Goal: Task Accomplishment & Management: Use online tool/utility

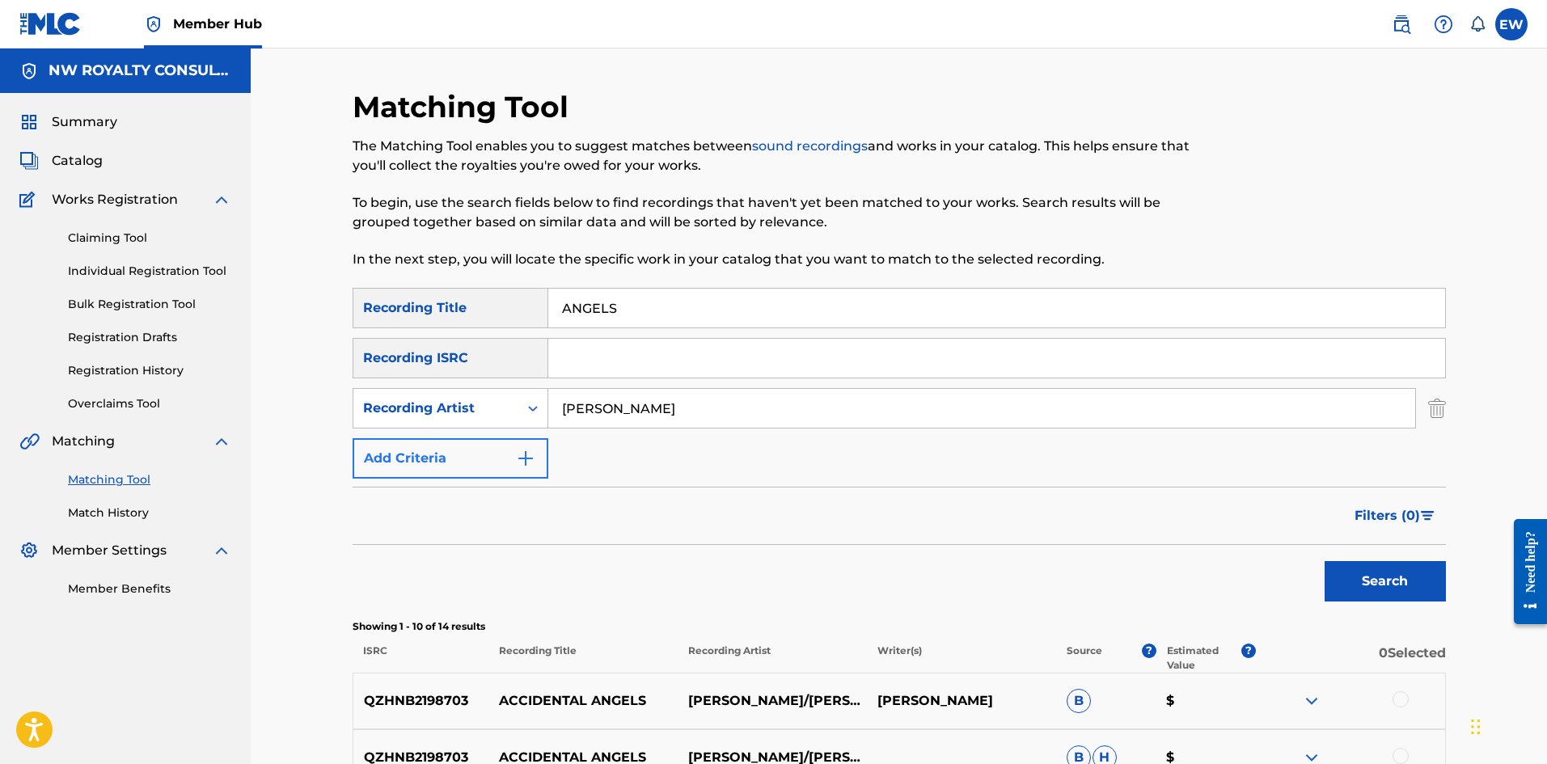
drag, startPoint x: 782, startPoint y: 415, endPoint x: 379, endPoint y: 440, distance: 403.5
click at [379, 440] on div "SearchWithCriteriaf18d578d-6772-4e1b-bb59-a487cdd54c60 Recording Title ANGELS S…" at bounding box center [899, 383] width 1093 height 191
paste input "ABBLO"
type input "ABBLO"
drag, startPoint x: 707, startPoint y: 297, endPoint x: 429, endPoint y: 283, distance: 278.5
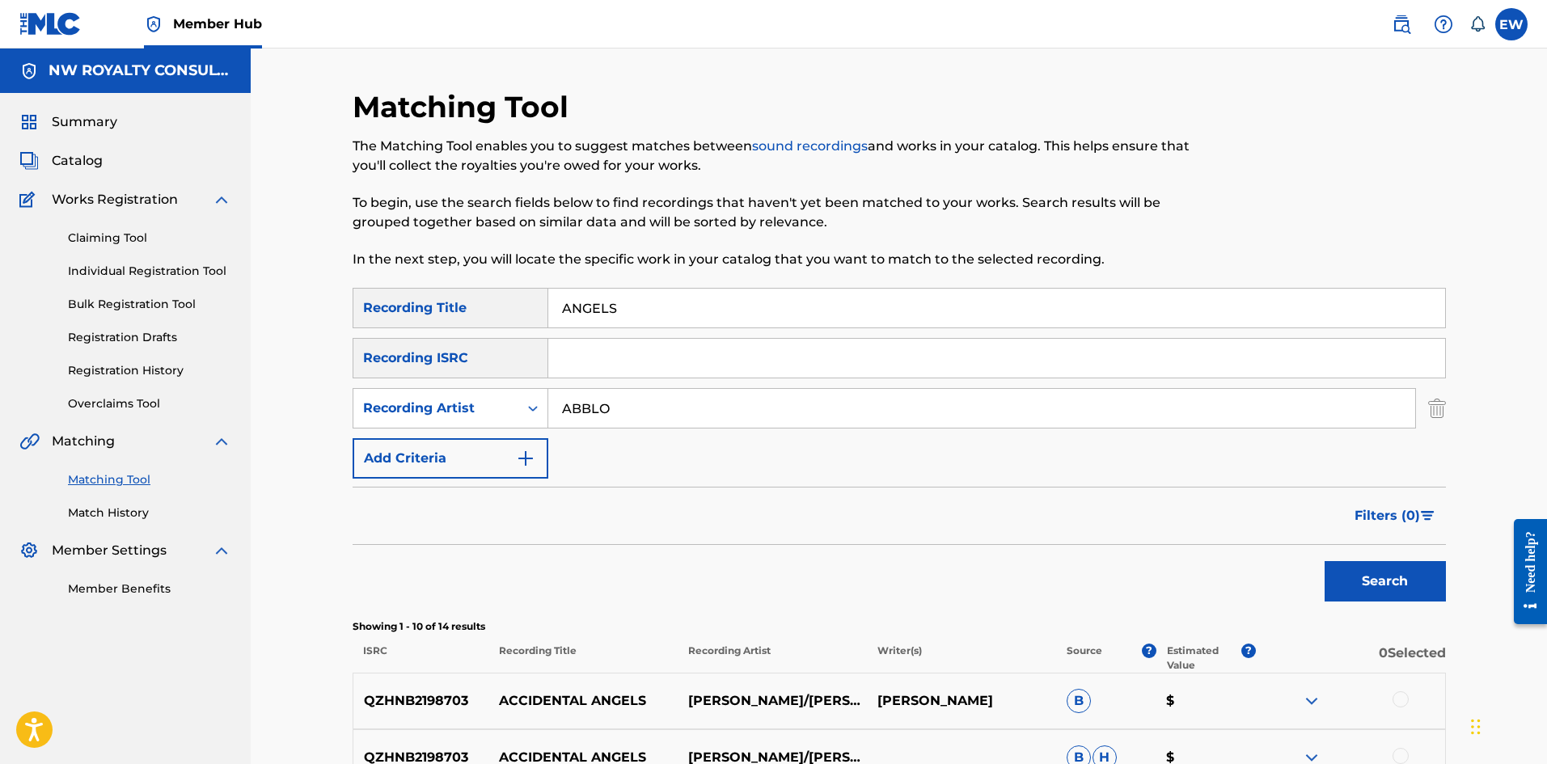
click at [435, 285] on div "Matching Tool The Matching Tool enables you to suggest matches between sound re…" at bounding box center [899, 724] width 1093 height 1271
paste input "LE IT"
type input "ANGLE IT"
click at [1402, 598] on button "Search" at bounding box center [1385, 581] width 121 height 40
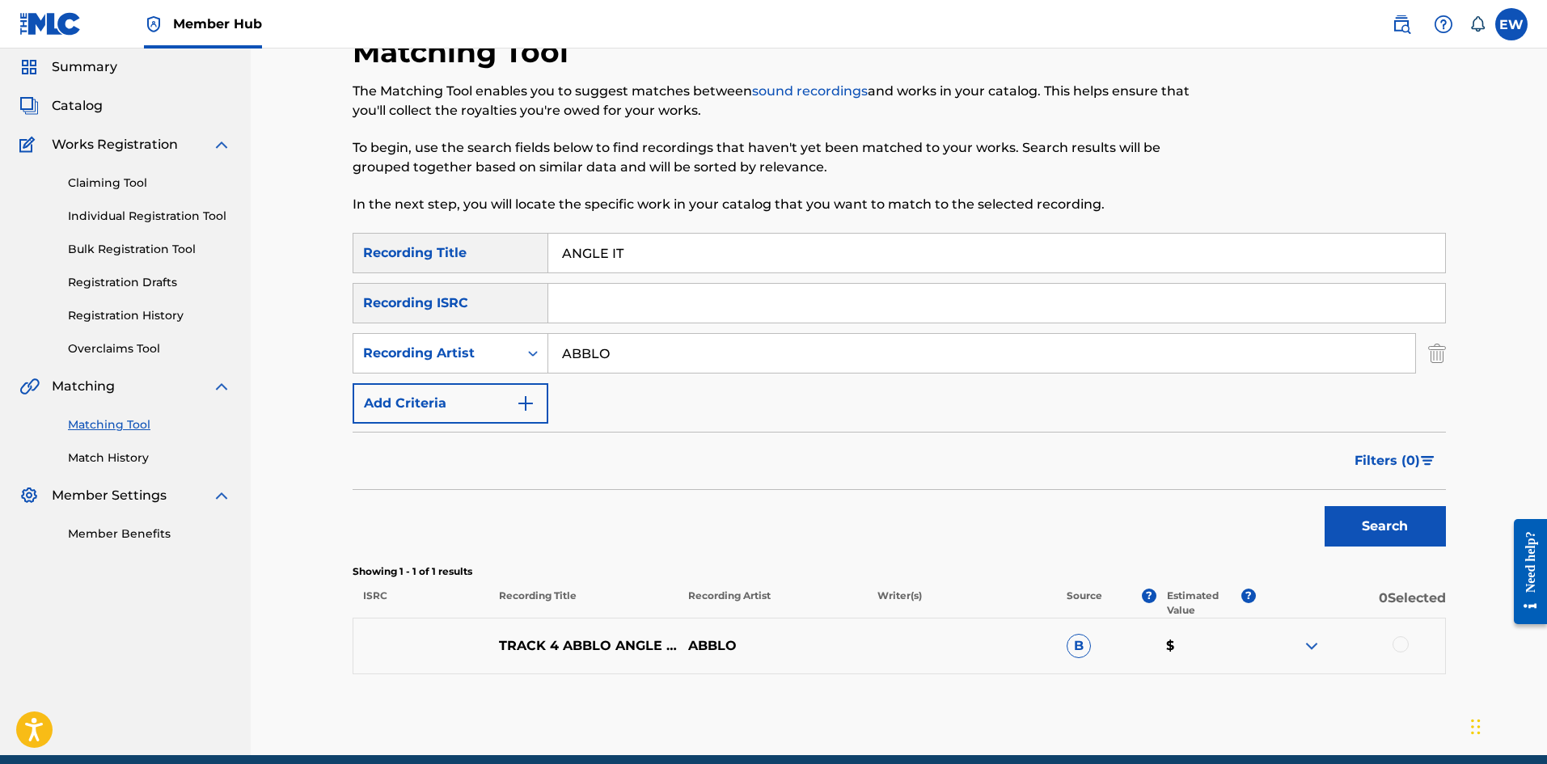
scroll to position [124, 0]
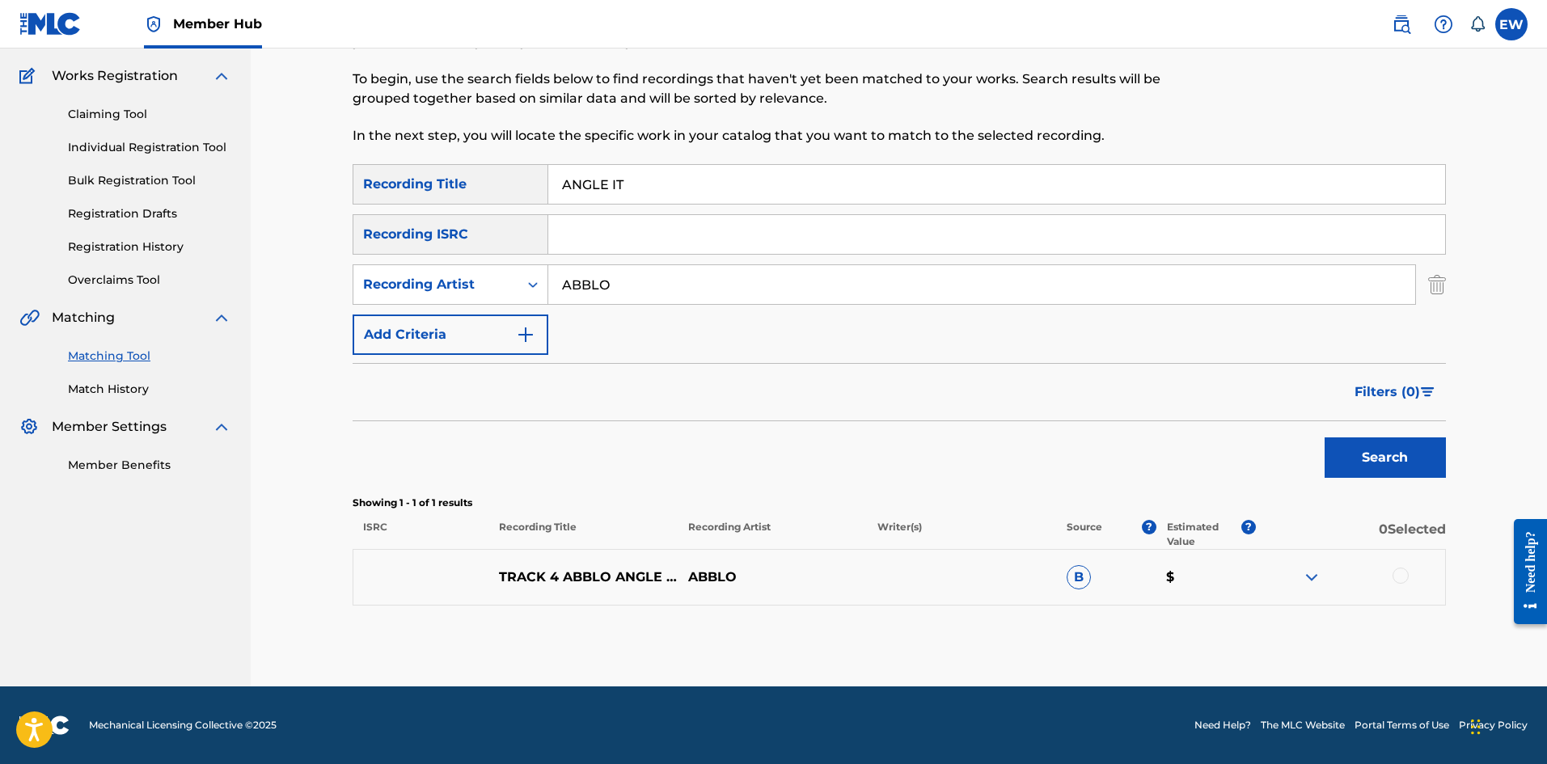
click at [1392, 578] on div at bounding box center [1350, 577] width 189 height 19
click at [1395, 578] on div at bounding box center [1401, 576] width 16 height 16
click at [1100, 620] on button "Match 1 Group" at bounding box center [1136, 632] width 179 height 40
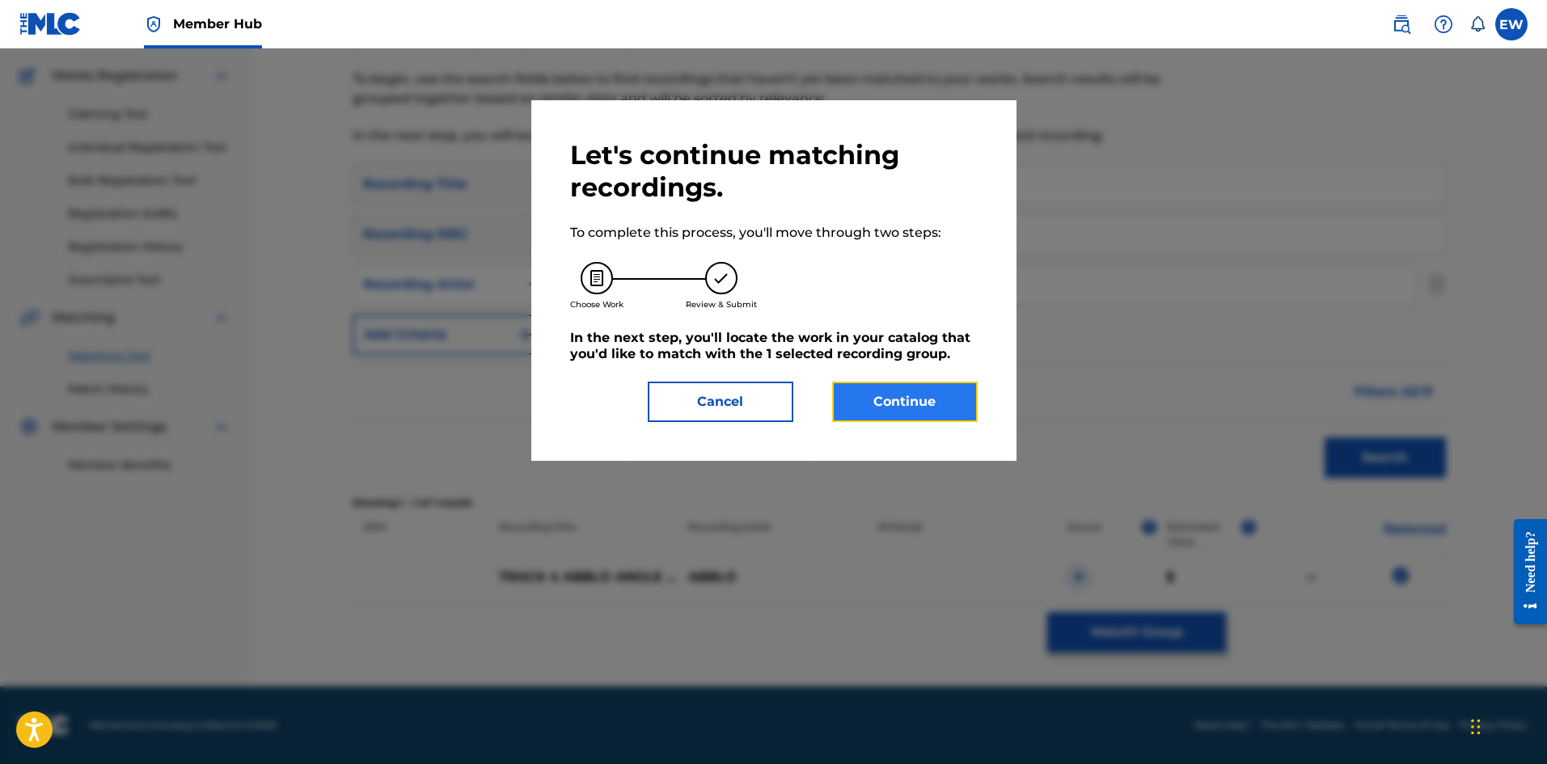
click at [976, 398] on button "Continue" at bounding box center [905, 402] width 146 height 40
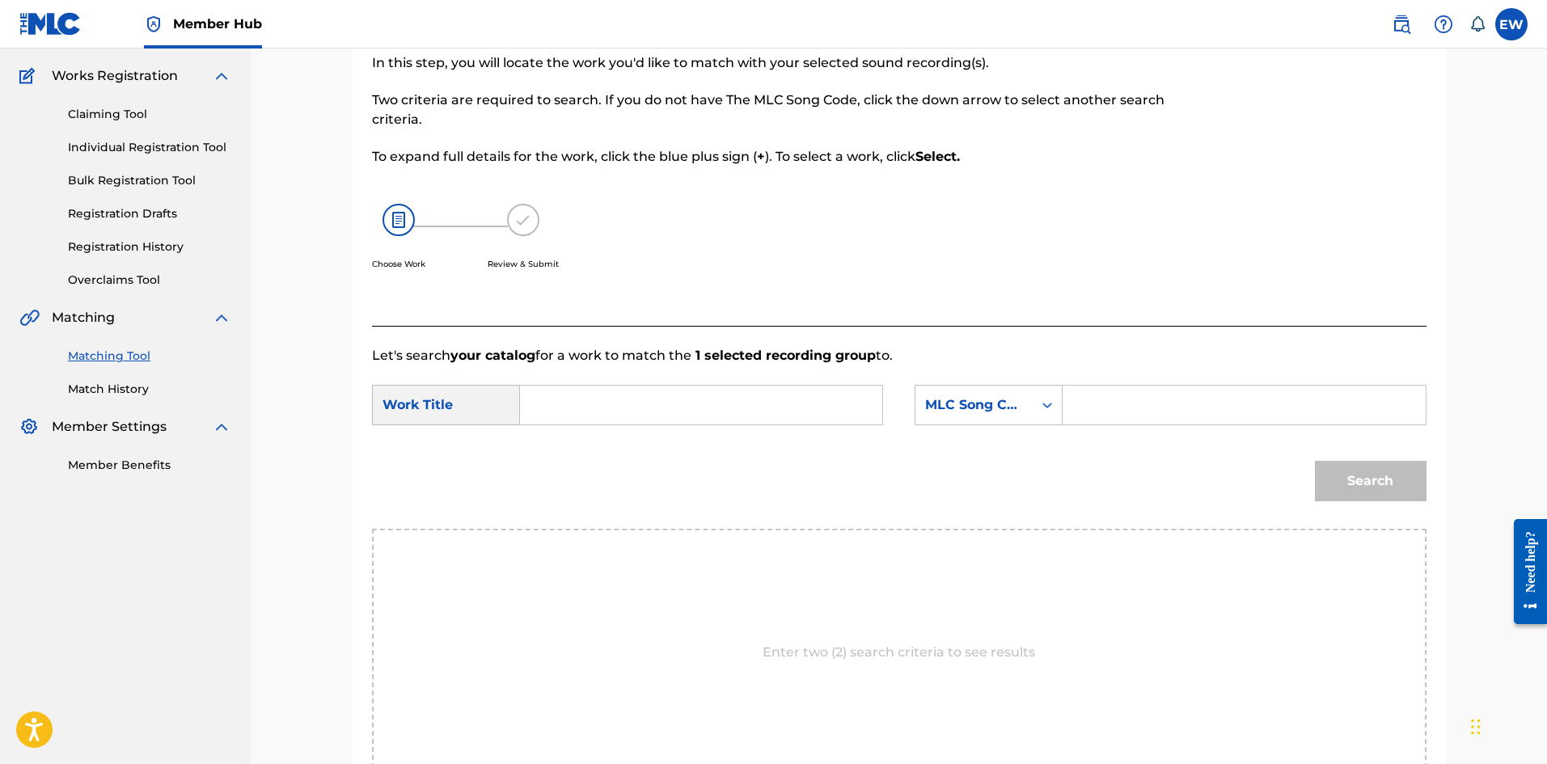
click at [733, 395] on input "Search Form" at bounding box center [701, 405] width 335 height 39
paste input "ANGLE IT"
type input "ANGLE IT"
click at [1237, 403] on input "Search Form" at bounding box center [1243, 405] width 335 height 39
paste input "AV30SN"
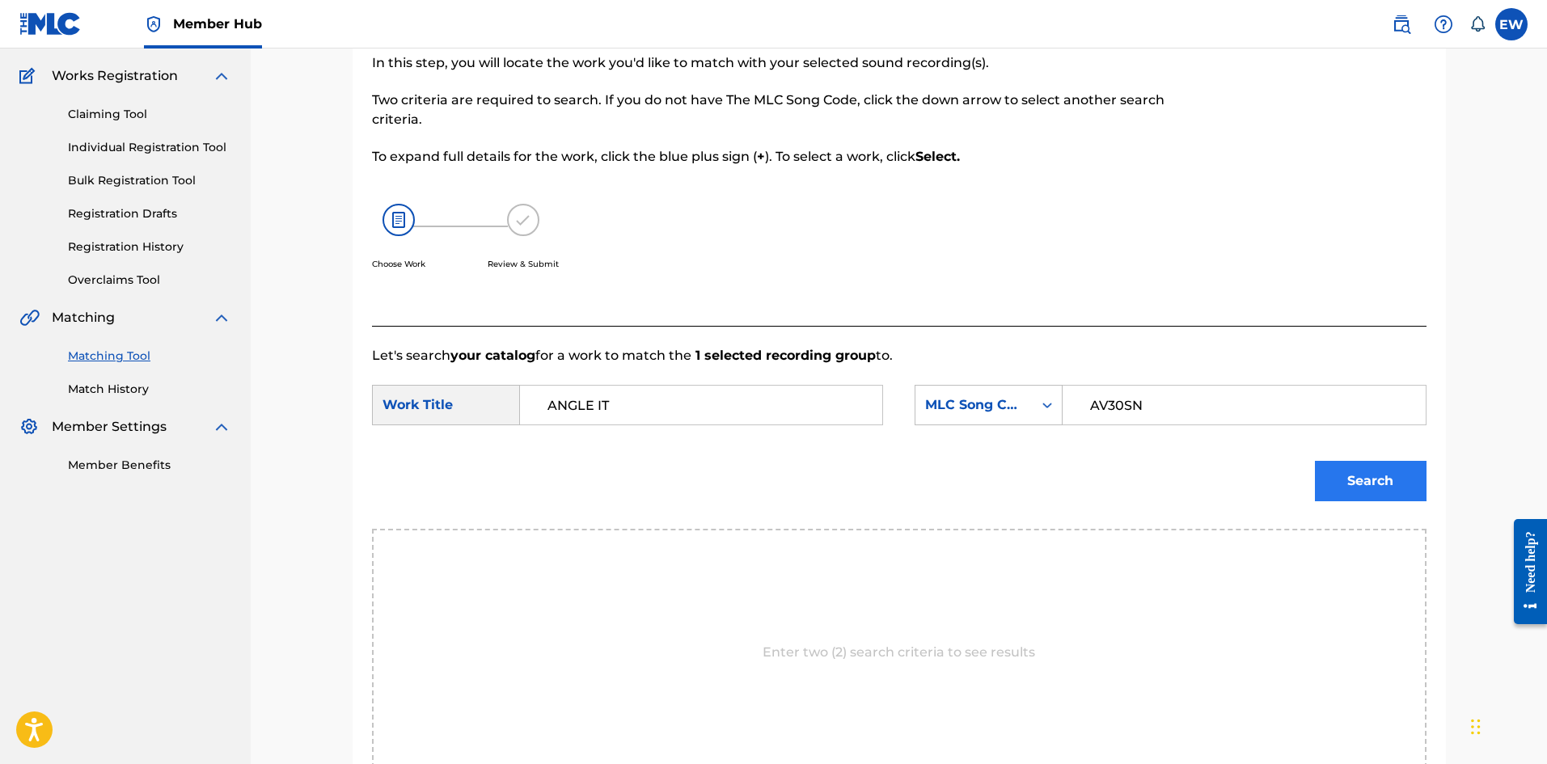
type input "AV30SN"
click at [1372, 484] on button "Search" at bounding box center [1371, 481] width 112 height 40
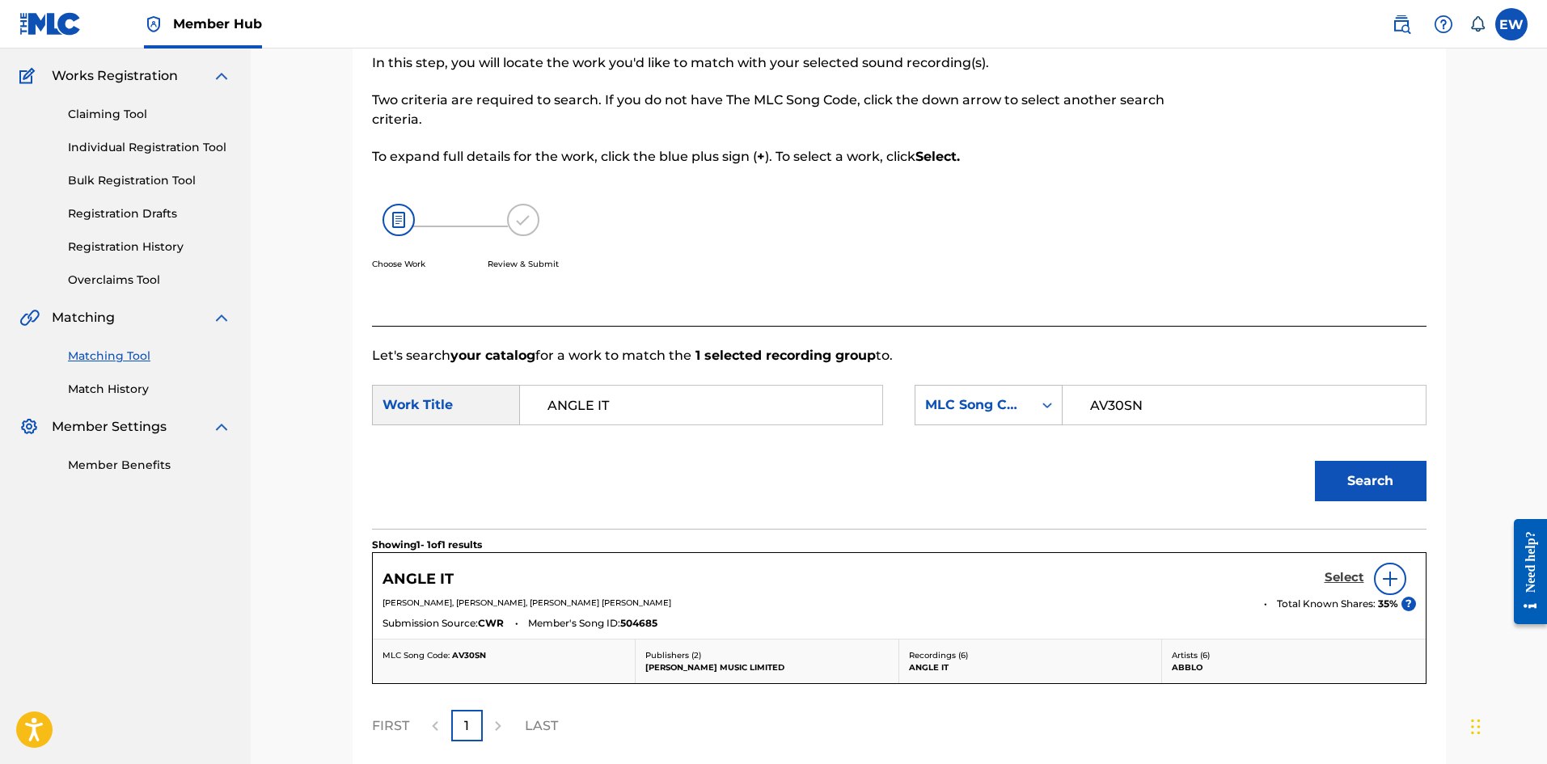
click at [1360, 583] on h5 "Select" at bounding box center [1345, 577] width 40 height 15
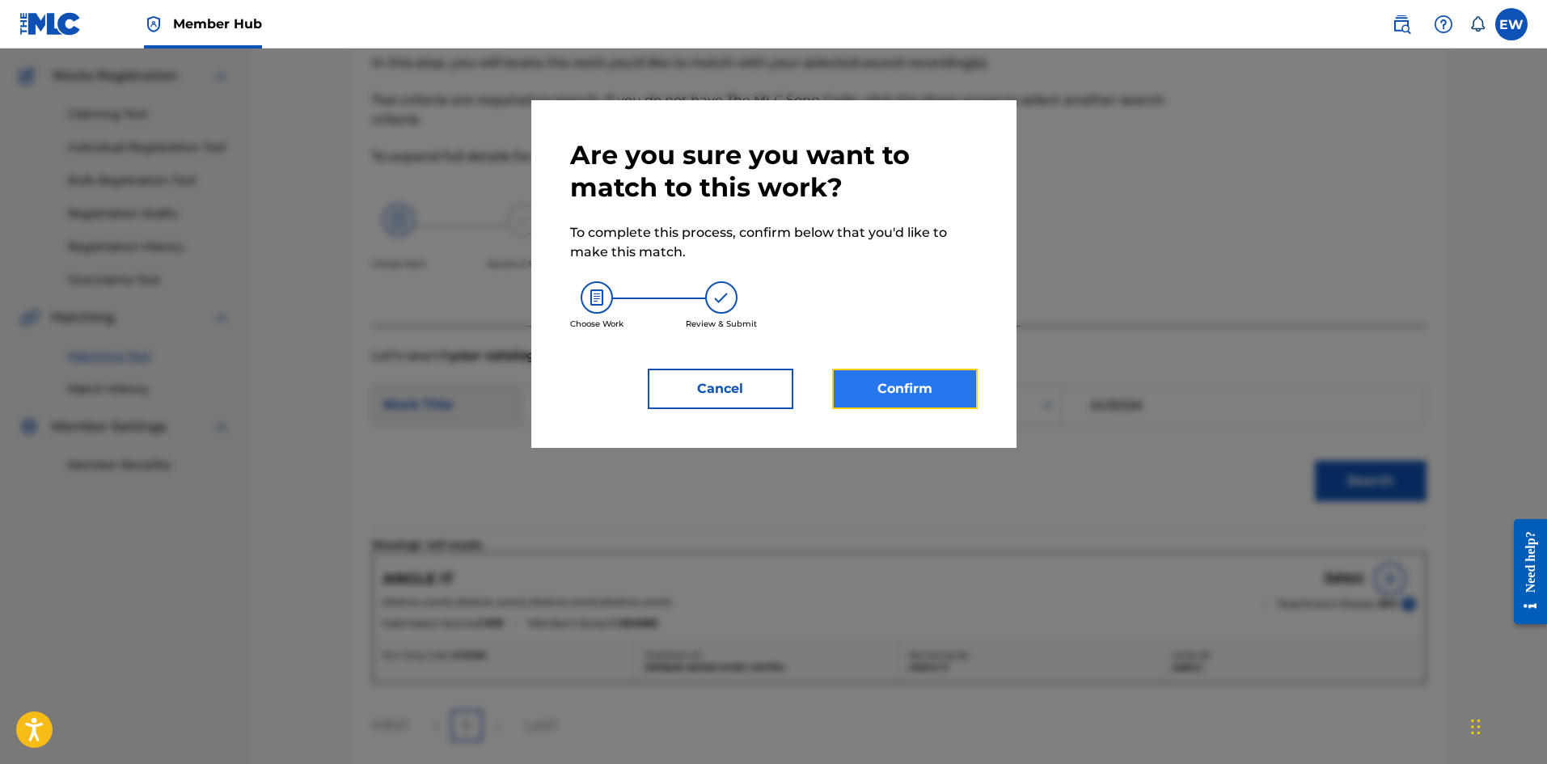
click at [898, 376] on button "Confirm" at bounding box center [905, 389] width 146 height 40
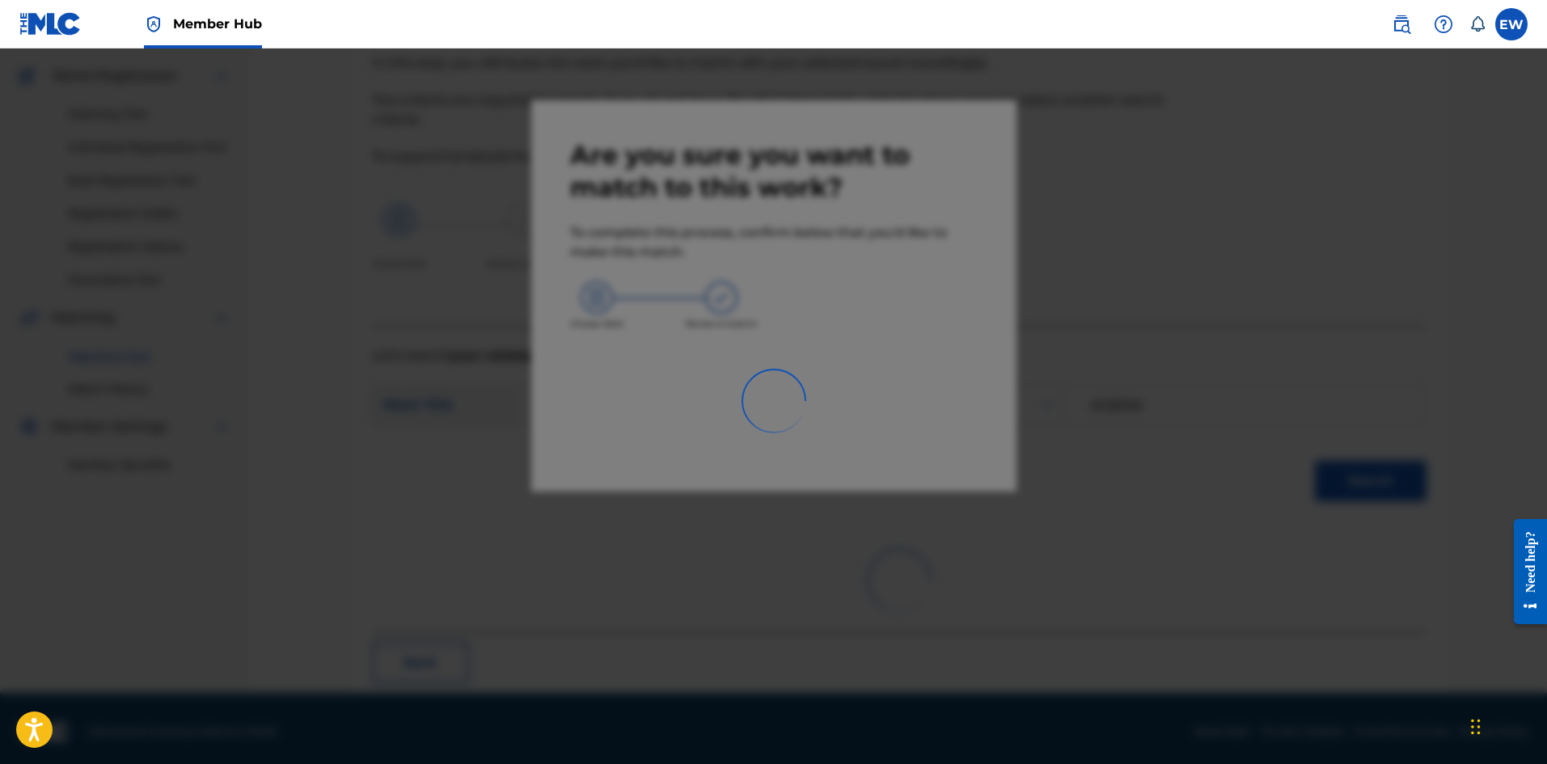
scroll to position [39, 0]
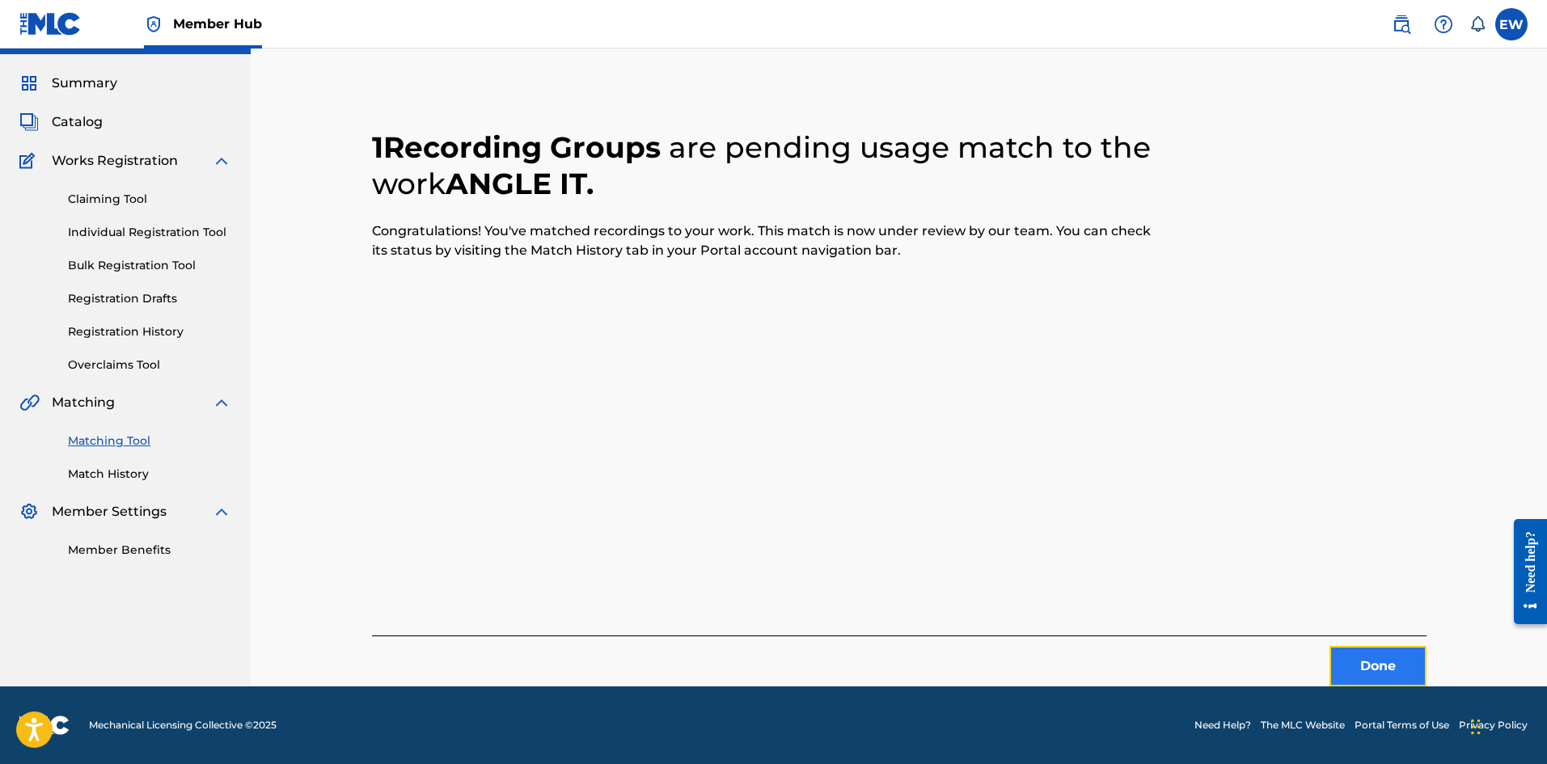
click at [1381, 669] on button "Done" at bounding box center [1378, 666] width 97 height 40
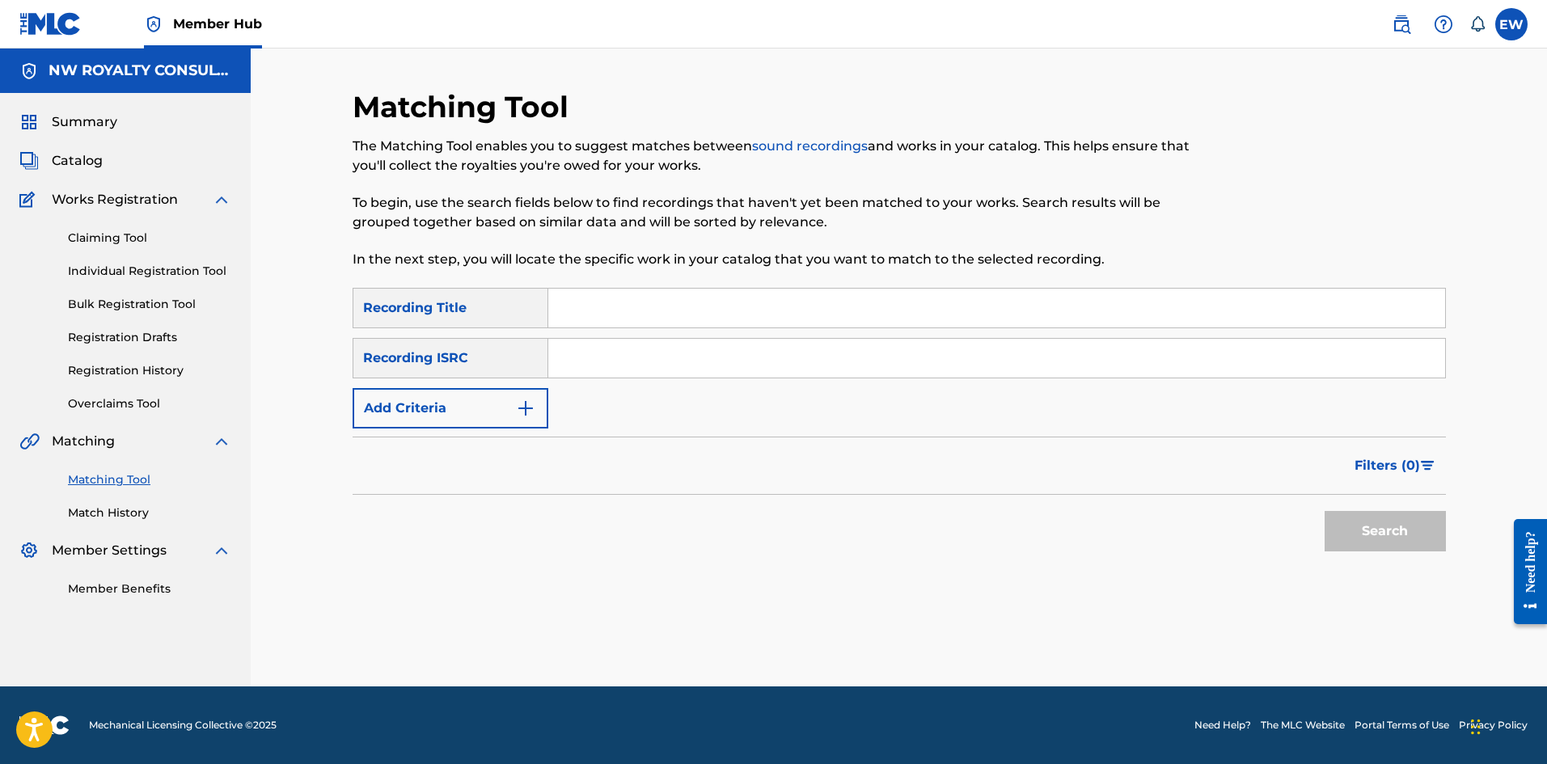
scroll to position [0, 0]
click at [469, 403] on button "Add Criteria" at bounding box center [451, 408] width 196 height 40
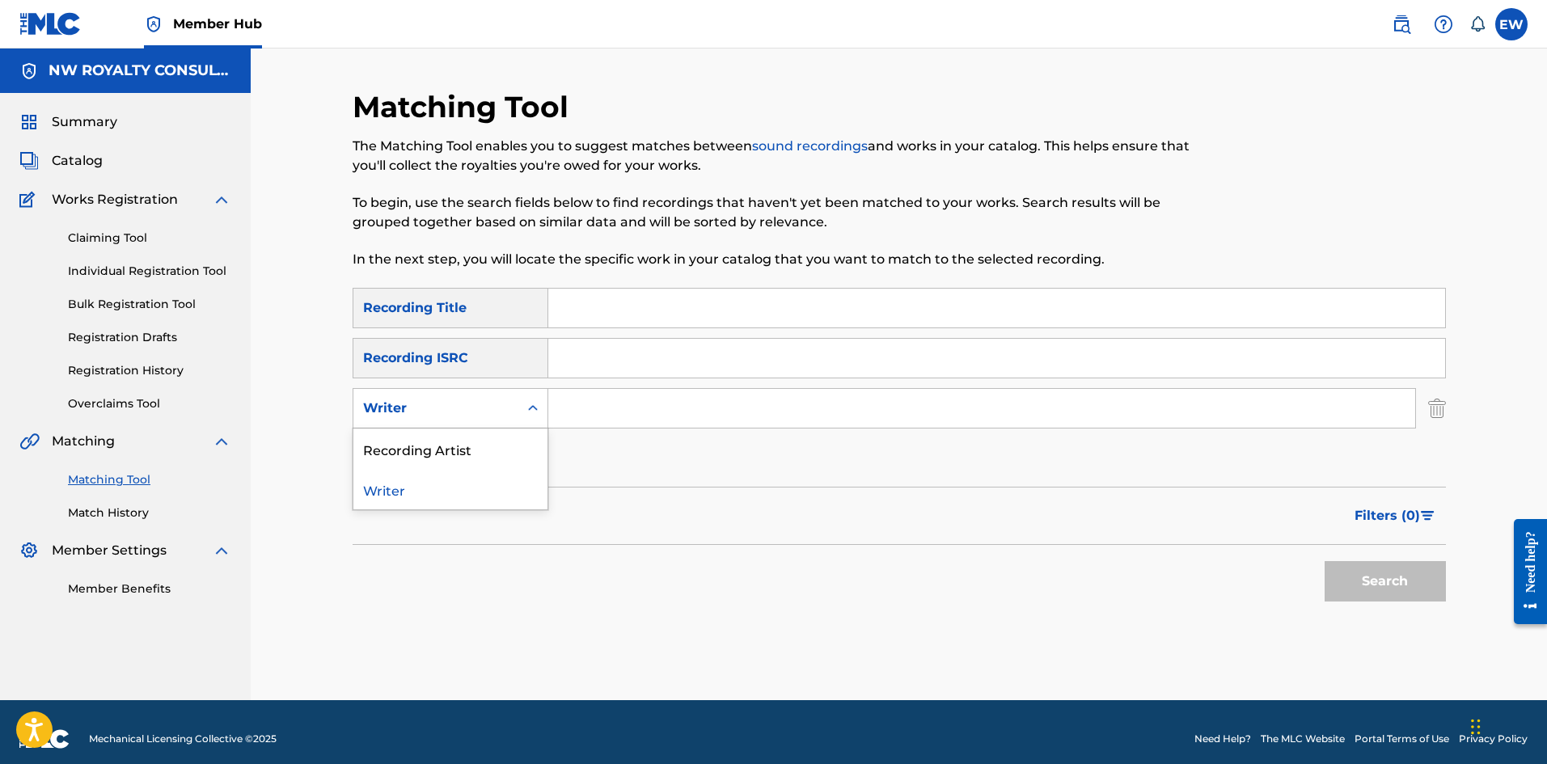
click at [469, 402] on div "Writer" at bounding box center [436, 408] width 146 height 19
click at [470, 434] on div "Recording Artist" at bounding box center [450, 449] width 194 height 40
click at [633, 407] on input "Search Form" at bounding box center [981, 408] width 867 height 39
paste input "TEAM TECHNIQUES"
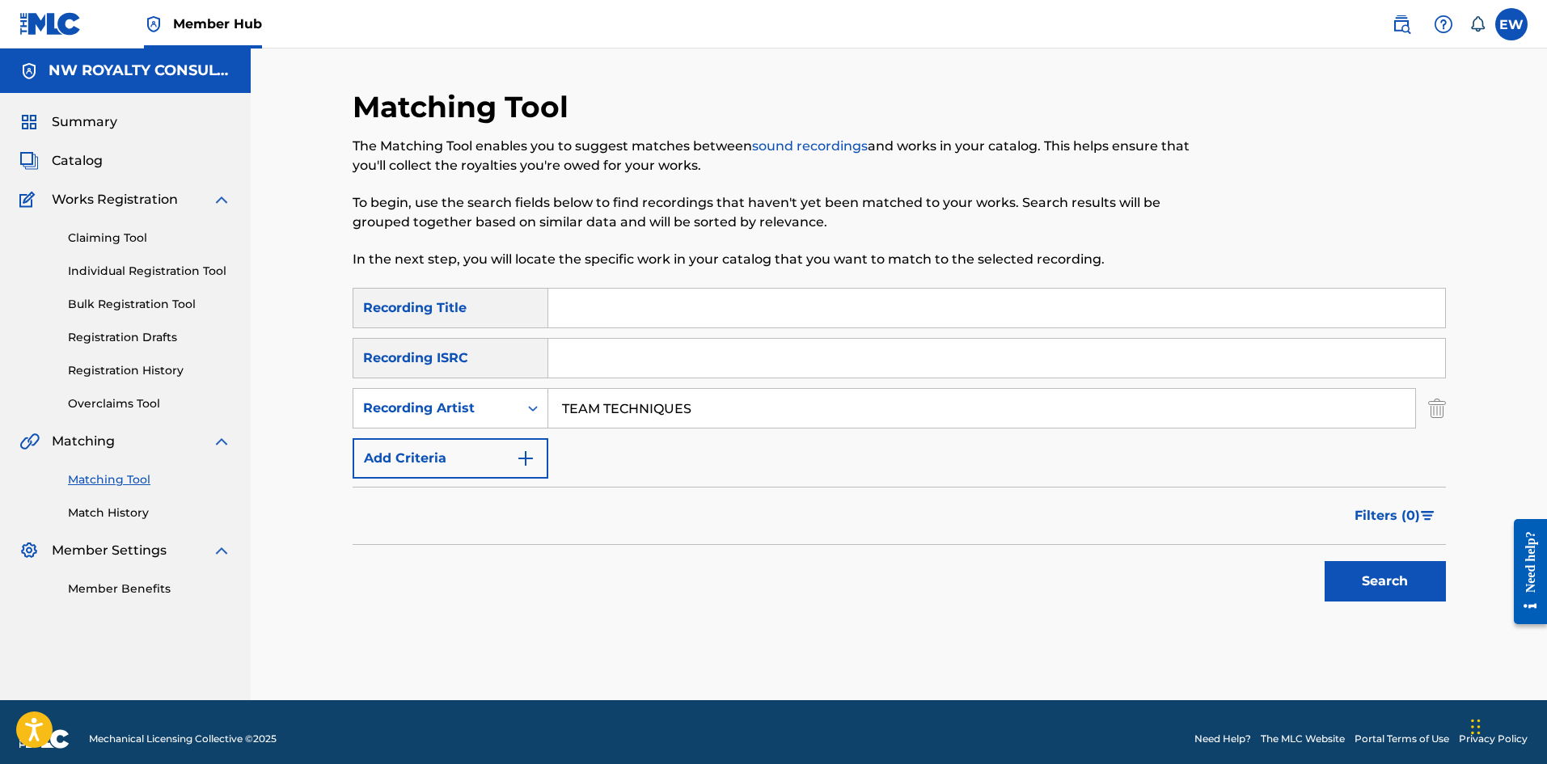
type input "TEAM TECHNIQUES"
drag, startPoint x: 814, startPoint y: 311, endPoint x: 802, endPoint y: 309, distance: 12.4
click at [814, 311] on input "Search Form" at bounding box center [996, 308] width 897 height 39
paste input "ANIMAL INSTINCT RIDDIM INSTRUMENTAL"
type input "ANIMAL INSTINCT RIDDIM INSTRUMENTAL"
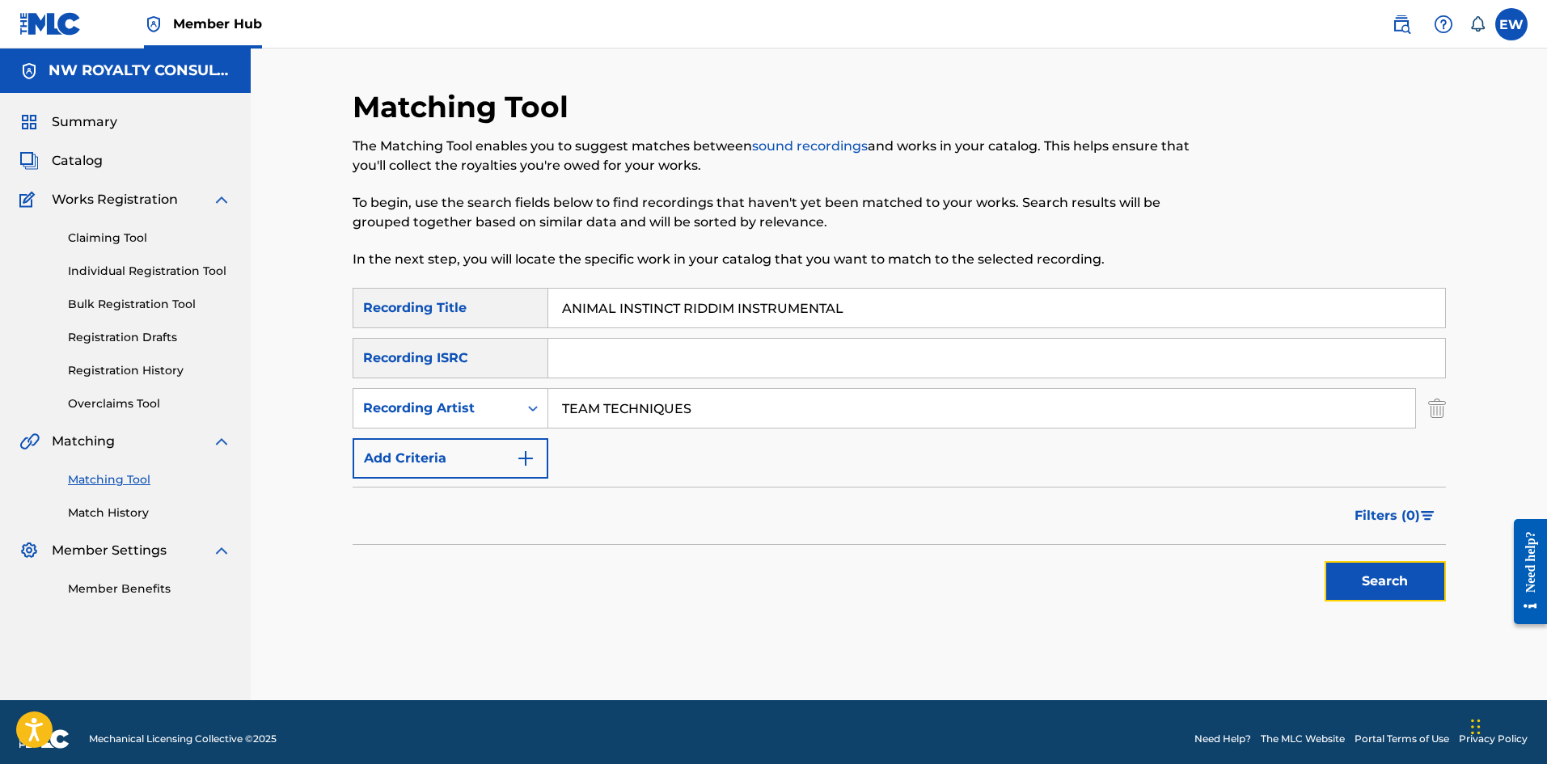
drag, startPoint x: 1403, startPoint y: 586, endPoint x: 1364, endPoint y: 561, distance: 45.8
click at [1402, 586] on button "Search" at bounding box center [1385, 581] width 121 height 40
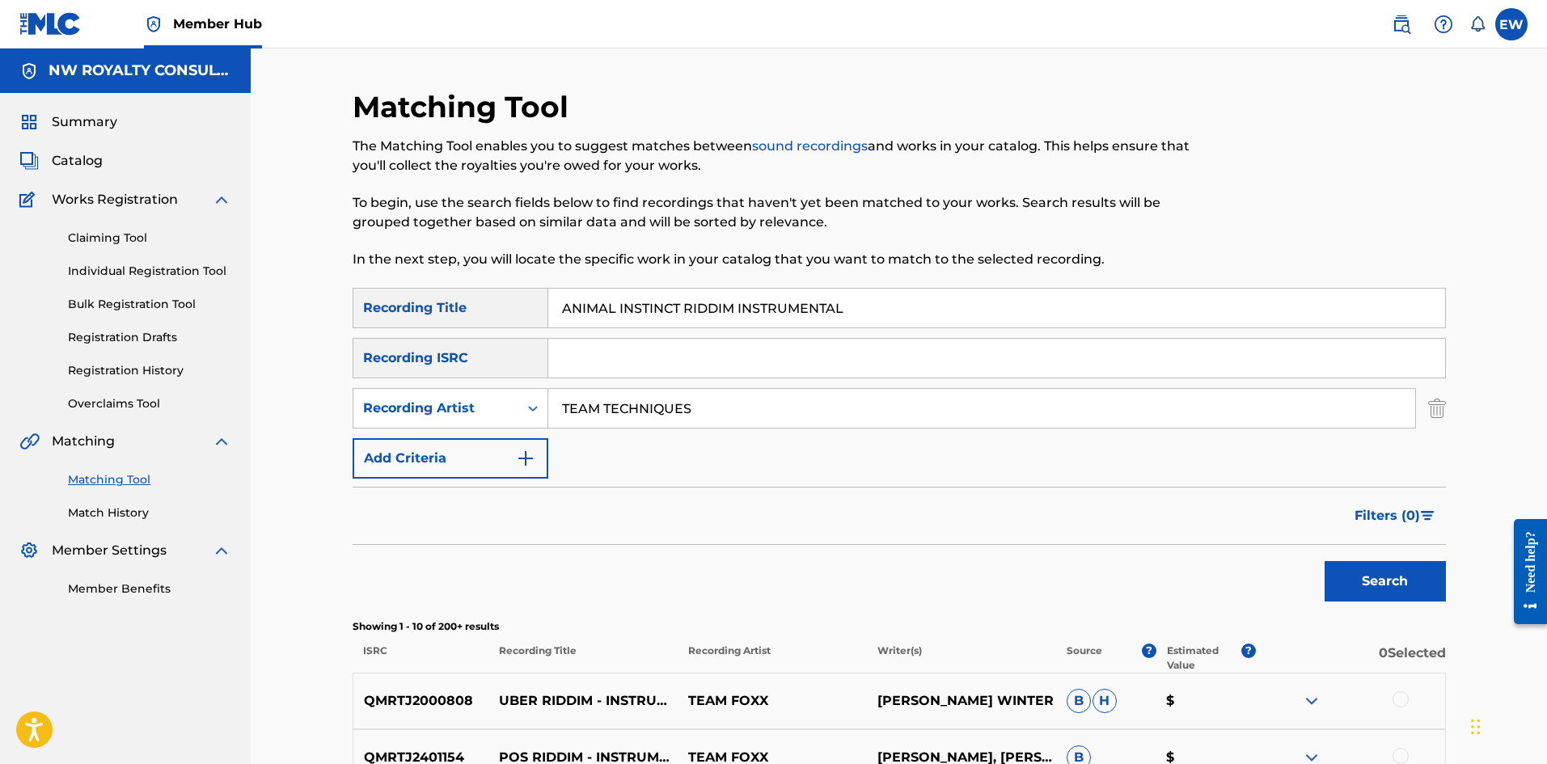
drag, startPoint x: 725, startPoint y: 401, endPoint x: 559, endPoint y: 393, distance: 166.0
click at [560, 394] on input "TEAM TECHNIQUES" at bounding box center [981, 408] width 867 height 39
paste input "PENNY DON"
type input "PENNY DON"
drag, startPoint x: 908, startPoint y: 307, endPoint x: 505, endPoint y: 294, distance: 403.0
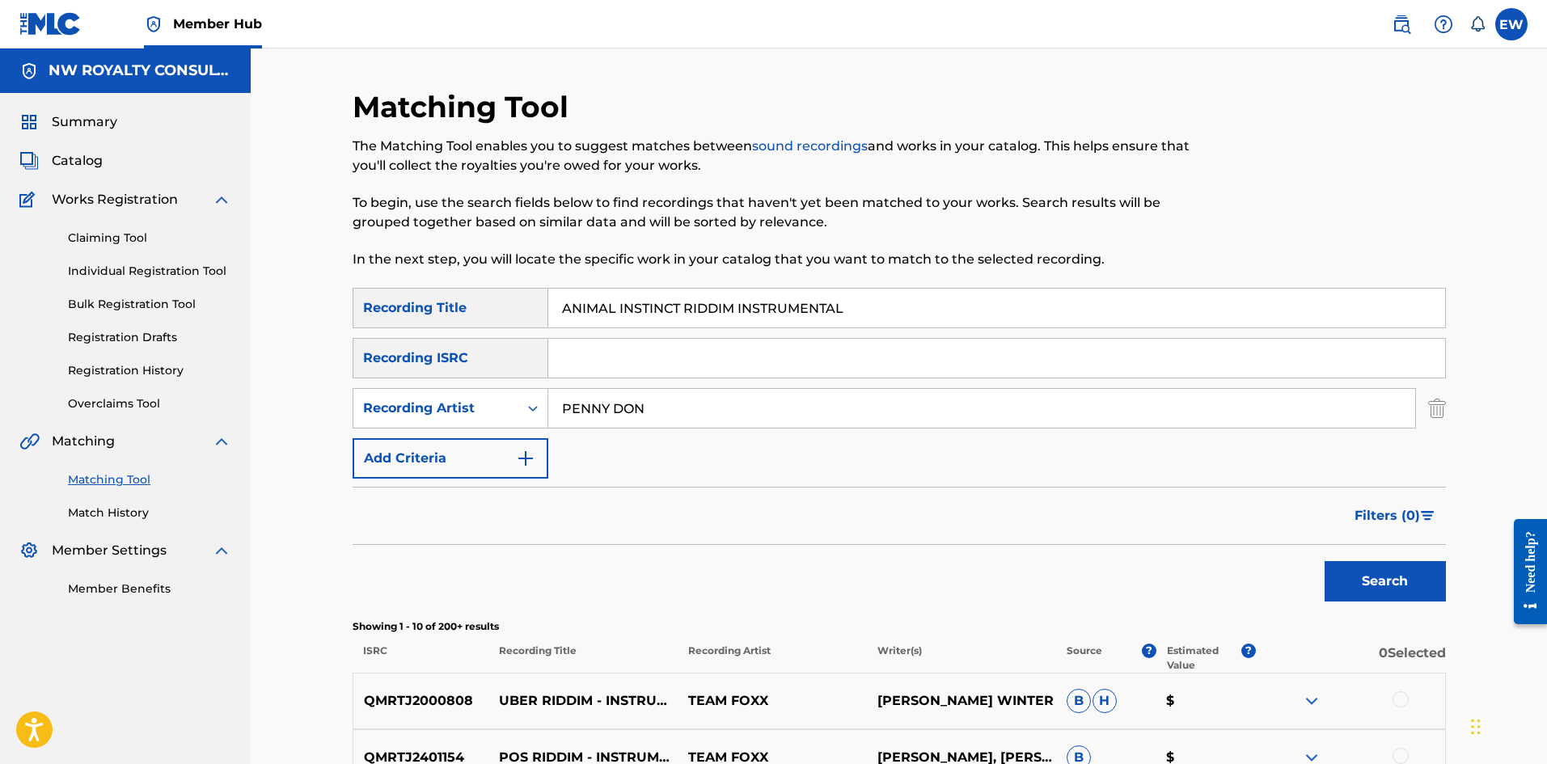
click at [511, 291] on div "SearchWithCriteriaf18d578d-6772-4e1b-bb59-a487cdd54c60 Recording Title ANIMAL I…" at bounding box center [899, 308] width 1093 height 40
paste input "NIHILATION"
type input "ANNIHILATION"
click at [1397, 582] on button "Search" at bounding box center [1385, 581] width 121 height 40
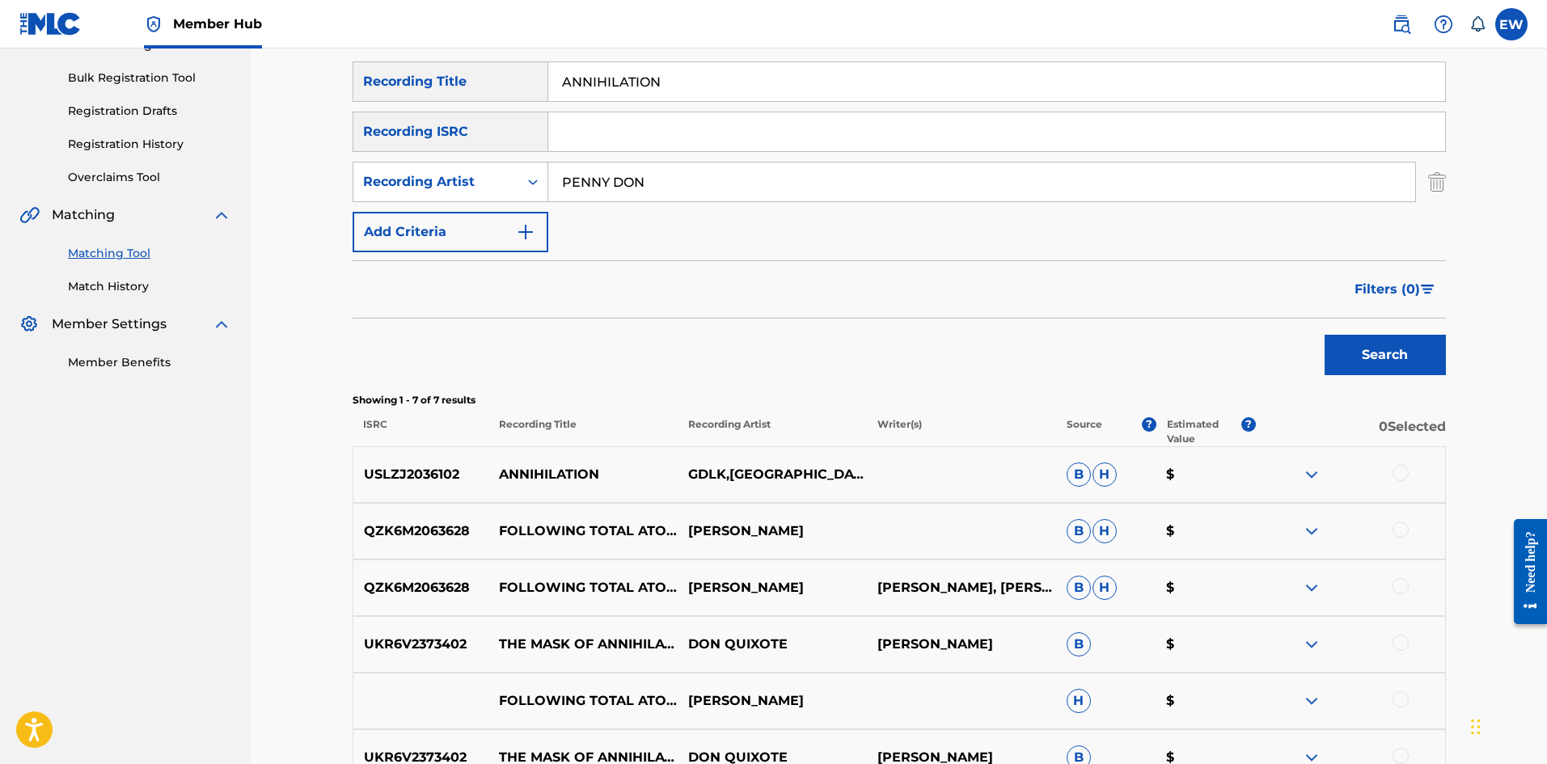
scroll to position [221, 0]
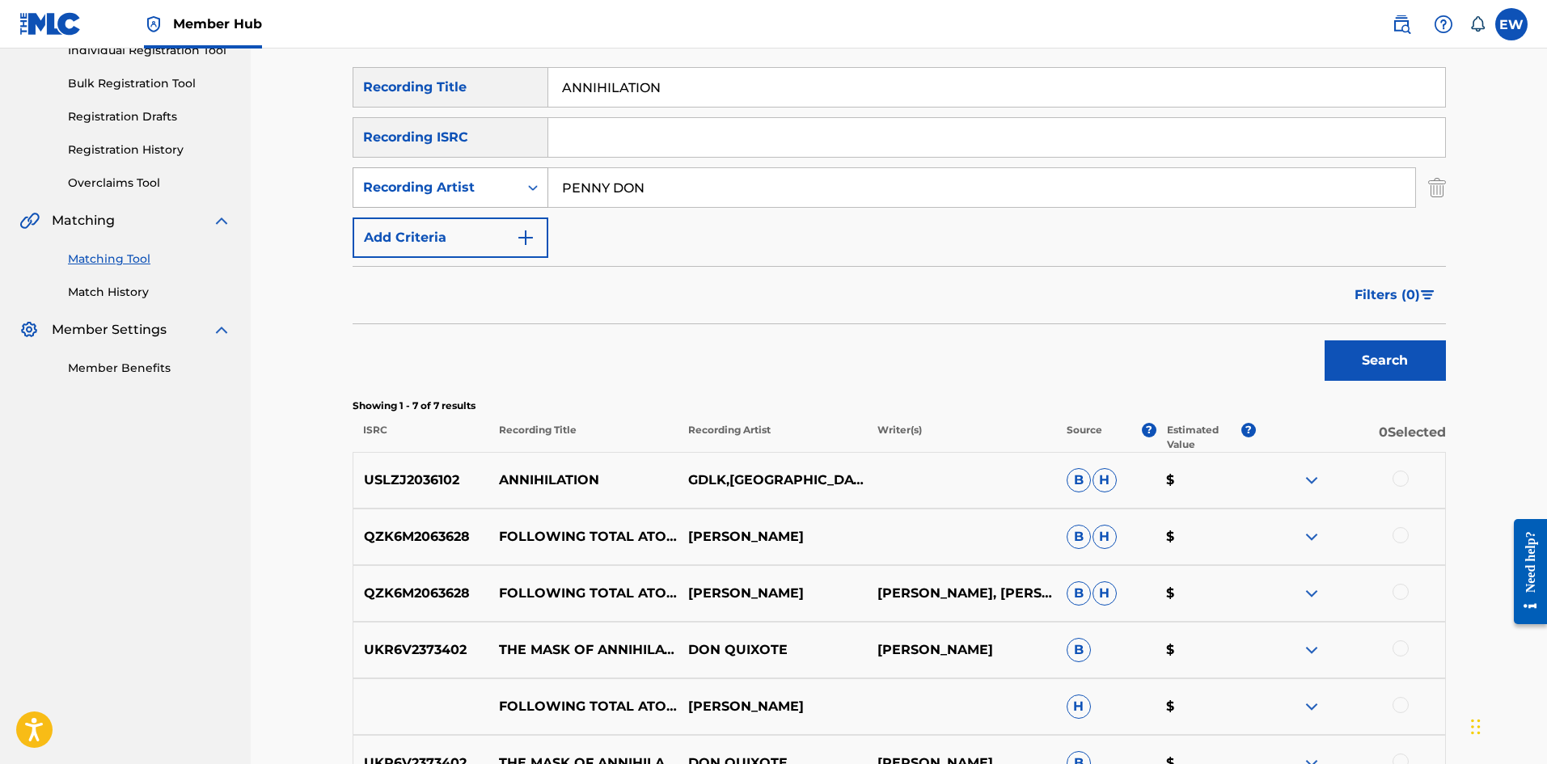
drag, startPoint x: 736, startPoint y: 186, endPoint x: 487, endPoint y: 190, distance: 249.1
click at [490, 193] on div "SearchWithCriteria4c327d5f-cfd2-4f21-aa8e-0f311f9e5ce6 Recording Artist [PERSON…" at bounding box center [899, 187] width 1093 height 40
paste input "QSHAN DEYA"
type input "QSHAN DEYA"
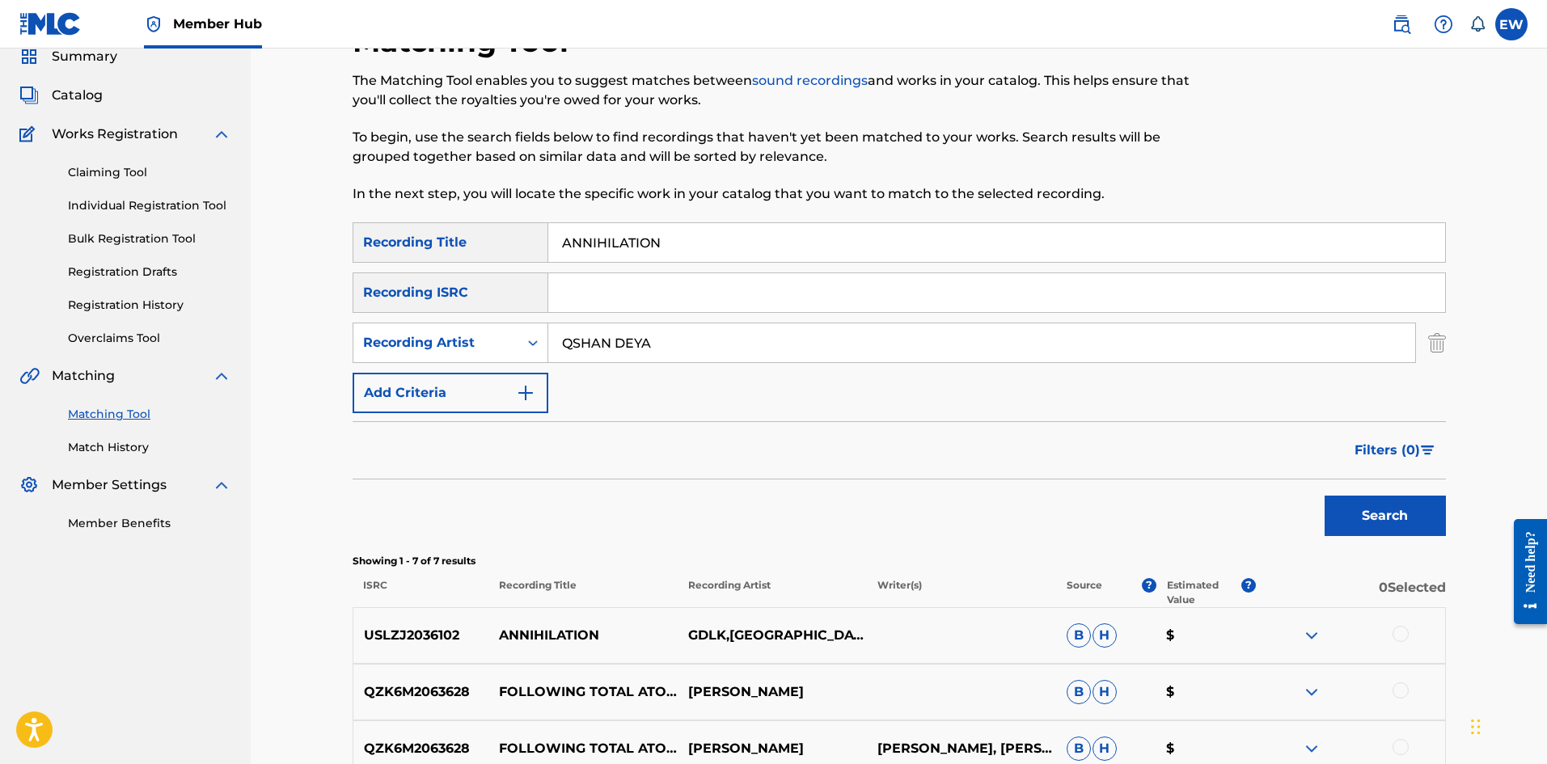
scroll to position [59, 0]
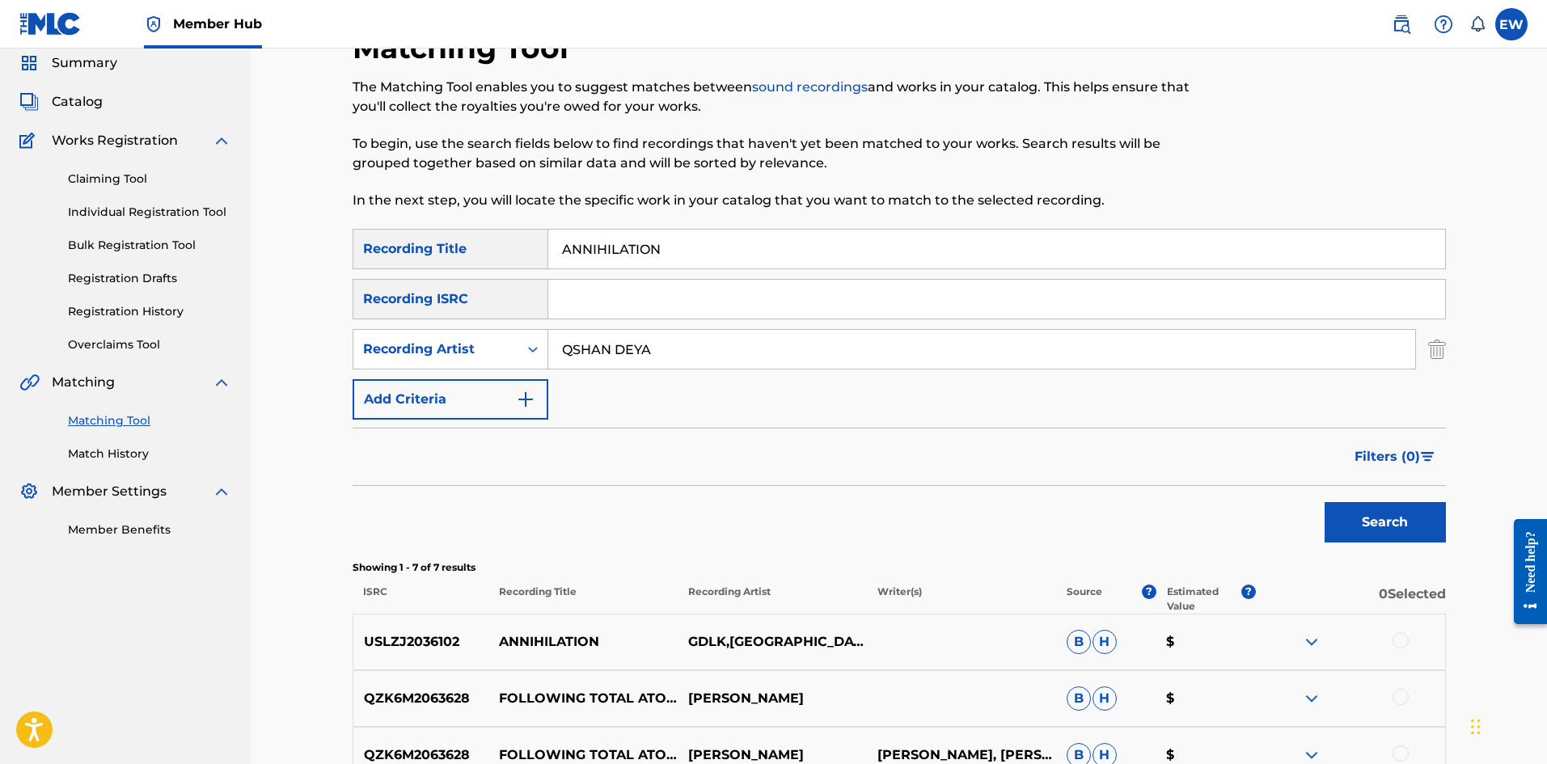
drag, startPoint x: 497, startPoint y: 266, endPoint x: 332, endPoint y: 270, distance: 164.2
click at [333, 270] on div "Matching Tool The Matching Tool enables you to suggest matches between sound re…" at bounding box center [899, 560] width 1132 height 1061
click at [1353, 509] on button "Search" at bounding box center [1385, 522] width 121 height 40
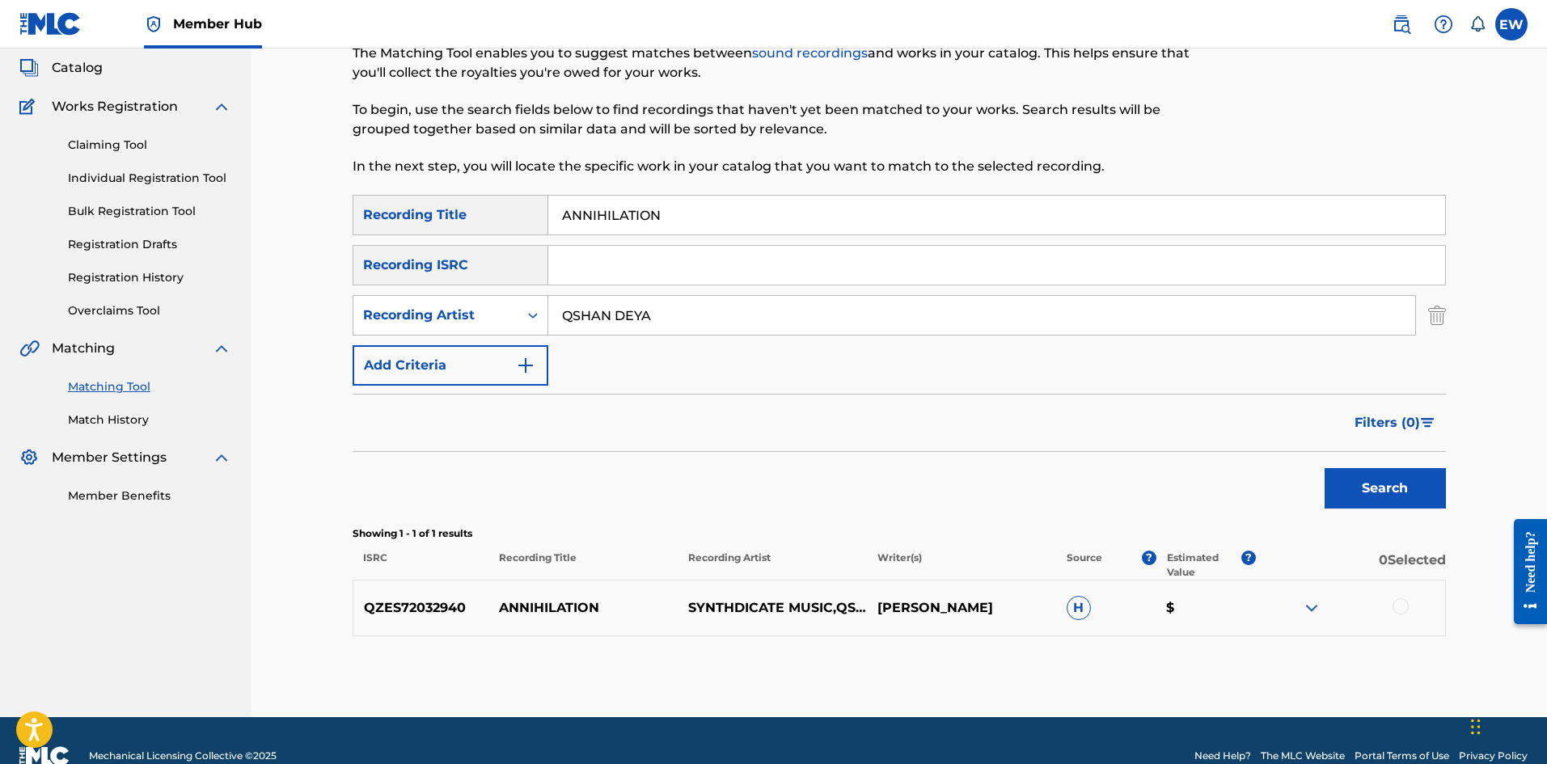
scroll to position [124, 0]
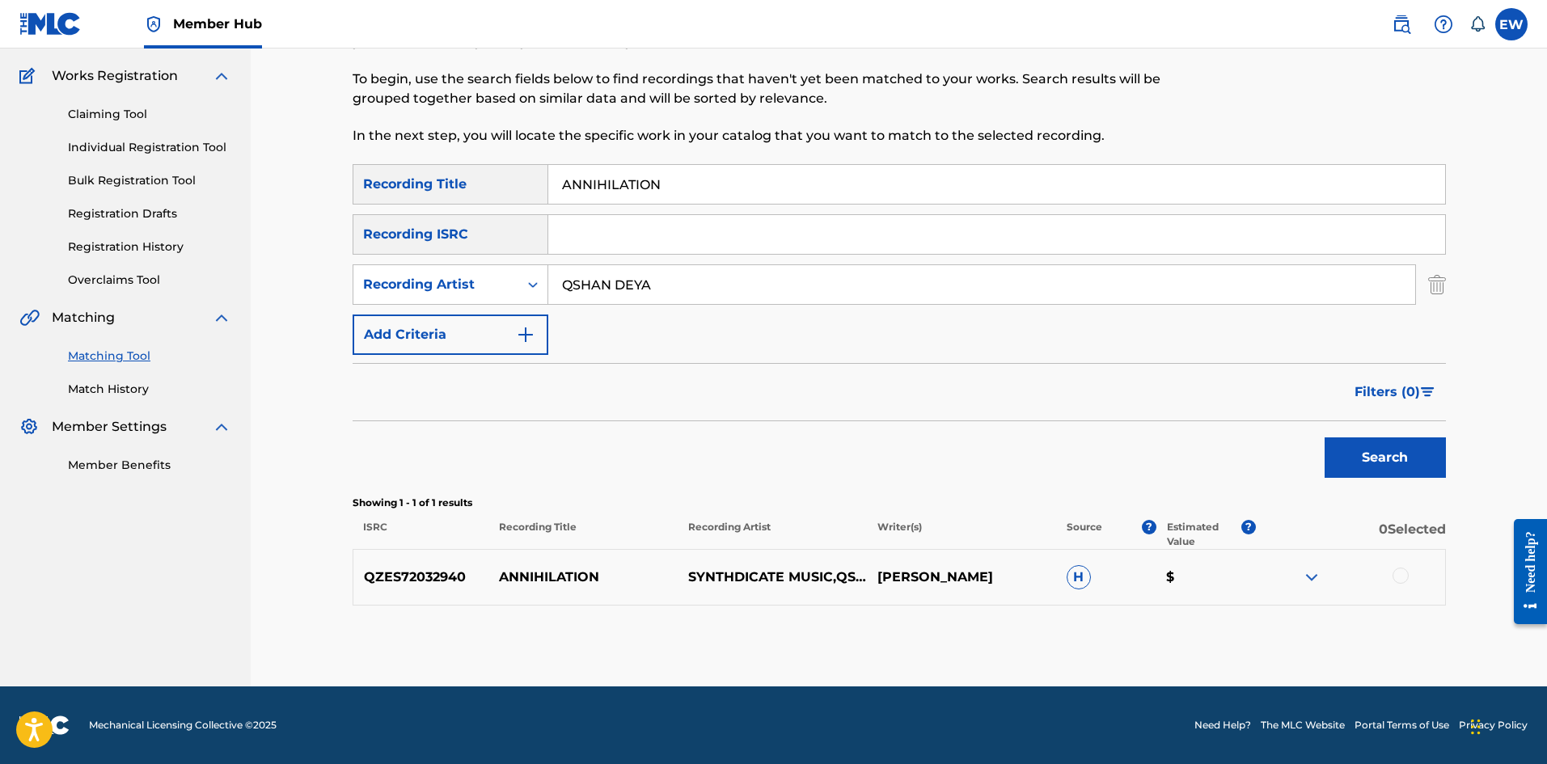
click at [1393, 577] on div at bounding box center [1401, 576] width 16 height 16
click at [1076, 621] on button "Match 1 Group" at bounding box center [1136, 632] width 179 height 40
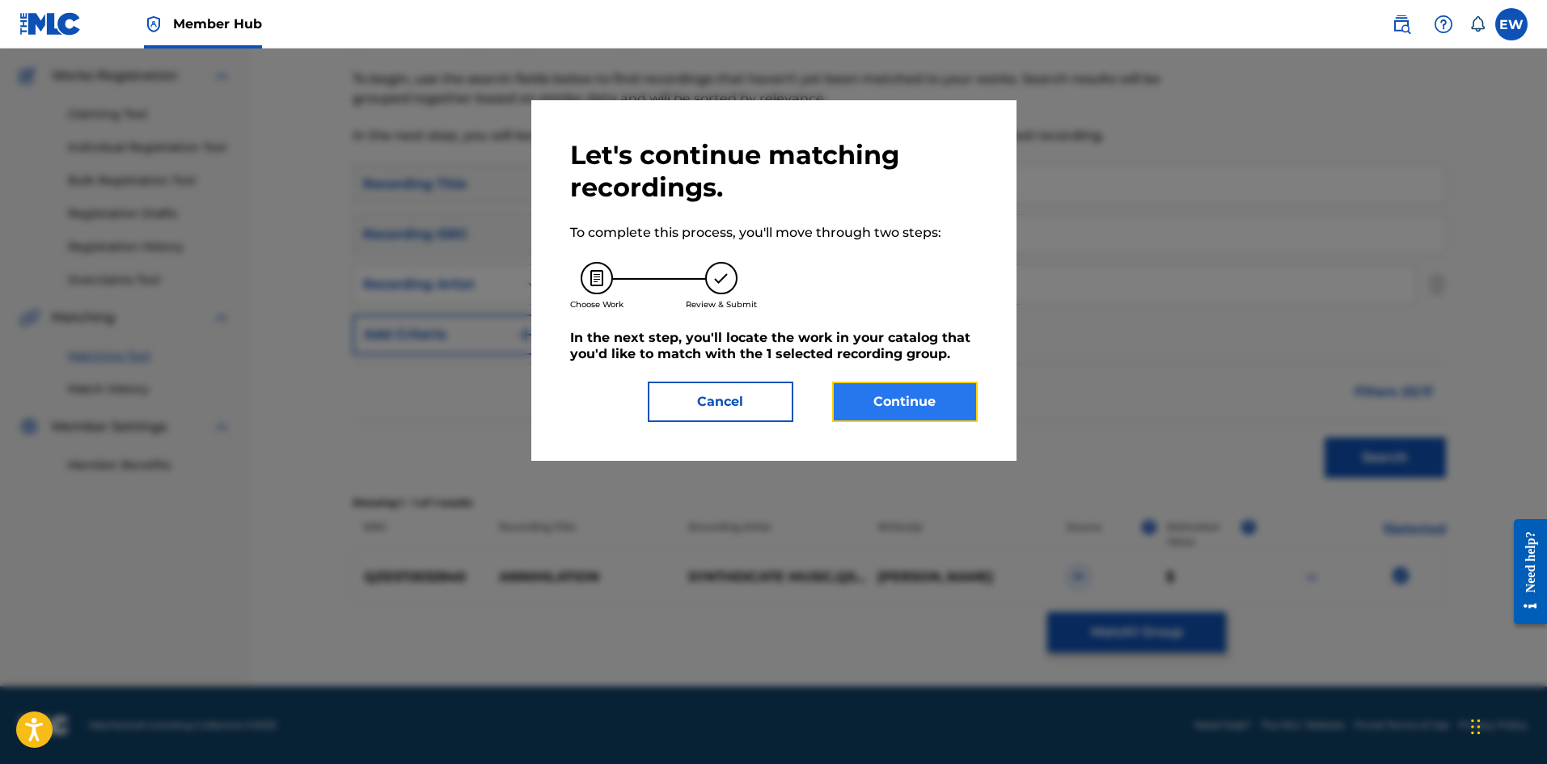
click at [917, 402] on button "Continue" at bounding box center [905, 402] width 146 height 40
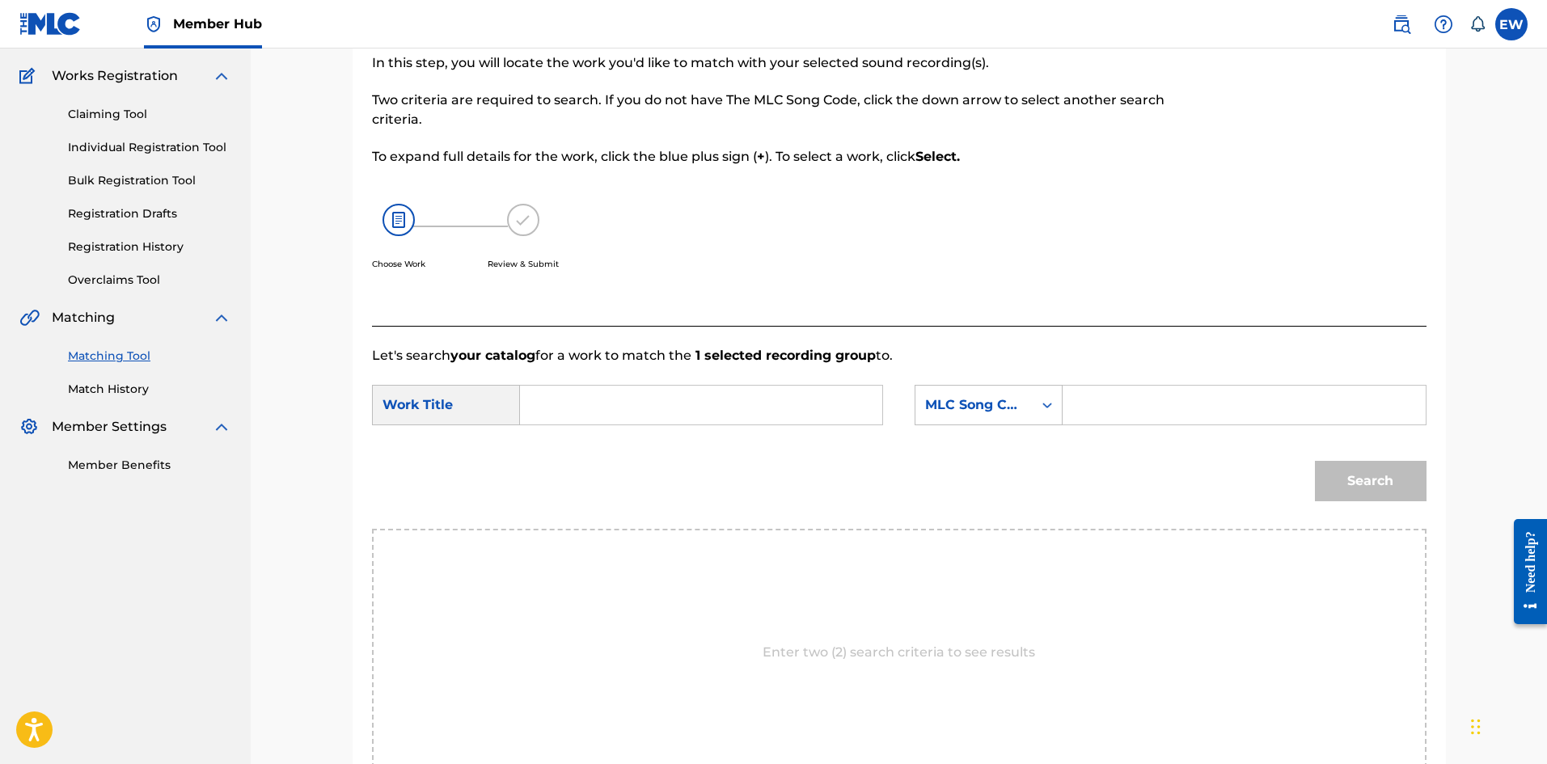
click at [808, 415] on input "Search Form" at bounding box center [701, 405] width 335 height 39
paste input "ANNIHILATION"
type input "ANNIHILATION"
drag, startPoint x: 1238, startPoint y: 429, endPoint x: 1228, endPoint y: 402, distance: 29.4
click at [1237, 423] on div "SearchWithCriteria75cf301a-e721-4533-a51b-285d60910493 Work Title ANNIHILATION …" at bounding box center [899, 410] width 1055 height 50
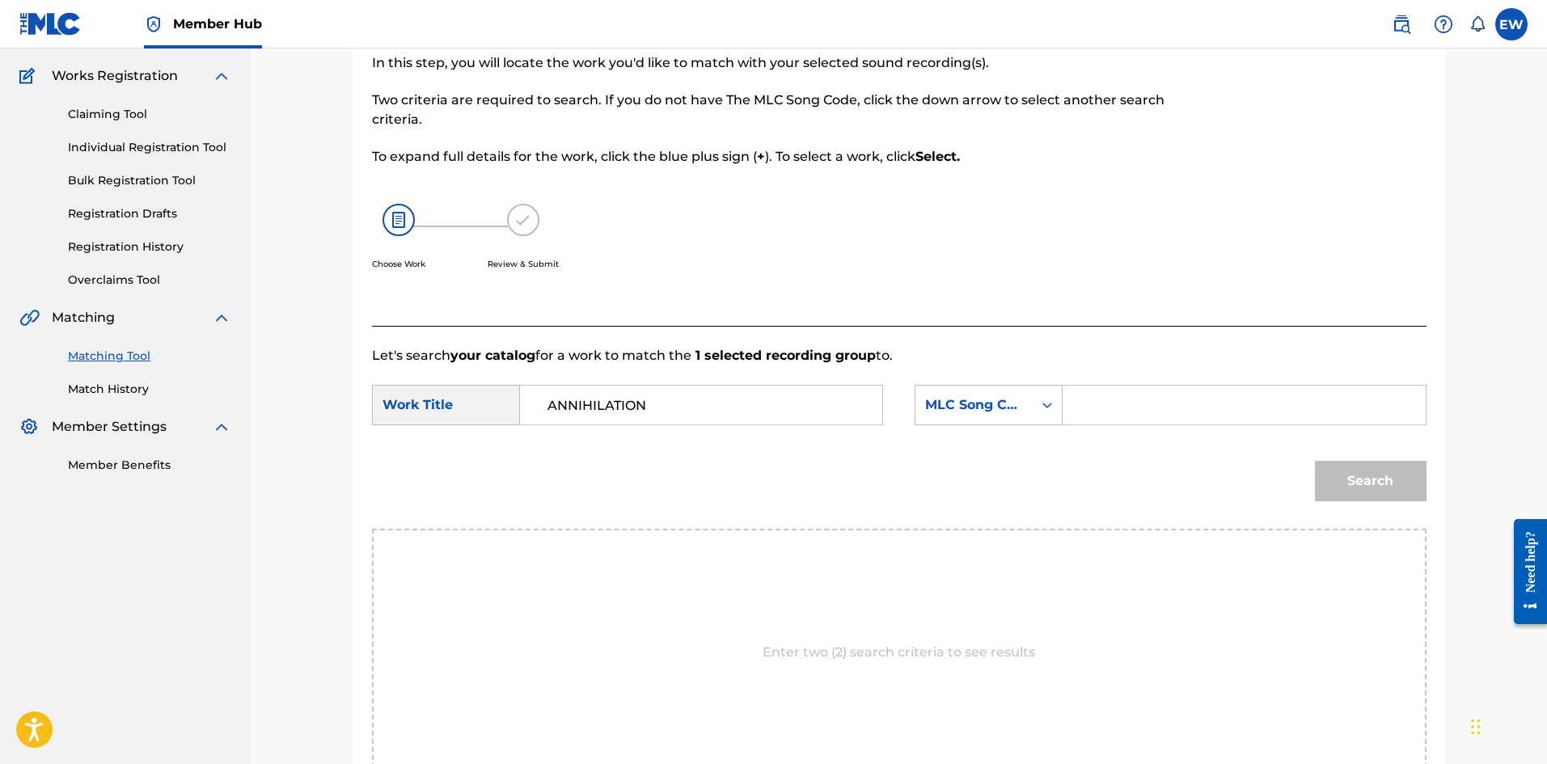
click at [1284, 407] on input "Search Form" at bounding box center [1243, 405] width 335 height 39
paste input "AE05IU"
type input "AE05IU"
click at [1389, 469] on button "Search" at bounding box center [1371, 481] width 112 height 40
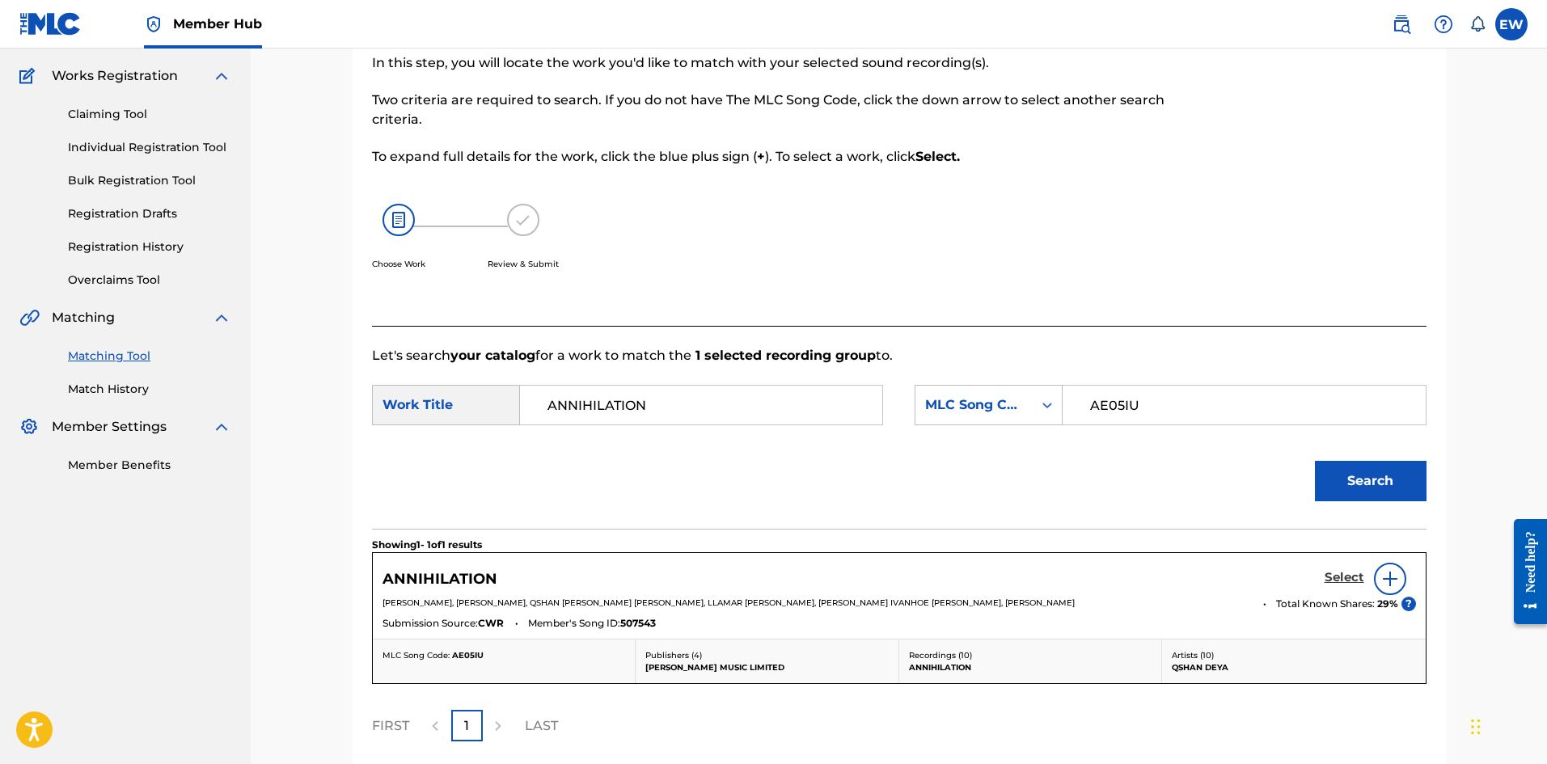
click at [1340, 573] on h5 "Select" at bounding box center [1345, 577] width 40 height 15
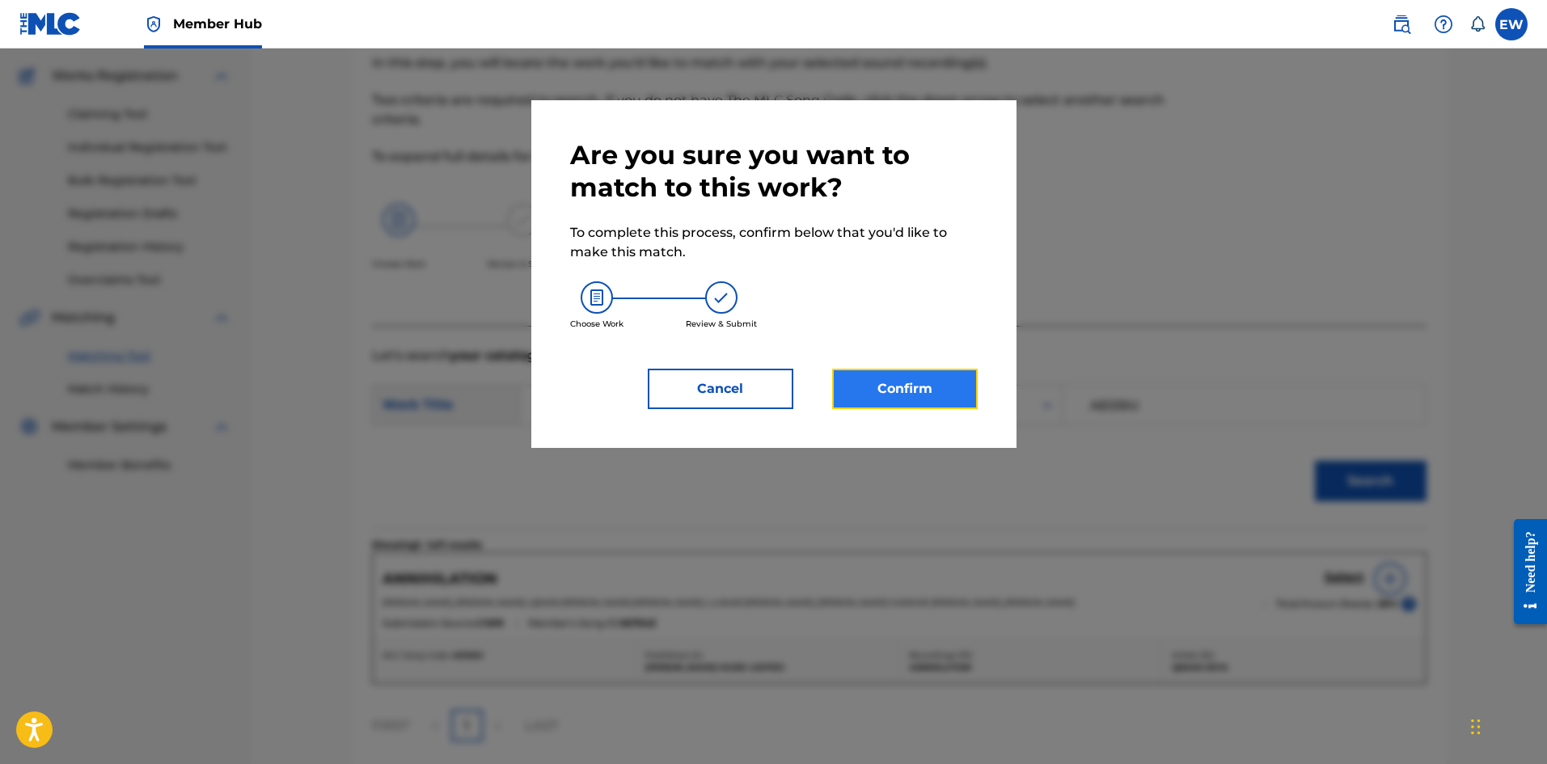
click at [923, 395] on button "Confirm" at bounding box center [905, 389] width 146 height 40
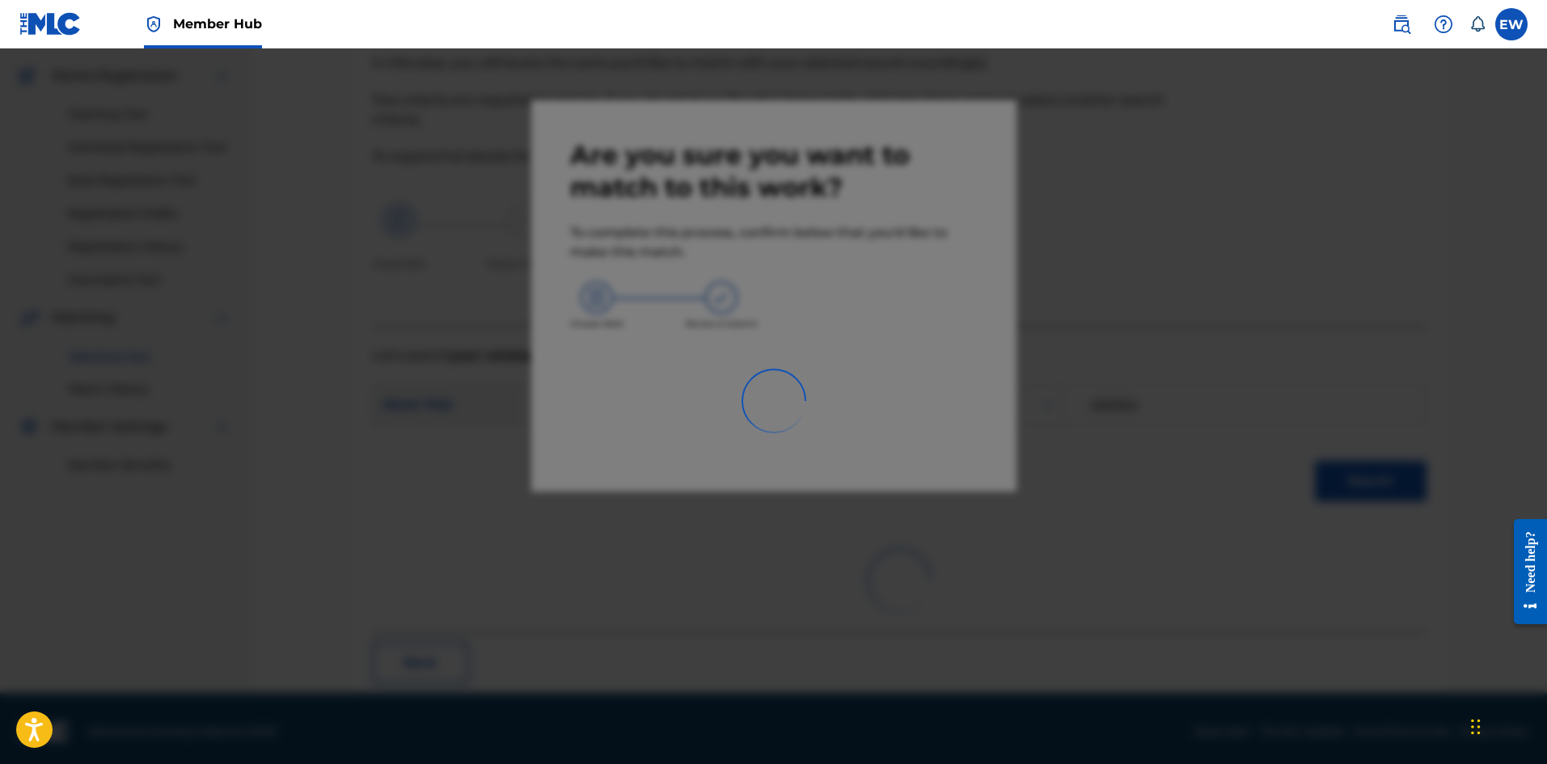
scroll to position [39, 0]
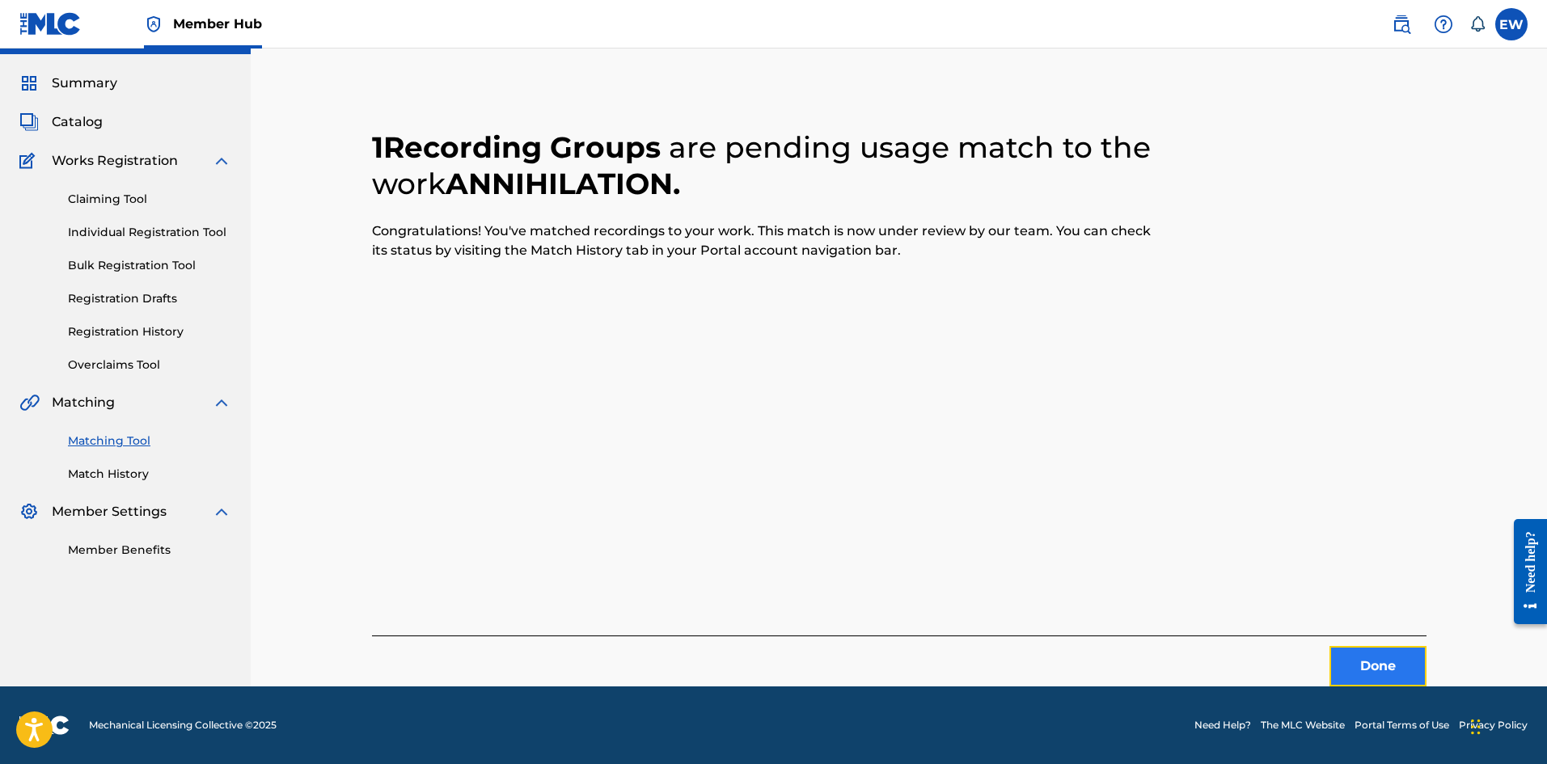
click at [1375, 649] on button "Done" at bounding box center [1378, 666] width 97 height 40
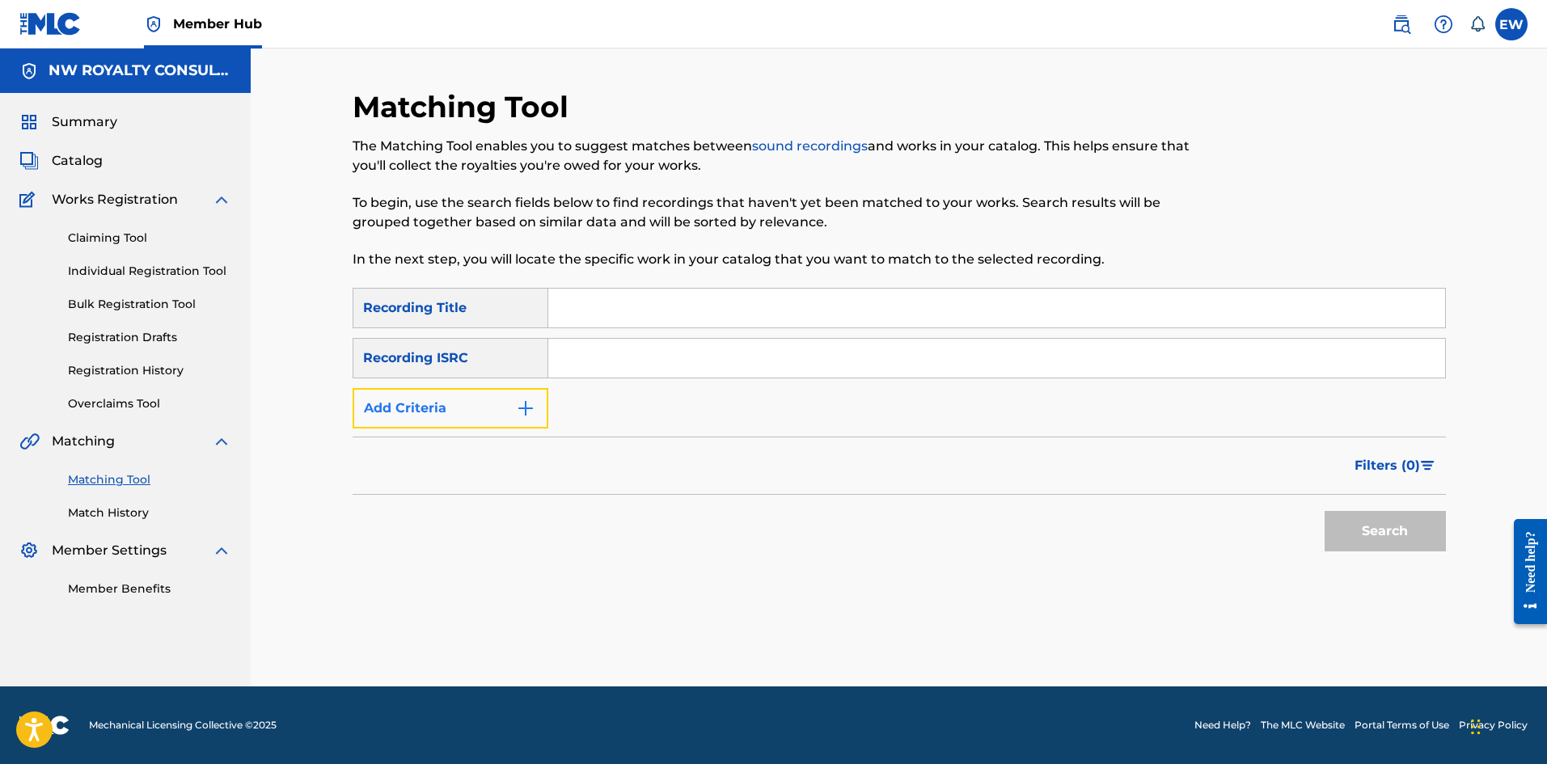
click at [474, 400] on button "Add Criteria" at bounding box center [451, 408] width 196 height 40
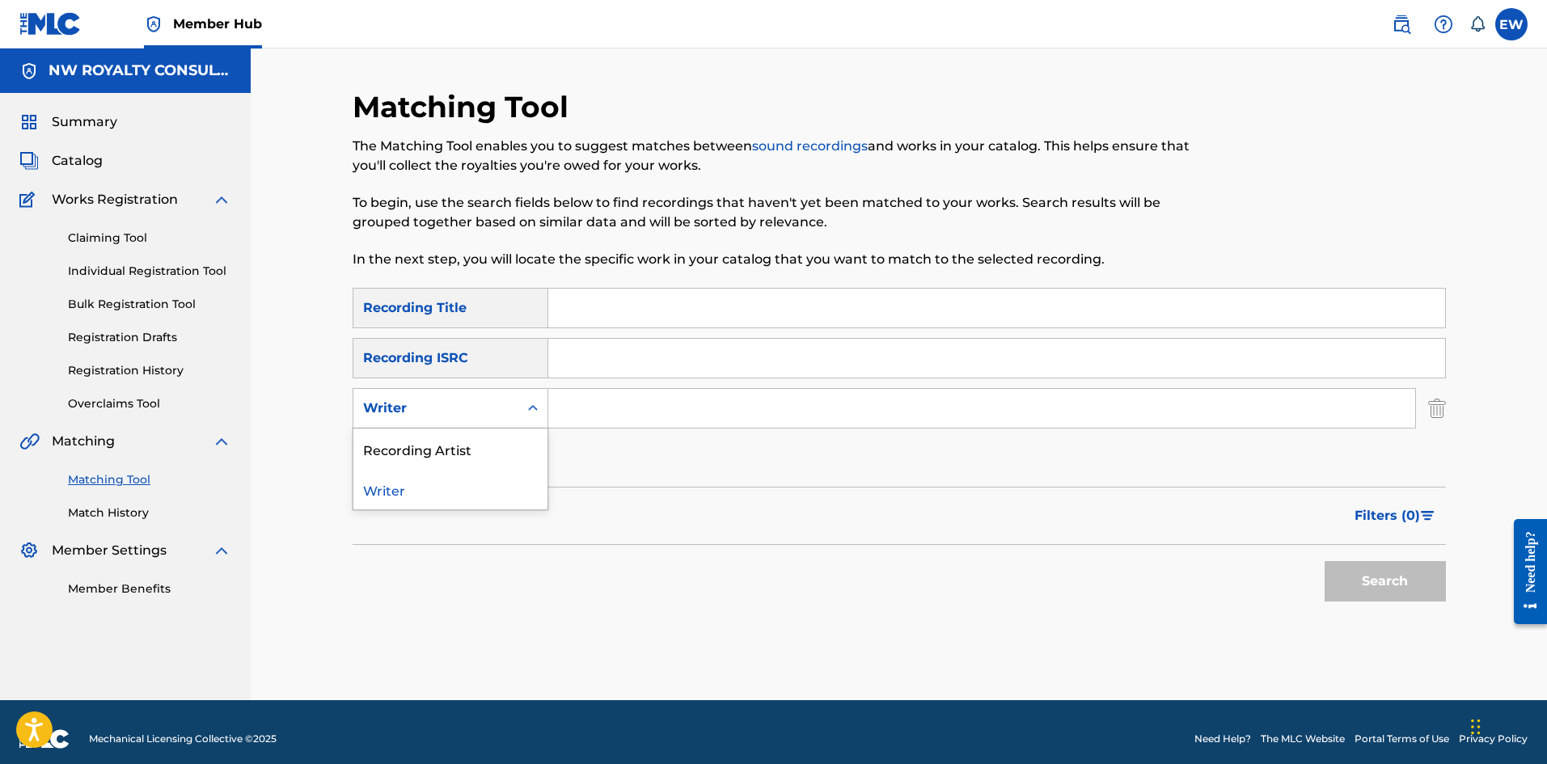
click at [474, 400] on div "Writer" at bounding box center [436, 408] width 146 height 19
drag, startPoint x: 469, startPoint y: 444, endPoint x: 497, endPoint y: 428, distance: 31.9
click at [482, 438] on div "Recording Artist" at bounding box center [450, 449] width 194 height 40
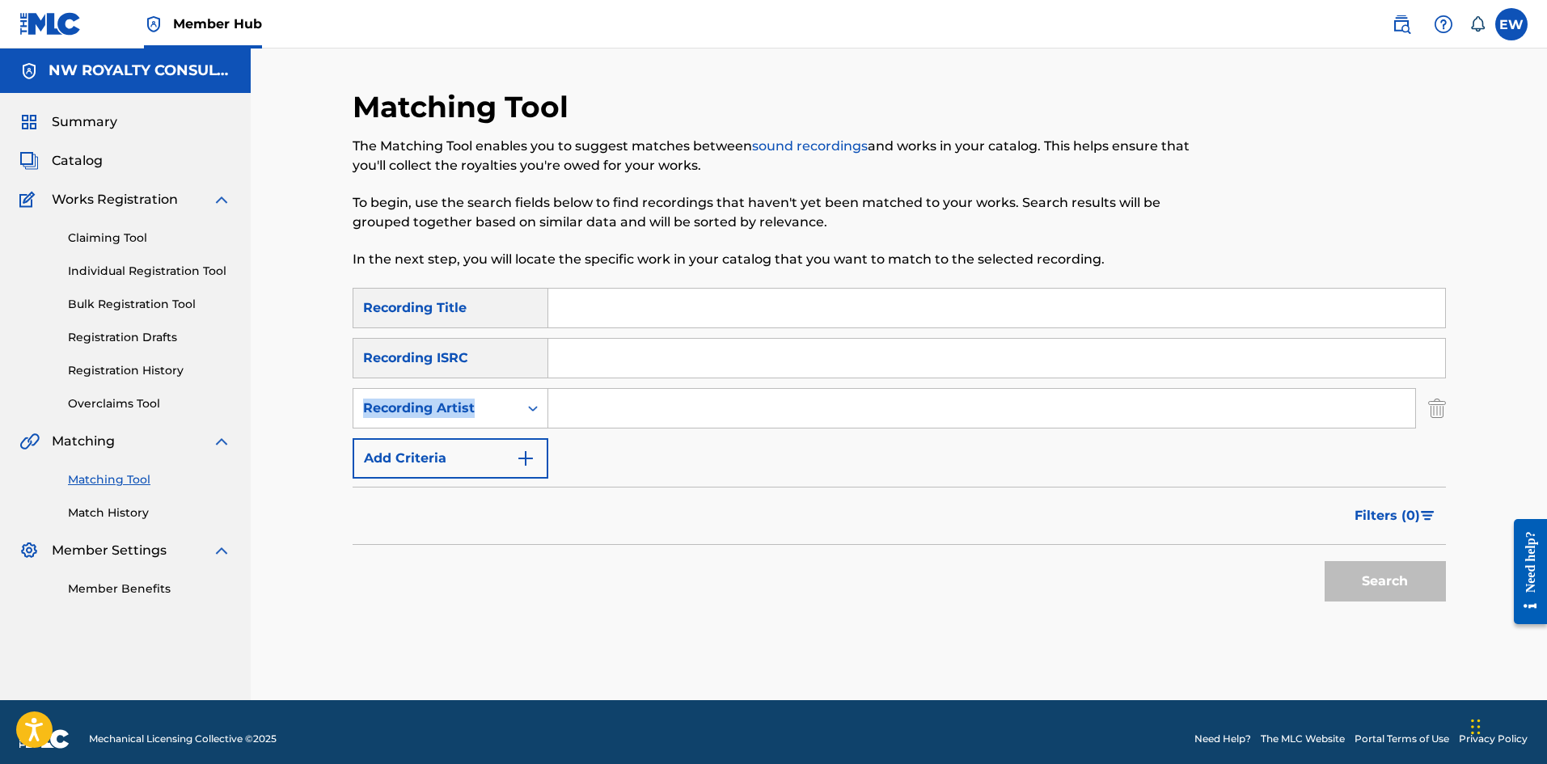
drag, startPoint x: 707, startPoint y: 378, endPoint x: 696, endPoint y: 384, distance: 12.3
click at [707, 381] on div "SearchWithCriteriaf18d578d-6772-4e1b-bb59-a487cdd54c60 Recording Title SearchWi…" at bounding box center [899, 383] width 1093 height 191
drag, startPoint x: 685, startPoint y: 420, endPoint x: 679, endPoint y: 381, distance: 39.2
click at [681, 416] on input "Search Form" at bounding box center [981, 408] width 867 height 39
paste input "[PERSON_NAME]"
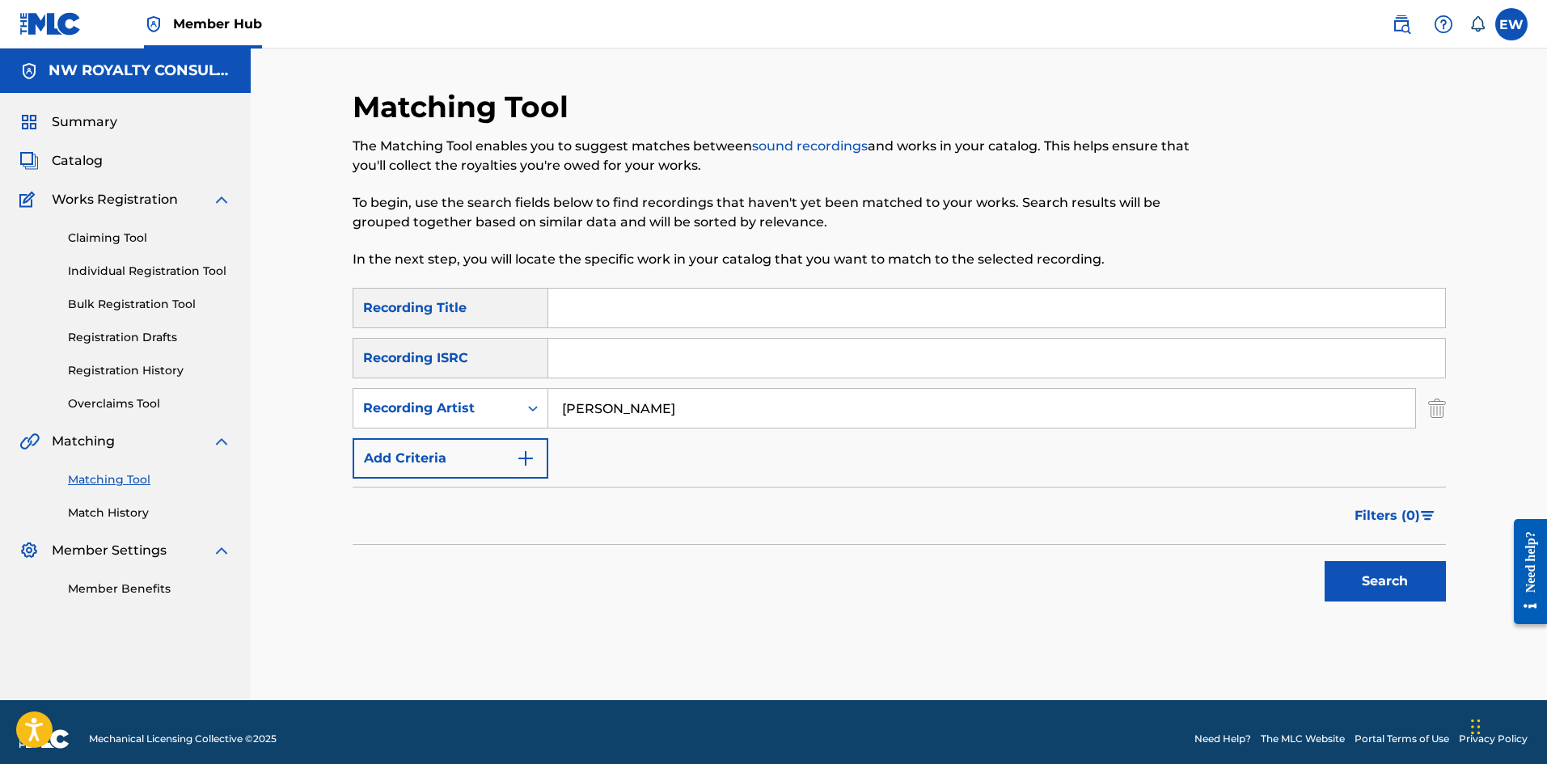
type input "[PERSON_NAME]"
drag, startPoint x: 725, startPoint y: 319, endPoint x: 725, endPoint y: 295, distance: 23.5
click at [727, 323] on input "Search Form" at bounding box center [996, 308] width 897 height 39
paste input "ANNIVERSARY"
type input "ANNIVERSARY"
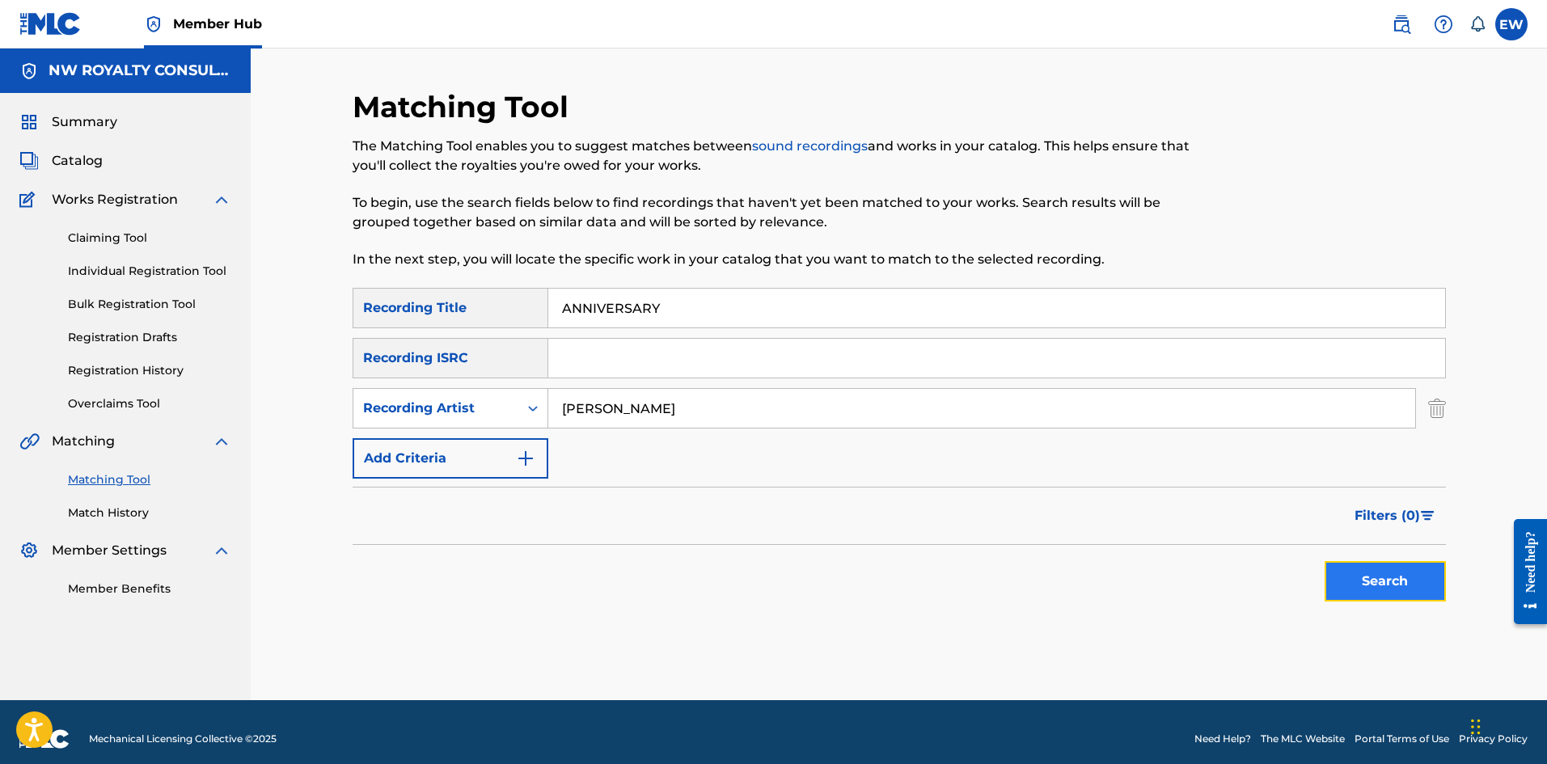
click at [1357, 580] on button "Search" at bounding box center [1385, 581] width 121 height 40
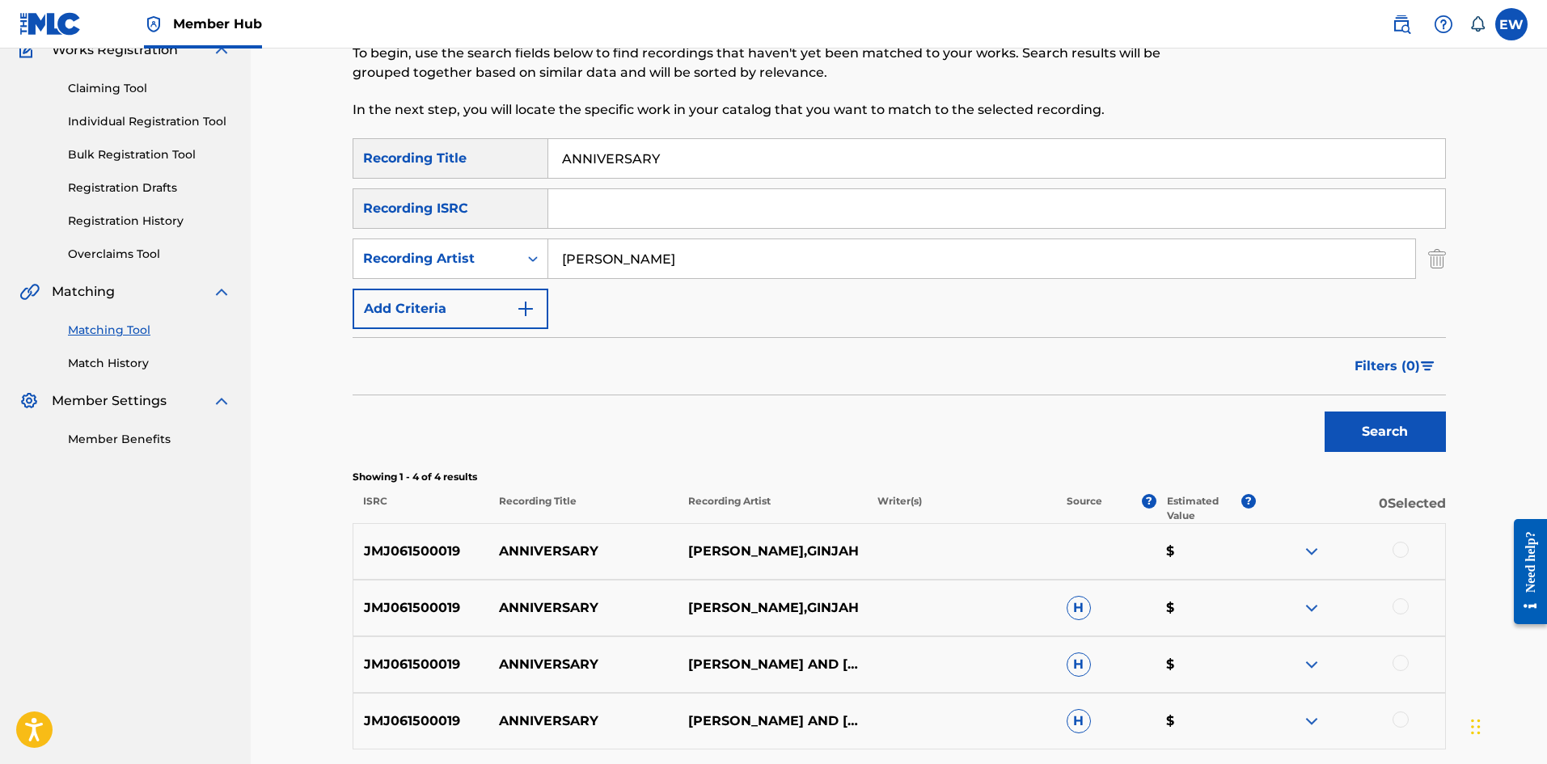
scroll to position [162, 0]
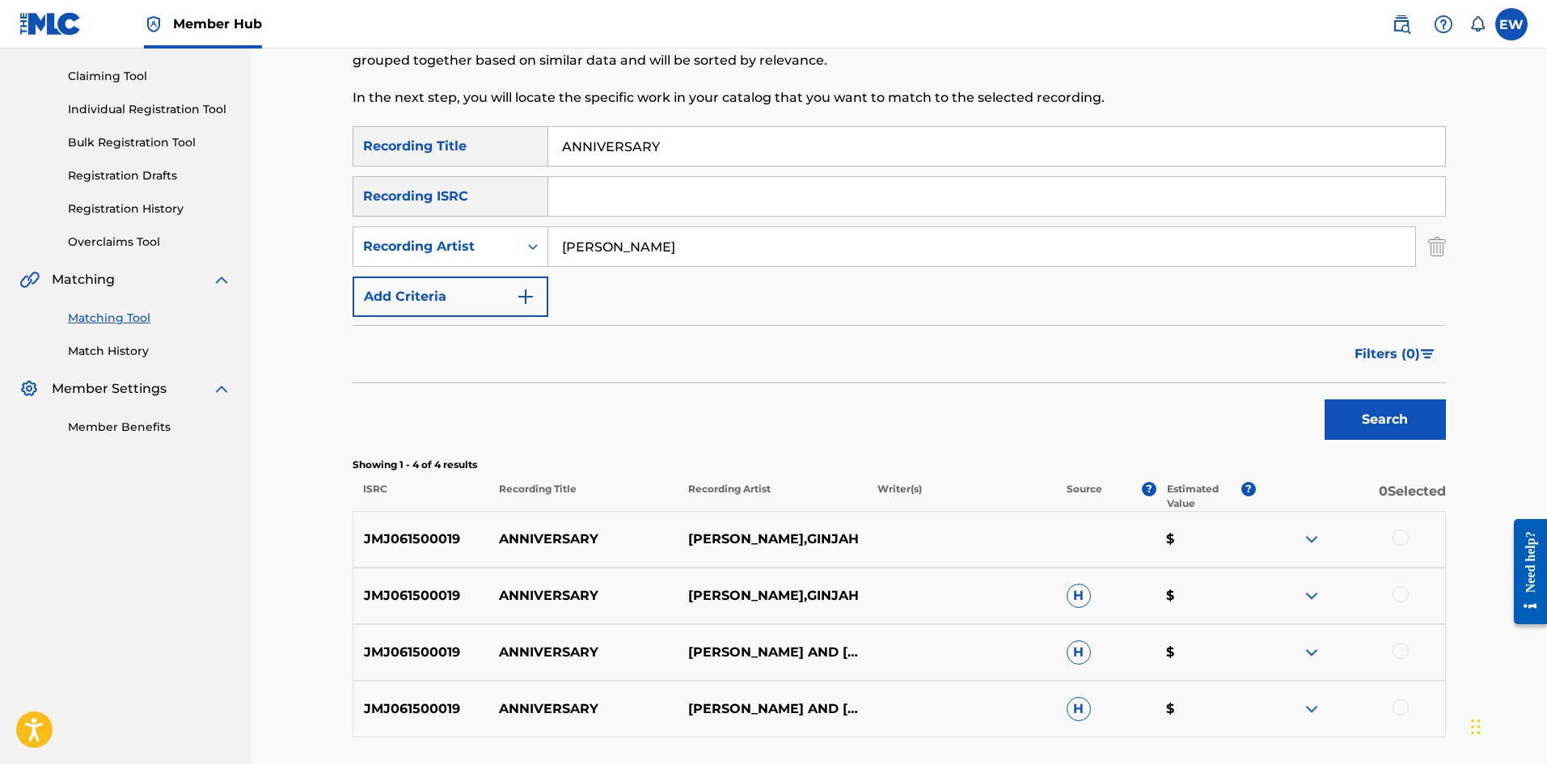
click at [1403, 540] on div at bounding box center [1401, 538] width 16 height 16
drag, startPoint x: 1406, startPoint y: 597, endPoint x: 1331, endPoint y: 568, distance: 79.9
click at [1406, 596] on div at bounding box center [1401, 594] width 16 height 16
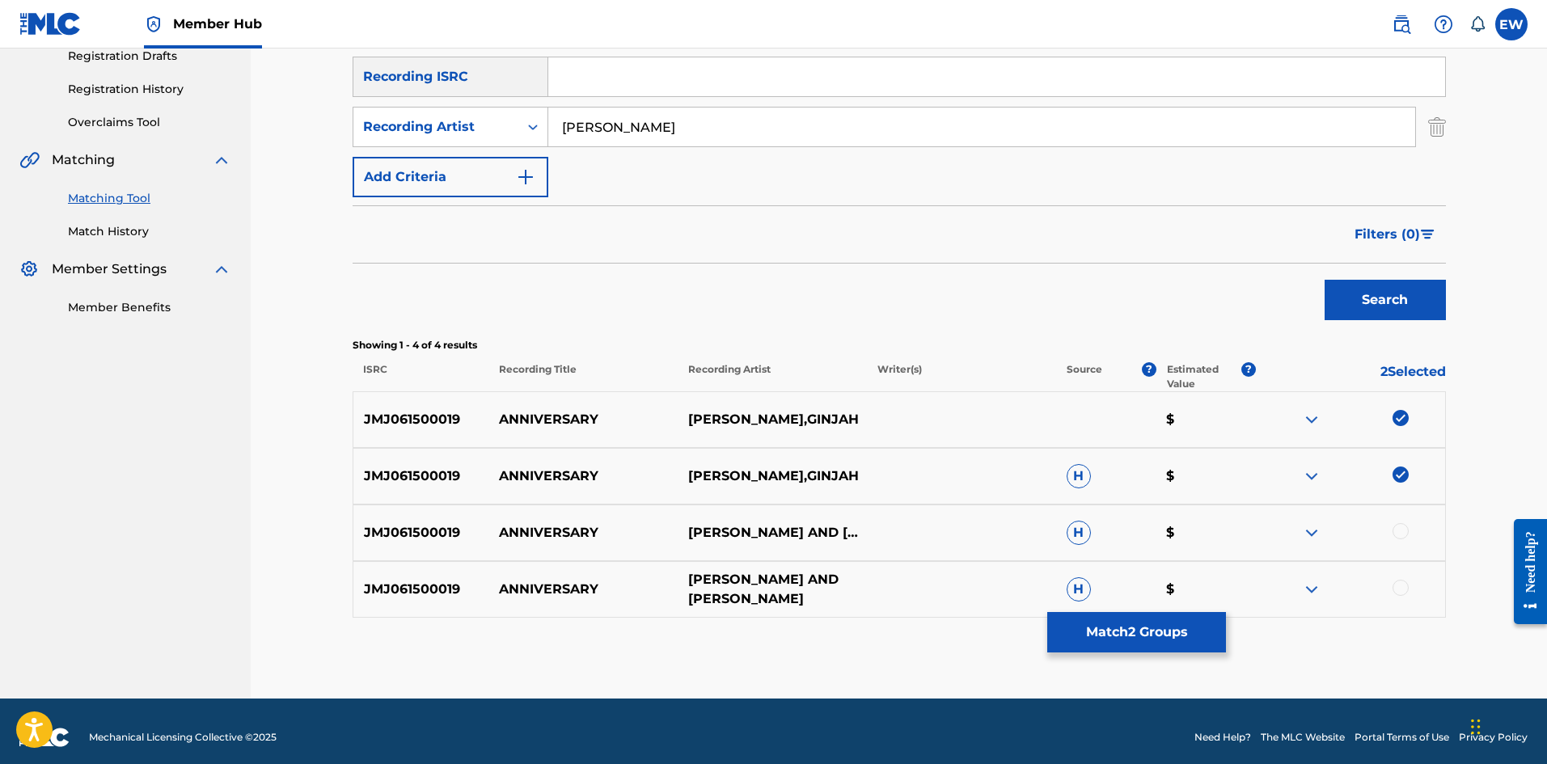
scroll to position [294, 0]
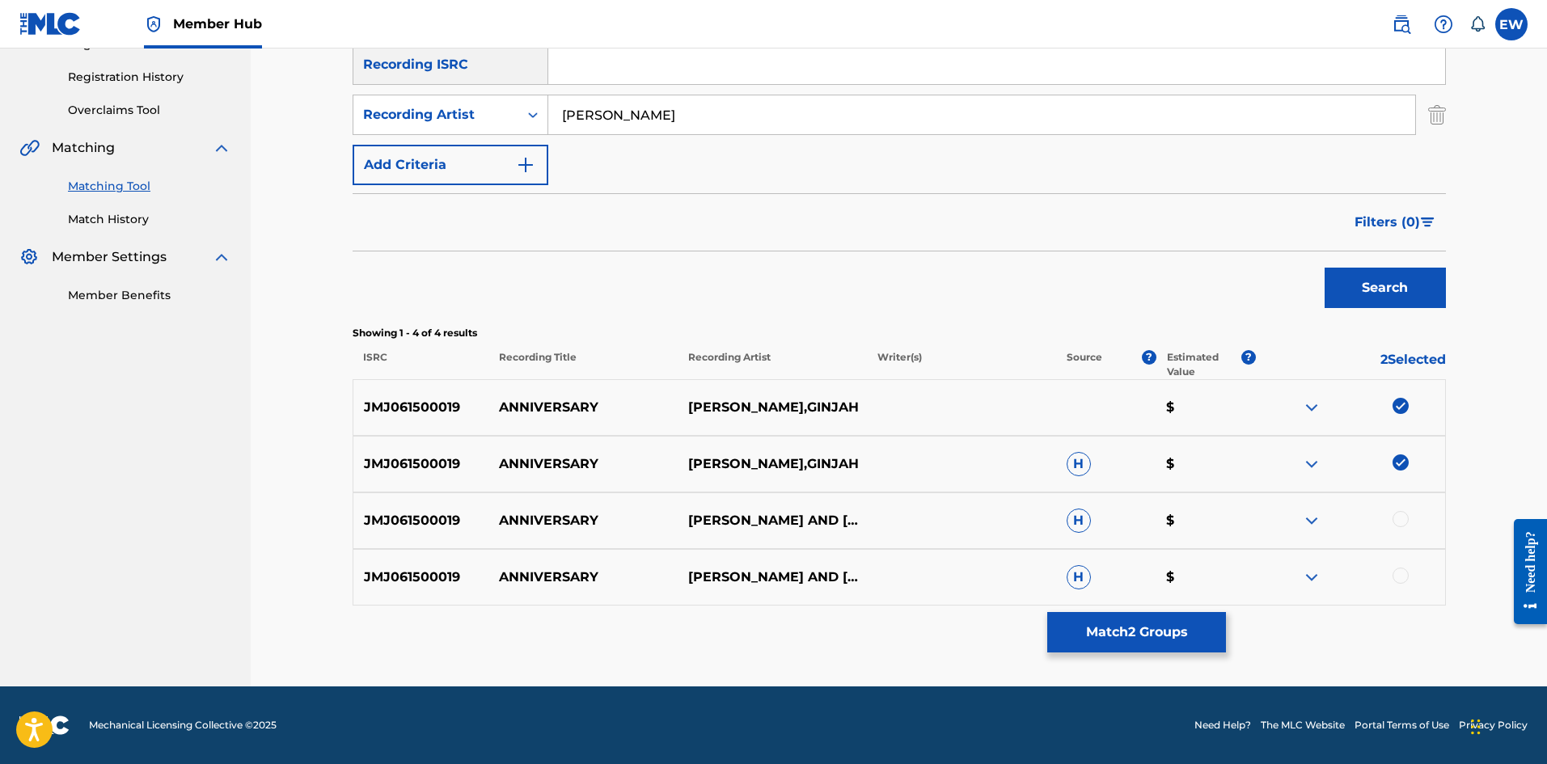
click at [1397, 523] on div at bounding box center [1401, 519] width 16 height 16
click at [1408, 579] on div at bounding box center [1401, 576] width 16 height 16
click at [1174, 628] on button "Match 4 Groups" at bounding box center [1136, 632] width 179 height 40
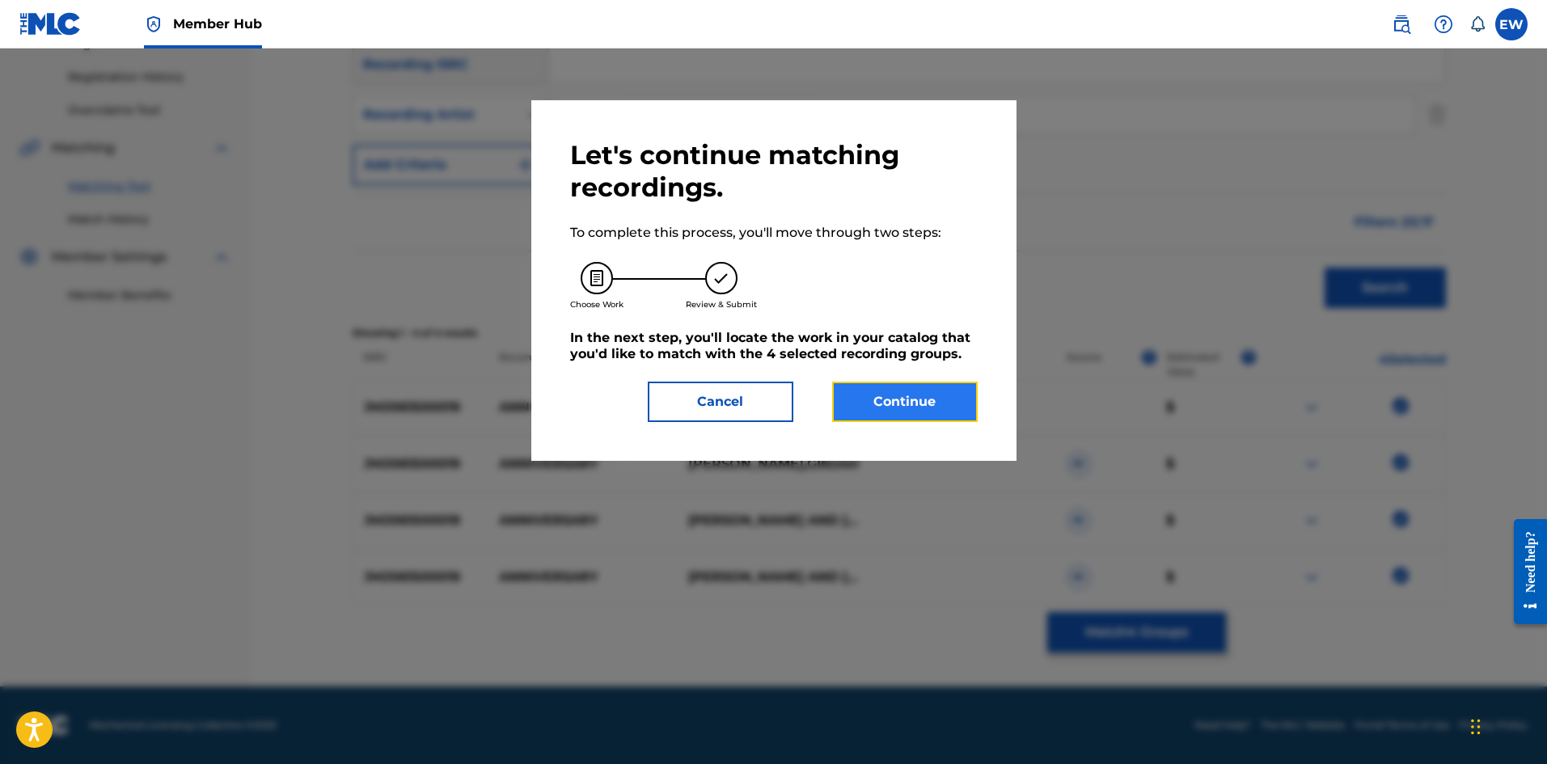
click at [851, 416] on button "Continue" at bounding box center [905, 402] width 146 height 40
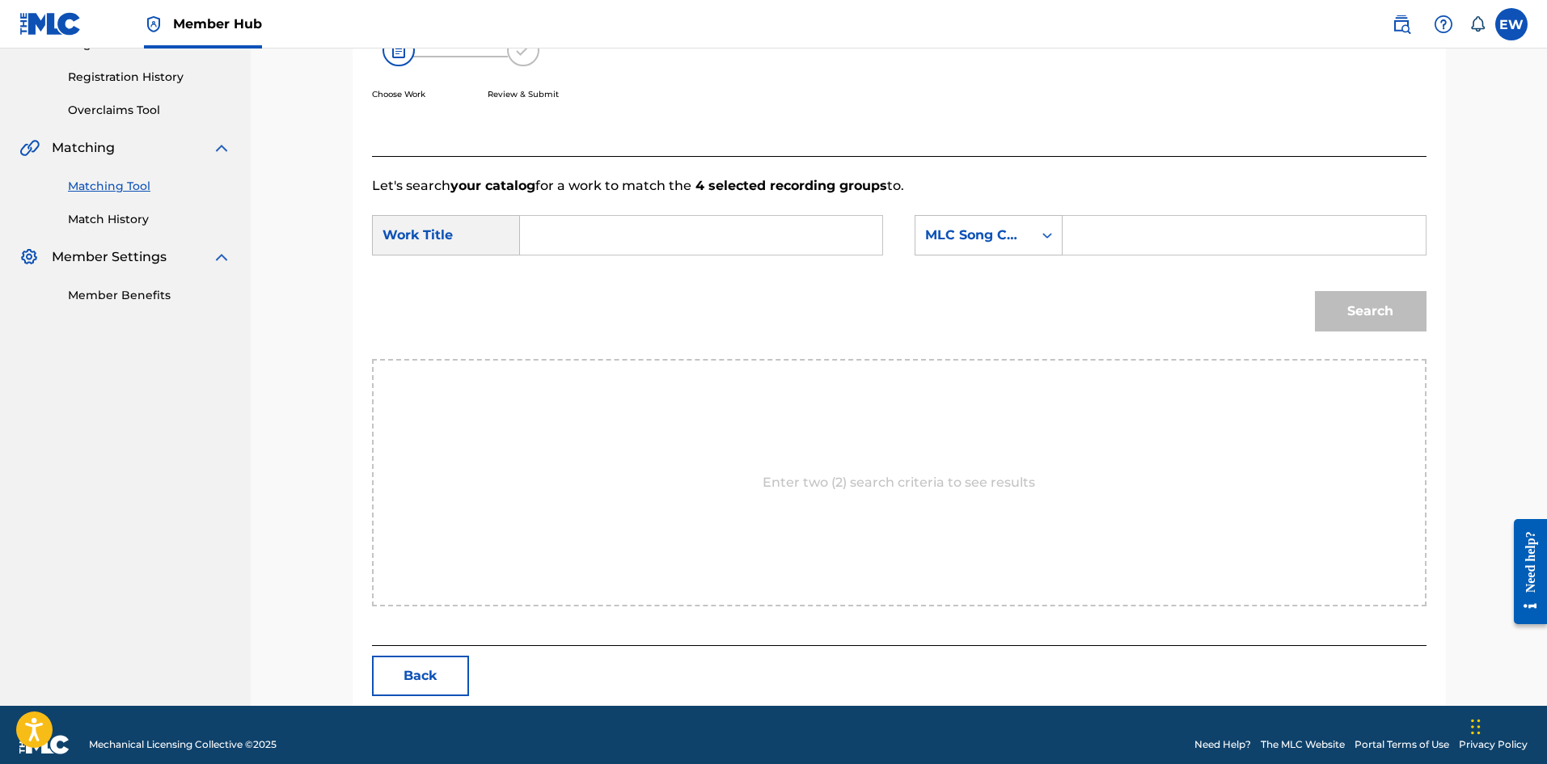
drag, startPoint x: 702, startPoint y: 232, endPoint x: 683, endPoint y: 243, distance: 22.1
click at [698, 237] on input "Search Form" at bounding box center [701, 235] width 335 height 39
paste input "ANNIVERSARY"
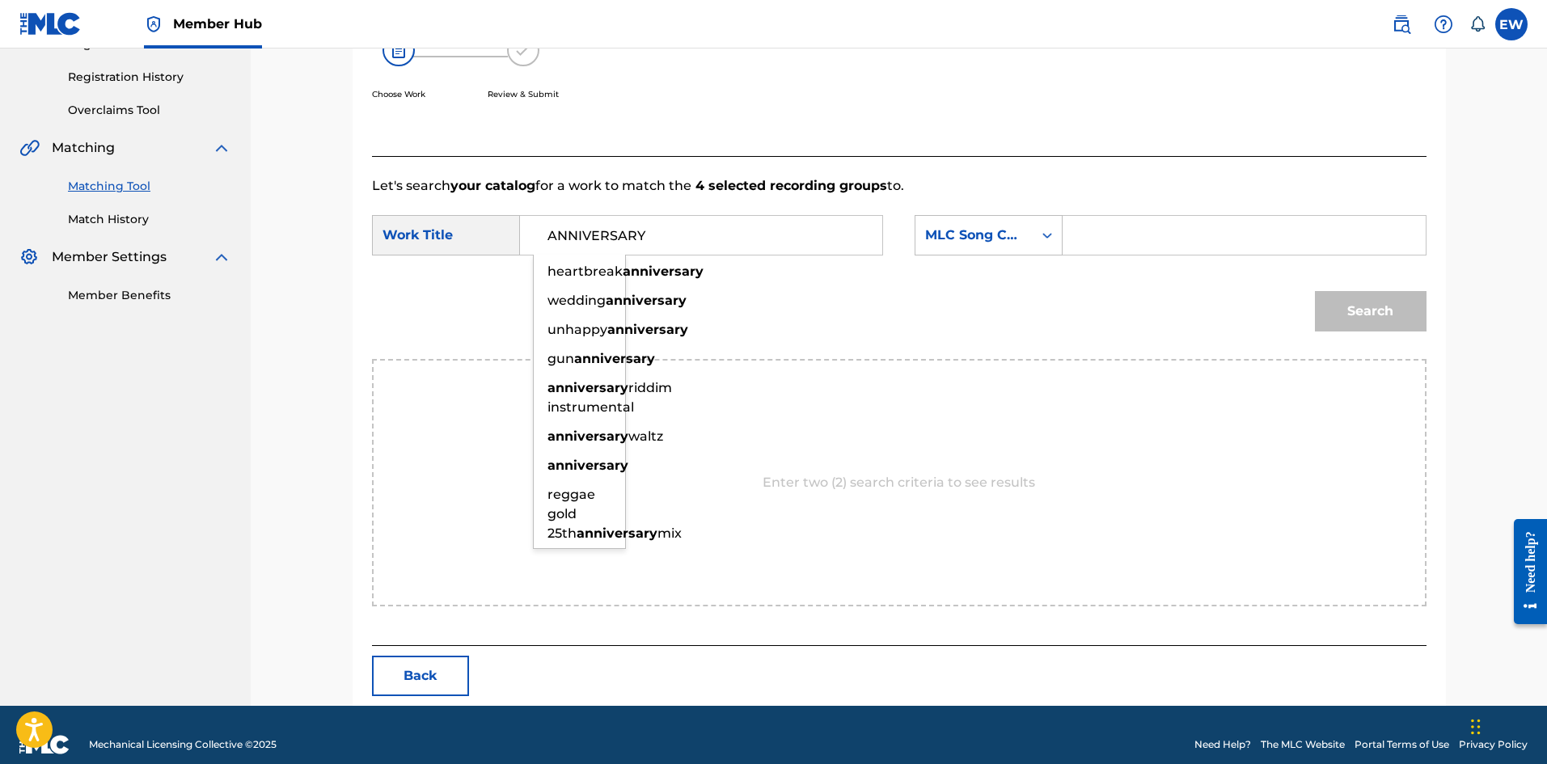
type input "ANNIVERSARY"
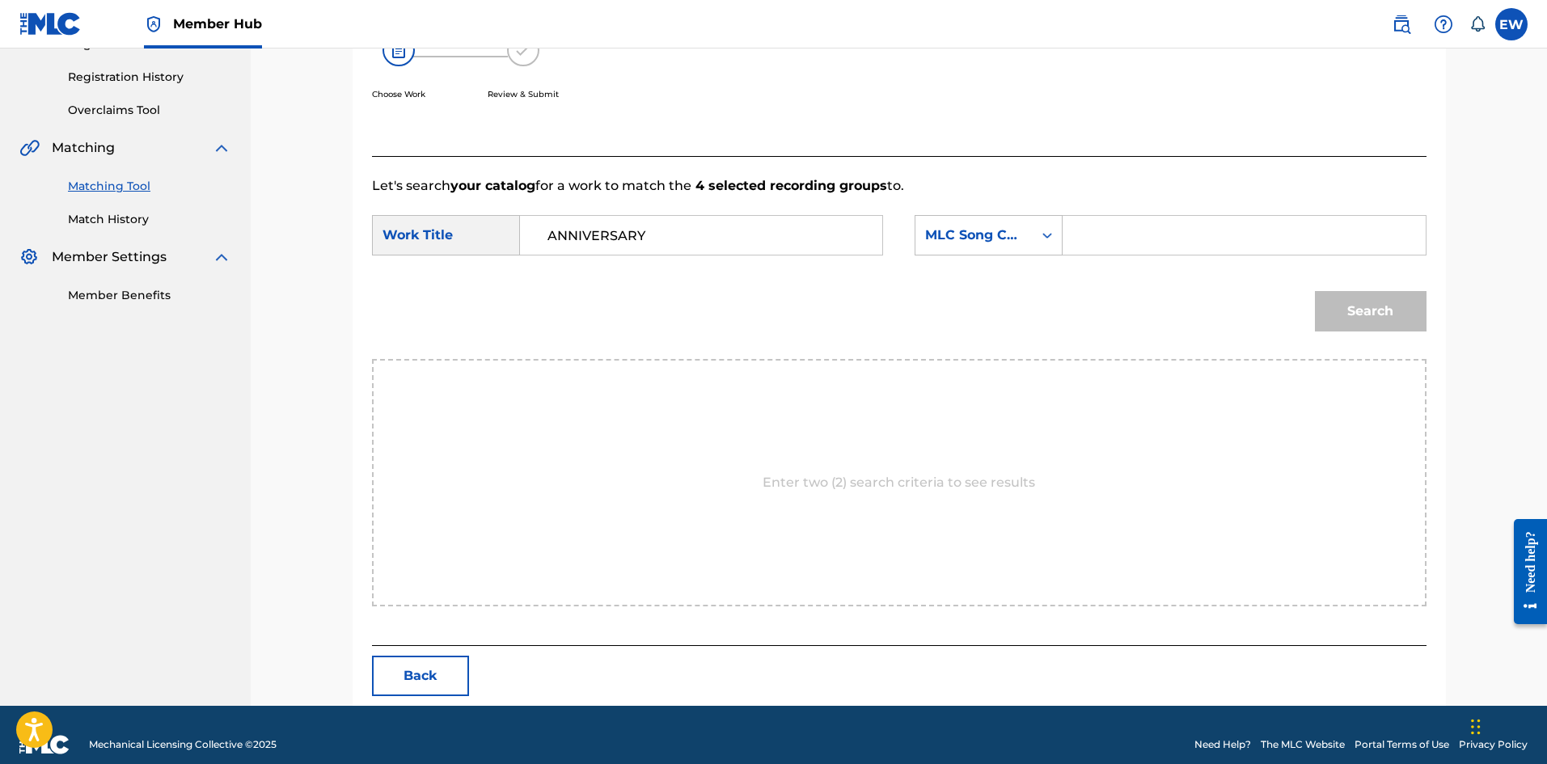
click at [1087, 230] on input "Search Form" at bounding box center [1243, 235] width 335 height 39
paste input "AW64VS"
type input "AW64VS"
click at [1334, 315] on button "Search" at bounding box center [1371, 311] width 112 height 40
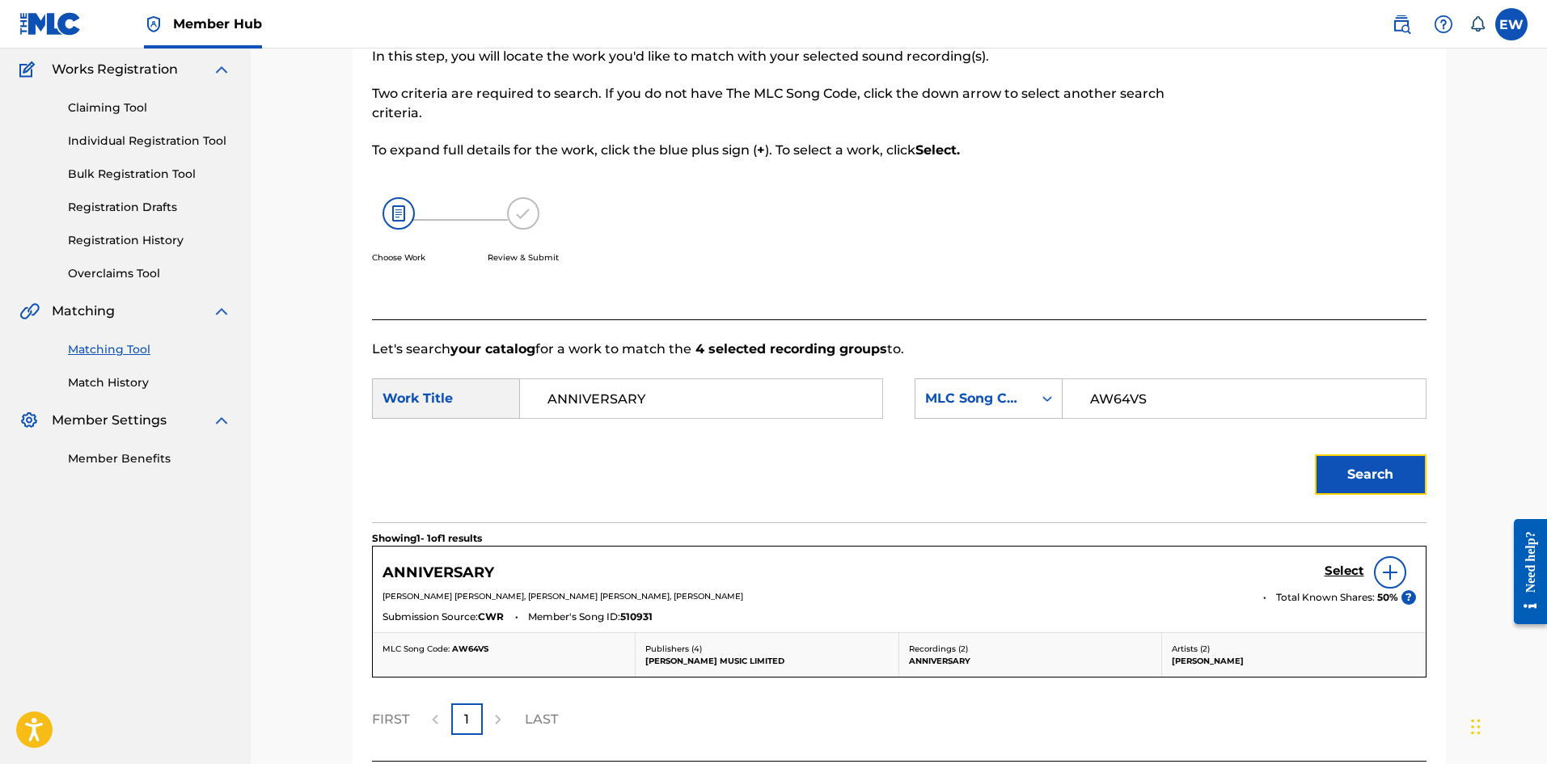
scroll to position [265, 0]
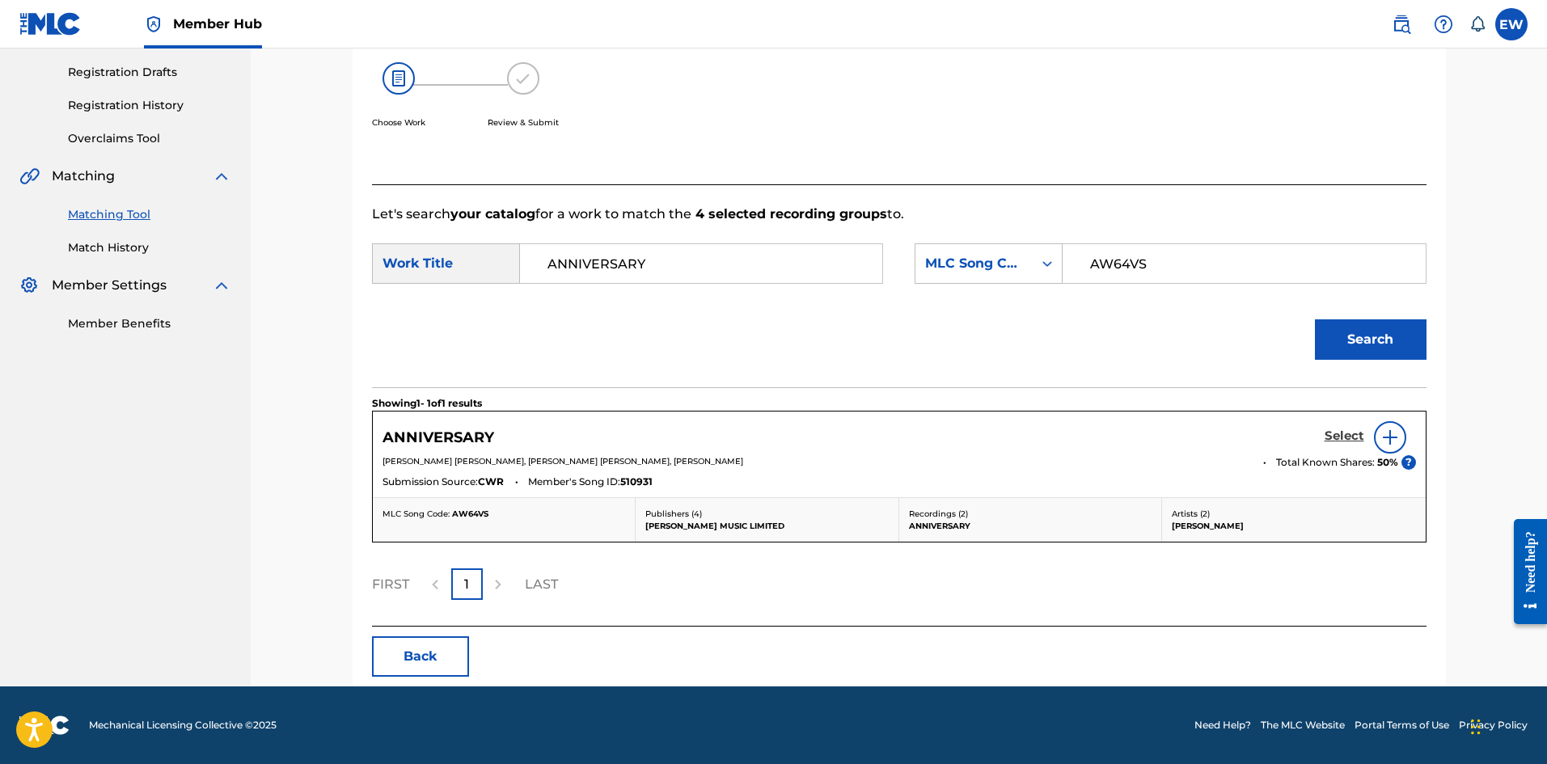
click at [1349, 433] on h5 "Select" at bounding box center [1345, 436] width 40 height 15
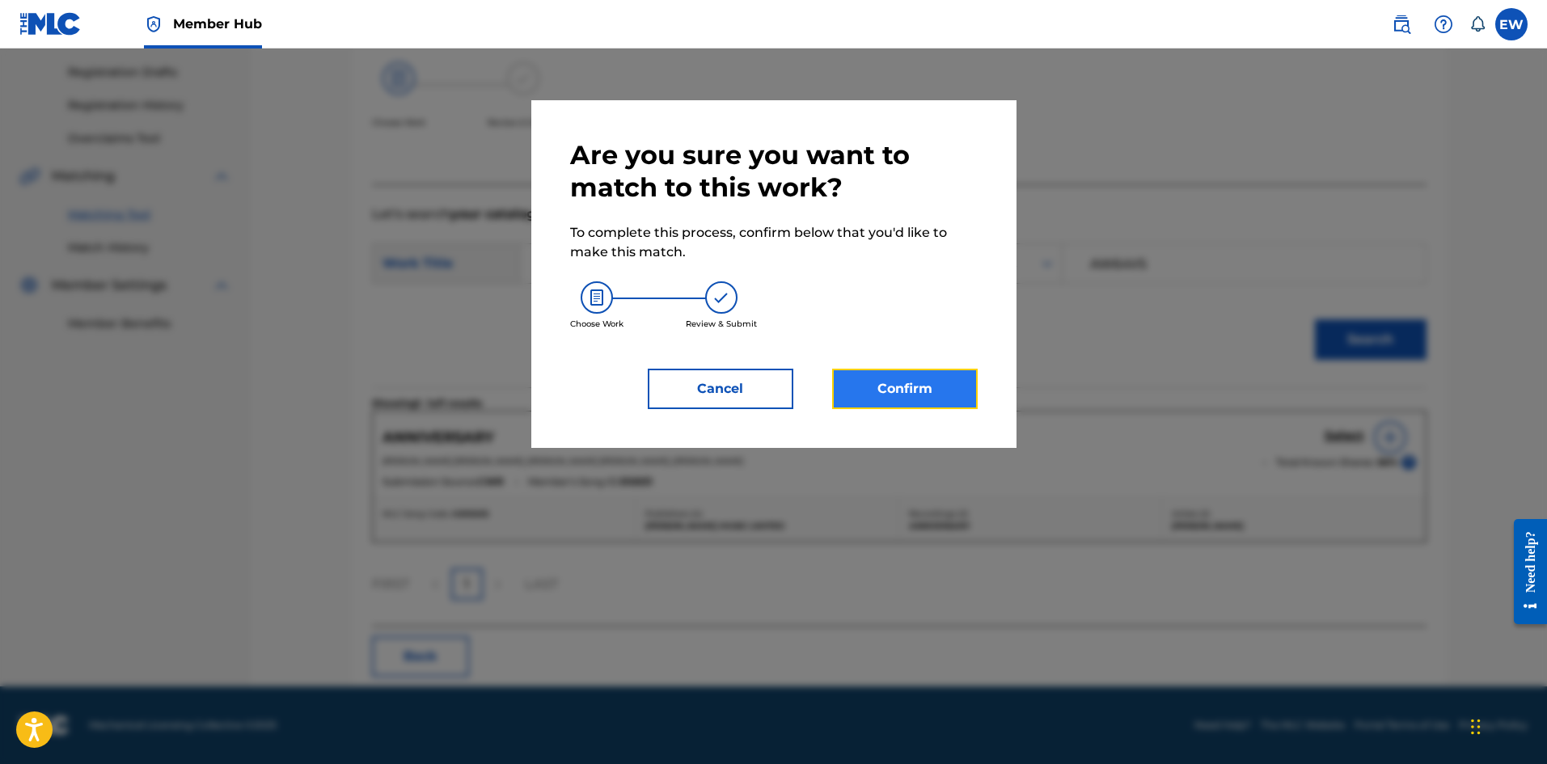
click at [953, 395] on button "Confirm" at bounding box center [905, 389] width 146 height 40
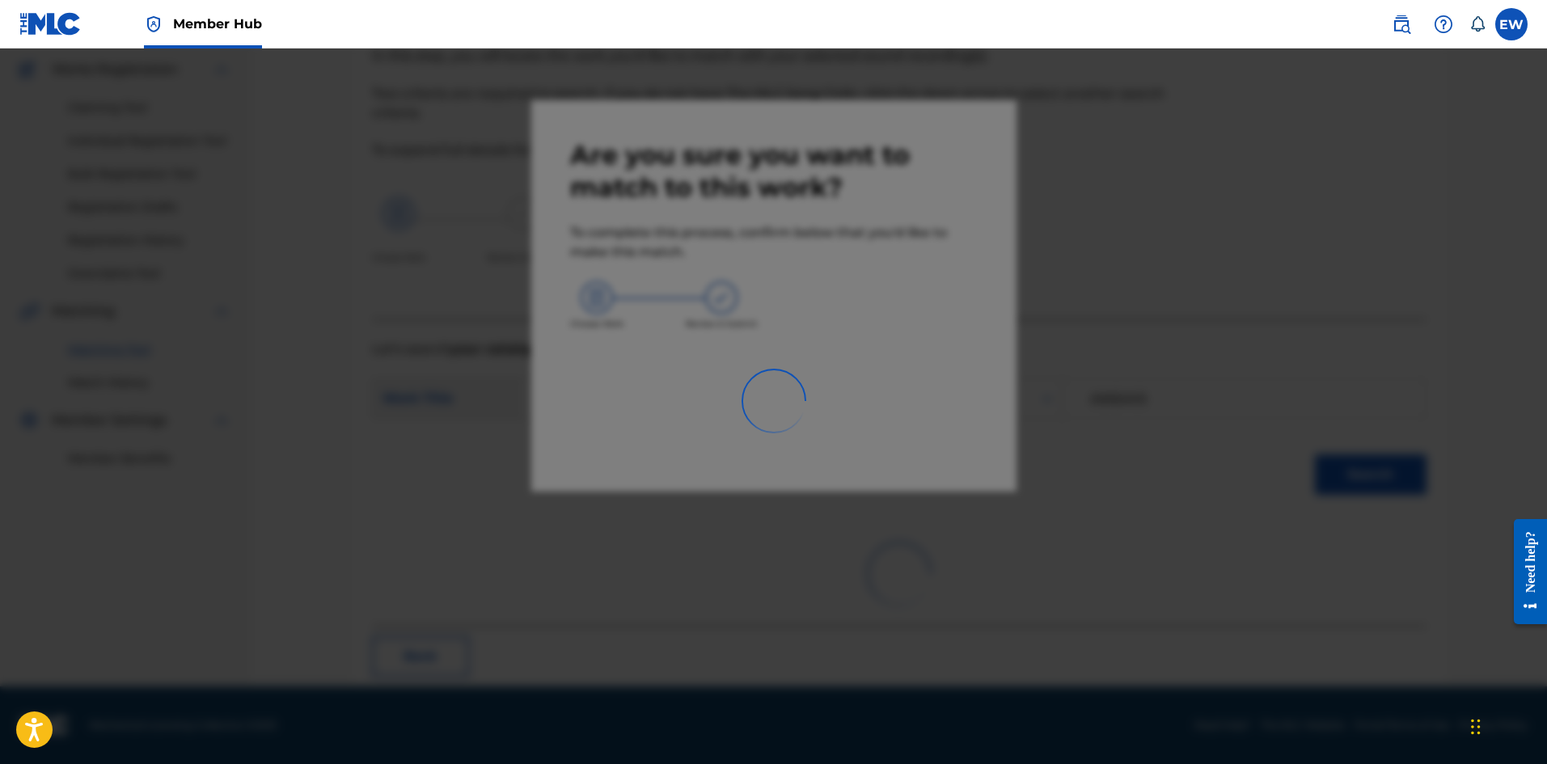
scroll to position [39, 0]
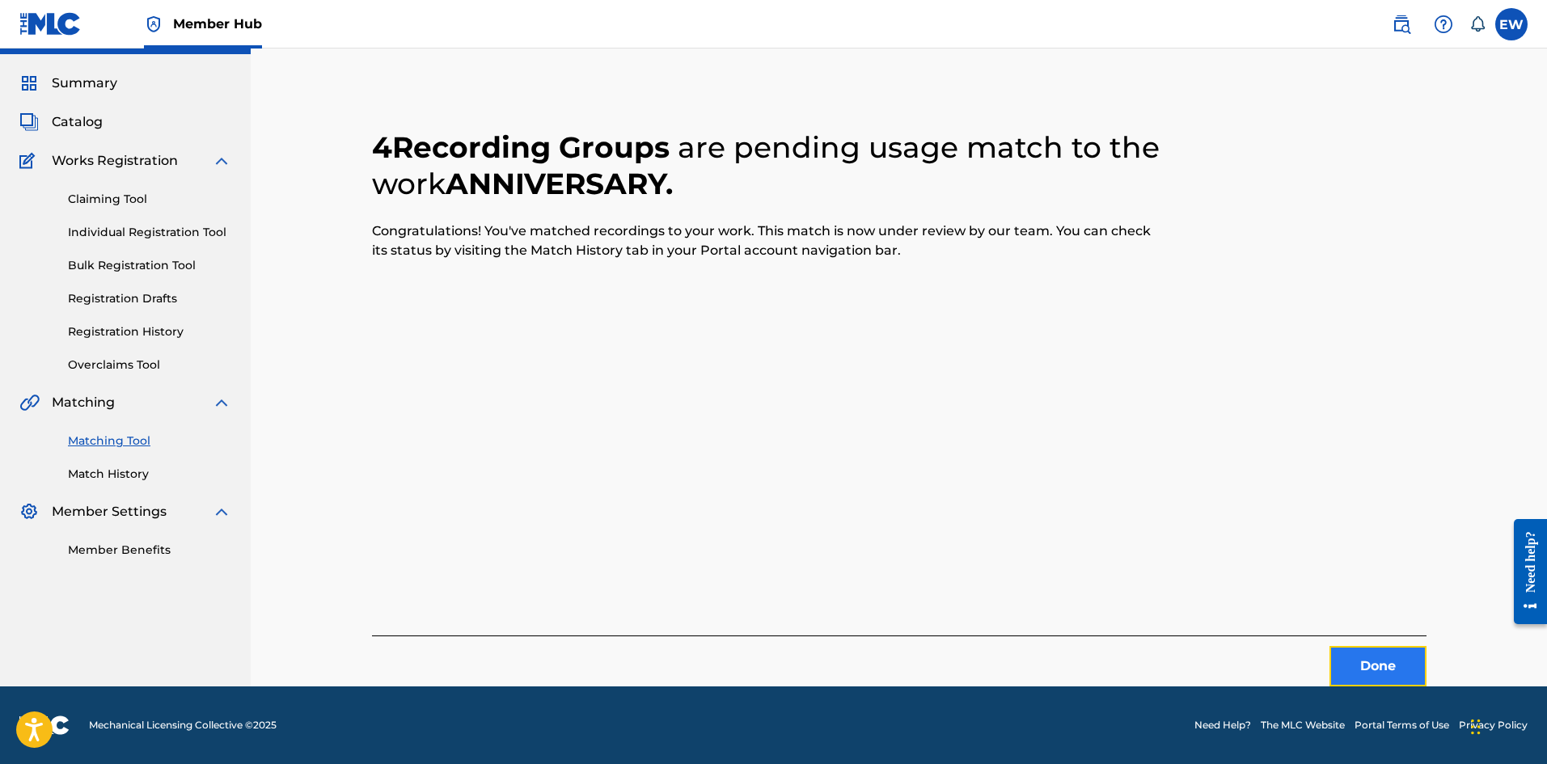
click at [1350, 658] on button "Done" at bounding box center [1378, 666] width 97 height 40
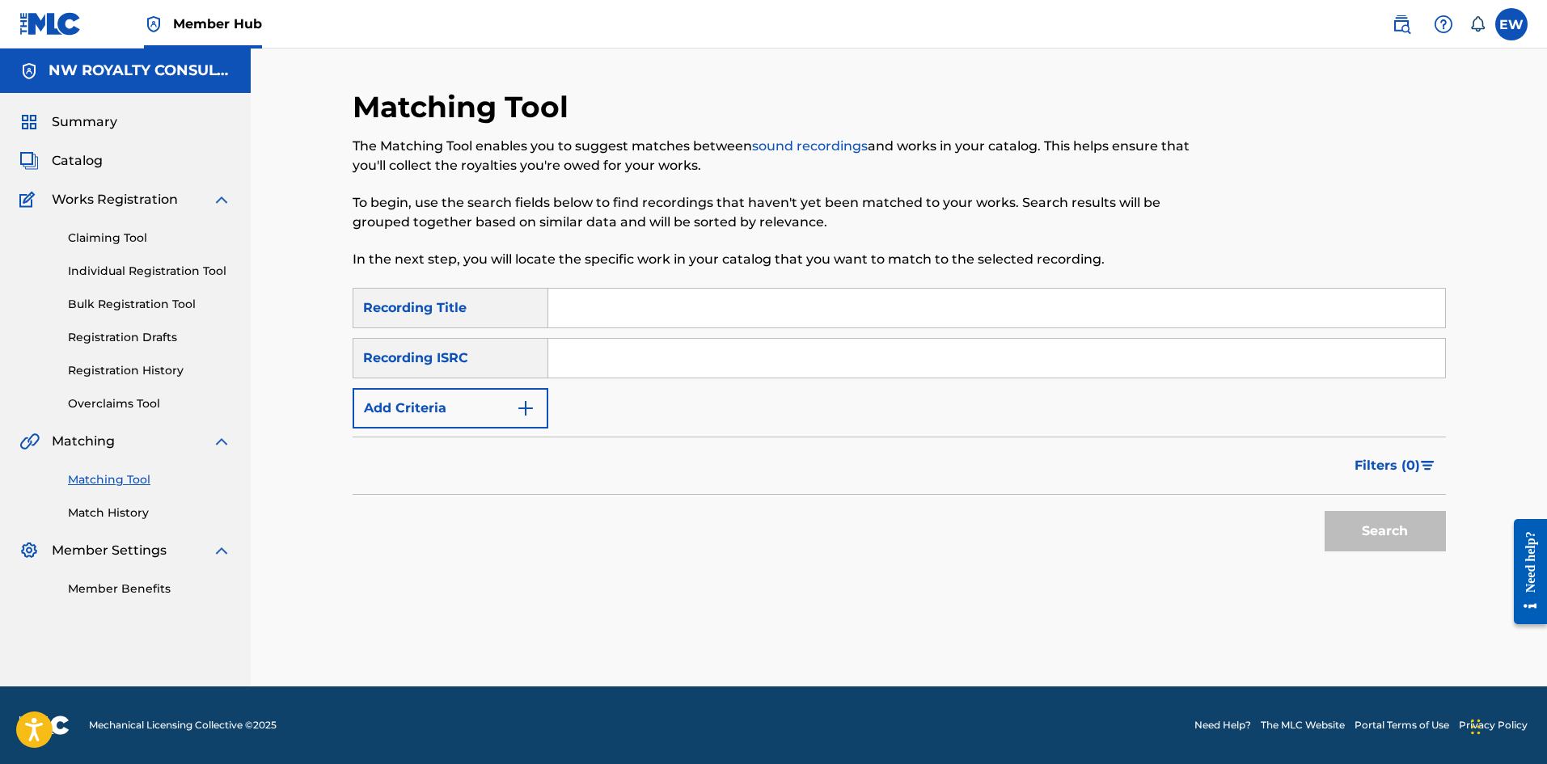
scroll to position [0, 0]
click at [427, 417] on button "Add Criteria" at bounding box center [451, 408] width 196 height 40
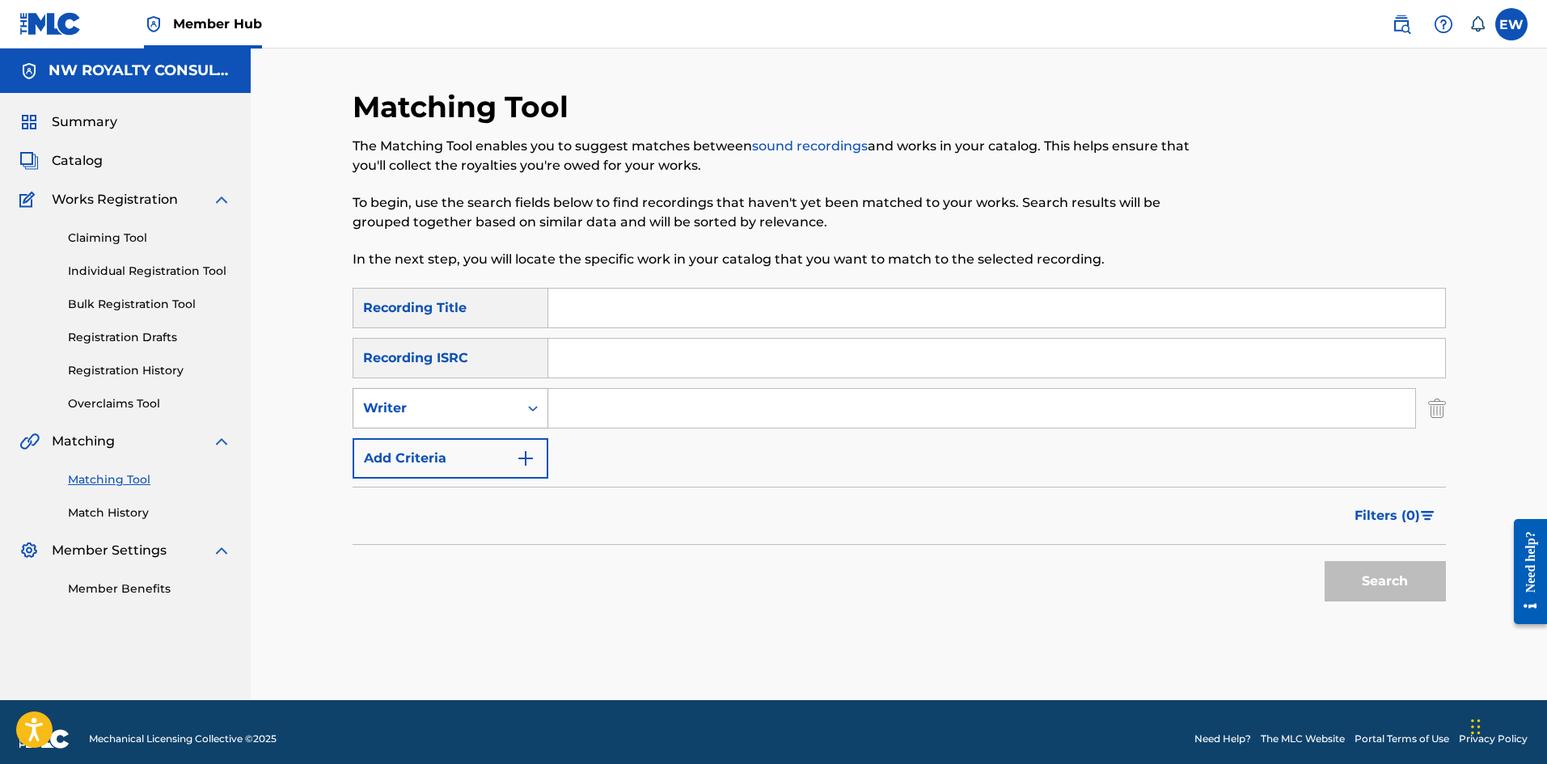
click at [405, 429] on div "Writer" at bounding box center [451, 408] width 196 height 40
drag, startPoint x: 416, startPoint y: 451, endPoint x: 507, endPoint y: 432, distance: 92.6
click at [442, 440] on div "Recording Artist" at bounding box center [450, 449] width 194 height 40
drag, startPoint x: 676, startPoint y: 414, endPoint x: 630, endPoint y: 419, distance: 46.4
click at [669, 414] on input "Search Form" at bounding box center [981, 408] width 867 height 39
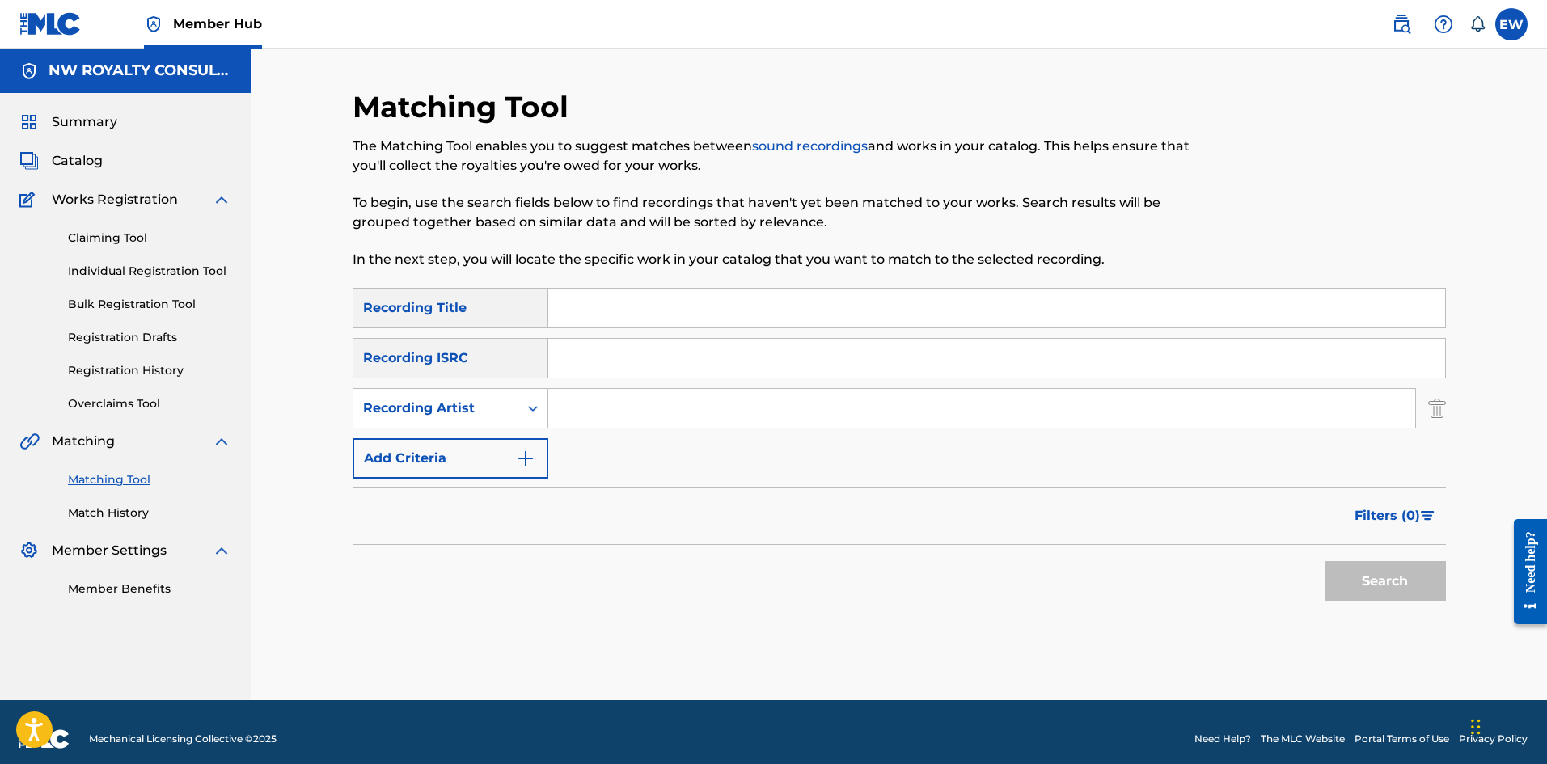
paste input "[PERSON_NAME]"
type input "[PERSON_NAME]"
click at [664, 317] on input "Search Form" at bounding box center [996, 308] width 897 height 39
paste input "ANO ME DAT"
type input "ANO ME DAT"
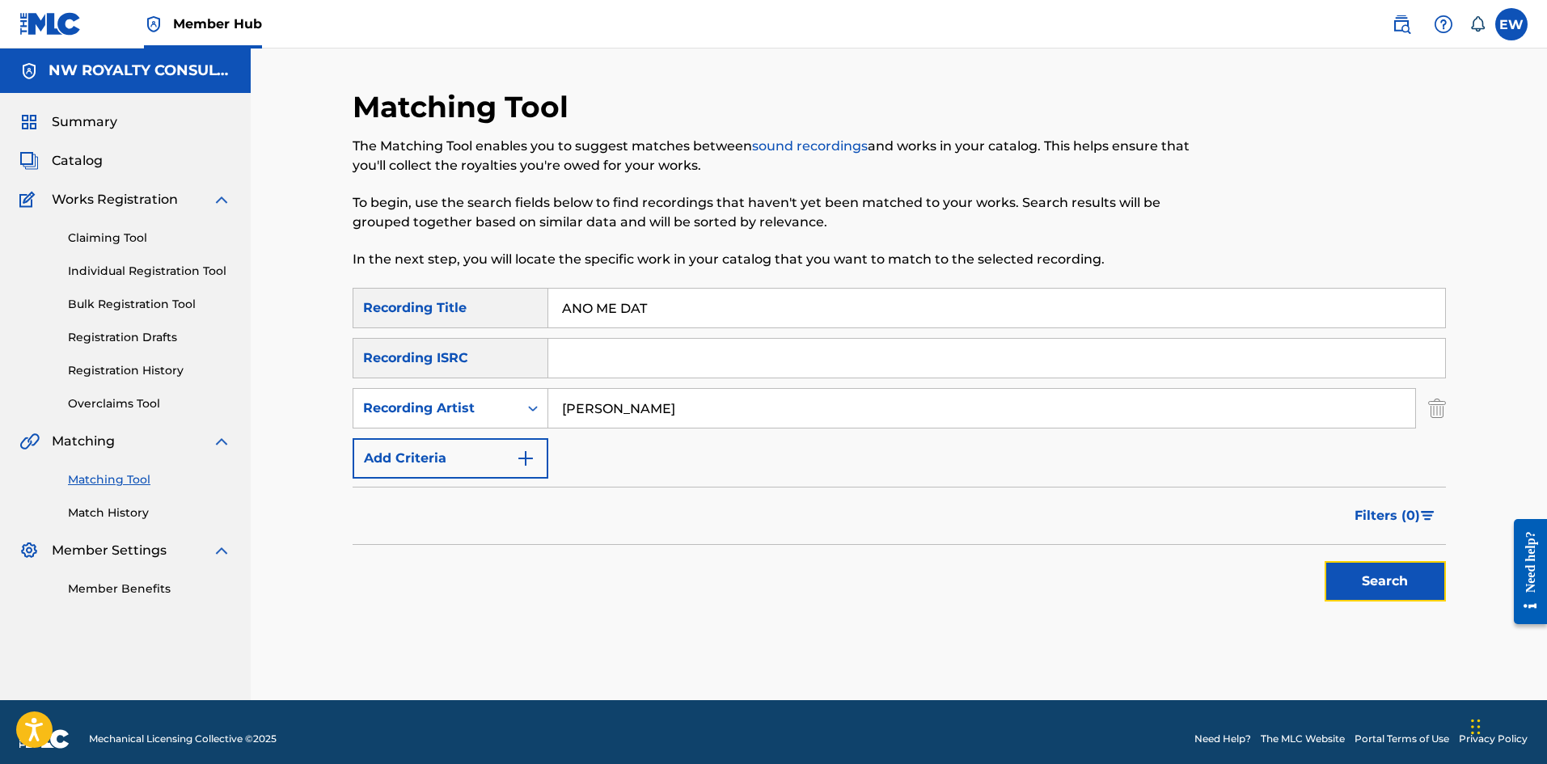
drag, startPoint x: 1376, startPoint y: 579, endPoint x: 1360, endPoint y: 568, distance: 19.1
click at [1375, 577] on button "Search" at bounding box center [1385, 581] width 121 height 40
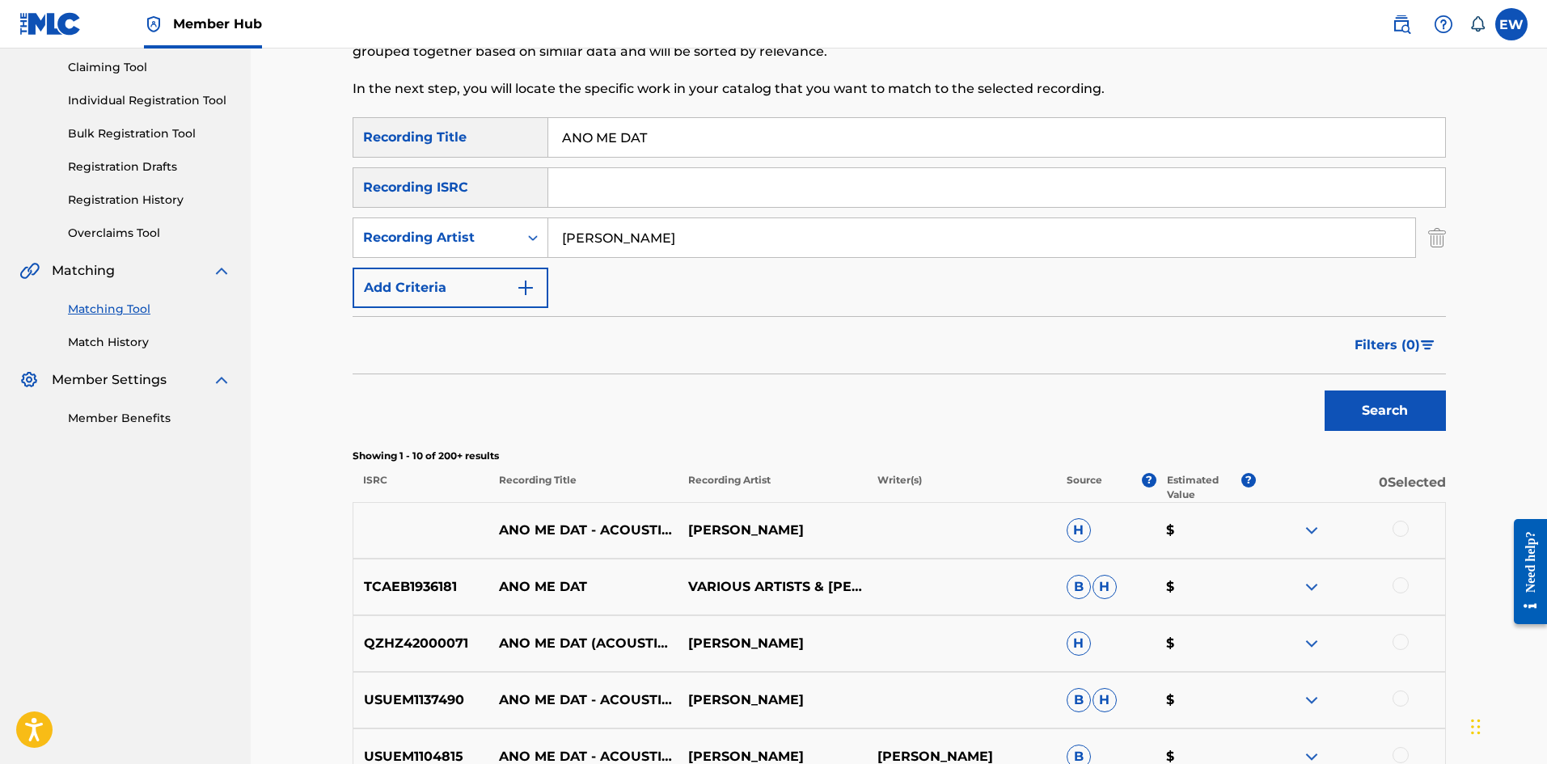
scroll to position [243, 0]
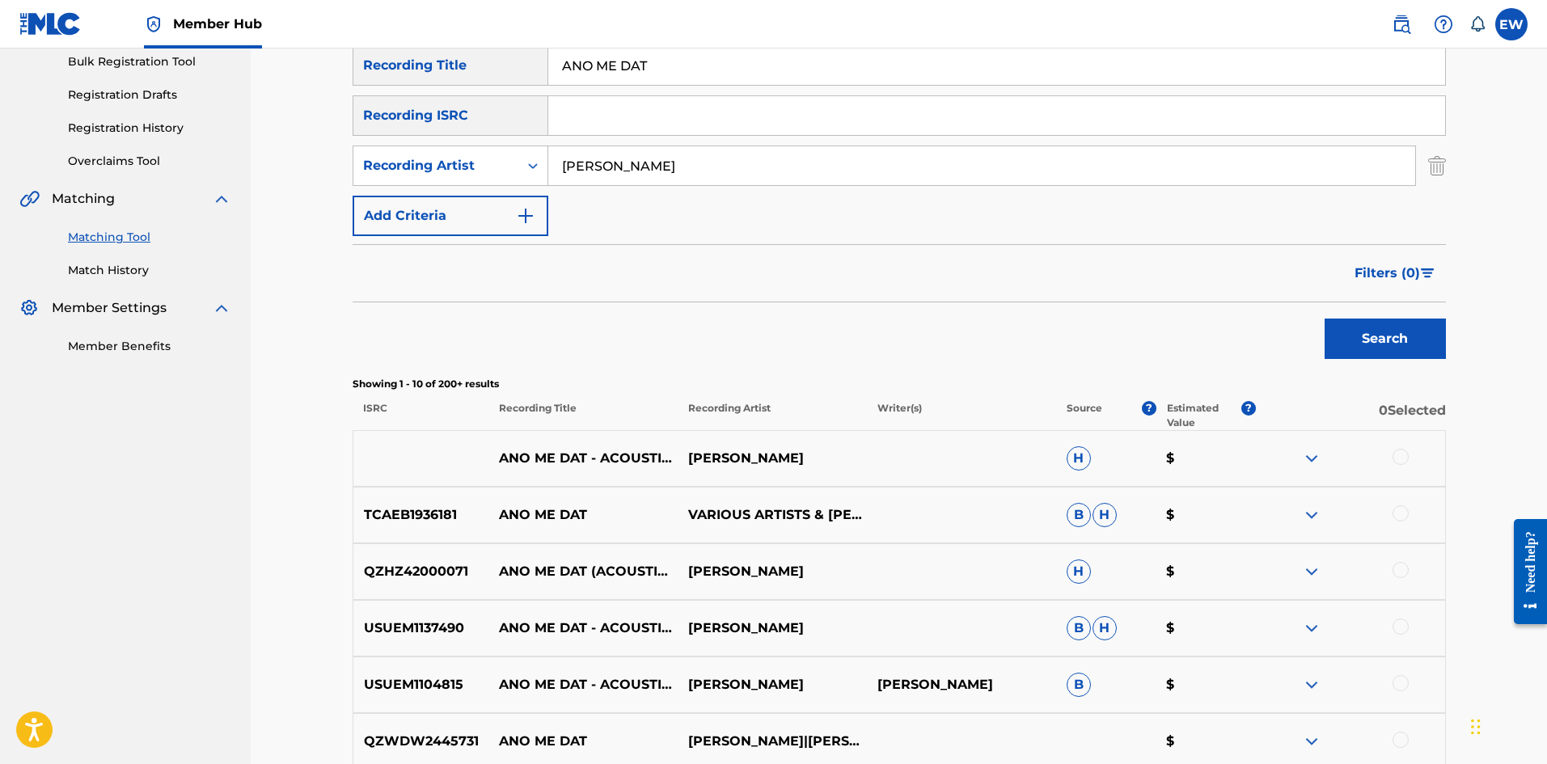
click at [1401, 456] on div at bounding box center [1401, 457] width 16 height 16
drag, startPoint x: 1410, startPoint y: 515, endPoint x: 1399, endPoint y: 516, distance: 10.5
click at [1408, 516] on div at bounding box center [1350, 514] width 189 height 19
click at [1400, 515] on div at bounding box center [1401, 513] width 16 height 16
click at [1400, 569] on div at bounding box center [1401, 570] width 16 height 16
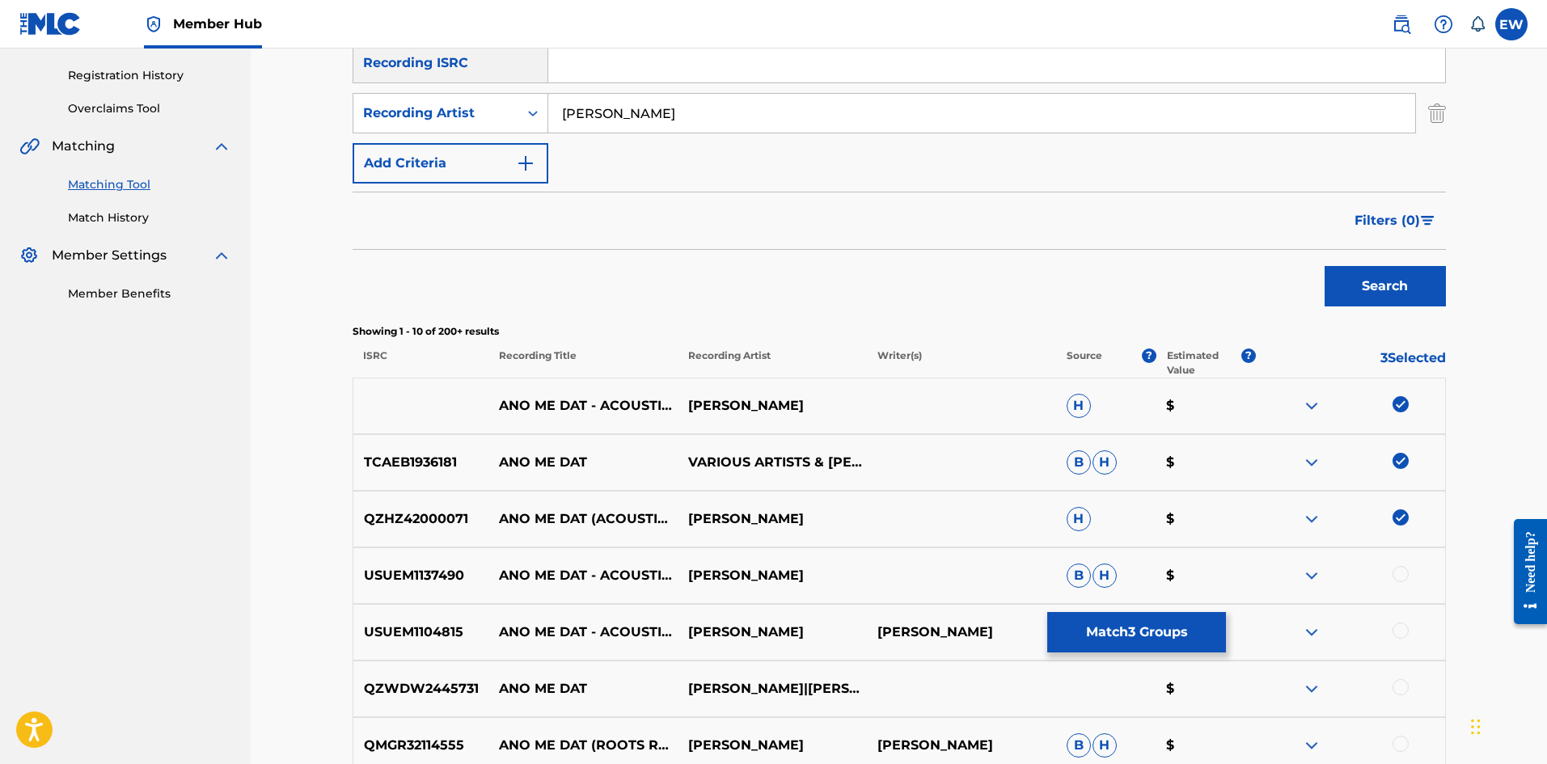
scroll to position [323, 0]
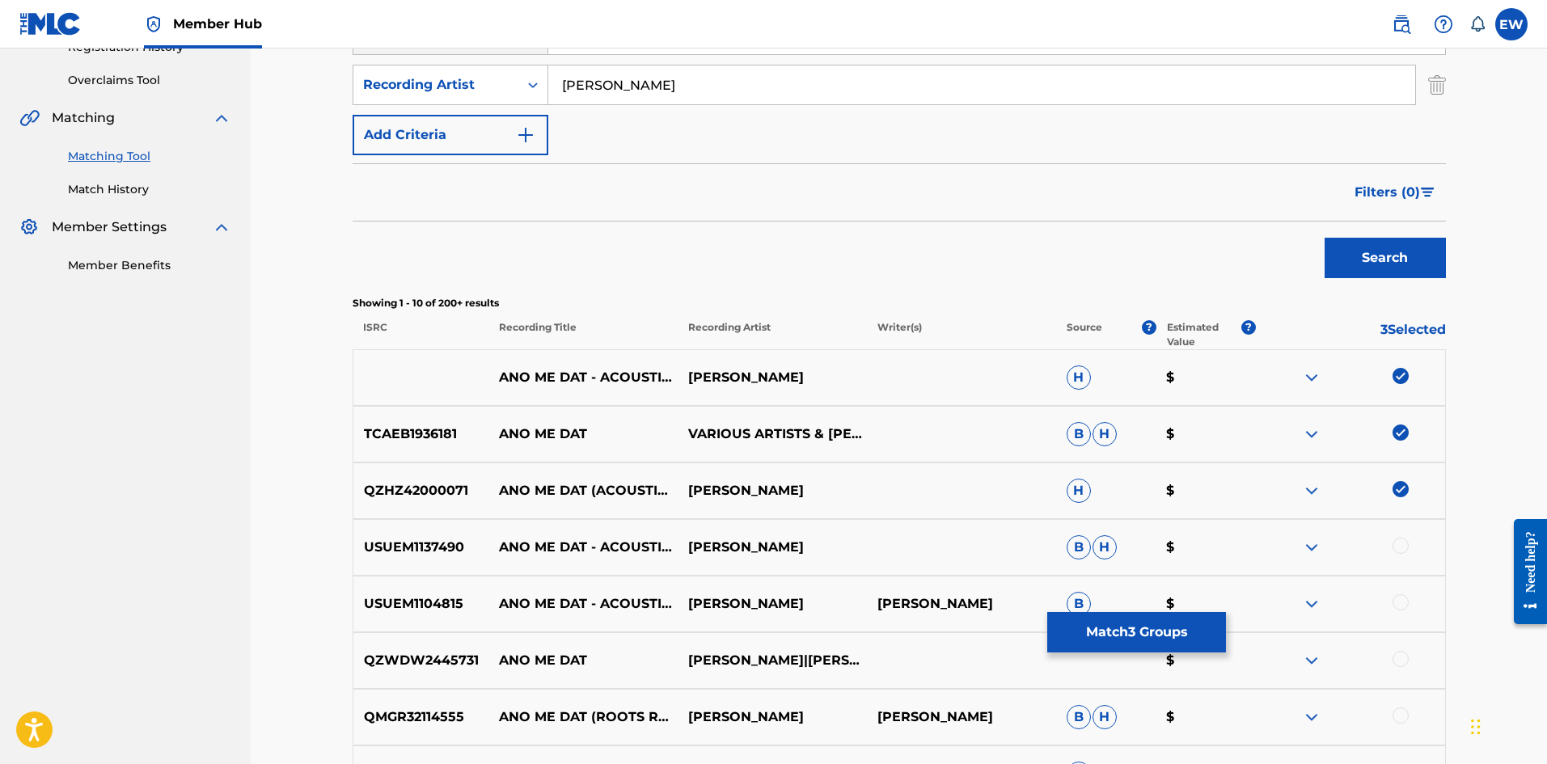
click at [1400, 548] on div at bounding box center [1401, 546] width 16 height 16
click at [1402, 603] on div at bounding box center [1401, 602] width 16 height 16
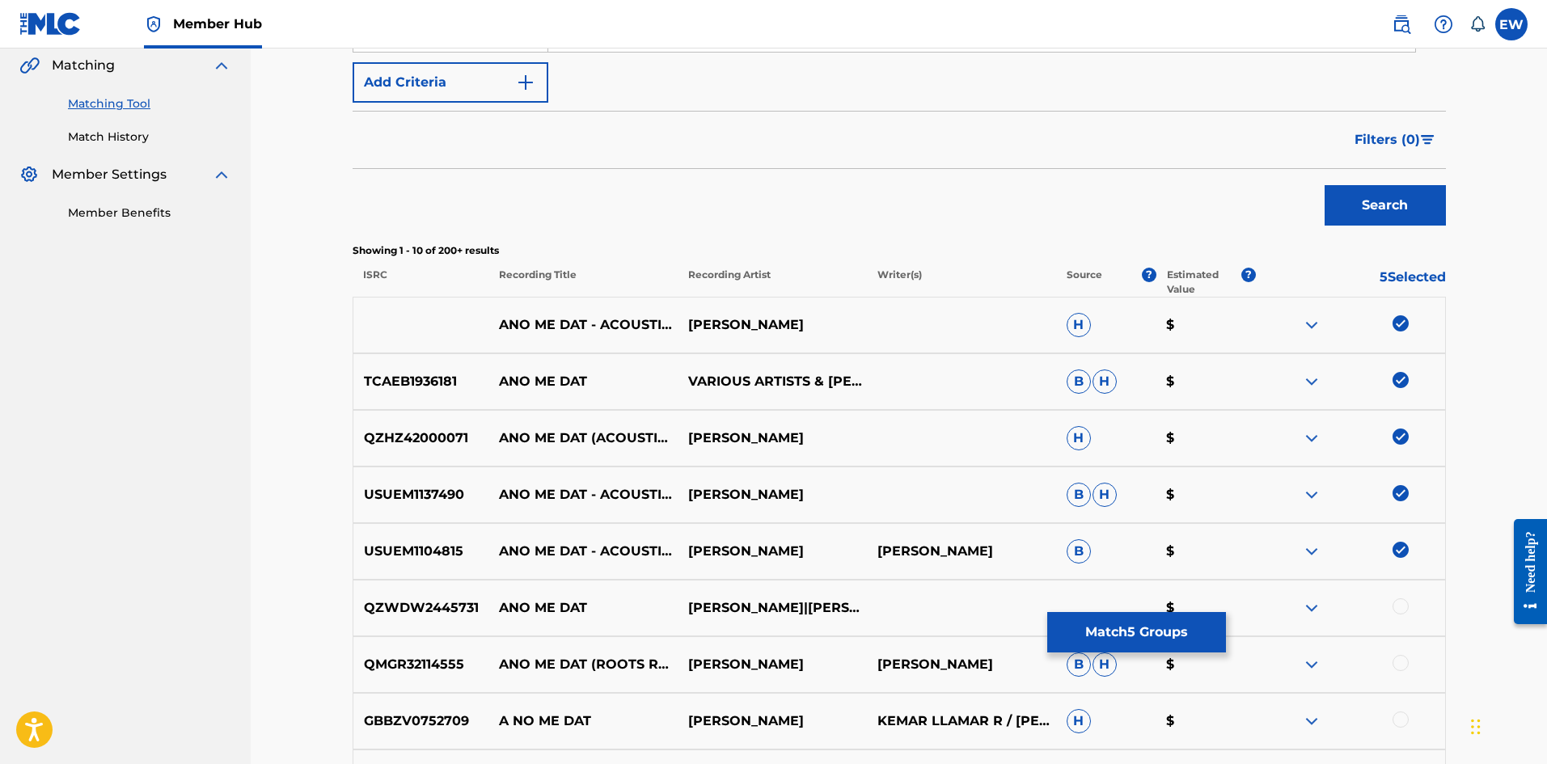
scroll to position [404, 0]
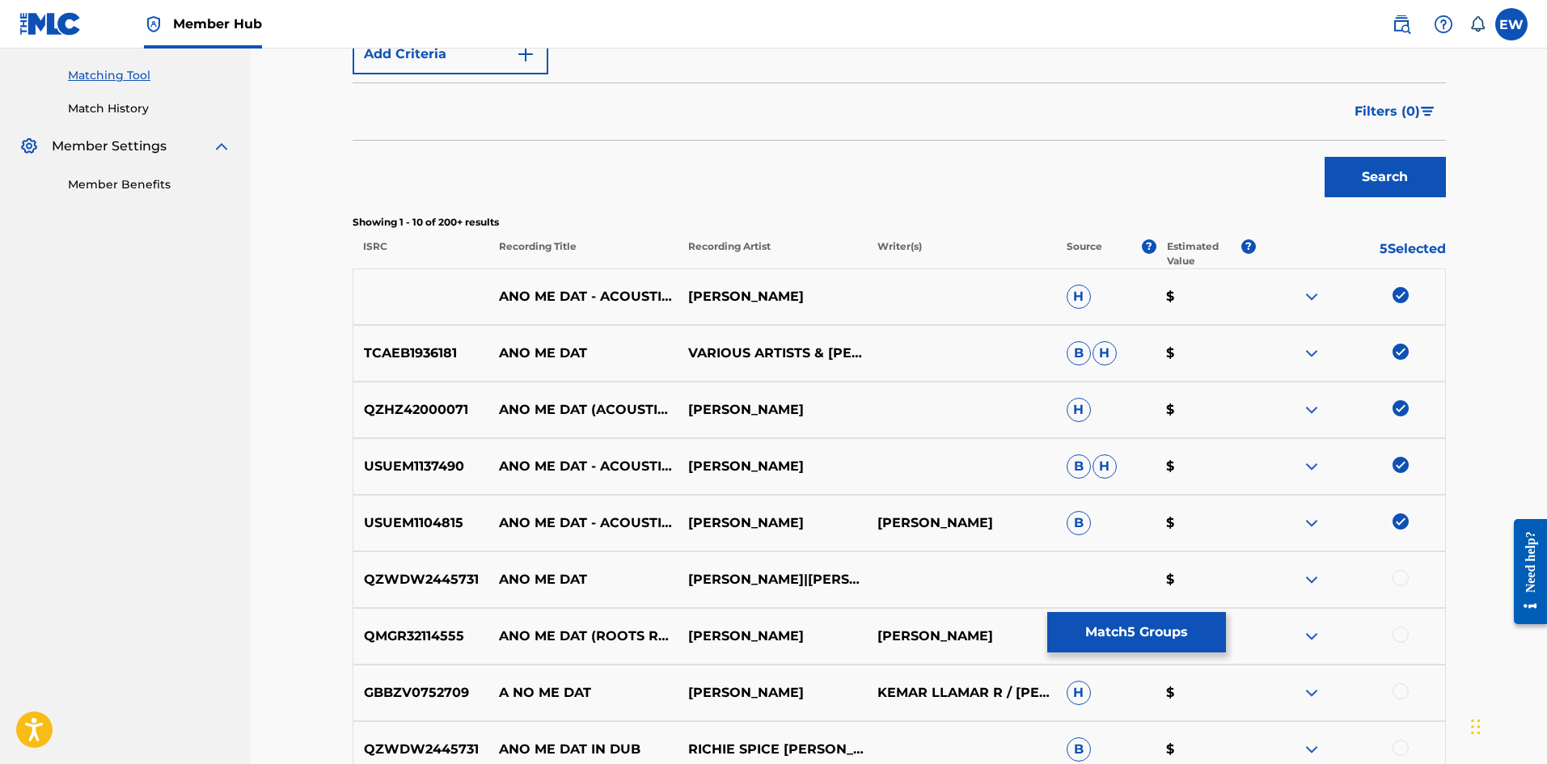
click at [1397, 573] on div at bounding box center [1401, 578] width 16 height 16
drag, startPoint x: 1402, startPoint y: 628, endPoint x: 1362, endPoint y: 631, distance: 40.5
click at [1402, 630] on div at bounding box center [1401, 635] width 16 height 16
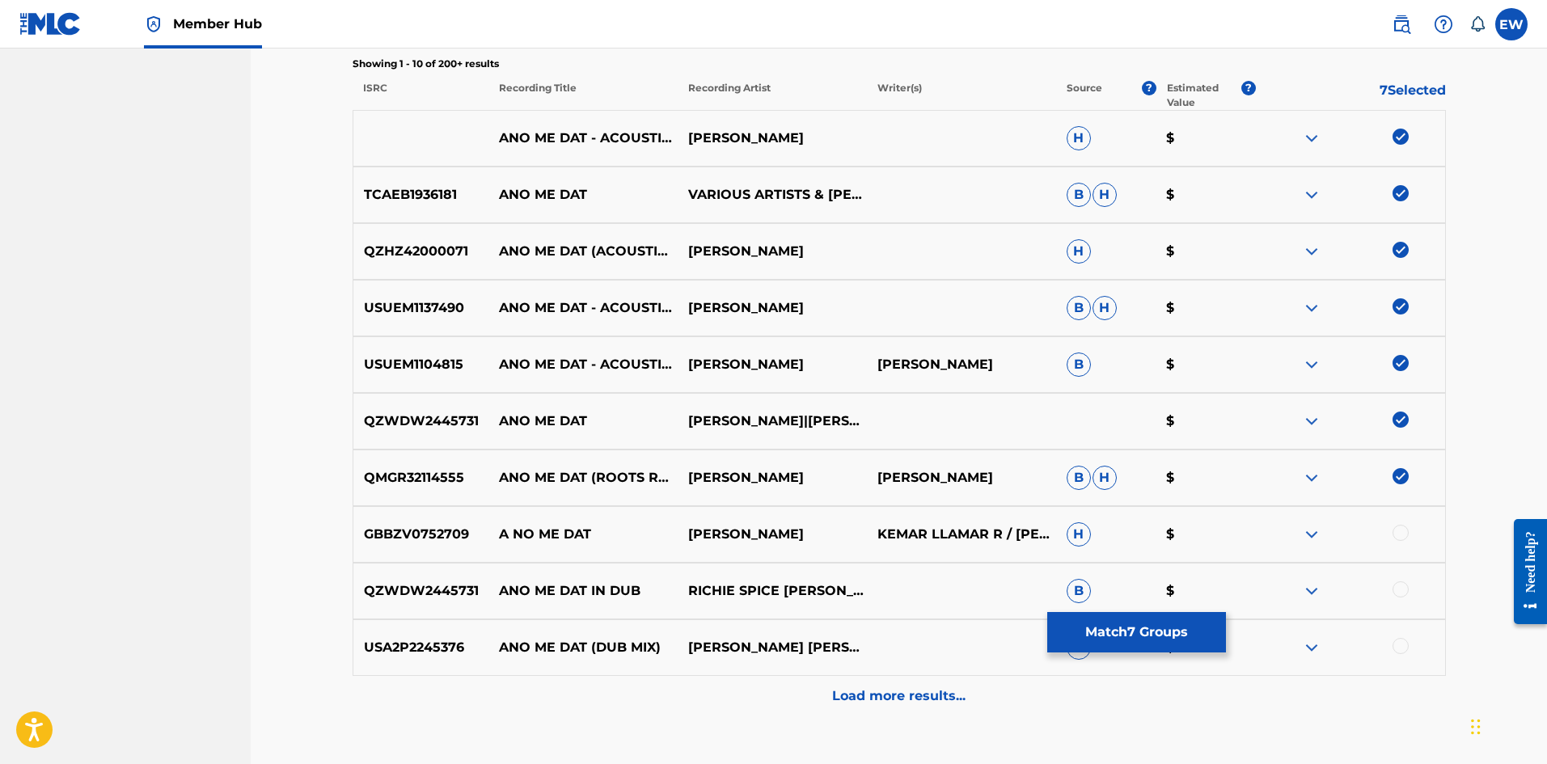
scroll to position [566, 0]
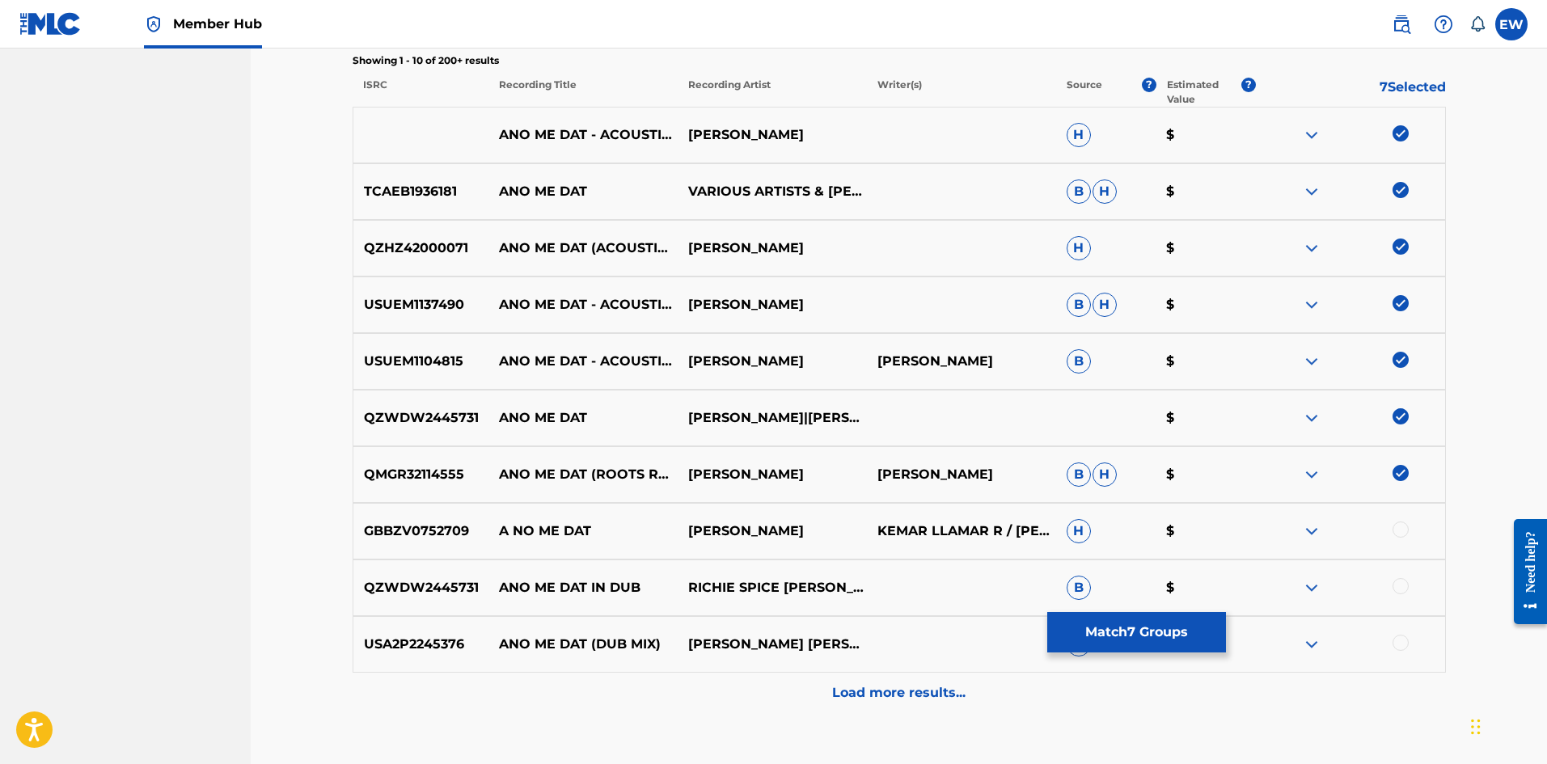
drag, startPoint x: 1092, startPoint y: 610, endPoint x: 1083, endPoint y: 603, distance: 11.0
click at [1091, 610] on div "QZWDW2445731 ANO ME DAT IN DUB RICHIE SPICE [PERSON_NAME] [PERSON_NAME] B $" at bounding box center [899, 588] width 1093 height 57
click at [1117, 631] on button "Match 7 Groups" at bounding box center [1136, 632] width 179 height 40
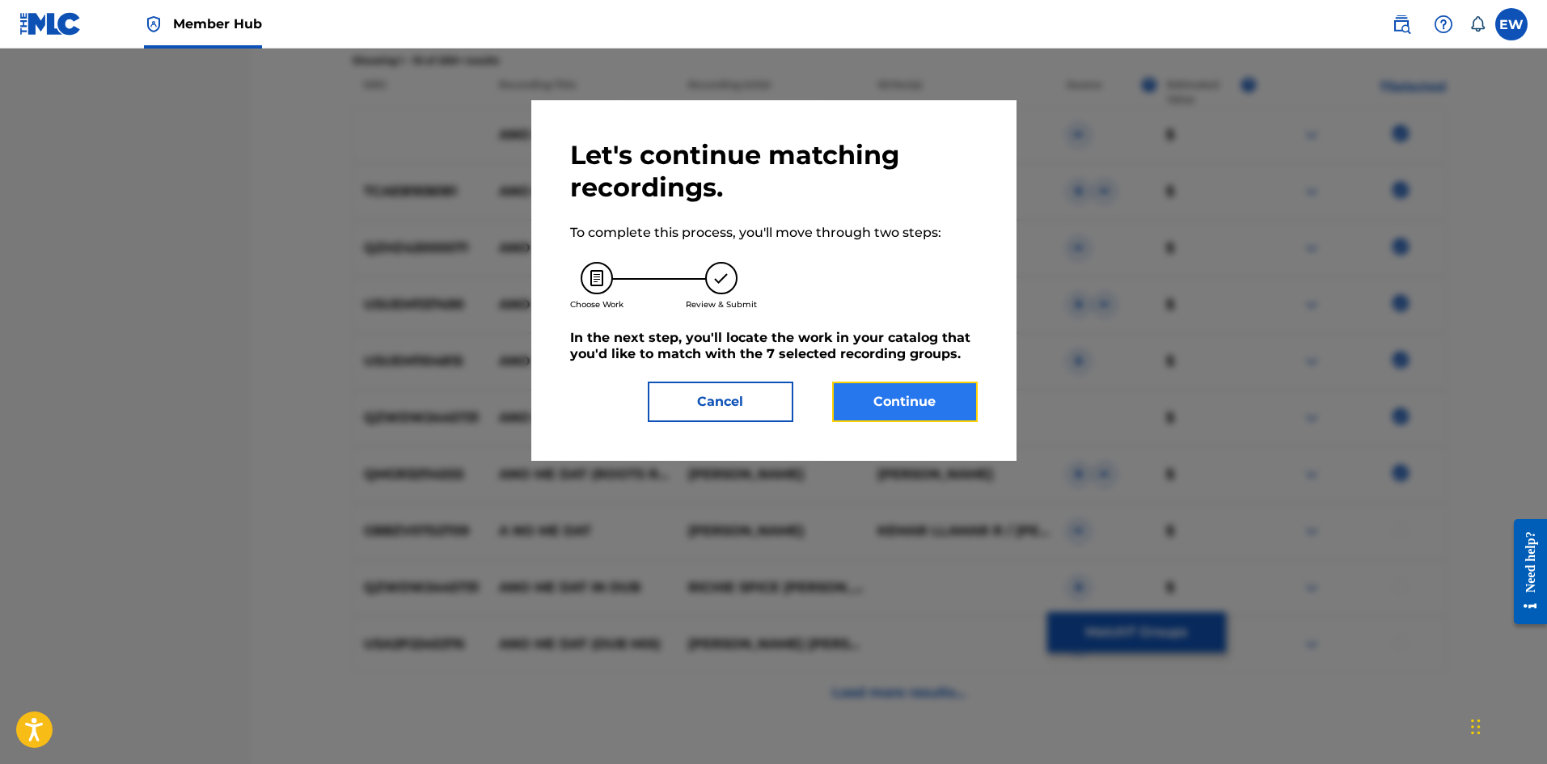
click at [926, 410] on button "Continue" at bounding box center [905, 402] width 146 height 40
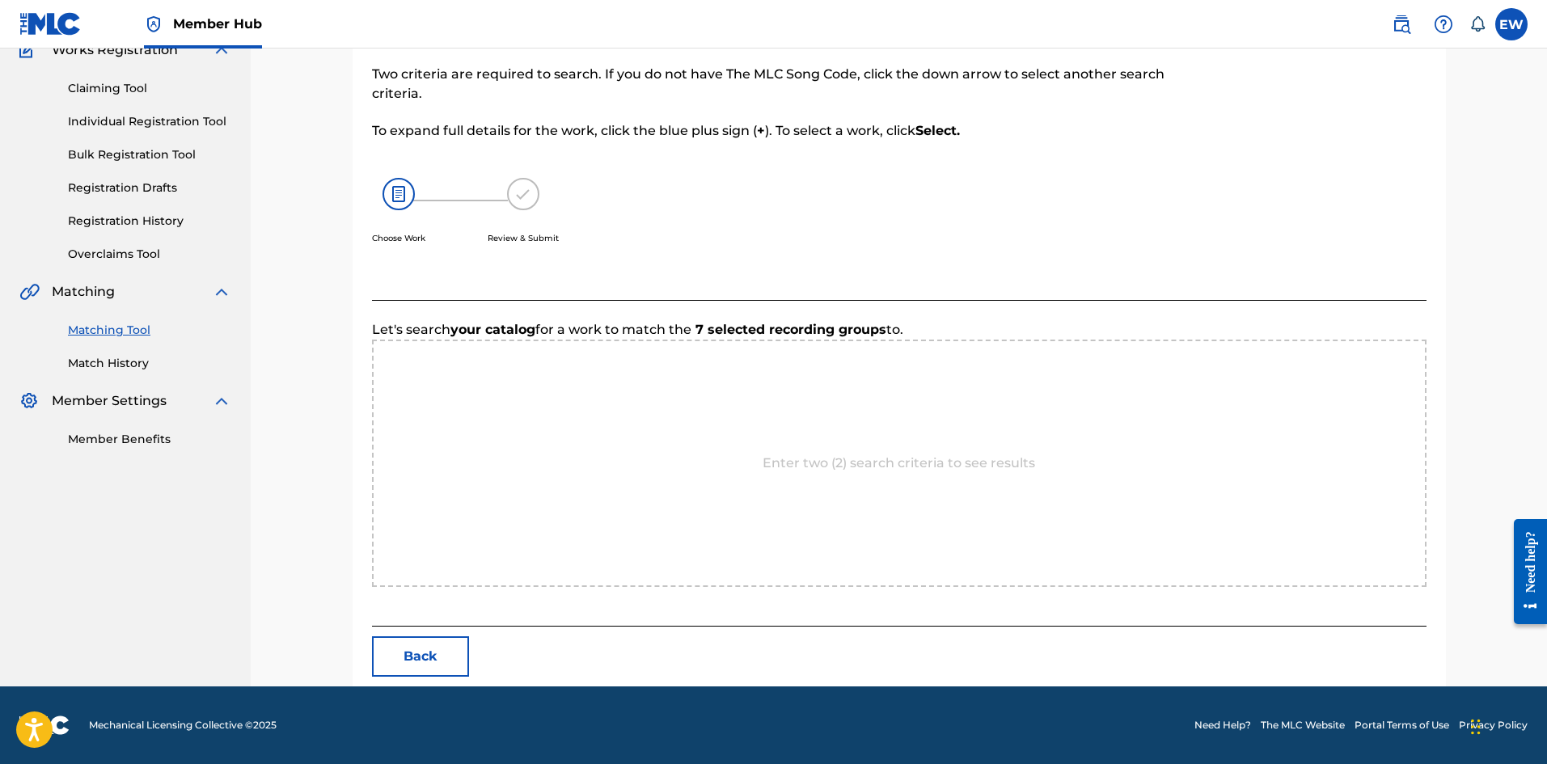
scroll to position [313, 0]
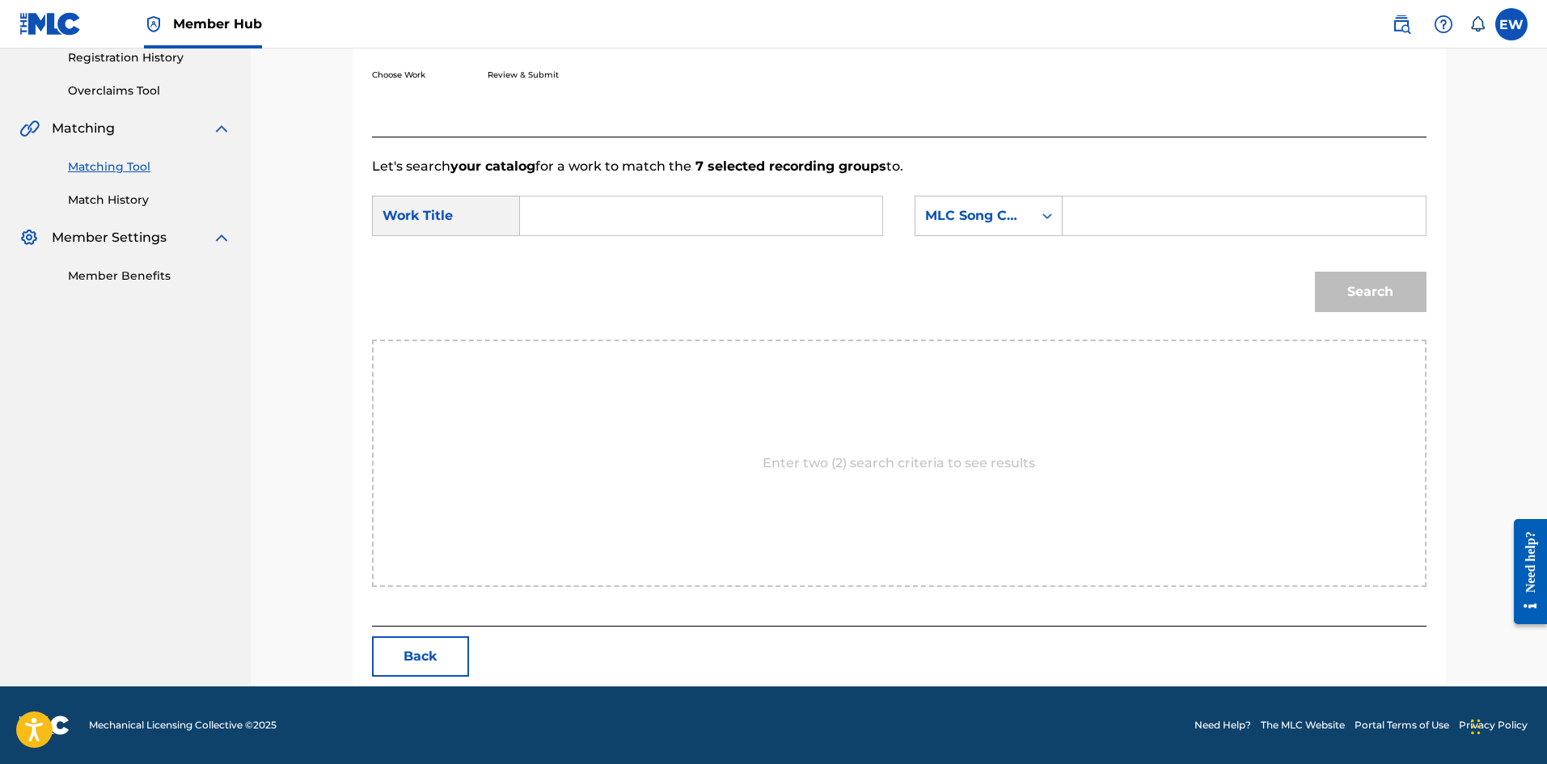
drag, startPoint x: 722, startPoint y: 222, endPoint x: 659, endPoint y: 264, distance: 75.8
click at [696, 234] on input "Search Form" at bounding box center [701, 216] width 335 height 39
paste input "ANO ME DAT"
type input "ANO ME DAT"
drag, startPoint x: 1173, startPoint y: 197, endPoint x: 1168, endPoint y: 221, distance: 24.1
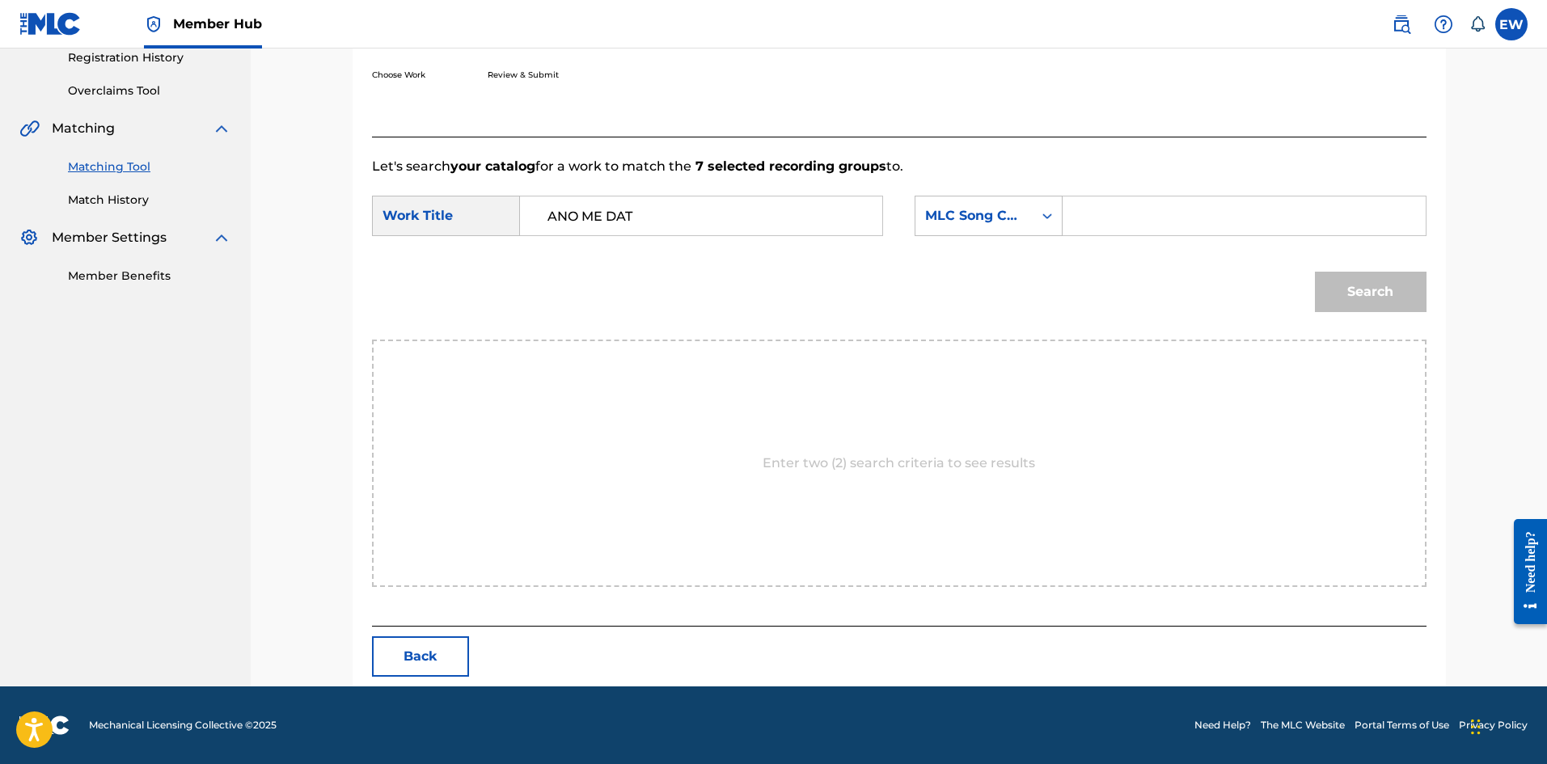
click at [1172, 212] on input "Search Form" at bounding box center [1243, 216] width 335 height 39
paste input "AA6T2X"
type input "AA6T2X"
click at [1376, 287] on button "Search" at bounding box center [1371, 292] width 112 height 40
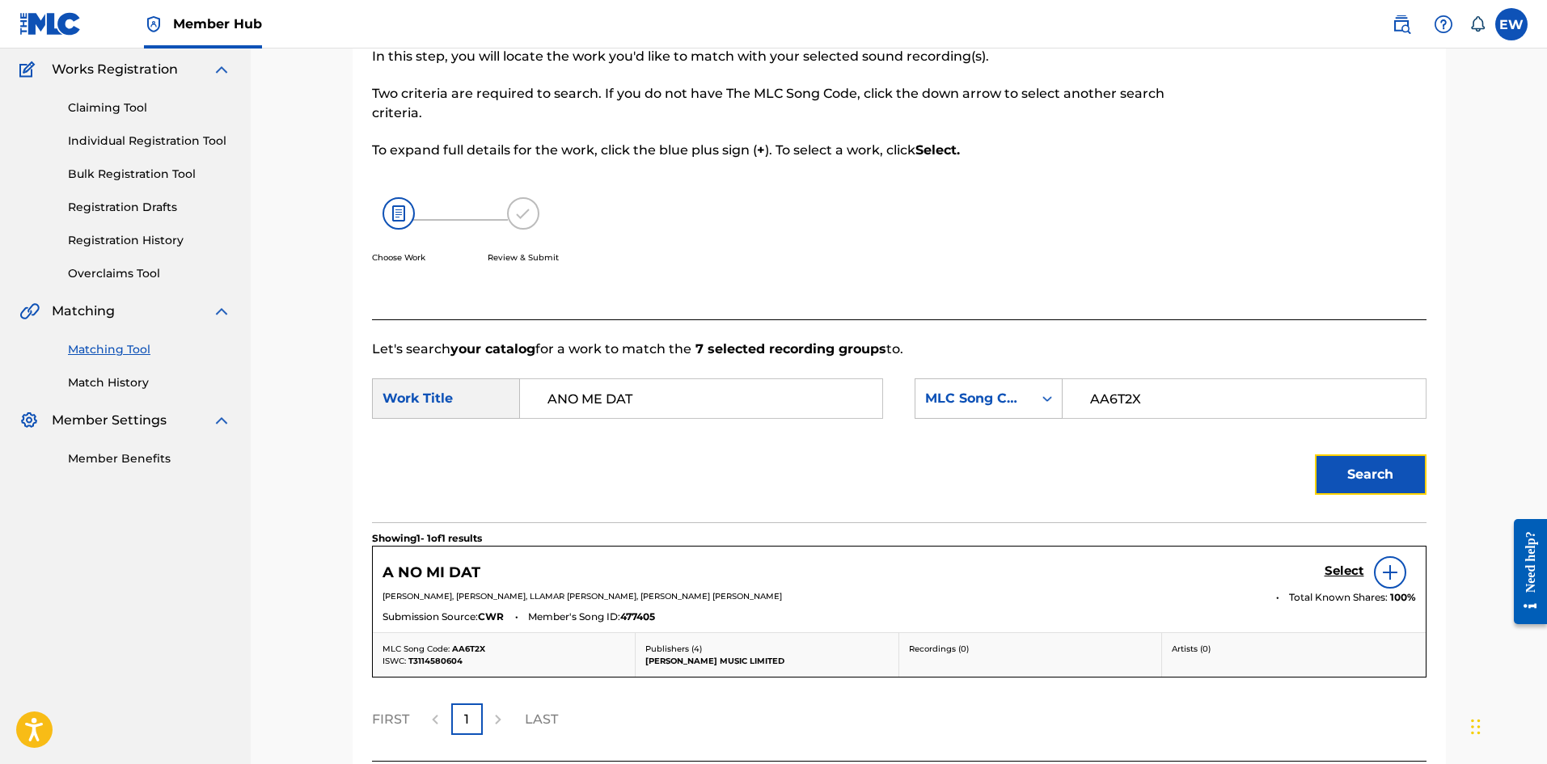
scroll to position [265, 0]
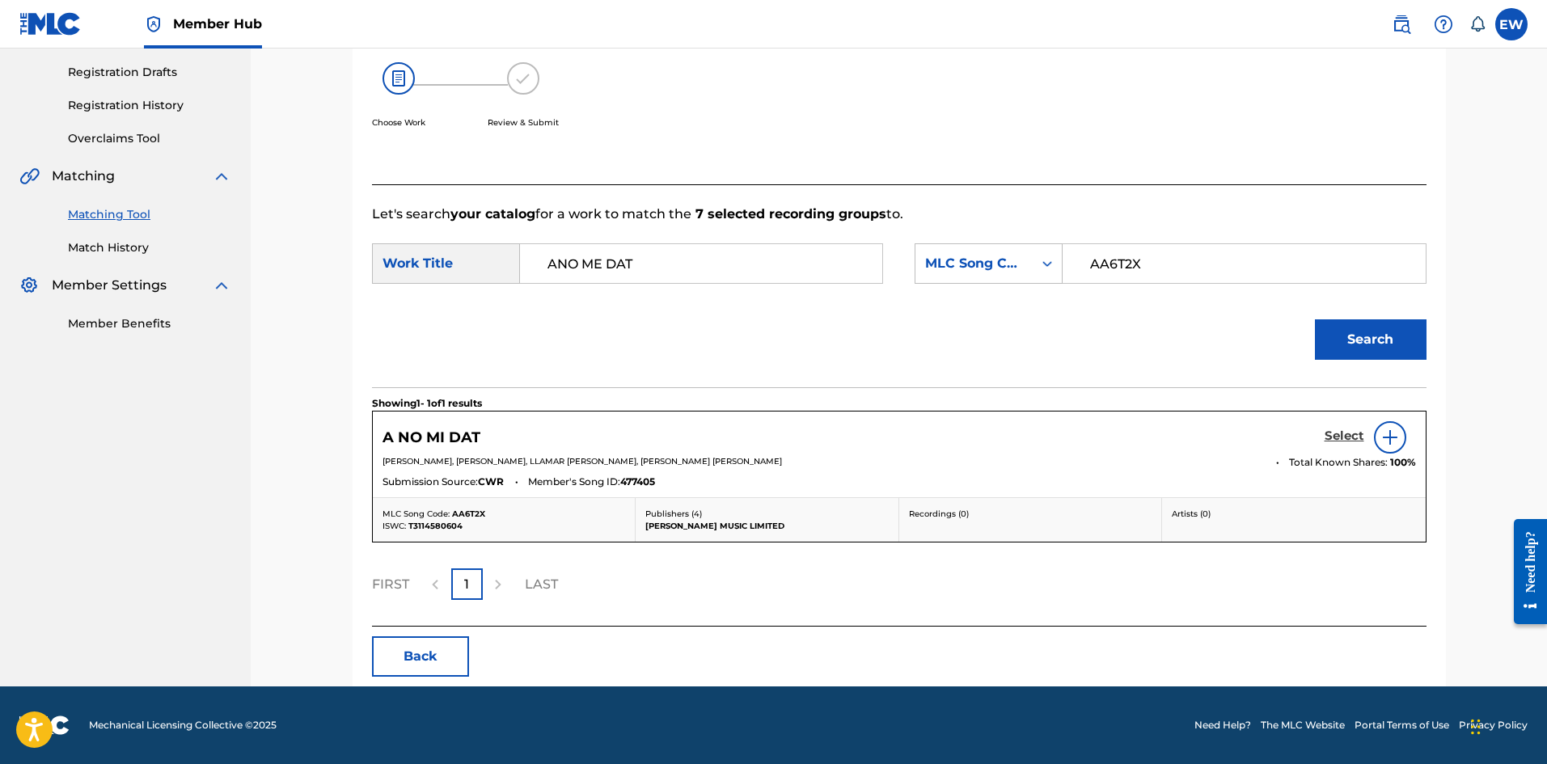
click at [1338, 438] on h5 "Select" at bounding box center [1345, 436] width 40 height 15
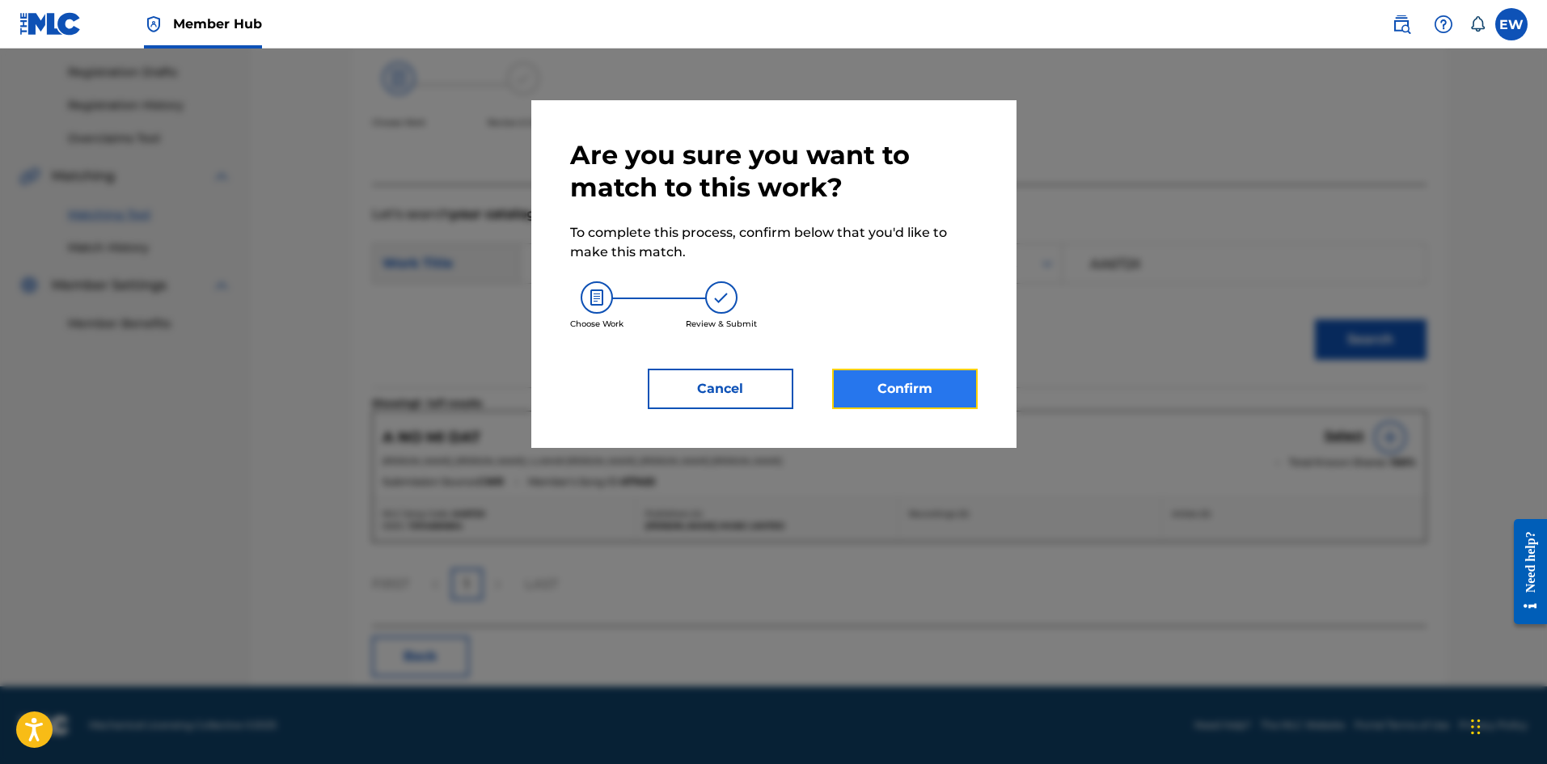
click at [865, 374] on button "Confirm" at bounding box center [905, 389] width 146 height 40
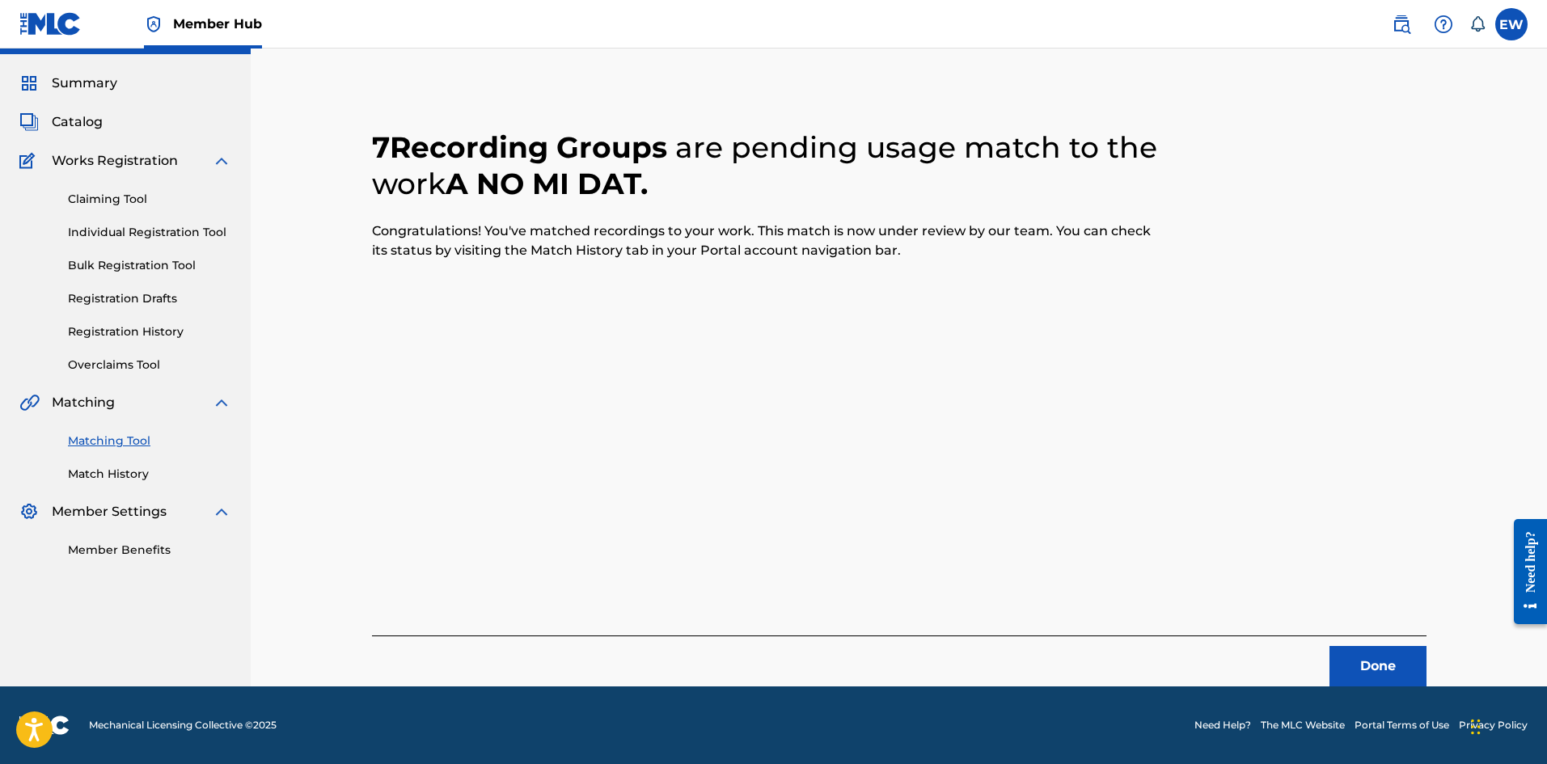
scroll to position [39, 0]
click at [1340, 668] on button "Done" at bounding box center [1378, 666] width 97 height 40
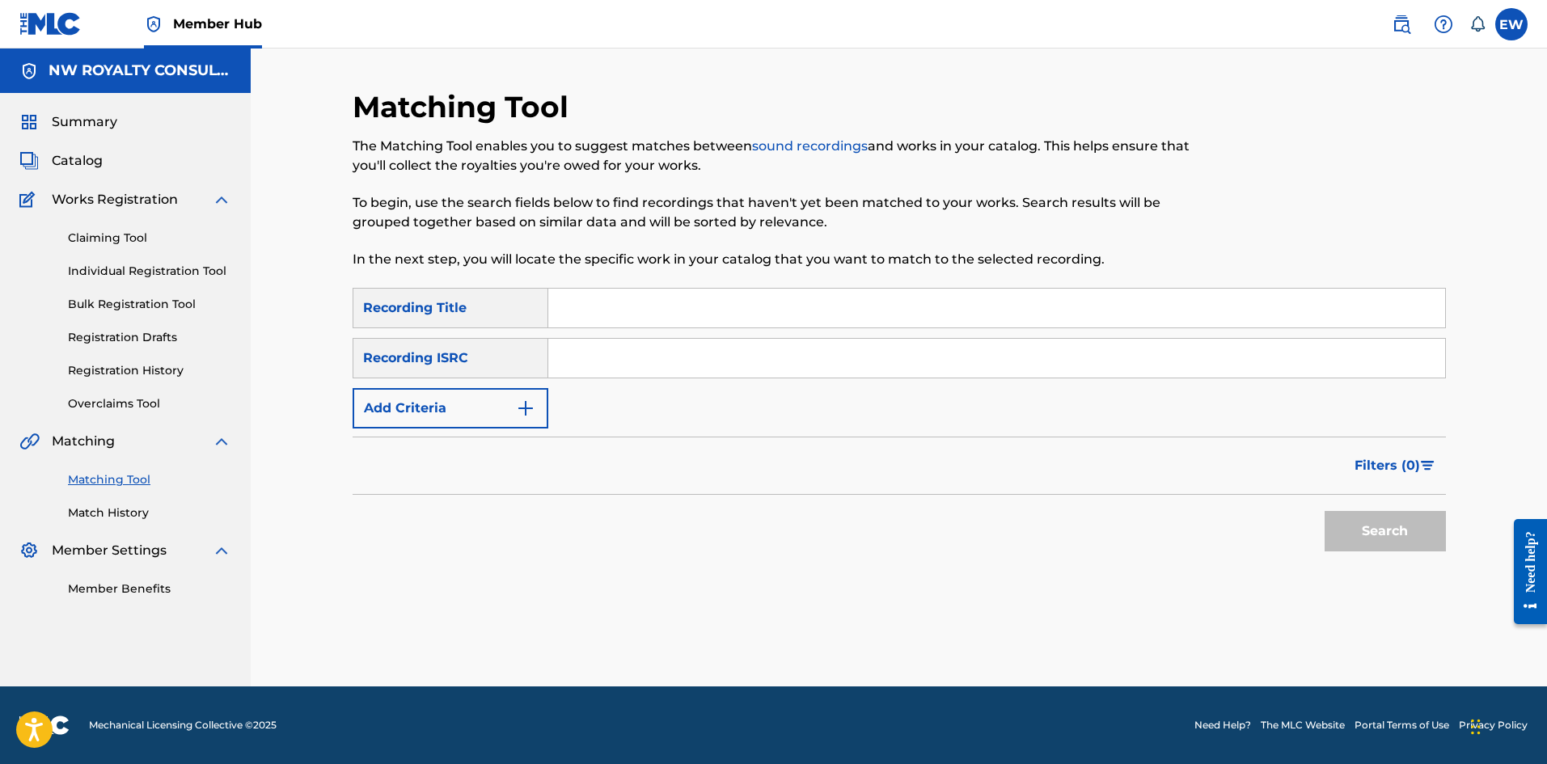
scroll to position [0, 0]
drag, startPoint x: 453, startPoint y: 397, endPoint x: 455, endPoint y: 385, distance: 12.4
click at [463, 402] on button "Add Criteria" at bounding box center [451, 408] width 196 height 40
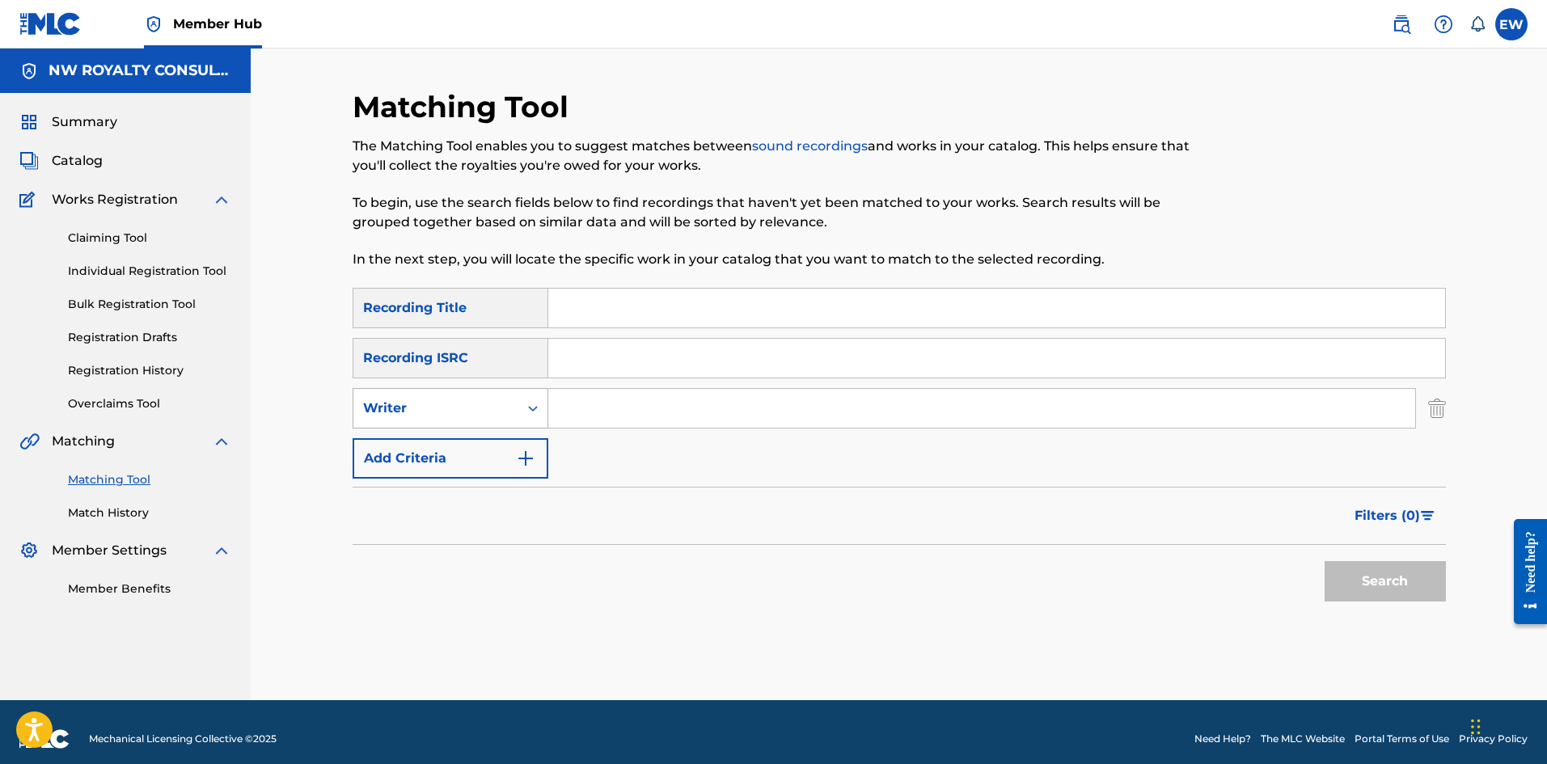
click at [446, 417] on div "Writer" at bounding box center [436, 408] width 146 height 19
drag, startPoint x: 455, startPoint y: 441, endPoint x: 473, endPoint y: 428, distance: 22.0
click at [472, 430] on div "Recording Artist" at bounding box center [450, 449] width 194 height 40
drag, startPoint x: 584, startPoint y: 412, endPoint x: 566, endPoint y: 403, distance: 19.9
click at [590, 412] on input "Search Form" at bounding box center [981, 408] width 867 height 39
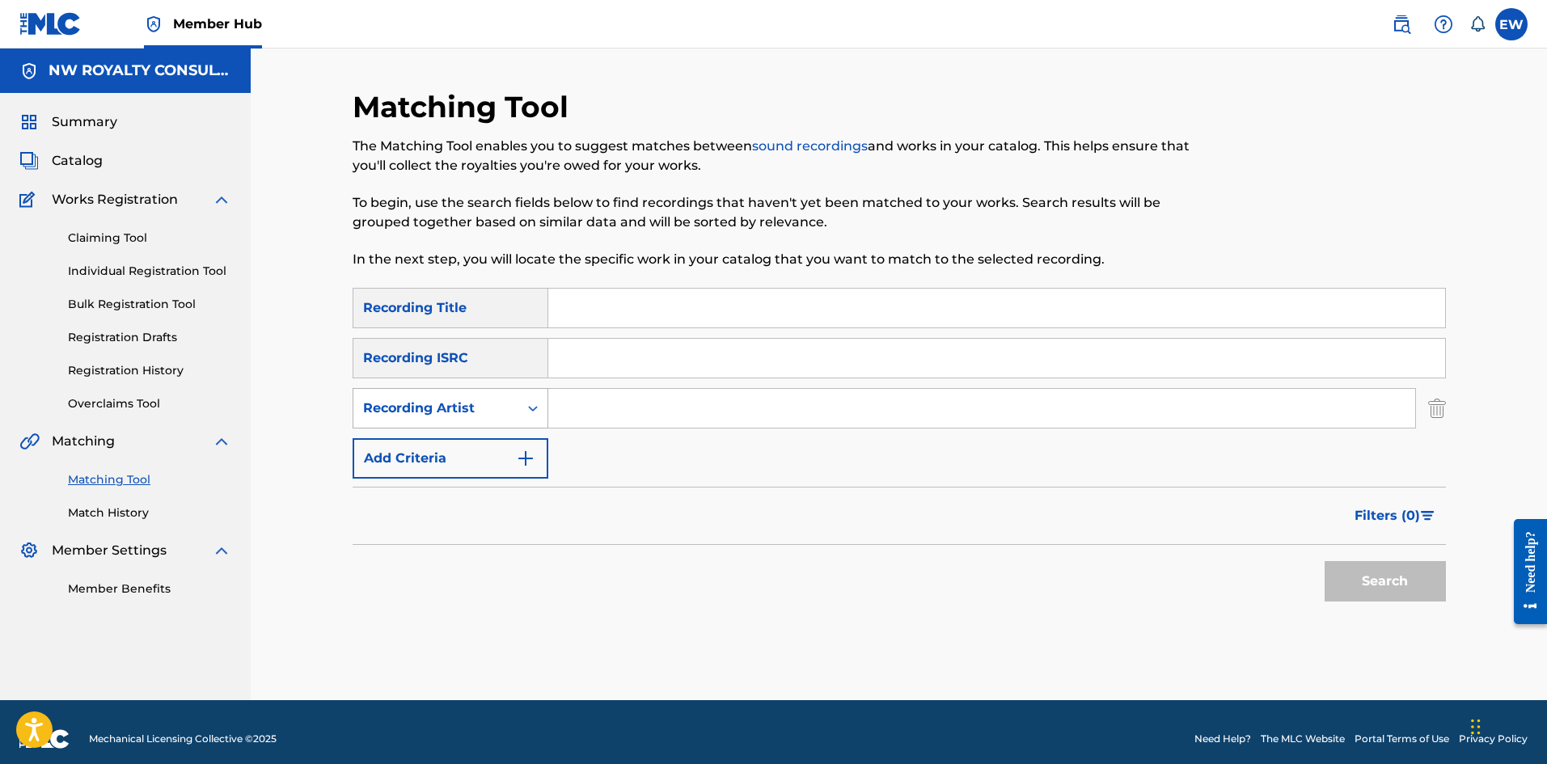
paste input "XKLUSIVE"
type input "XKLUSIVE"
click at [695, 317] on input "Search Form" at bounding box center [996, 308] width 897 height 39
paste input "ANO NUTTIN GOOD"
type input "ANO NUTTIN GOOD"
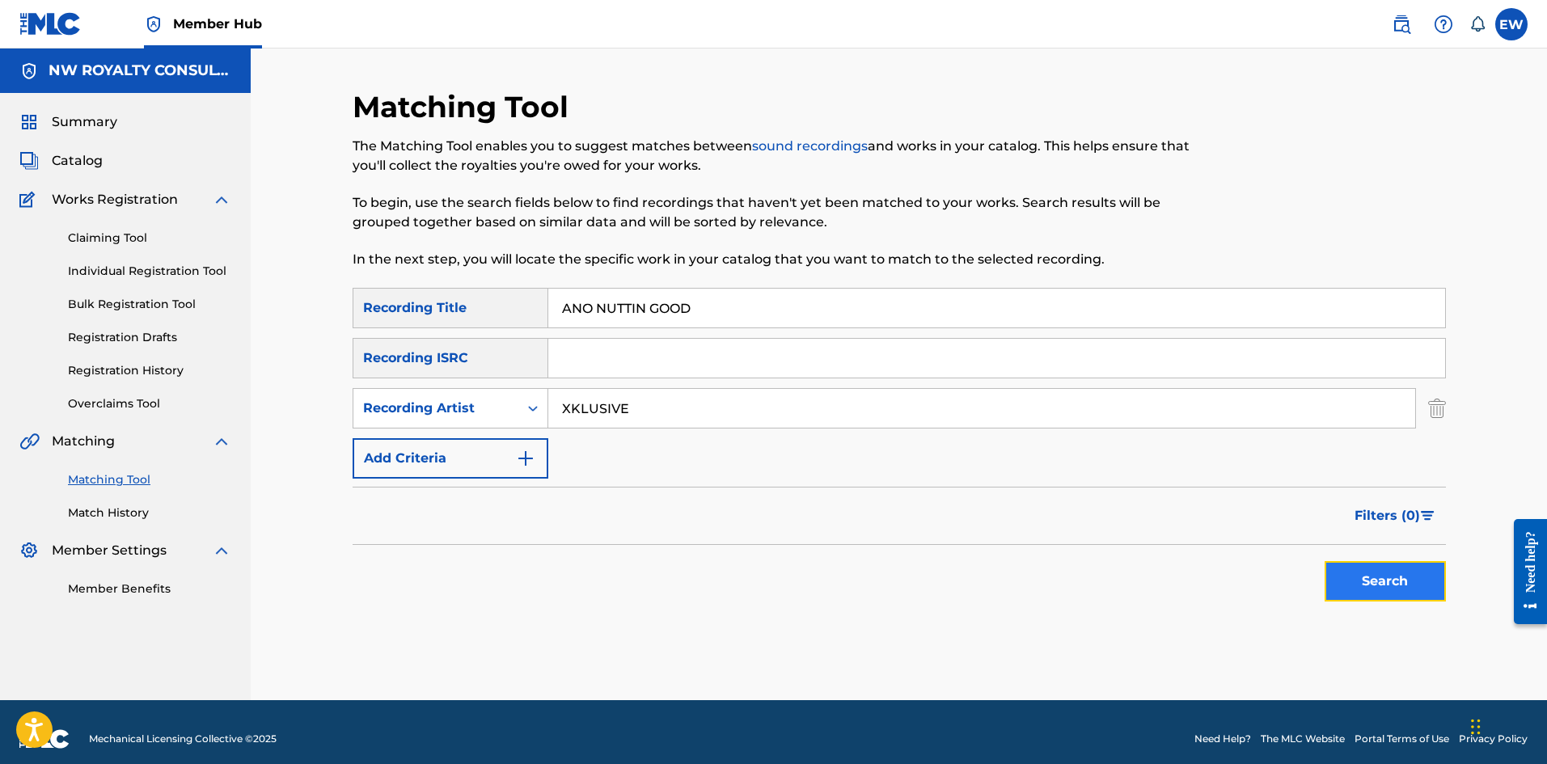
click at [1364, 576] on button "Search" at bounding box center [1385, 581] width 121 height 40
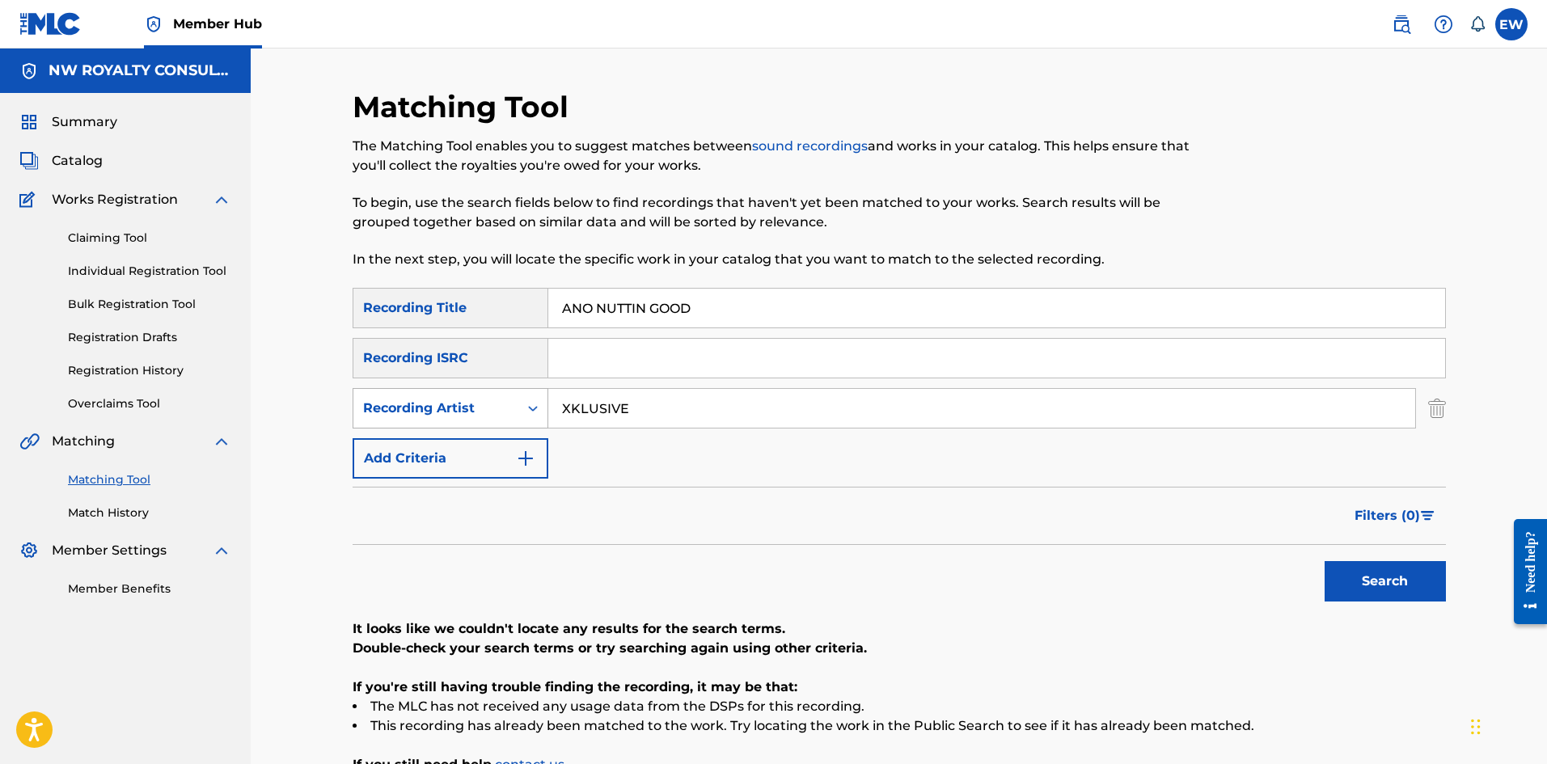
drag, startPoint x: 603, startPoint y: 408, endPoint x: 526, endPoint y: 397, distance: 78.5
click at [527, 397] on div "SearchWithCriteriad04ac4c1-601c-4c6b-a55c-3ca6999421f4 Recording Artist XKLUSIVE" at bounding box center [899, 408] width 1093 height 40
paste input "FULLY BAD"
type input "FULLY BAD"
drag, startPoint x: 832, startPoint y: 308, endPoint x: 509, endPoint y: 324, distance: 323.1
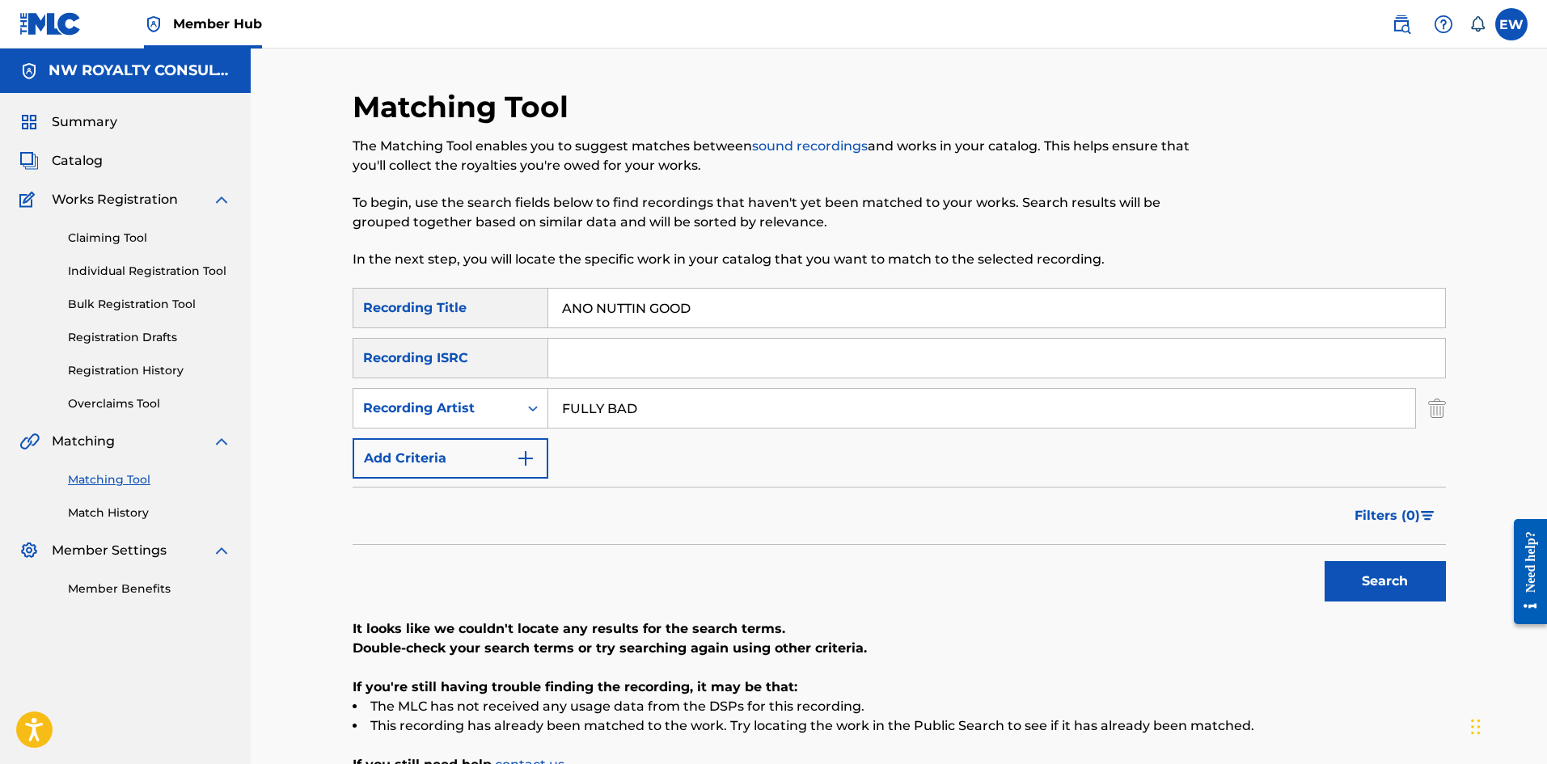
click at [509, 324] on div "SearchWithCriteriaf18d578d-6772-4e1b-bb59-a487cdd54c60 Recording Title ANO NUTT…" at bounding box center [899, 308] width 1093 height 40
paste input "THER DUPPY"
type input "ANOTHER DUPPY"
click at [1362, 565] on button "Search" at bounding box center [1385, 581] width 121 height 40
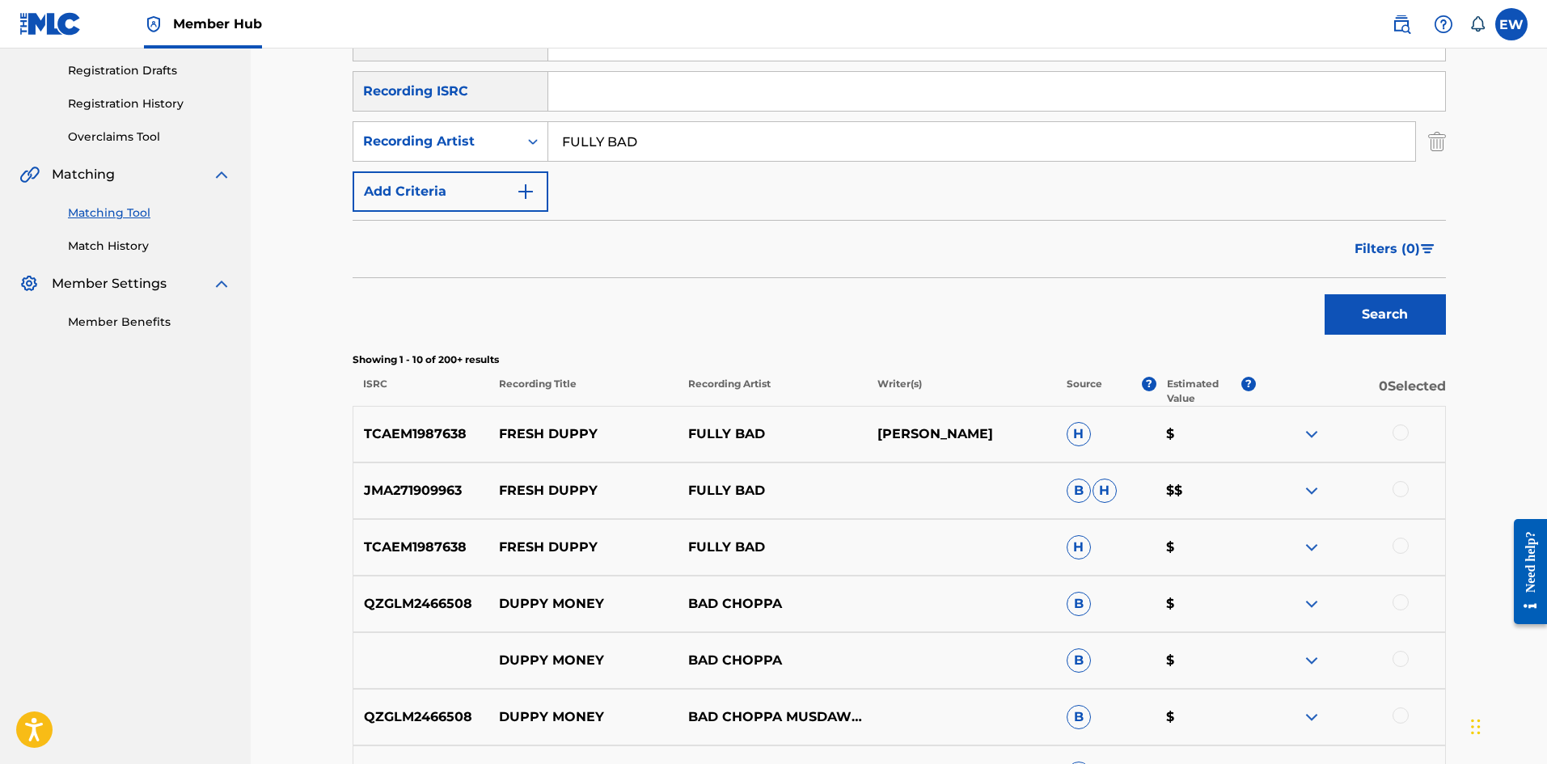
scroll to position [243, 0]
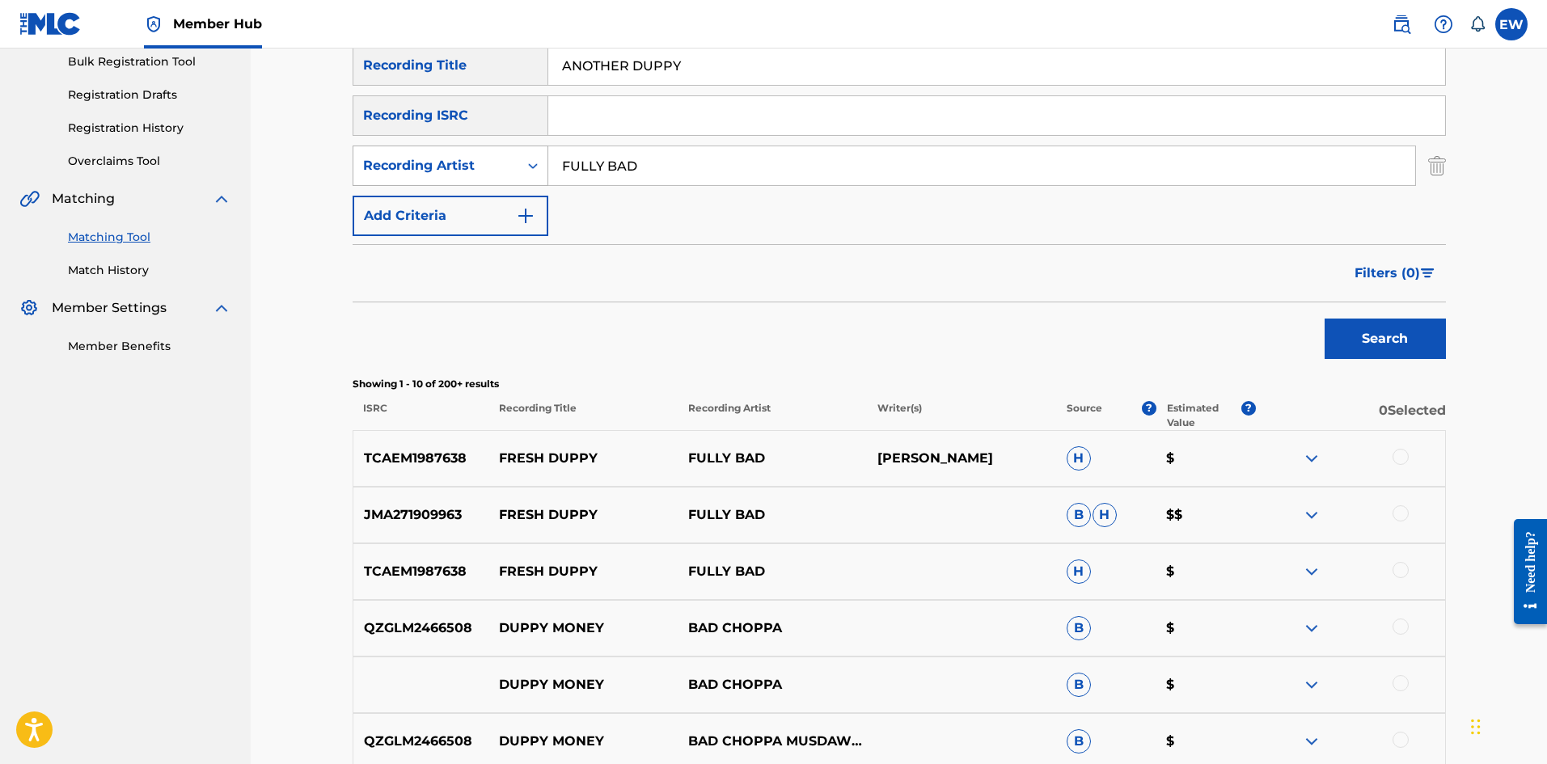
drag, startPoint x: 659, startPoint y: 165, endPoint x: 455, endPoint y: 162, distance: 204.6
click at [464, 178] on div "SearchWithCriteriad04ac4c1-601c-4c6b-a55c-3ca6999421f4 Recording Artist FULLY B…" at bounding box center [899, 166] width 1093 height 40
paste input "[PERSON_NAME]"
type input "[PERSON_NAME]"
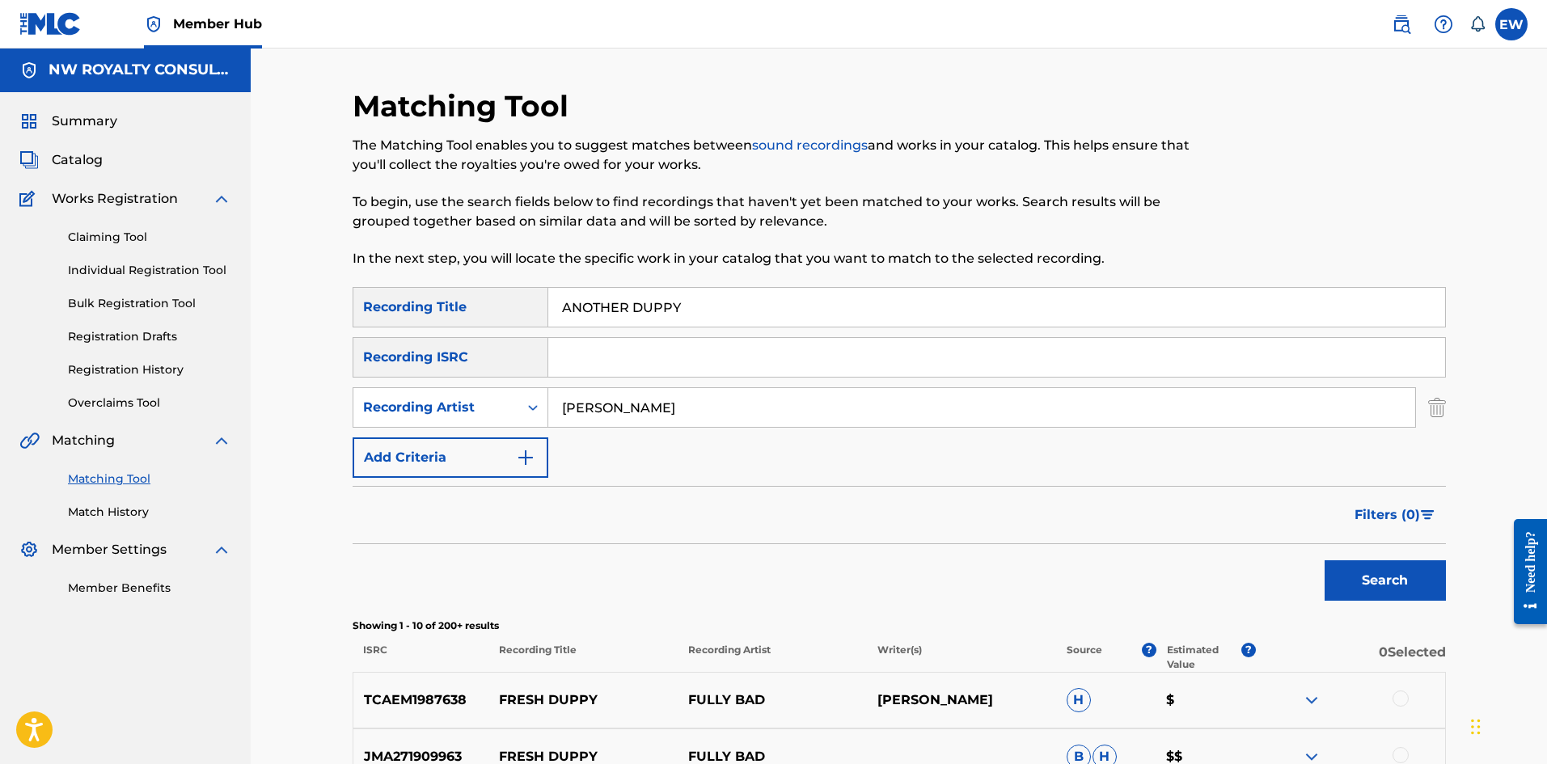
scroll to position [0, 0]
drag, startPoint x: 687, startPoint y: 310, endPoint x: 506, endPoint y: 331, distance: 182.4
click at [494, 333] on div "SearchWithCriteriaf18d578d-6772-4e1b-bb59-a487cdd54c60 Recording Title ANOTHER …" at bounding box center [899, 383] width 1093 height 191
paste input "FIRE"
type input "ANOTHER FIRE"
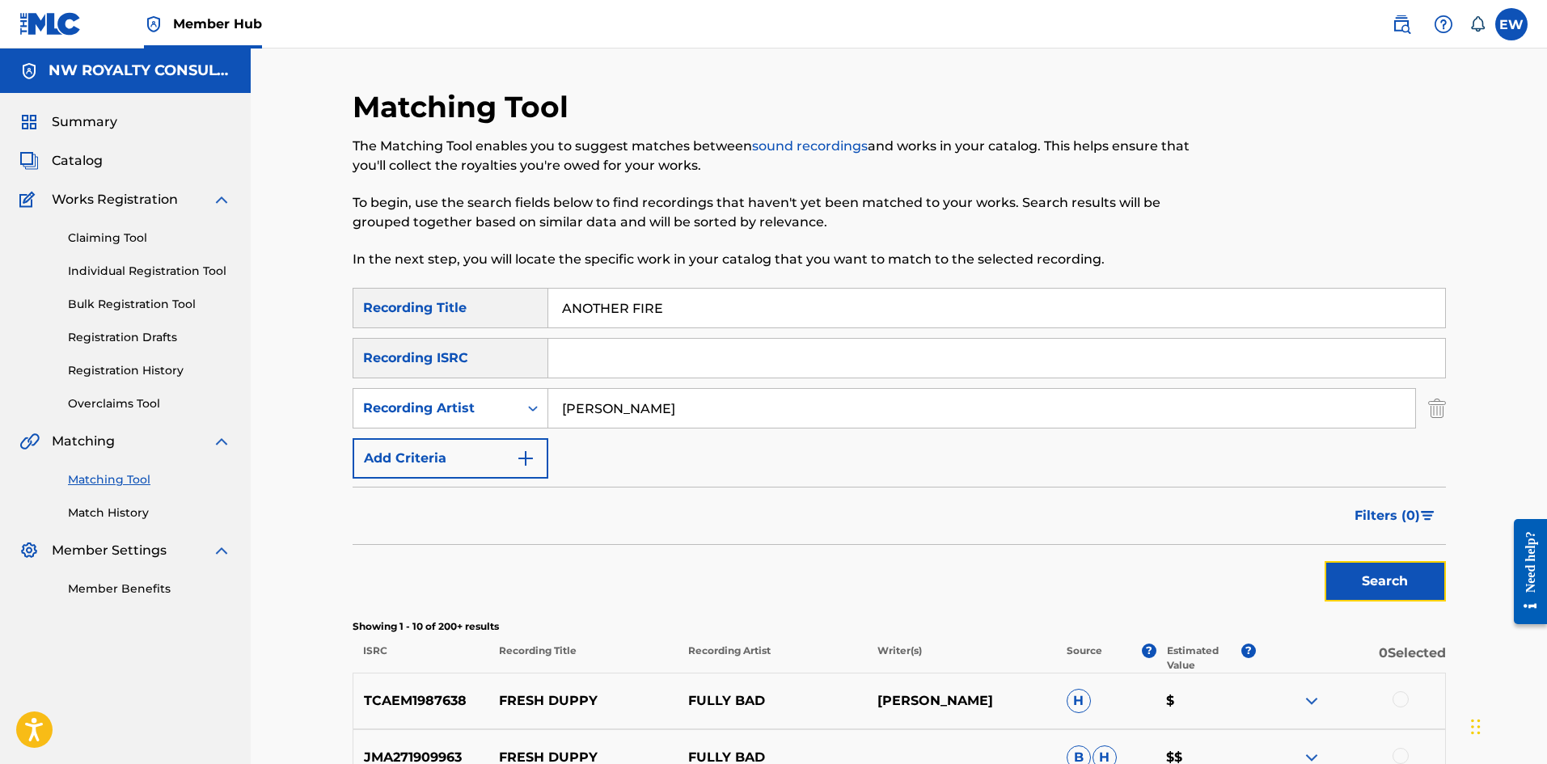
click at [1365, 568] on button "Search" at bounding box center [1385, 581] width 121 height 40
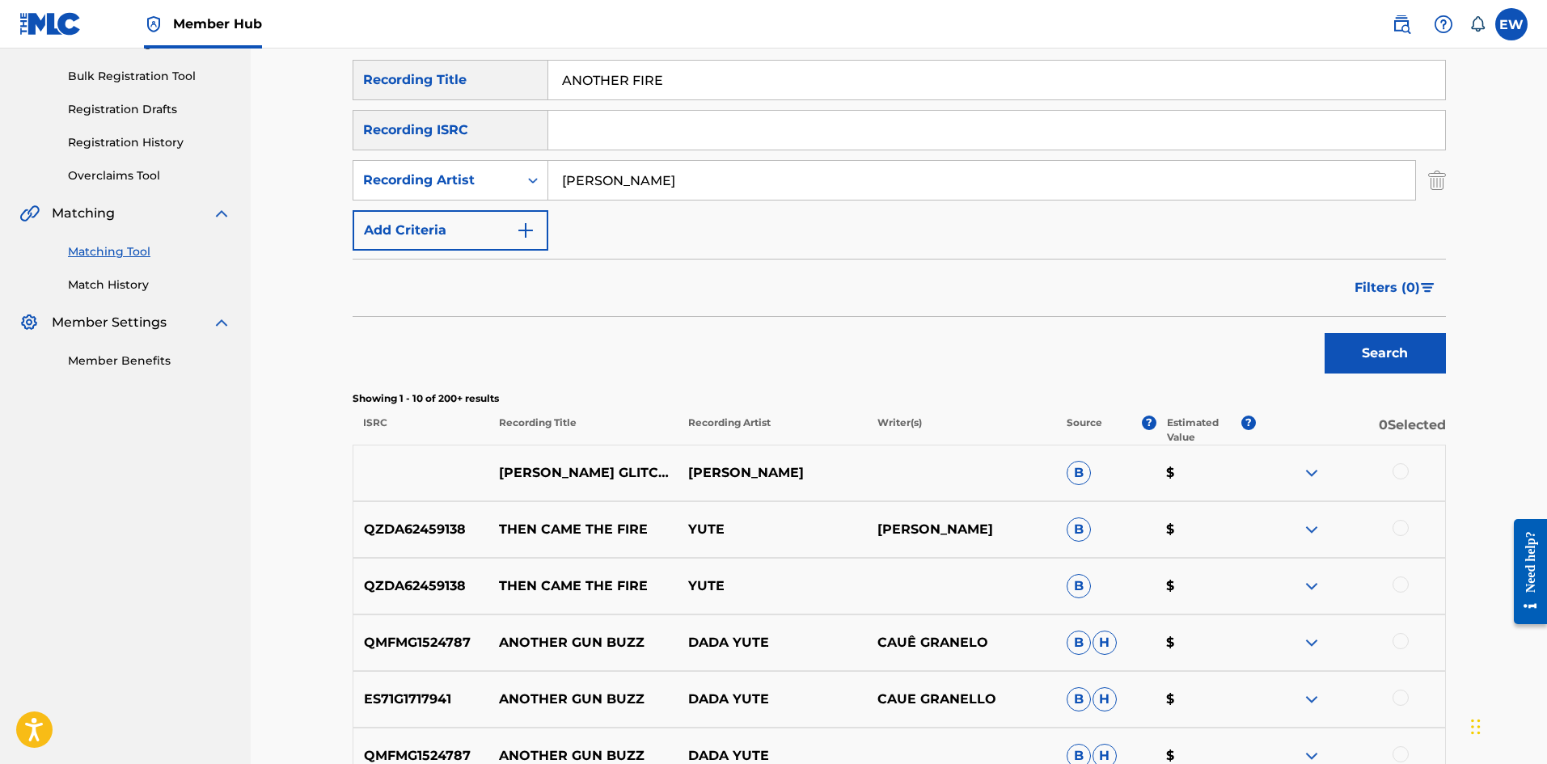
scroll to position [162, 0]
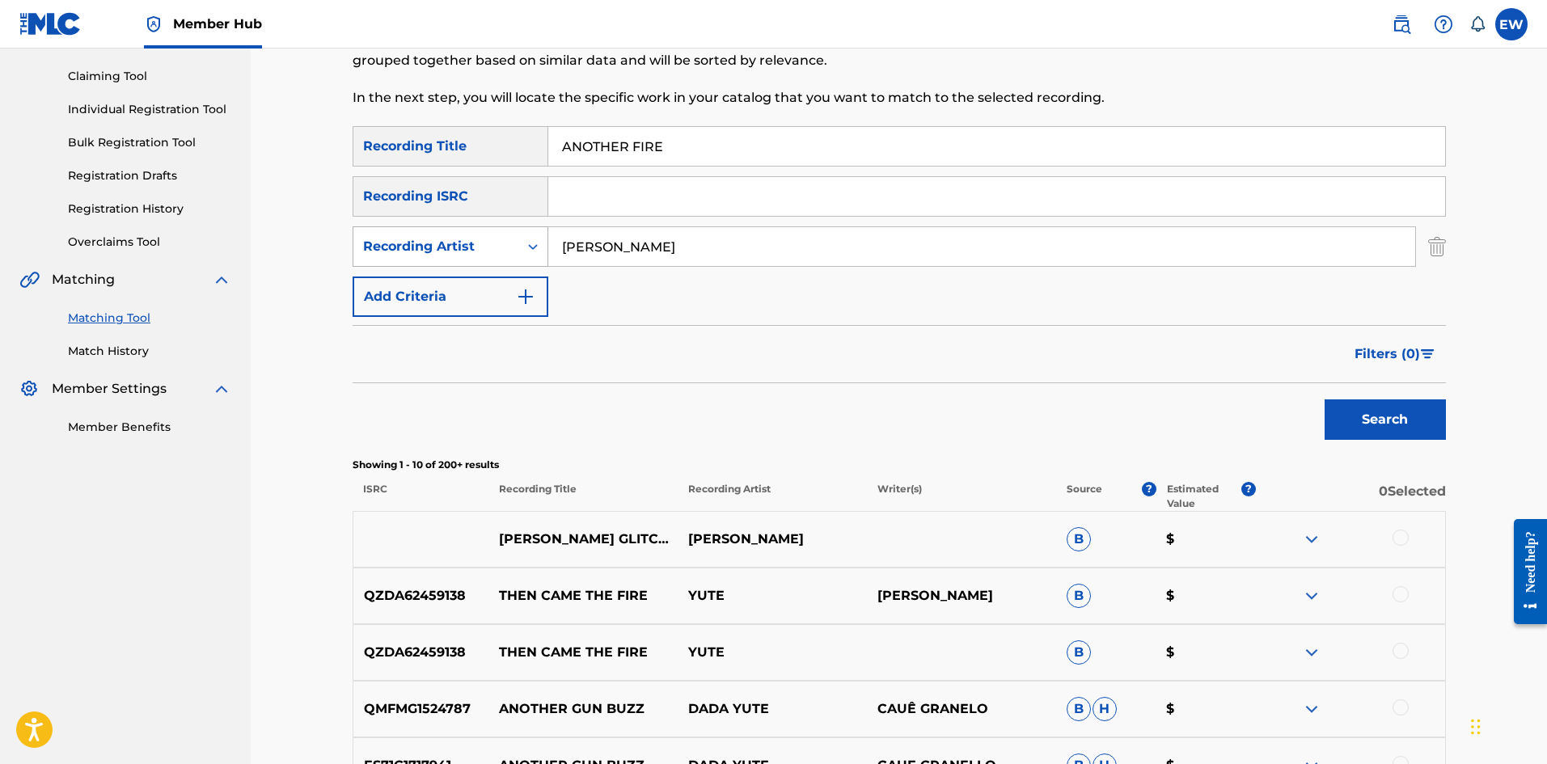
drag, startPoint x: 645, startPoint y: 247, endPoint x: 412, endPoint y: 260, distance: 233.2
click at [464, 266] on div "SearchWithCriteriad04ac4c1-601c-4c6b-a55c-3ca6999421f4 Recording Artist [PERSON…" at bounding box center [899, 246] width 1093 height 40
paste input "PRESS [PERSON_NAME]"
type input "PRESS [PERSON_NAME]"
drag, startPoint x: 860, startPoint y: 154, endPoint x: 571, endPoint y: 184, distance: 290.3
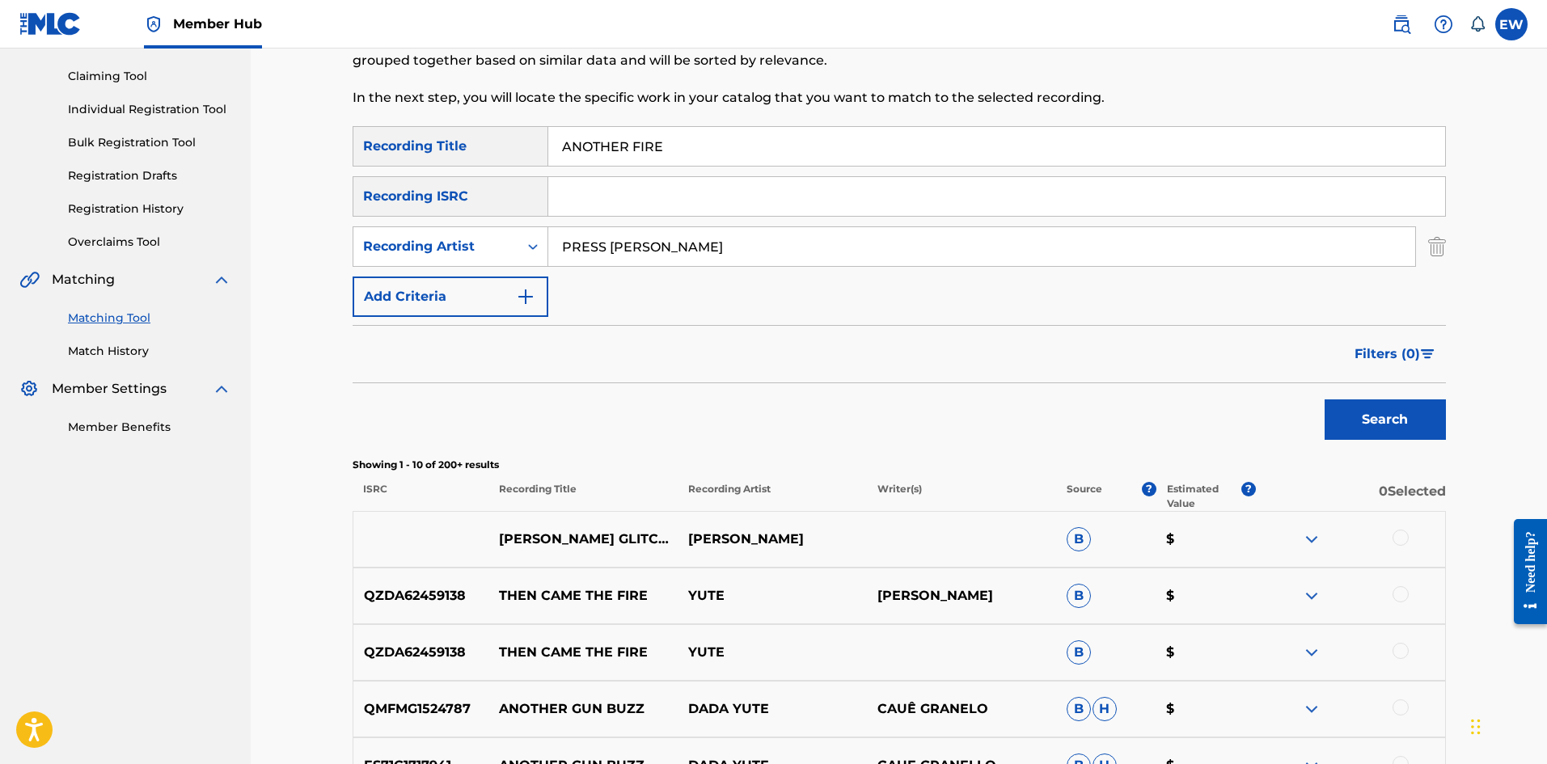
click at [564, 184] on div "SearchWithCriteriaf18d578d-6772-4e1b-bb59-a487cdd54c60 Recording Title ANOTHER …" at bounding box center [899, 221] width 1093 height 191
paste input "ROUND"
type input "ANOTHER ROUND"
drag, startPoint x: 1359, startPoint y: 425, endPoint x: 1352, endPoint y: 399, distance: 26.7
click at [1360, 423] on button "Search" at bounding box center [1385, 420] width 121 height 40
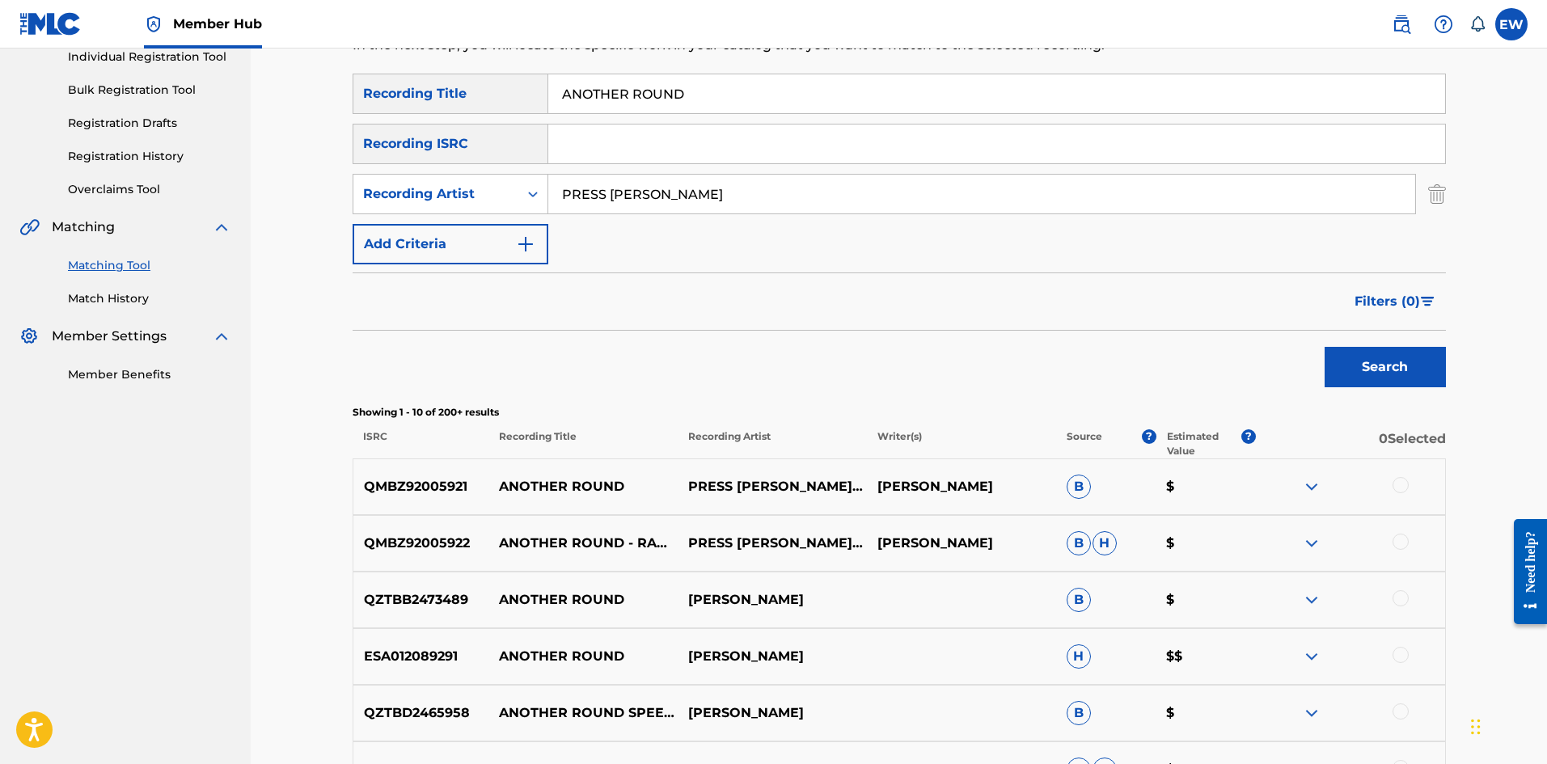
scroll to position [243, 0]
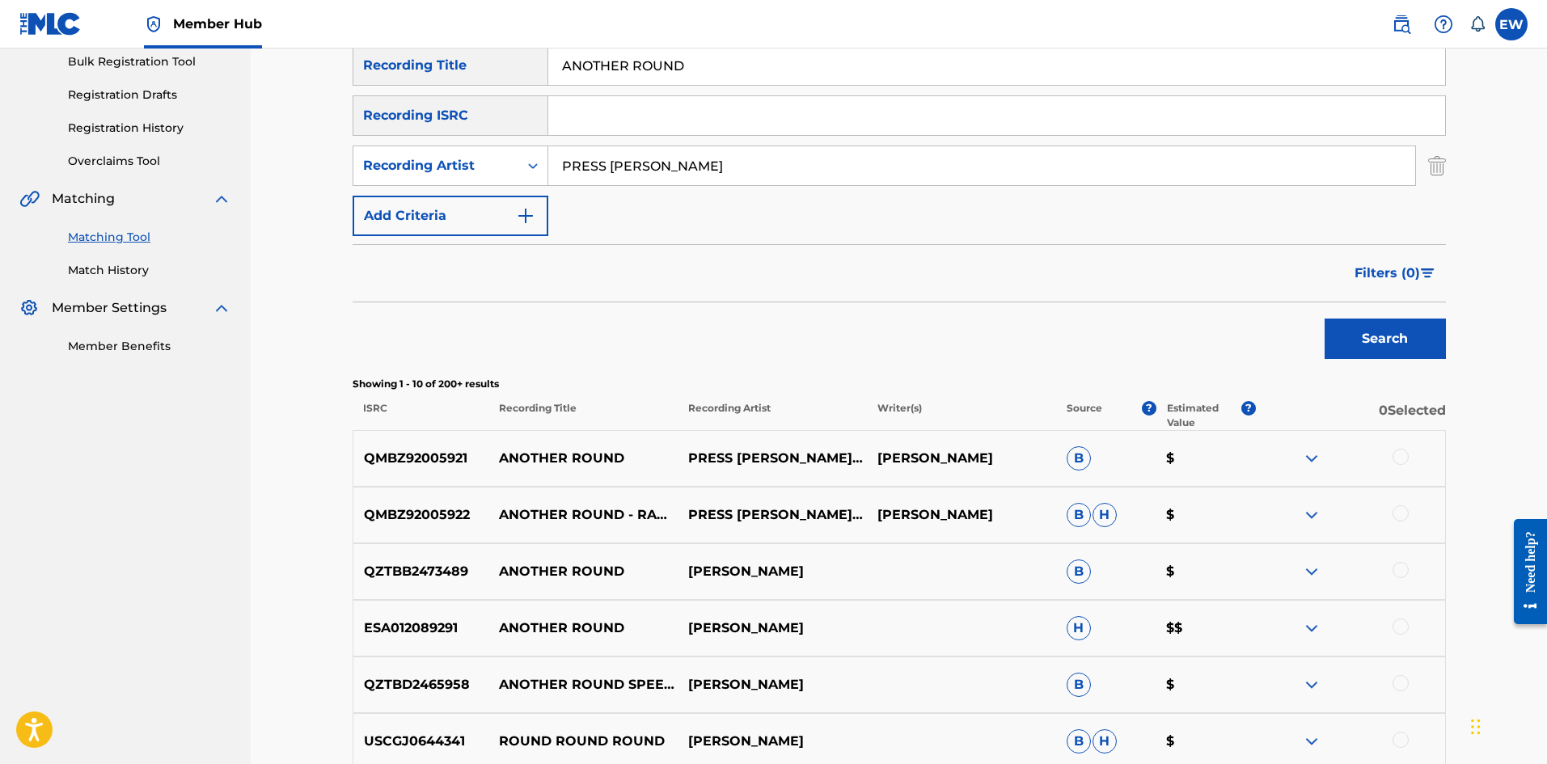
click at [1401, 457] on div at bounding box center [1401, 457] width 16 height 16
click at [1405, 511] on div at bounding box center [1401, 513] width 16 height 16
click at [1169, 624] on button "Match 2 Groups" at bounding box center [1136, 632] width 179 height 40
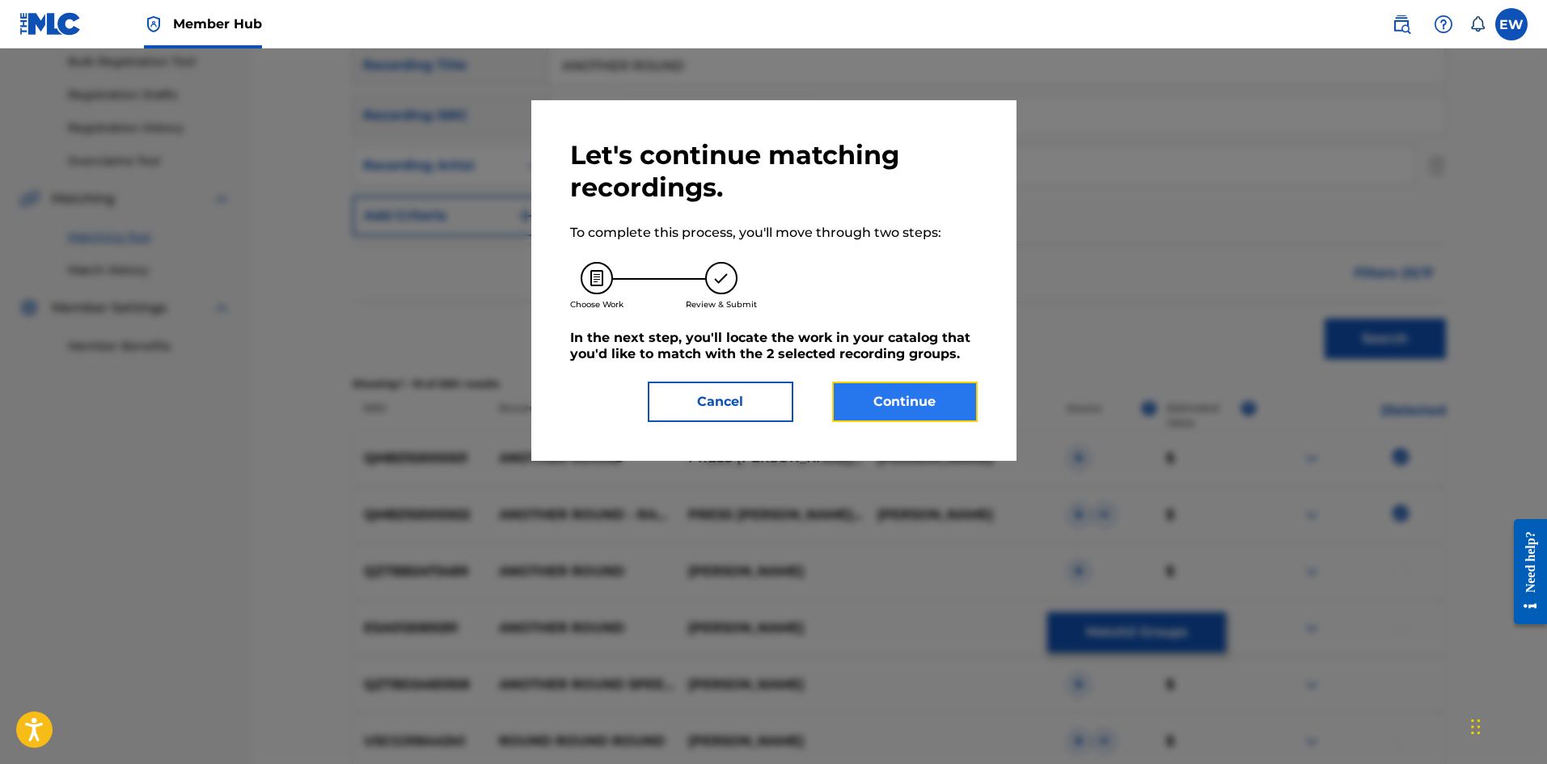
click at [903, 401] on button "Continue" at bounding box center [905, 402] width 146 height 40
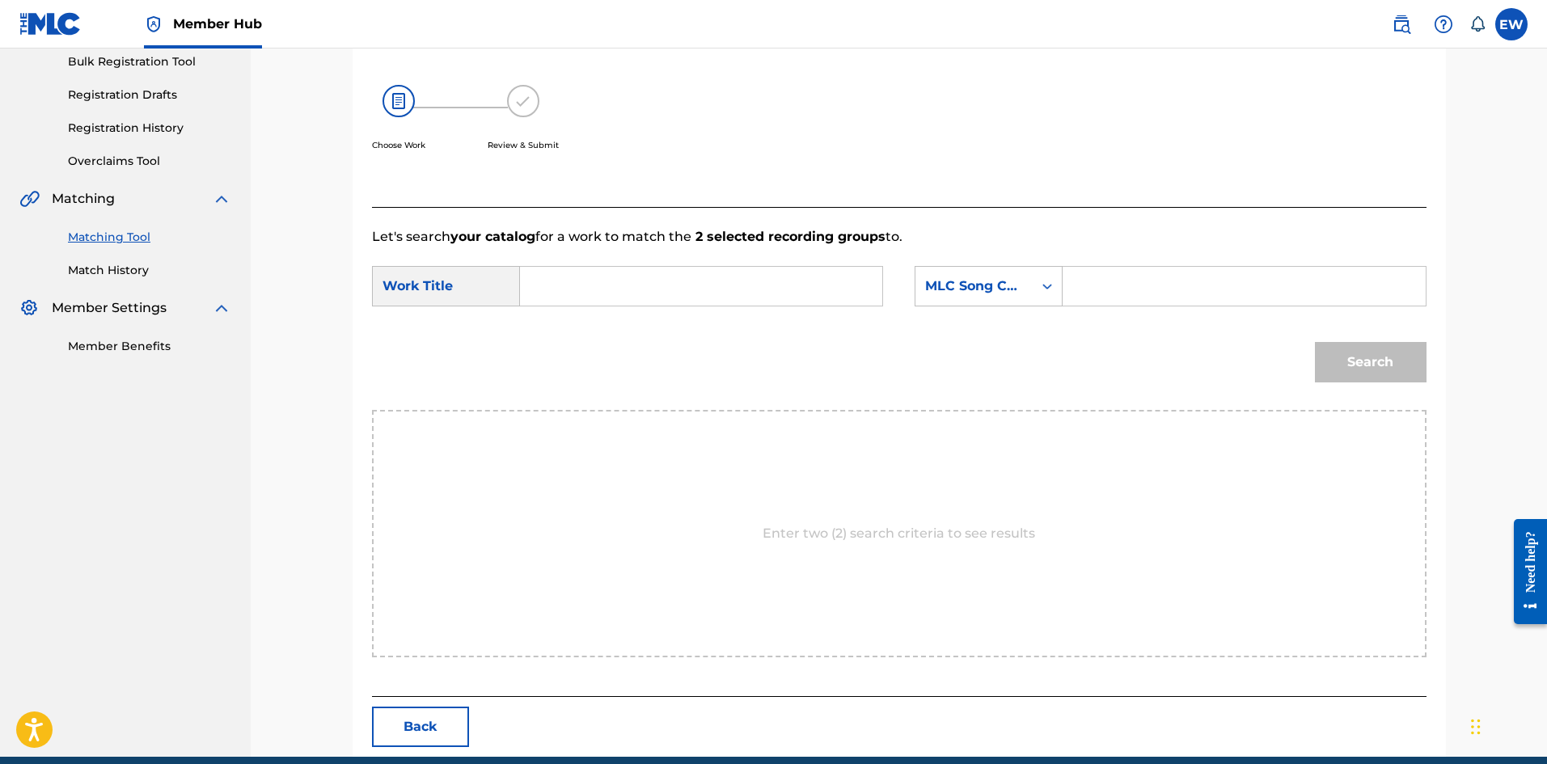
drag, startPoint x: 725, startPoint y: 294, endPoint x: 711, endPoint y: 295, distance: 14.6
click at [718, 297] on input "Search Form" at bounding box center [701, 286] width 335 height 39
paste input "ANOTHER ROUND"
type input "ANOTHER ROUND"
click at [1143, 307] on div "SearchWithCriteria75cf301a-e721-4533-a51b-285d60910493 Work Title ANOTHER ROUND…" at bounding box center [899, 291] width 1055 height 50
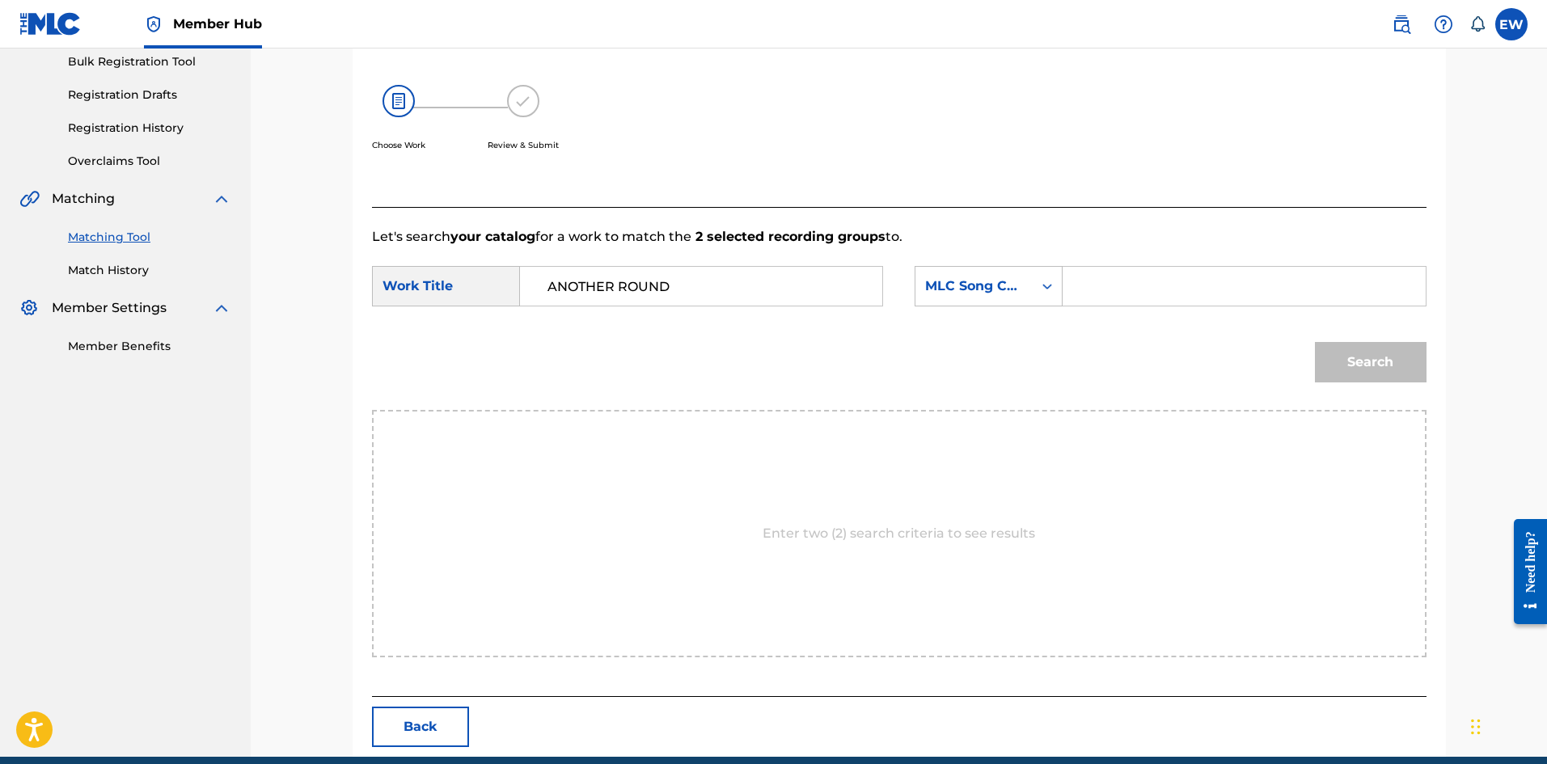
click at [1139, 294] on input "Search Form" at bounding box center [1243, 286] width 335 height 39
paste input "AA98VQ"
type input "AA98VQ"
click at [1361, 366] on button "Search" at bounding box center [1371, 362] width 112 height 40
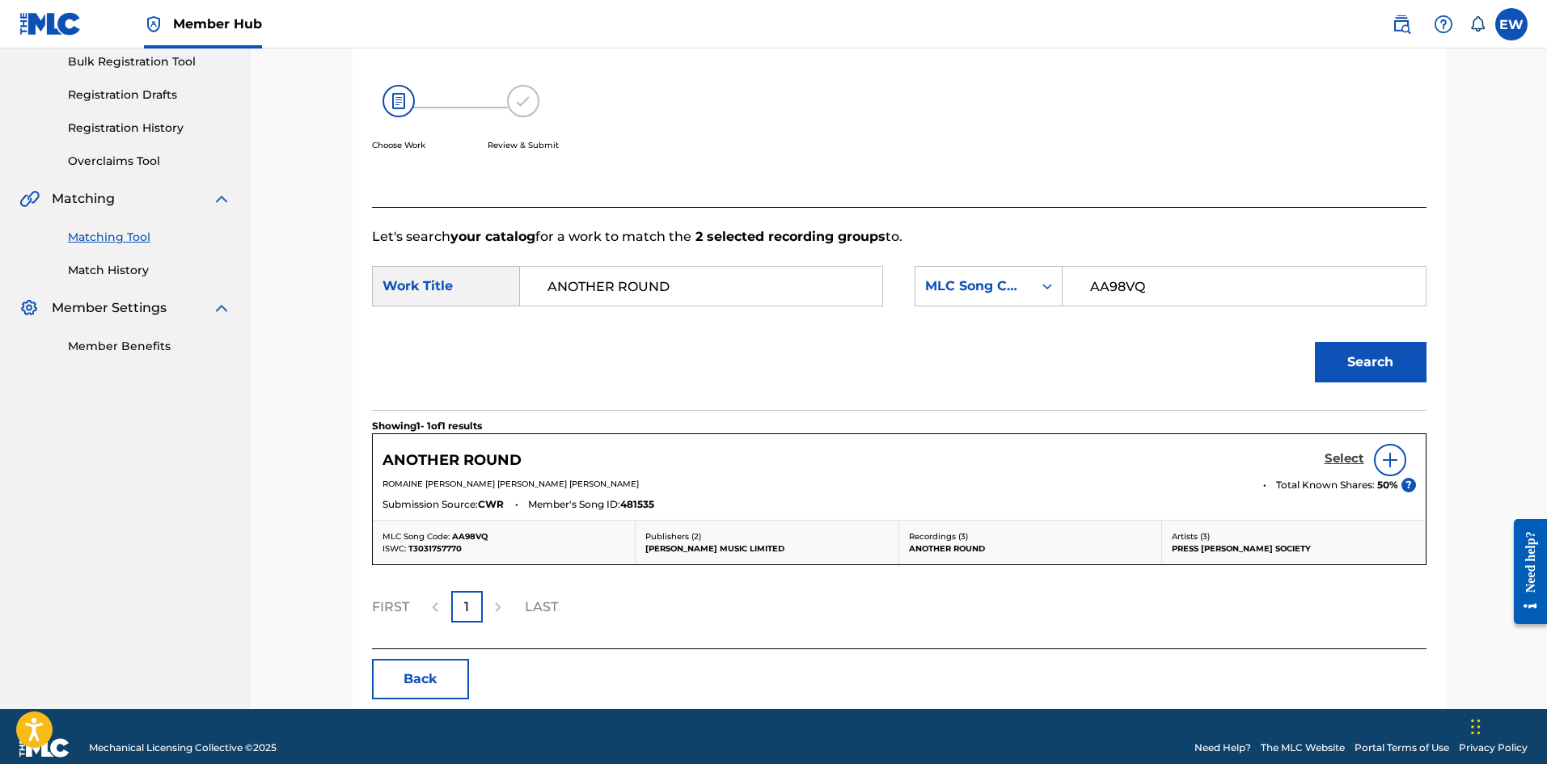
click at [1342, 457] on h5 "Select" at bounding box center [1345, 458] width 40 height 15
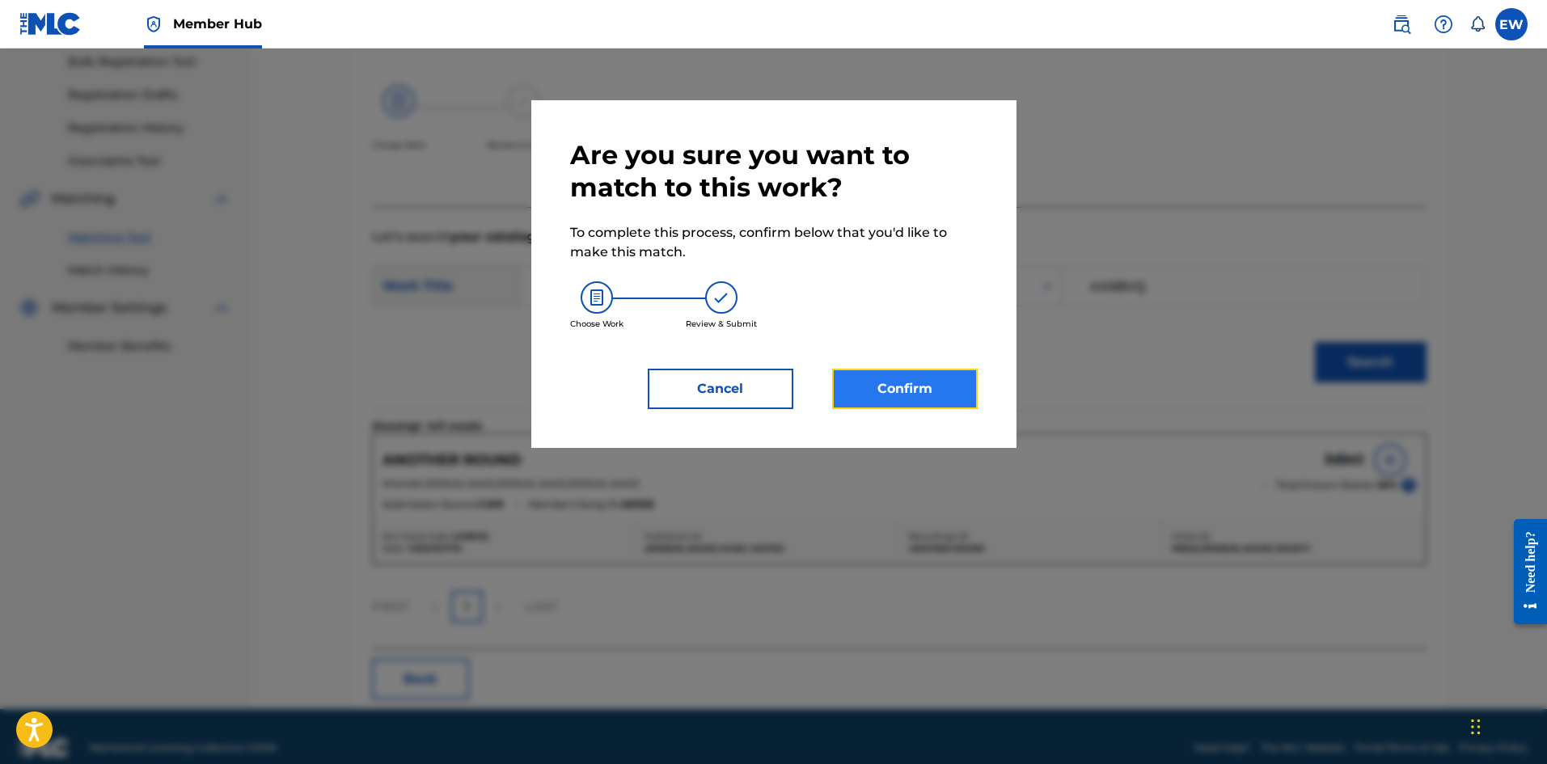
click at [952, 392] on button "Confirm" at bounding box center [905, 389] width 146 height 40
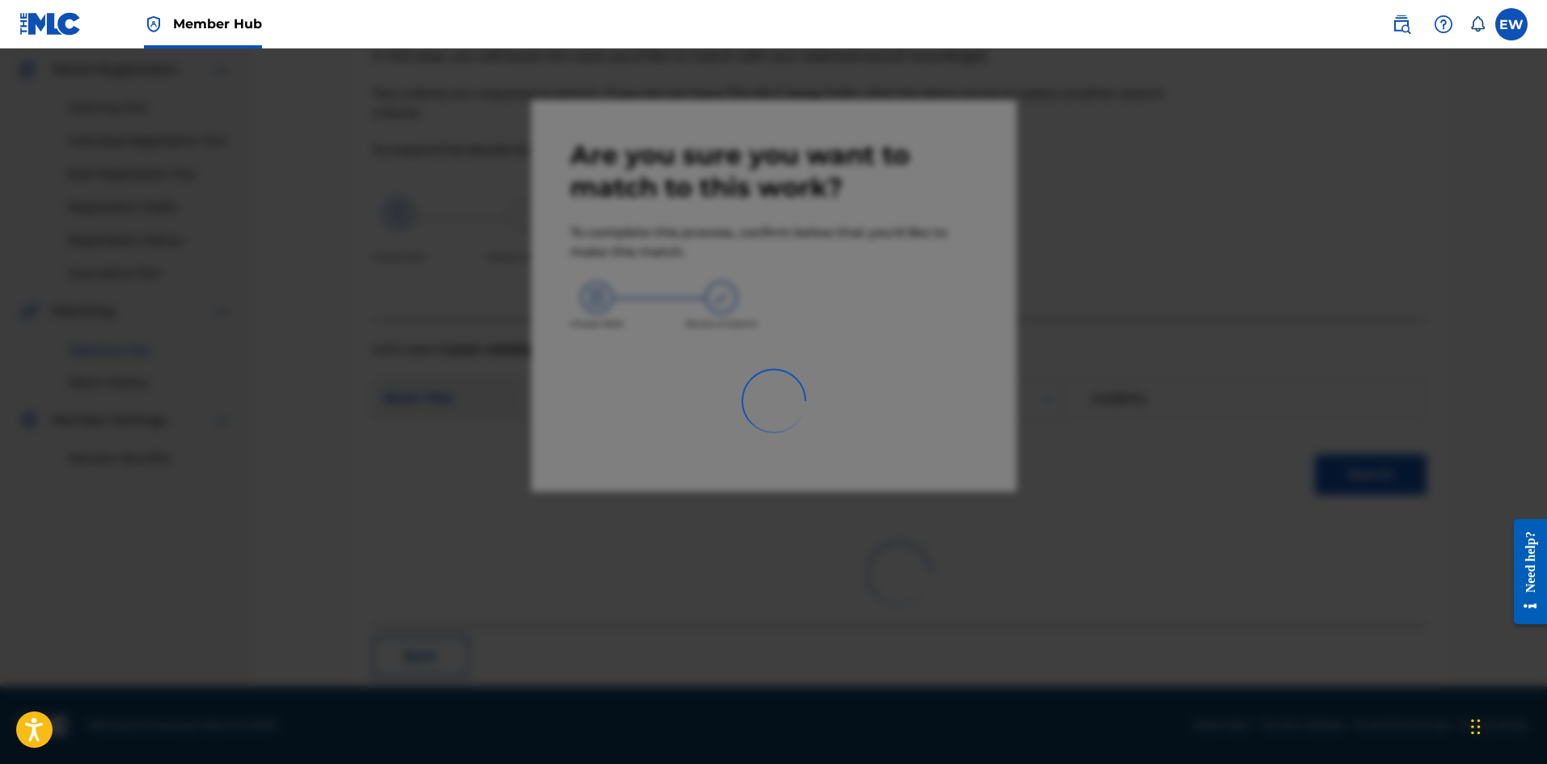
scroll to position [39, 0]
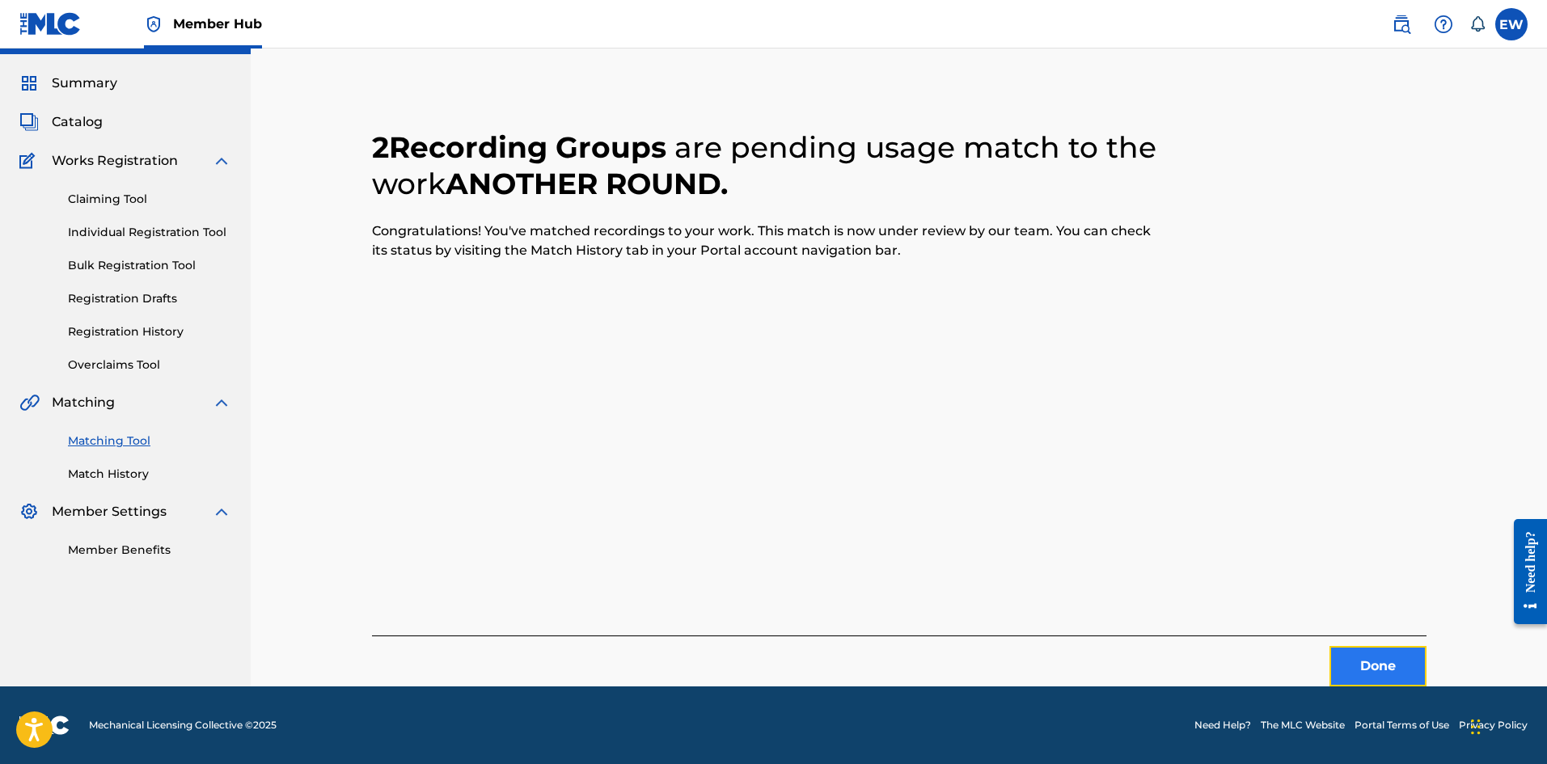
drag, startPoint x: 1383, startPoint y: 664, endPoint x: 1393, endPoint y: 658, distance: 11.2
click at [1393, 658] on button "Done" at bounding box center [1378, 666] width 97 height 40
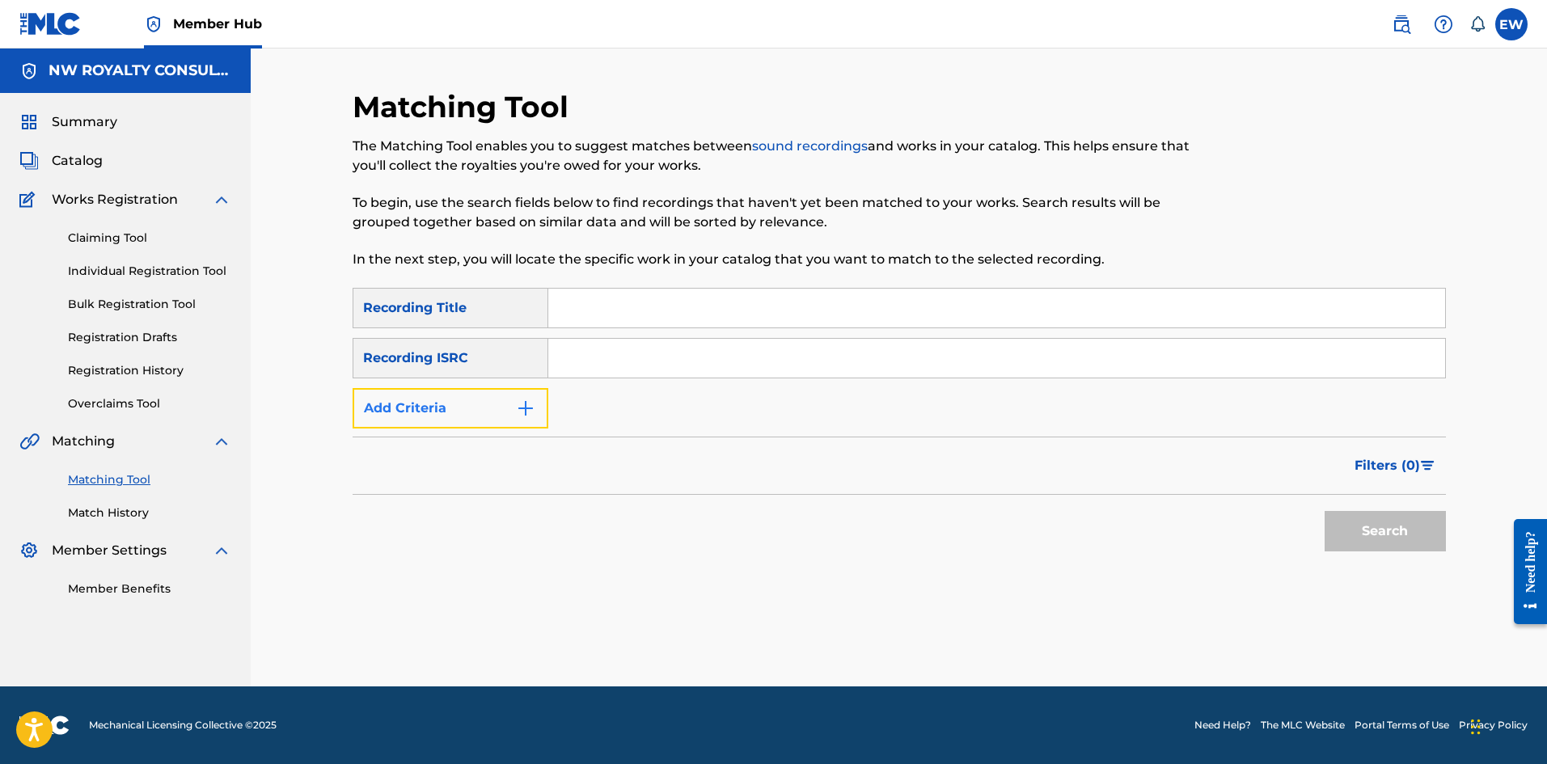
click at [518, 421] on button "Add Criteria" at bounding box center [451, 408] width 196 height 40
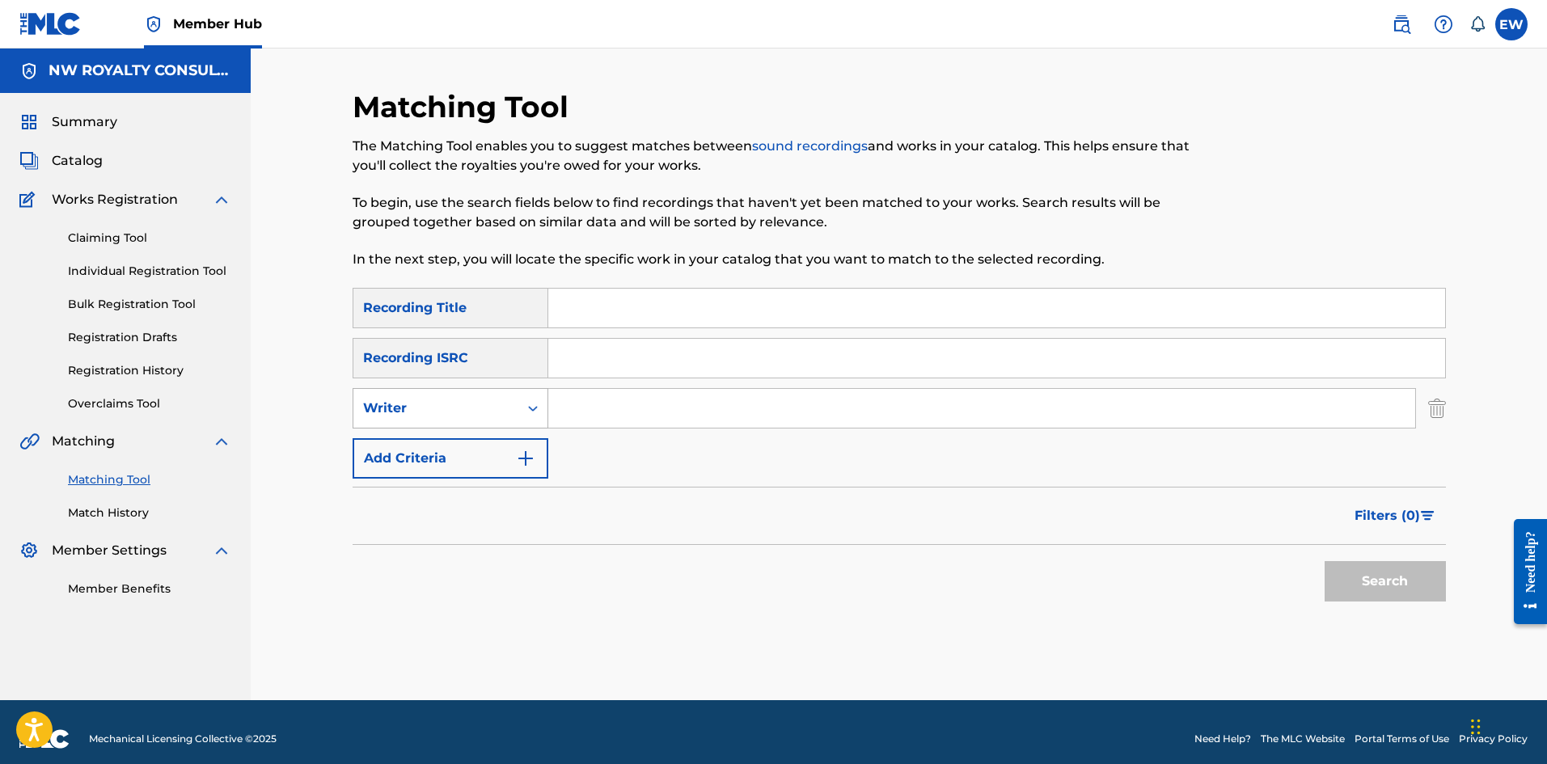
click at [475, 412] on div "Writer" at bounding box center [436, 408] width 146 height 19
click at [466, 450] on div "Recording Artist" at bounding box center [450, 449] width 194 height 40
drag, startPoint x: 649, startPoint y: 412, endPoint x: 635, endPoint y: 414, distance: 13.8
click at [647, 412] on input "Search Form" at bounding box center [981, 408] width 867 height 39
paste input "MR [PERSON_NAME]"
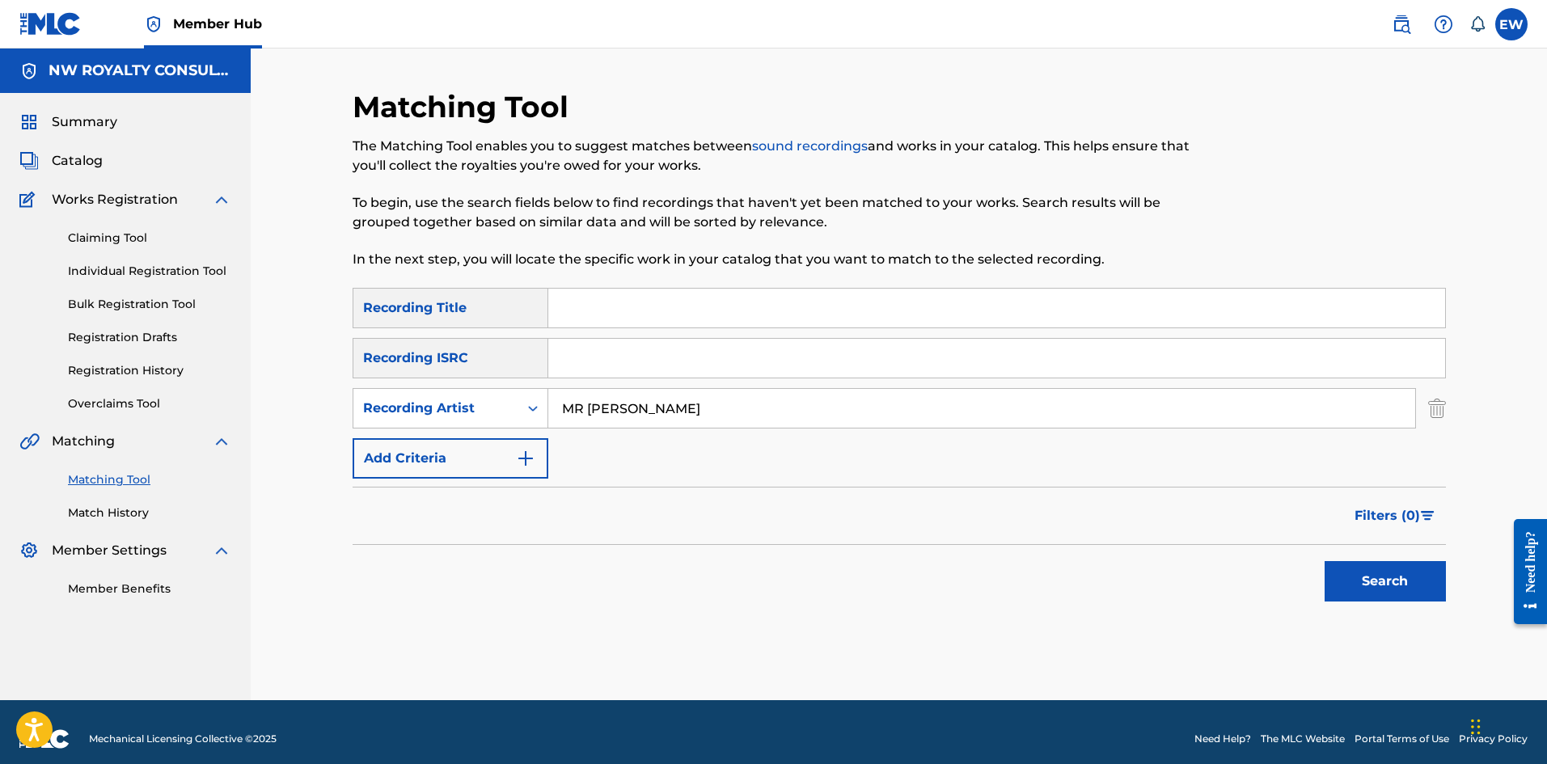
type input "MR [PERSON_NAME]"
click at [936, 294] on input "Search Form" at bounding box center [996, 308] width 897 height 39
paste input "ANOTHER SOUND DEAD"
type input "ANOTHER SOUND DEAD"
drag, startPoint x: 1381, startPoint y: 587, endPoint x: 1375, endPoint y: 576, distance: 13.0
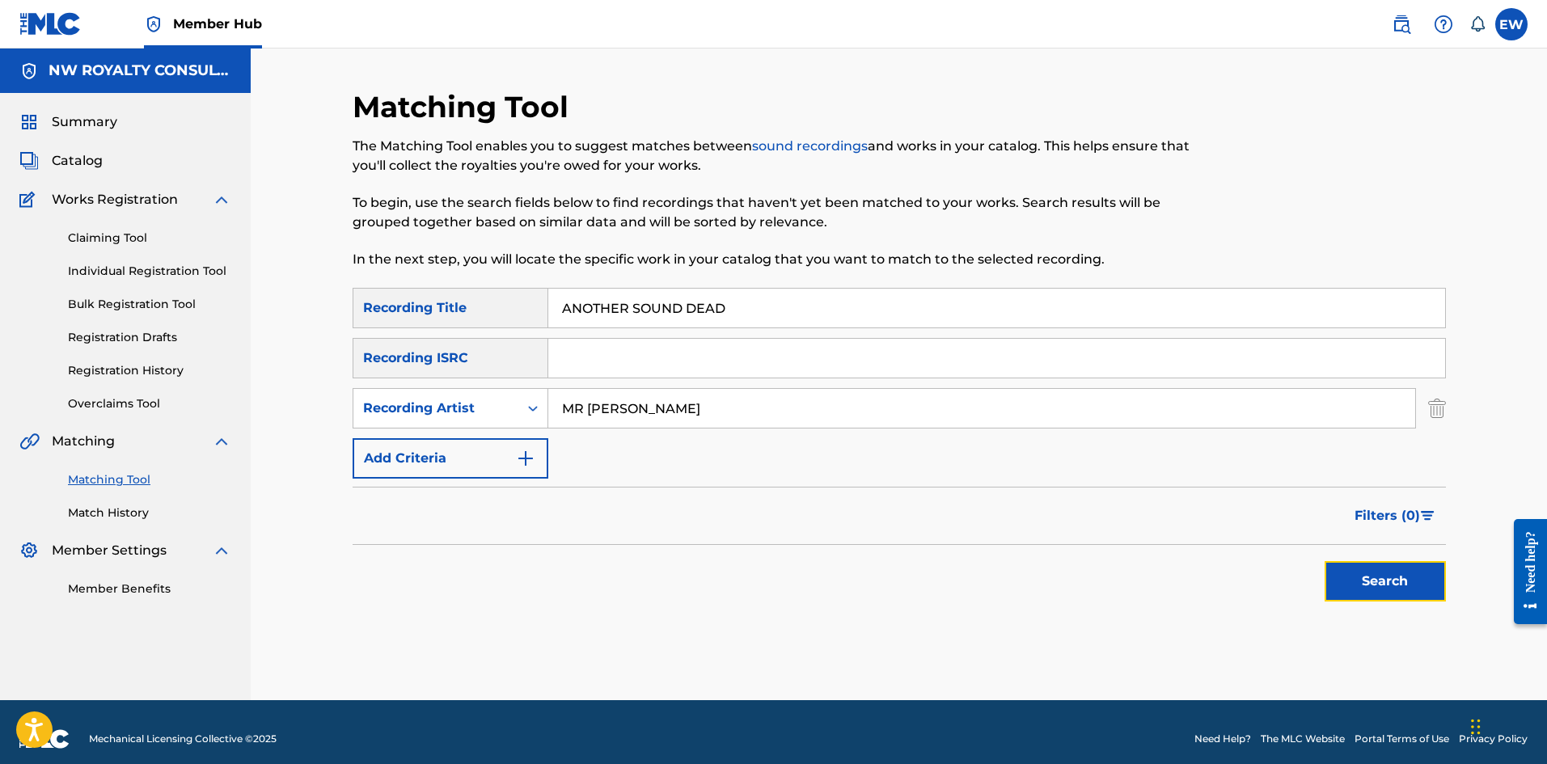
click at [1380, 586] on button "Search" at bounding box center [1385, 581] width 121 height 40
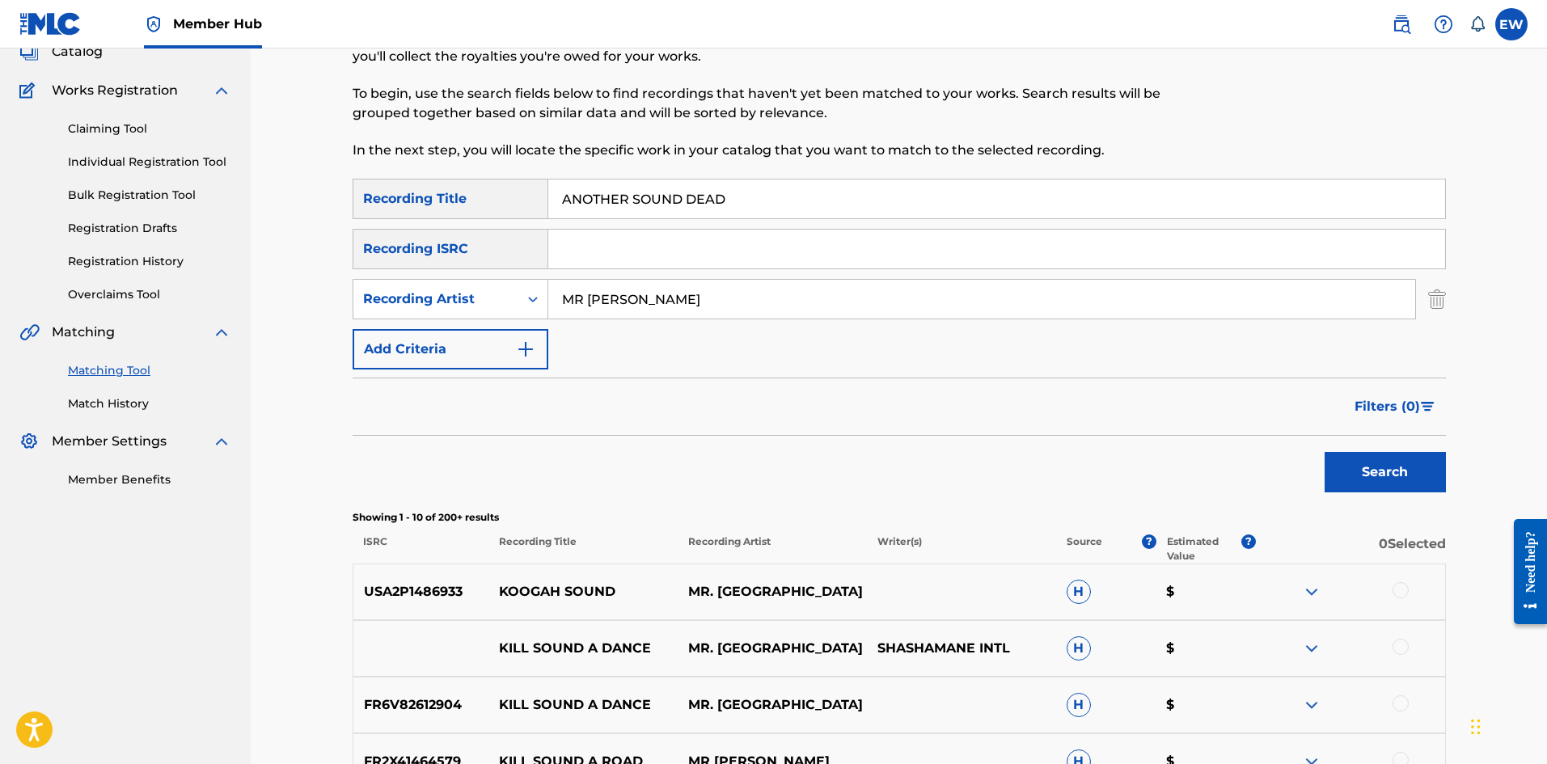
scroll to position [108, 0]
drag, startPoint x: 569, startPoint y: 301, endPoint x: 317, endPoint y: 317, distance: 252.0
click at [338, 315] on div "Matching Tool The Matching Tool enables you to suggest matches between sound re…" at bounding box center [899, 616] width 1132 height 1271
paste input "[PERSON_NAME]"
type input "[PERSON_NAME]"
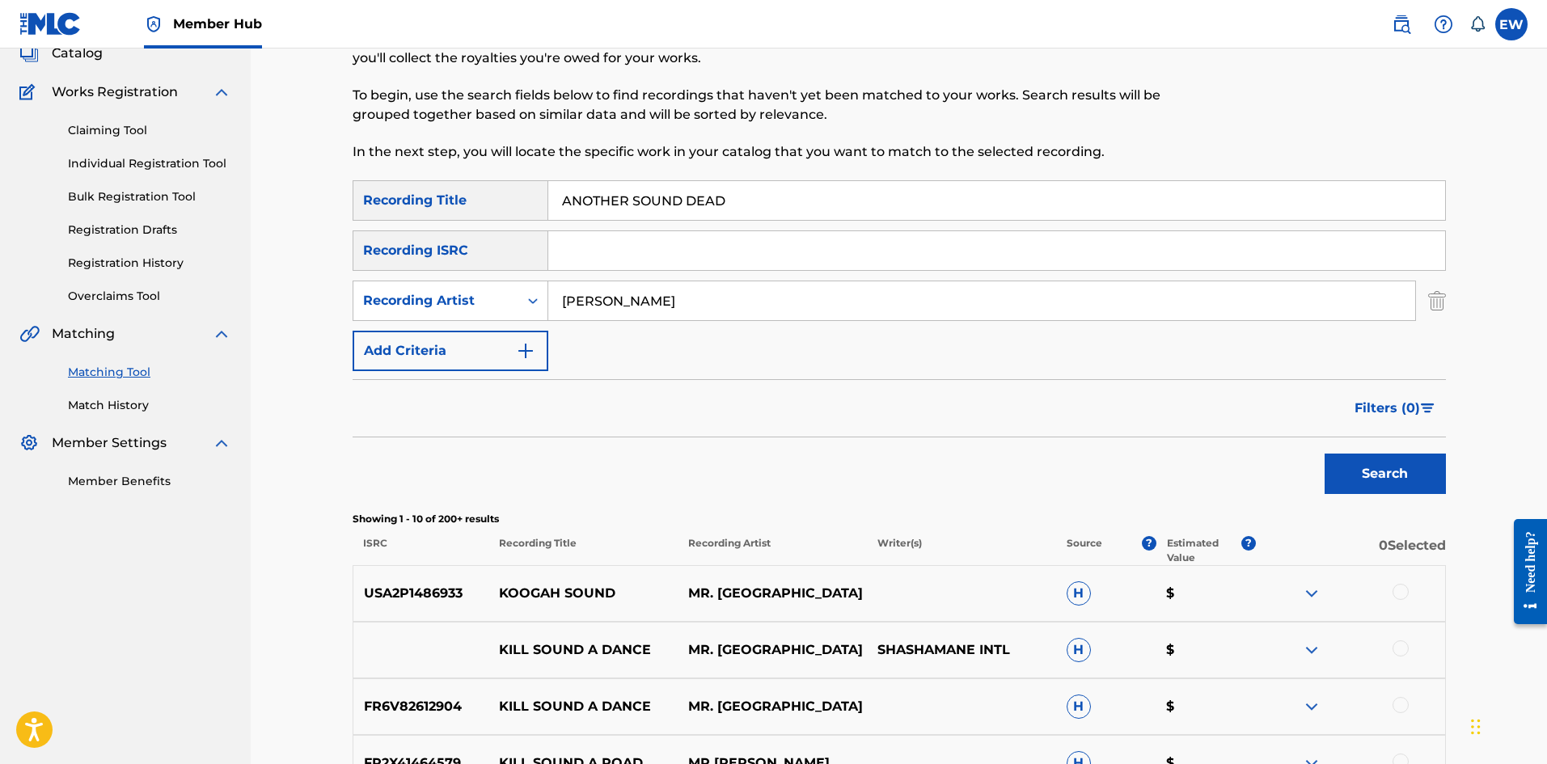
drag, startPoint x: 826, startPoint y: 186, endPoint x: 409, endPoint y: 166, distance: 417.0
click at [409, 166] on div "Matching Tool The Matching Tool enables you to suggest matches between sound re…" at bounding box center [899, 616] width 1093 height 1271
paste input "WHORE"
type input "ANOTHER WHORE"
click at [1376, 473] on button "Search" at bounding box center [1385, 474] width 121 height 40
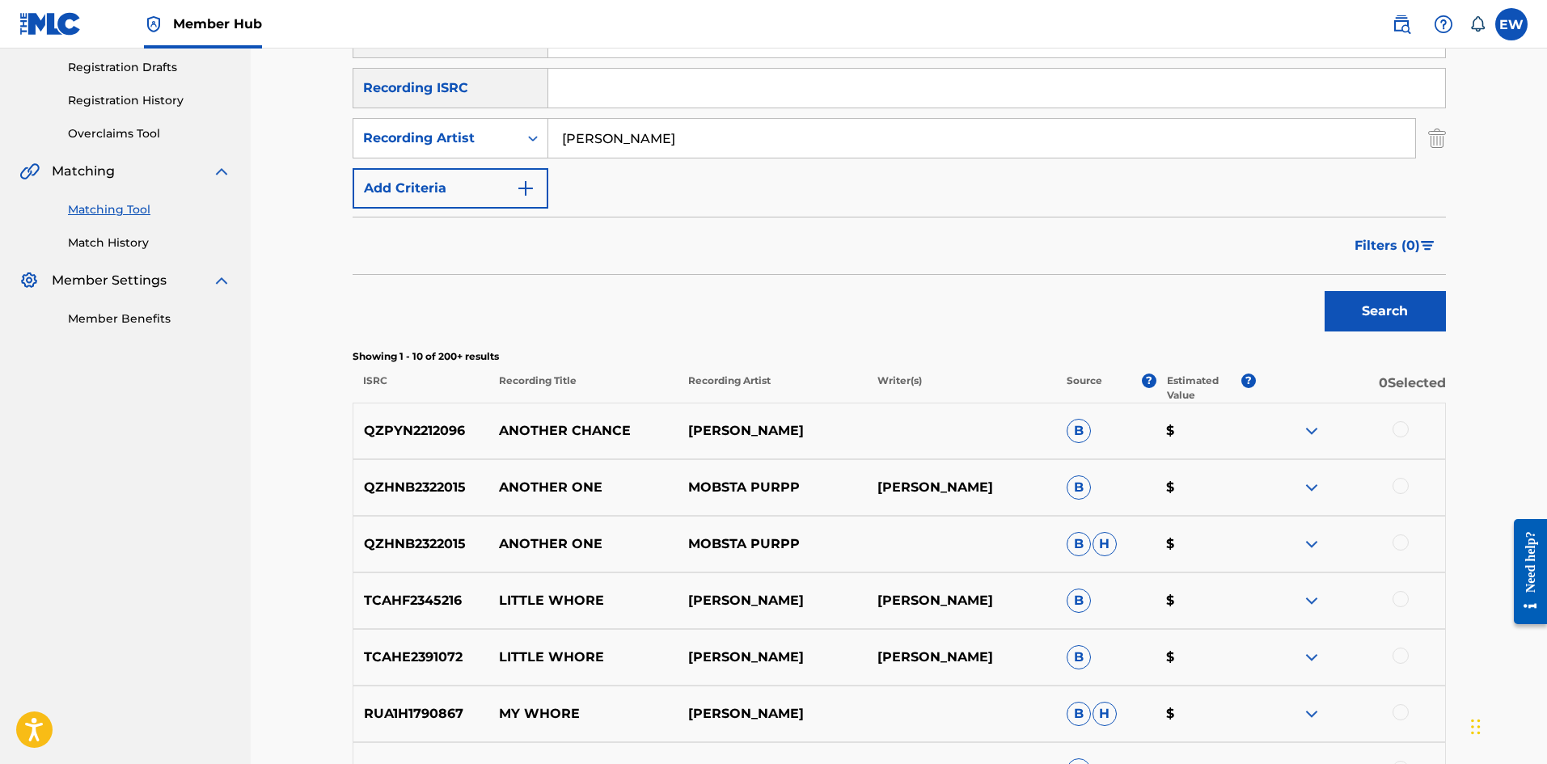
scroll to position [188, 0]
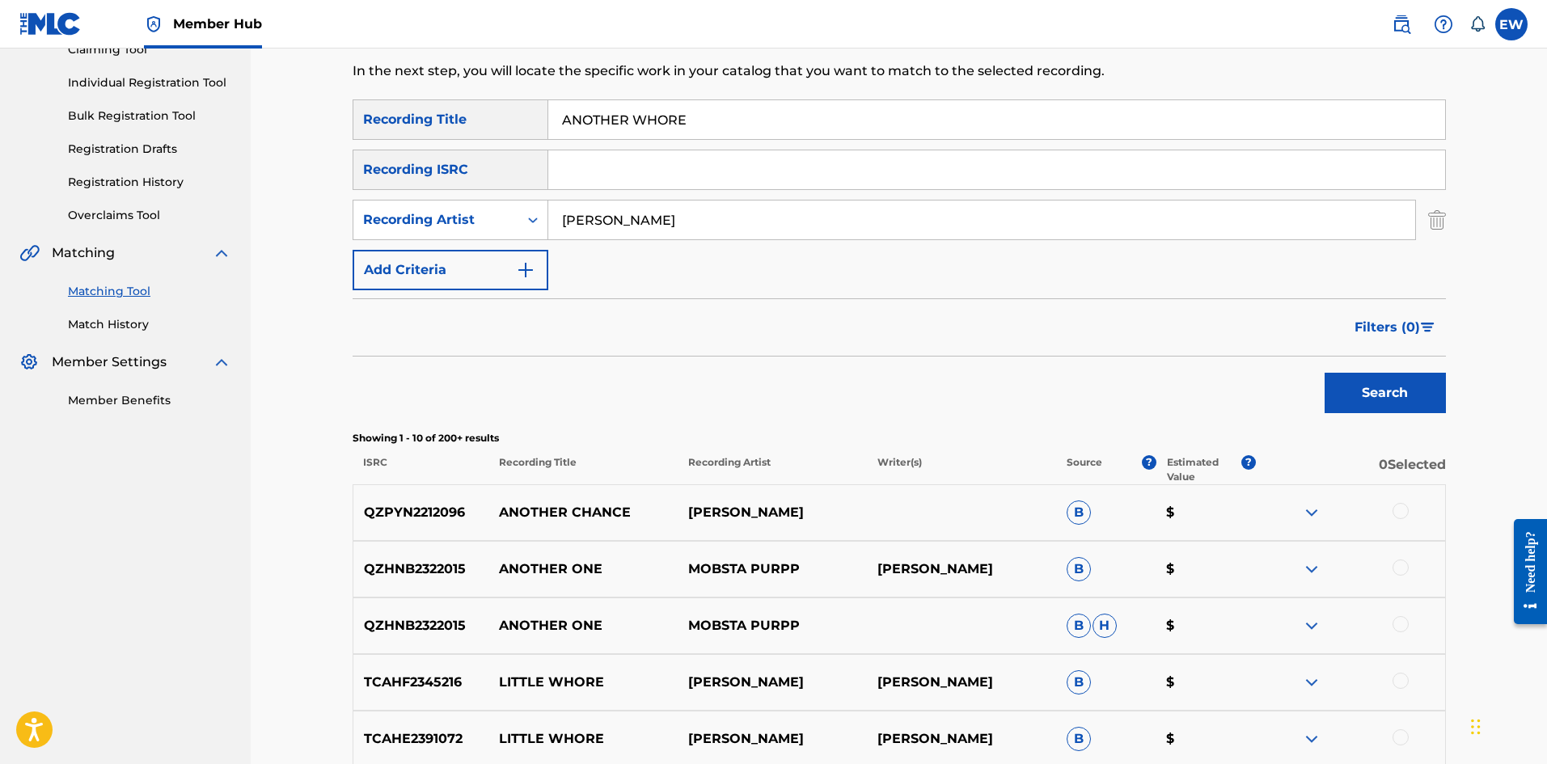
drag, startPoint x: 716, startPoint y: 197, endPoint x: 708, endPoint y: 205, distance: 11.4
click at [708, 205] on div "SearchWithCriteriaf18d578d-6772-4e1b-bb59-a487cdd54c60 Recording Title ANOTHER …" at bounding box center [899, 194] width 1093 height 191
drag, startPoint x: 708, startPoint y: 229, endPoint x: 453, endPoint y: 196, distance: 256.9
click at [453, 196] on div "SearchWithCriteriaf18d578d-6772-4e1b-bb59-a487cdd54c60 Recording Title ANOTHER …" at bounding box center [899, 194] width 1093 height 191
paste input "D'ANGEL"
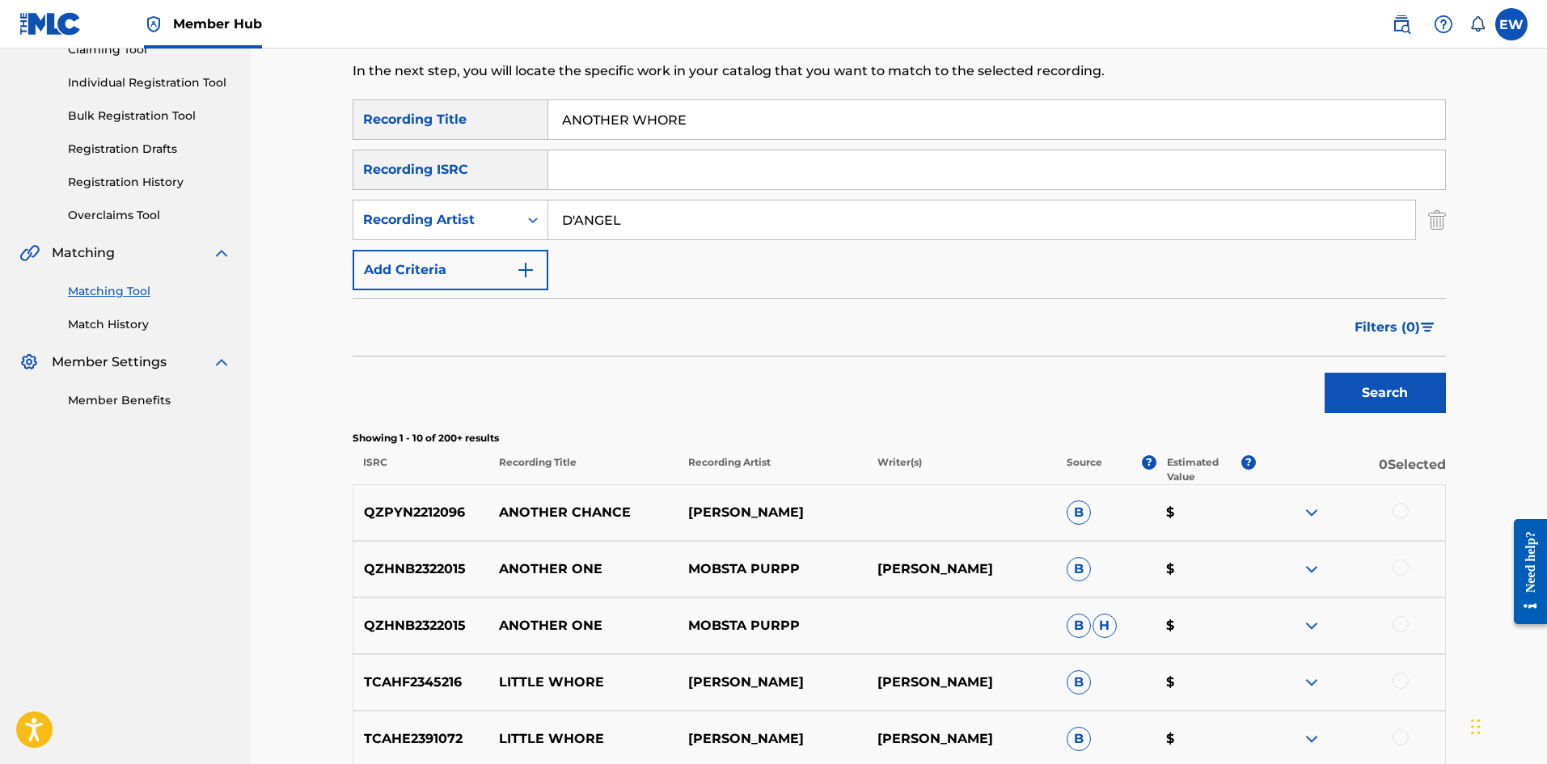
type input "D'ANGEL"
drag, startPoint x: 827, startPoint y: 125, endPoint x: 497, endPoint y: 128, distance: 330.0
click at [505, 142] on div "SearchWithCriteriaf18d578d-6772-4e1b-bb59-a487cdd54c60 Recording Title ANOTHER …" at bounding box center [899, 194] width 1093 height 191
paste input "SUH"
type input "ANSUH"
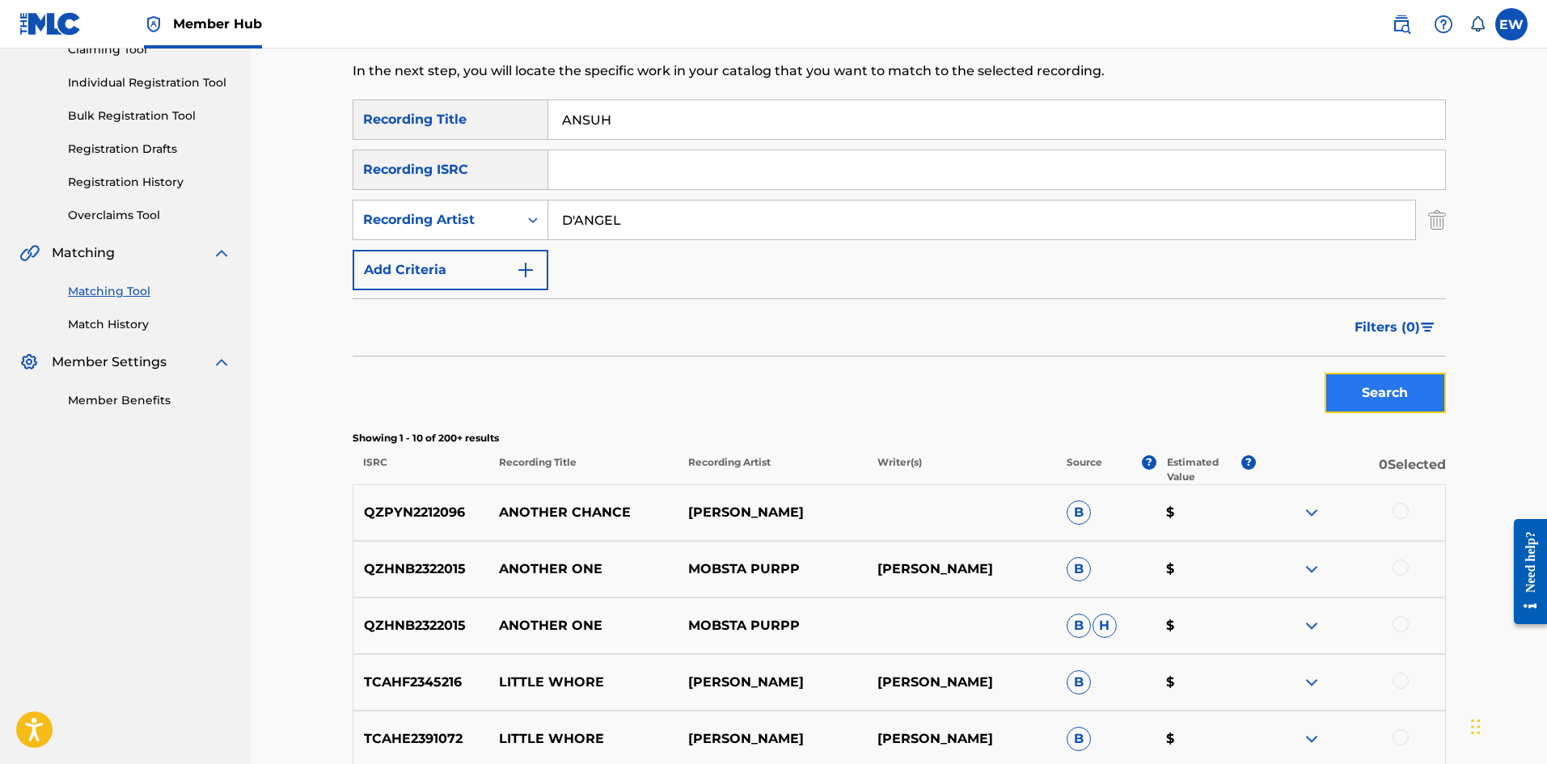
click at [1410, 396] on button "Search" at bounding box center [1385, 393] width 121 height 40
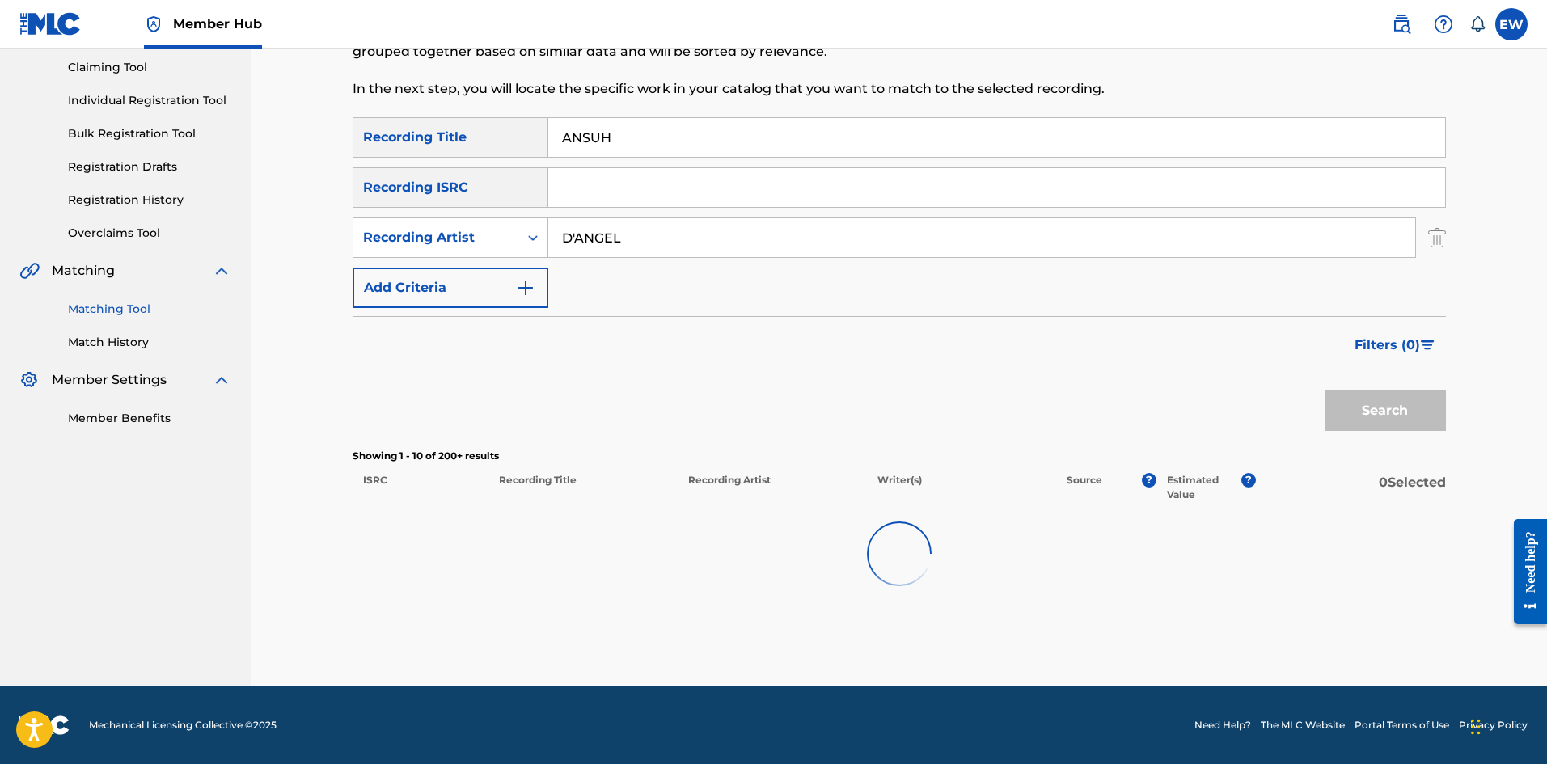
scroll to position [124, 0]
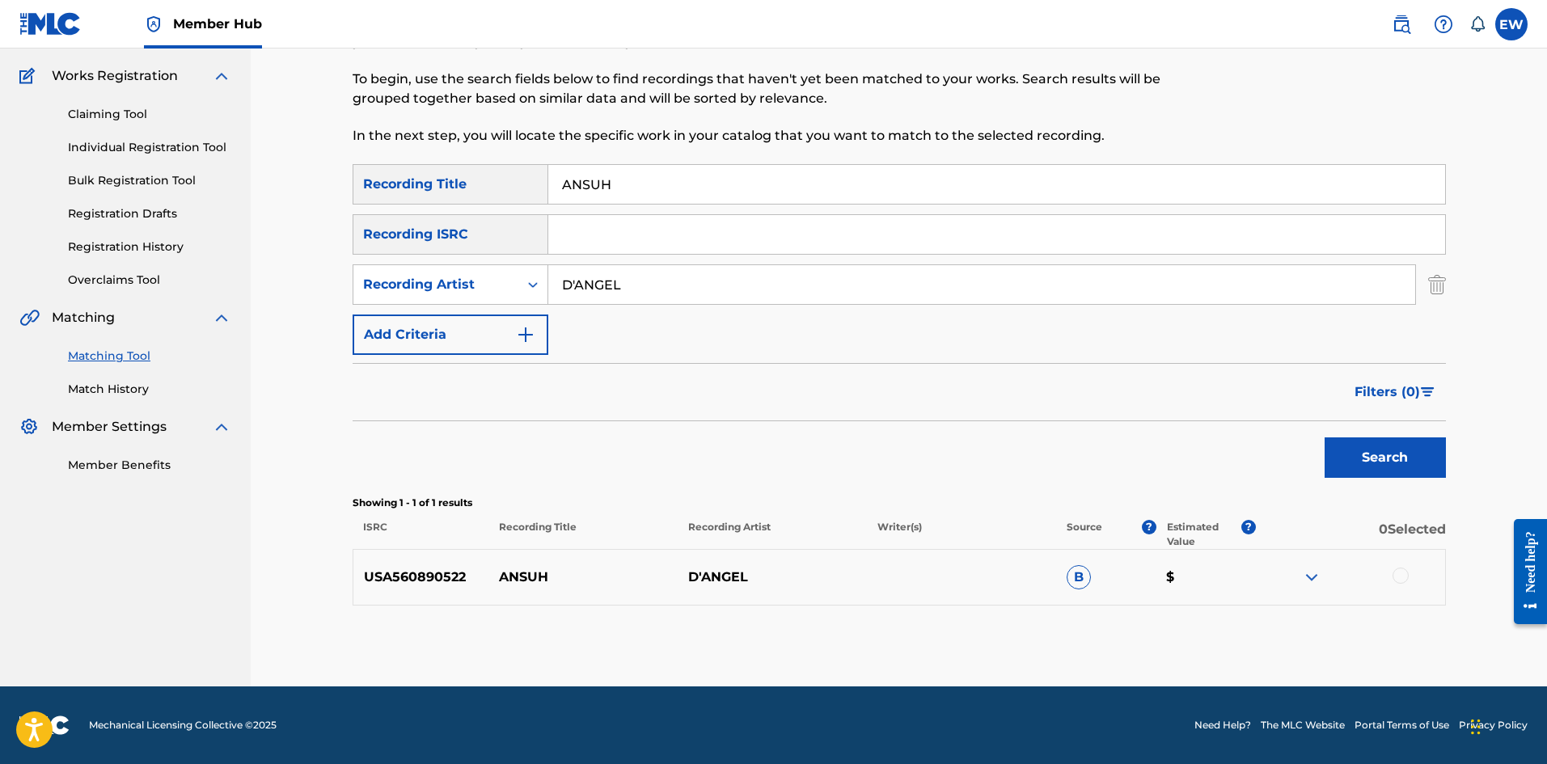
click at [1410, 572] on div at bounding box center [1350, 577] width 189 height 19
click at [1403, 574] on div at bounding box center [1401, 576] width 16 height 16
click at [1186, 630] on button "Match 1 Group" at bounding box center [1136, 632] width 179 height 40
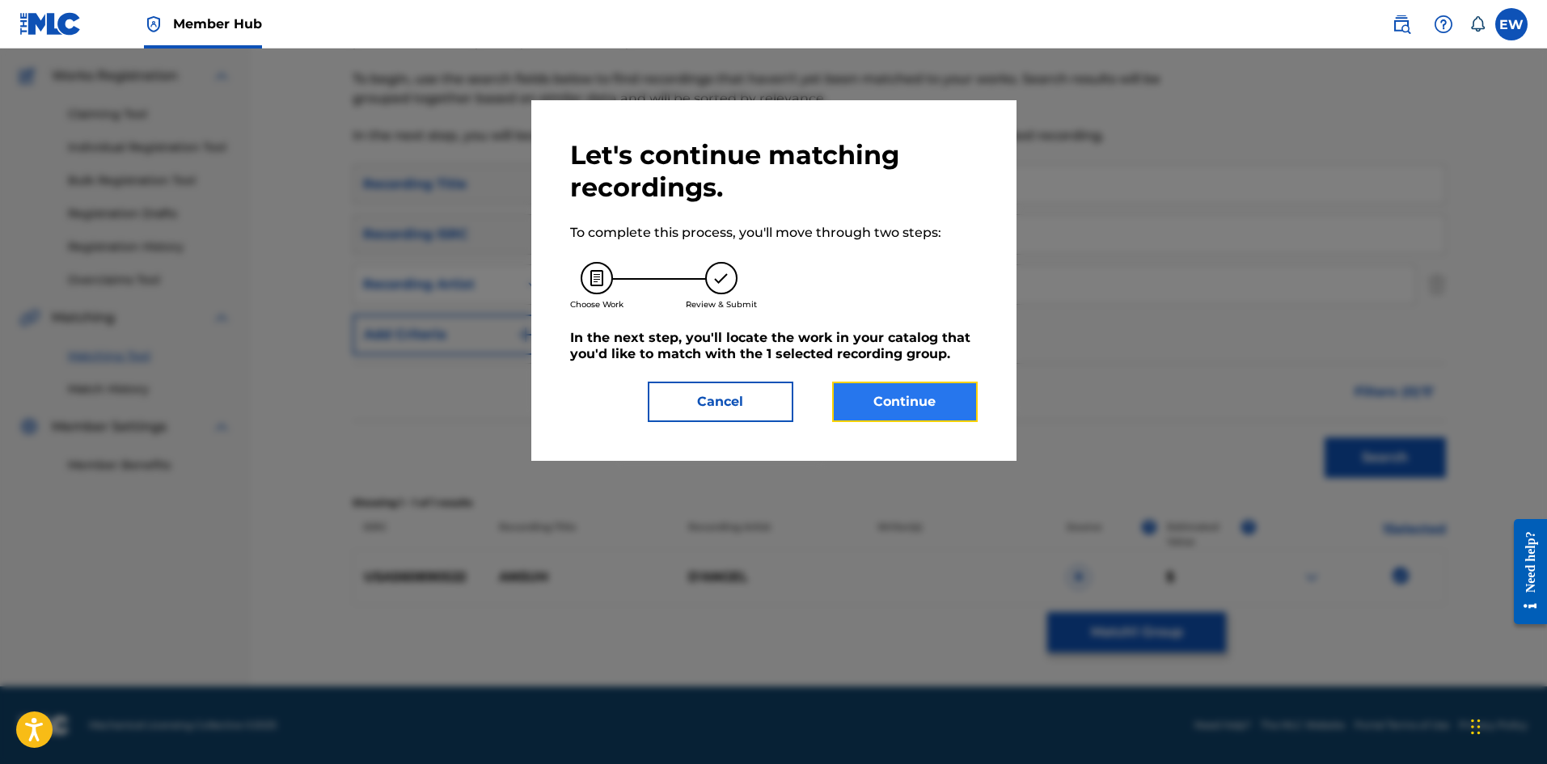
click at [887, 401] on button "Continue" at bounding box center [905, 402] width 146 height 40
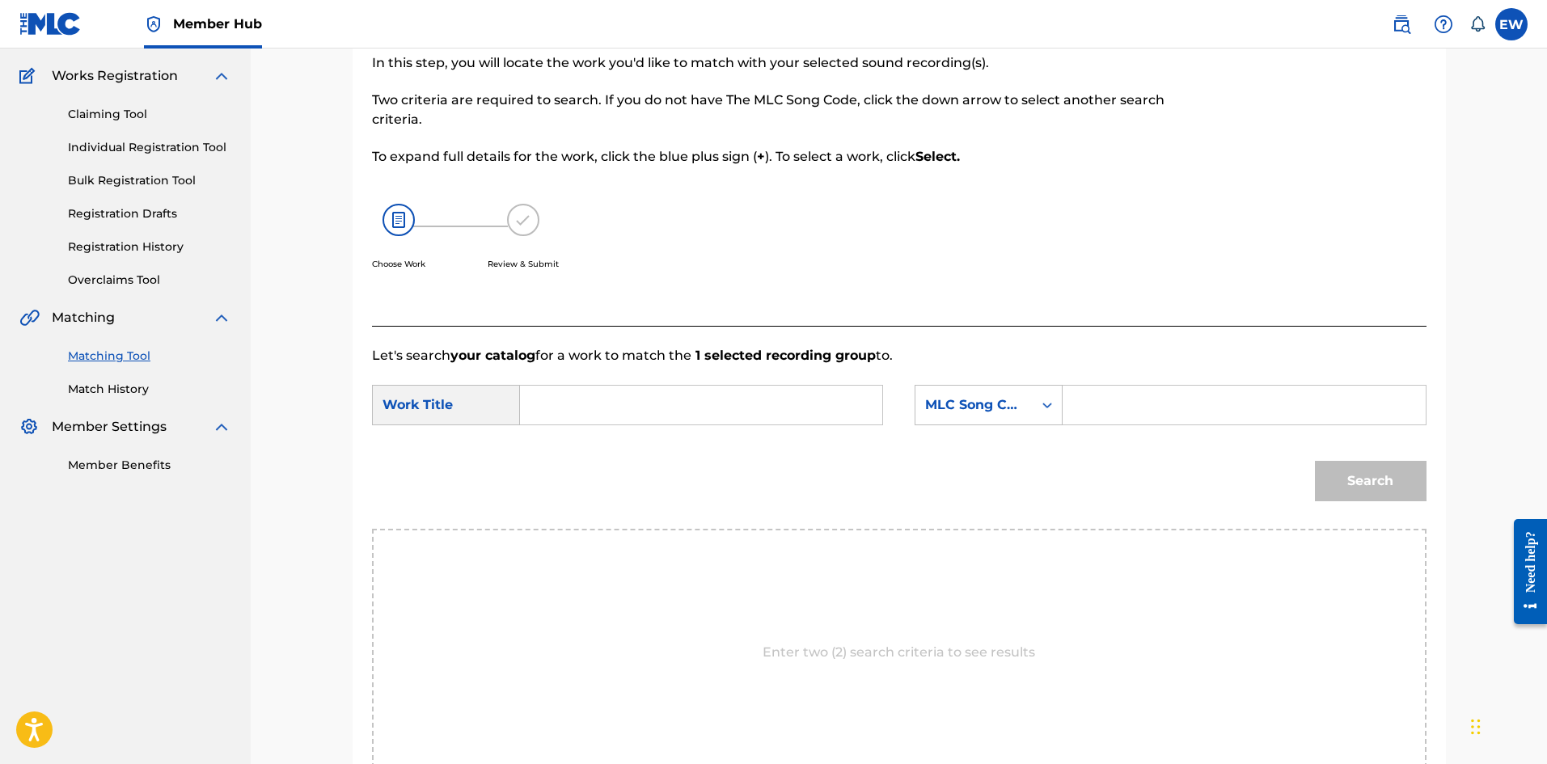
click at [792, 412] on input "Search Form" at bounding box center [701, 405] width 335 height 39
paste input "ANSUH"
type input "ANSUH"
click at [1216, 405] on input "Search Form" at bounding box center [1243, 405] width 335 height 39
paste input "W4248I"
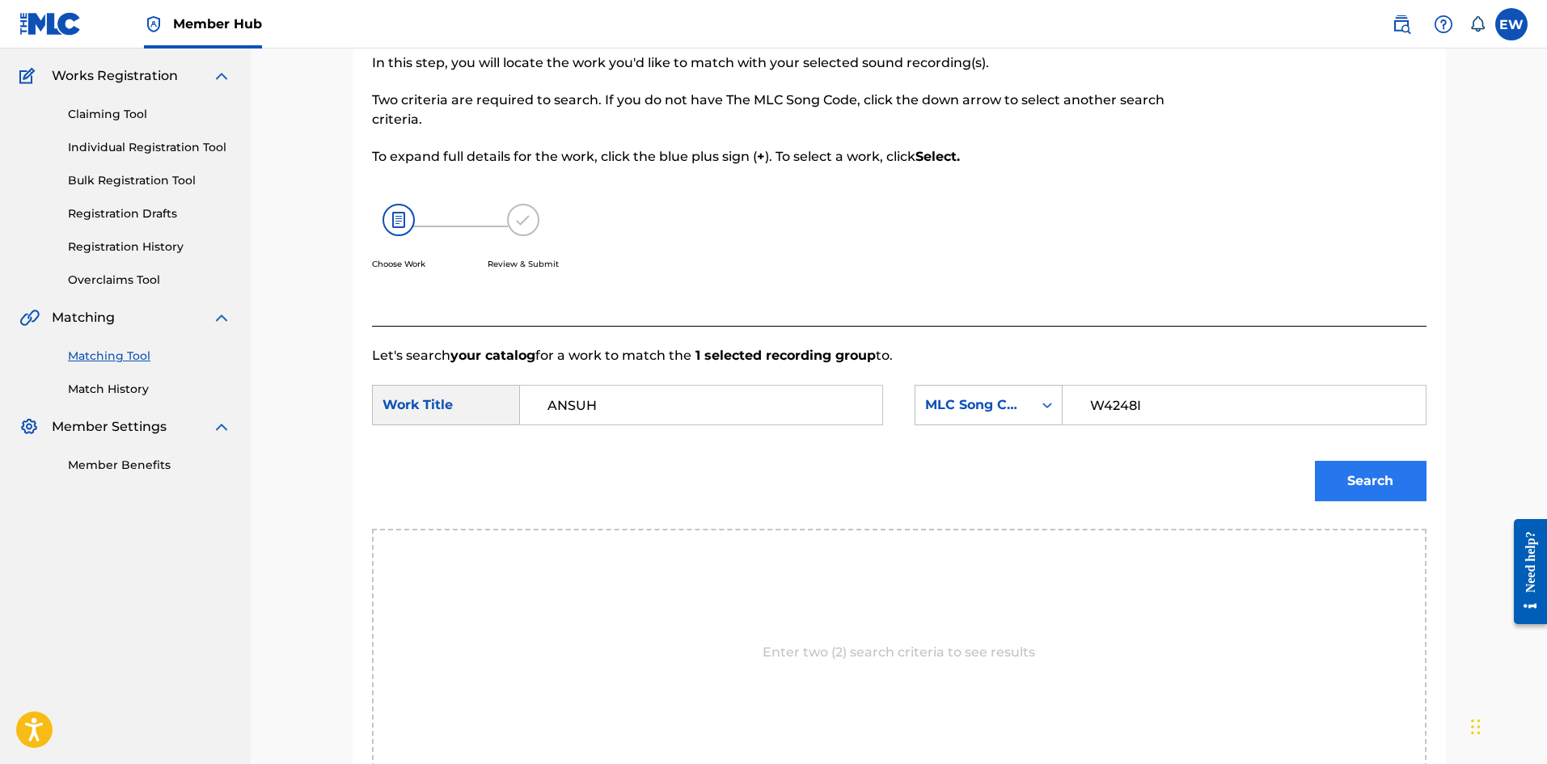
type input "W4248I"
drag, startPoint x: 1380, startPoint y: 477, endPoint x: 1385, endPoint y: 467, distance: 11.9
click at [1385, 468] on button "Search" at bounding box center [1371, 481] width 112 height 40
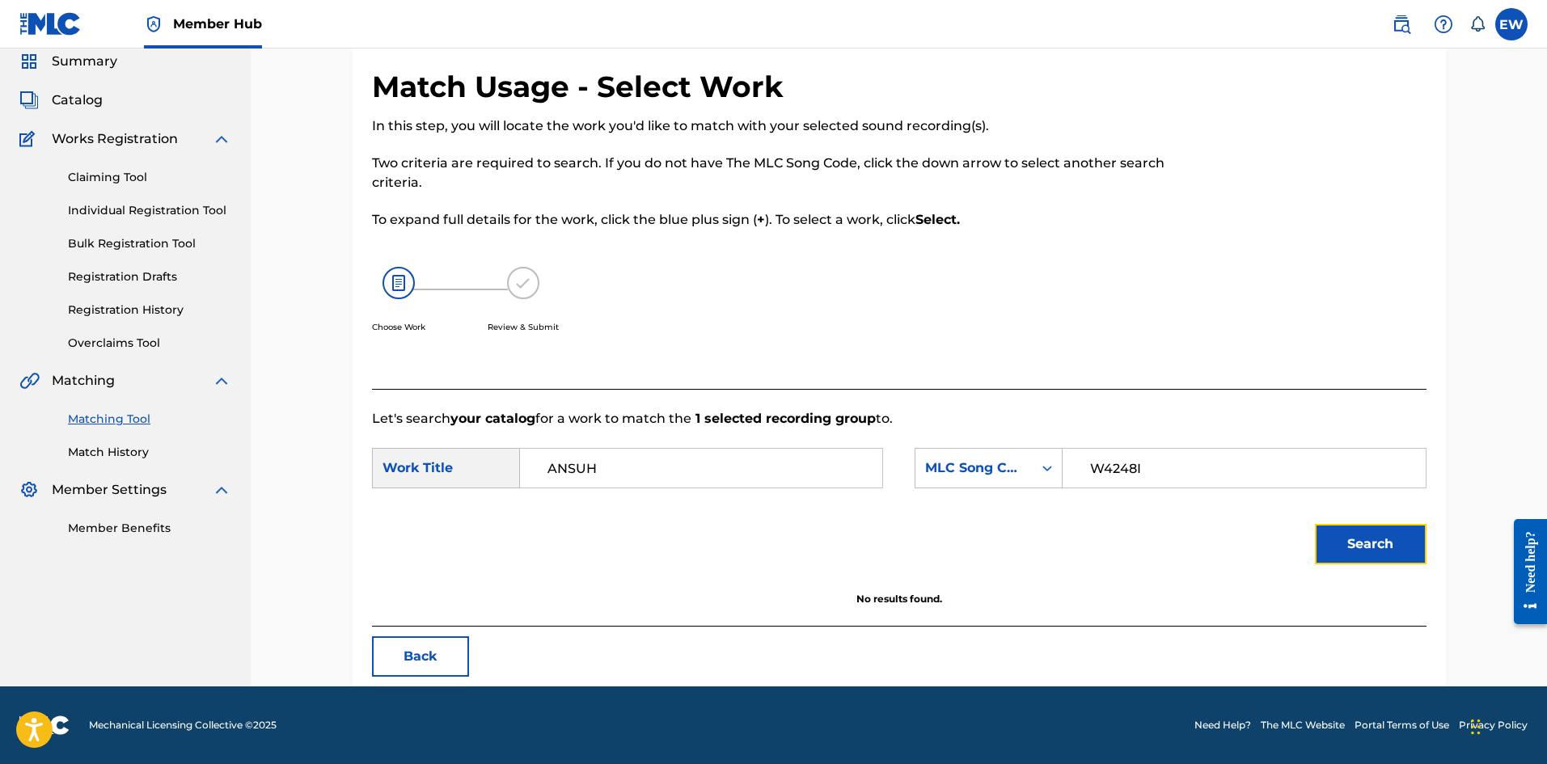
scroll to position [61, 0]
drag, startPoint x: 569, startPoint y: 446, endPoint x: 425, endPoint y: 417, distance: 147.5
click at [374, 433] on form "SearchWithCriteria75cf301a-e721-4533-a51b-285d60910493 Work Title ANSUH SearchW…" at bounding box center [899, 510] width 1055 height 163
paste input "WITHOUT MY OWN"
type input "WITHOUT MY OWN"
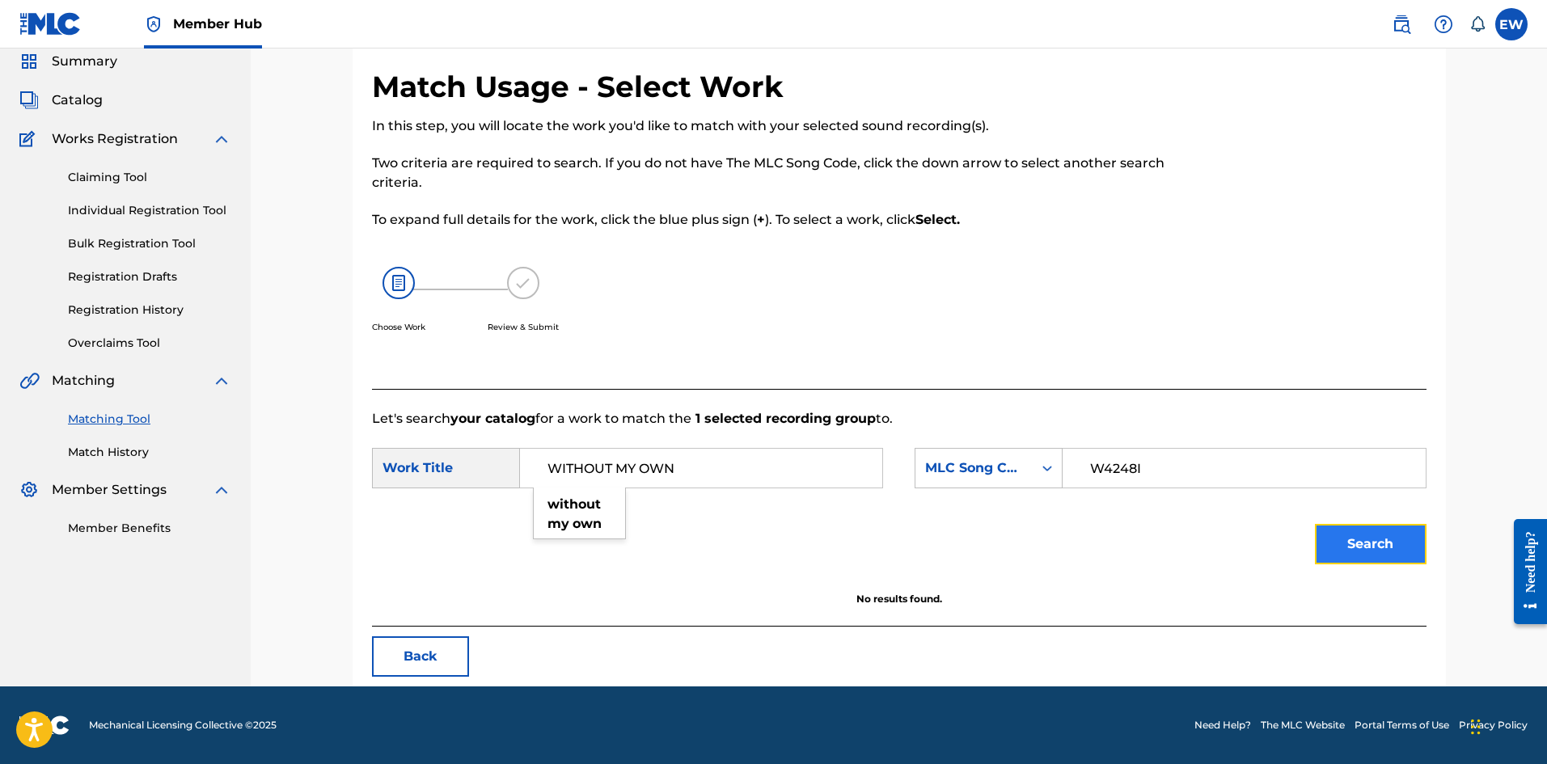
drag, startPoint x: 1334, startPoint y: 548, endPoint x: 1341, endPoint y: 539, distance: 12.1
click at [1335, 548] on button "Search" at bounding box center [1371, 544] width 112 height 40
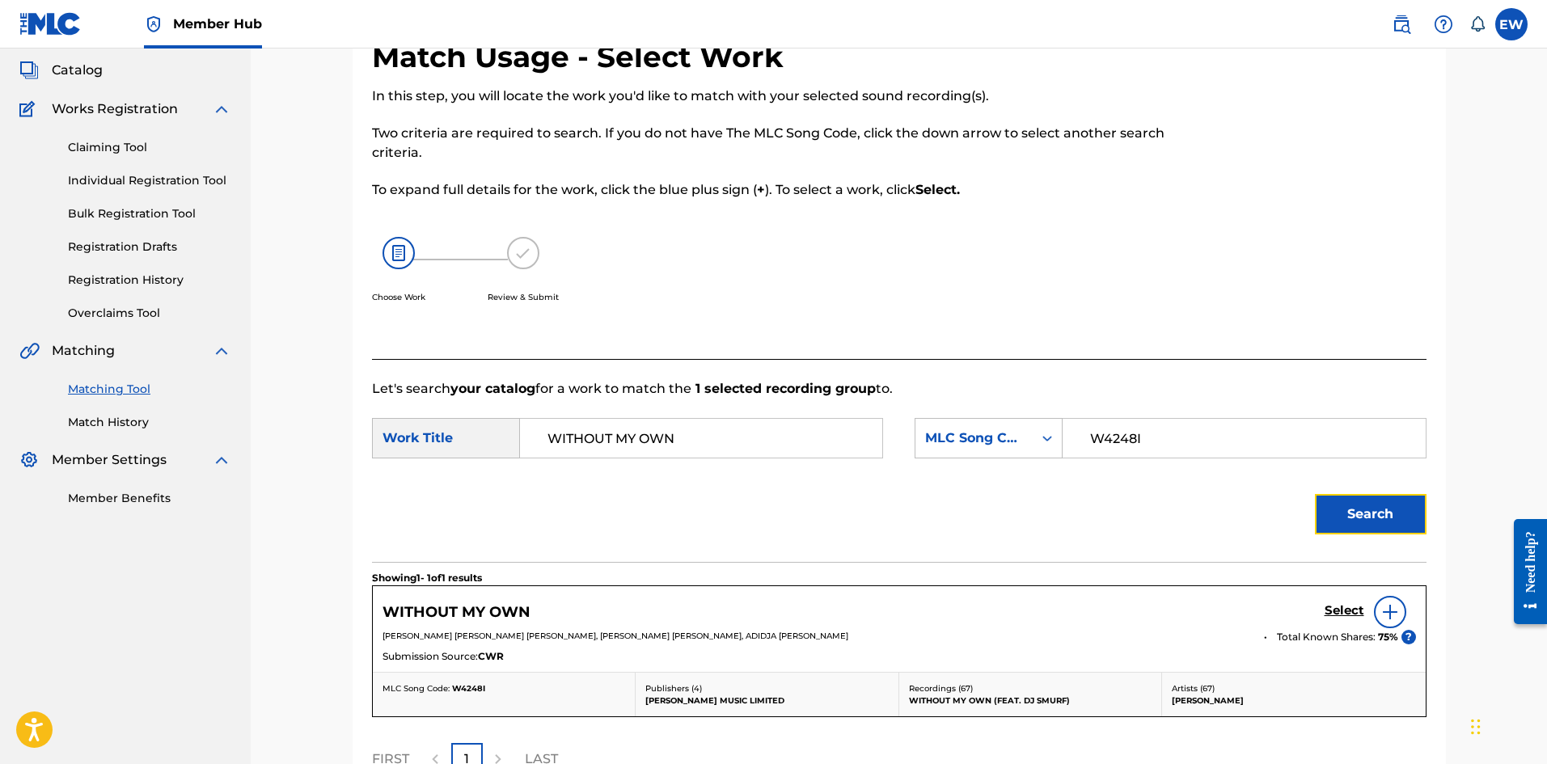
scroll to position [142, 0]
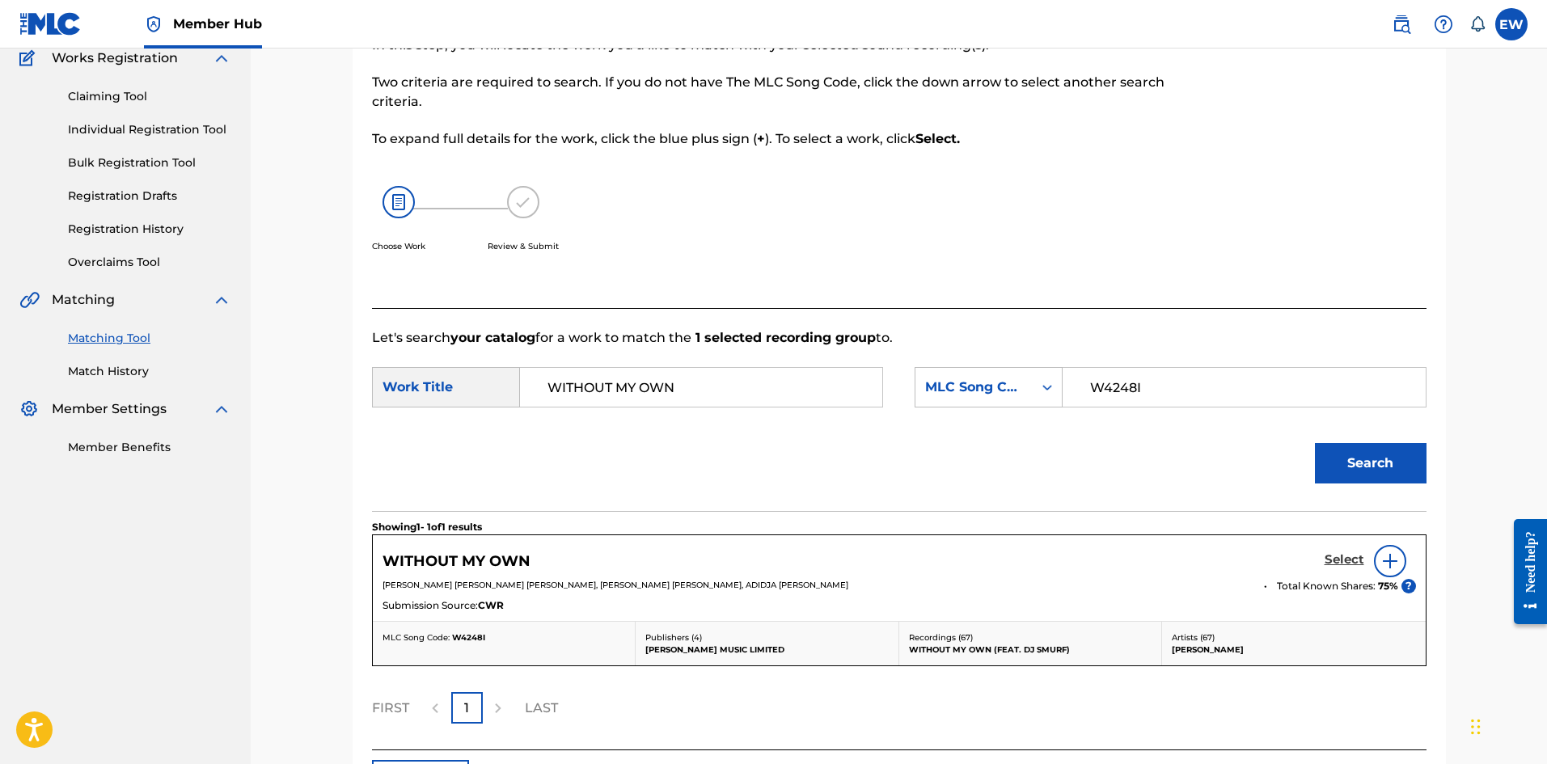
click at [1338, 558] on h5 "Select" at bounding box center [1345, 559] width 40 height 15
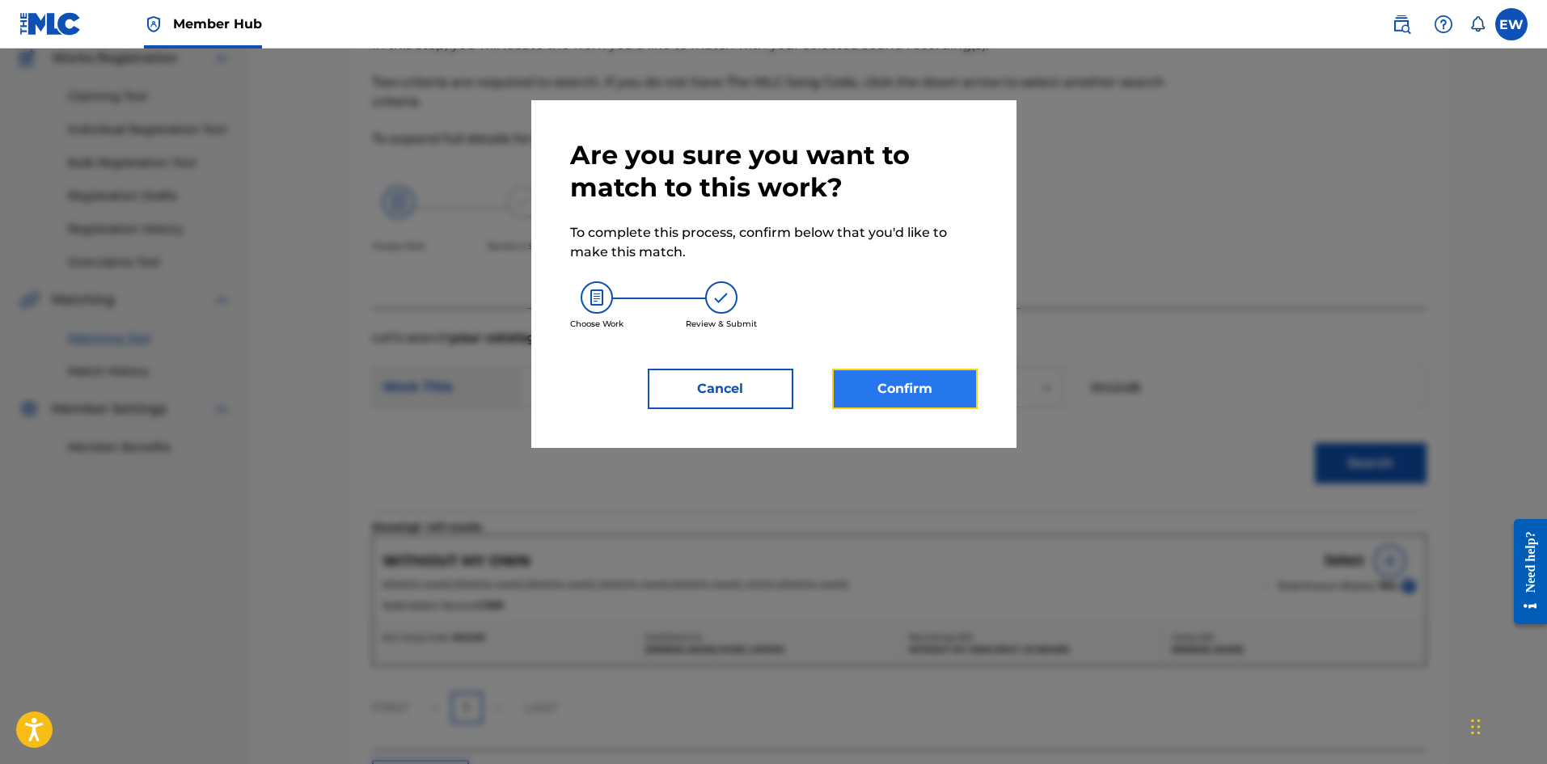
click at [888, 400] on button "Confirm" at bounding box center [905, 389] width 146 height 40
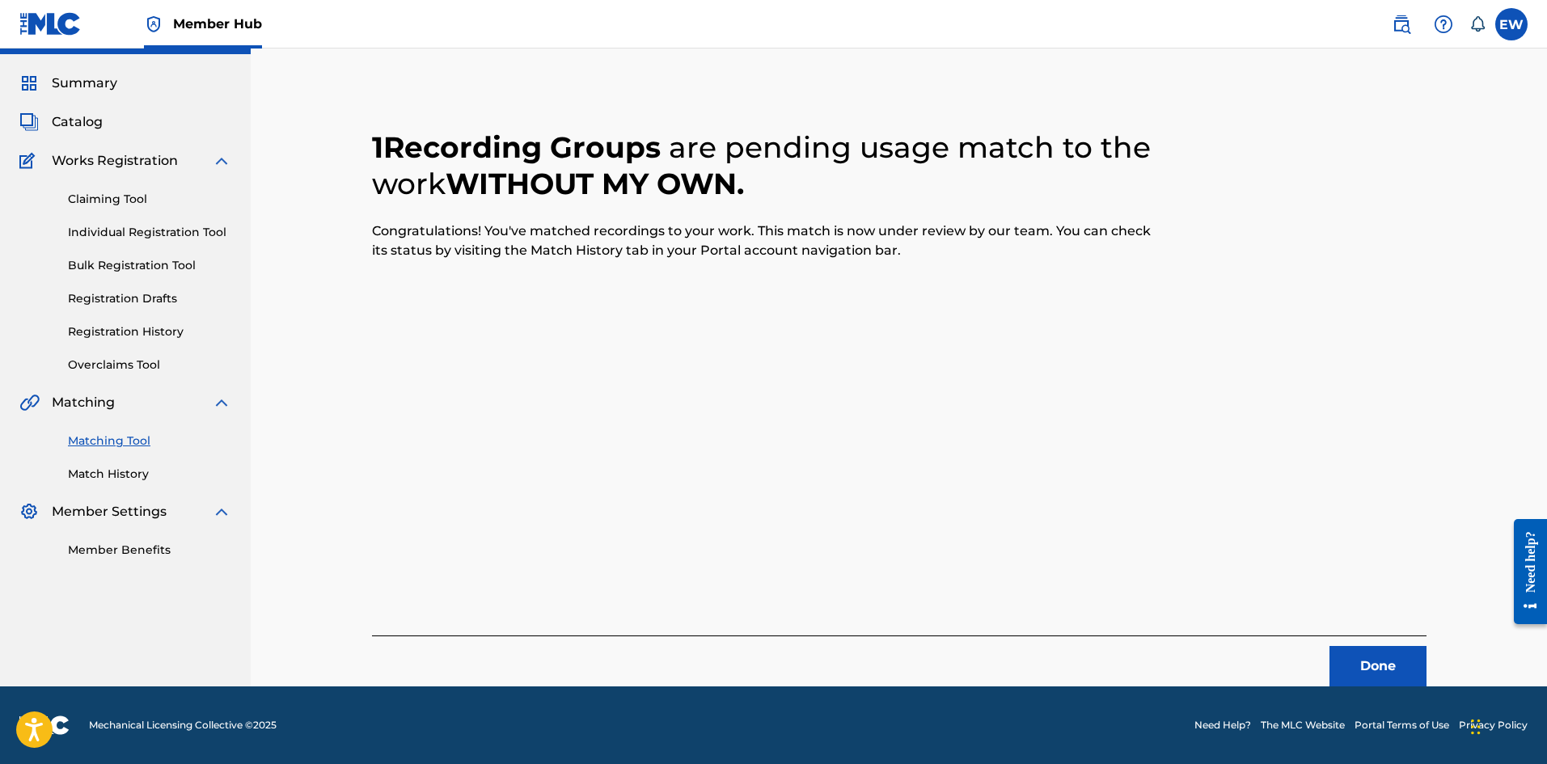
scroll to position [39, 0]
click at [1333, 672] on button "Done" at bounding box center [1378, 666] width 97 height 40
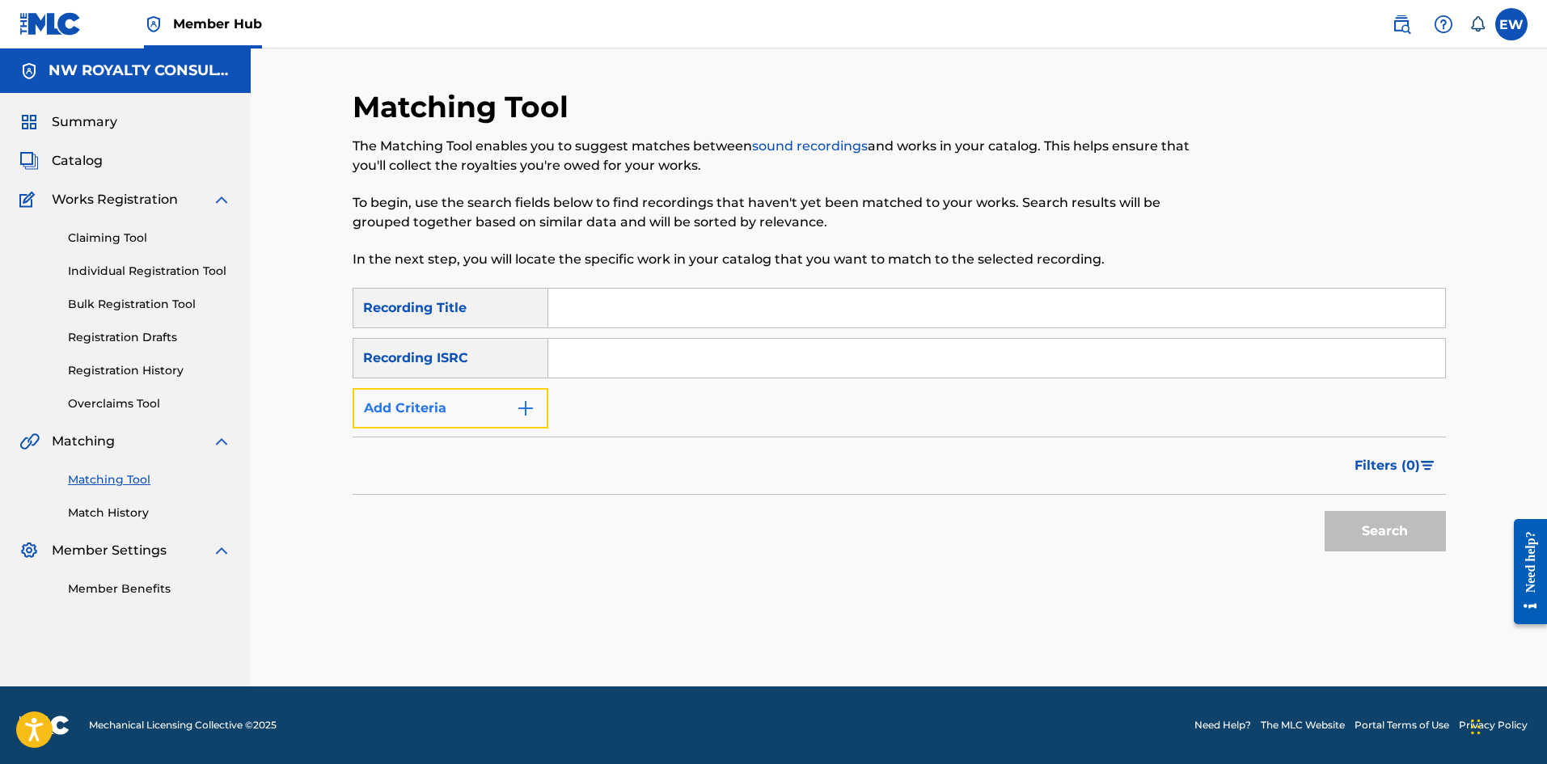
click at [388, 405] on button "Add Criteria" at bounding box center [451, 408] width 196 height 40
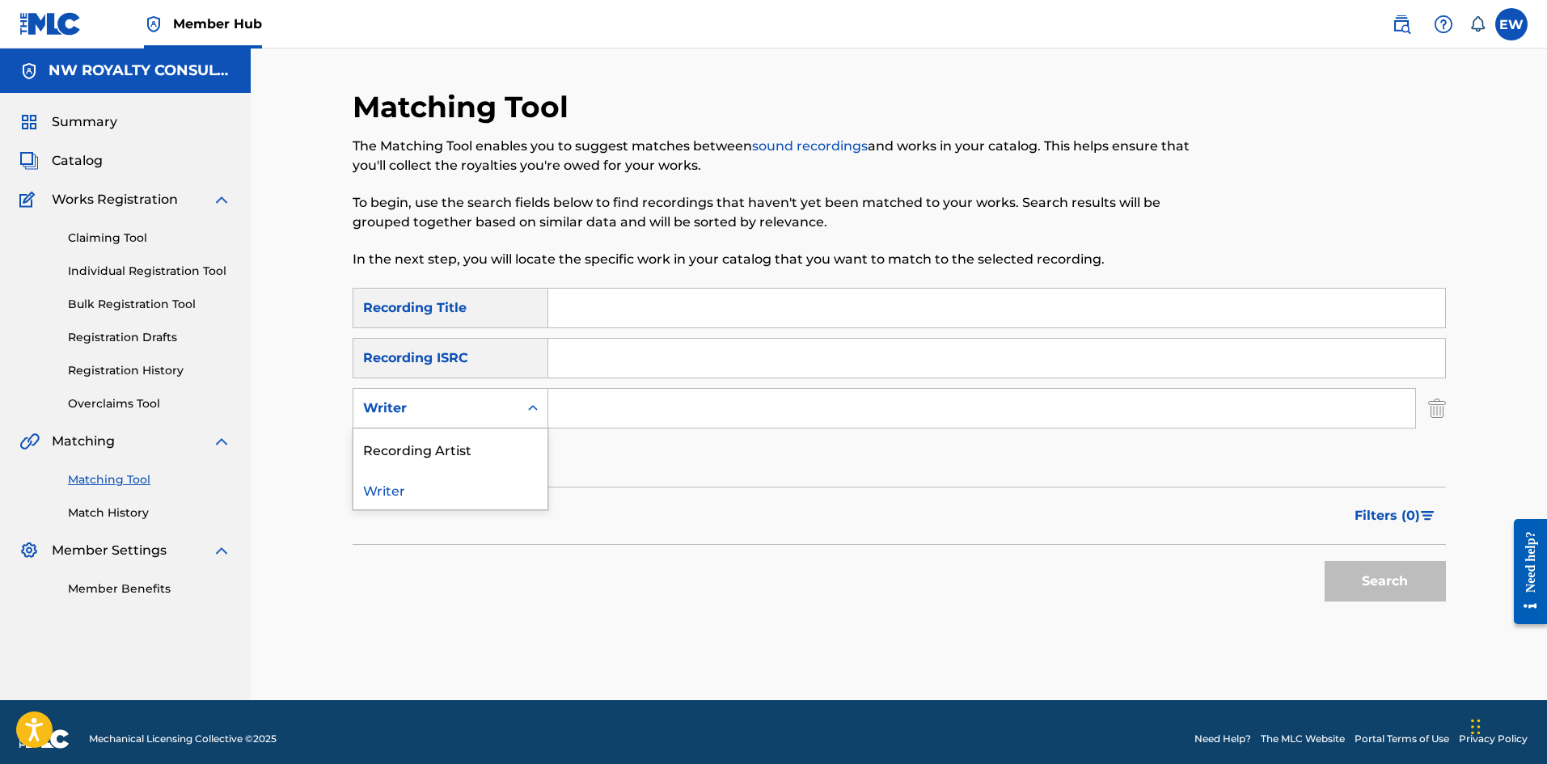
click at [390, 416] on div "Writer" at bounding box center [436, 408] width 146 height 19
drag, startPoint x: 411, startPoint y: 458, endPoint x: 424, endPoint y: 455, distance: 13.3
click at [414, 457] on div "Recording Artist" at bounding box center [450, 449] width 194 height 40
drag, startPoint x: 716, startPoint y: 412, endPoint x: 707, endPoint y: 415, distance: 9.2
click at [709, 413] on input "Search Form" at bounding box center [981, 408] width 867 height 39
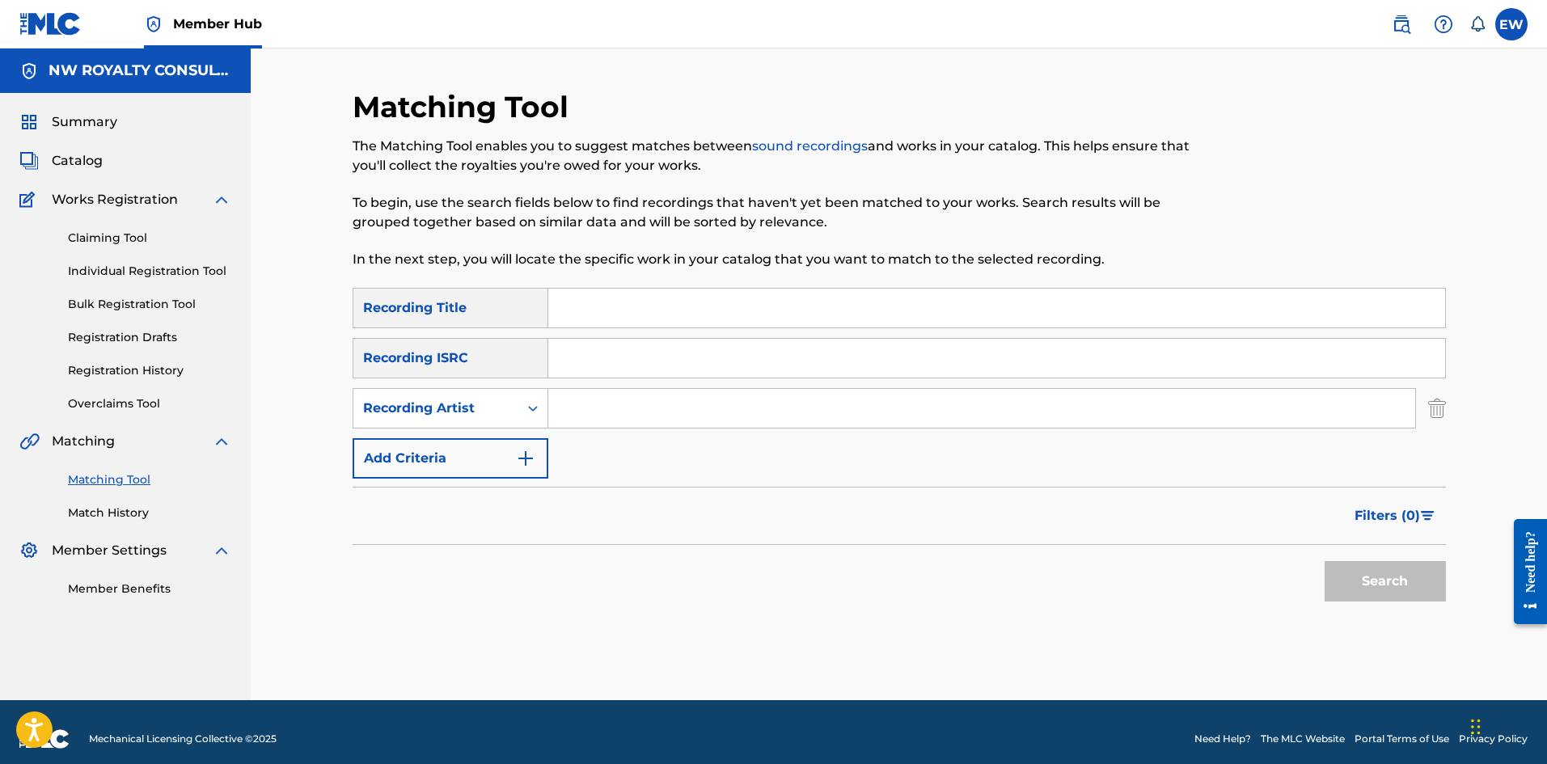
paste input "PROTOJE"
type input "PROTOJE"
click at [758, 304] on input "Search Form" at bounding box center [996, 308] width 897 height 39
paste input "ANSWER TO YOUR NAME"
type input "ANSWER TO YOUR NAME"
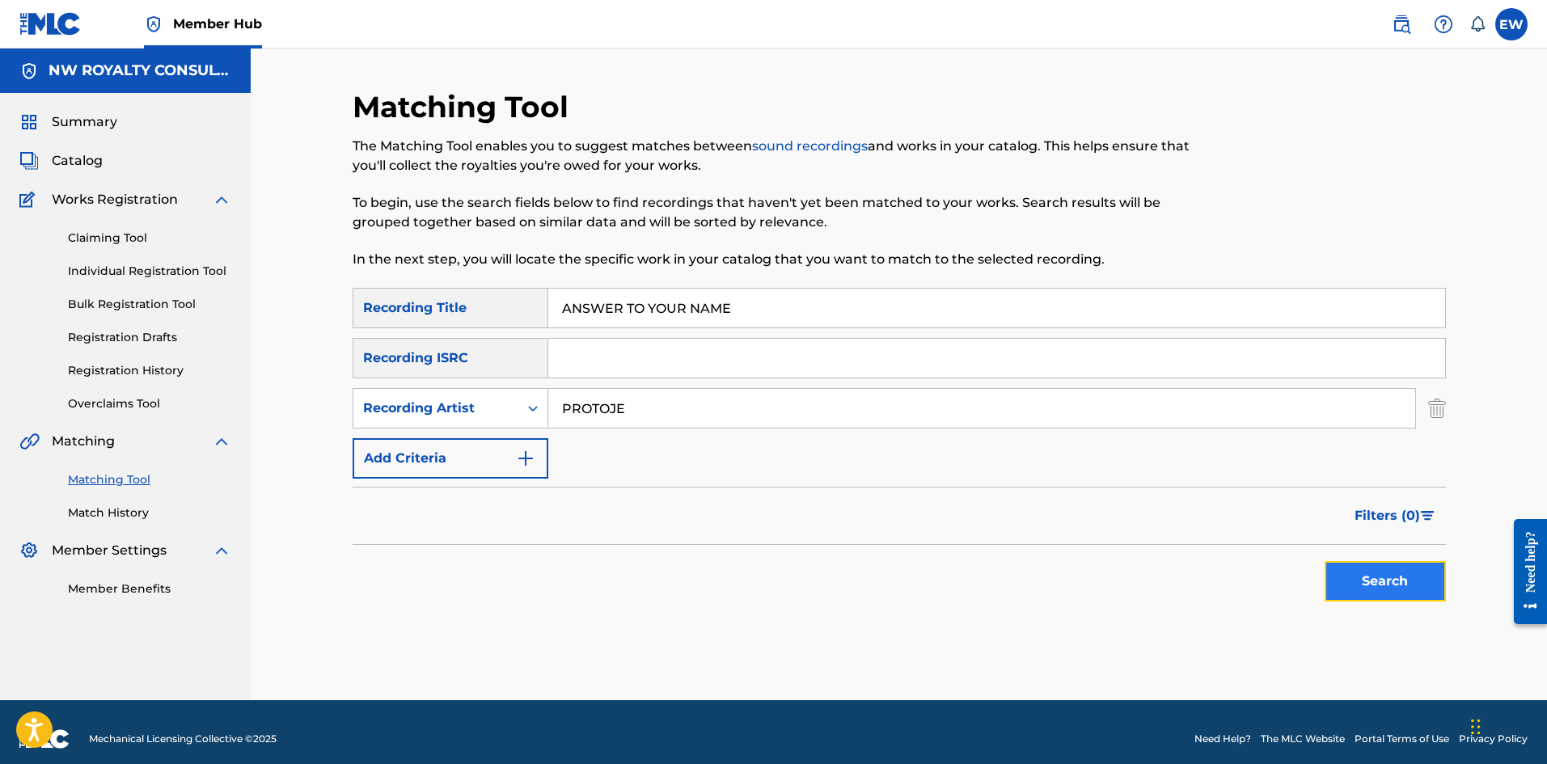
click at [1386, 581] on button "Search" at bounding box center [1385, 581] width 121 height 40
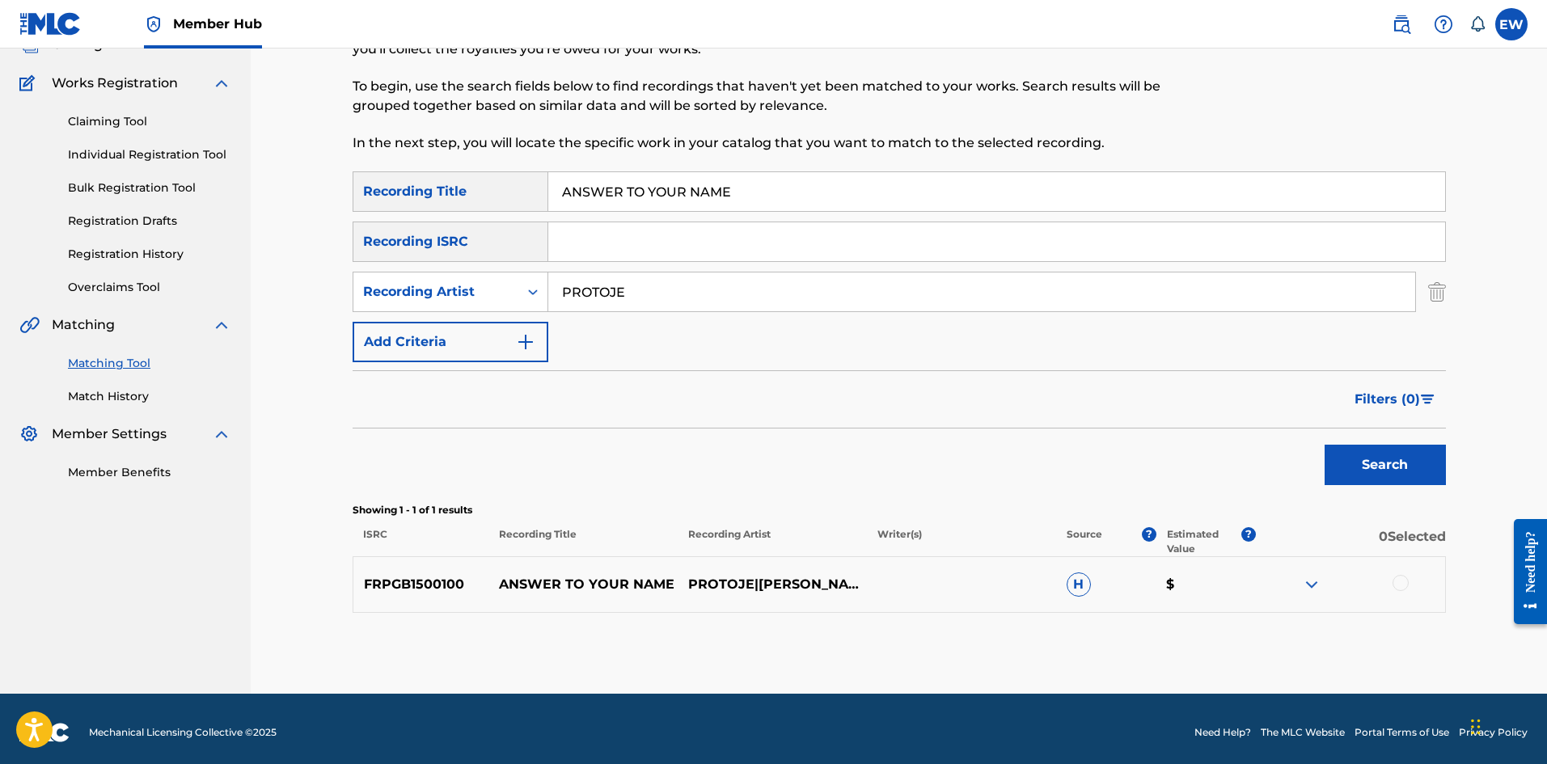
scroll to position [124, 0]
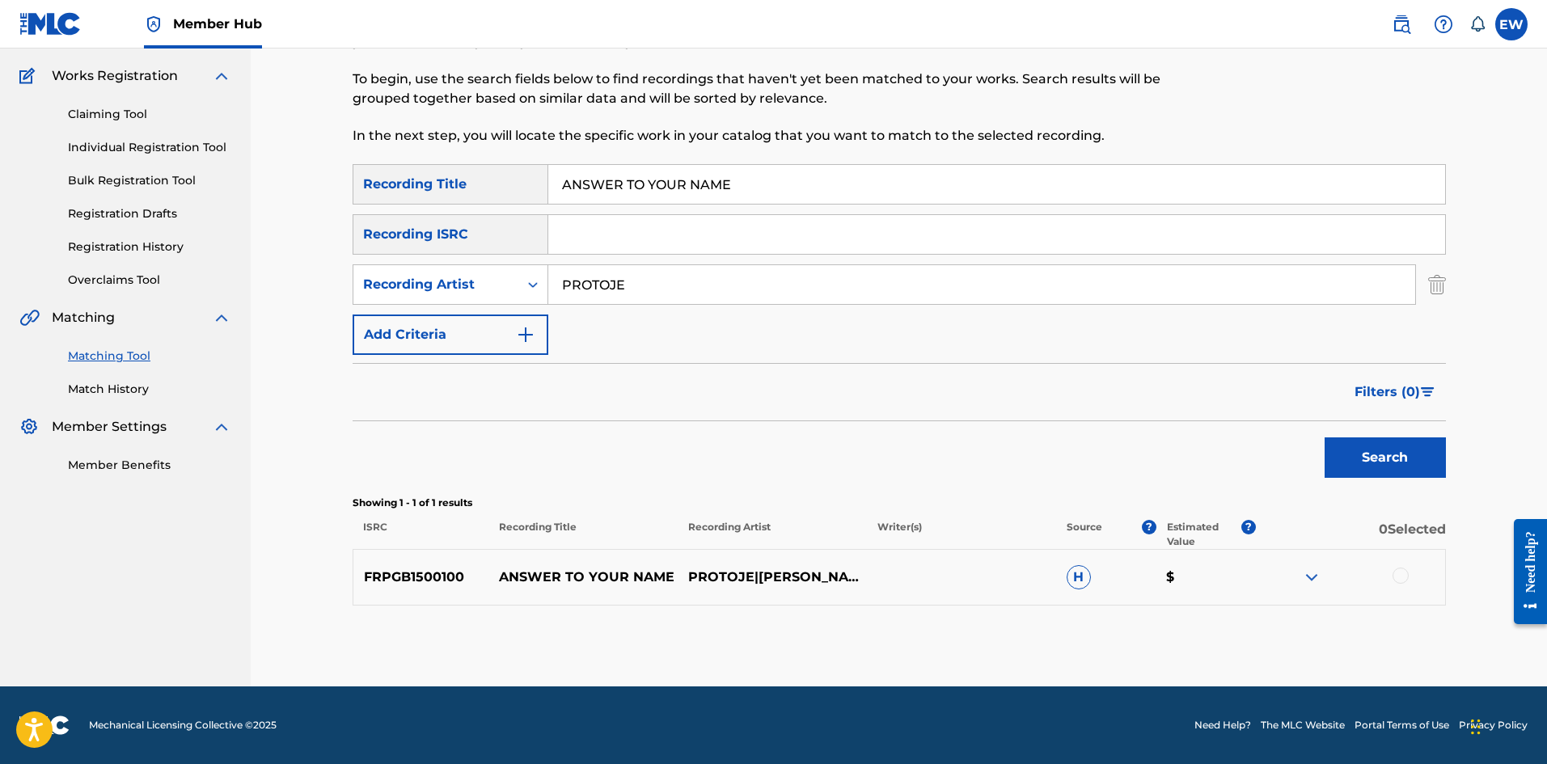
click at [1400, 579] on div at bounding box center [1401, 576] width 16 height 16
click at [1088, 638] on button "Match 1 Group" at bounding box center [1136, 632] width 179 height 40
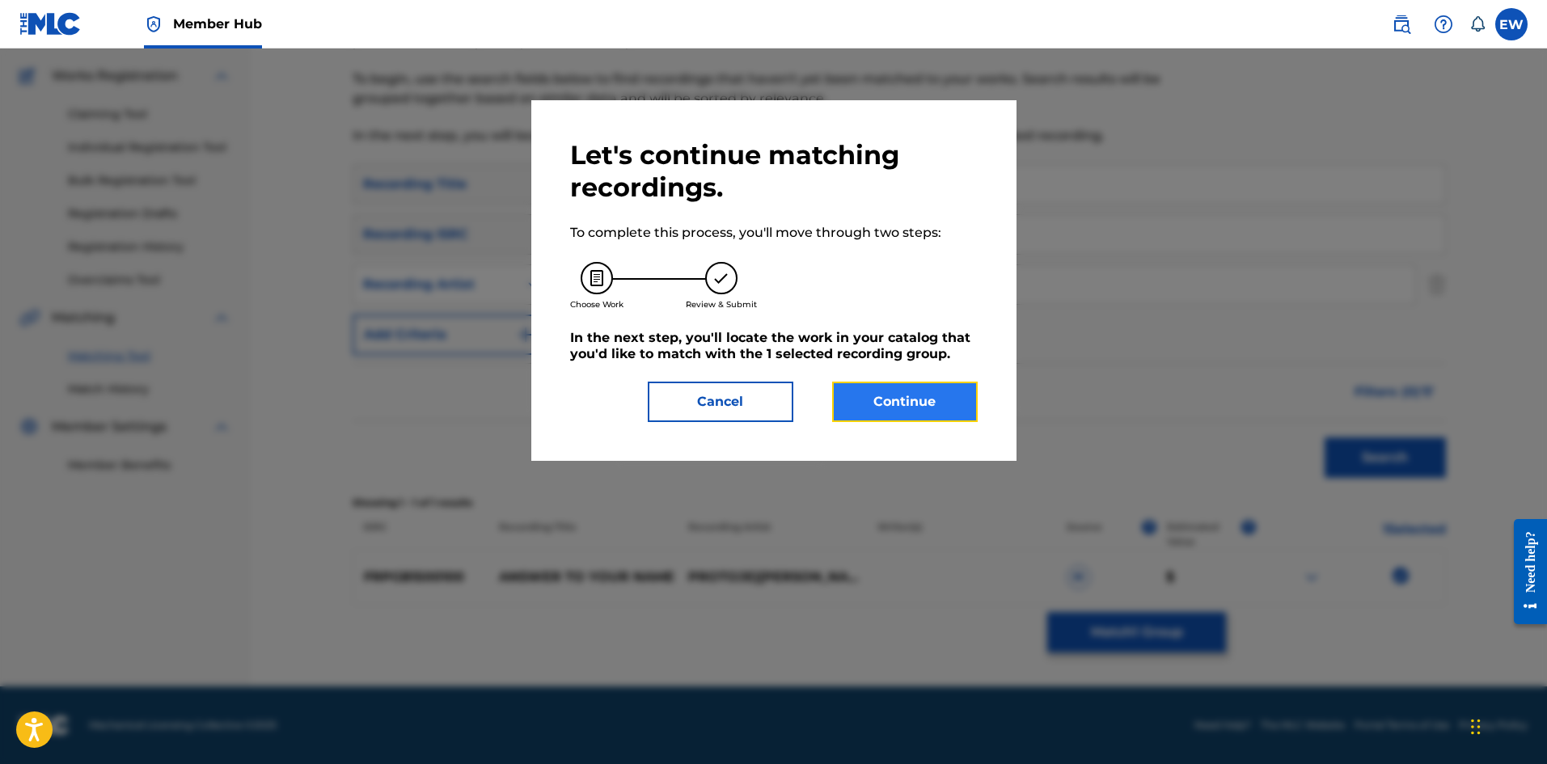
click at [937, 408] on button "Continue" at bounding box center [905, 402] width 146 height 40
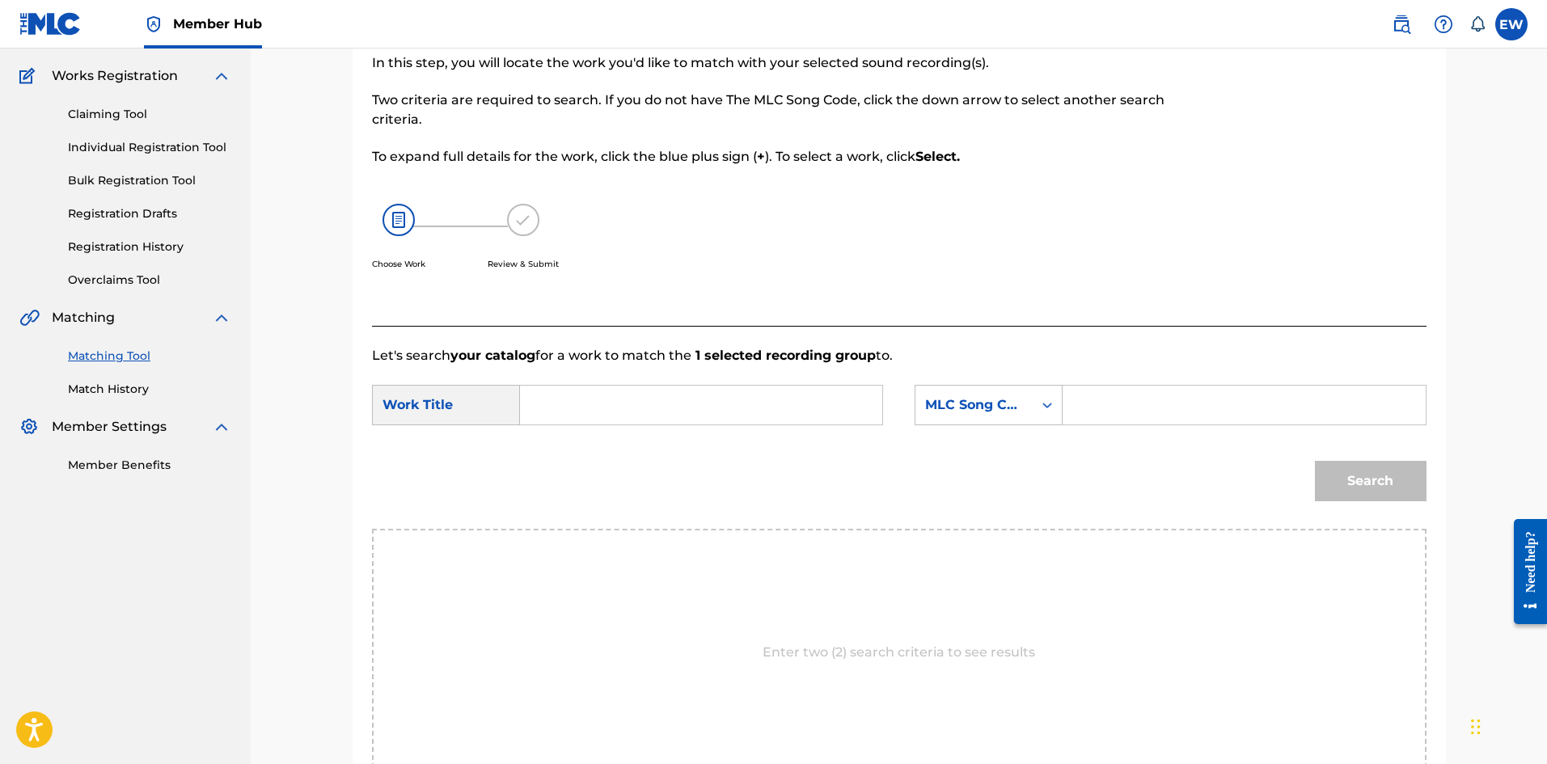
click at [717, 421] on input "Search Form" at bounding box center [701, 405] width 335 height 39
paste input "ANSWER TO YOUR NAME"
type input "ANSWER TO YOUR NAME"
click at [1186, 409] on input "Search Form" at bounding box center [1243, 405] width 335 height 39
paste input "AV8FU0"
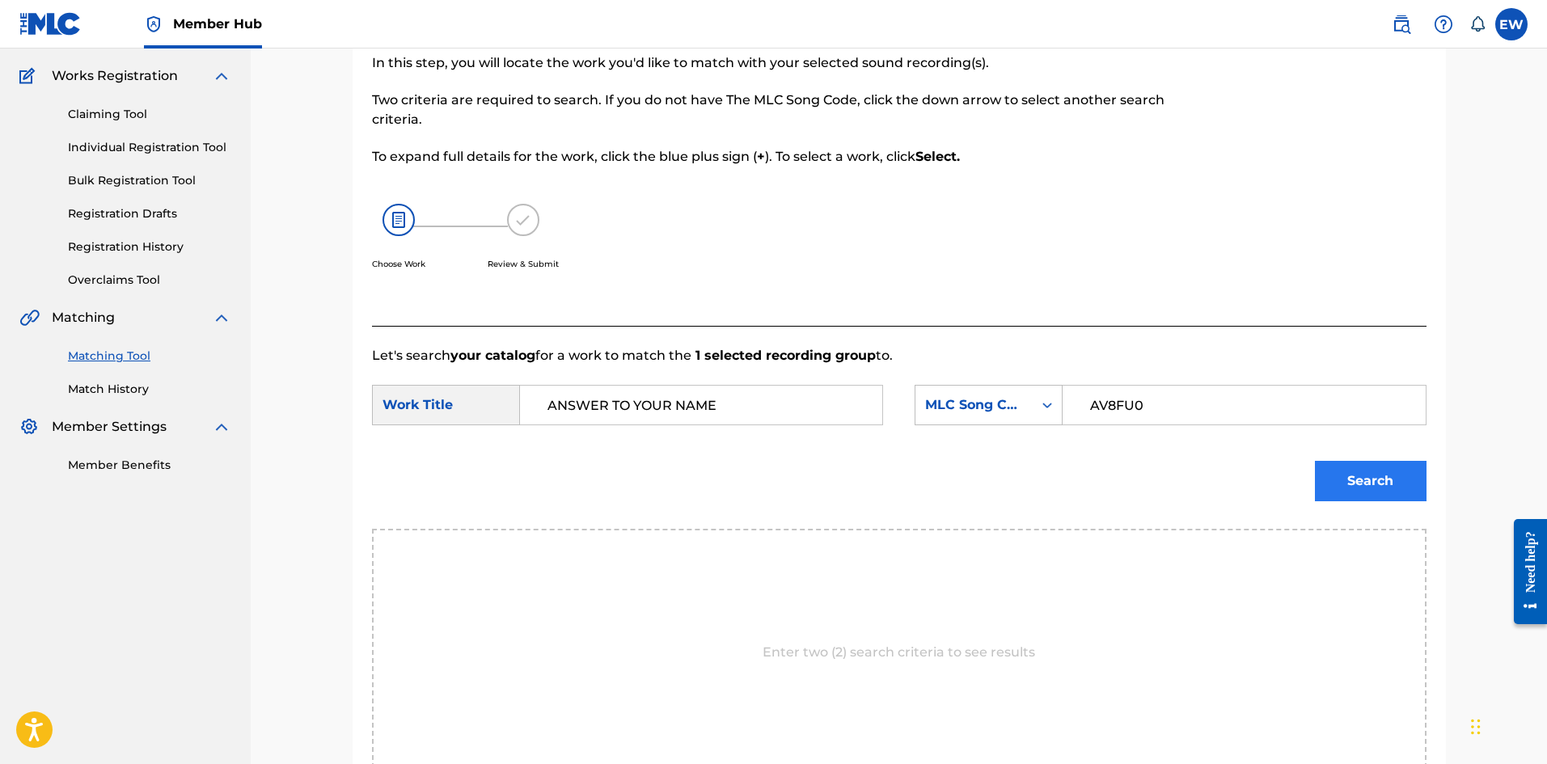
type input "AV8FU0"
click at [1380, 488] on button "Search" at bounding box center [1371, 481] width 112 height 40
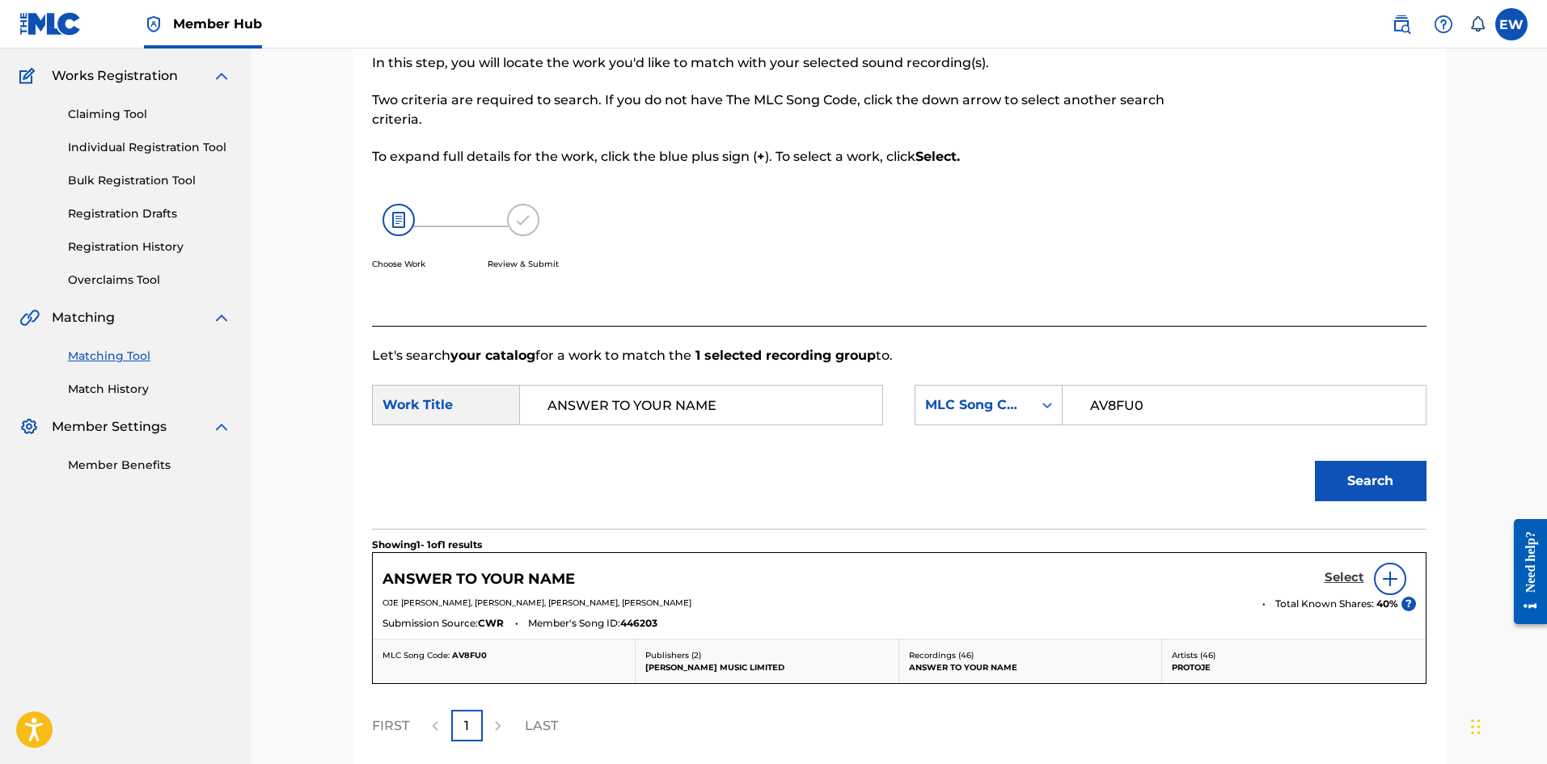
click at [1330, 578] on h5 "Select" at bounding box center [1345, 577] width 40 height 15
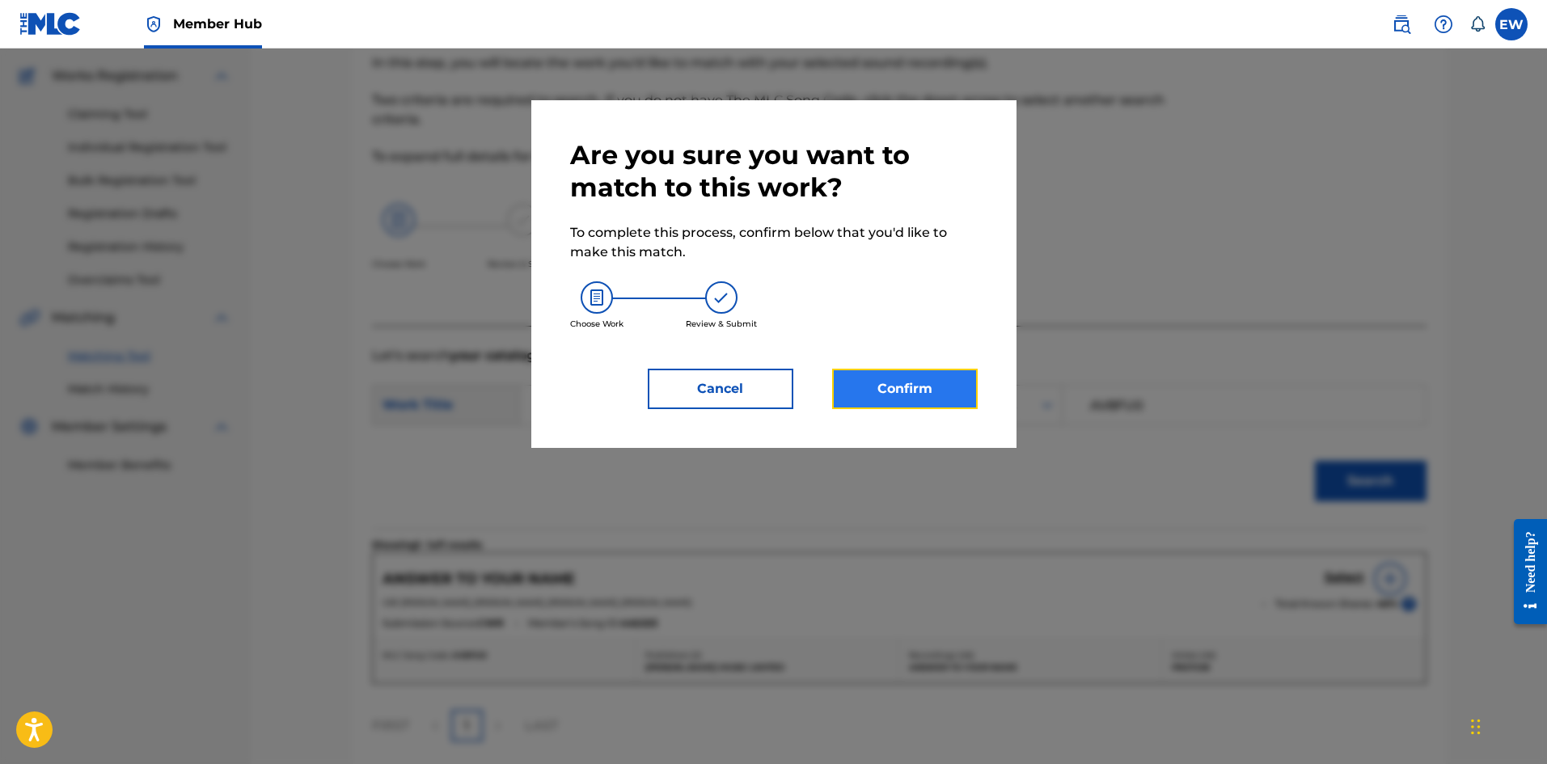
click at [906, 400] on button "Confirm" at bounding box center [905, 389] width 146 height 40
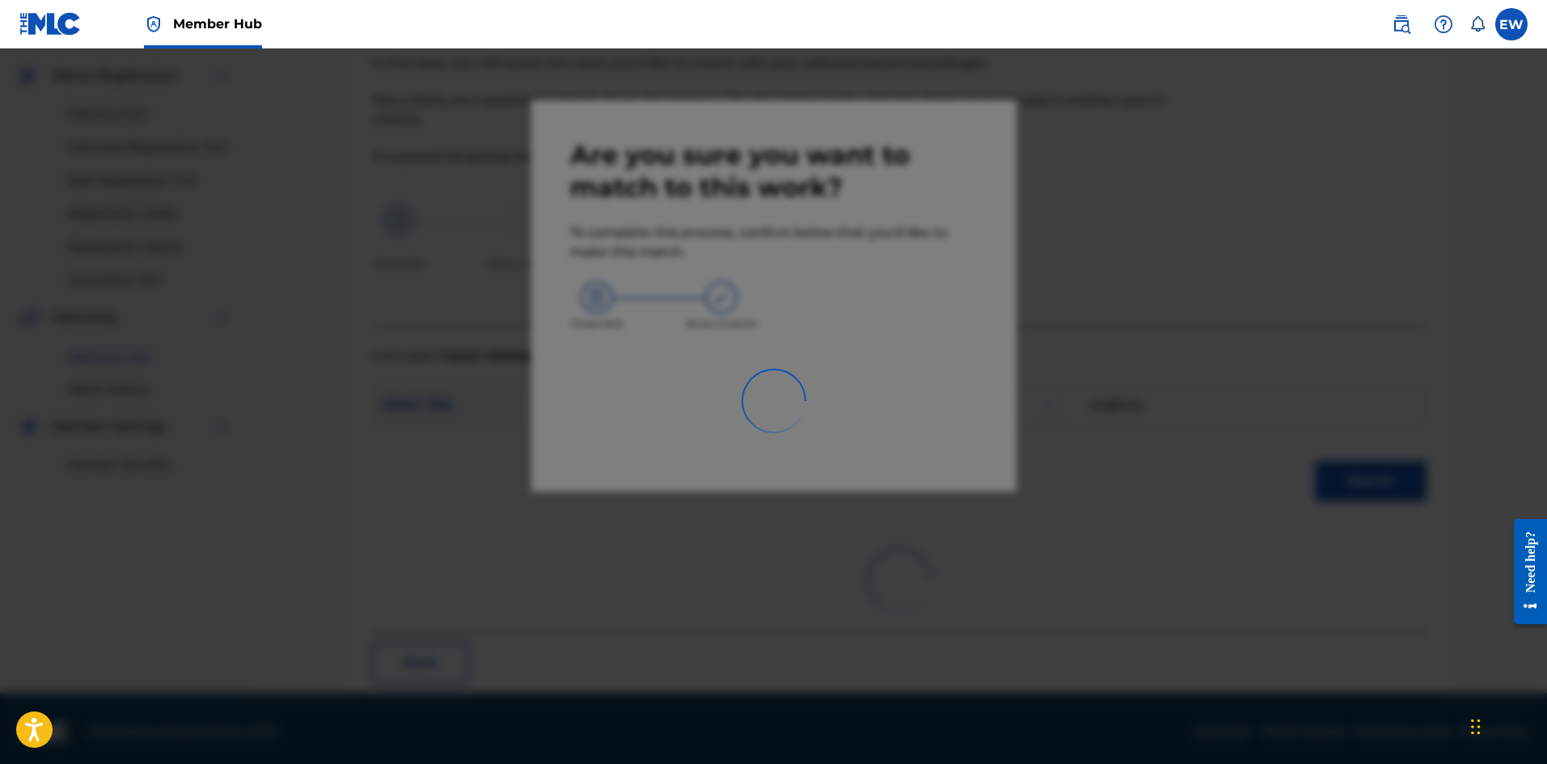
scroll to position [39, 0]
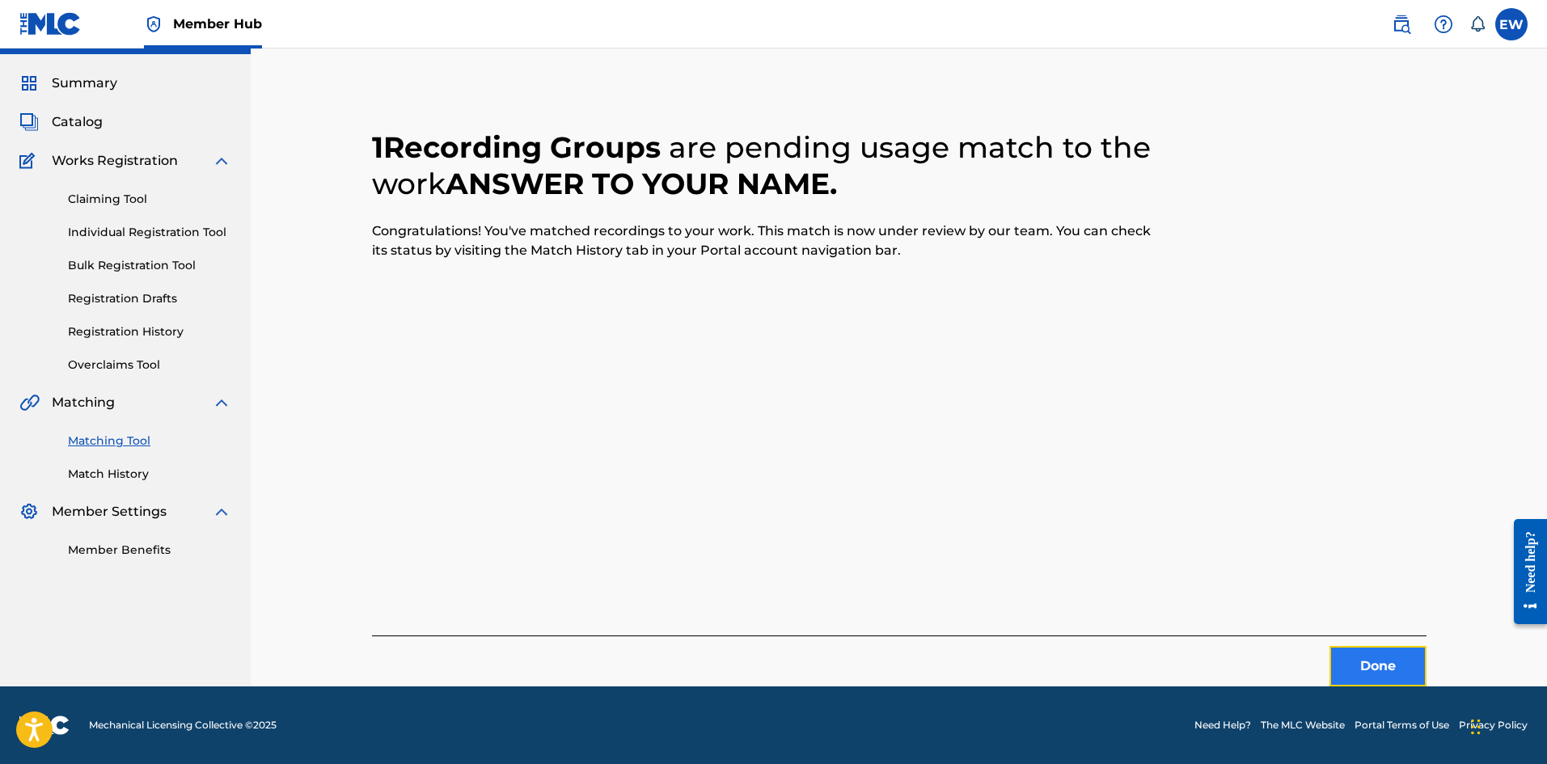
click at [1388, 665] on button "Done" at bounding box center [1378, 666] width 97 height 40
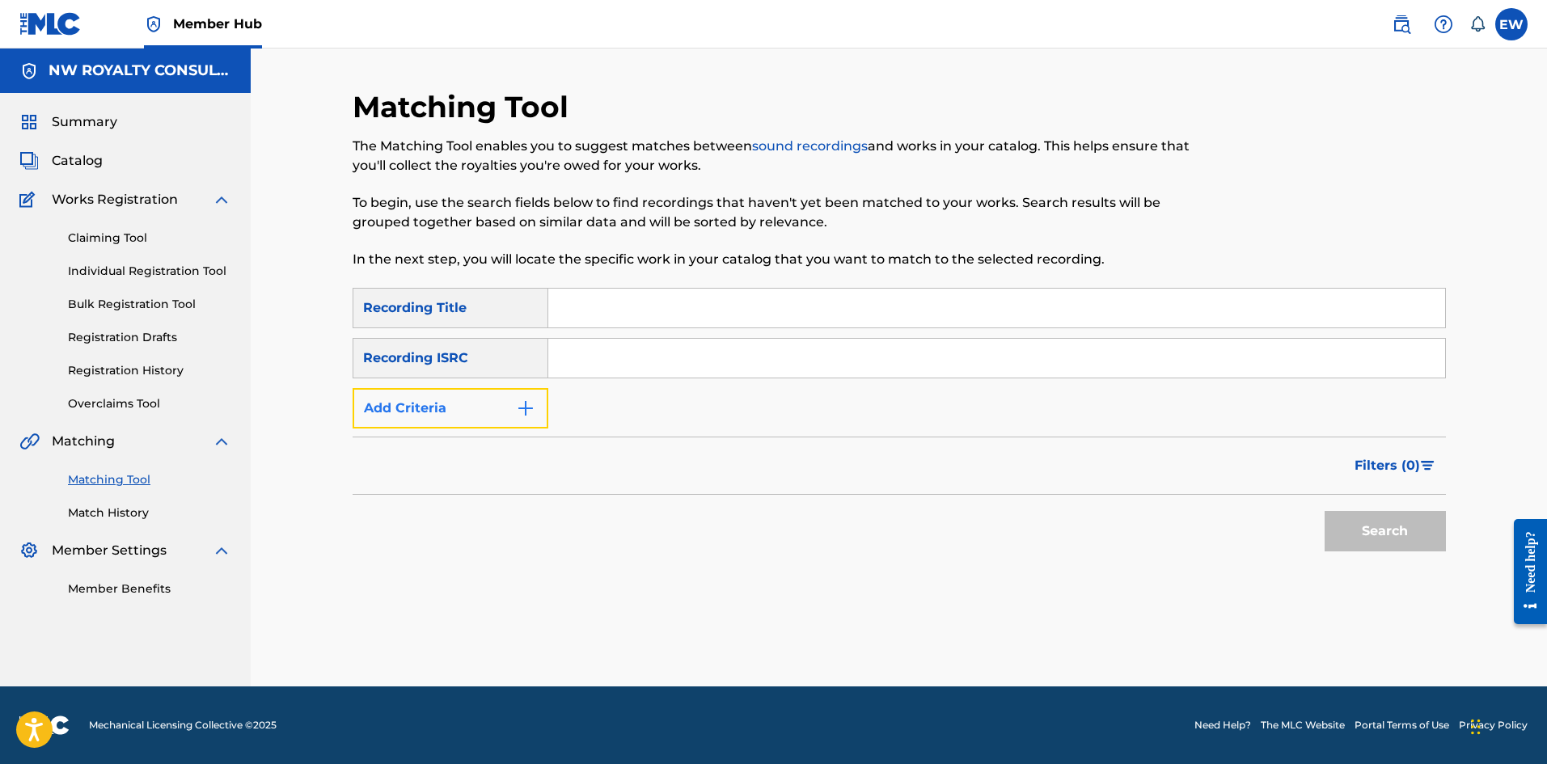
click at [445, 410] on button "Add Criteria" at bounding box center [451, 408] width 196 height 40
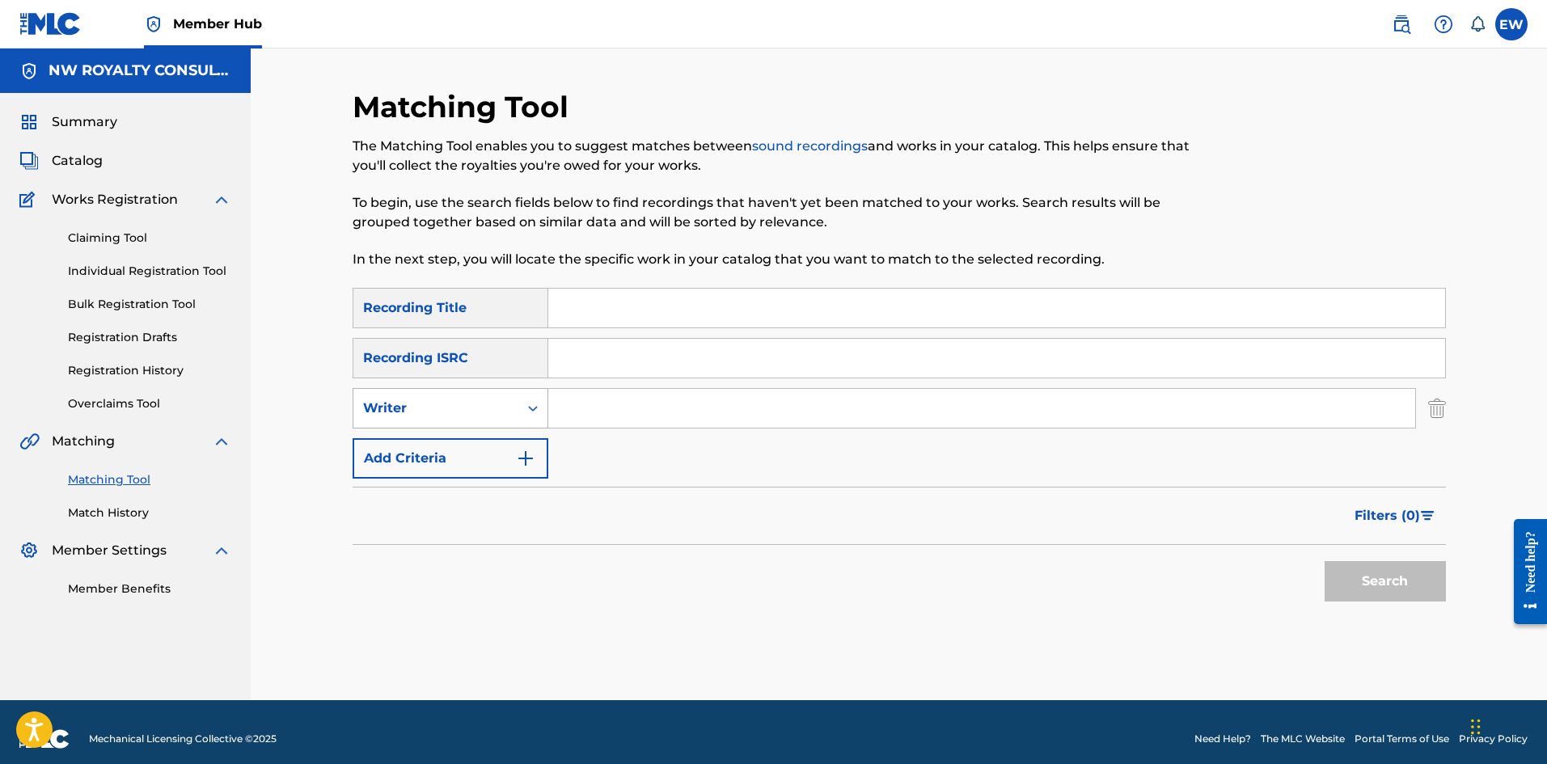
drag, startPoint x: 445, startPoint y: 410, endPoint x: 416, endPoint y: 426, distance: 32.6
click at [443, 411] on div "Writer" at bounding box center [436, 408] width 146 height 19
drag, startPoint x: 413, startPoint y: 443, endPoint x: 429, endPoint y: 434, distance: 18.5
click at [419, 441] on div "Recording Artist" at bounding box center [450, 449] width 194 height 40
drag, startPoint x: 593, startPoint y: 404, endPoint x: 570, endPoint y: 401, distance: 22.9
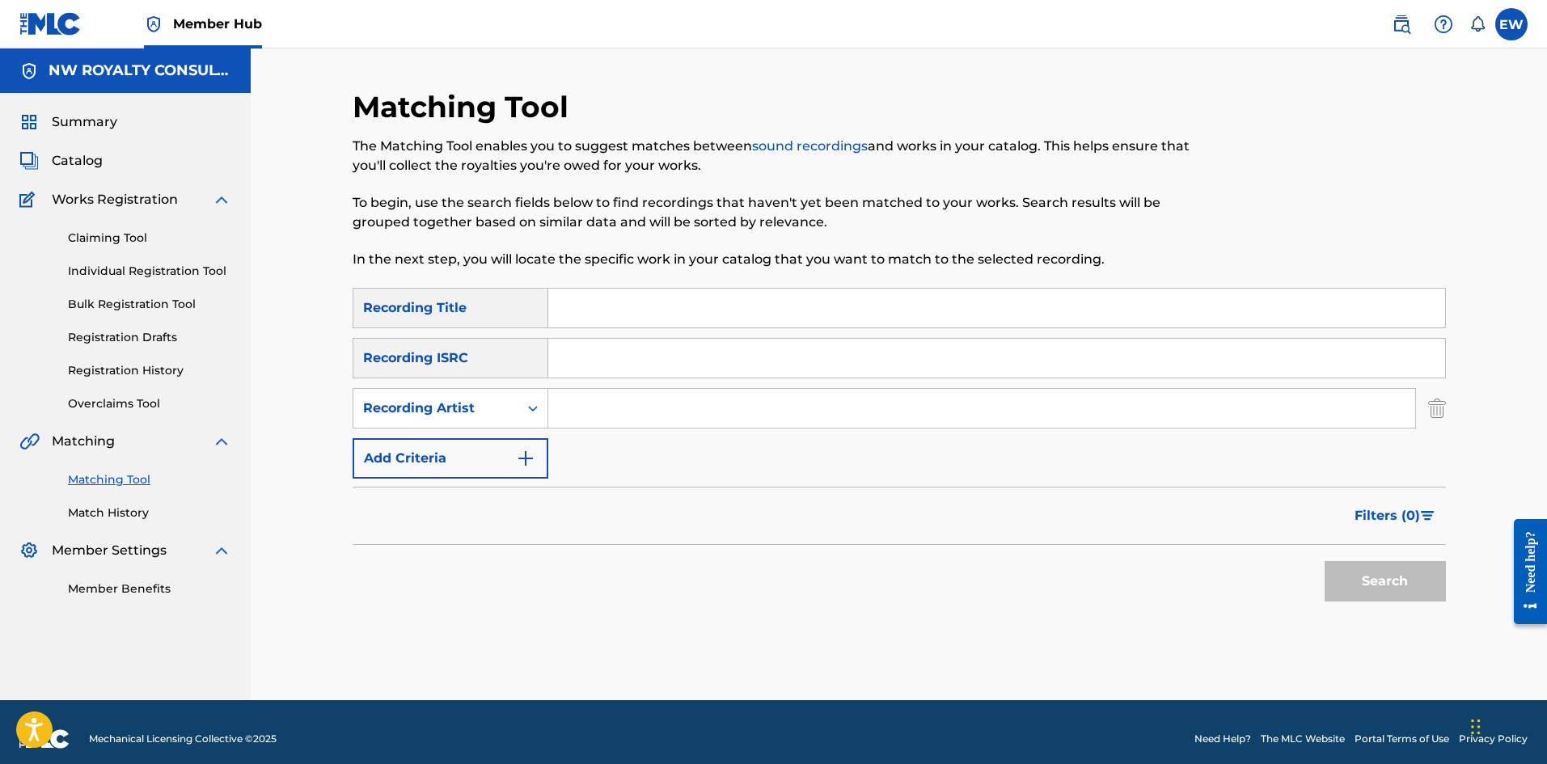
click at [574, 400] on input "Search Form" at bounding box center [981, 408] width 867 height 39
paste input "RUPHC"
type input "RUPHC"
click at [790, 315] on input "Search Form" at bounding box center [996, 308] width 897 height 39
paste input "[PERSON_NAME]"
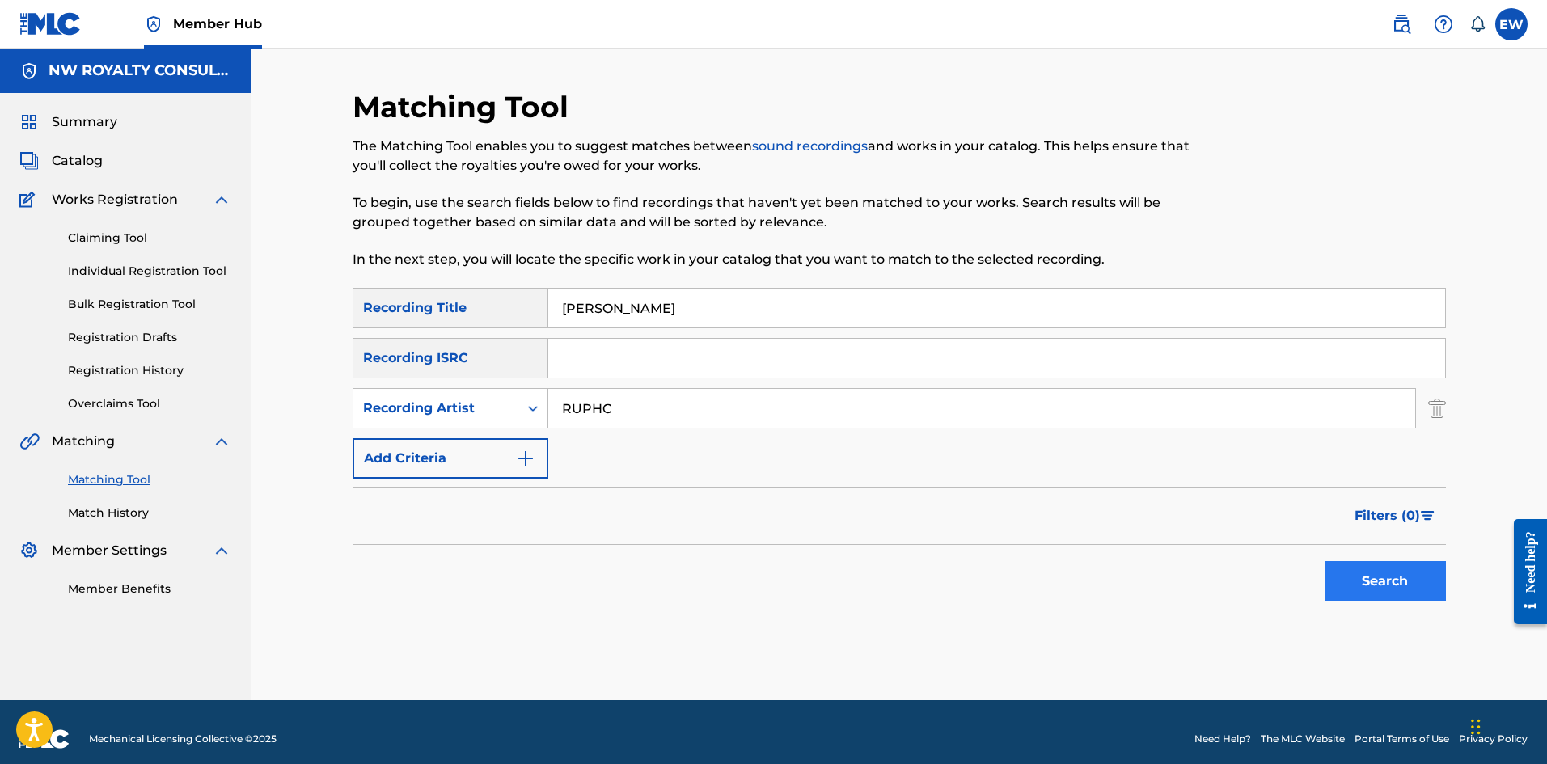
type input "[PERSON_NAME]"
click at [1356, 582] on button "Search" at bounding box center [1385, 581] width 121 height 40
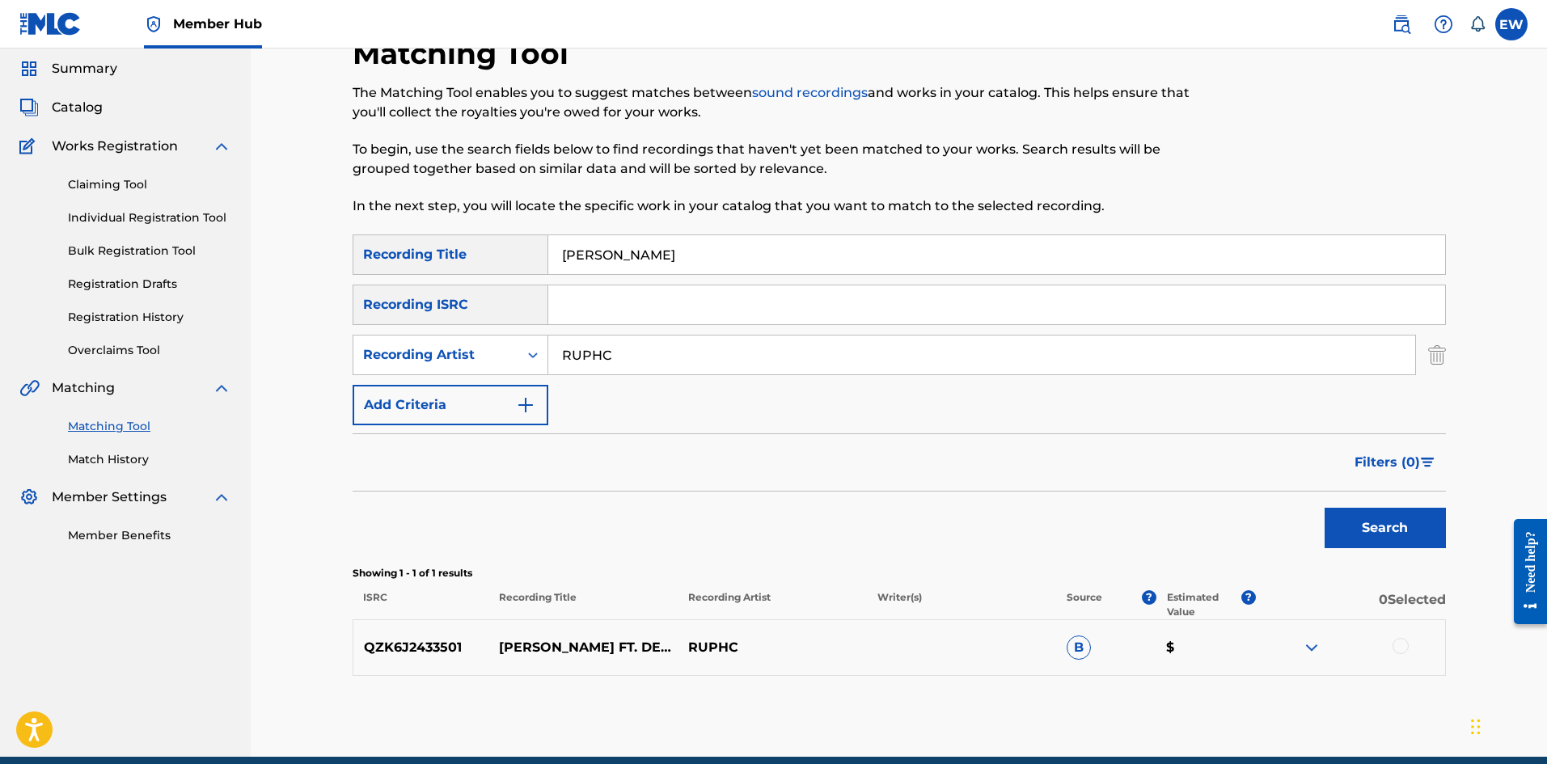
scroll to position [81, 0]
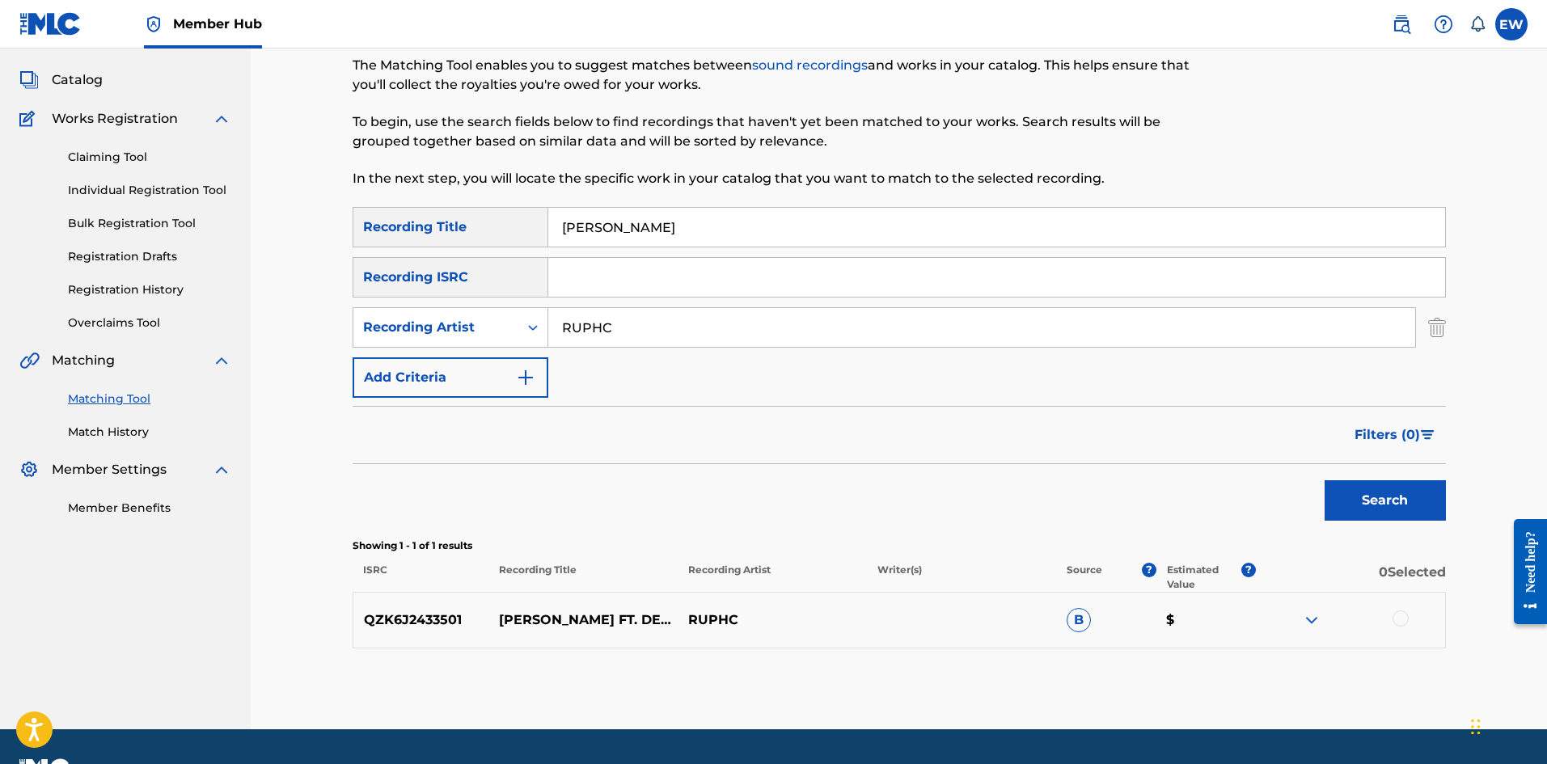
click at [1398, 619] on div at bounding box center [1401, 619] width 16 height 16
click at [1113, 637] on button "Match 1 Group" at bounding box center [1136, 632] width 179 height 40
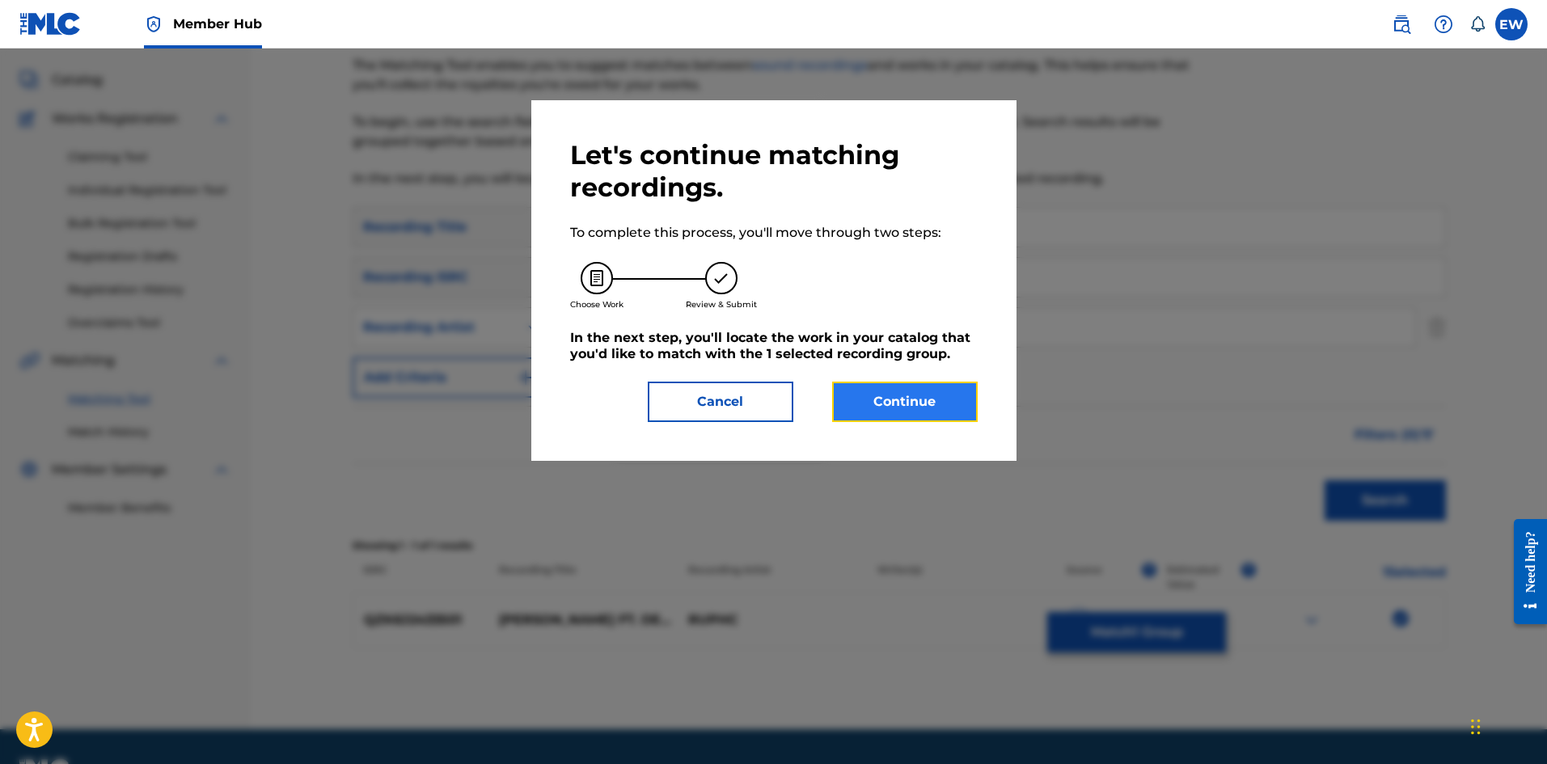
click at [911, 414] on button "Continue" at bounding box center [905, 402] width 146 height 40
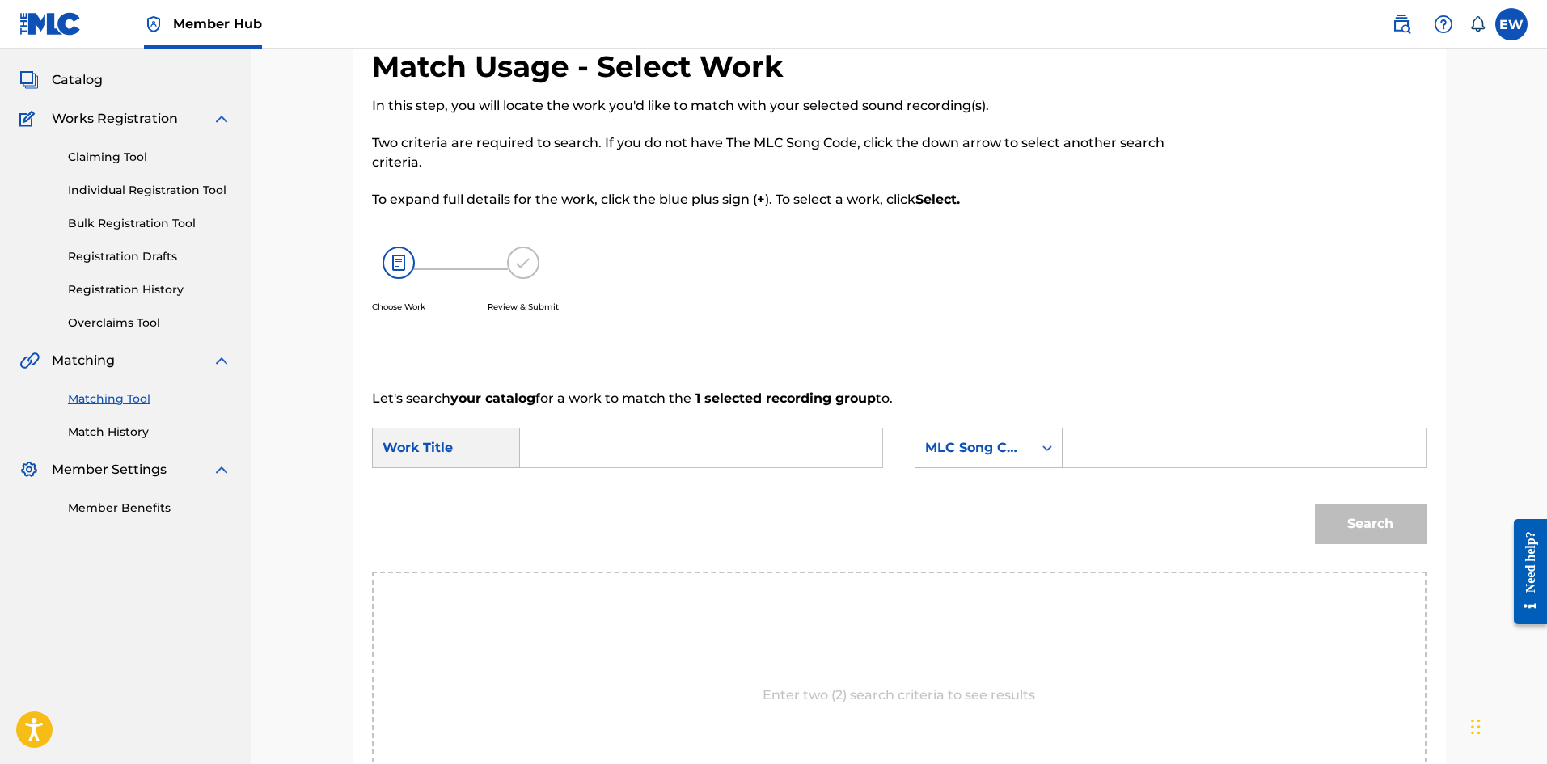
click at [836, 463] on input "Search Form" at bounding box center [701, 448] width 335 height 39
paste input "[PERSON_NAME]"
type input "[PERSON_NAME]"
click at [1186, 458] on input "Search Form" at bounding box center [1243, 448] width 335 height 39
paste input "AX5OFM"
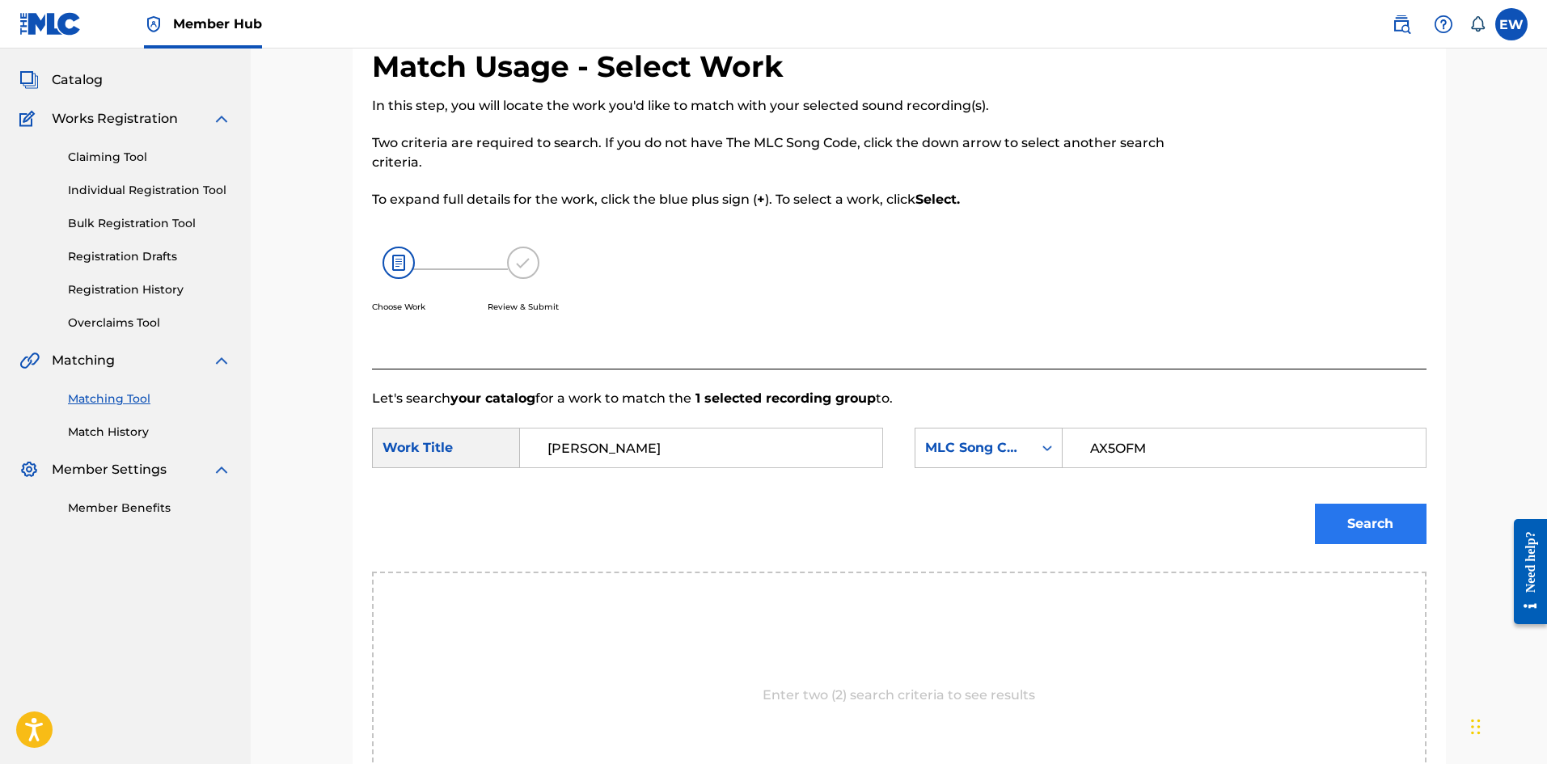
type input "AX5OFM"
click at [1345, 535] on button "Search" at bounding box center [1371, 524] width 112 height 40
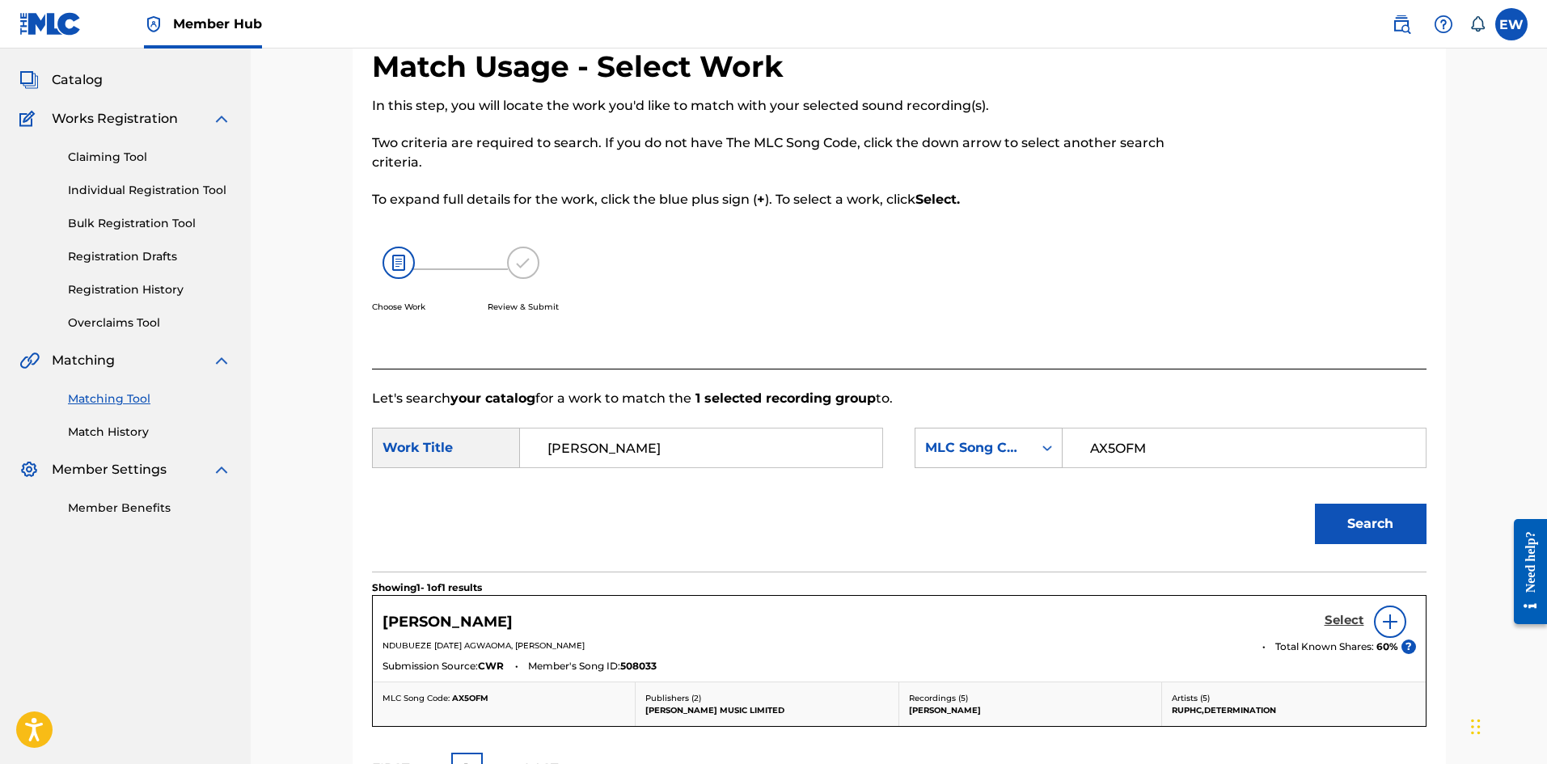
click at [1347, 615] on h5 "Select" at bounding box center [1345, 620] width 40 height 15
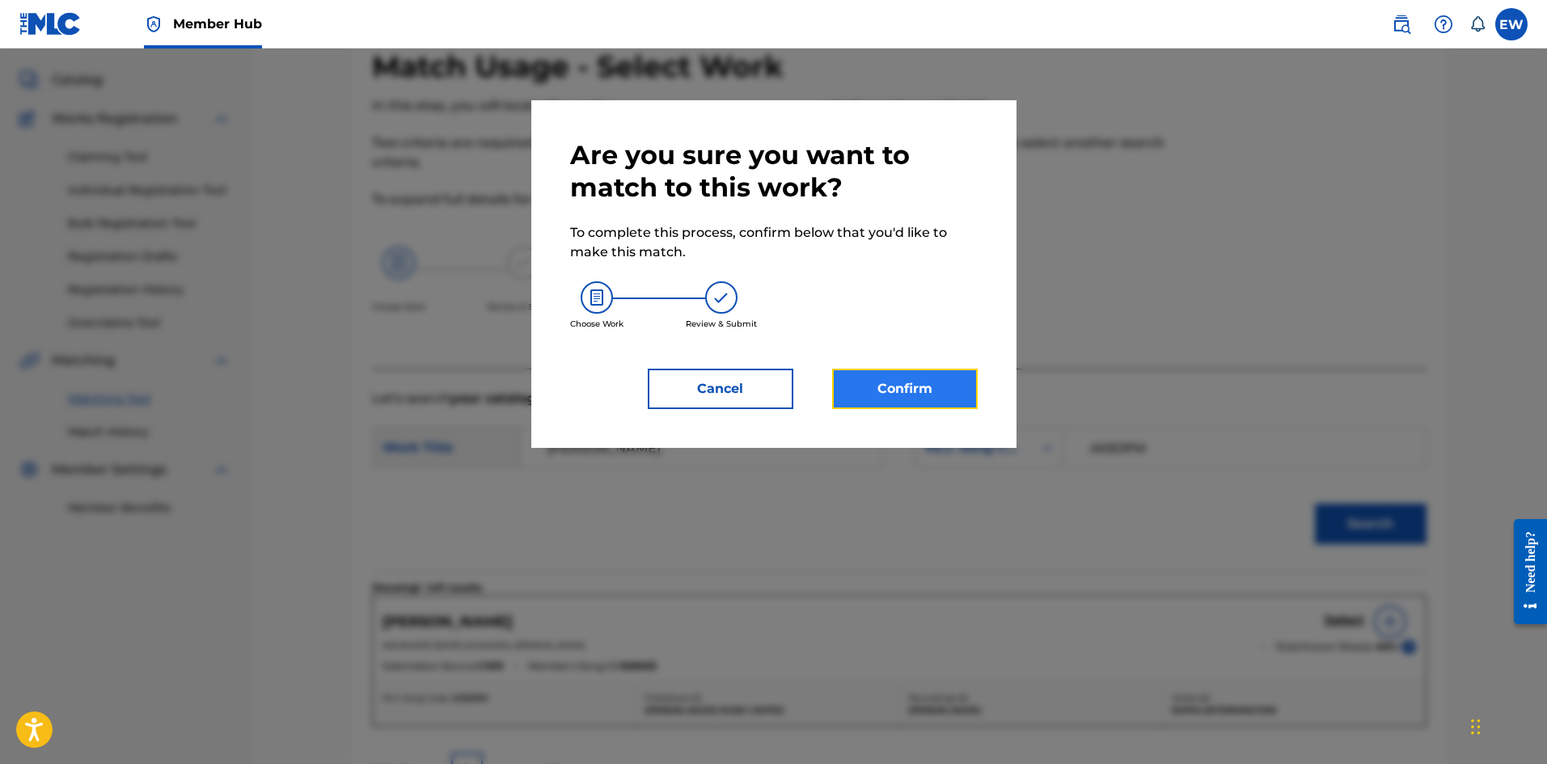
click at [910, 388] on button "Confirm" at bounding box center [905, 389] width 146 height 40
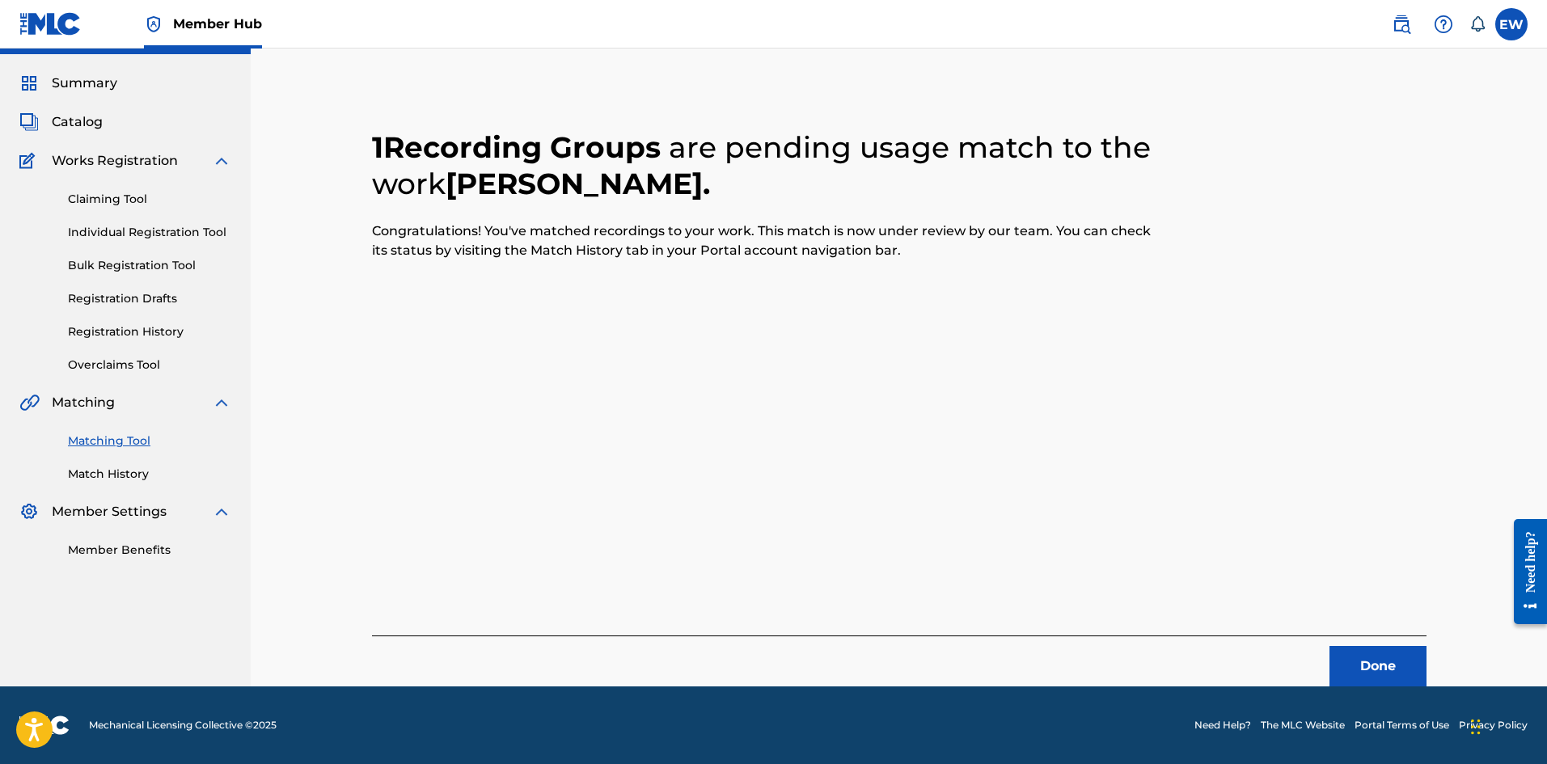
scroll to position [39, 0]
click at [1375, 667] on button "Done" at bounding box center [1378, 666] width 97 height 40
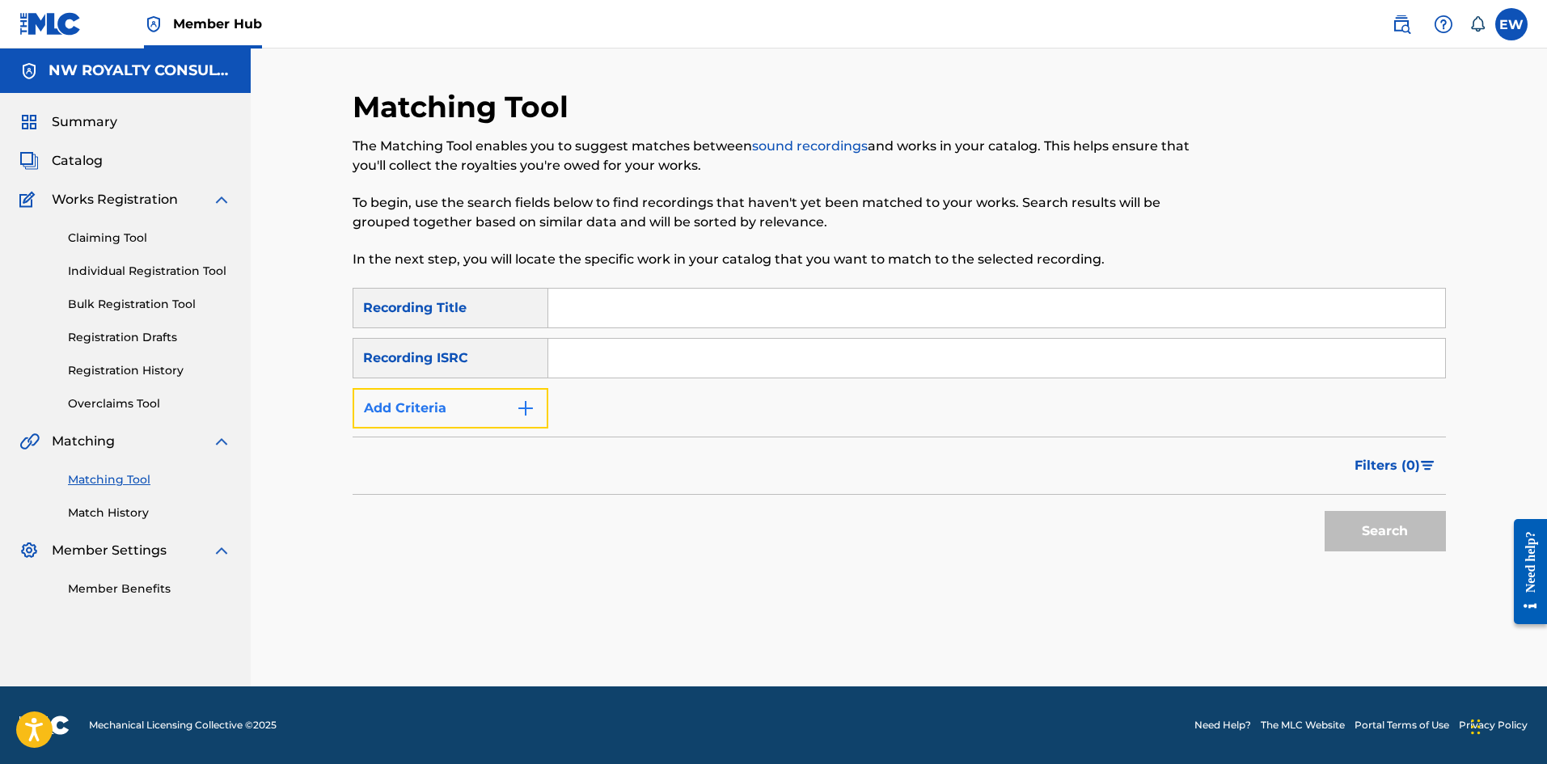
click at [487, 408] on button "Add Criteria" at bounding box center [451, 408] width 196 height 40
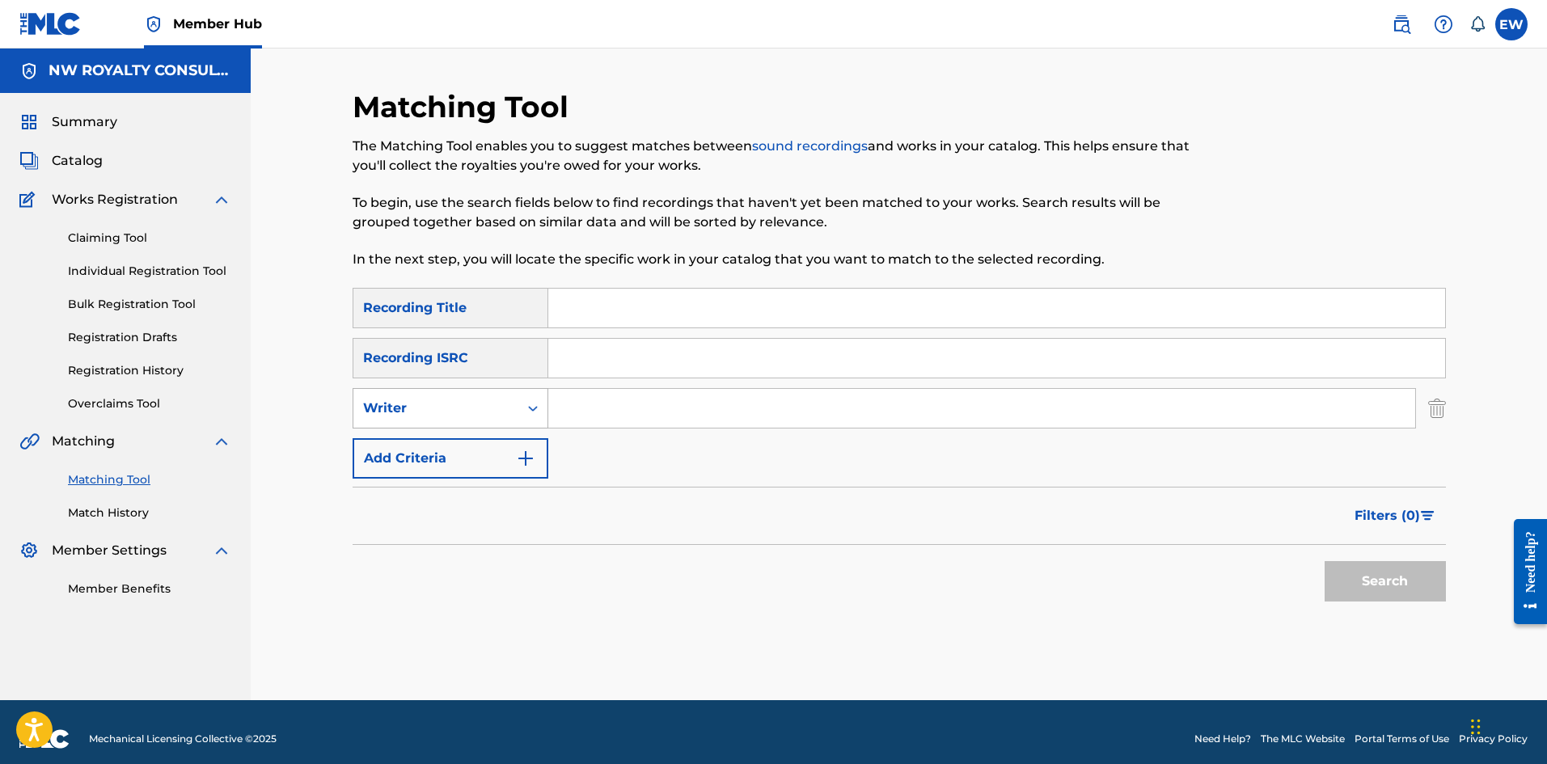
click at [466, 425] on div "Writer" at bounding box center [451, 408] width 196 height 40
click at [456, 447] on div "Recording Artist" at bounding box center [450, 449] width 194 height 40
click at [600, 423] on input "Search Form" at bounding box center [981, 408] width 867 height 39
paste input "LAHBA"
type input "LAHBA"
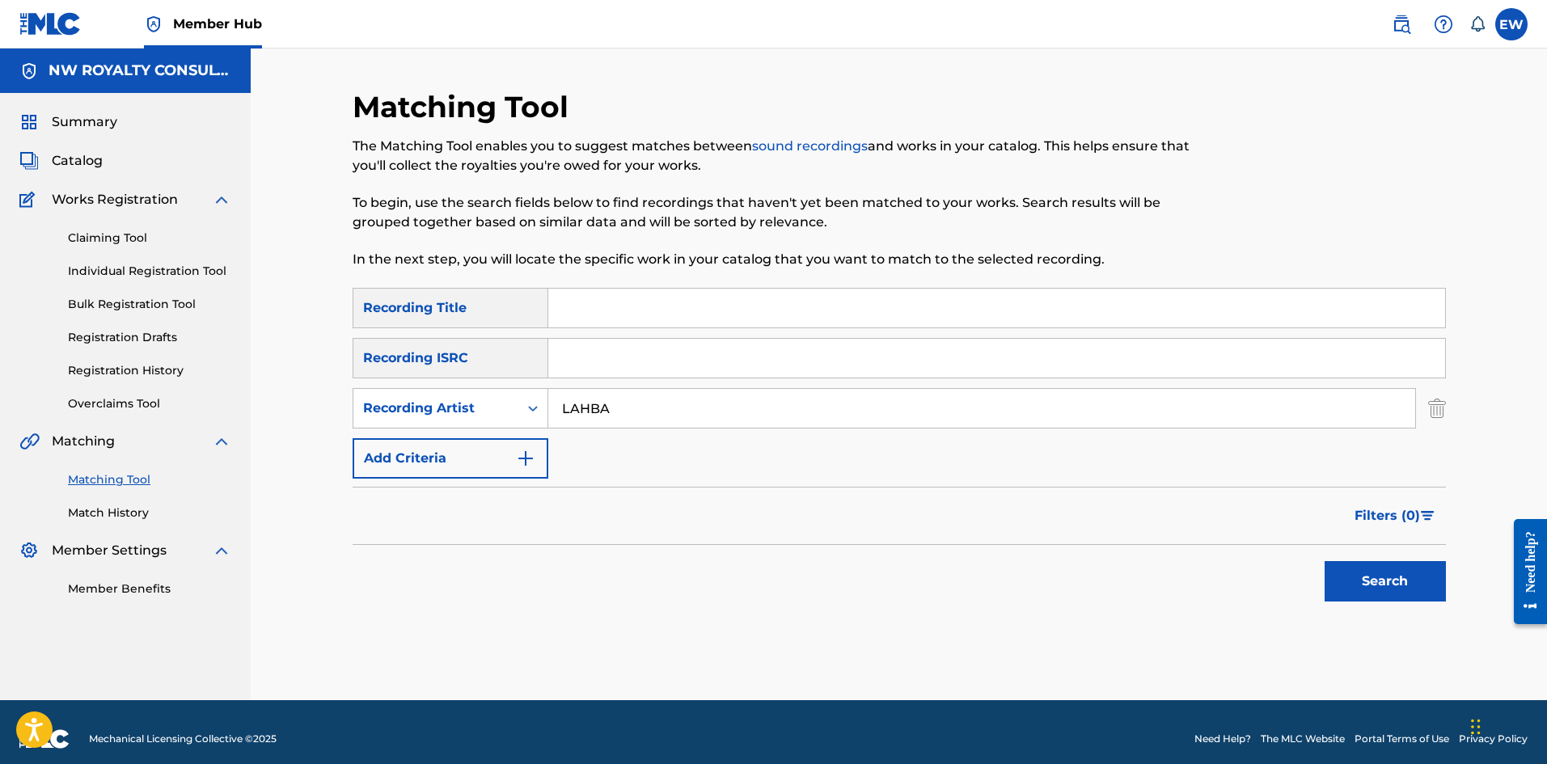
click at [812, 317] on input "Search Form" at bounding box center [996, 308] width 897 height 39
paste input "ANTICS"
type input "ANTICS"
click at [1363, 568] on button "Search" at bounding box center [1385, 581] width 121 height 40
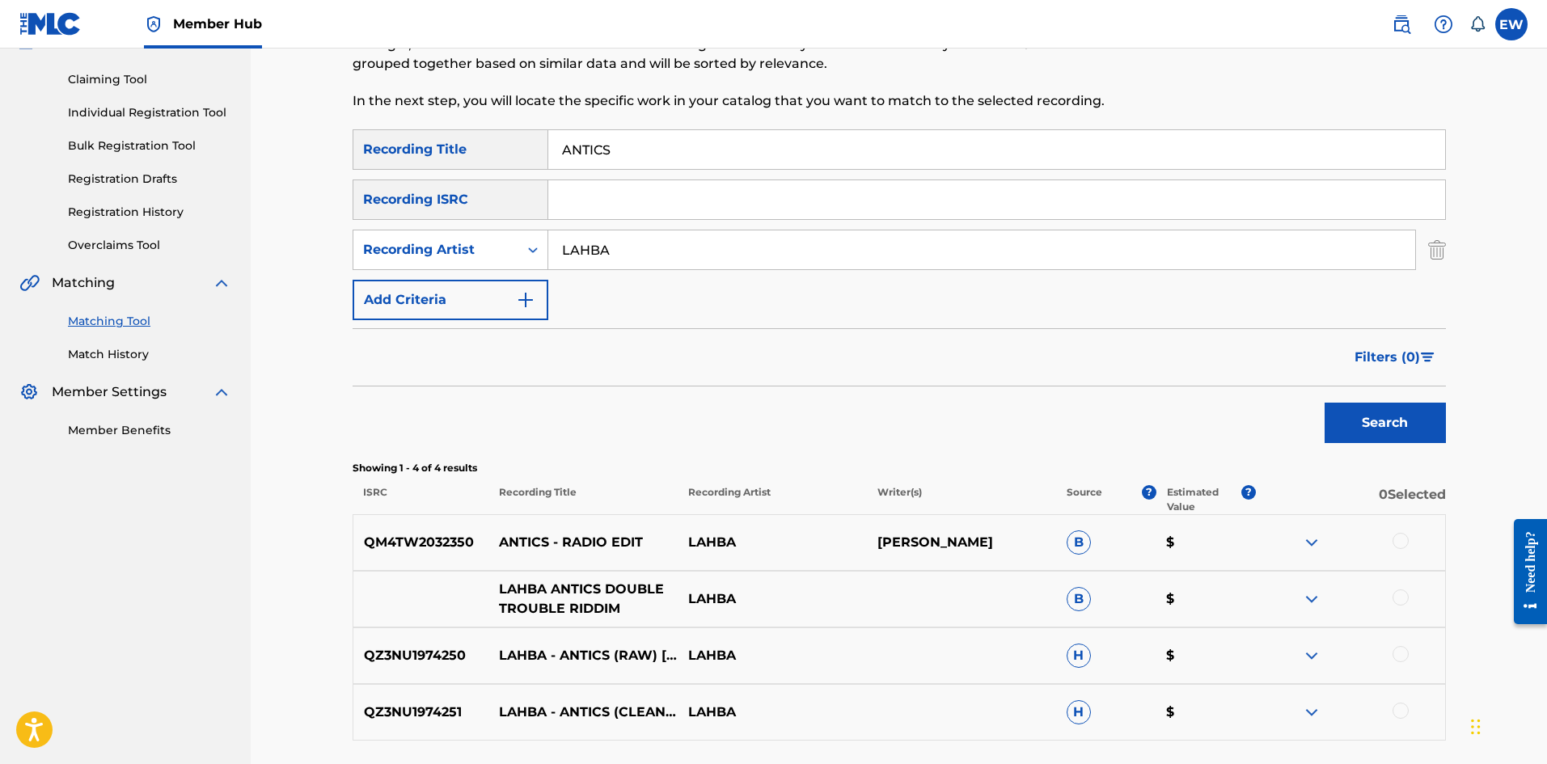
scroll to position [162, 0]
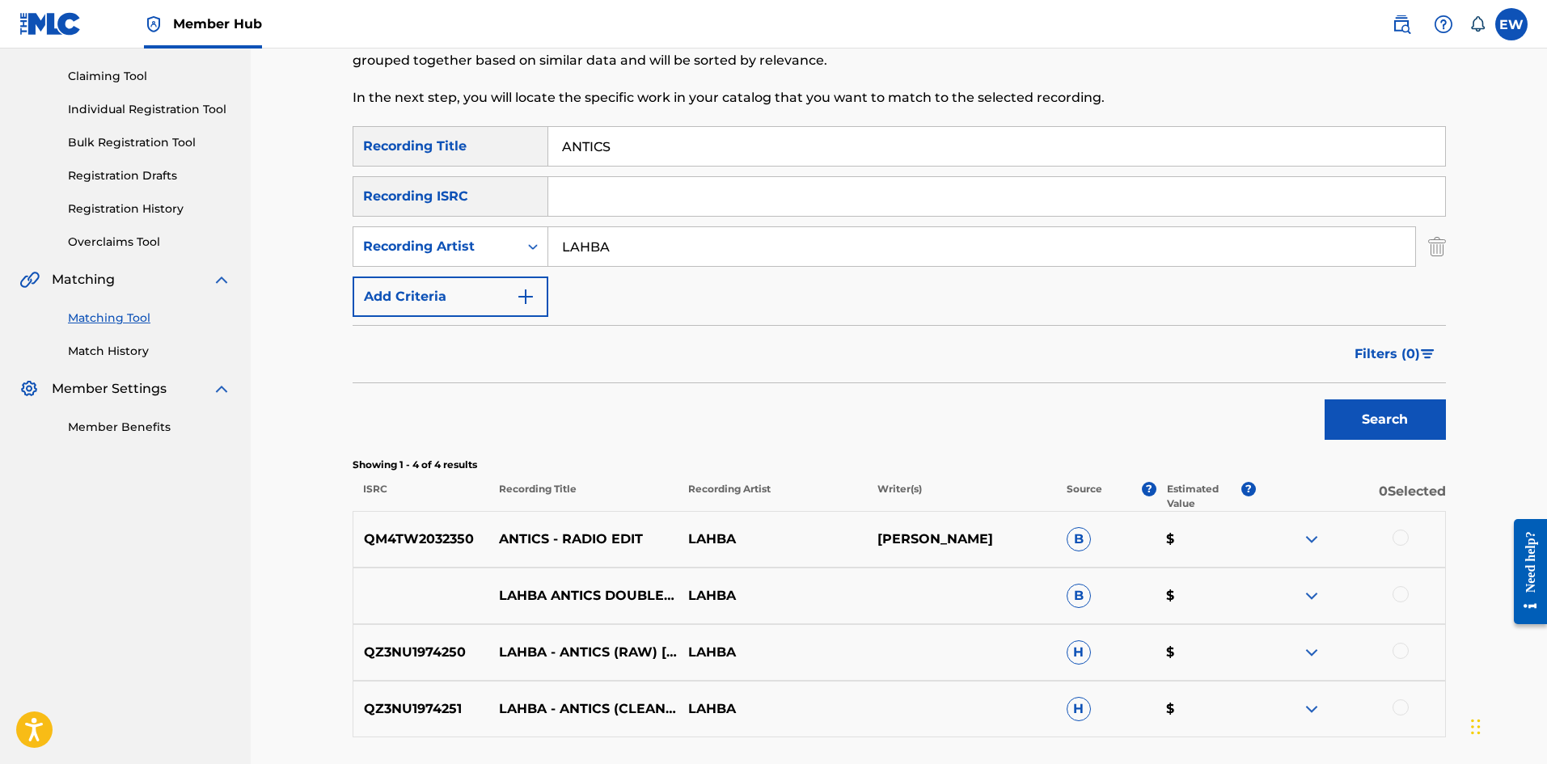
click at [1406, 539] on div at bounding box center [1401, 538] width 16 height 16
drag, startPoint x: 1397, startPoint y: 595, endPoint x: 1344, endPoint y: 593, distance: 53.4
click at [1397, 596] on div at bounding box center [1401, 594] width 16 height 16
click at [1403, 653] on div at bounding box center [1401, 651] width 16 height 16
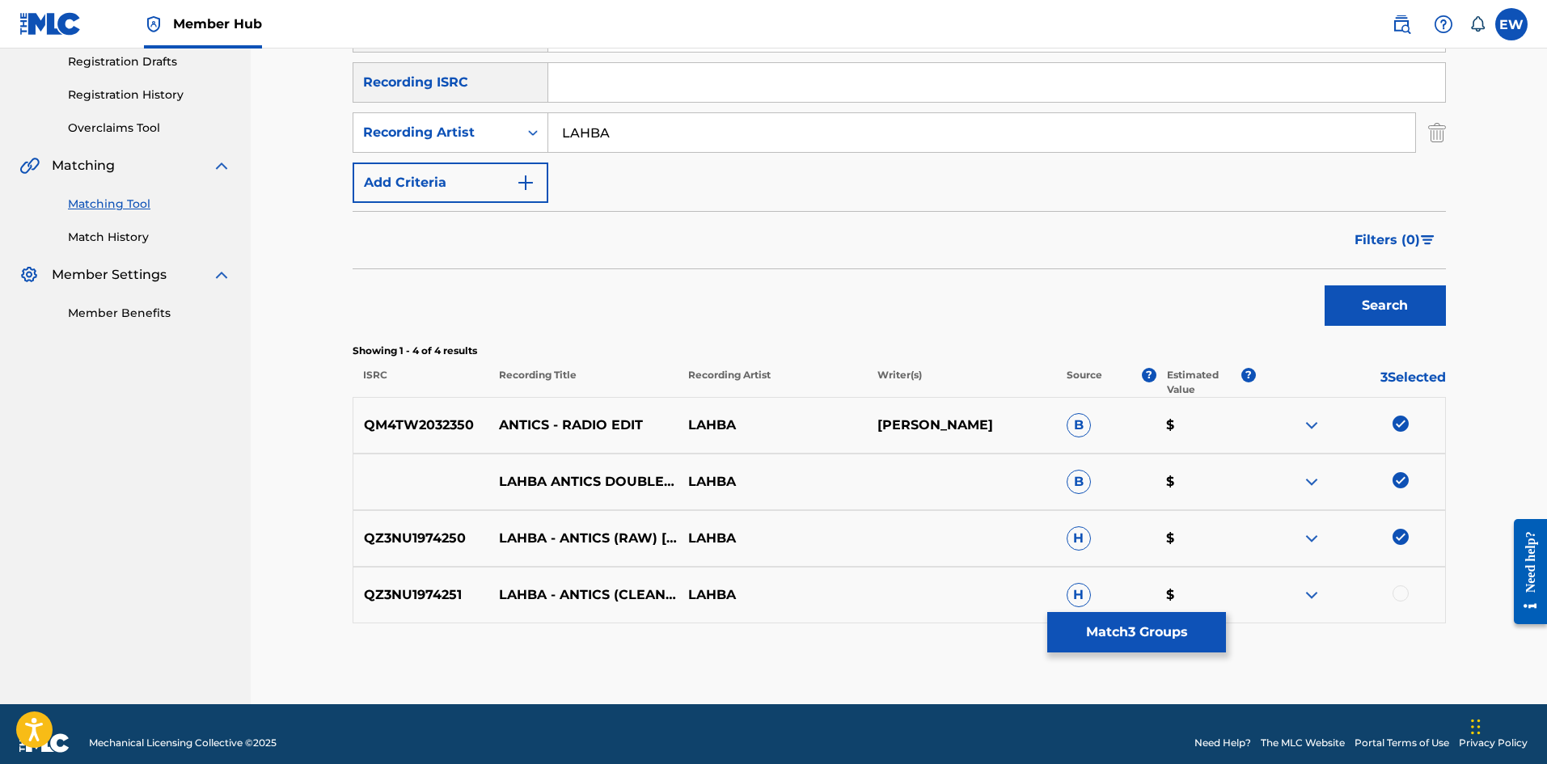
scroll to position [294, 0]
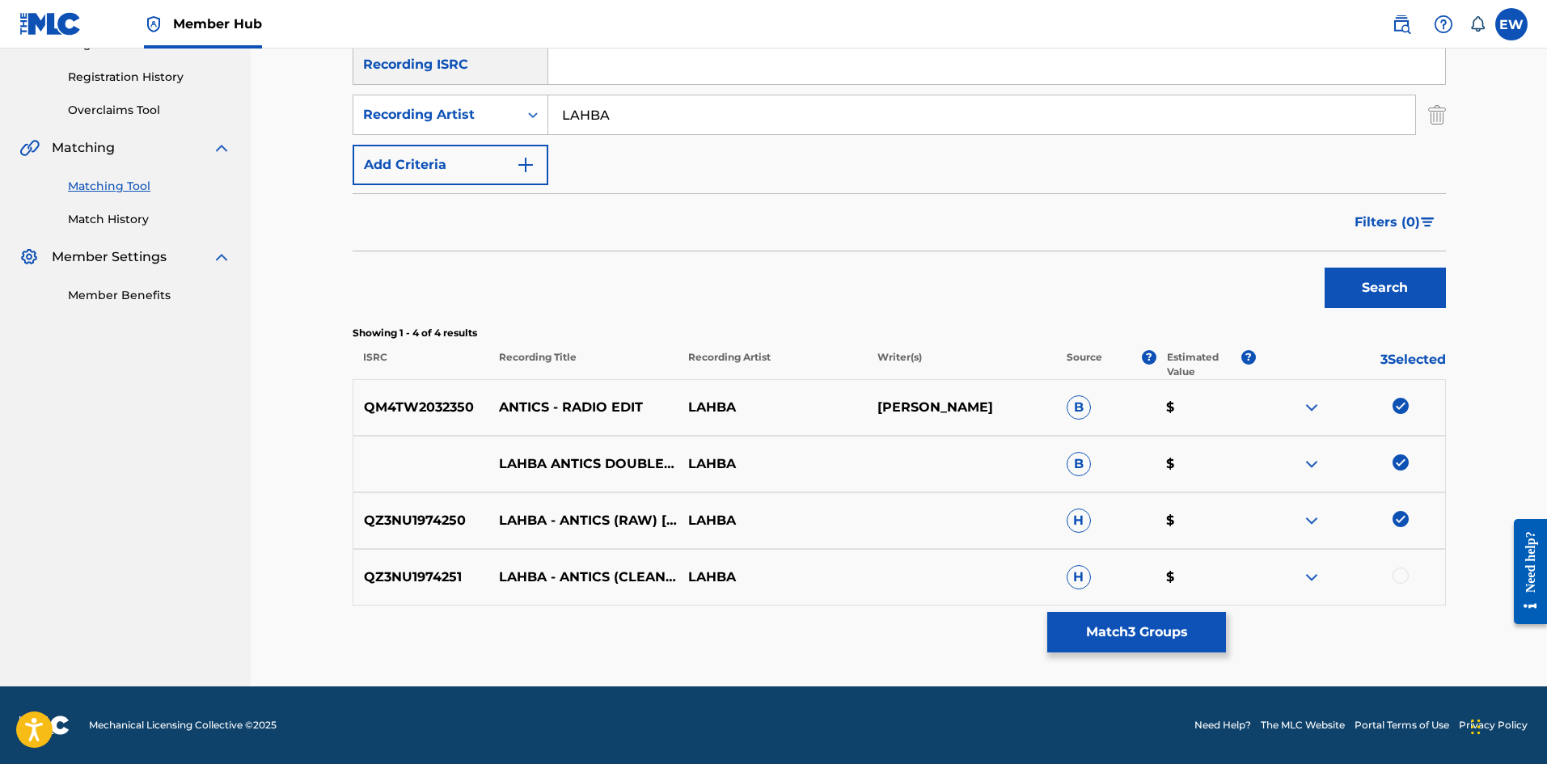
click at [1403, 577] on div at bounding box center [1401, 576] width 16 height 16
click at [1174, 634] on button "Match 4 Groups" at bounding box center [1136, 632] width 179 height 40
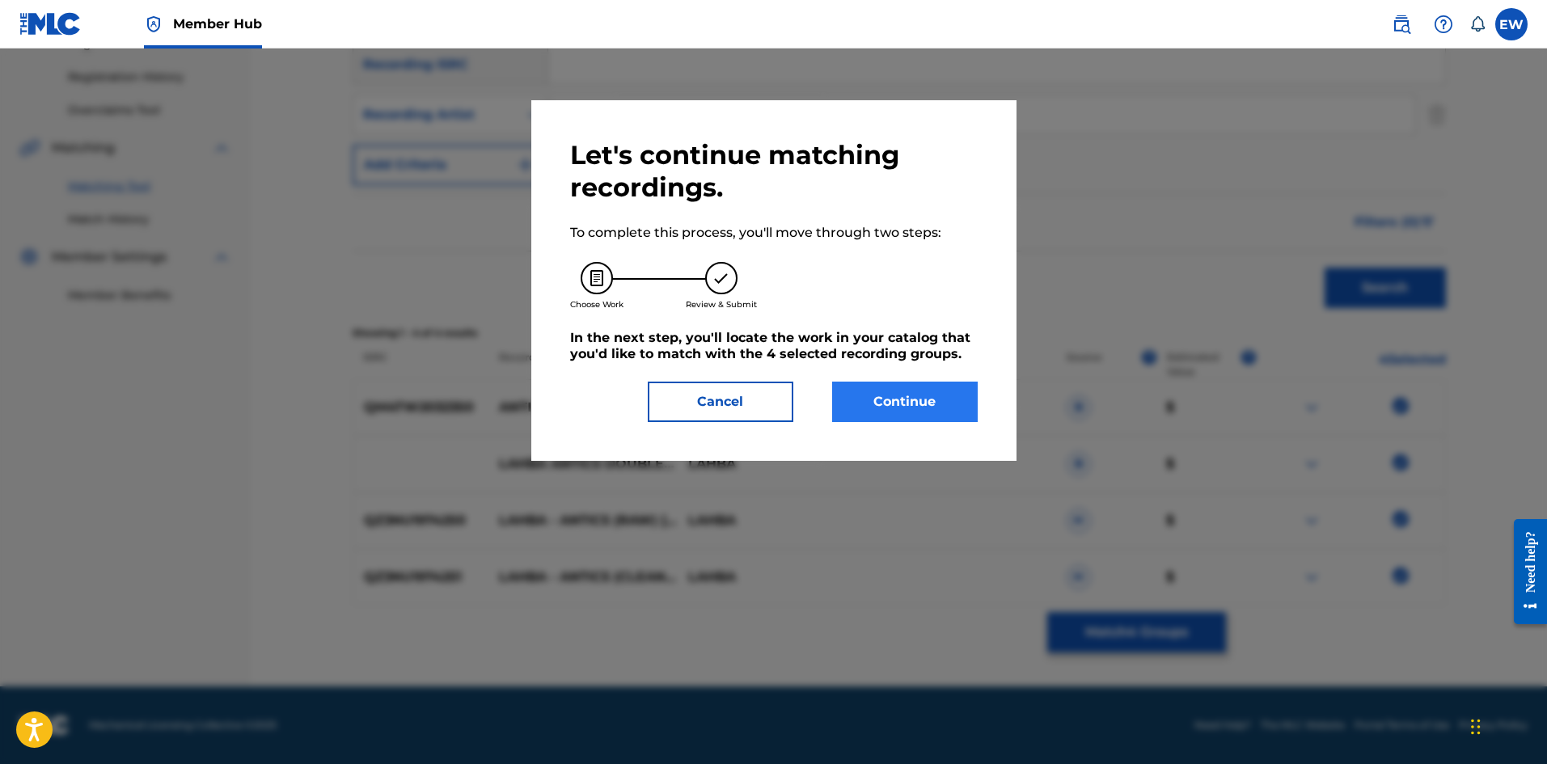
drag, startPoint x: 946, startPoint y: 374, endPoint x: 921, endPoint y: 395, distance: 32.7
click at [946, 376] on div "Let's continue matching recordings. To complete this process, you'll move throu…" at bounding box center [774, 280] width 408 height 283
click at [921, 400] on button "Continue" at bounding box center [905, 402] width 146 height 40
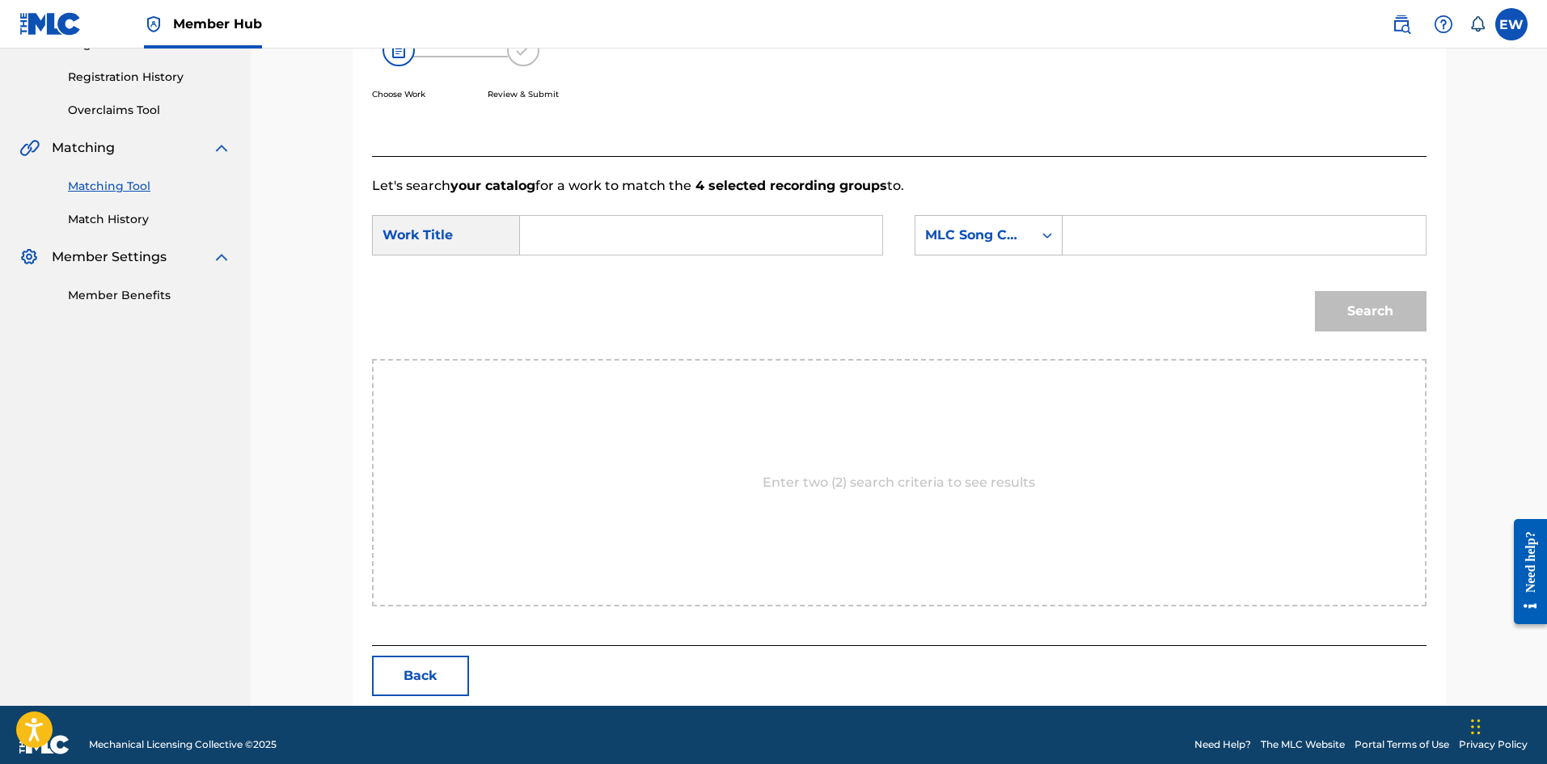
drag, startPoint x: 633, startPoint y: 231, endPoint x: 613, endPoint y: 316, distance: 87.3
click at [613, 307] on form "SearchWithCriteria75cf301a-e721-4533-a51b-285d60910493 Work Title SearchWithCri…" at bounding box center [899, 277] width 1055 height 163
paste input "ANTICS"
type input "ANTICS"
click at [1135, 237] on input "Search Form" at bounding box center [1243, 235] width 335 height 39
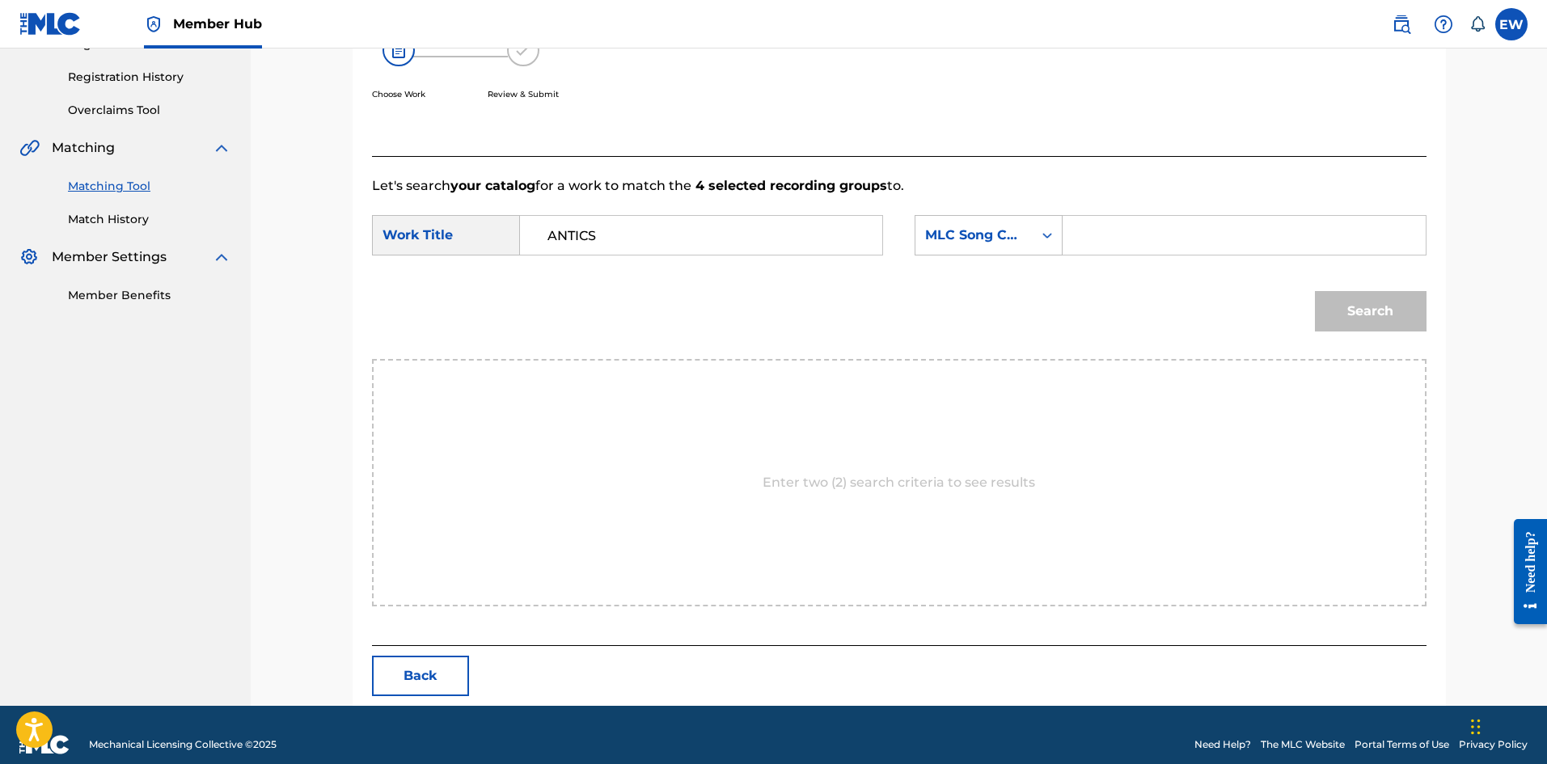
paste input "AX5VN2"
type input "AX5VN2"
click at [1353, 315] on button "Search" at bounding box center [1371, 311] width 112 height 40
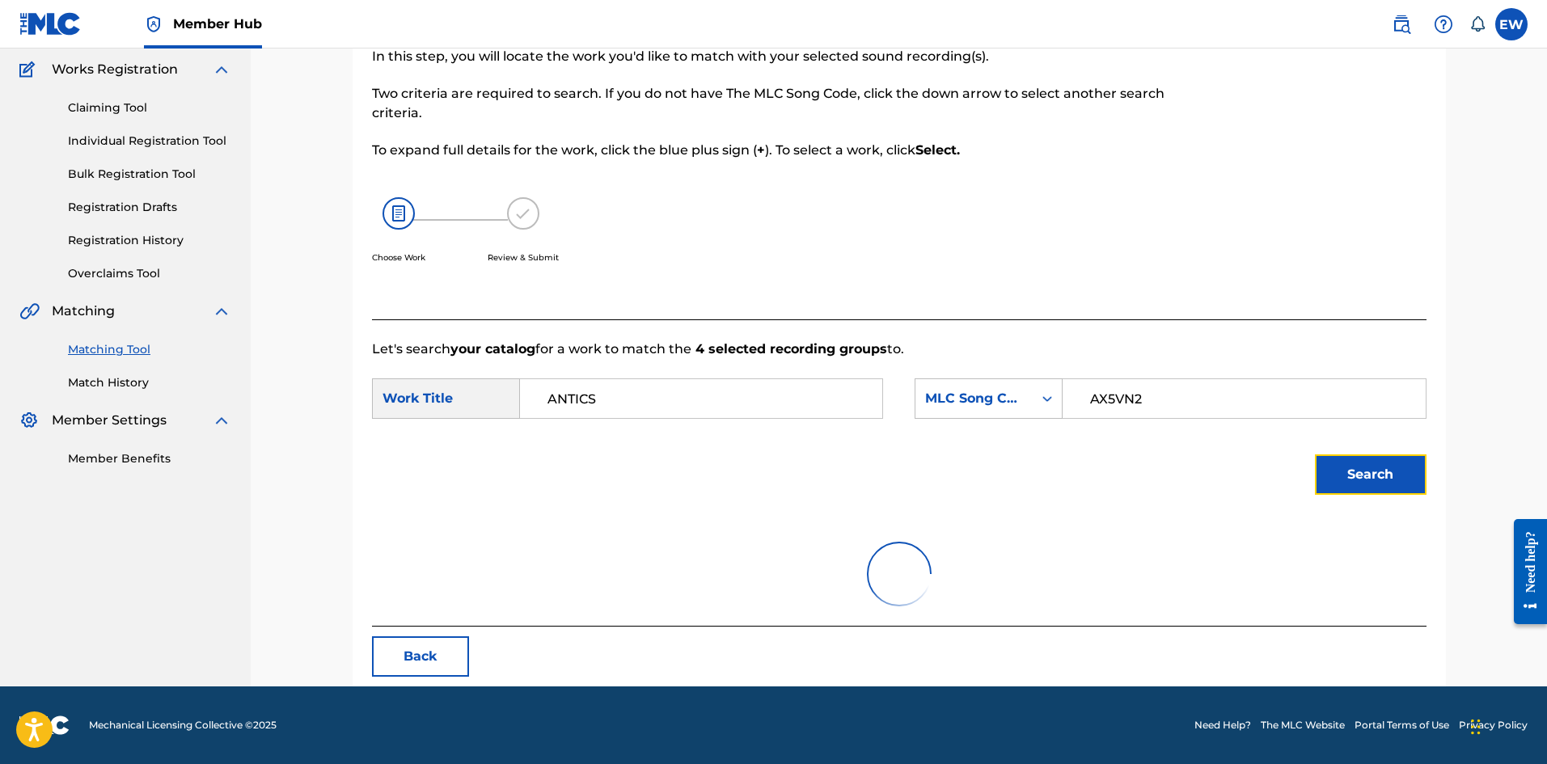
scroll to position [265, 0]
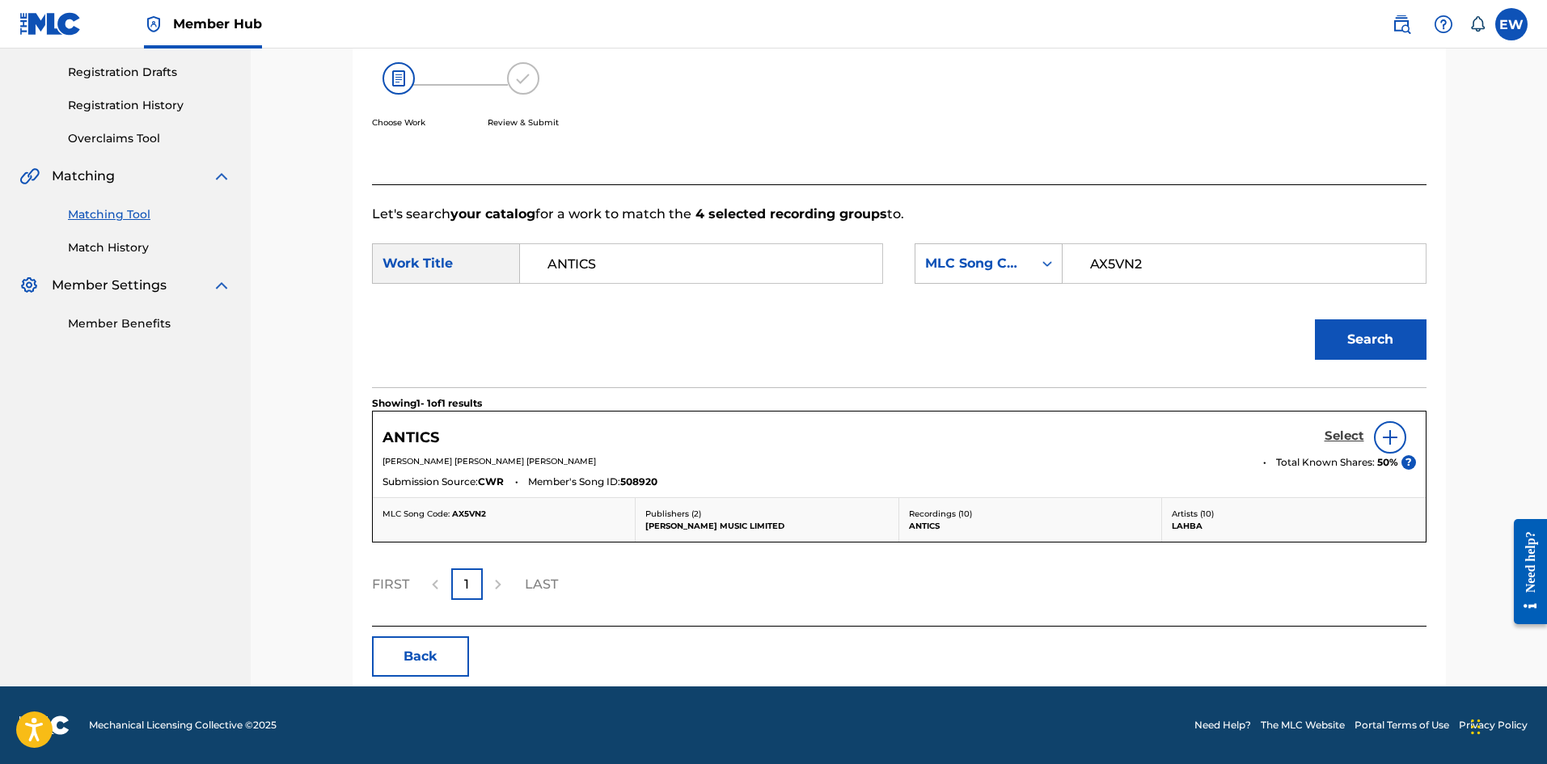
click at [1347, 436] on h5 "Select" at bounding box center [1345, 436] width 40 height 15
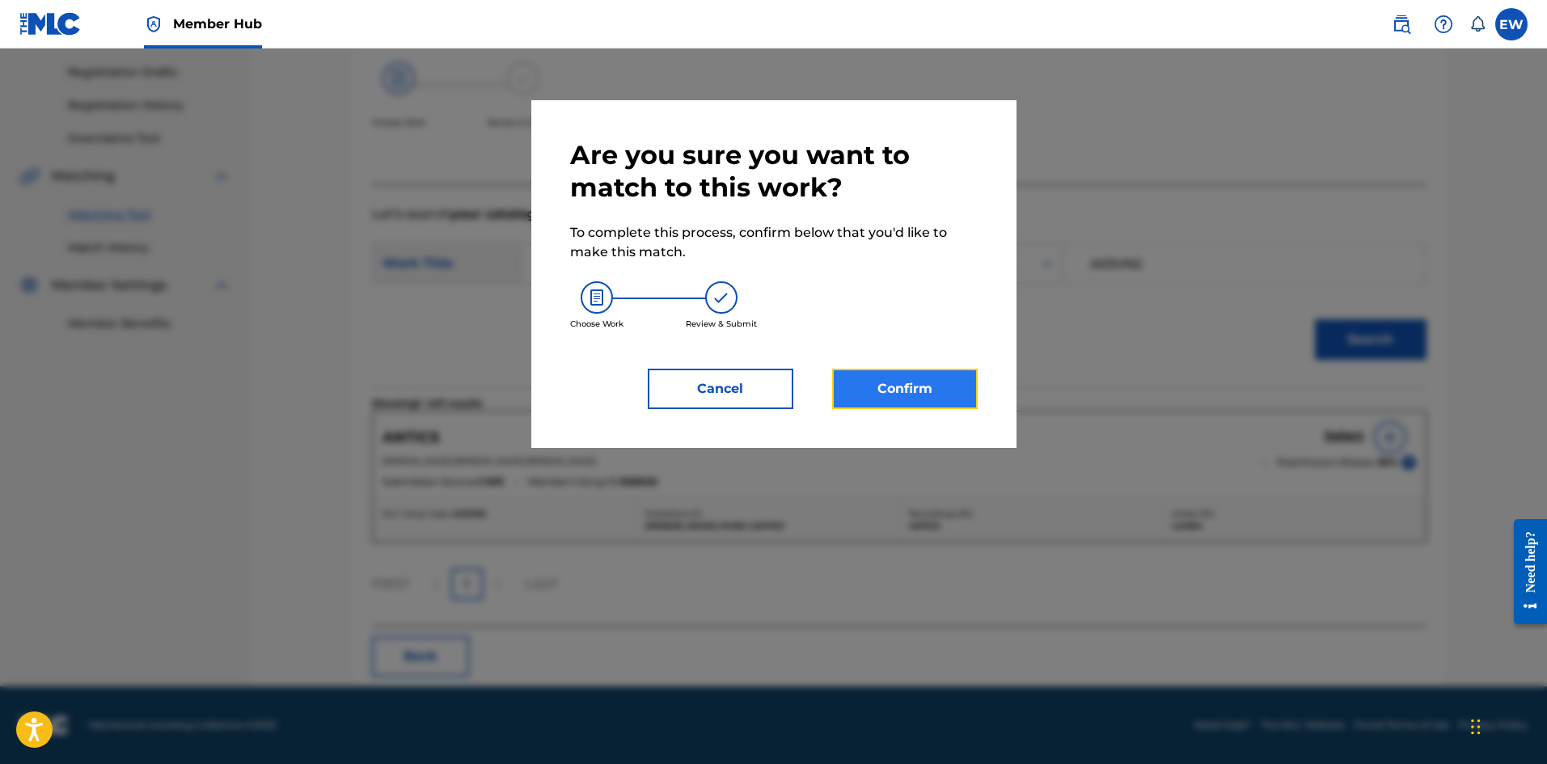
click at [943, 392] on button "Confirm" at bounding box center [905, 389] width 146 height 40
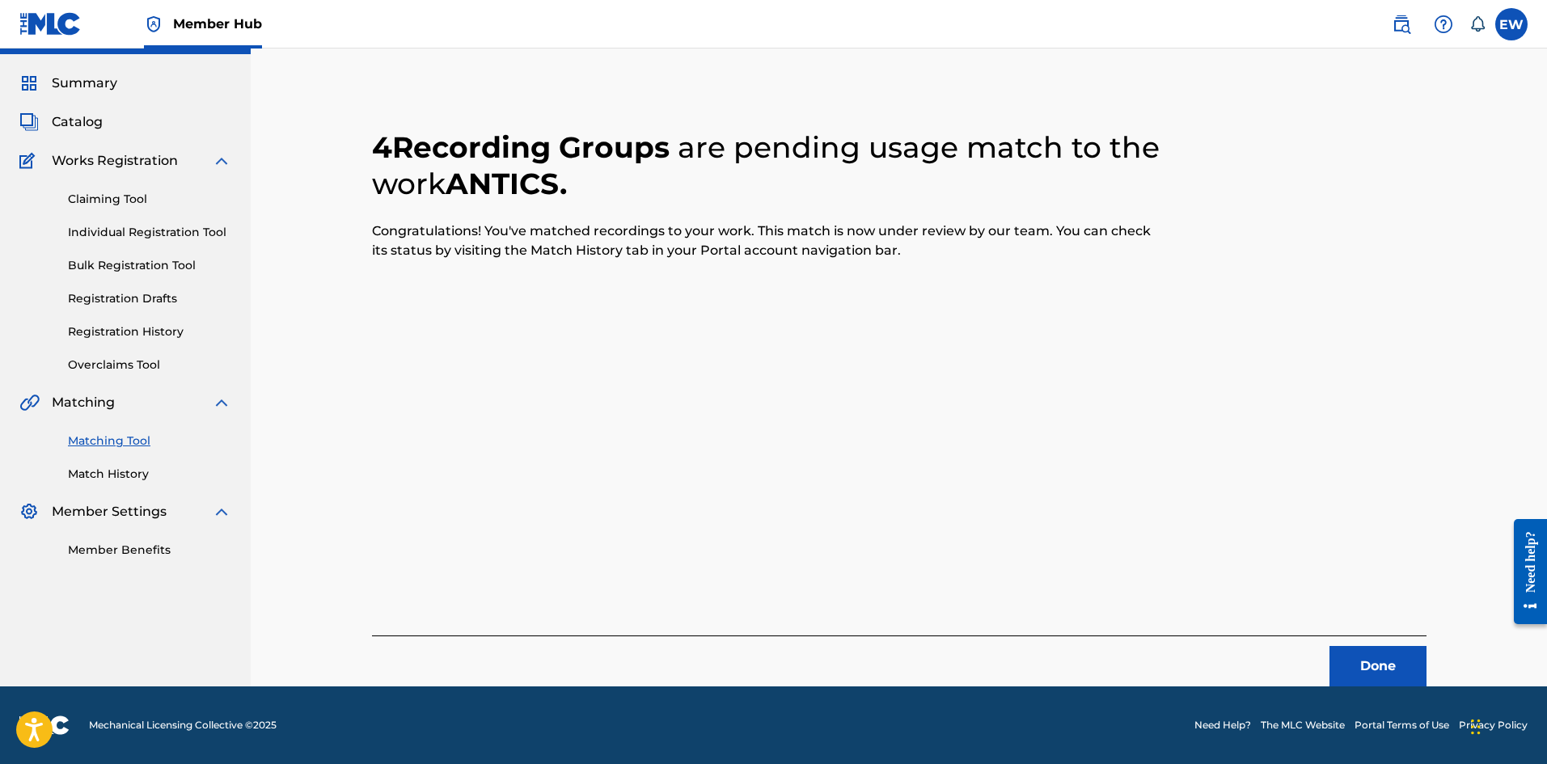
scroll to position [39, 0]
click at [1341, 662] on button "Done" at bounding box center [1378, 666] width 97 height 40
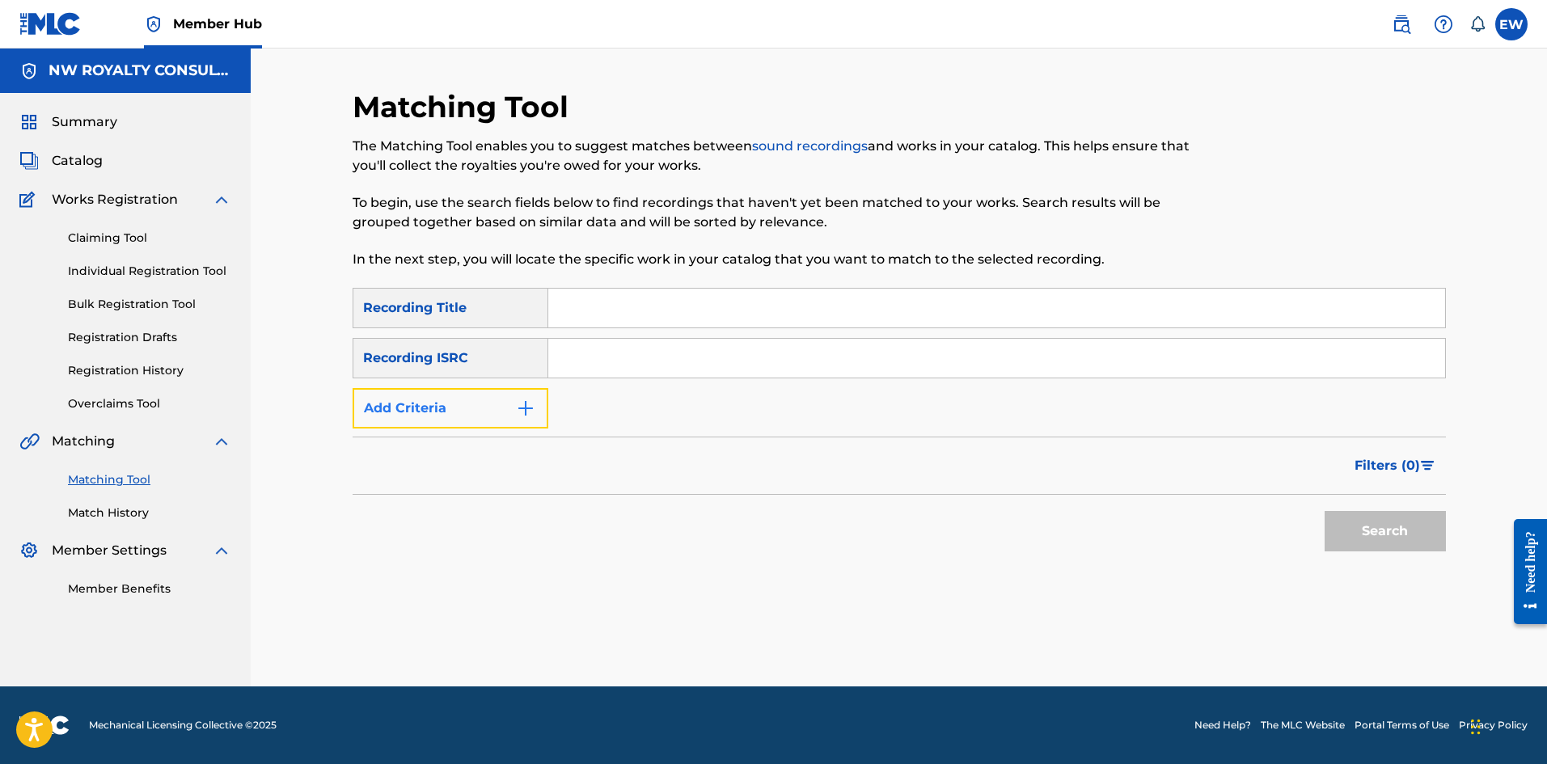
click at [508, 404] on button "Add Criteria" at bounding box center [451, 408] width 196 height 40
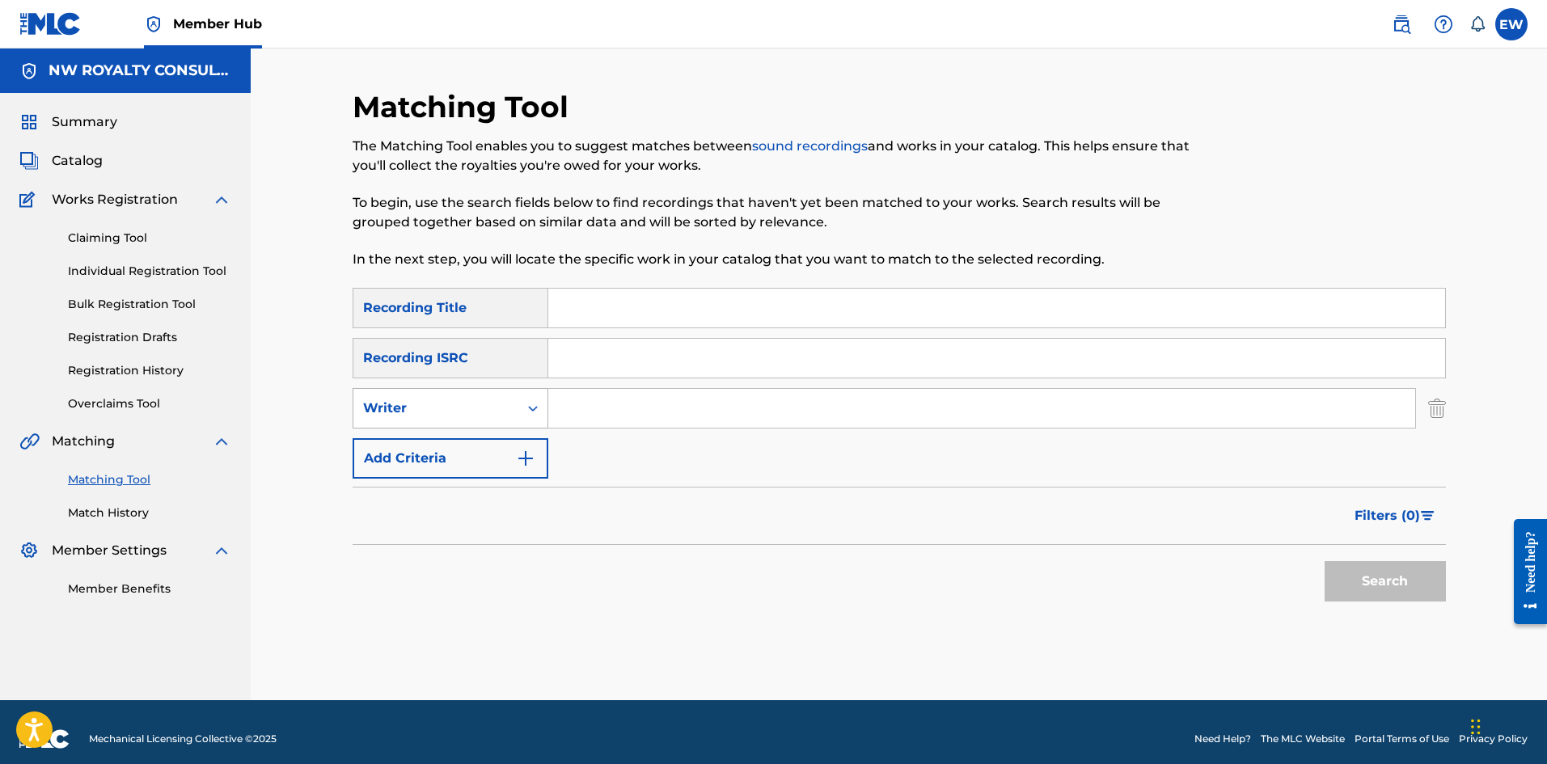
click at [499, 404] on div "Writer" at bounding box center [436, 408] width 146 height 19
click at [497, 450] on div "Recording Artist" at bounding box center [450, 449] width 194 height 40
drag, startPoint x: 657, startPoint y: 412, endPoint x: 638, endPoint y: 408, distance: 19.0
click at [657, 412] on input "Search Form" at bounding box center [981, 408] width 867 height 39
paste input "JEDI"
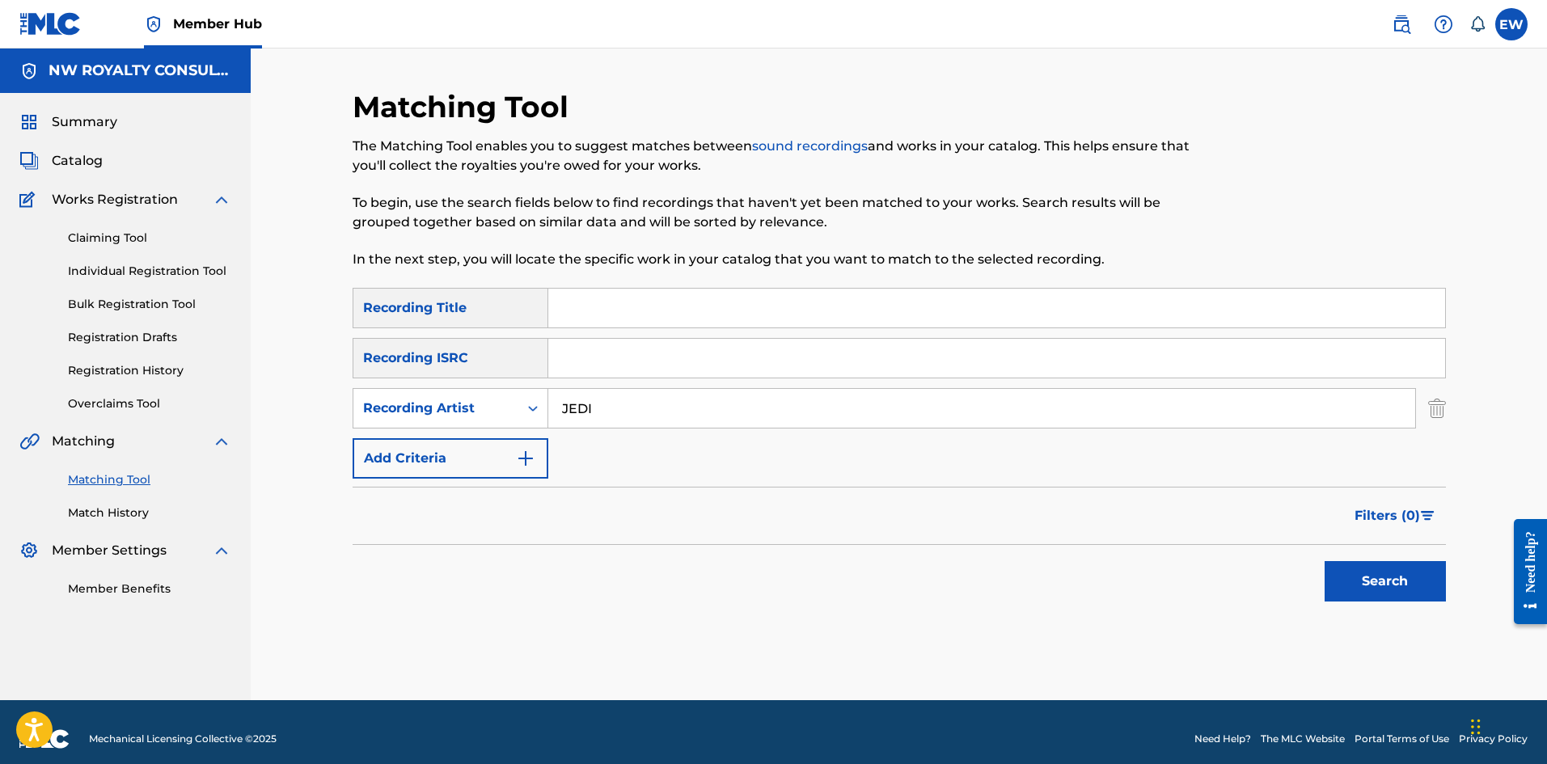
type input "JEDI"
click at [602, 311] on input "Search Form" at bounding box center [996, 308] width 897 height 39
paste input "ANTS"
type input "ANTS"
click at [1341, 584] on button "Search" at bounding box center [1385, 581] width 121 height 40
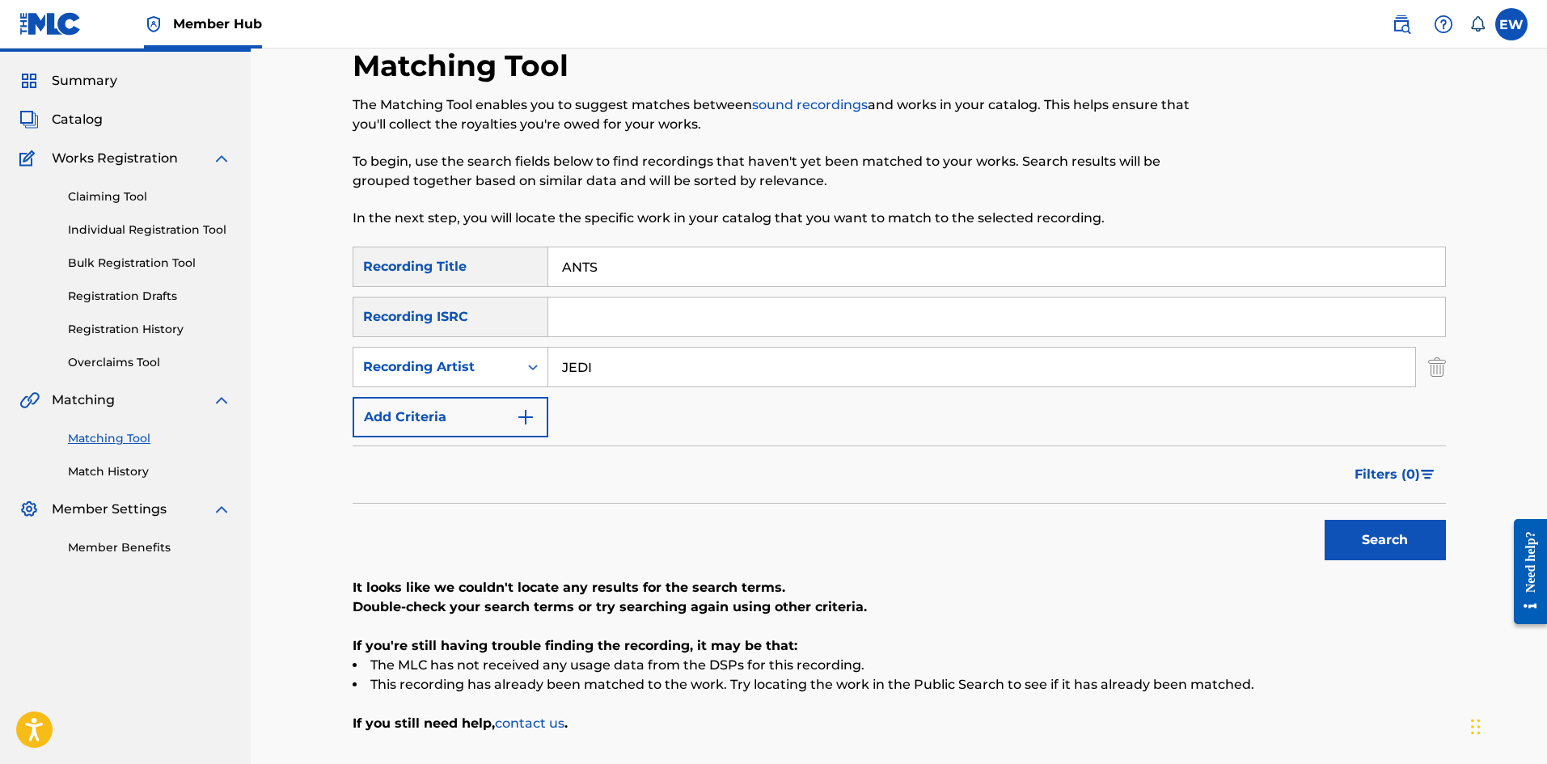
scroll to position [81, 0]
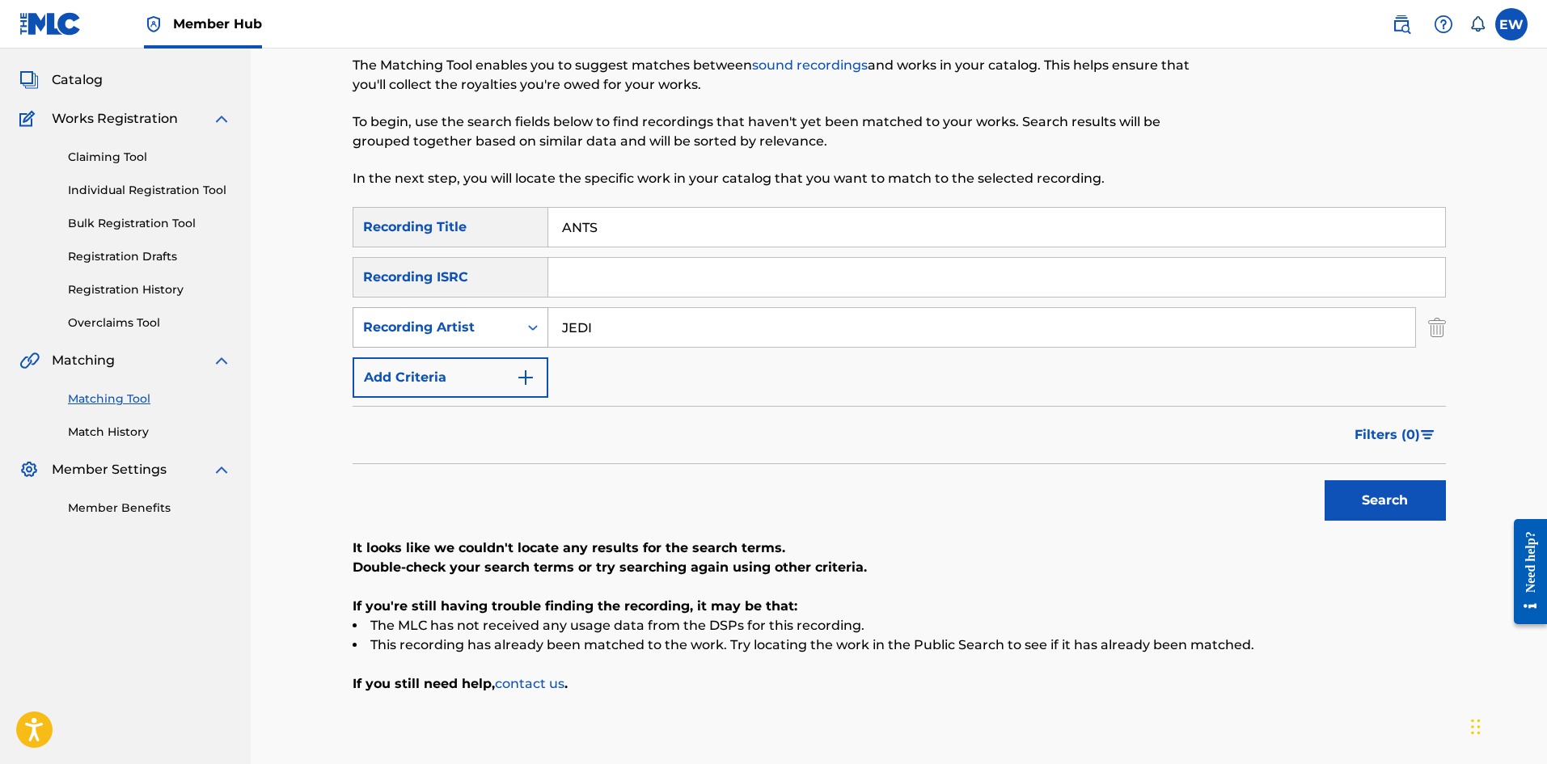
drag, startPoint x: 671, startPoint y: 332, endPoint x: 531, endPoint y: 323, distance: 141.0
click at [531, 323] on div "SearchWithCriteria79951e42-0a8d-420f-a2d6-ad0abc9022ee Recording Artist JEDI" at bounding box center [899, 327] width 1093 height 40
paste input "KAHSION"
type input "KAHSION"
drag, startPoint x: 647, startPoint y: 220, endPoint x: 441, endPoint y: 226, distance: 206.3
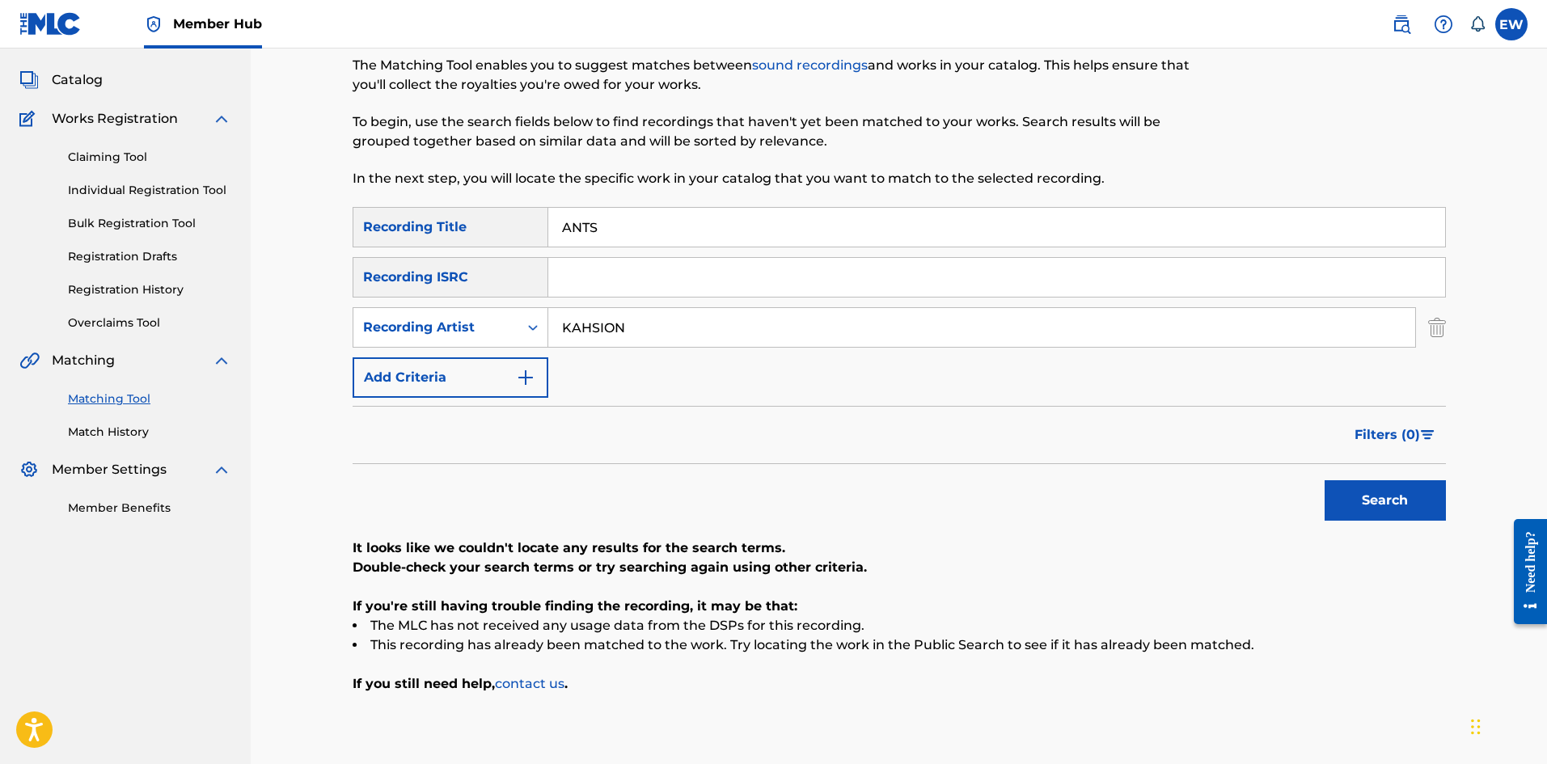
click at [446, 229] on div "SearchWithCriteriaf18d578d-6772-4e1b-bb59-a487cdd54c60 Recording Title ANTS" at bounding box center [899, 227] width 1093 height 40
paste input "UBI"
type input "ANUBIS"
click at [1383, 502] on button "Search" at bounding box center [1385, 500] width 121 height 40
click at [1325, 501] on button "Search" at bounding box center [1385, 500] width 121 height 40
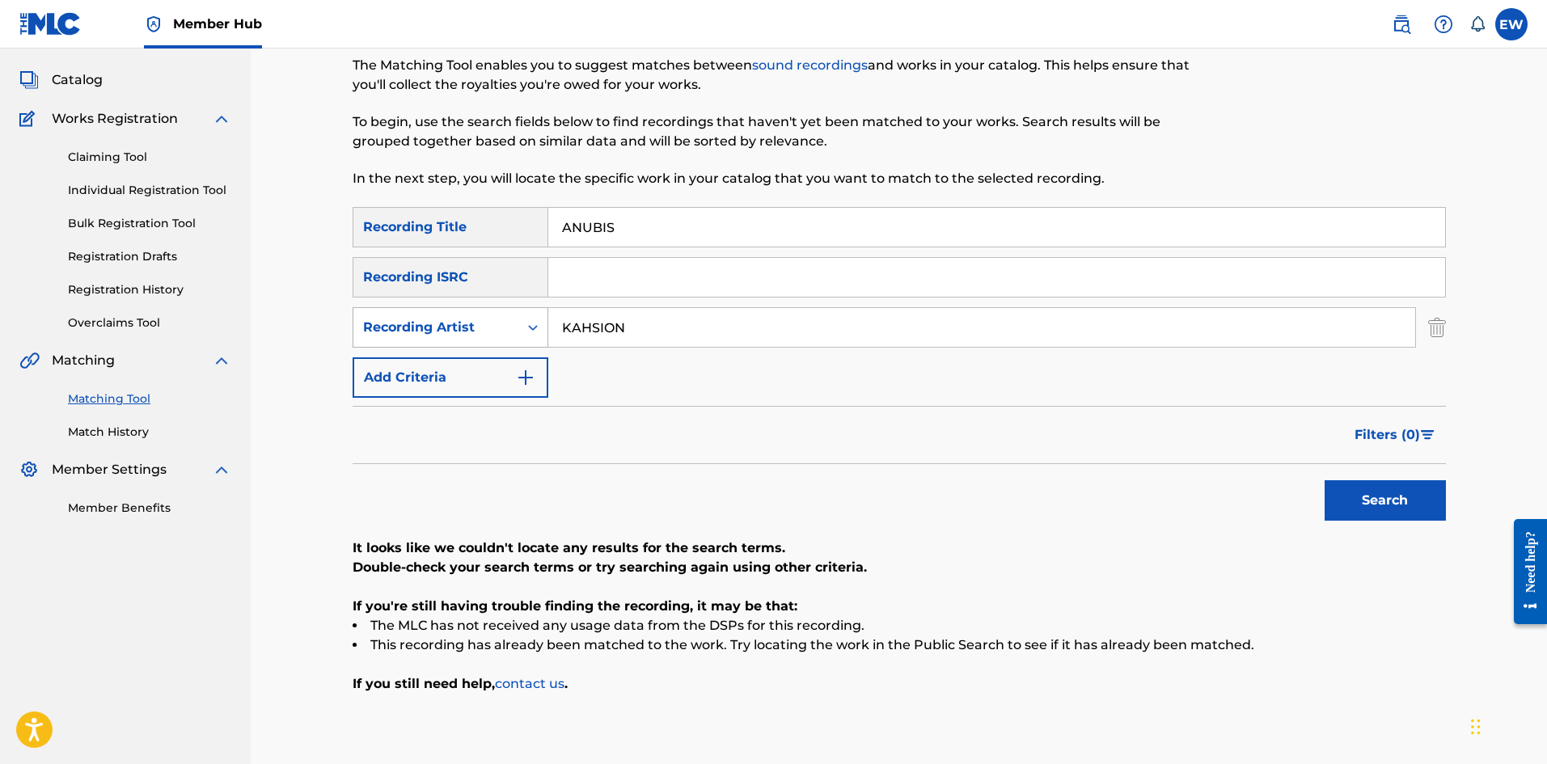
drag, startPoint x: 704, startPoint y: 334, endPoint x: 521, endPoint y: 322, distance: 184.0
click at [521, 322] on div "SearchWithCriteria79951e42-0a8d-420f-a2d6-ad0abc9022ee Recording Artist KAHSION" at bounding box center [899, 327] width 1093 height 40
paste input "J NEU"
type input "J NEU"
drag, startPoint x: 670, startPoint y: 241, endPoint x: 406, endPoint y: 262, distance: 265.3
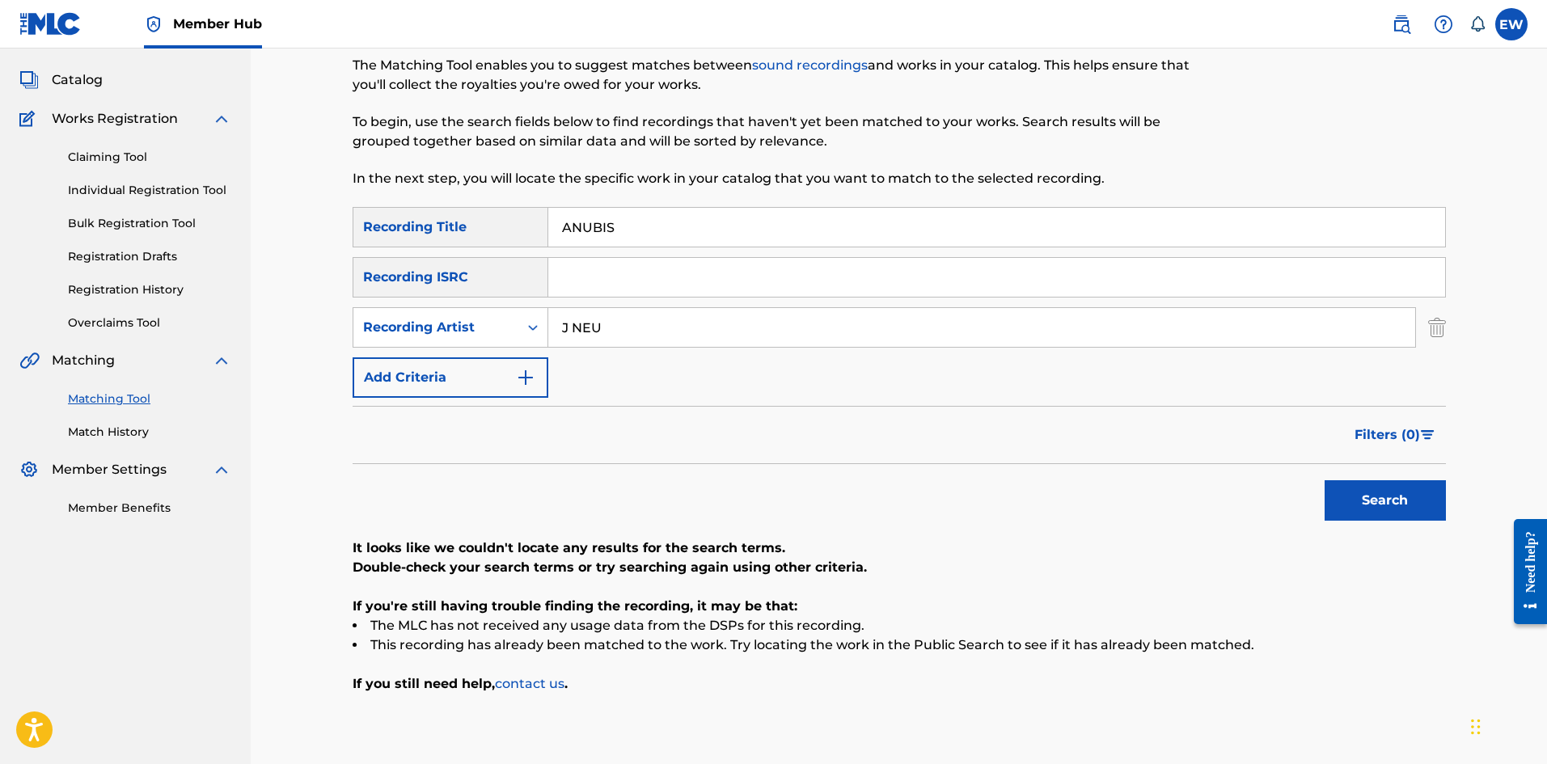
click at [420, 256] on div "SearchWithCriteriaf18d578d-6772-4e1b-bb59-a487cdd54c60 Recording Title ANUBIS S…" at bounding box center [899, 302] width 1093 height 191
paste input "H LIE"
type input "ANUH LIE"
click at [1347, 509] on button "Search" at bounding box center [1385, 500] width 121 height 40
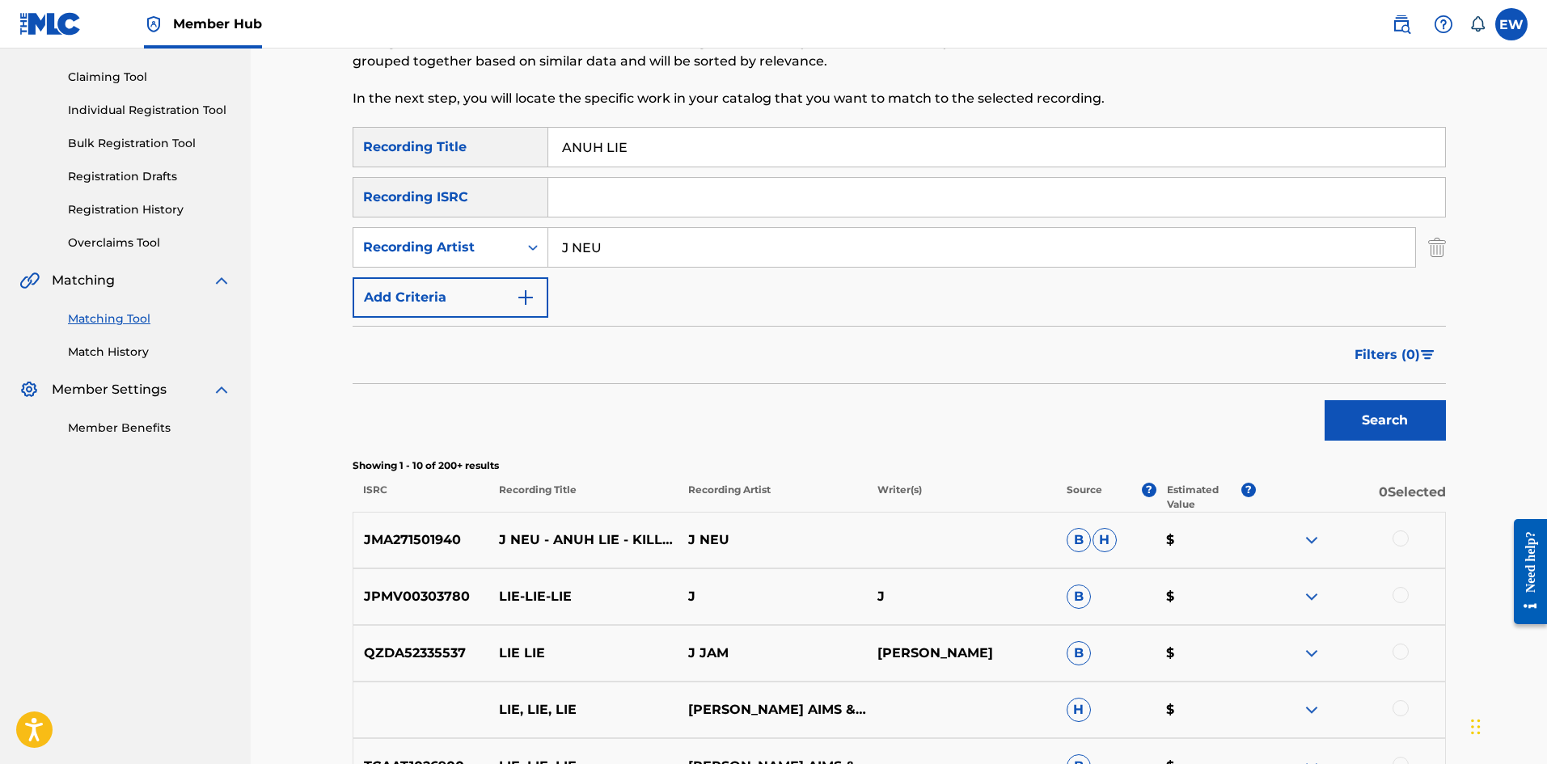
scroll to position [162, 0]
click at [1404, 546] on div at bounding box center [1350, 539] width 189 height 19
click at [1394, 529] on div "JMA271501940 J NEU - ANUH LIE - KILLER STRINGS RIDDIM - DANCEHALL 2016 J [PERSO…" at bounding box center [899, 539] width 1093 height 57
drag, startPoint x: 1409, startPoint y: 413, endPoint x: 1342, endPoint y: 416, distance: 66.4
click at [1410, 415] on button "Search" at bounding box center [1385, 420] width 121 height 40
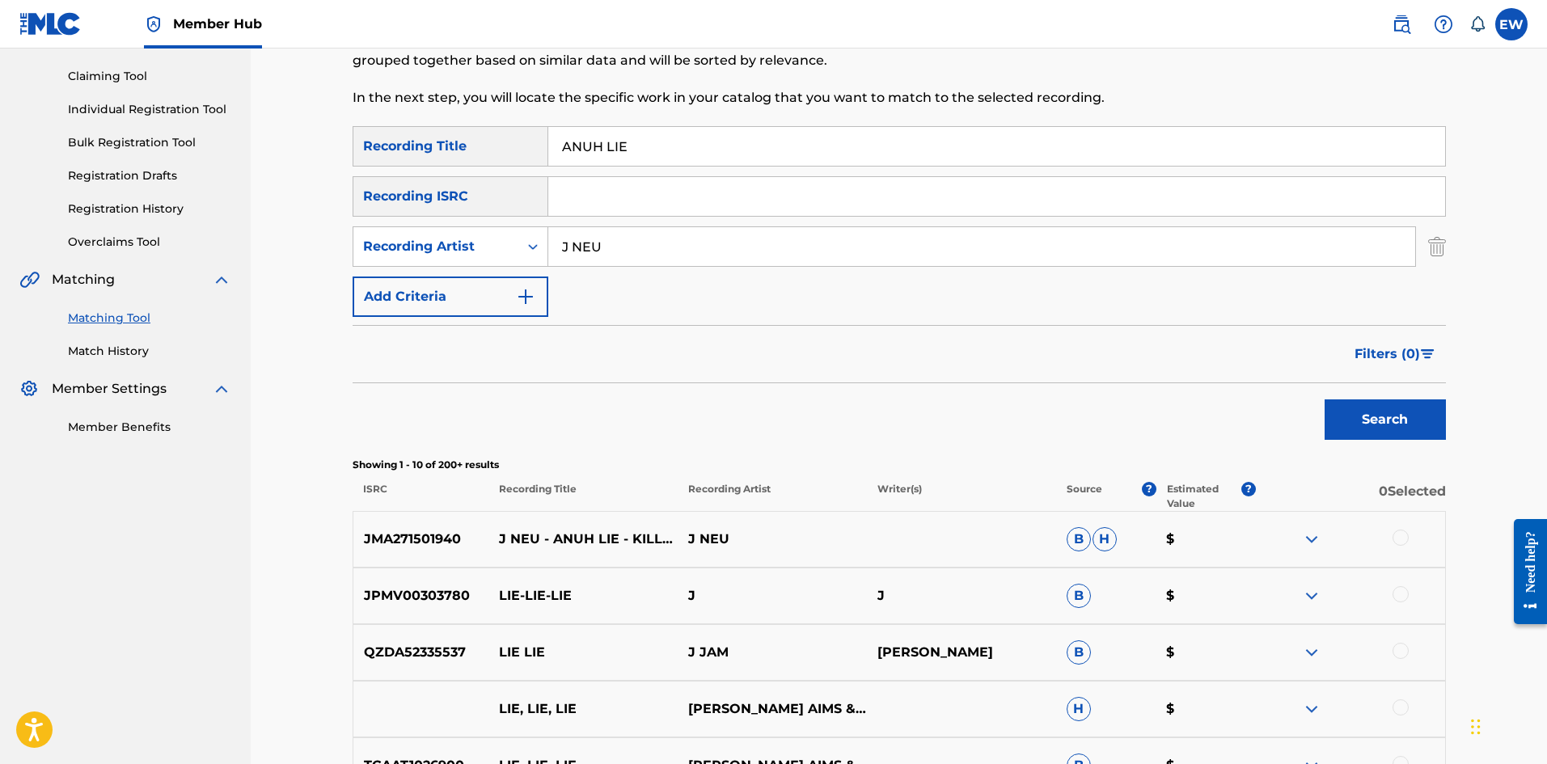
click at [1401, 539] on div at bounding box center [1401, 538] width 16 height 16
click at [1063, 625] on button "Match 1 Group" at bounding box center [1136, 632] width 179 height 40
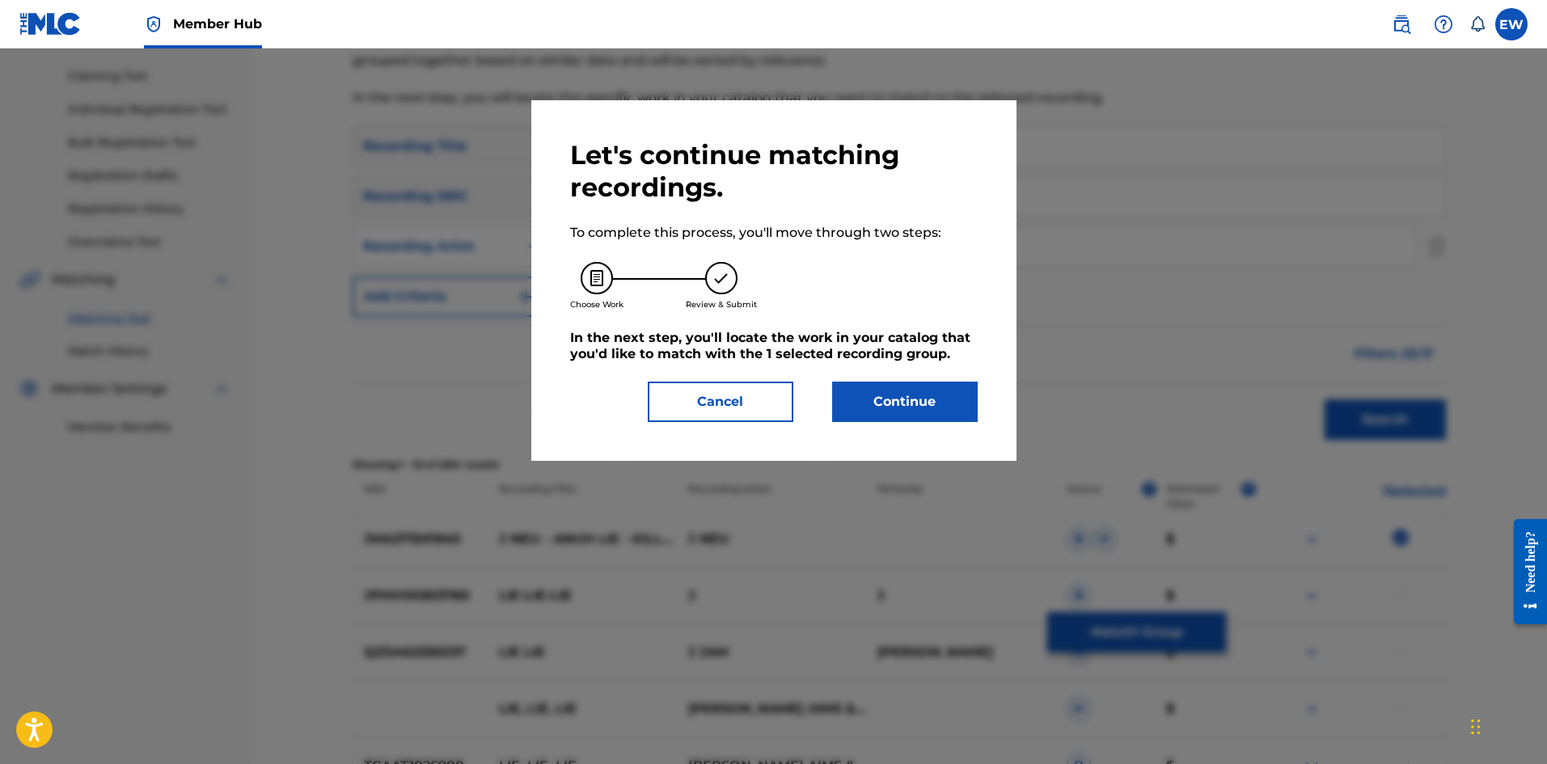
click at [881, 428] on div "Let's continue matching recordings. To complete this process, you'll move throu…" at bounding box center [773, 280] width 485 height 361
click at [869, 393] on button "Continue" at bounding box center [905, 402] width 146 height 40
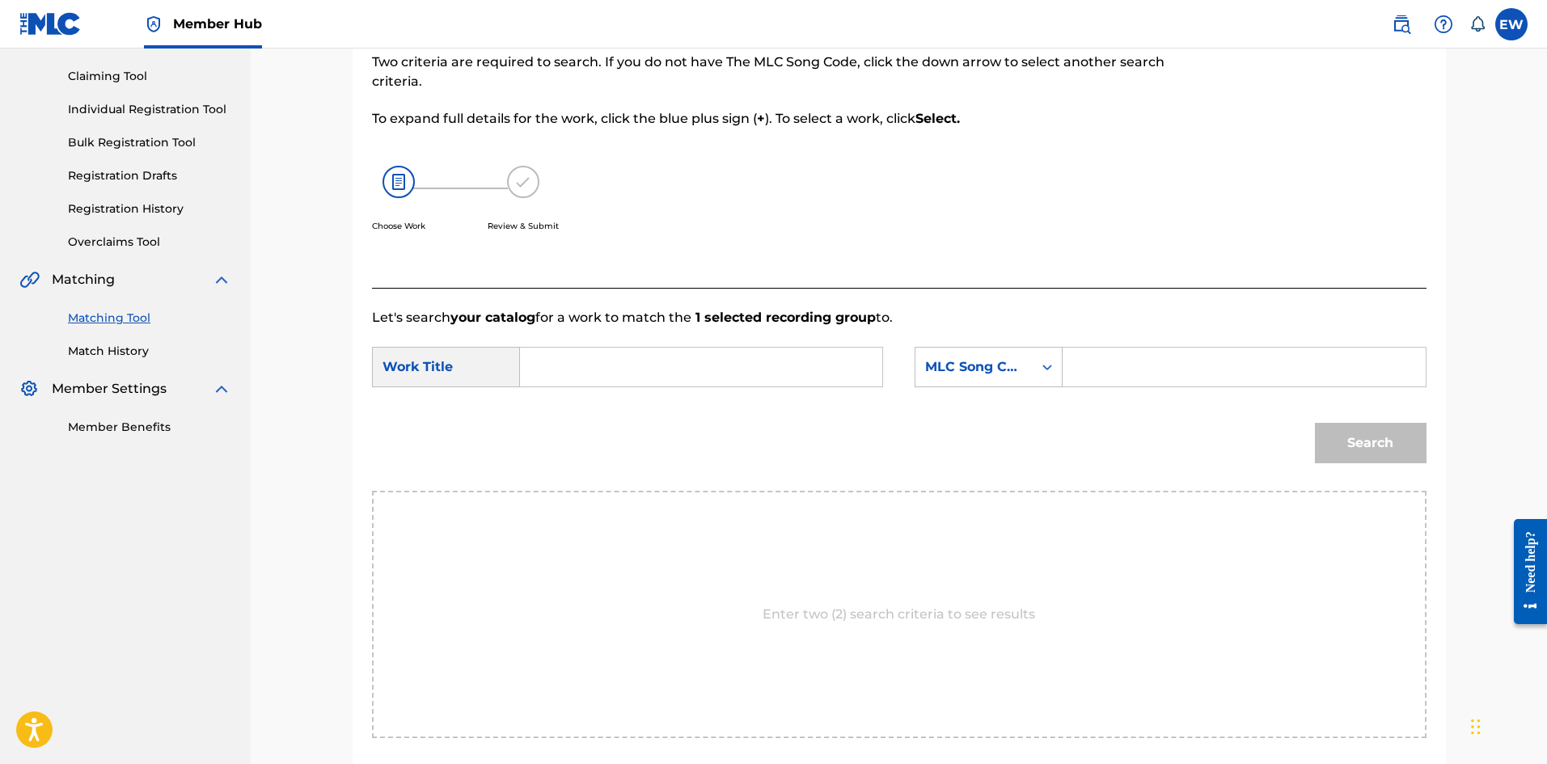
drag, startPoint x: 732, startPoint y: 377, endPoint x: 718, endPoint y: 374, distance: 14.0
click at [727, 377] on input "Search Form" at bounding box center [701, 367] width 335 height 39
paste input "ANUH LIE"
type input "ANUH LIE"
click at [1245, 374] on input "Search Form" at bounding box center [1243, 367] width 335 height 39
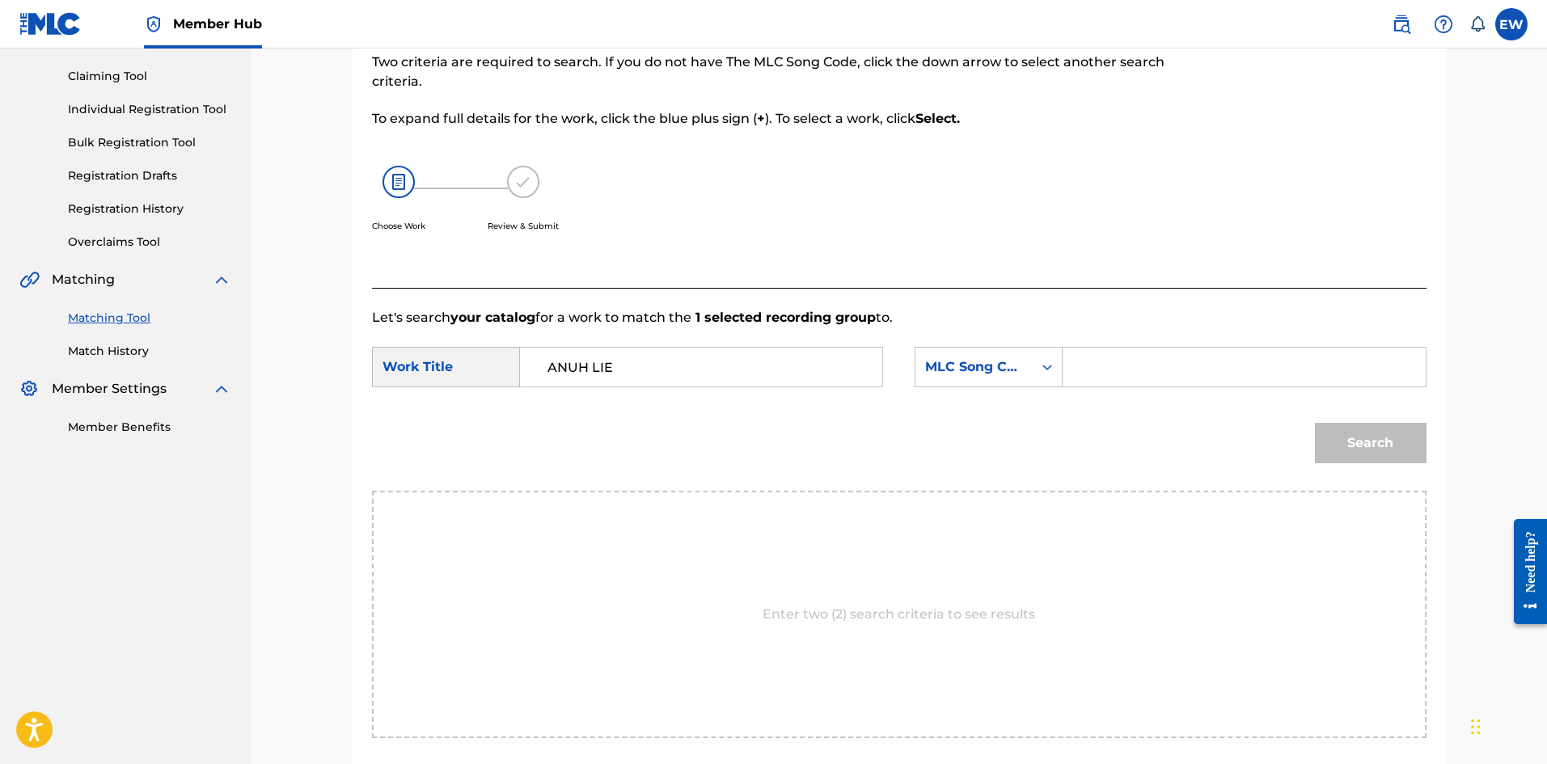
paste input "AD2CCG"
type input "AD2CCG"
click at [1351, 452] on button "Search" at bounding box center [1371, 443] width 112 height 40
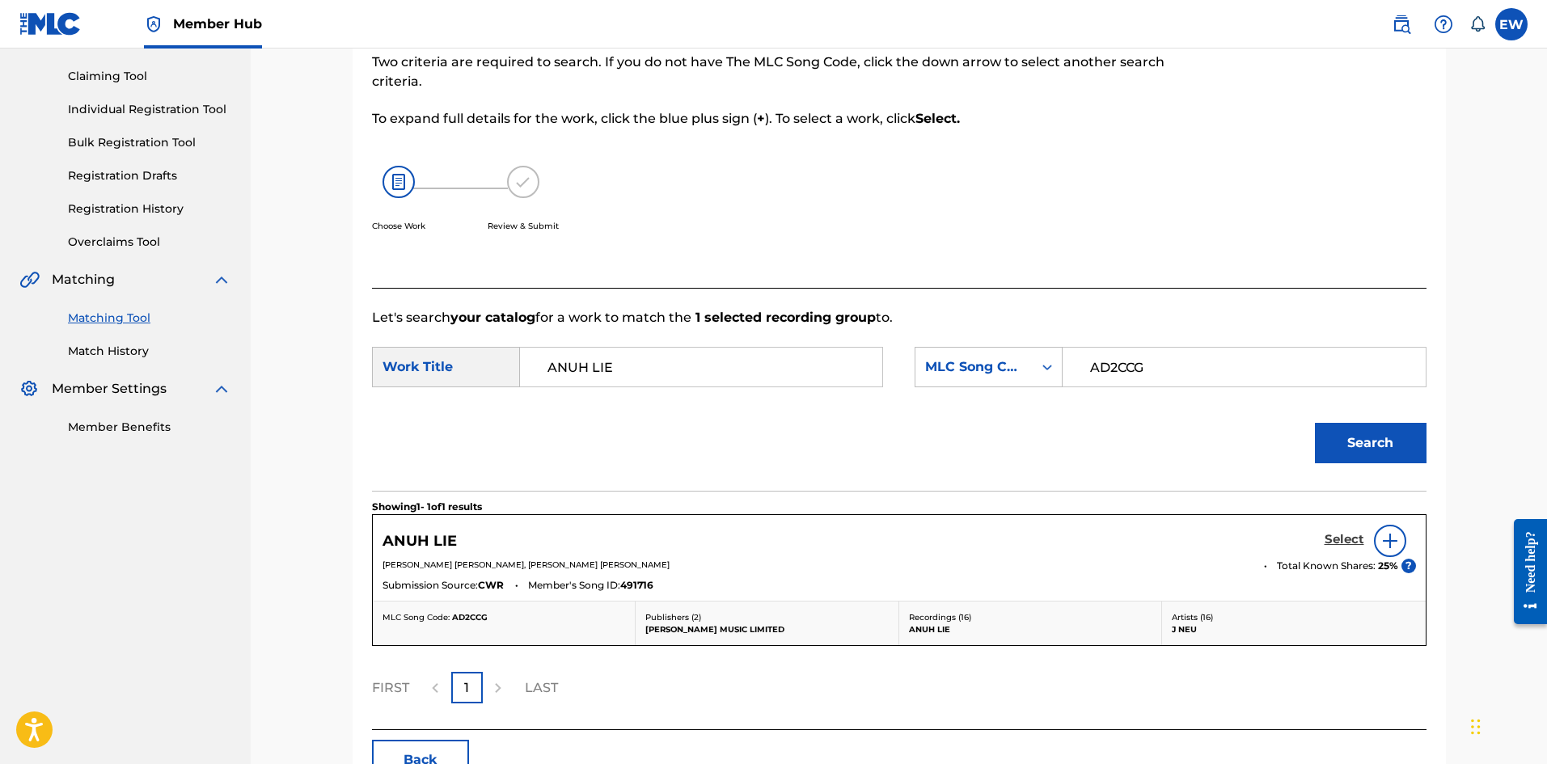
click at [1339, 541] on h5 "Select" at bounding box center [1345, 539] width 40 height 15
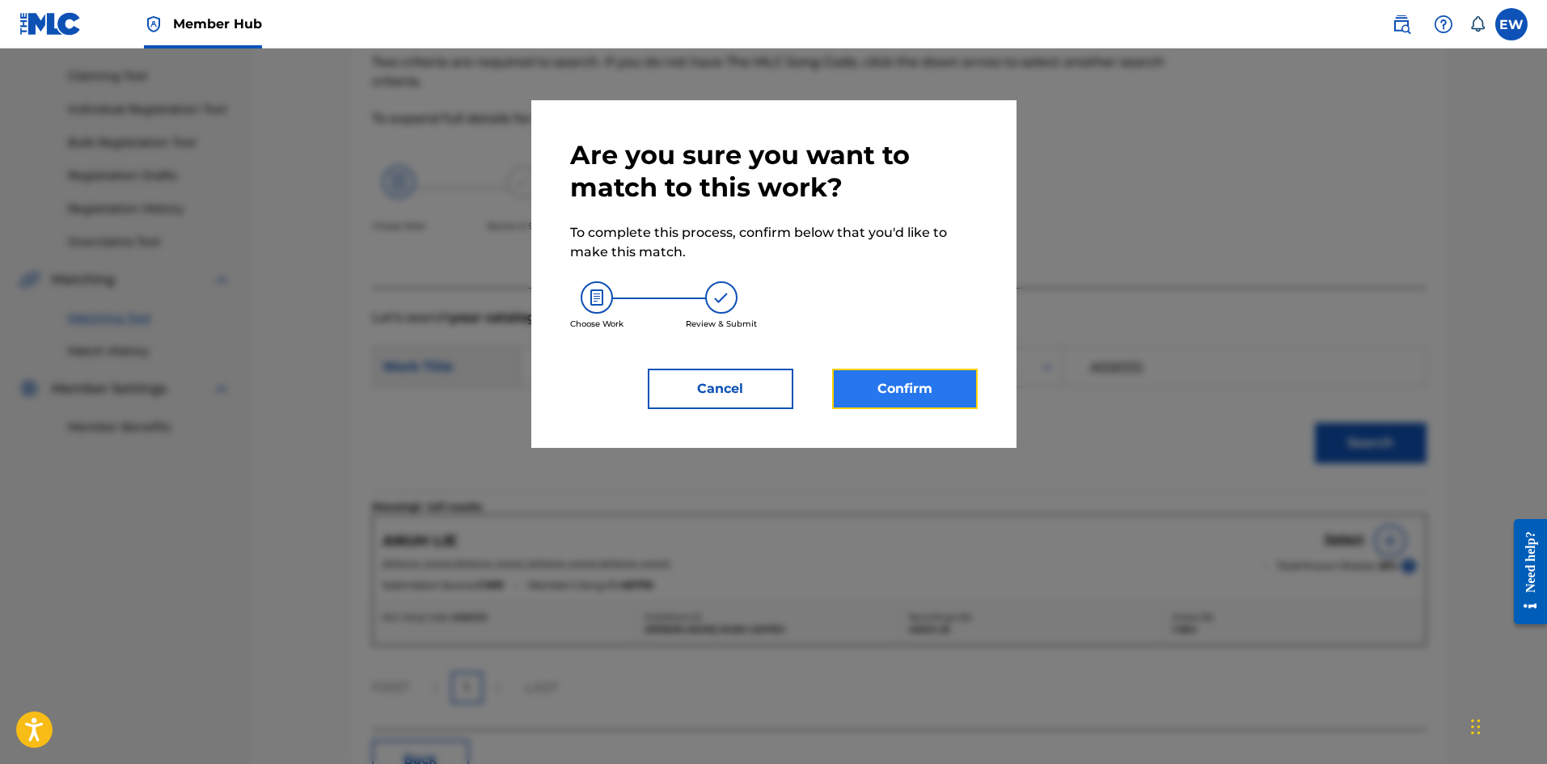
click at [968, 377] on button "Confirm" at bounding box center [905, 389] width 146 height 40
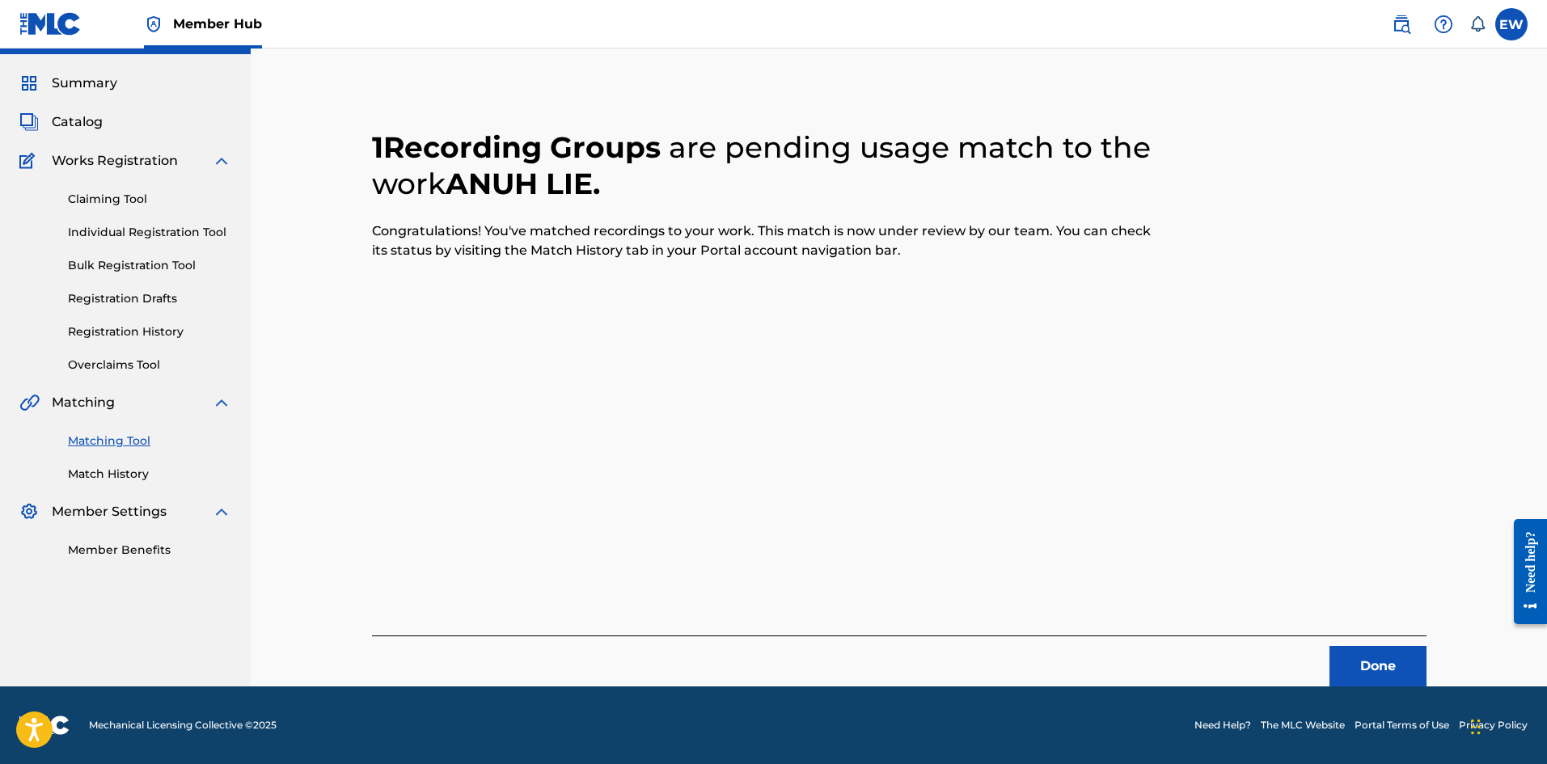
scroll to position [39, 0]
drag, startPoint x: 1387, startPoint y: 657, endPoint x: 1551, endPoint y: 630, distance: 166.3
click at [1392, 656] on button "Done" at bounding box center [1378, 666] width 97 height 40
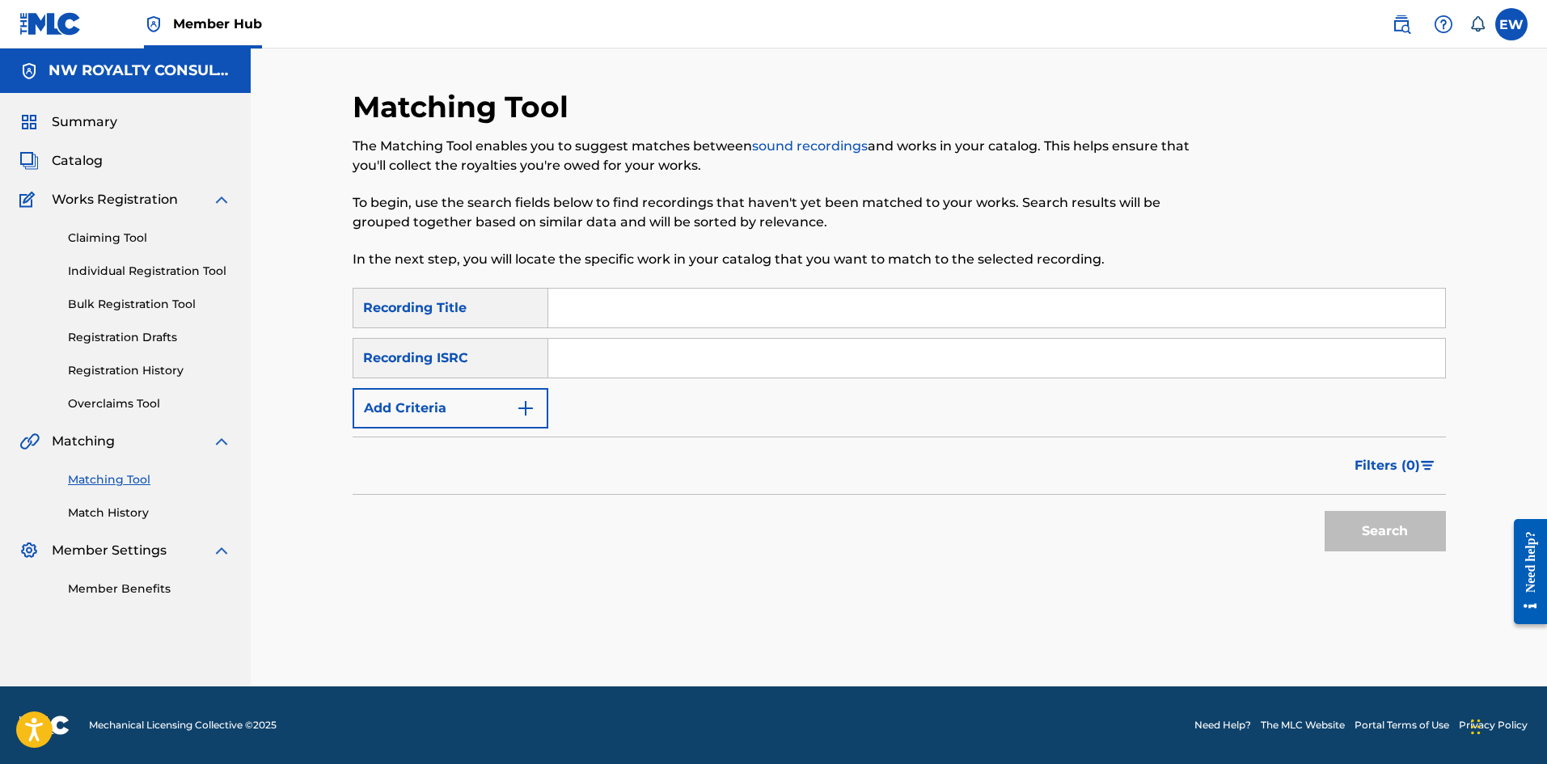
scroll to position [0, 0]
click at [419, 412] on button "Add Criteria" at bounding box center [451, 408] width 196 height 40
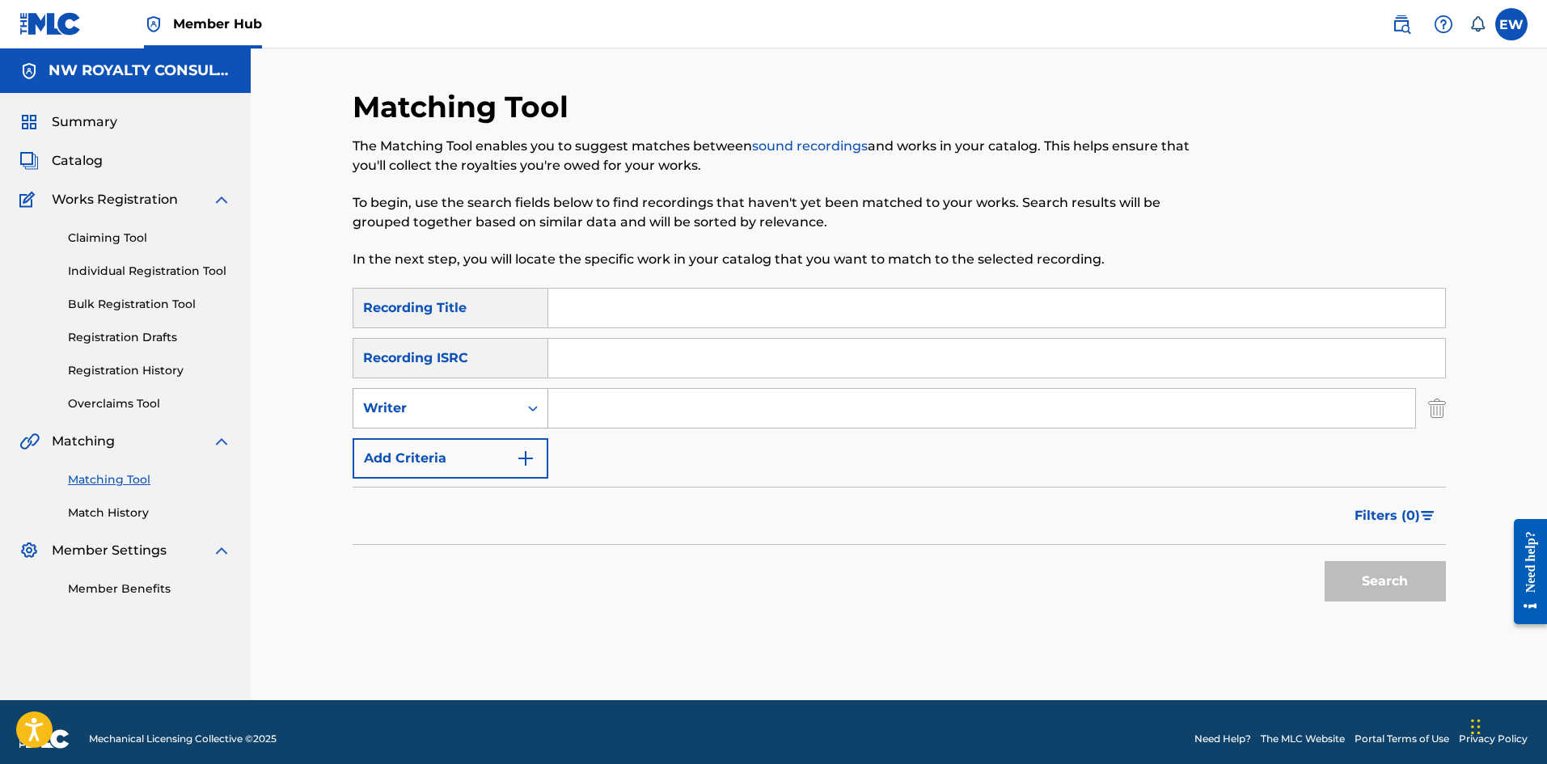
click at [395, 409] on div "Writer" at bounding box center [436, 408] width 146 height 19
click at [428, 425] on div "Writer" at bounding box center [451, 408] width 196 height 40
click at [429, 423] on div "Writer" at bounding box center [435, 408] width 165 height 31
click at [425, 450] on div "Recording Artist" at bounding box center [450, 449] width 194 height 40
click at [800, 416] on input "Search Form" at bounding box center [981, 408] width 867 height 39
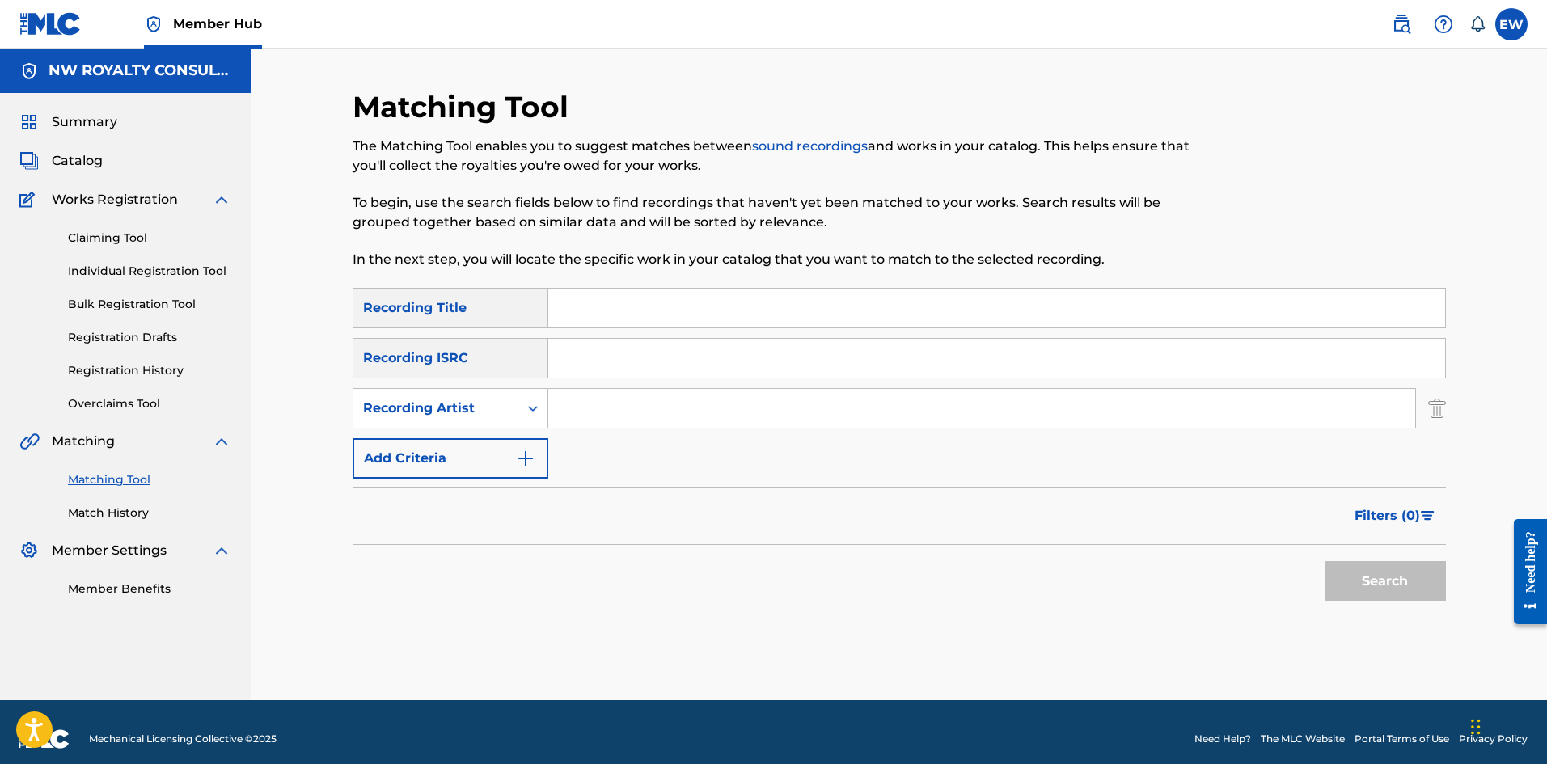
paste input "[PERSON_NAME]"
type input "[PERSON_NAME]"
click at [628, 316] on input "Search Form" at bounding box center [996, 308] width 897 height 39
paste input "ANUKNOCKA"
type input "ANUKNOCKA"
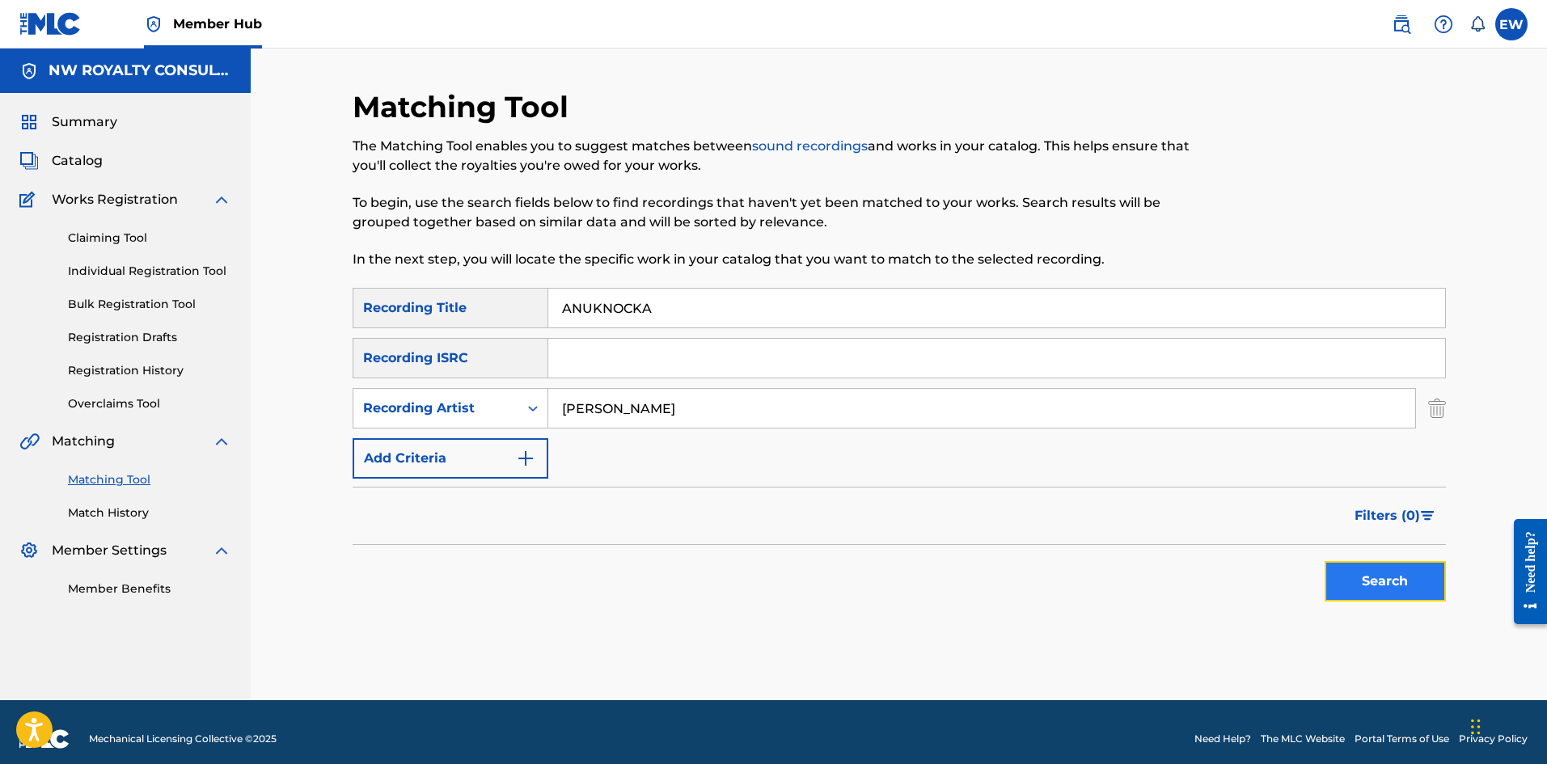
click at [1380, 579] on button "Search" at bounding box center [1385, 581] width 121 height 40
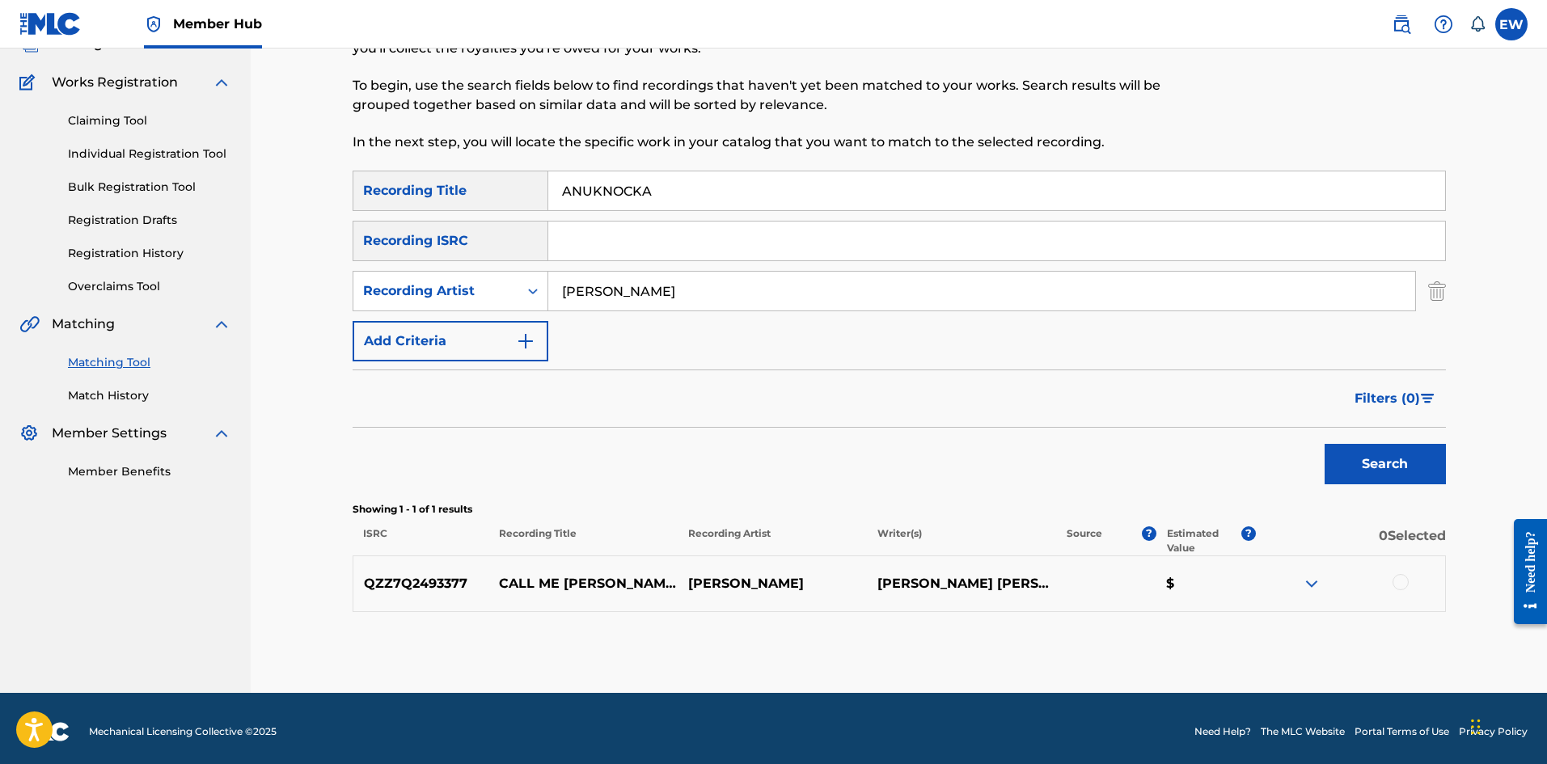
scroll to position [124, 0]
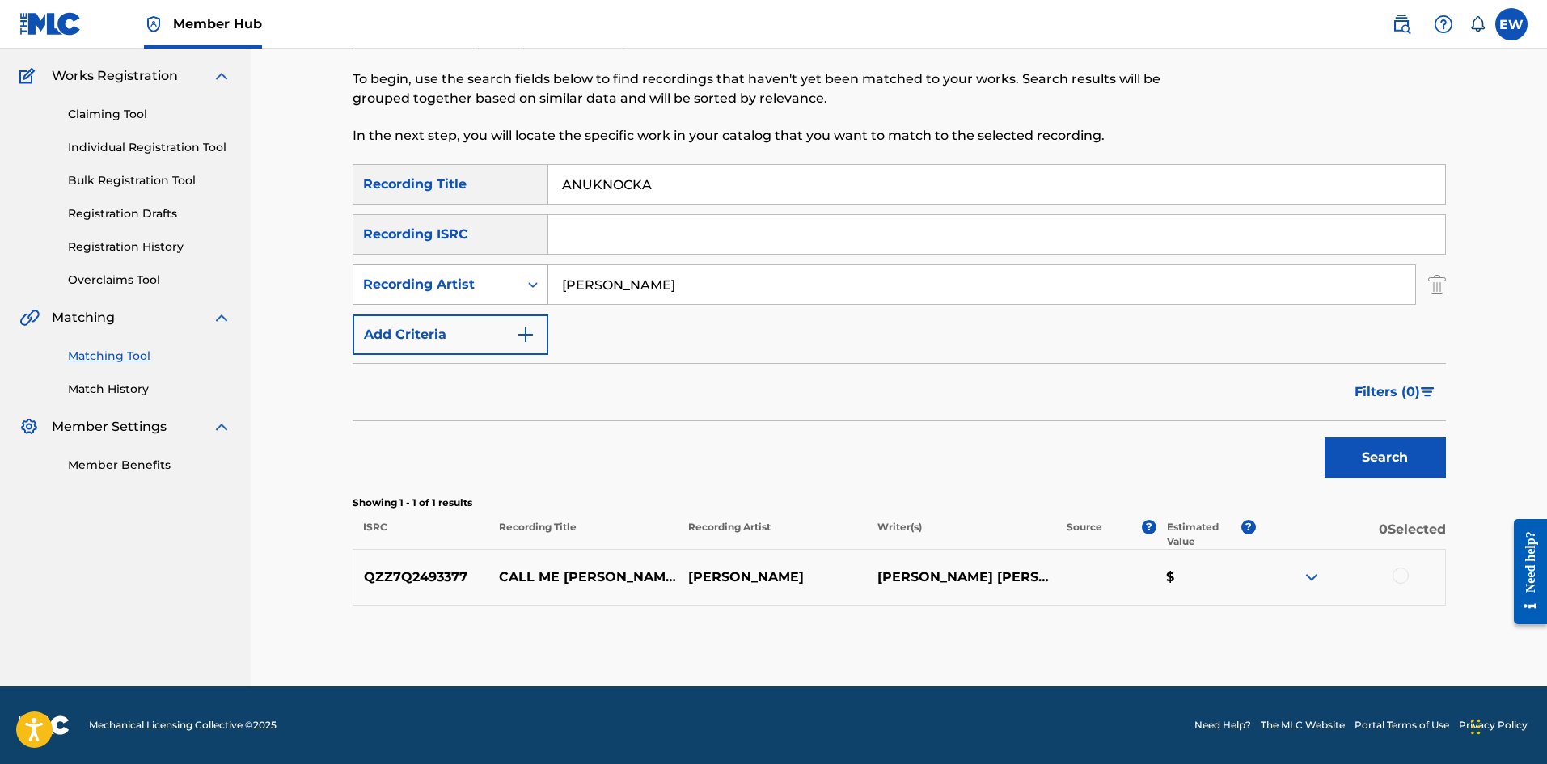
drag, startPoint x: 682, startPoint y: 302, endPoint x: 463, endPoint y: 293, distance: 218.6
click at [463, 293] on div "SearchWithCriteria37f4c58e-0e9c-43a4-aa80-301437b378f4 Recording Artist [PERSON…" at bounding box center [899, 284] width 1093 height 40
paste input "I OCTANE"
type input "I OCTANE"
drag, startPoint x: 721, startPoint y: 182, endPoint x: 466, endPoint y: 162, distance: 255.5
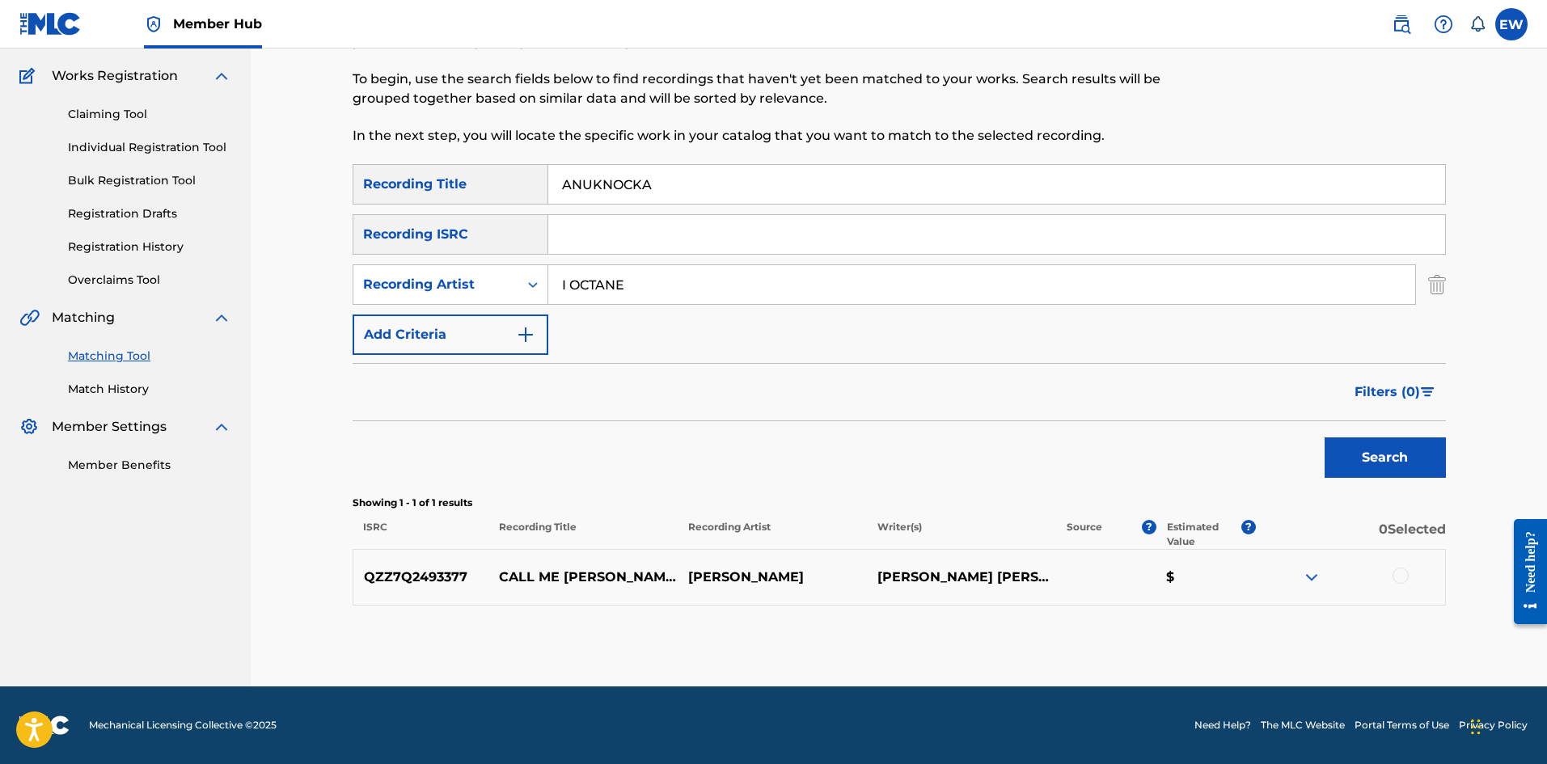
click at [526, 173] on div "SearchWithCriteriaf18d578d-6772-4e1b-bb59-a487cdd54c60 Recording Title ANUKNOCKA" at bounding box center [899, 184] width 1093 height 40
paste input "Y BWOY"
type input "ANY BWOY"
drag, startPoint x: 1373, startPoint y: 468, endPoint x: 1375, endPoint y: 441, distance: 27.5
click at [1374, 465] on button "Search" at bounding box center [1385, 458] width 121 height 40
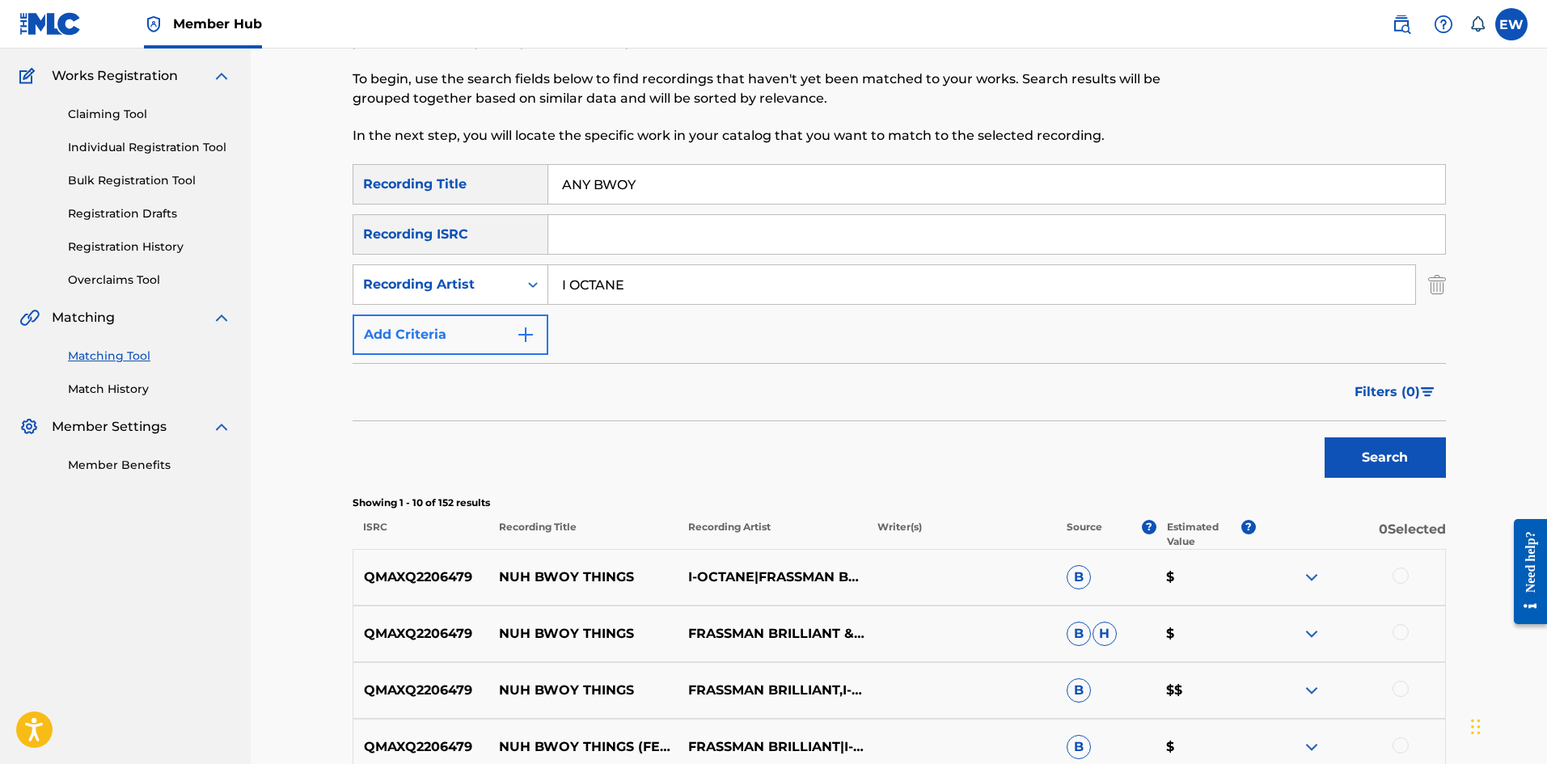
drag, startPoint x: 687, startPoint y: 285, endPoint x: 435, endPoint y: 315, distance: 254.2
click at [435, 315] on div "SearchWithCriteriaf18d578d-6772-4e1b-bb59-a487cdd54c60 Recording Title ANY BWOY…" at bounding box center [899, 259] width 1093 height 191
paste input "[PERSON_NAME]"
type input "[PERSON_NAME]"
drag, startPoint x: 672, startPoint y: 179, endPoint x: 476, endPoint y: 166, distance: 196.9
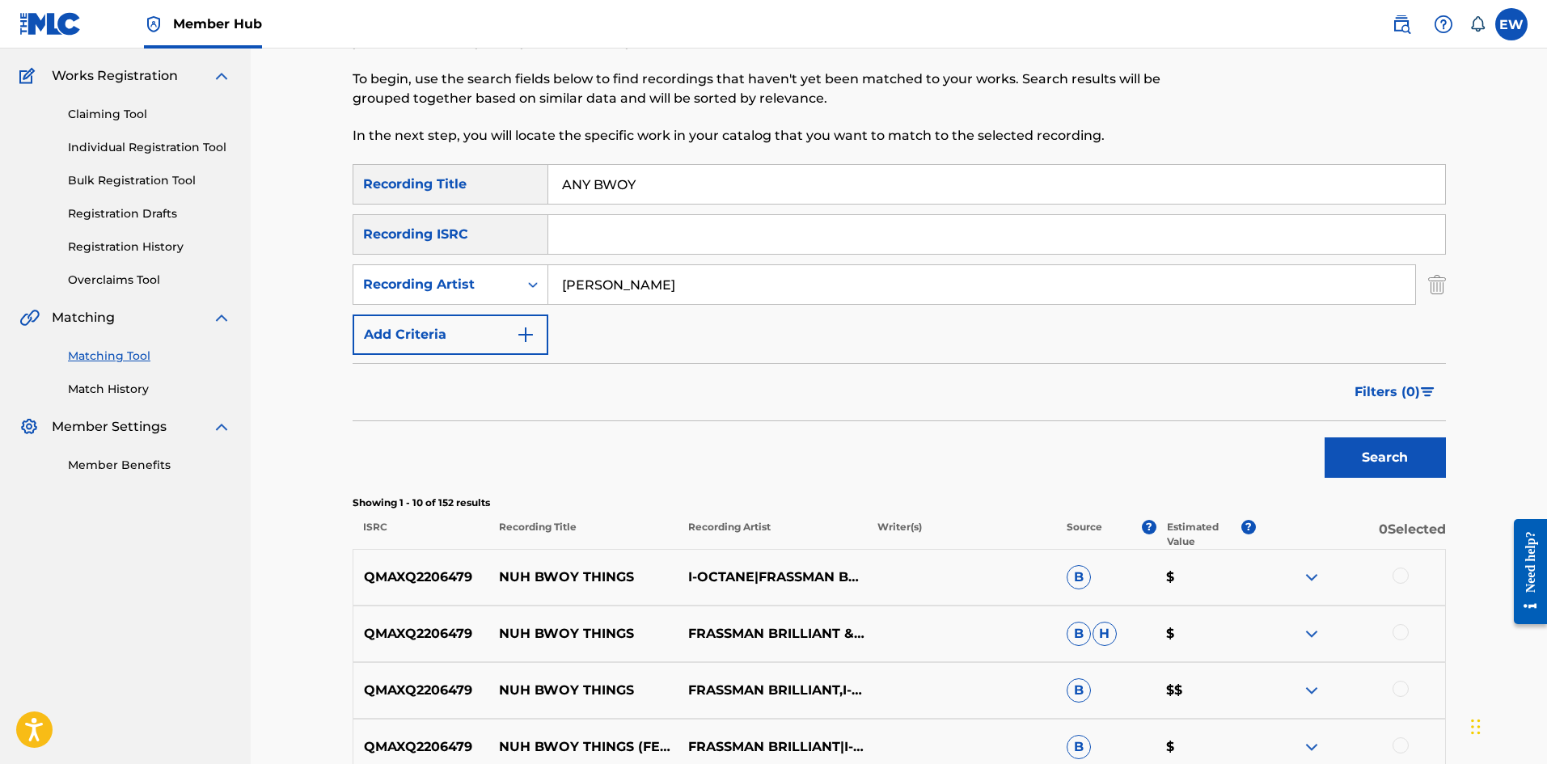
click at [462, 171] on div "SearchWithCriteriaf18d578d-6772-4e1b-bb59-a487cdd54c60 Recording Title ANY BWOY" at bounding box center [899, 184] width 1093 height 40
paste input "WAY ANY HOW"
type input "ANY WAY ANY HOW"
drag, startPoint x: 1364, startPoint y: 462, endPoint x: 1326, endPoint y: 448, distance: 39.7
click at [1364, 462] on button "Search" at bounding box center [1385, 458] width 121 height 40
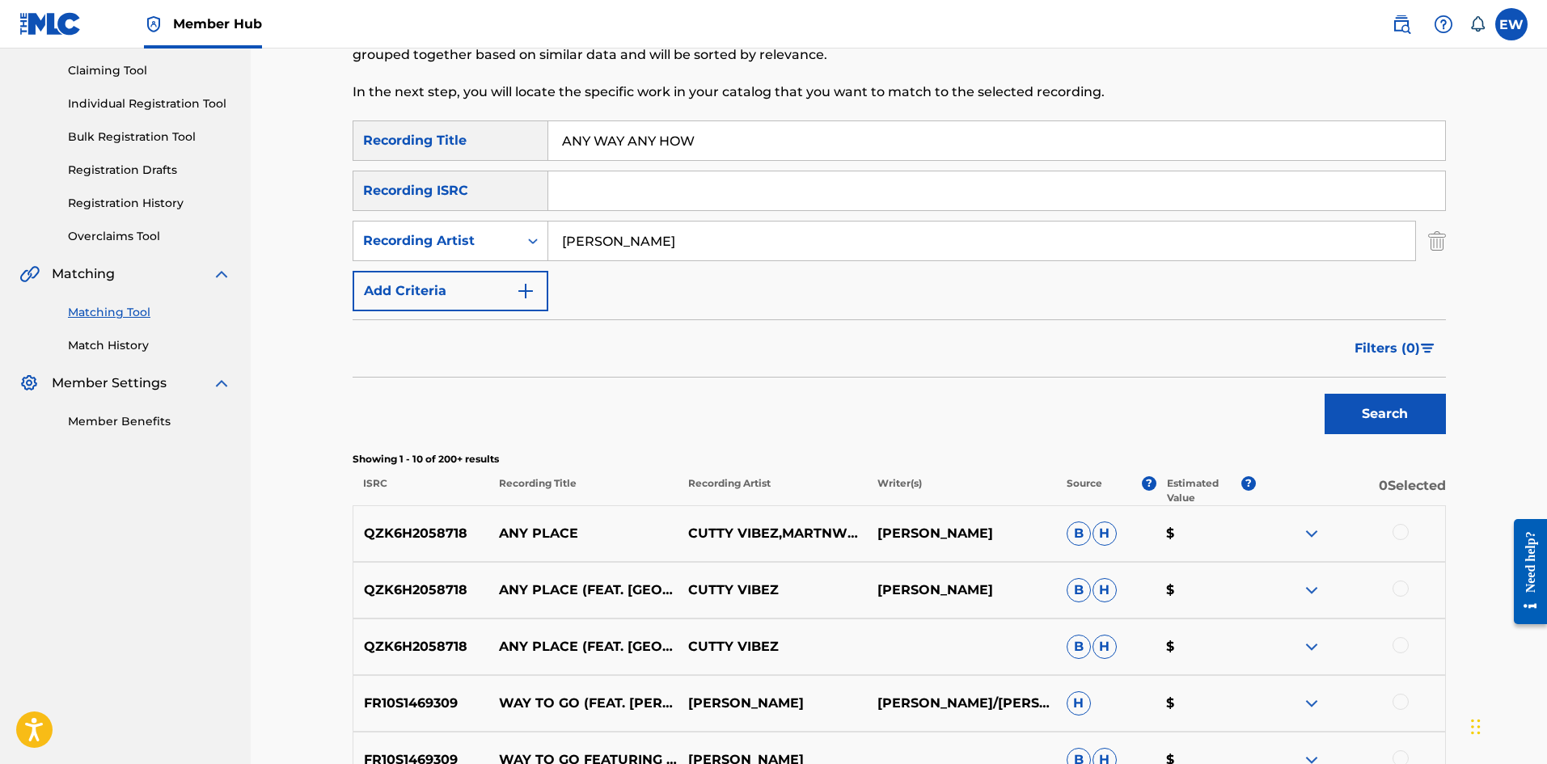
scroll to position [108, 0]
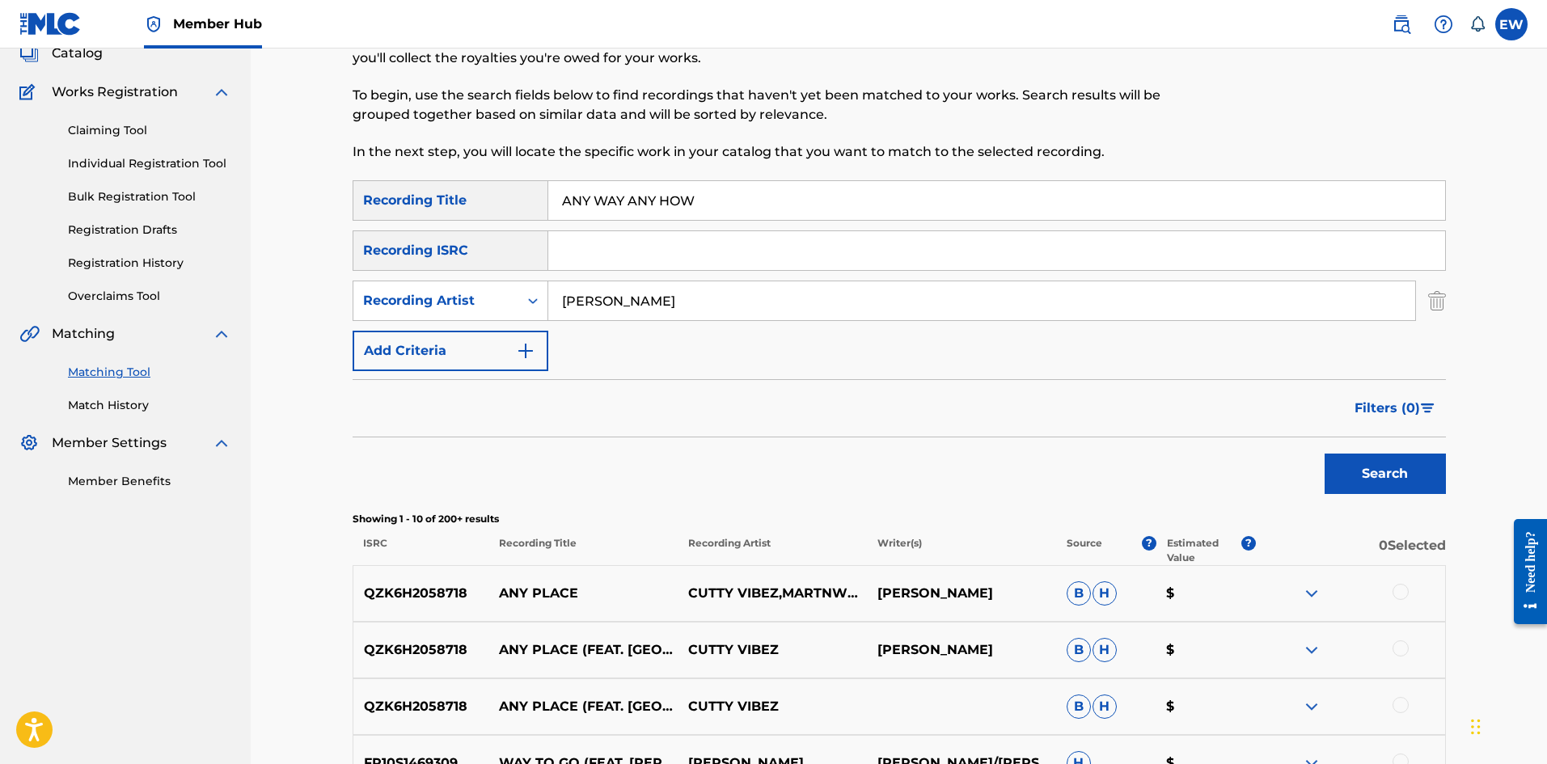
drag, startPoint x: 737, startPoint y: 302, endPoint x: 520, endPoint y: 323, distance: 217.8
click at [520, 323] on div "SearchWithCriteriaf18d578d-6772-4e1b-bb59-a487cdd54c60 Recording Title ANY WAY …" at bounding box center [899, 275] width 1093 height 191
paste input "BOOBA STARR"
type input "BOOBA STARR"
drag, startPoint x: 715, startPoint y: 205, endPoint x: 385, endPoint y: 174, distance: 331.4
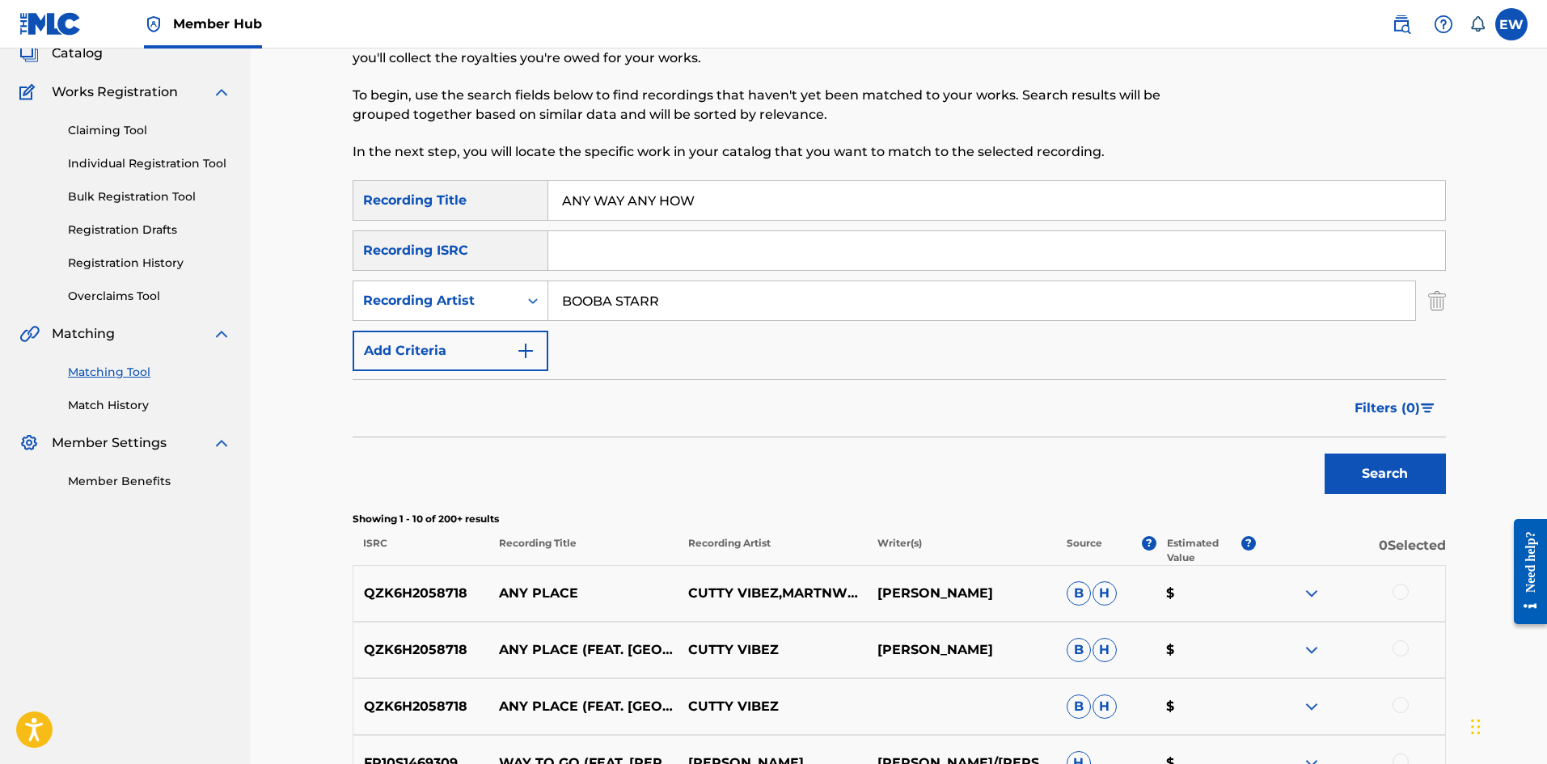
click at [385, 174] on div "Matching Tool The Matching Tool enables you to suggest matches between sound re…" at bounding box center [899, 616] width 1093 height 1271
paste input "EH"
type input "ANY WEH"
click at [1390, 487] on button "Search" at bounding box center [1385, 474] width 121 height 40
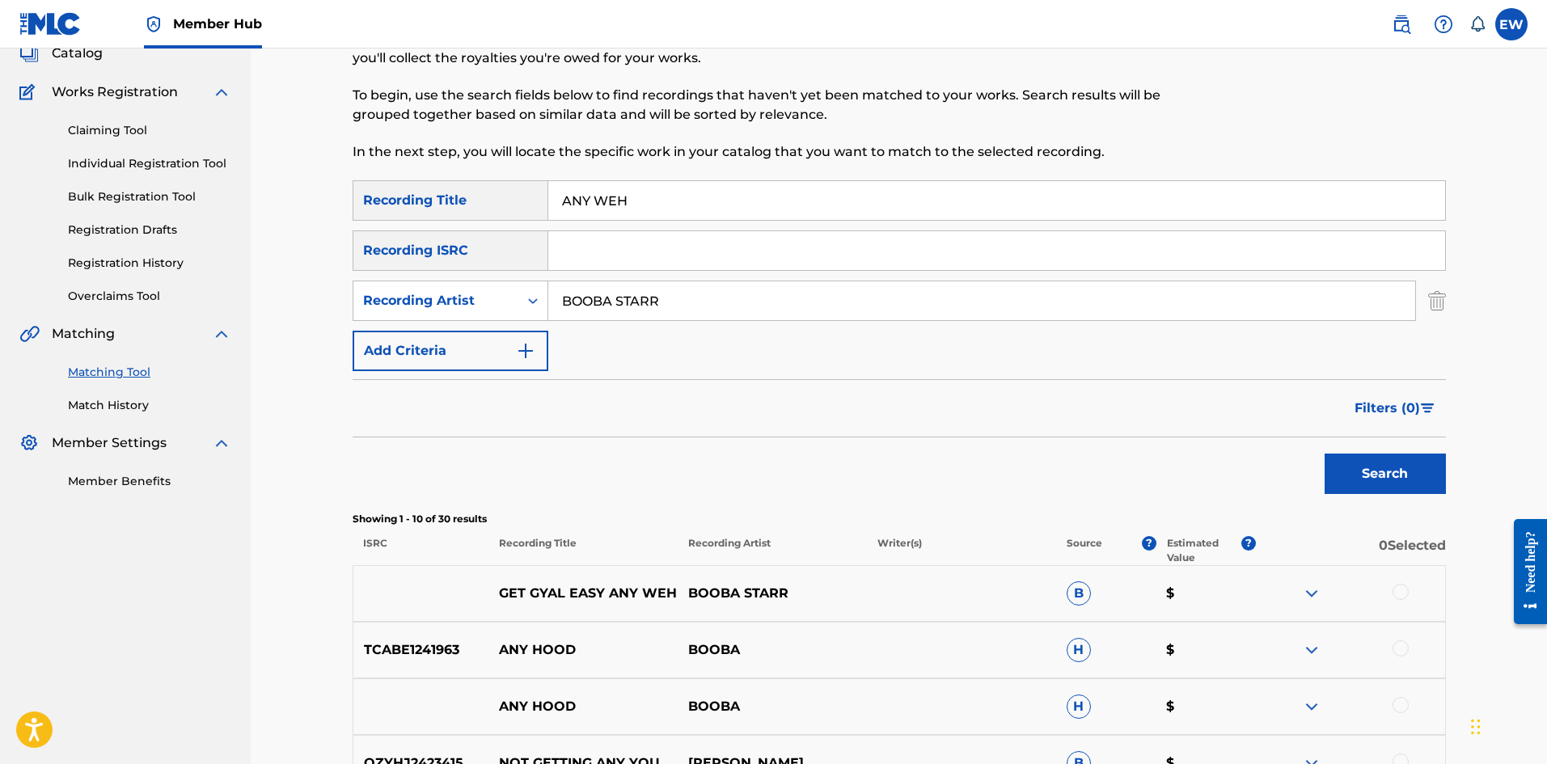
drag, startPoint x: 721, startPoint y: 304, endPoint x: 470, endPoint y: 329, distance: 252.0
click at [488, 325] on div "SearchWithCriteriaf18d578d-6772-4e1b-bb59-a487cdd54c60 Recording Title ANY WEH …" at bounding box center [899, 275] width 1093 height 191
paste input "[PERSON_NAME]"
type input "[PERSON_NAME]"
drag, startPoint x: 695, startPoint y: 193, endPoint x: 437, endPoint y: 206, distance: 258.3
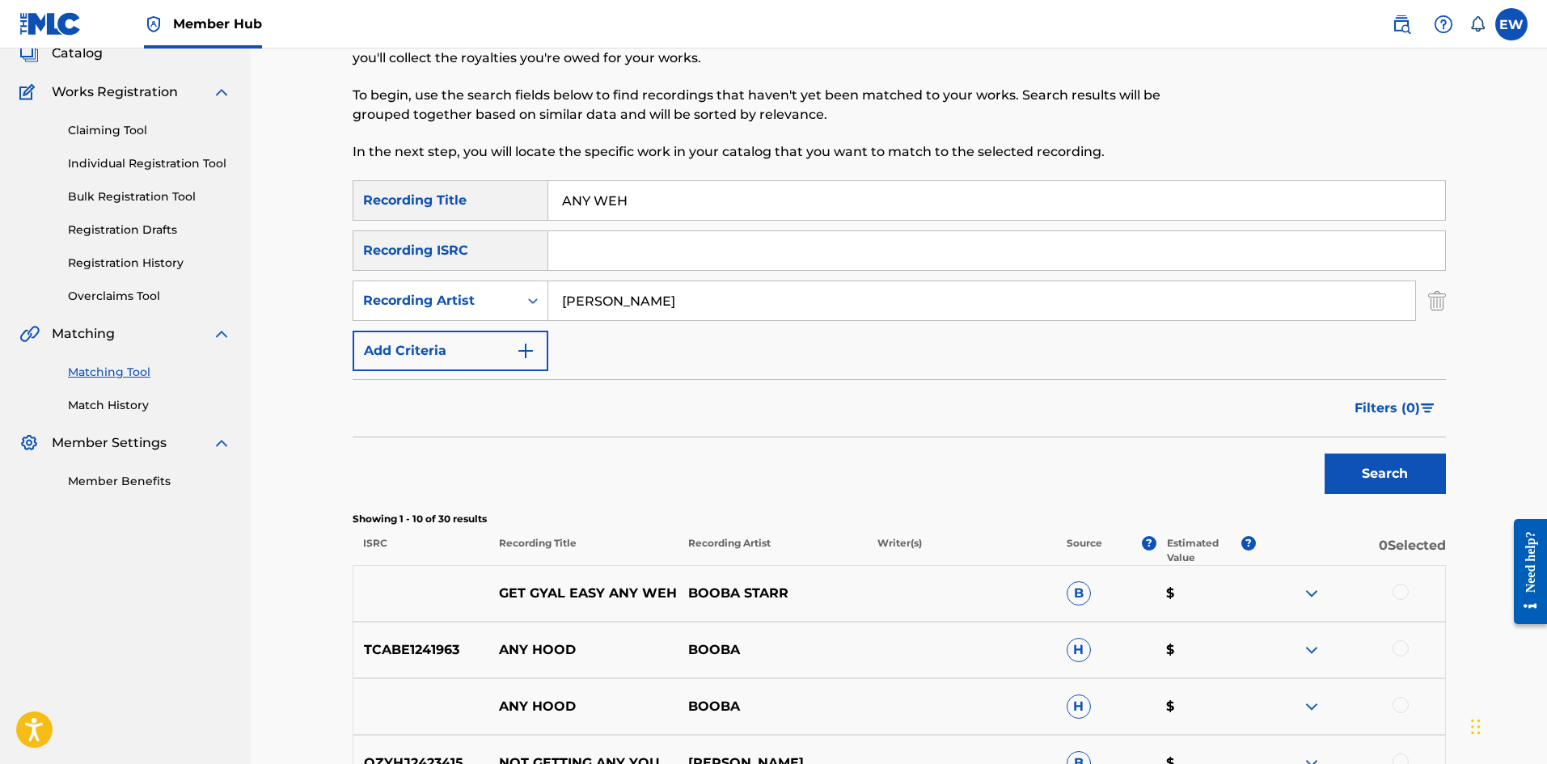
click at [438, 206] on div "SearchWithCriteriaf18d578d-6772-4e1b-bb59-a487cdd54c60 Recording Title ANY WEH" at bounding box center [899, 200] width 1093 height 40
click at [1380, 479] on button "Search" at bounding box center [1385, 474] width 121 height 40
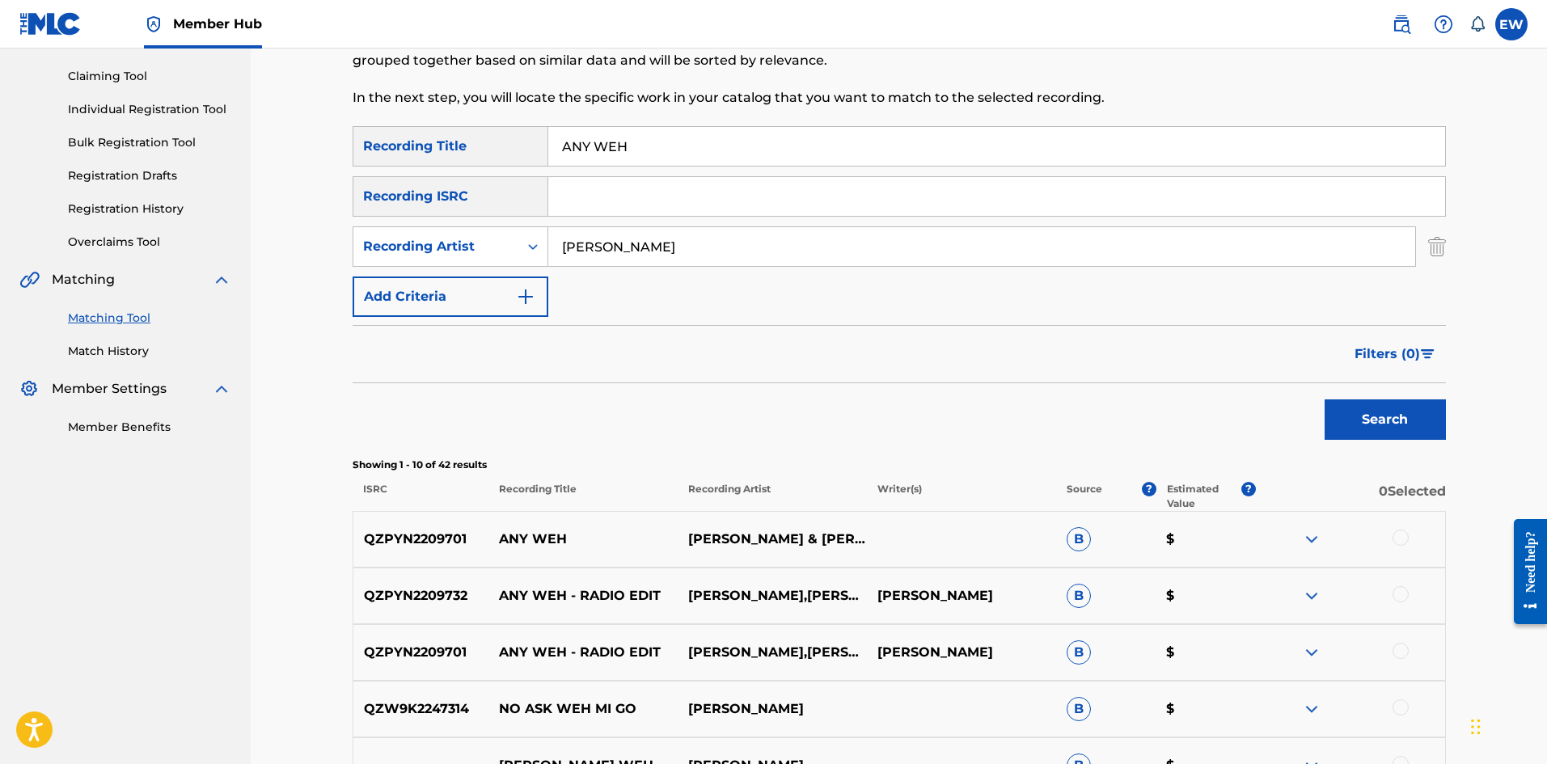
scroll to position [188, 0]
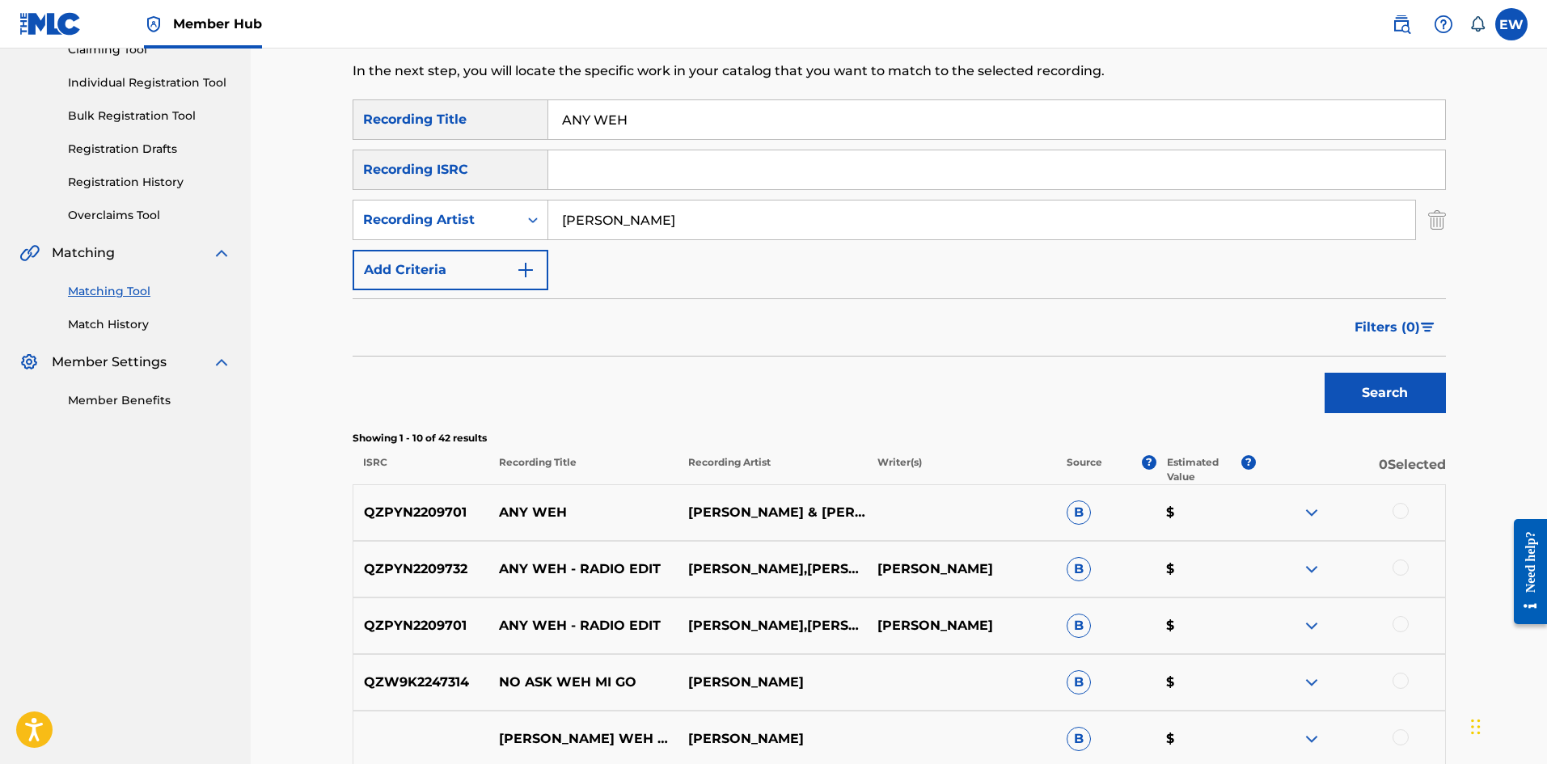
click at [1402, 504] on div "QZPYN2209701 ANY WEH [PERSON_NAME] & [PERSON_NAME] B $" at bounding box center [899, 512] width 1093 height 57
click at [1401, 517] on div at bounding box center [1401, 511] width 16 height 16
click at [1403, 569] on div at bounding box center [1401, 568] width 16 height 16
click at [1405, 630] on div at bounding box center [1401, 624] width 16 height 16
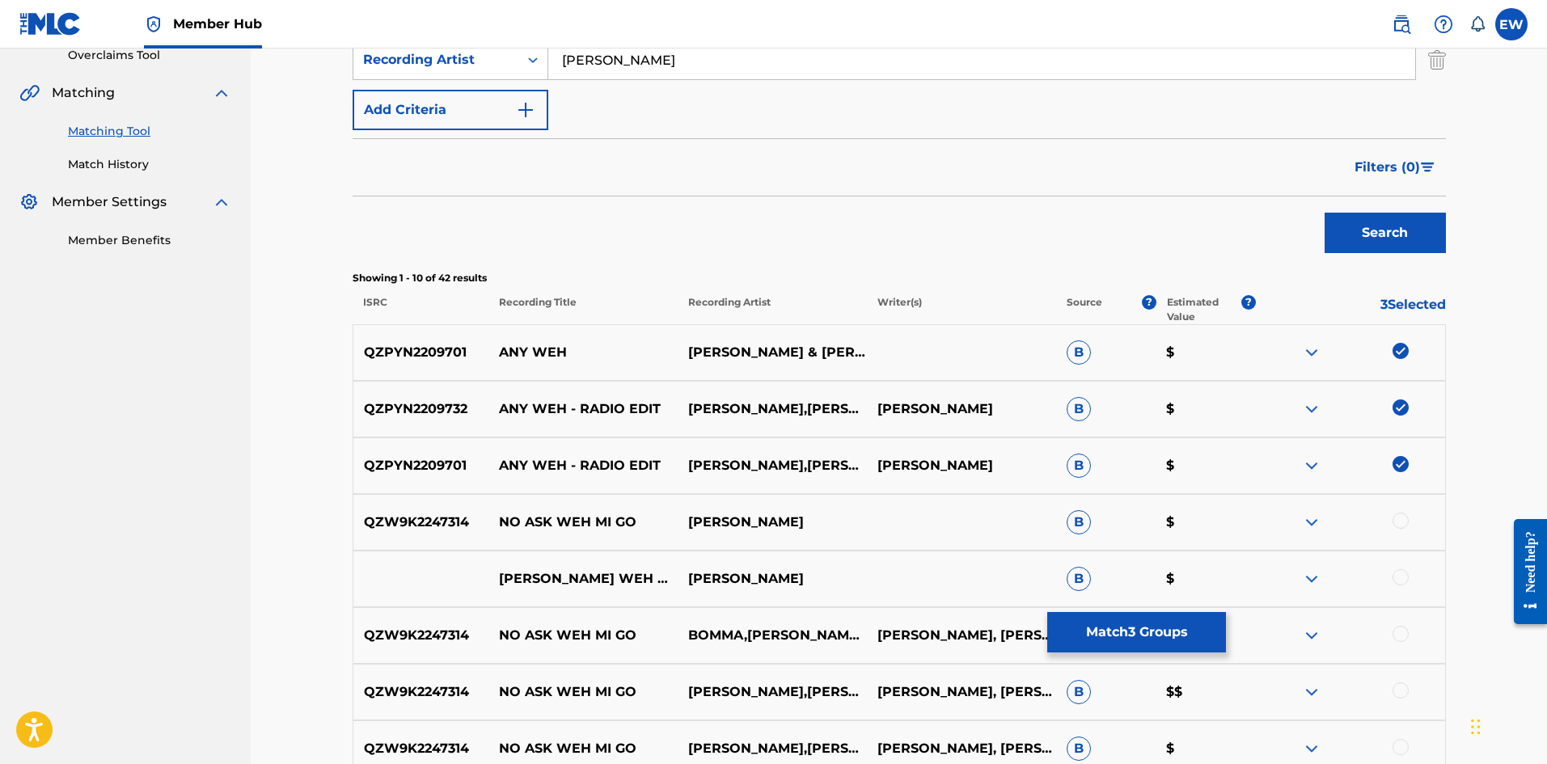
scroll to position [350, 0]
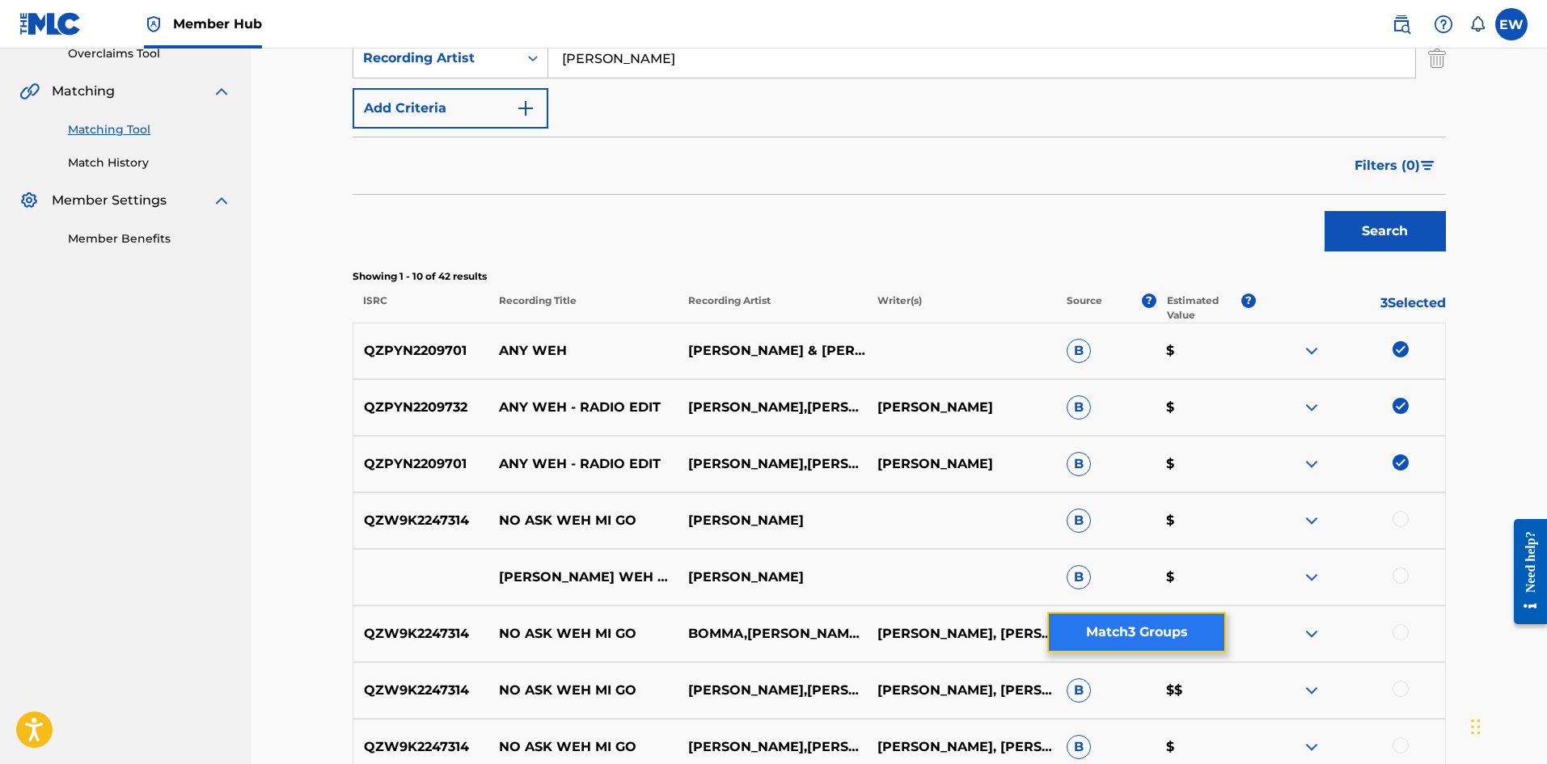
click at [1110, 641] on button "Match 3 Groups" at bounding box center [1136, 632] width 179 height 40
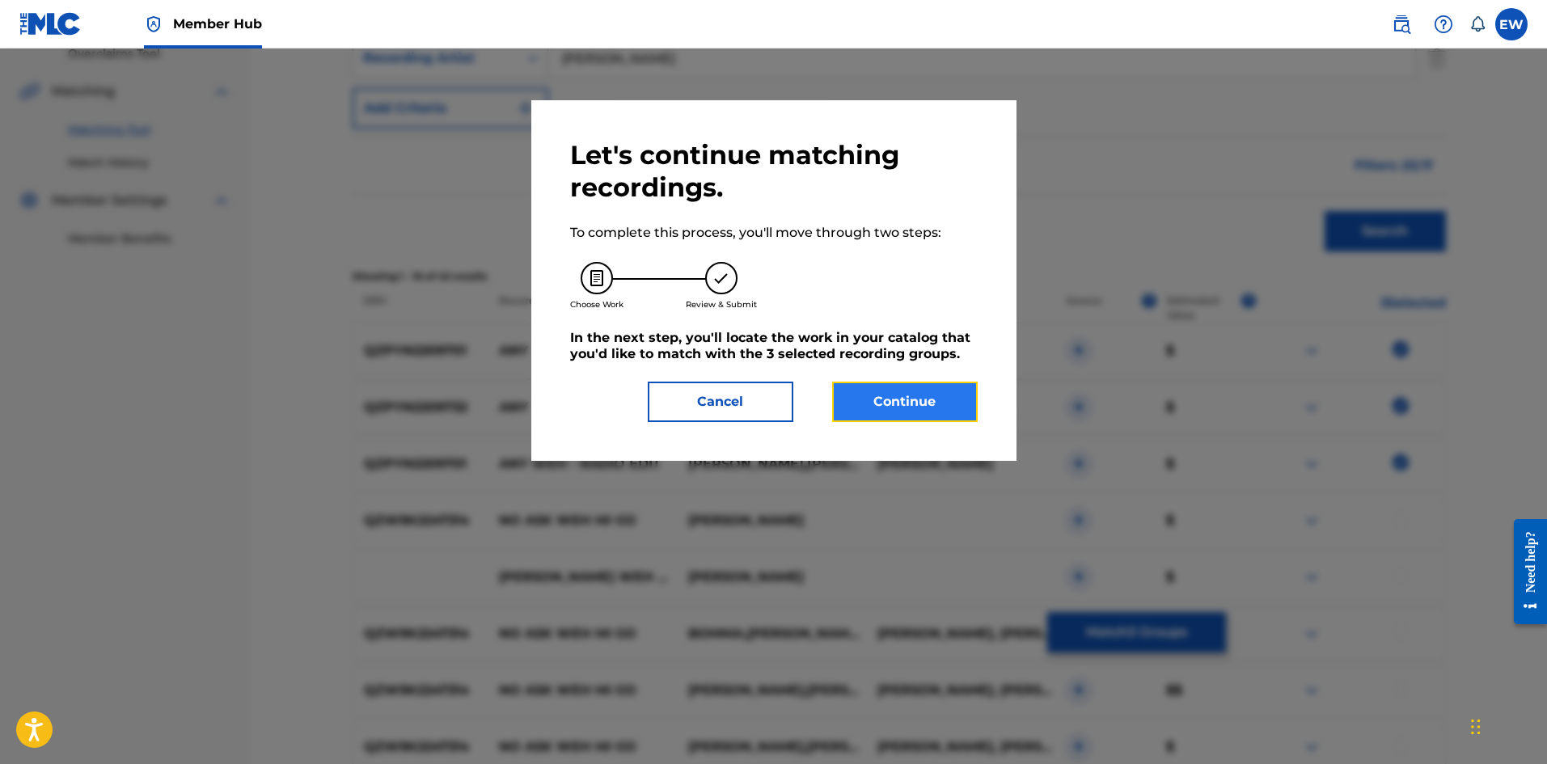
click at [928, 406] on button "Continue" at bounding box center [905, 402] width 146 height 40
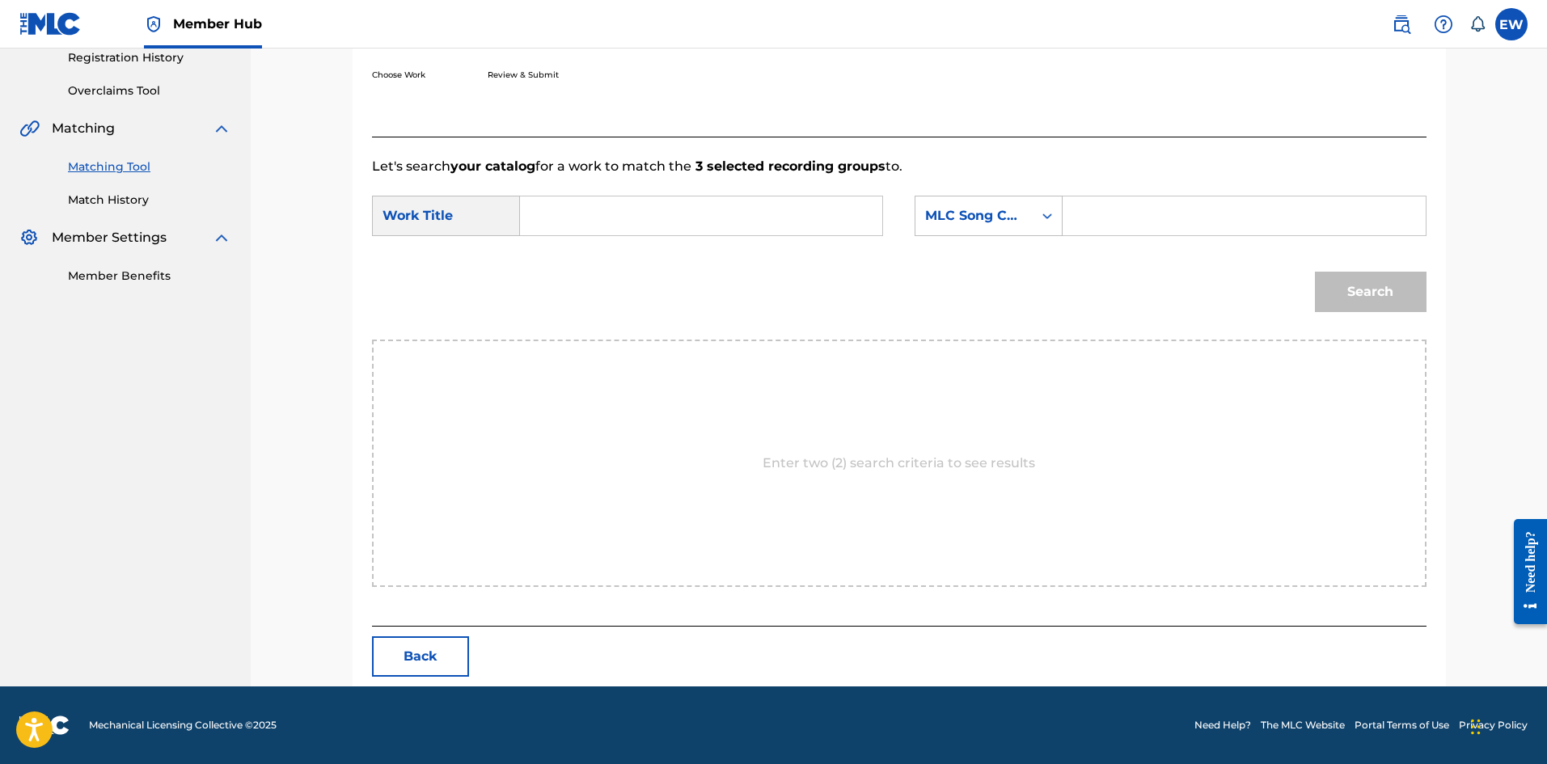
drag, startPoint x: 687, startPoint y: 226, endPoint x: 671, endPoint y: 293, distance: 68.1
click at [685, 235] on input "Search Form" at bounding box center [701, 216] width 335 height 39
paste input "ANY WEH"
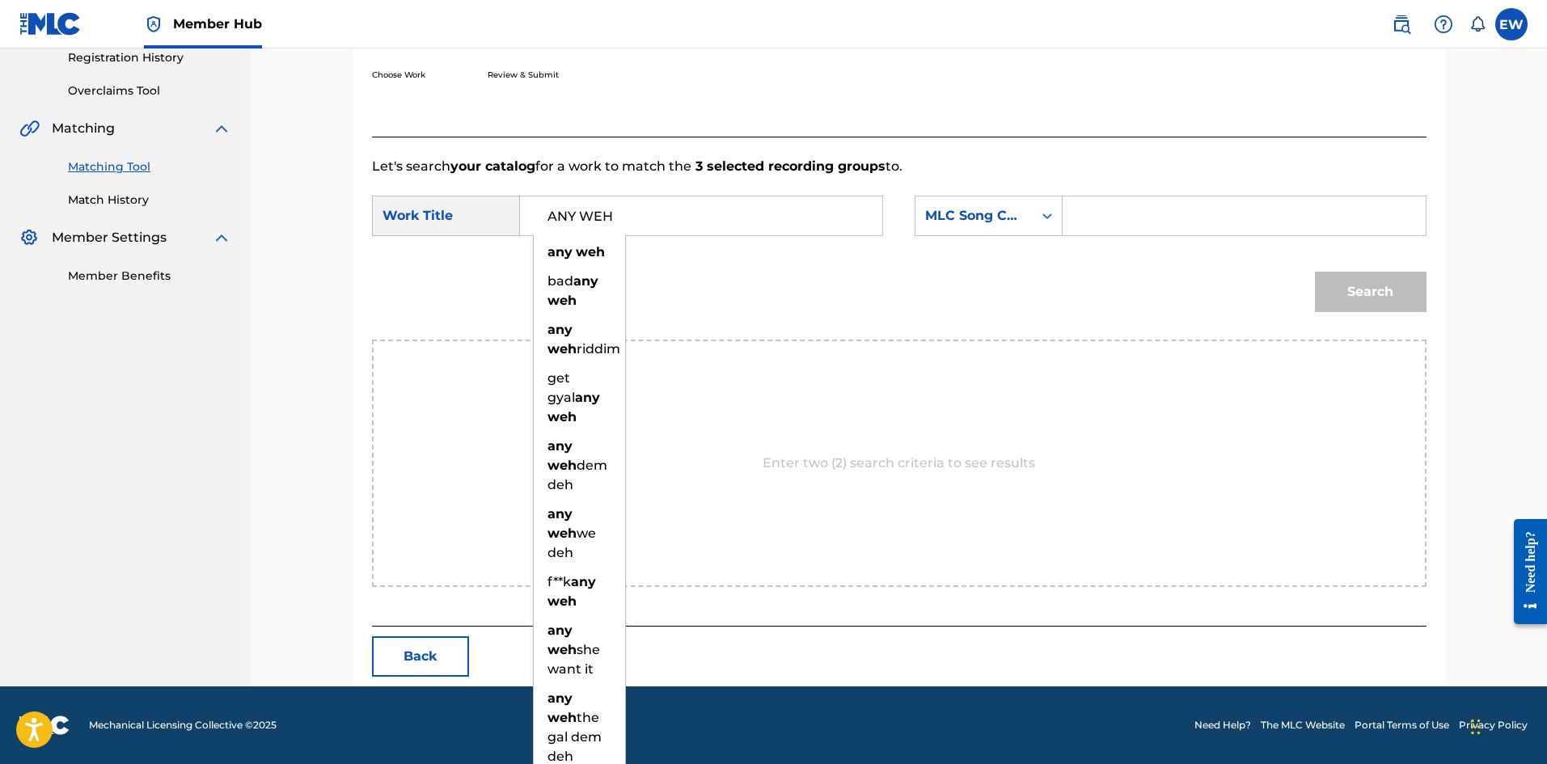
type input "ANY WEH"
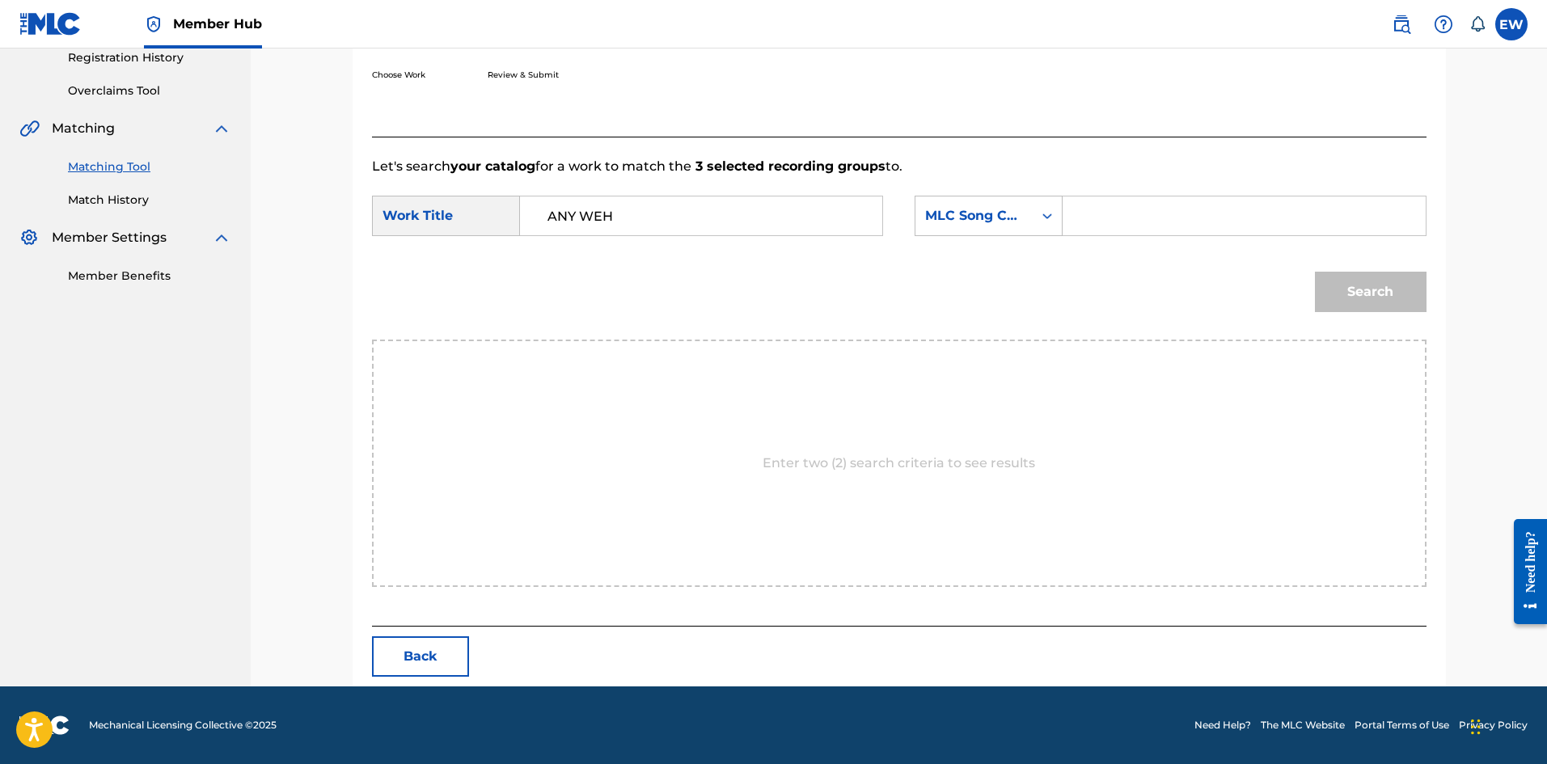
click at [1323, 221] on input "Search Form" at bounding box center [1243, 216] width 335 height 39
paste input "AD2GHD"
type input "AD2GHD"
click at [1347, 294] on button "Search" at bounding box center [1371, 292] width 112 height 40
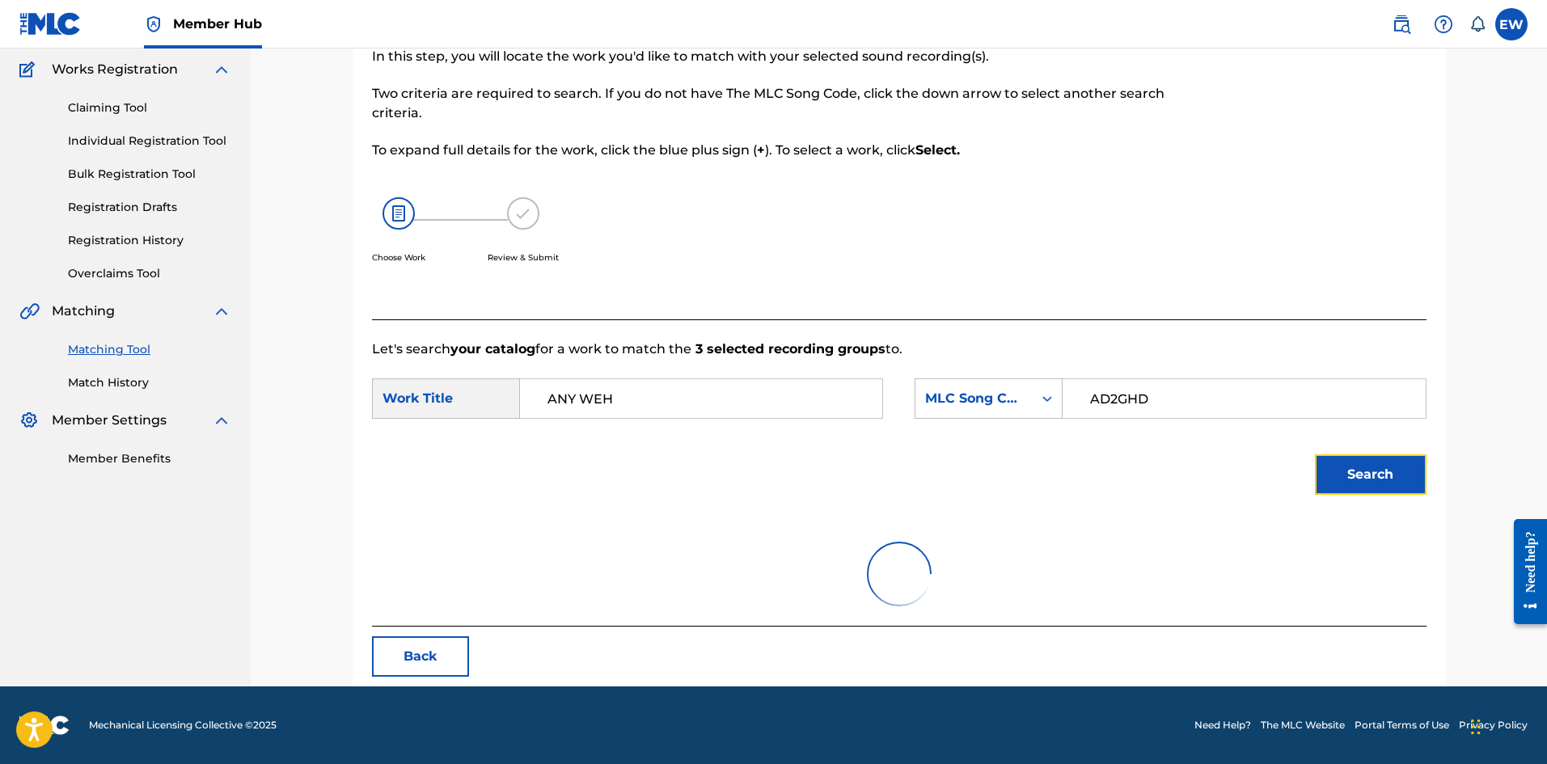
scroll to position [265, 0]
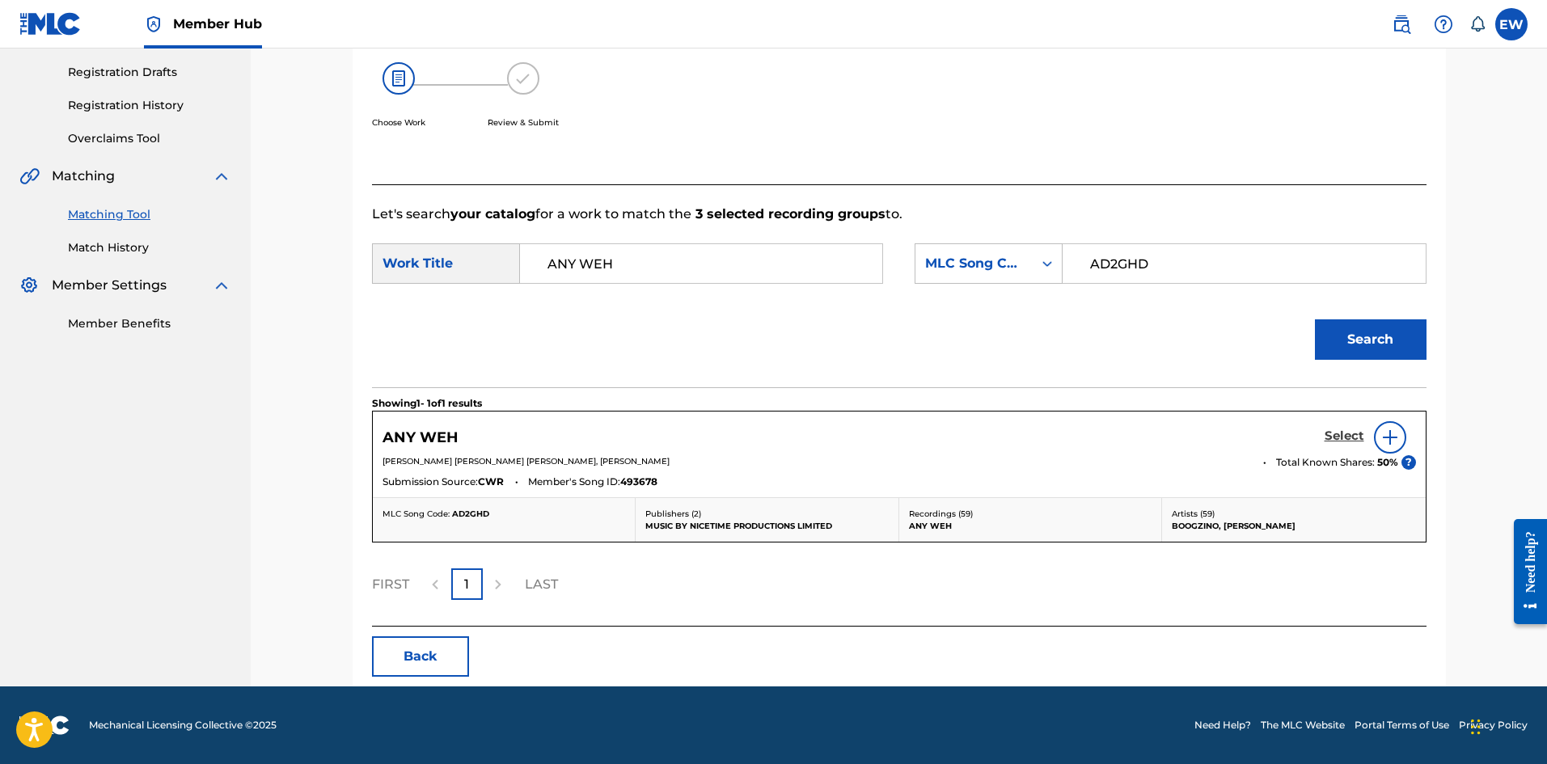
click at [1337, 438] on h5 "Select" at bounding box center [1345, 436] width 40 height 15
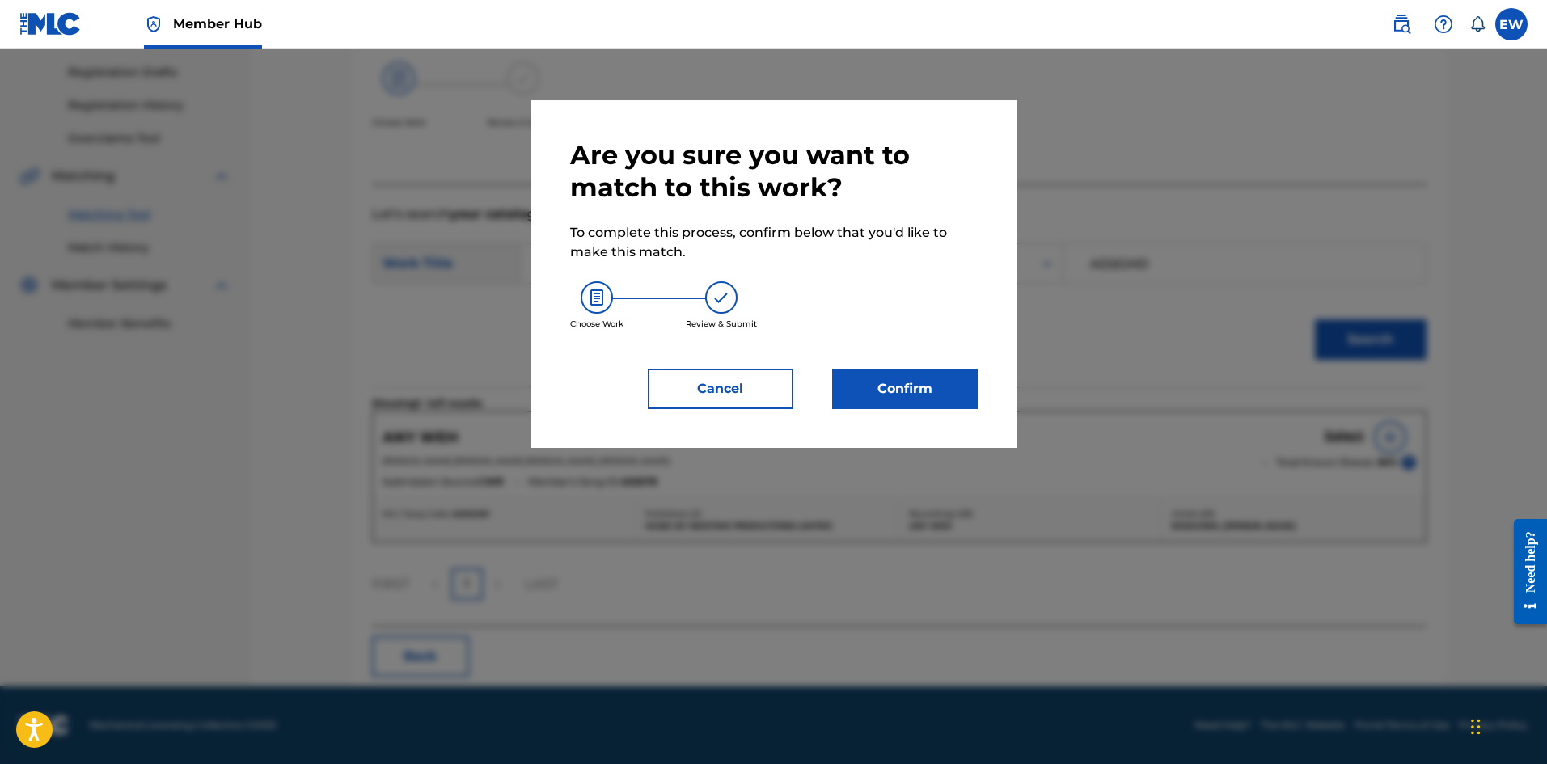
click at [867, 368] on div "Are you sure you want to match to this work? To complete this process, confirm …" at bounding box center [774, 274] width 408 height 270
click at [877, 378] on button "Confirm" at bounding box center [905, 389] width 146 height 40
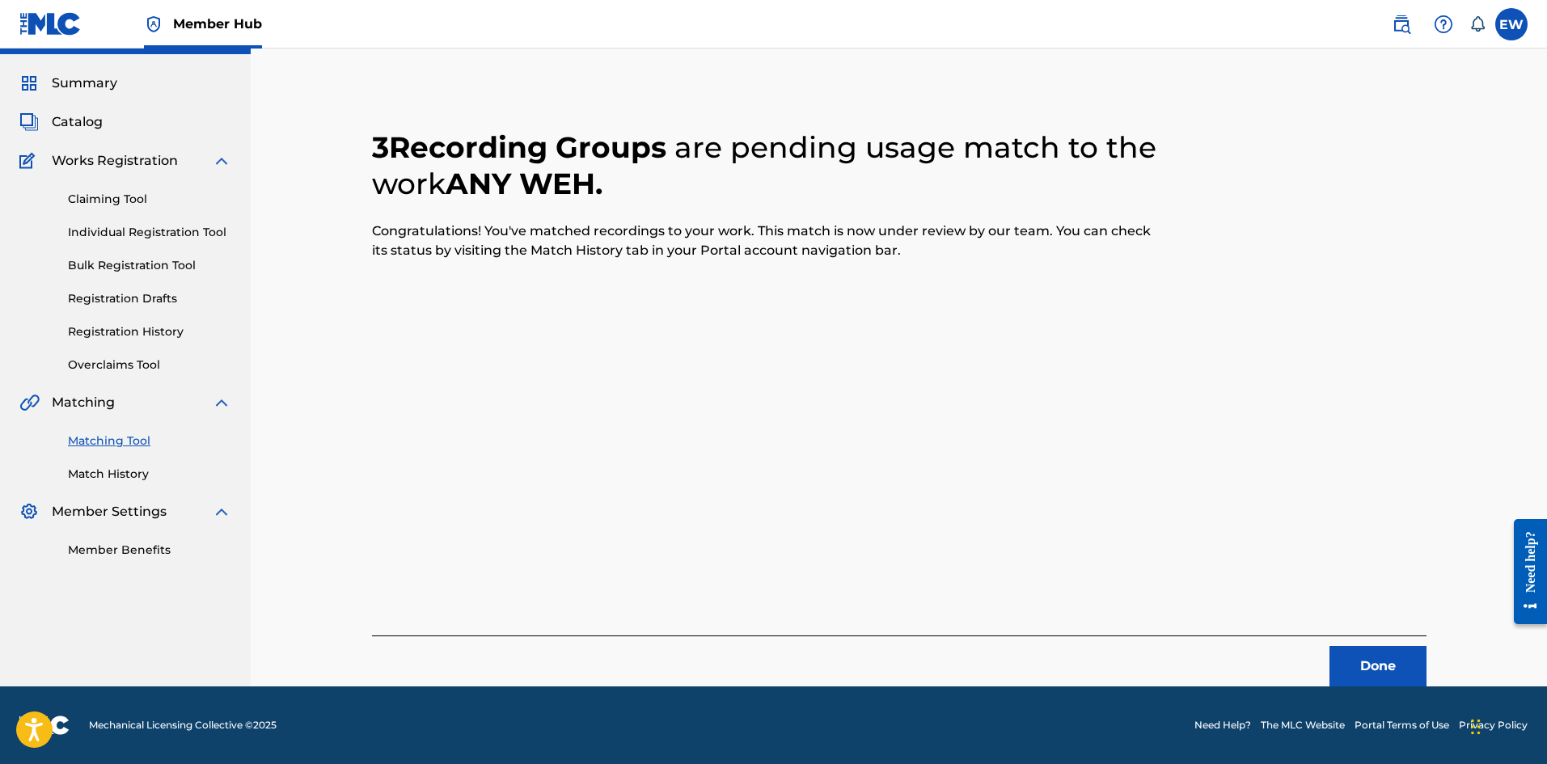
scroll to position [39, 0]
click at [1345, 666] on button "Done" at bounding box center [1378, 666] width 97 height 40
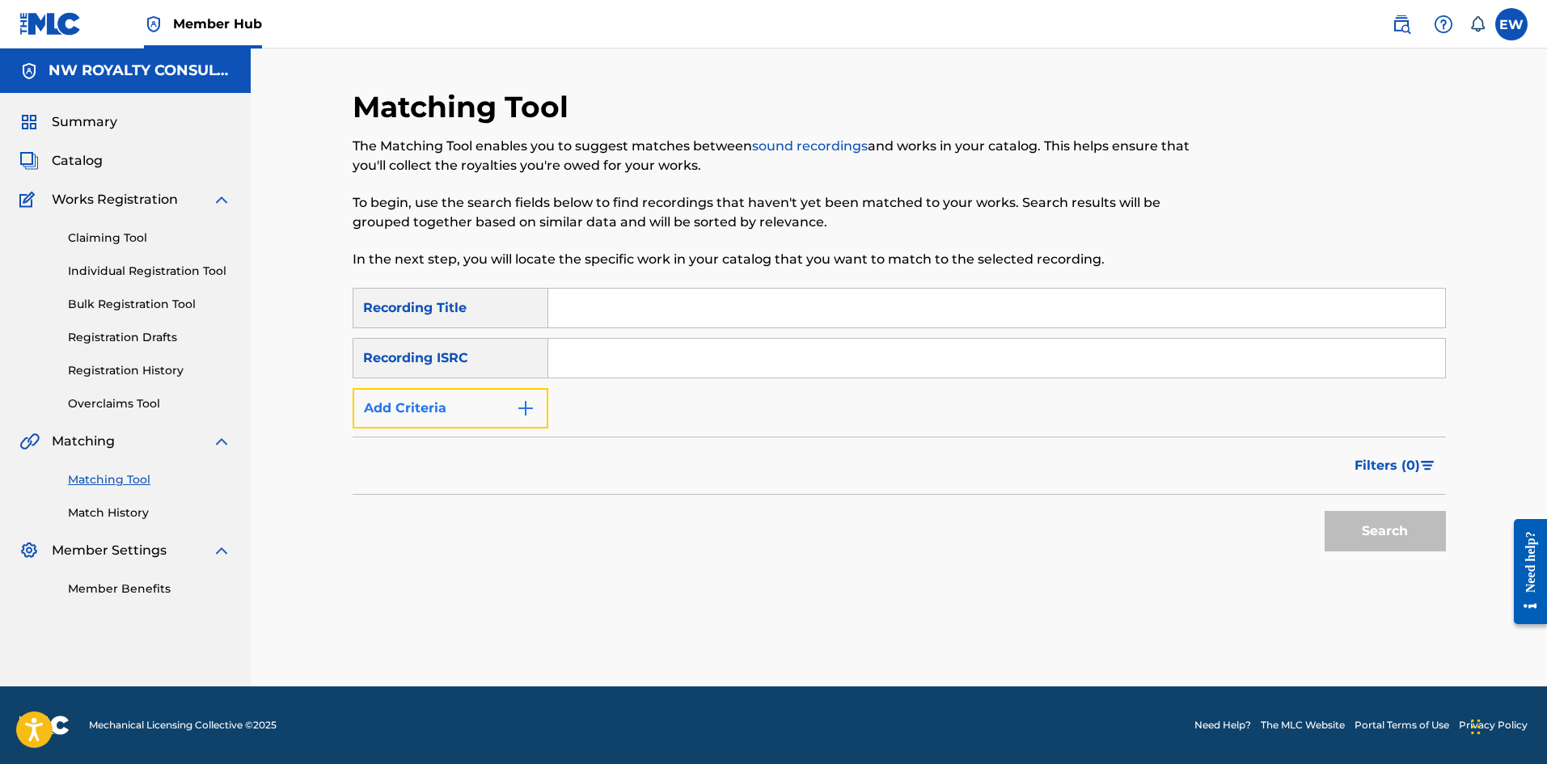
click at [509, 406] on button "Add Criteria" at bounding box center [451, 408] width 196 height 40
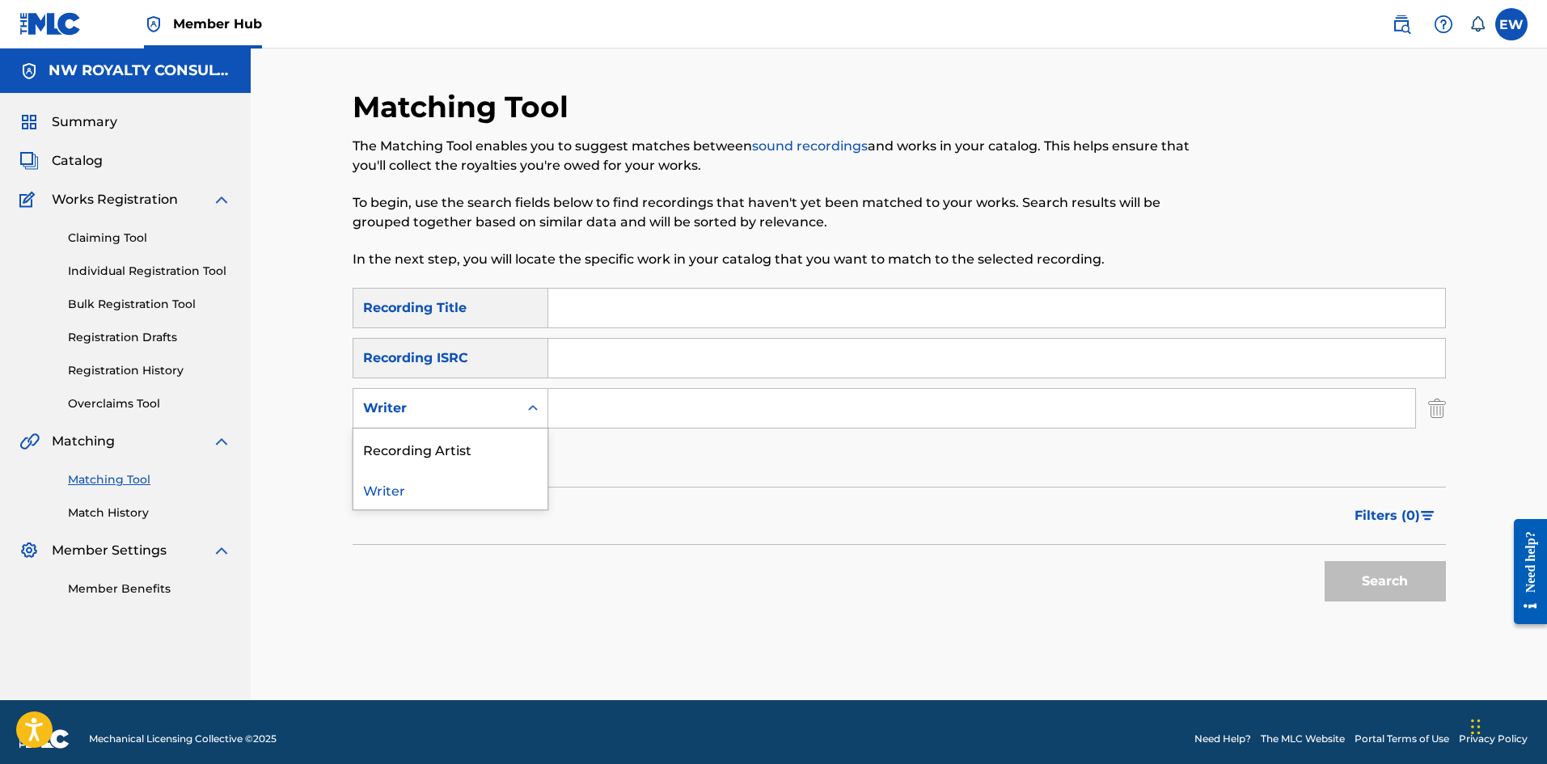
click at [507, 408] on div "Writer" at bounding box center [435, 408] width 165 height 31
click at [450, 441] on div "Recording Artist" at bounding box center [450, 449] width 194 height 40
drag, startPoint x: 648, startPoint y: 398, endPoint x: 628, endPoint y: 402, distance: 20.6
click at [643, 398] on input "Search Form" at bounding box center [981, 408] width 867 height 39
paste input "DAMHIXX"
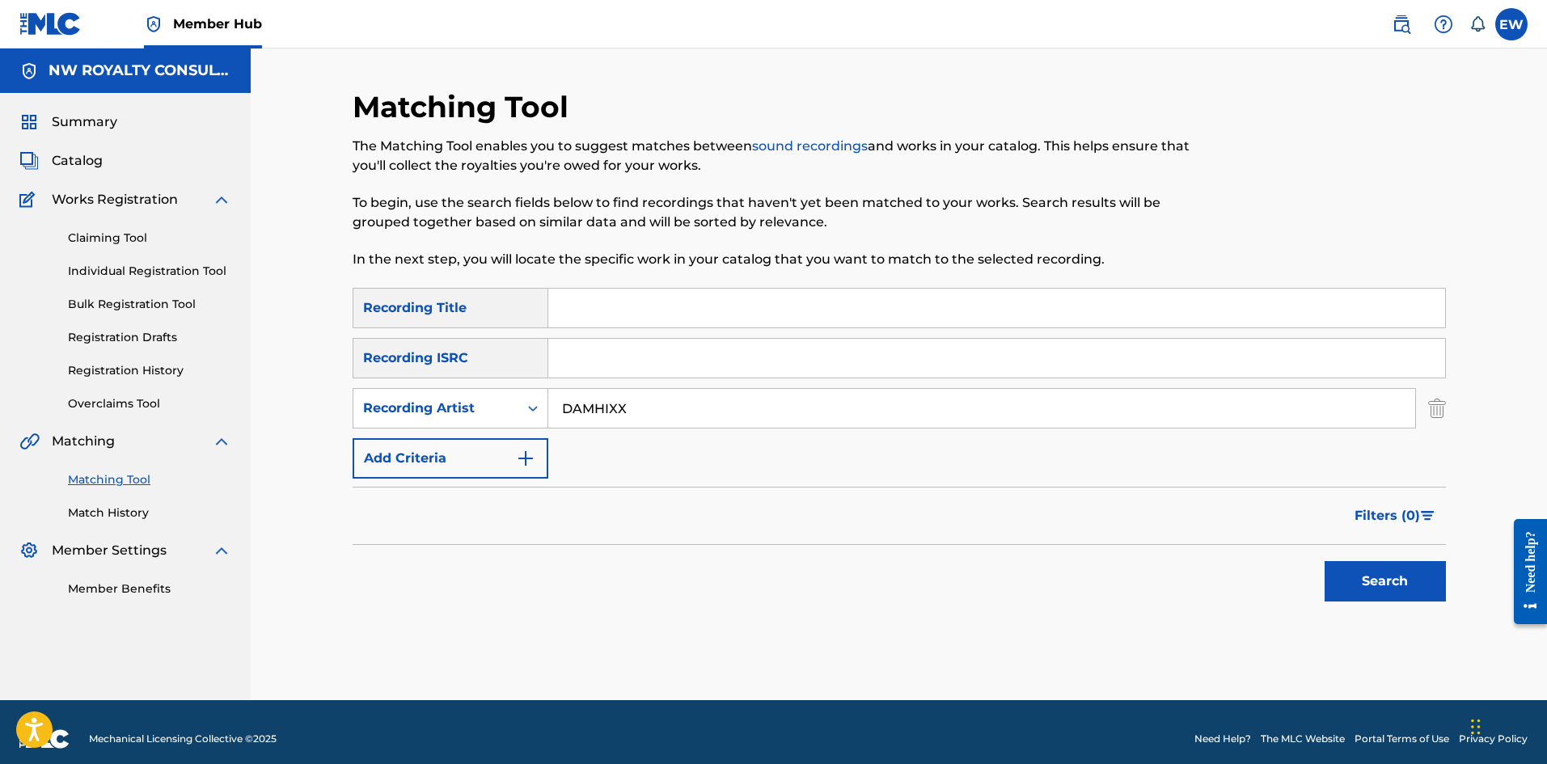
type input "DAMHIXX"
click at [816, 308] on input "Search Form" at bounding box center [996, 308] width 897 height 39
paste input "ANY WEH"
type input "ANY WEH"
click at [1397, 594] on button "Search" at bounding box center [1385, 581] width 121 height 40
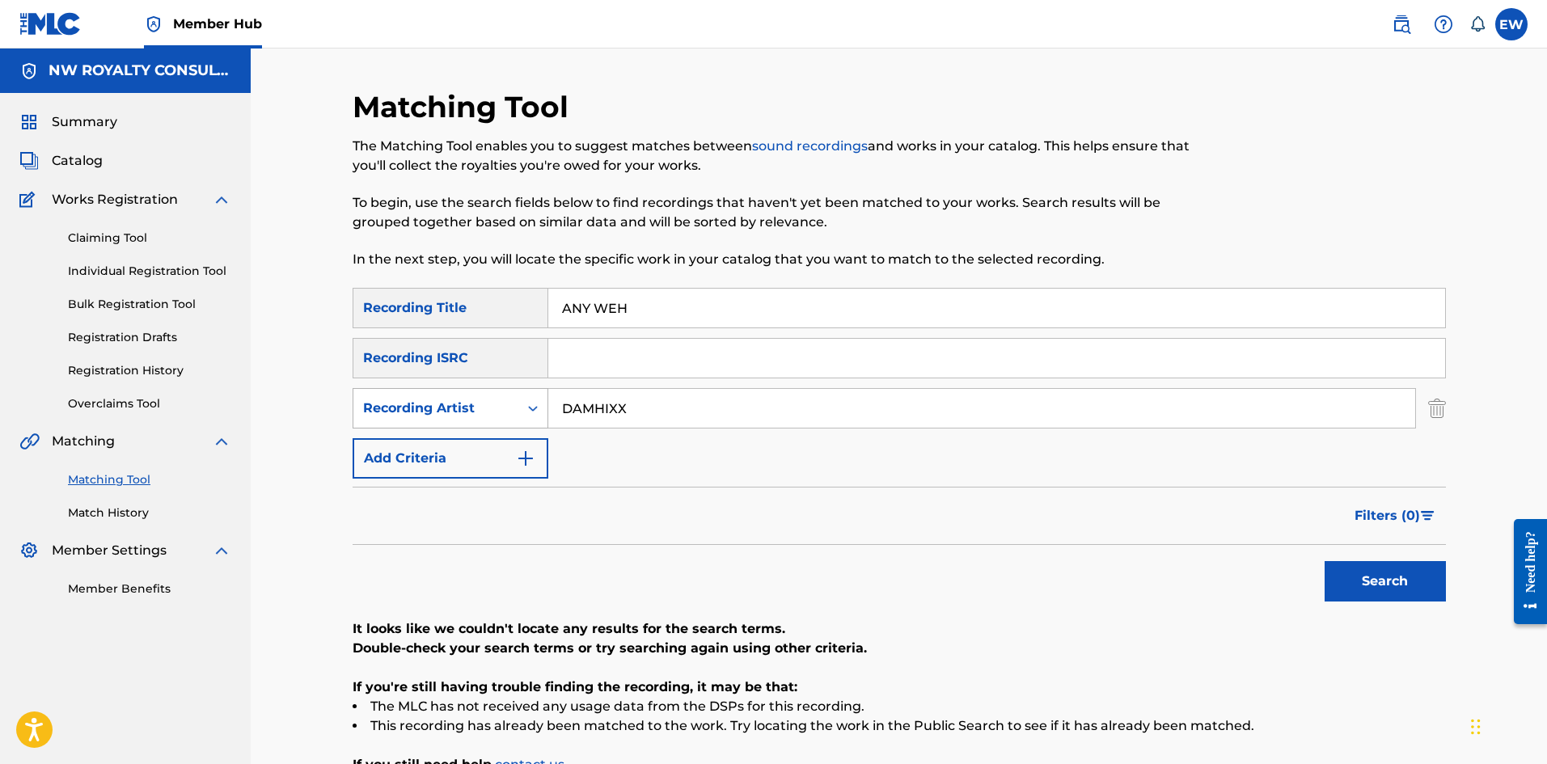
drag, startPoint x: 656, startPoint y: 405, endPoint x: 483, endPoint y: 397, distance: 173.3
click at [424, 403] on div "SearchWithCriteriaeea7cfd4-ae22-44e8-95d5-de445ef01213 Recording Artist DAMHIXX" at bounding box center [899, 408] width 1093 height 40
paste input "CHINO"
type input "CHINO"
drag, startPoint x: 736, startPoint y: 310, endPoint x: 436, endPoint y: 331, distance: 300.8
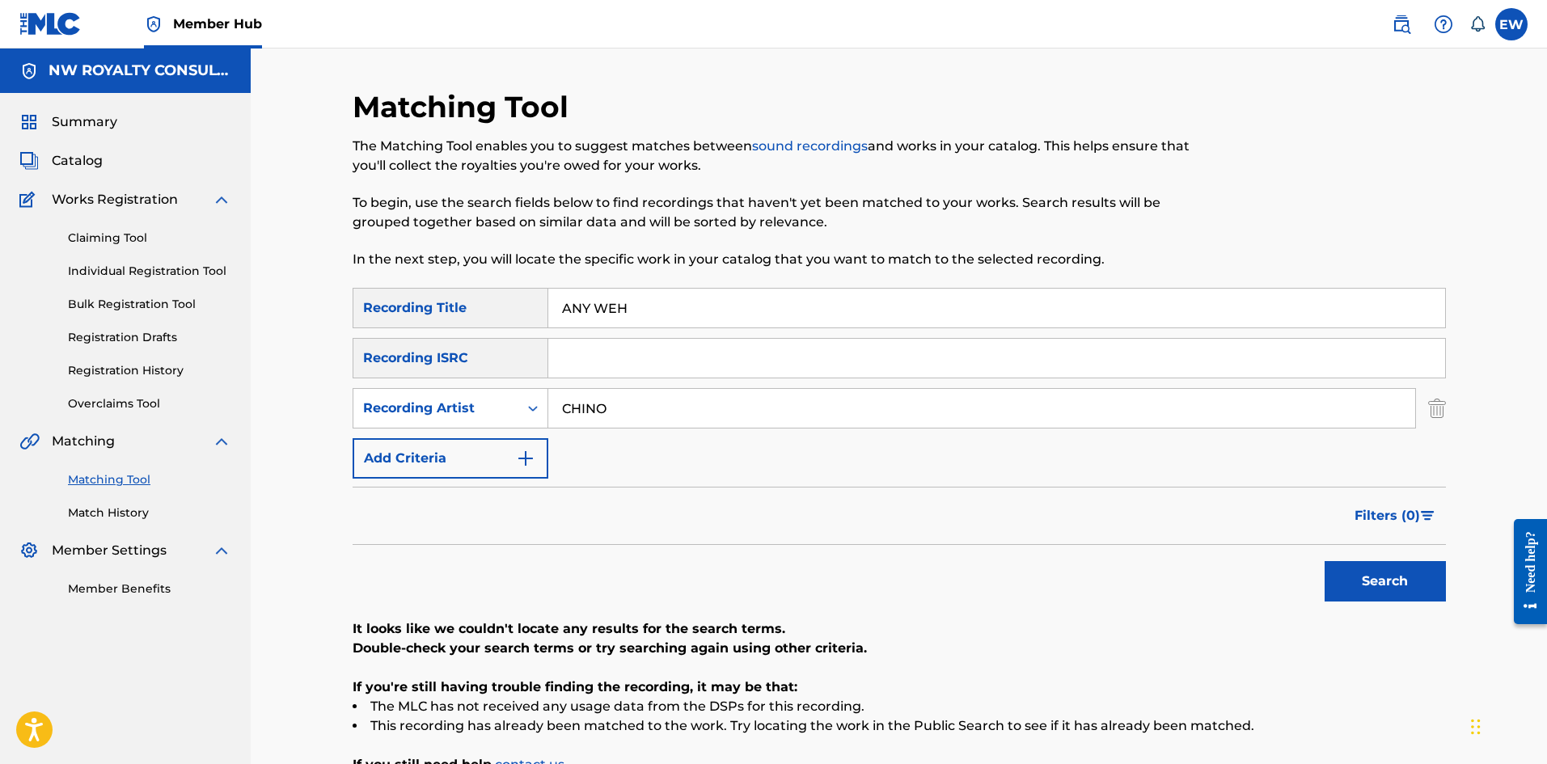
click at [470, 328] on div "SearchWithCriteriaf18d578d-6772-4e1b-bb59-a487cdd54c60 Recording Title ANY WEH …" at bounding box center [899, 383] width 1093 height 191
paste input "DI GAL DEM DEH"
click at [1390, 581] on button "Search" at bounding box center [1385, 581] width 121 height 40
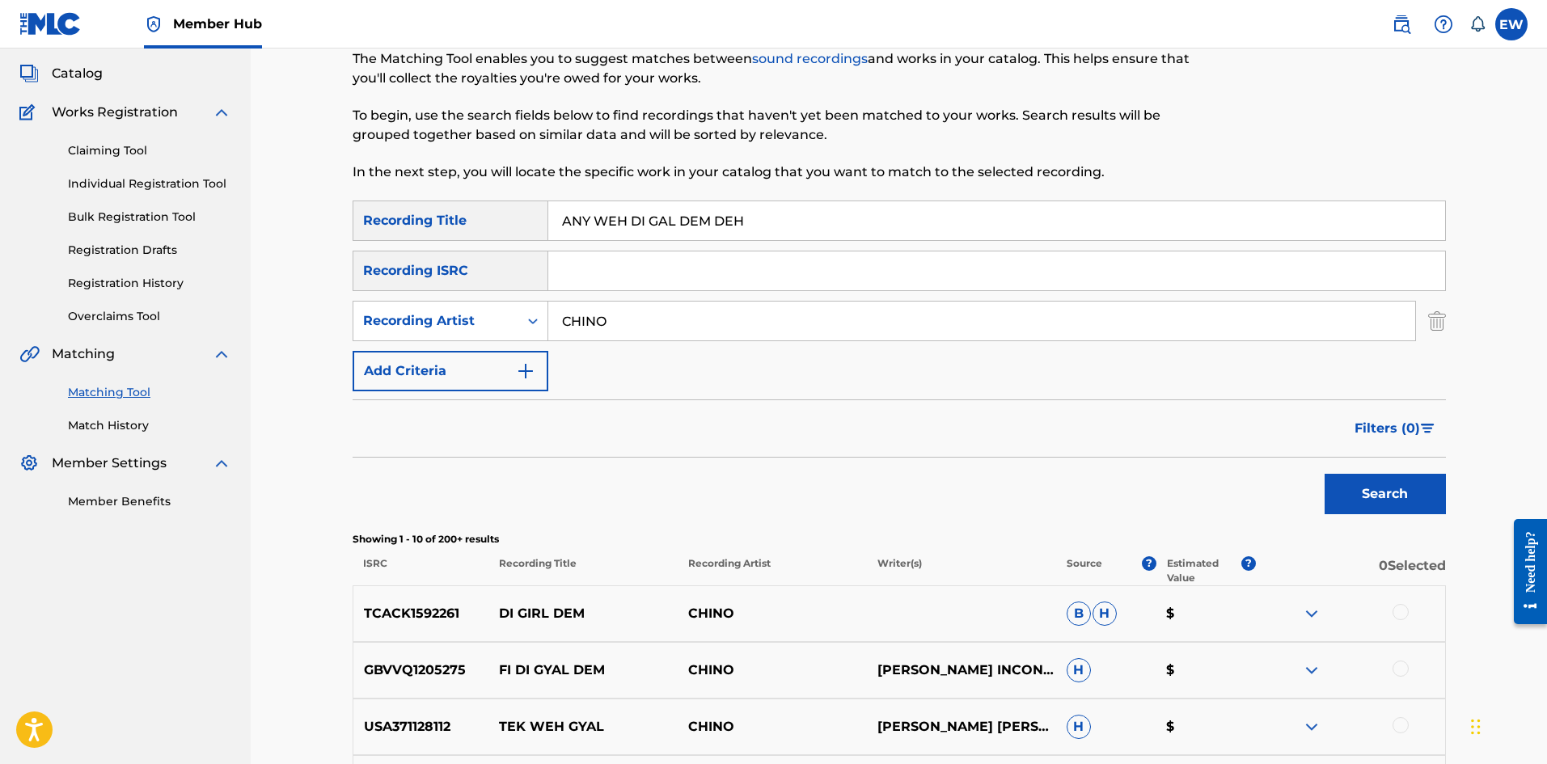
scroll to position [81, 0]
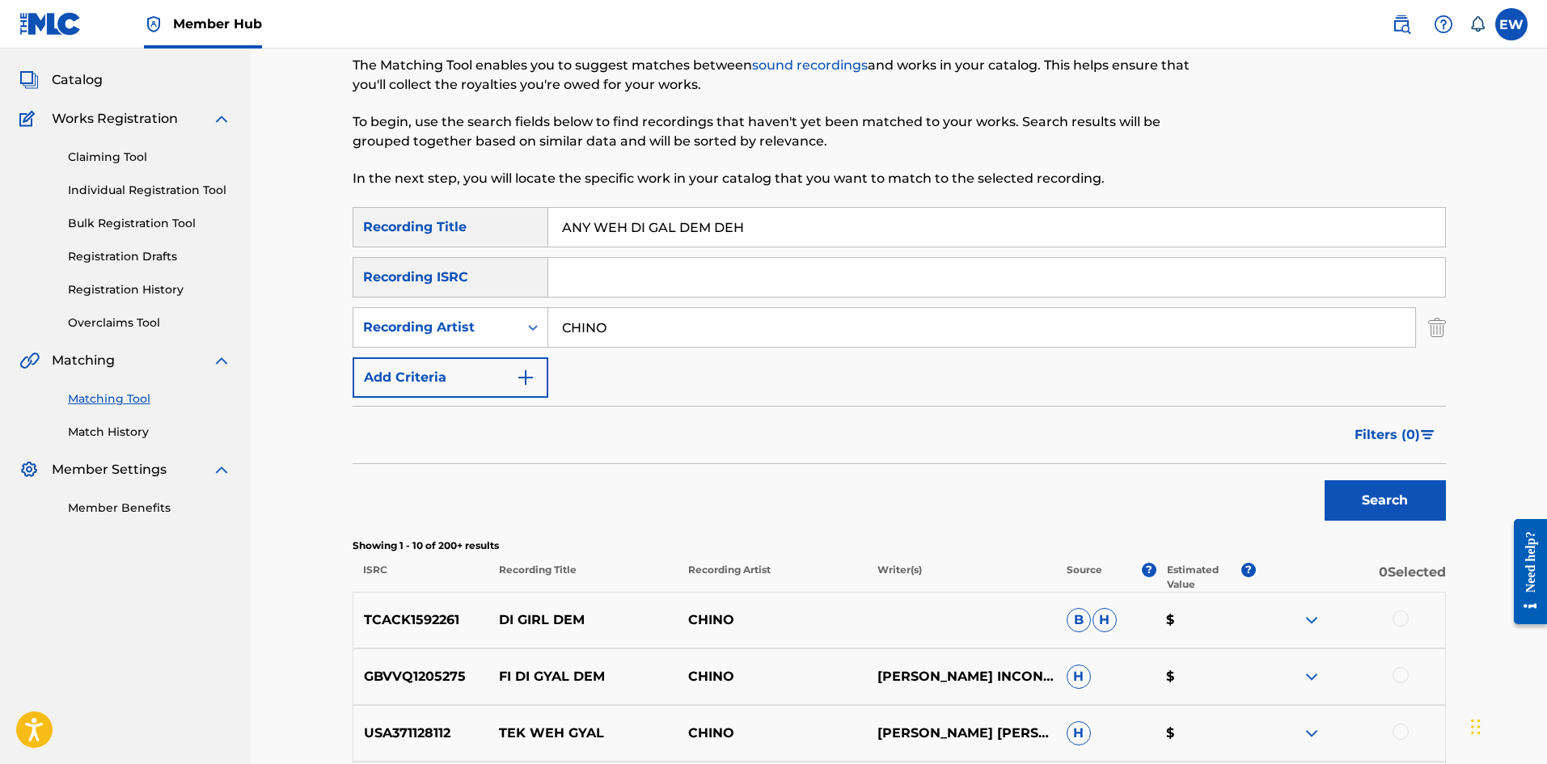
drag, startPoint x: 861, startPoint y: 218, endPoint x: 425, endPoint y: 285, distance: 441.2
click at [360, 291] on div "SearchWithCriteriaf18d578d-6772-4e1b-bb59-a487cdd54c60 Recording Title ANY WEH …" at bounding box center [899, 302] width 1093 height 191
paste input "THE"
type input "ANY WEH THE GAL DEM DEH"
click at [1380, 505] on button "Search" at bounding box center [1385, 500] width 121 height 40
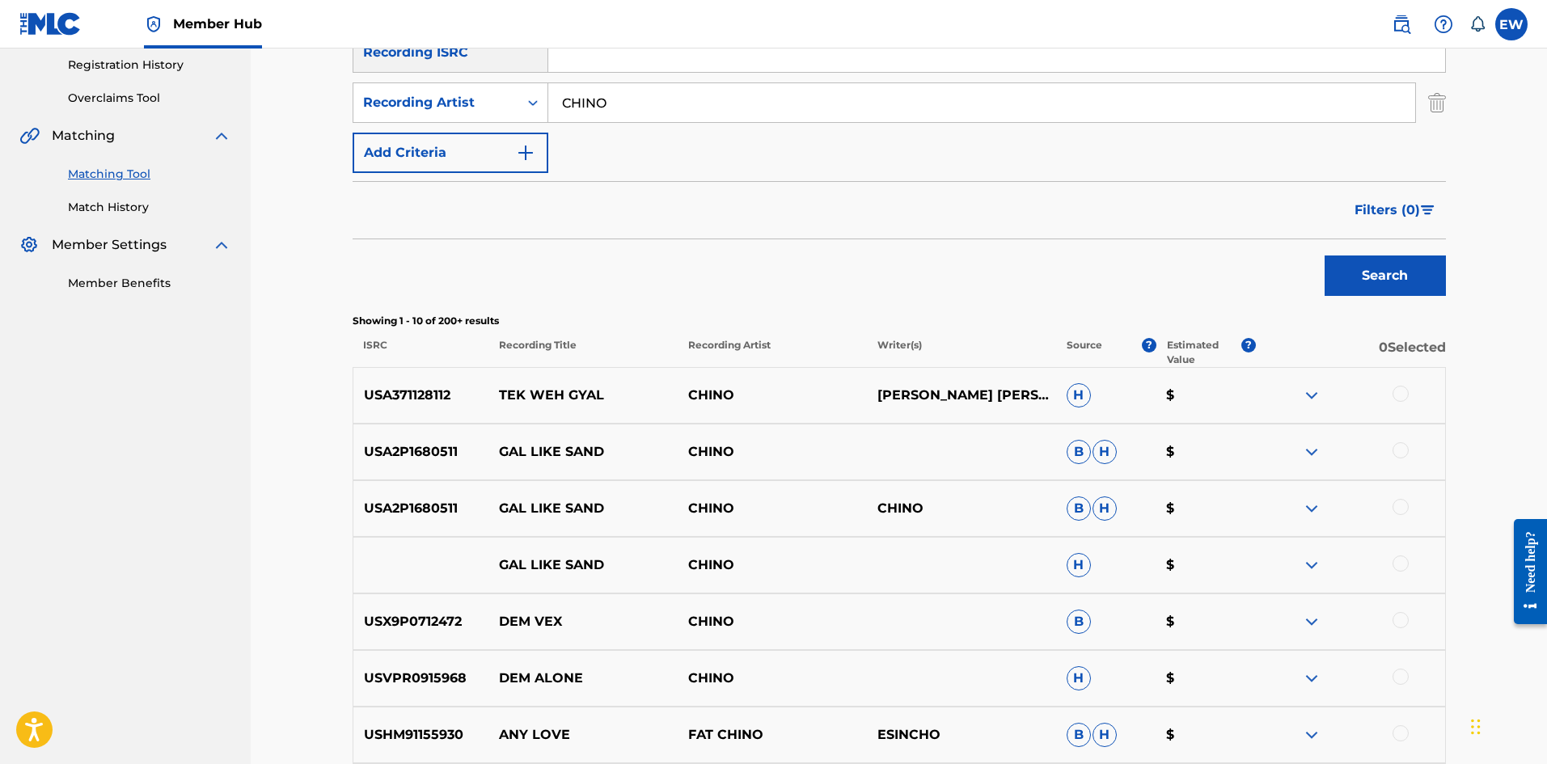
scroll to position [188, 0]
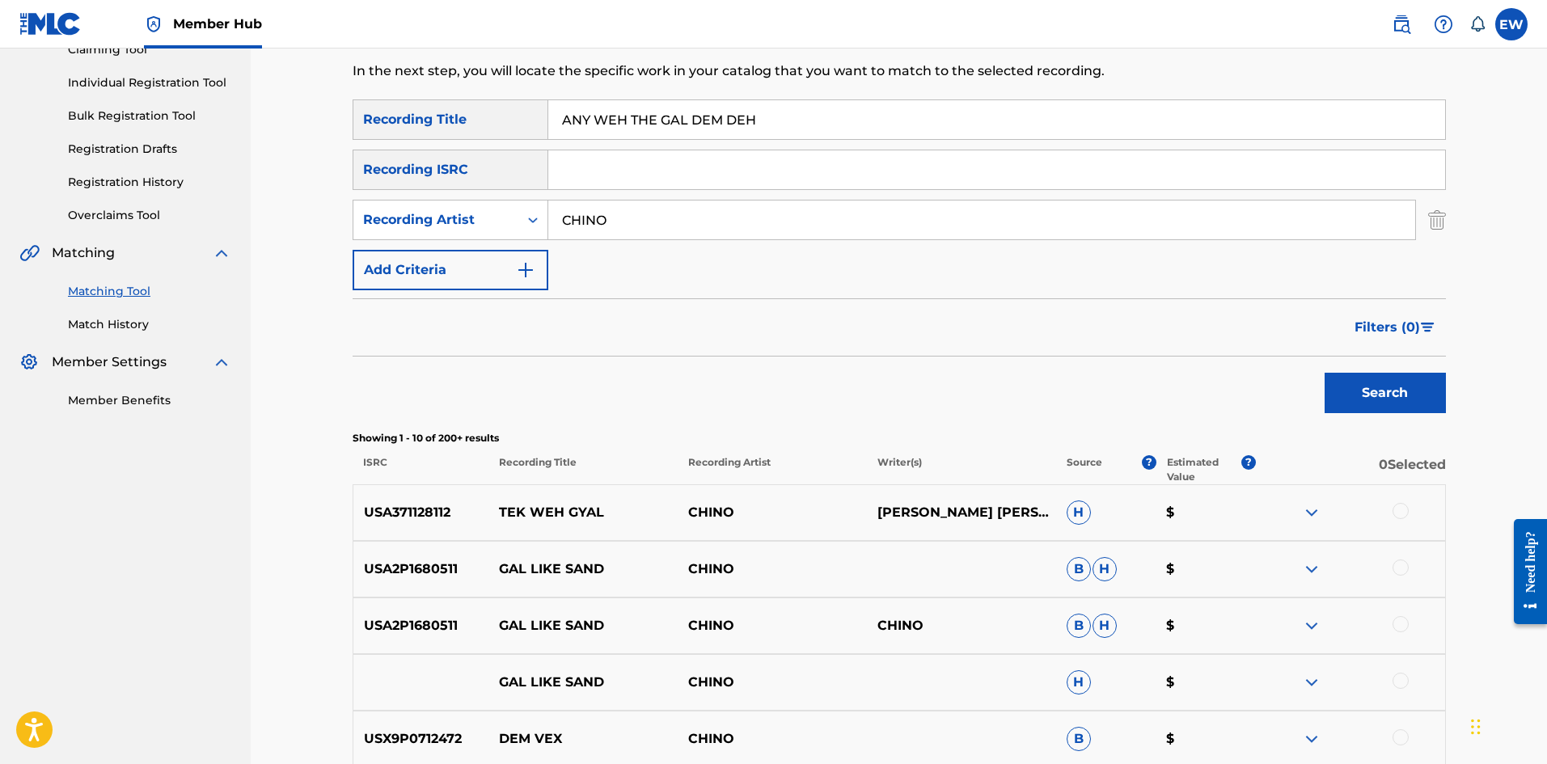
drag, startPoint x: 663, startPoint y: 200, endPoint x: 614, endPoint y: 213, distance: 51.0
click at [615, 212] on div "CHINO" at bounding box center [982, 220] width 868 height 40
drag, startPoint x: 653, startPoint y: 234, endPoint x: 321, endPoint y: 262, distance: 332.8
click at [308, 255] on div "Matching Tool The Matching Tool enables you to suggest matches between sound re…" at bounding box center [899, 516] width 1296 height 1312
paste input "POPCAAN"
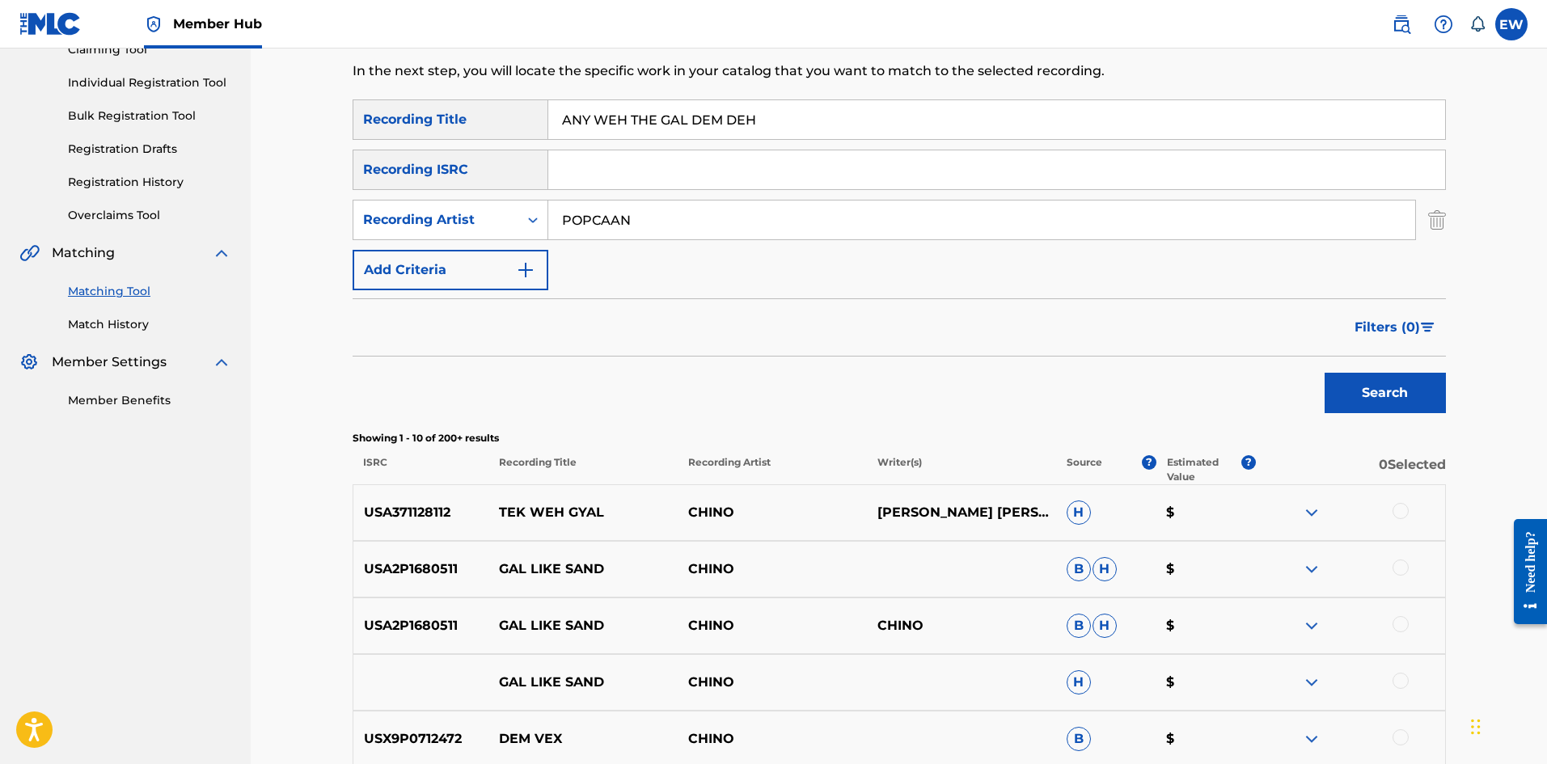
type input "POPCAAN"
drag, startPoint x: 795, startPoint y: 124, endPoint x: 510, endPoint y: 150, distance: 285.9
click at [531, 151] on div "SearchWithCriteriaf18d578d-6772-4e1b-bb59-a487cdd54c60 Recording Title ANY WEH …" at bounding box center [899, 194] width 1093 height 191
drag, startPoint x: 983, startPoint y: 121, endPoint x: 587, endPoint y: 182, distance: 400.1
click at [556, 173] on div "SearchWithCriteriaf18d578d-6772-4e1b-bb59-a487cdd54c60 Recording Title ANY WEH …" at bounding box center [899, 194] width 1093 height 191
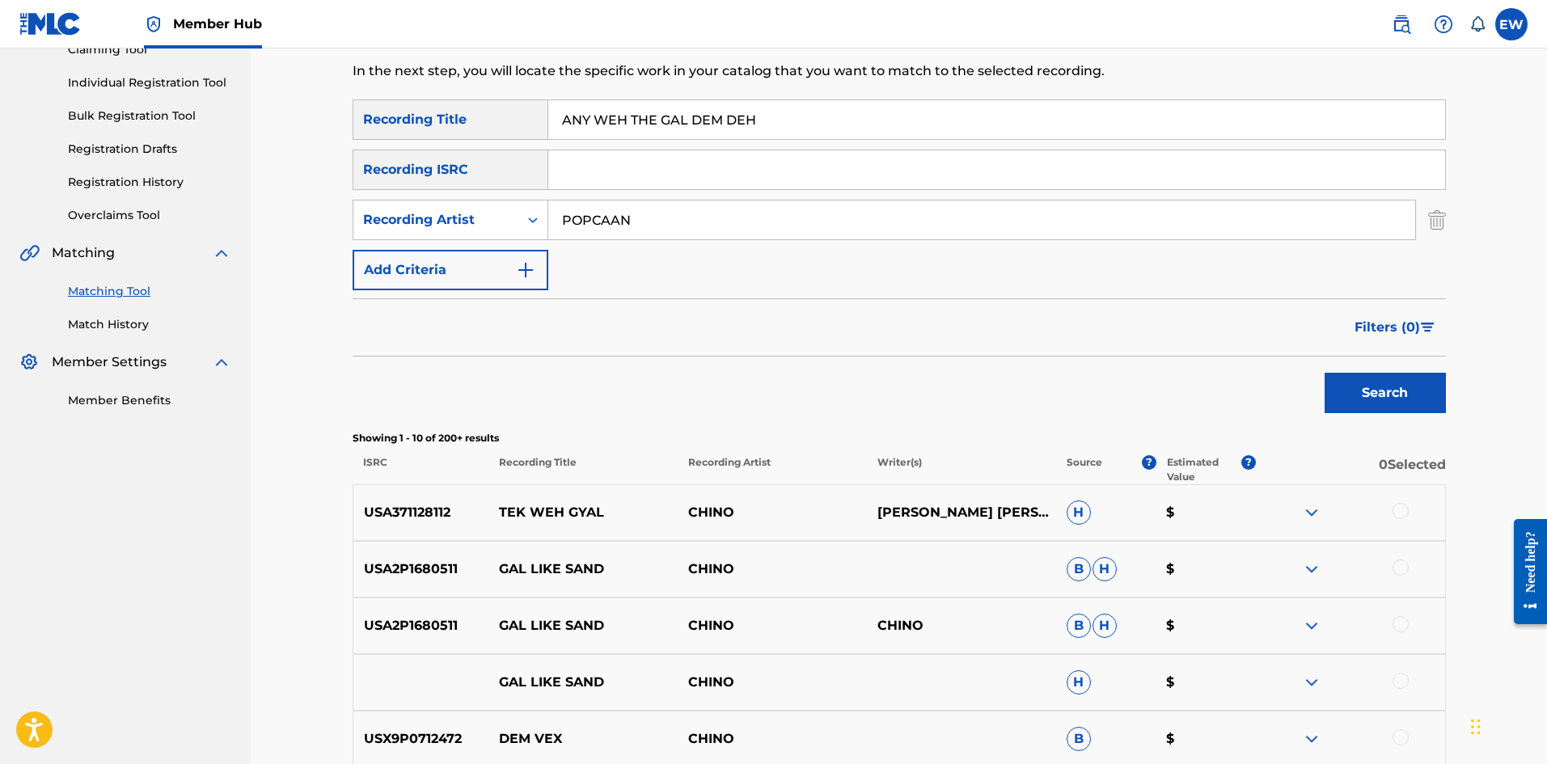
drag, startPoint x: 782, startPoint y: 112, endPoint x: 396, endPoint y: 130, distance: 386.2
click at [374, 116] on div "SearchWithCriteriaf18d578d-6772-4e1b-bb59-a487cdd54c60 Recording Title ANY WEH …" at bounding box center [899, 119] width 1093 height 40
paste input "THING"
type input "ANYTHING"
click at [1383, 400] on button "Search" at bounding box center [1385, 393] width 121 height 40
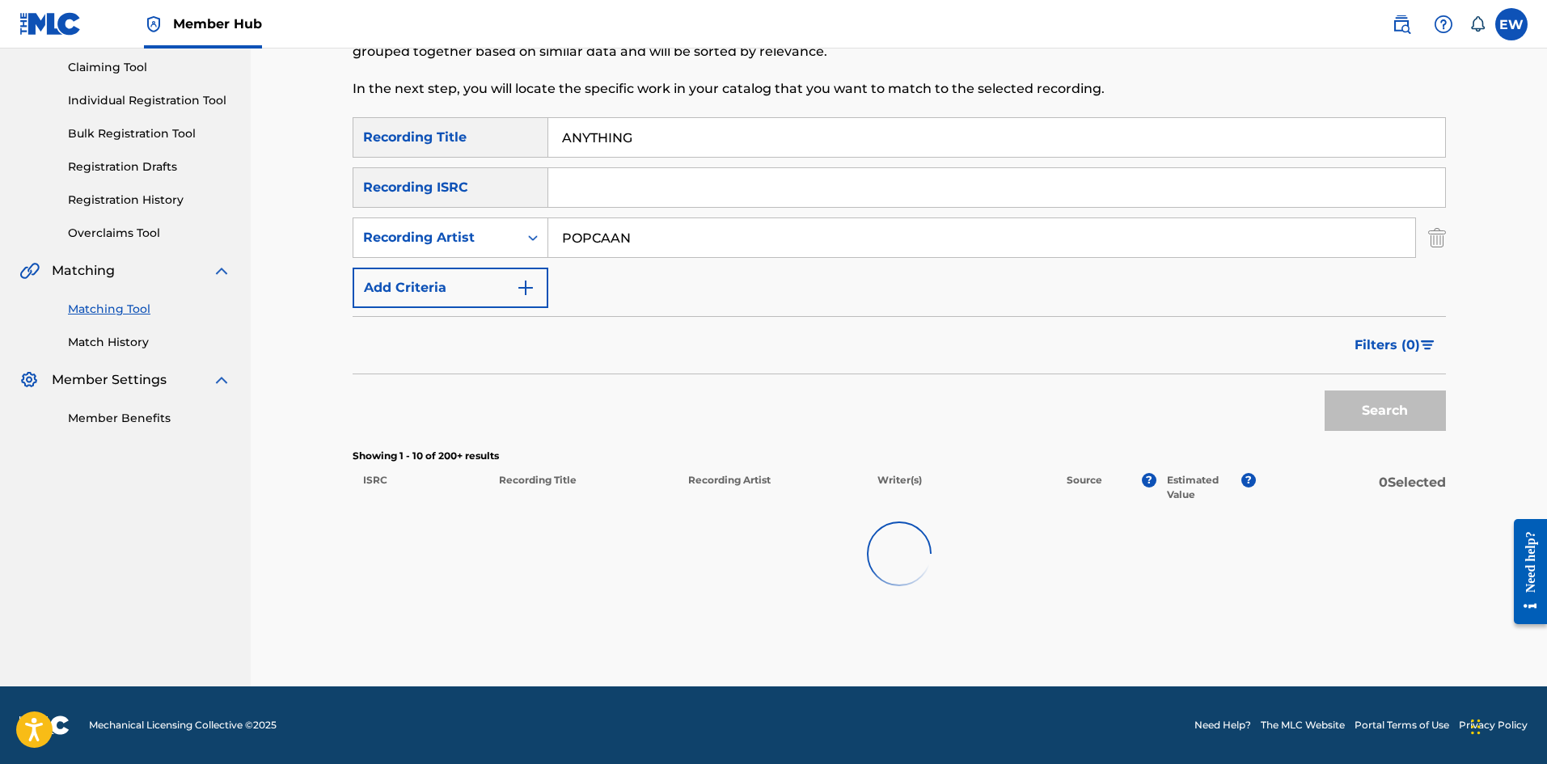
scroll to position [180, 0]
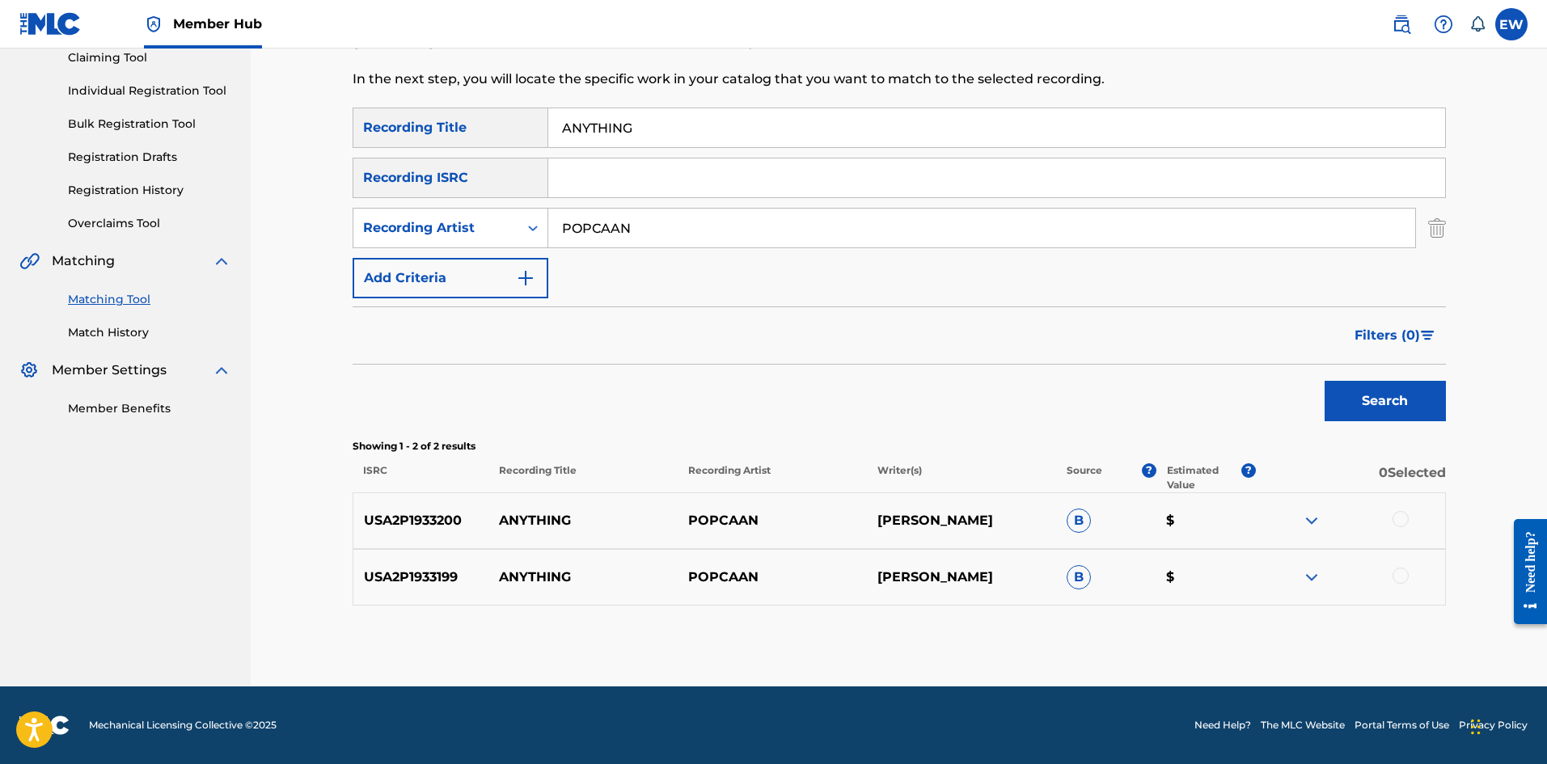
click at [1405, 518] on div at bounding box center [1401, 519] width 16 height 16
click at [1406, 577] on div at bounding box center [1401, 576] width 16 height 16
click at [1171, 638] on button "Match 2 Groups" at bounding box center [1136, 632] width 179 height 40
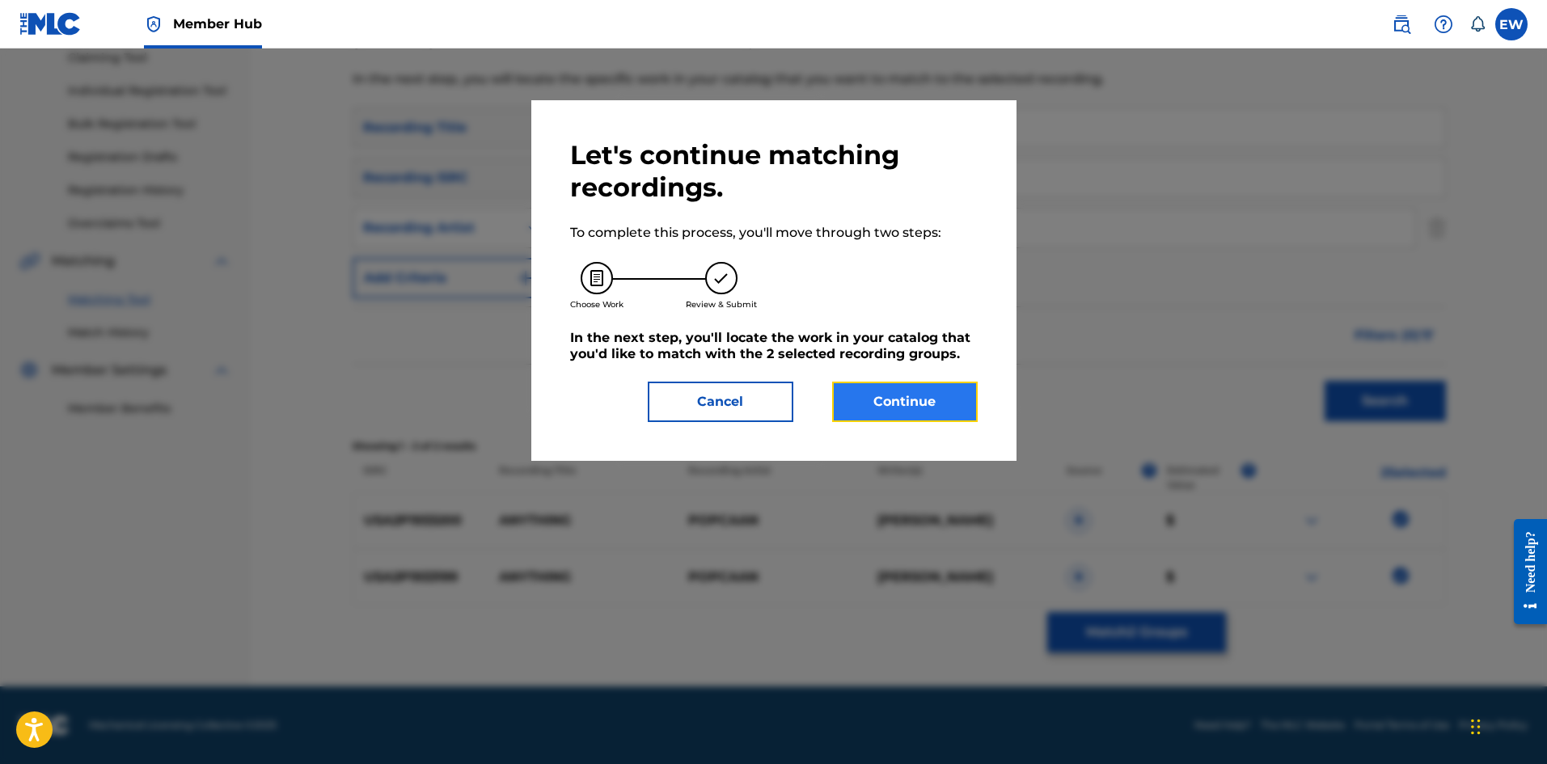
click at [966, 400] on button "Continue" at bounding box center [905, 402] width 146 height 40
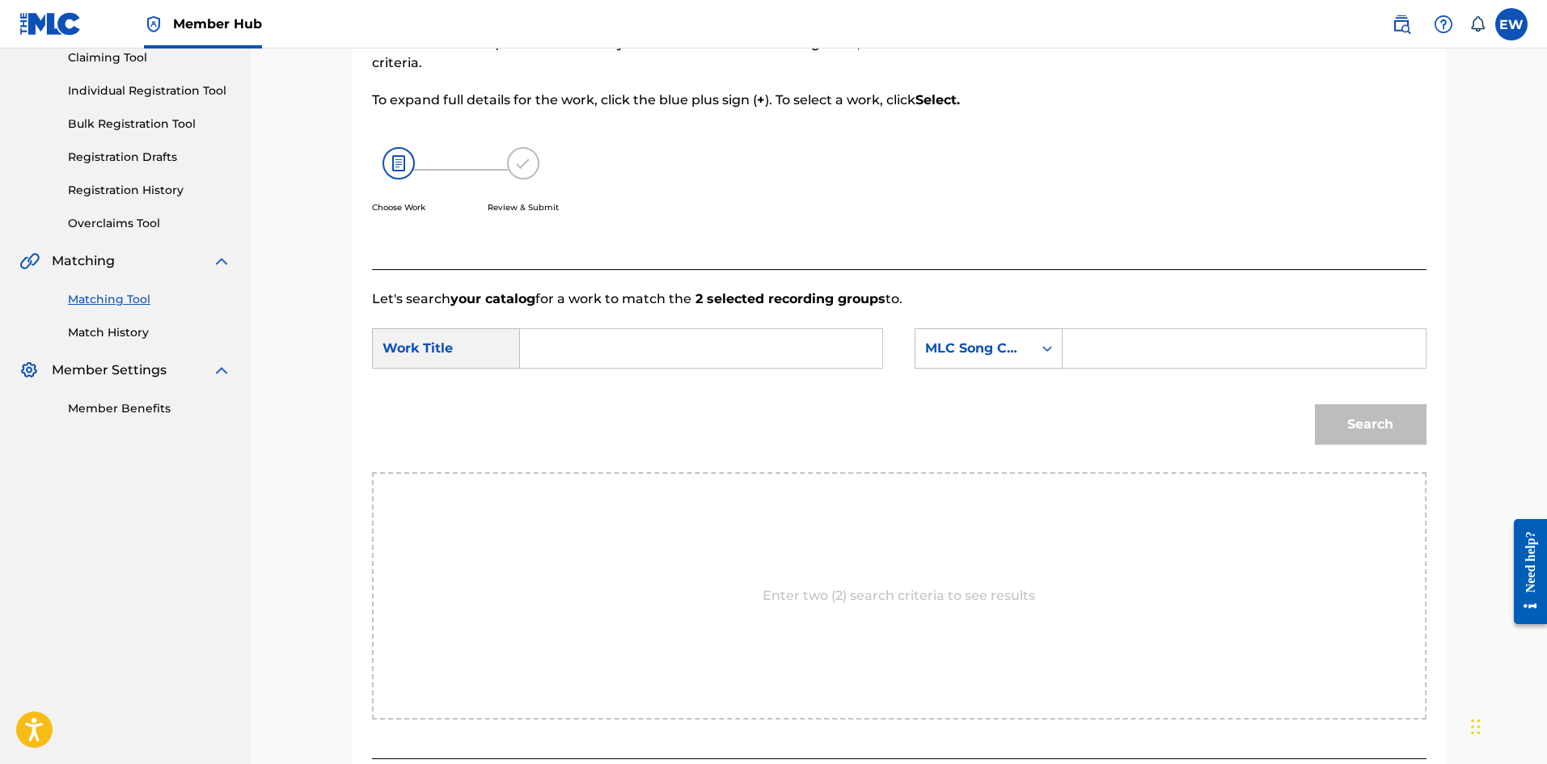
drag, startPoint x: 658, startPoint y: 342, endPoint x: 641, endPoint y: 336, distance: 17.9
click at [654, 342] on input "Search Form" at bounding box center [701, 348] width 335 height 39
paste input "ANYTHING"
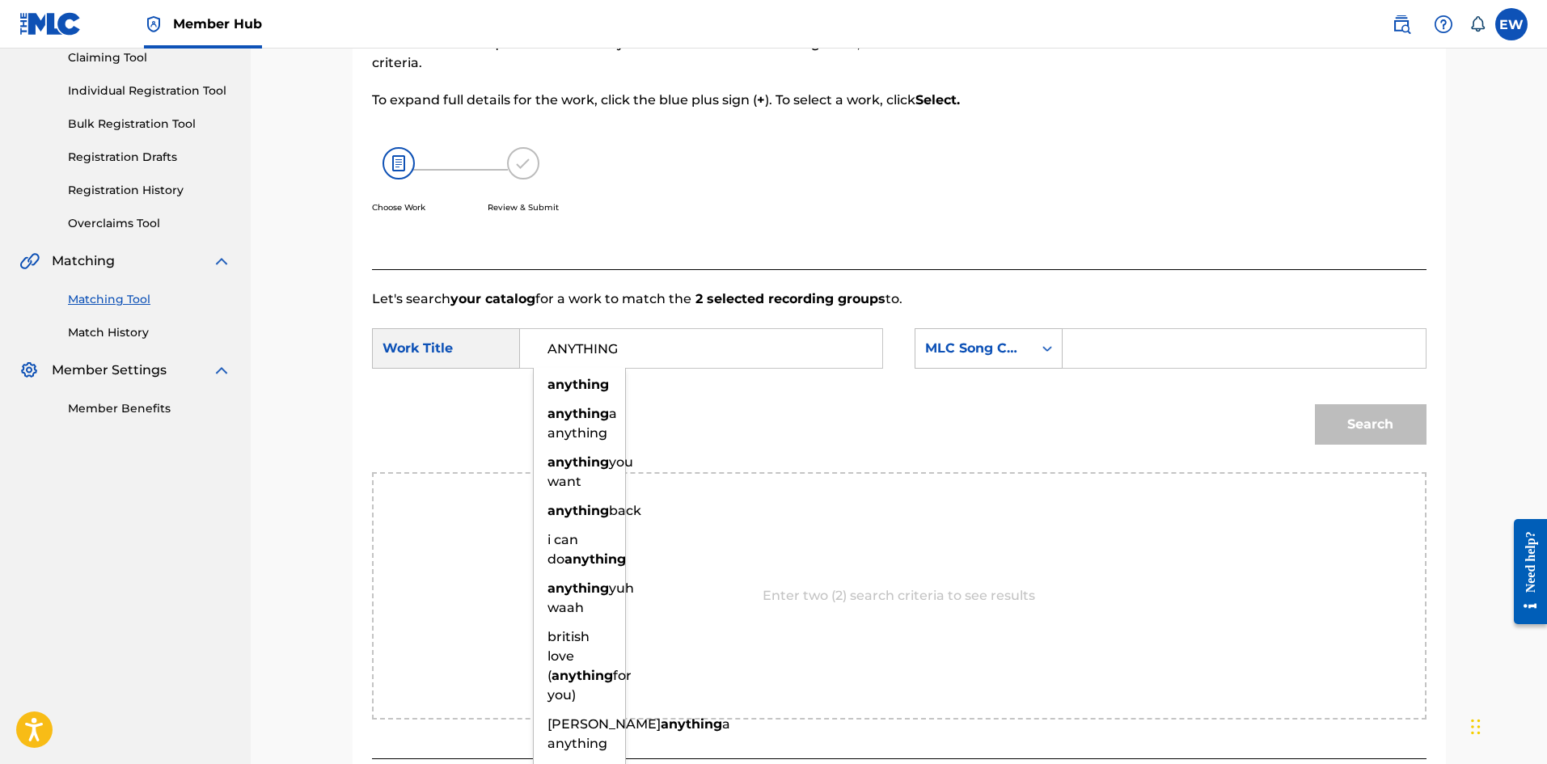
type input "ANYTHING"
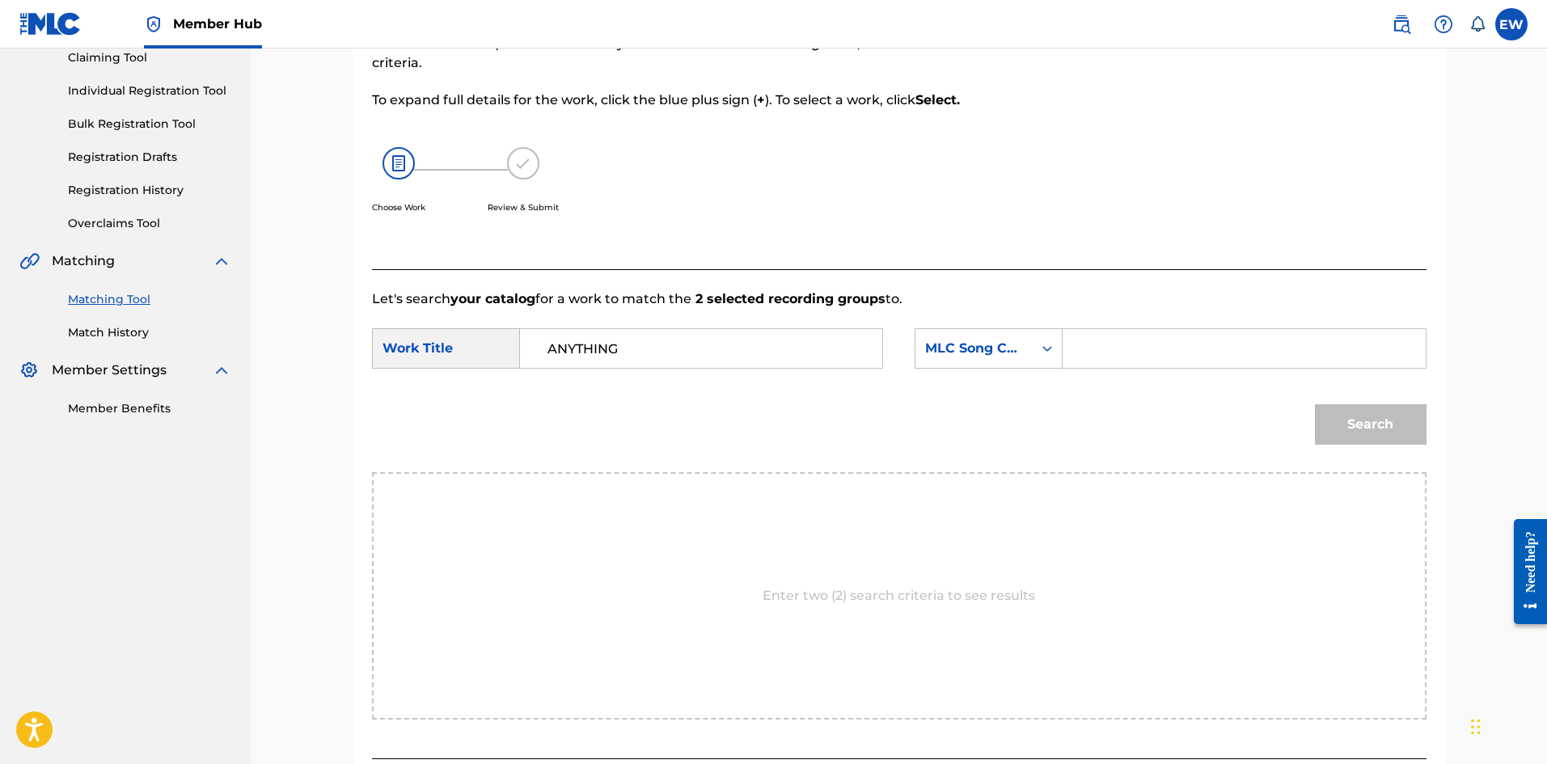
click at [1125, 354] on input "Search Form" at bounding box center [1243, 348] width 335 height 39
paste input "AA90IM"
type input "AA90IM"
drag, startPoint x: 1405, startPoint y: 440, endPoint x: 1389, endPoint y: 445, distance: 16.9
click at [1403, 442] on button "Search" at bounding box center [1371, 424] width 112 height 40
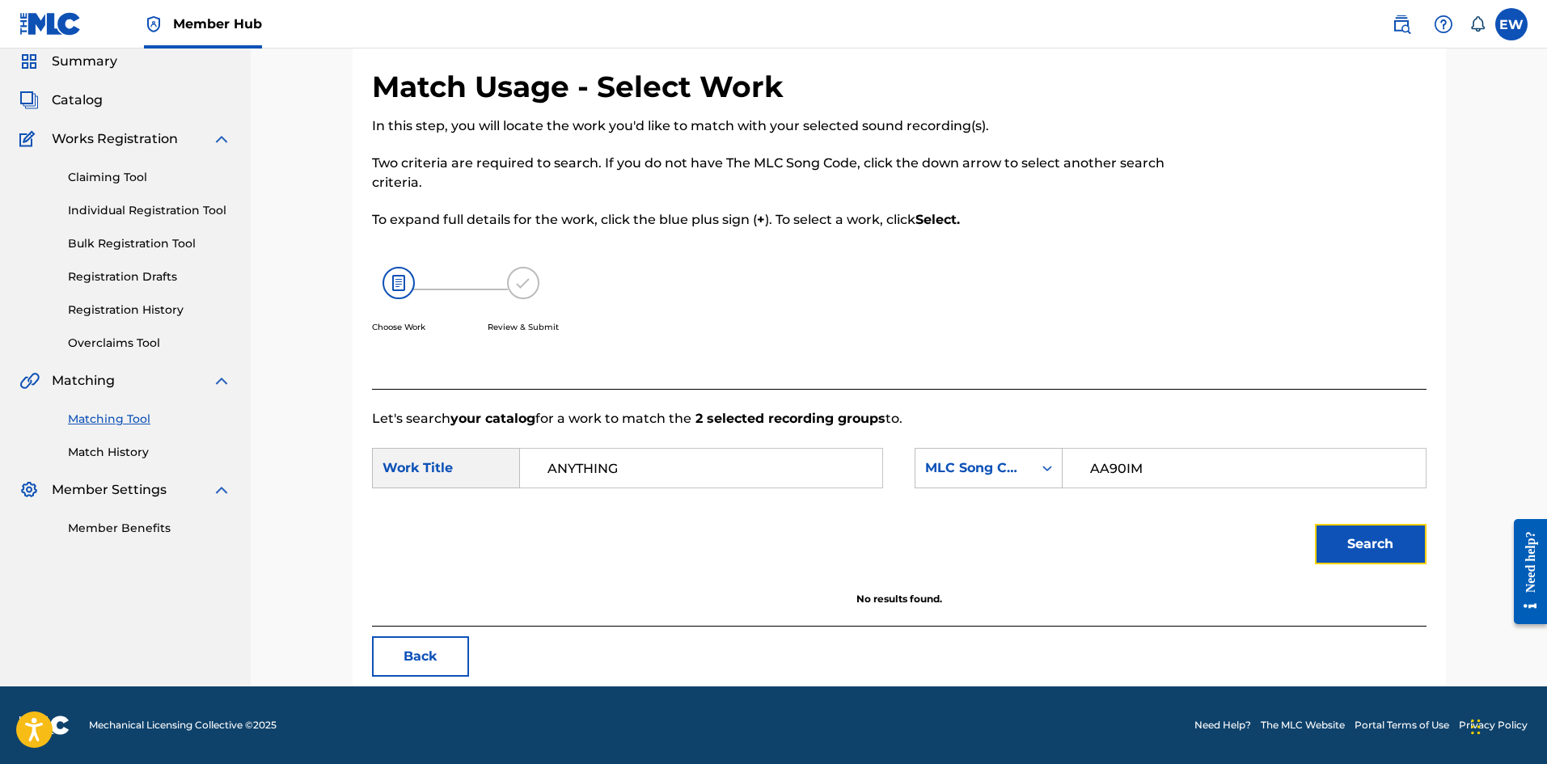
scroll to position [61, 0]
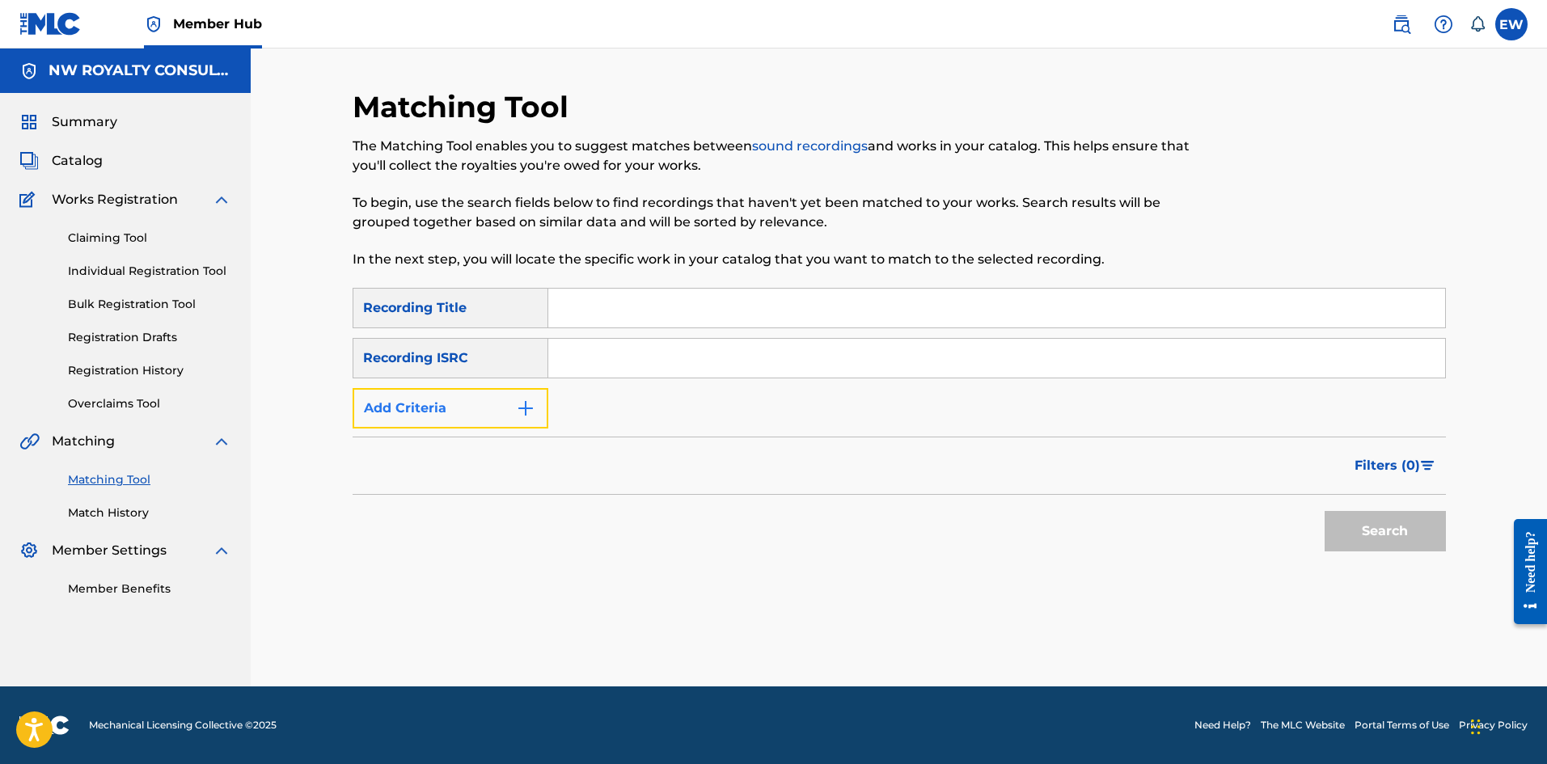
click at [401, 414] on button "Add Criteria" at bounding box center [451, 408] width 196 height 40
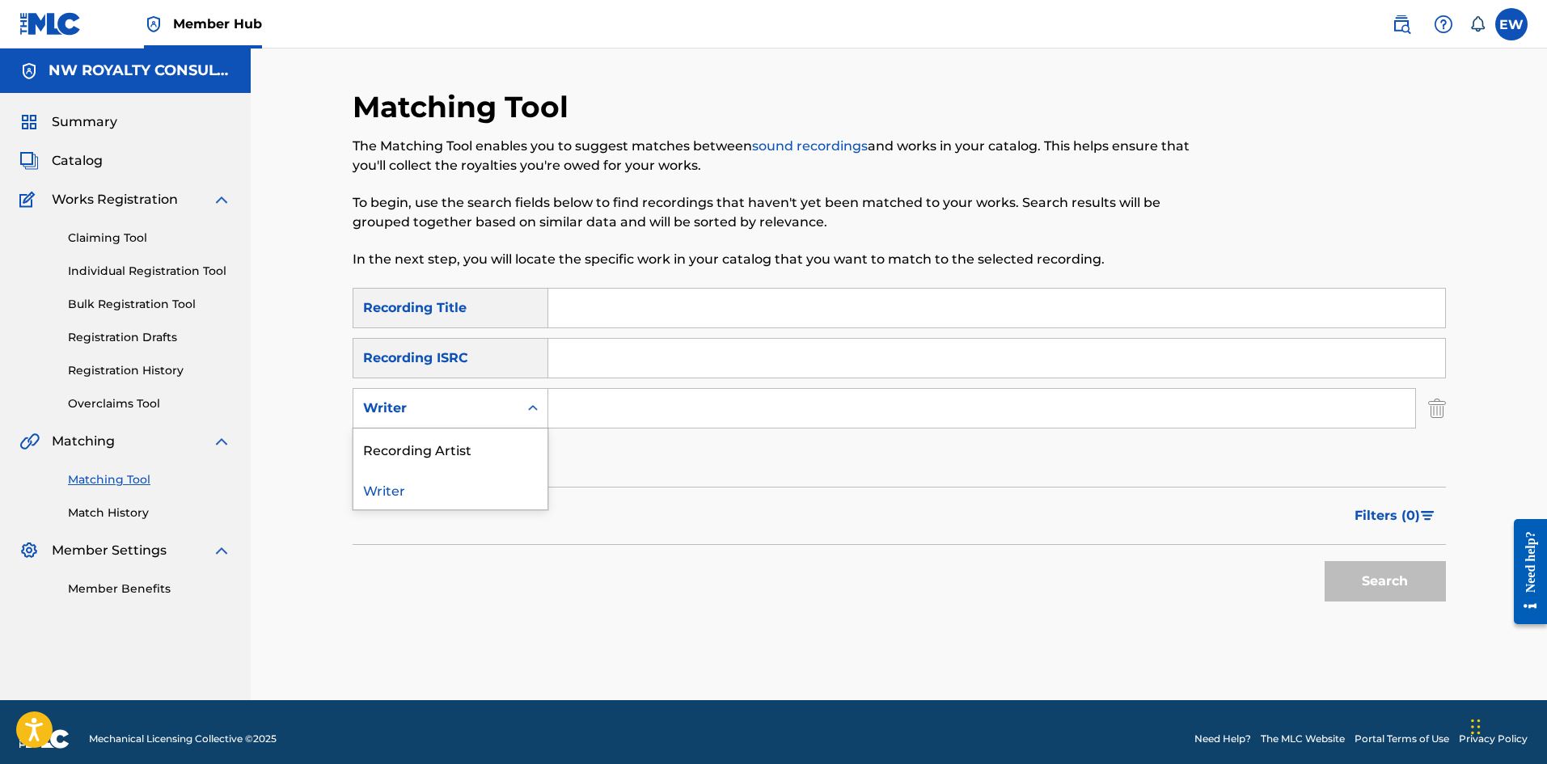
click at [400, 413] on div "Writer" at bounding box center [436, 408] width 146 height 19
click at [399, 442] on div "Recording Artist" at bounding box center [450, 449] width 194 height 40
click at [585, 421] on input "Search Form" at bounding box center [981, 408] width 867 height 39
paste input "TRILLA U"
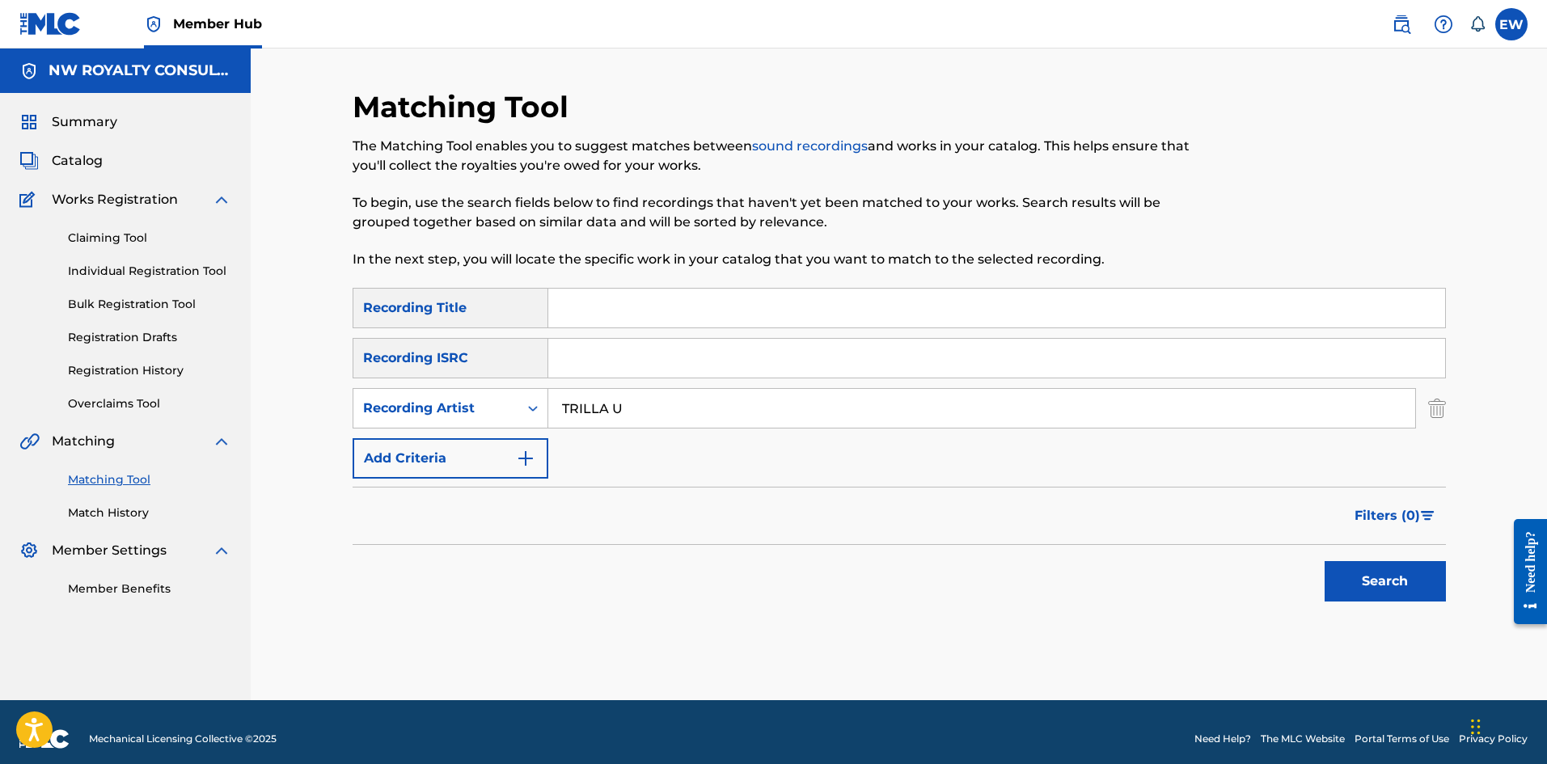
type input "TRILLA U"
click at [744, 339] on input "Search Form" at bounding box center [996, 358] width 897 height 39
paste input "ANYTHING"
type input "ANYTHING"
drag, startPoint x: 647, startPoint y: 370, endPoint x: 505, endPoint y: 360, distance: 142.7
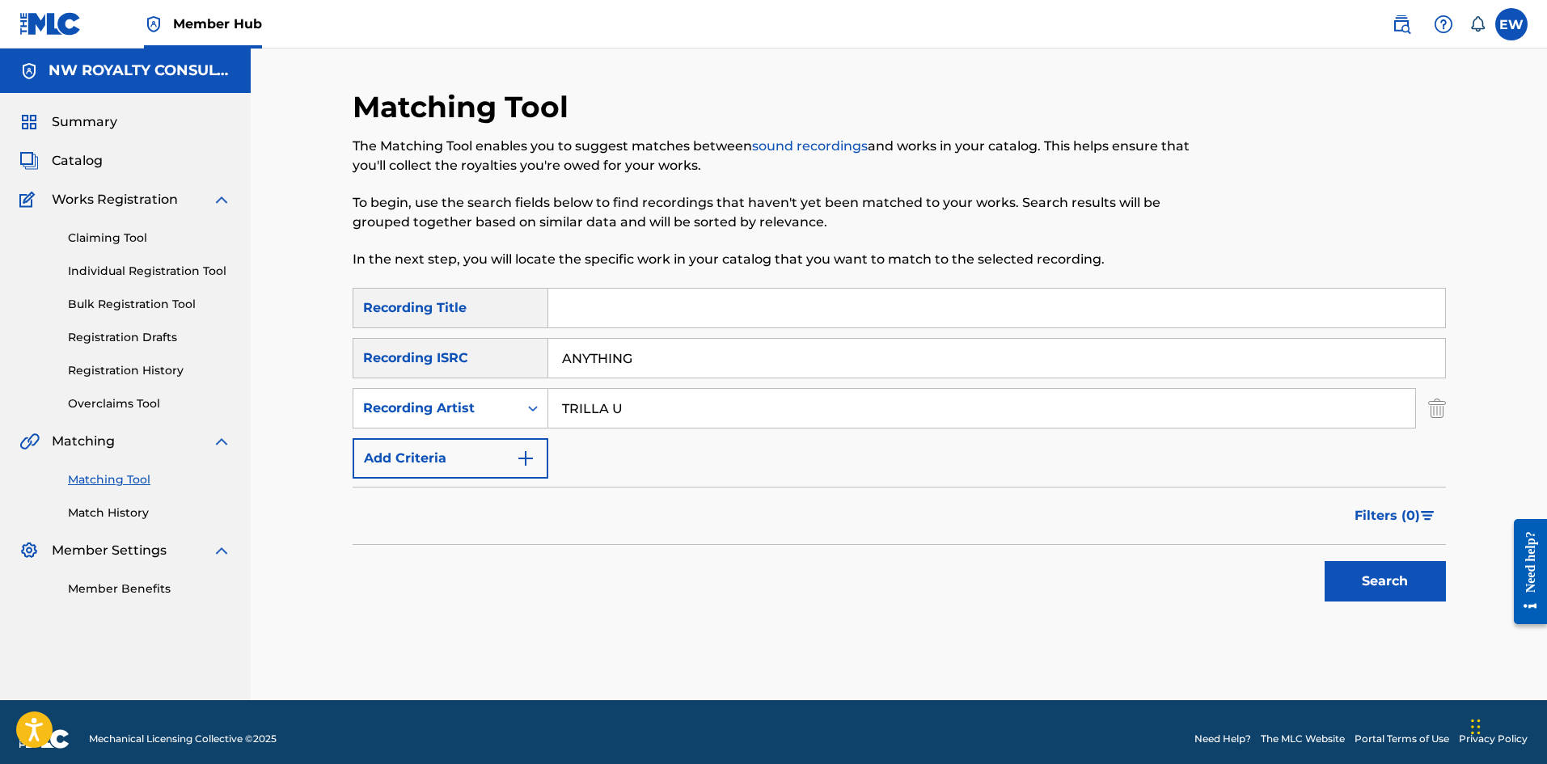
click at [505, 360] on div "SearchWithCriteria2992144a-5713-4aa8-9b28-29799e3082f0 Recording ISRC ANYTHING" at bounding box center [899, 358] width 1093 height 40
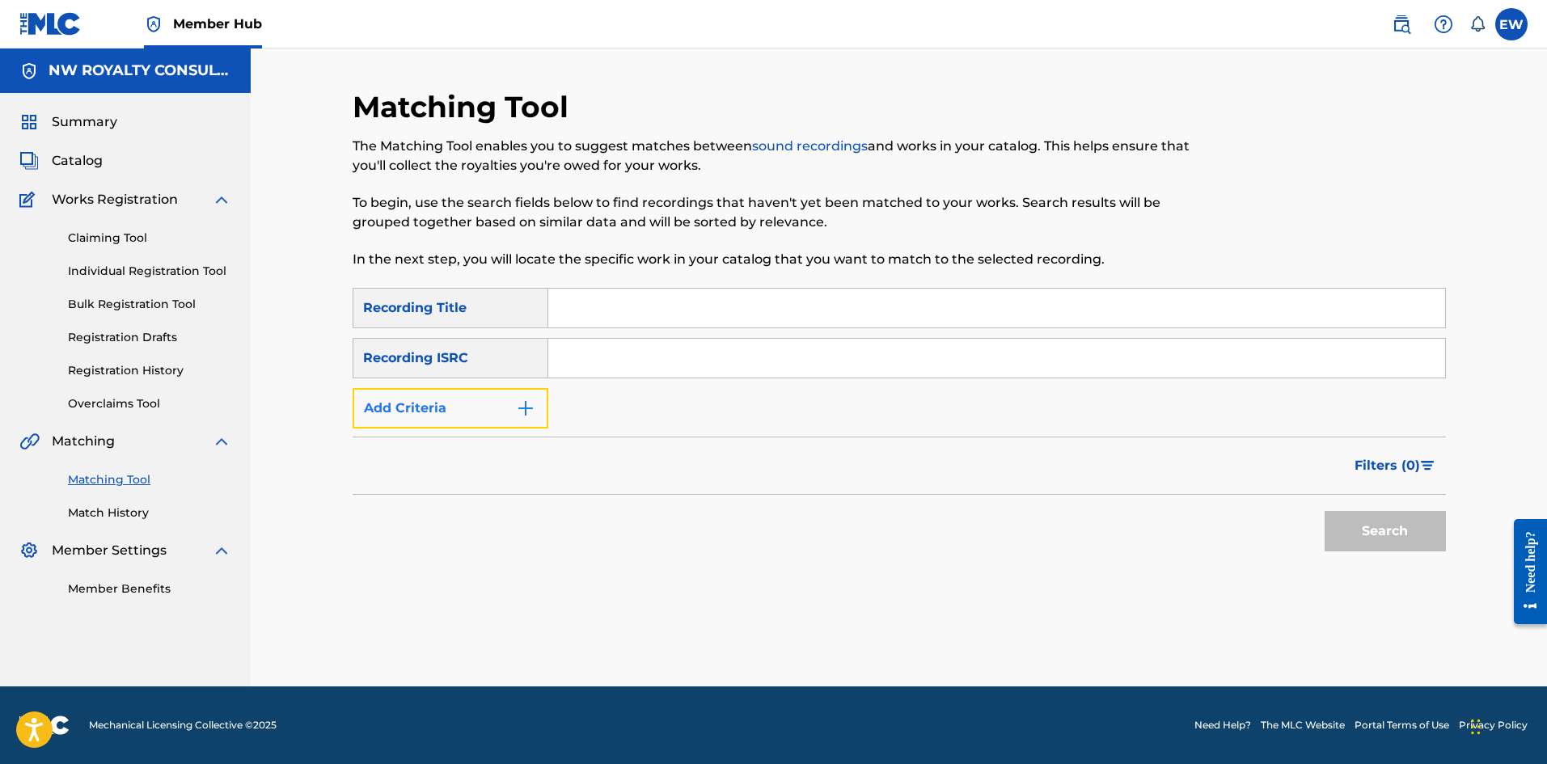
click at [402, 395] on button "Add Criteria" at bounding box center [451, 408] width 196 height 40
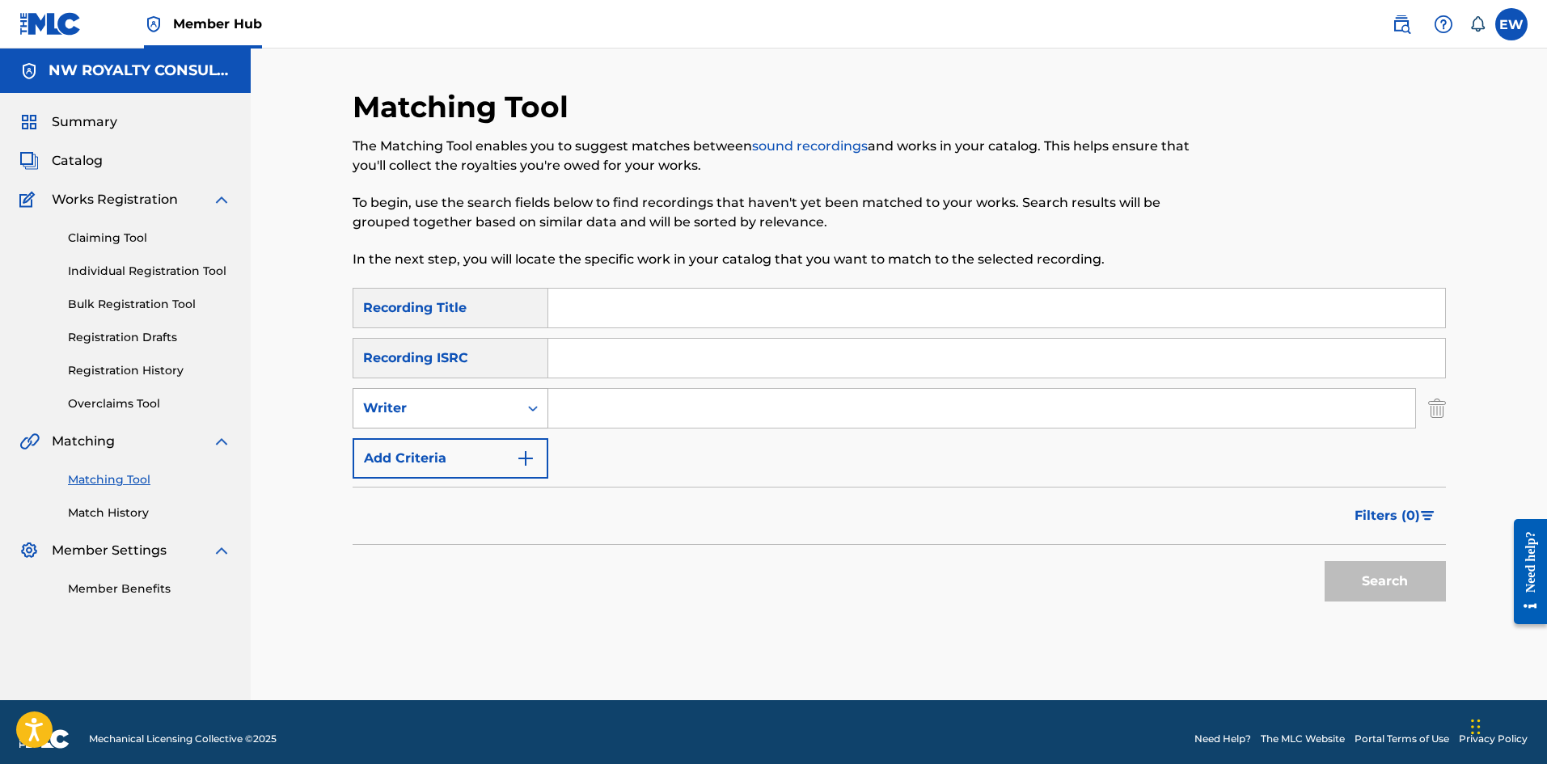
click at [403, 404] on div "Writer" at bounding box center [436, 408] width 146 height 19
drag, startPoint x: 412, startPoint y: 445, endPoint x: 513, endPoint y: 408, distance: 107.0
click at [480, 416] on div "2 results available. Use Up and Down to choose options, press Enter to select t…" at bounding box center [451, 408] width 196 height 40
drag, startPoint x: 611, startPoint y: 407, endPoint x: 581, endPoint y: 408, distance: 29.9
click at [611, 409] on input "Search Form" at bounding box center [981, 408] width 867 height 39
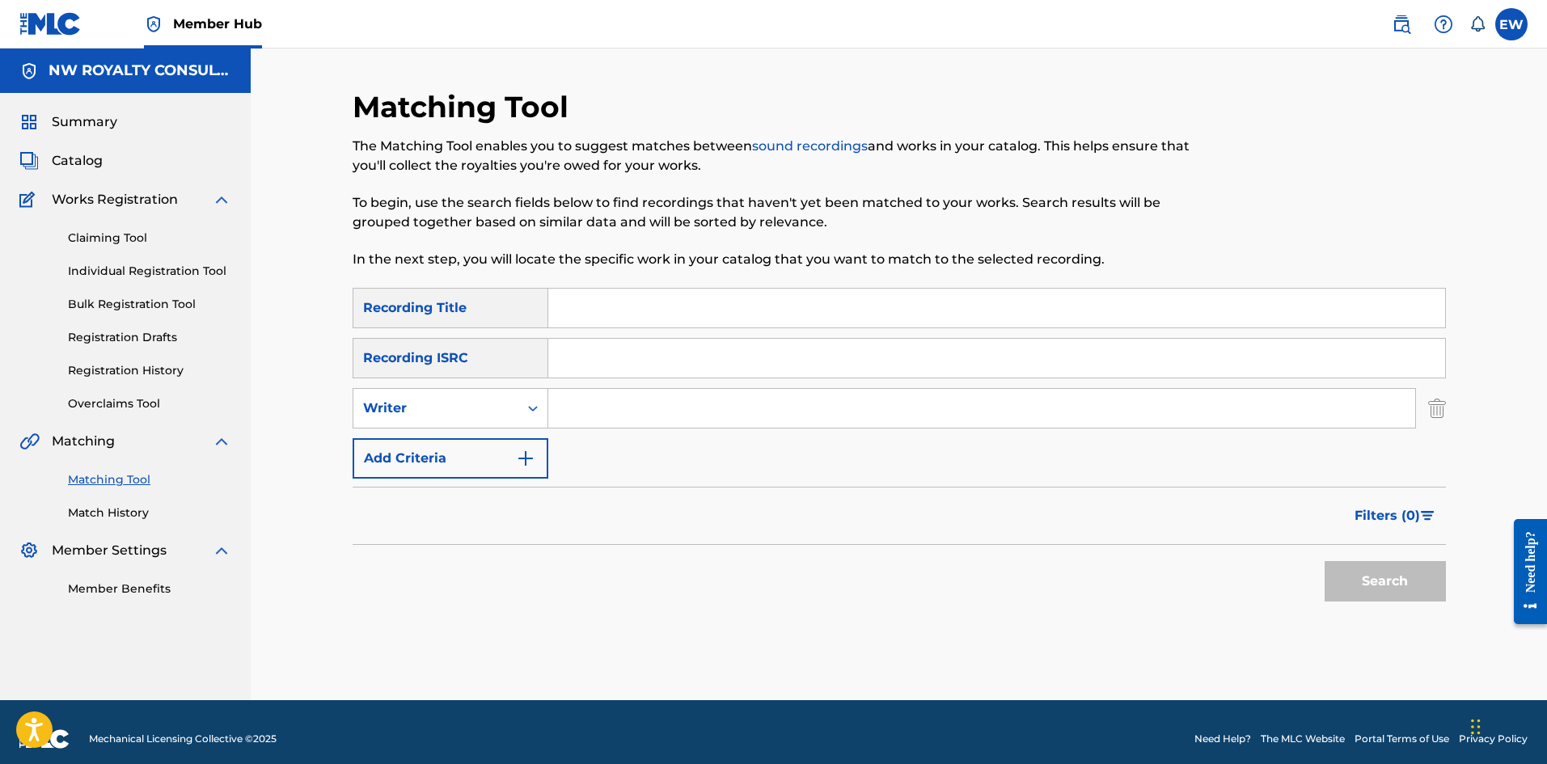
paste input "TRILLA U"
type input "TRILLA U"
click at [674, 294] on input "Search Form" at bounding box center [996, 308] width 897 height 39
paste input "ANYTHING"
type input "ANYTHING"
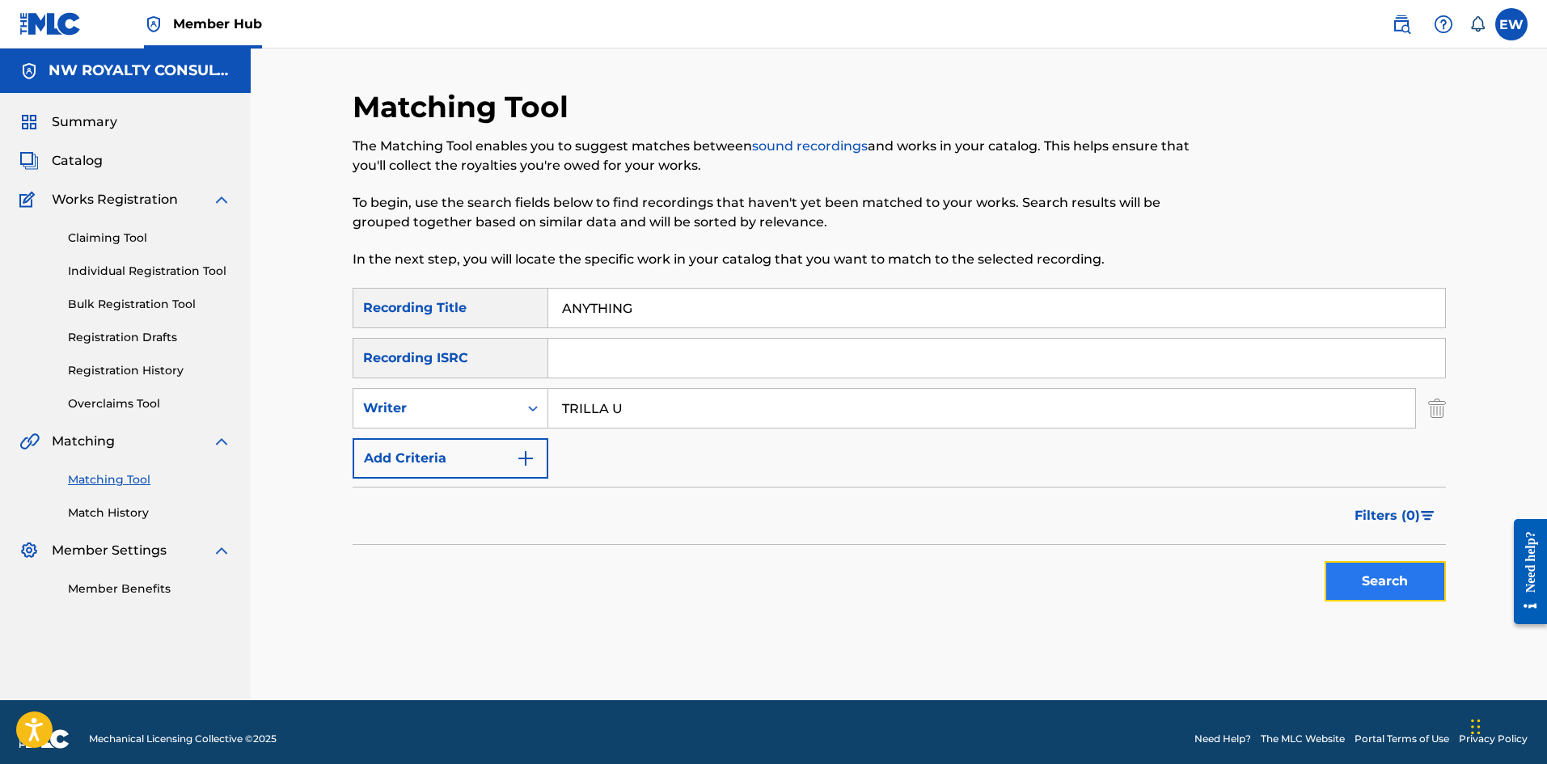
click at [1376, 593] on button "Search" at bounding box center [1385, 581] width 121 height 40
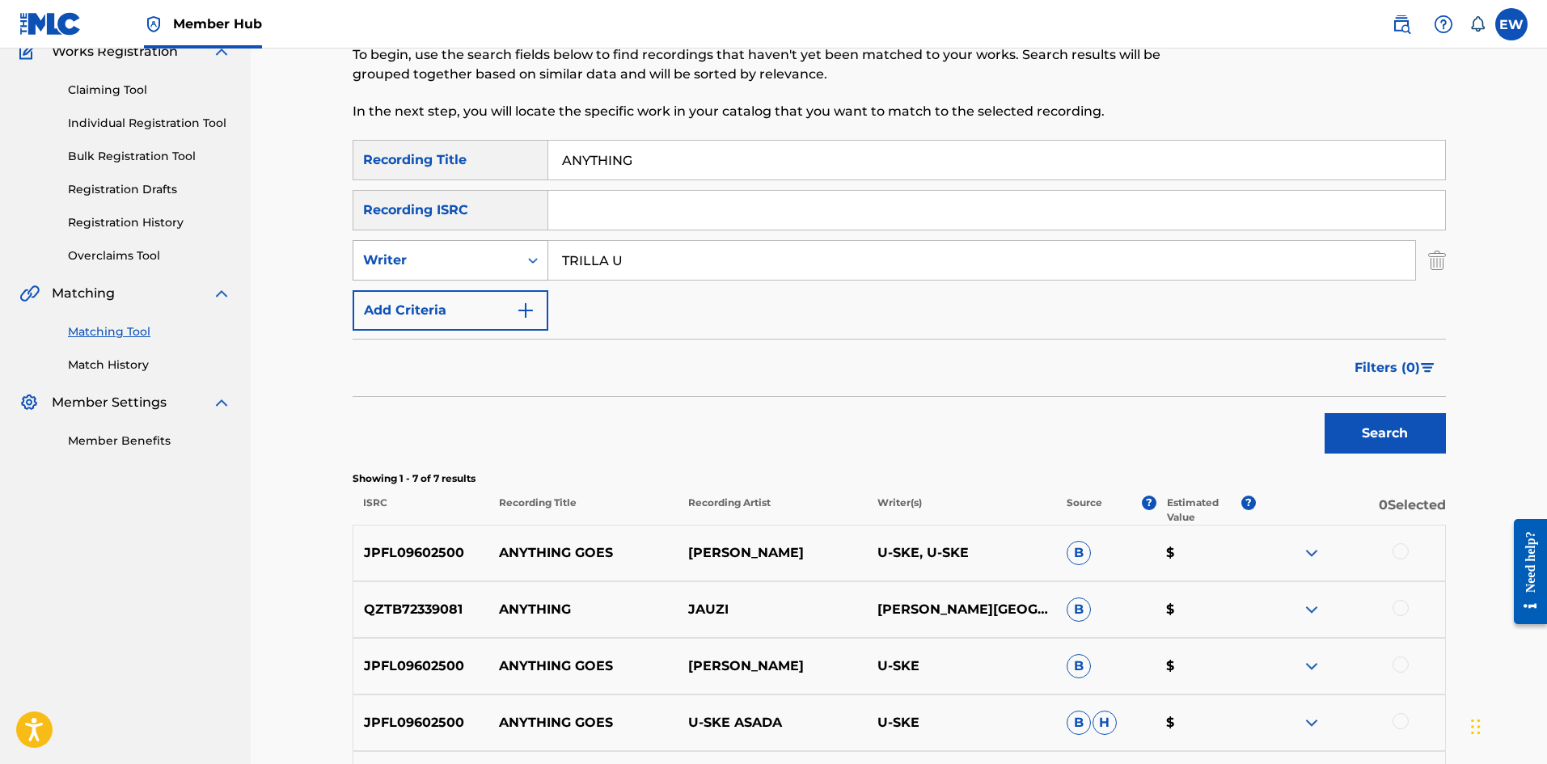
scroll to position [140, 0]
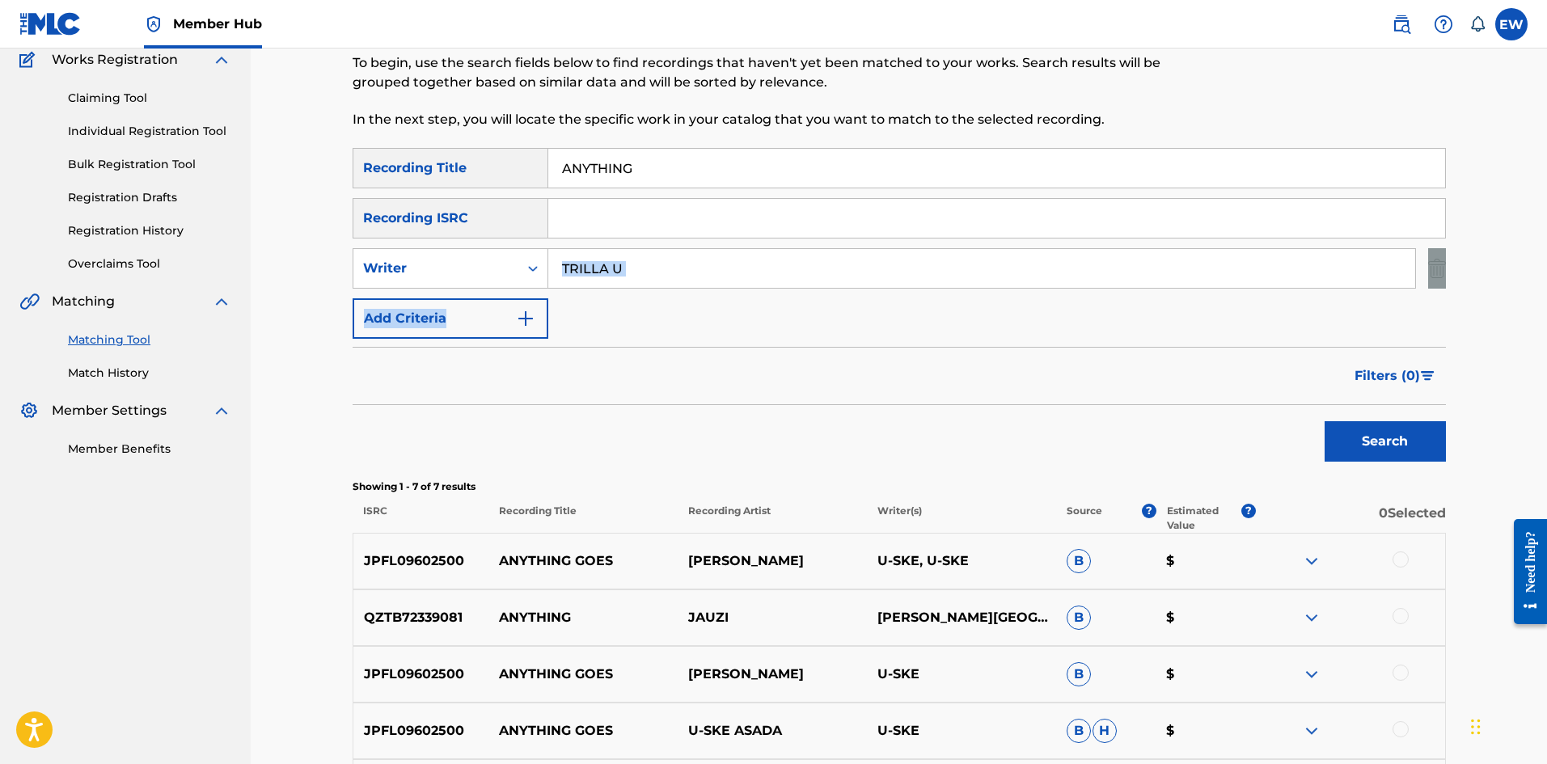
drag, startPoint x: 650, startPoint y: 295, endPoint x: 646, endPoint y: 273, distance: 22.2
click at [646, 273] on div "SearchWithCriteria09a78313-f360-4bdb-8c4a-377df148144d Recording Title ANYTHING…" at bounding box center [899, 243] width 1093 height 191
drag, startPoint x: 646, startPoint y: 273, endPoint x: 497, endPoint y: 269, distance: 149.7
click at [497, 270] on div "SearchWithCriteria02dd6e66-70de-4bc0-8f12-3b2a6e238b9b Writer TRILLA U" at bounding box center [899, 268] width 1093 height 40
paste input "POPCAAN"
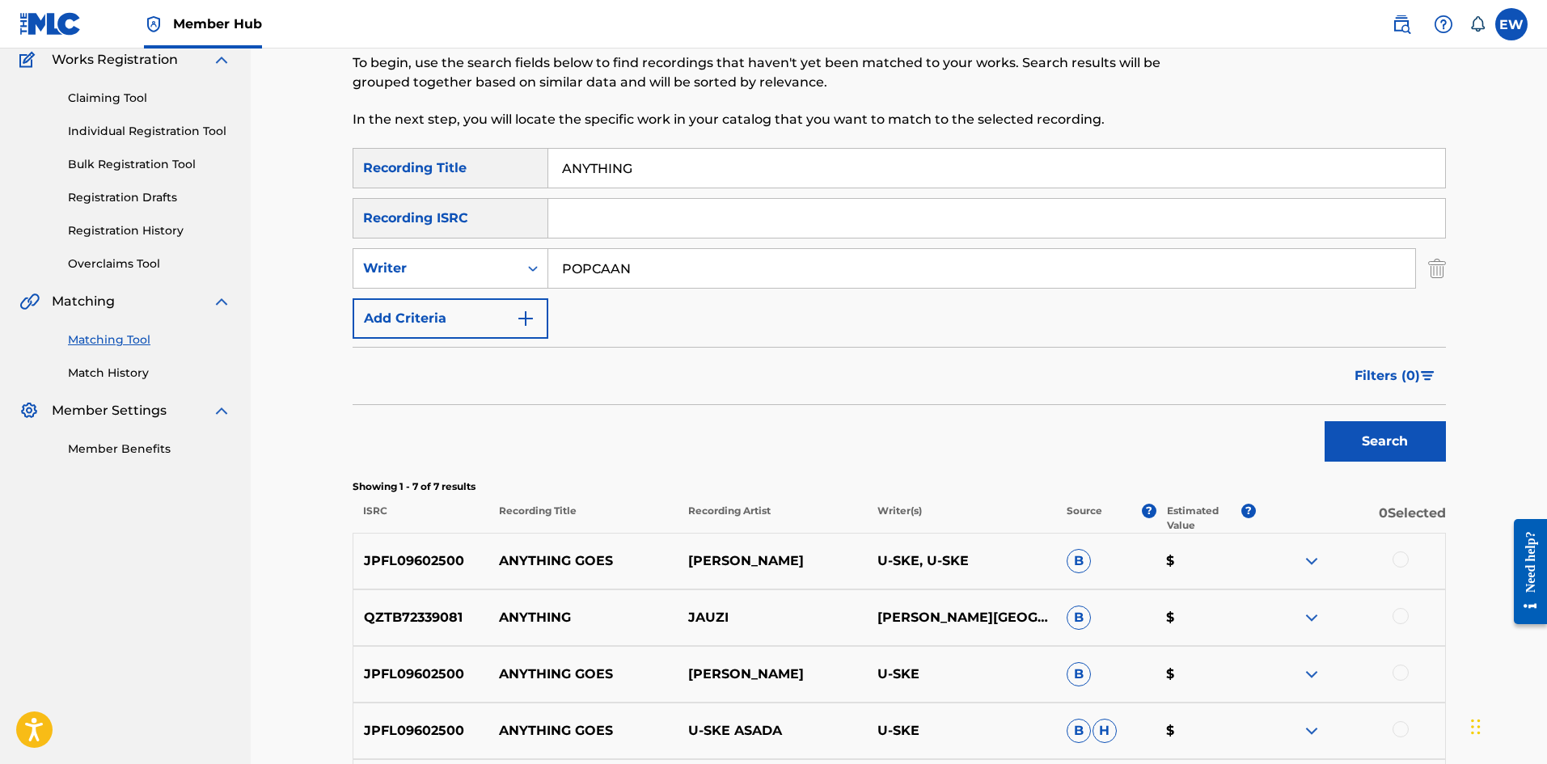
type input "POPCAAN"
drag, startPoint x: 725, startPoint y: 155, endPoint x: 401, endPoint y: 165, distance: 323.6
click at [433, 164] on div "SearchWithCriteria09a78313-f360-4bdb-8c4a-377df148144d Recording Title ANYTHING" at bounding box center [899, 168] width 1093 height 40
paste input "CLEAN"
type input "ANYTHING CLEAN"
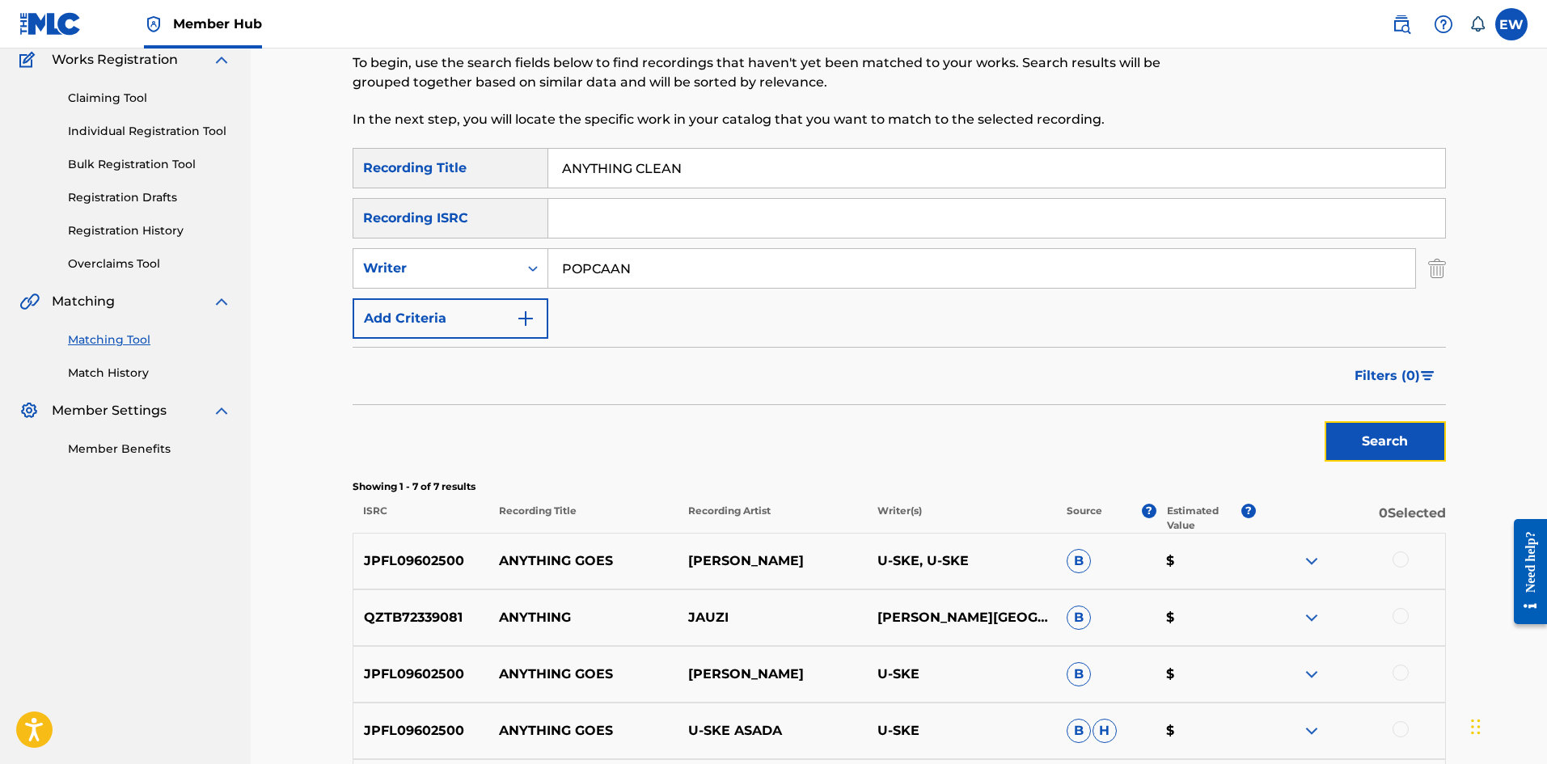
drag, startPoint x: 1369, startPoint y: 445, endPoint x: 1351, endPoint y: 430, distance: 23.0
click at [1371, 445] on button "Search" at bounding box center [1385, 441] width 121 height 40
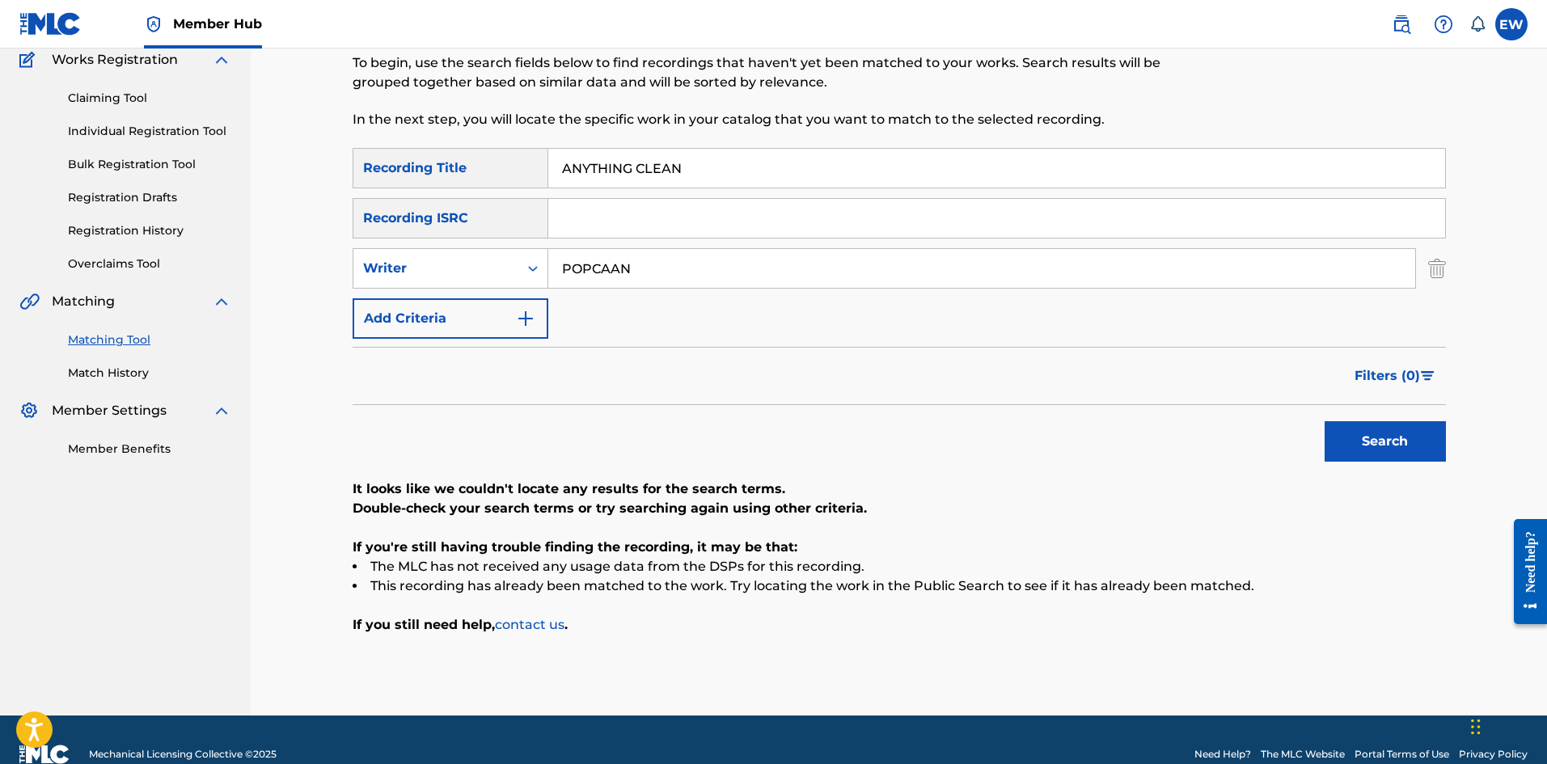
drag, startPoint x: 657, startPoint y: 274, endPoint x: 346, endPoint y: 263, distance: 310.8
click at [388, 268] on div "SearchWithCriteria02dd6e66-70de-4bc0-8f12-3b2a6e238b9b Writer POPCAAN" at bounding box center [899, 268] width 1093 height 40
paste input "DON CAMPBELL"
type input "DON CAMPBELL"
drag, startPoint x: 696, startPoint y: 171, endPoint x: 433, endPoint y: 213, distance: 266.1
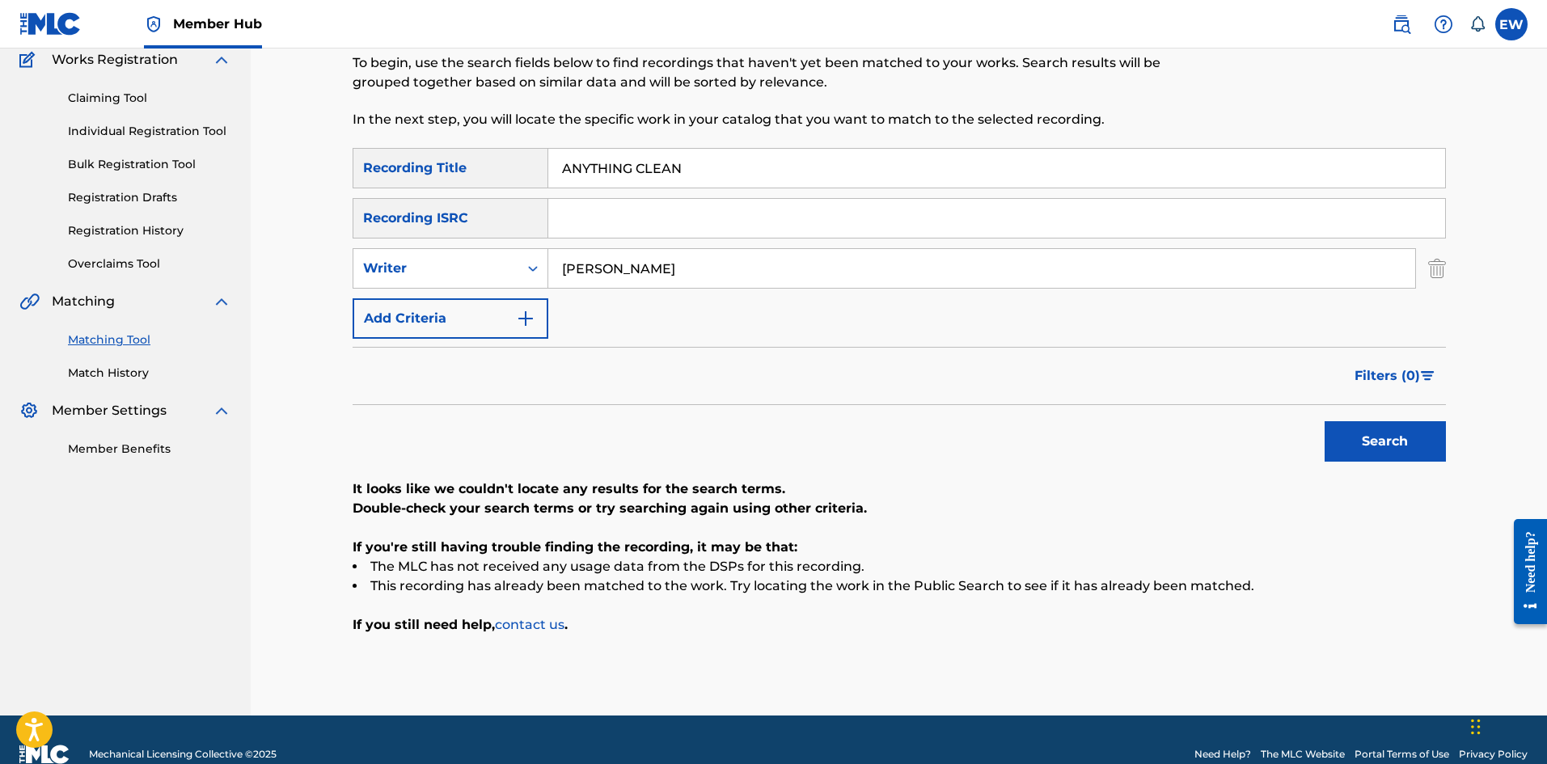
click at [433, 211] on div "SearchWithCriteria09a78313-f360-4bdb-8c4a-377df148144d Recording Title ANYTHING…" at bounding box center [899, 243] width 1093 height 191
paste input "FOR YOU"
type input "ANYTHING FOR YOU"
click at [1410, 450] on button "Search" at bounding box center [1385, 441] width 121 height 40
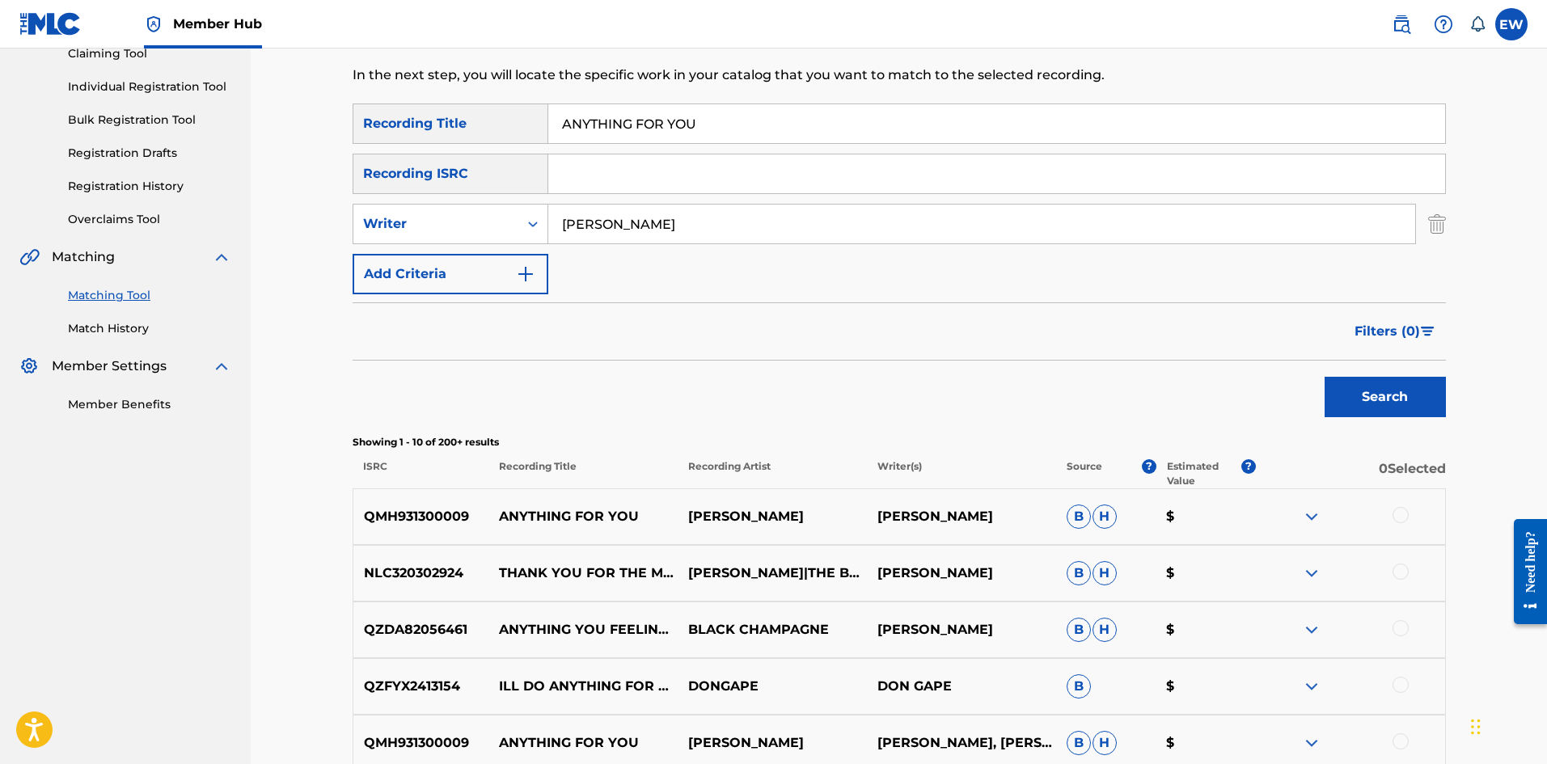
scroll to position [59, 0]
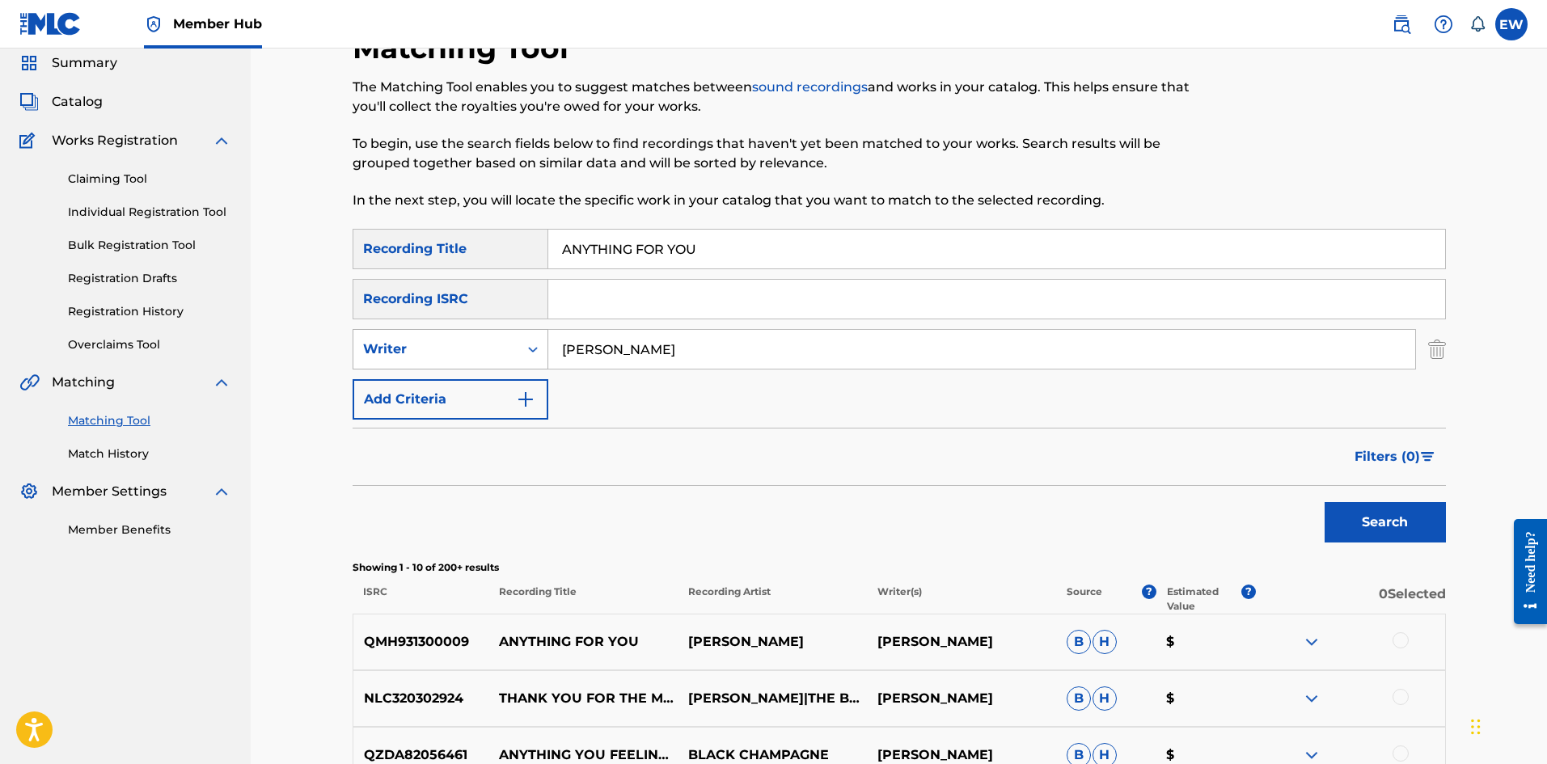
drag, startPoint x: 741, startPoint y: 349, endPoint x: 385, endPoint y: 349, distance: 355.8
click at [385, 349] on div "SearchWithCriteria02dd6e66-70de-4bc0-8f12-3b2a6e238b9b Writer DON CAMPBELL" at bounding box center [899, 349] width 1093 height 40
paste input "POPCAAN"
type input "POPCAAN"
drag, startPoint x: 778, startPoint y: 240, endPoint x: 597, endPoint y: 300, distance: 190.8
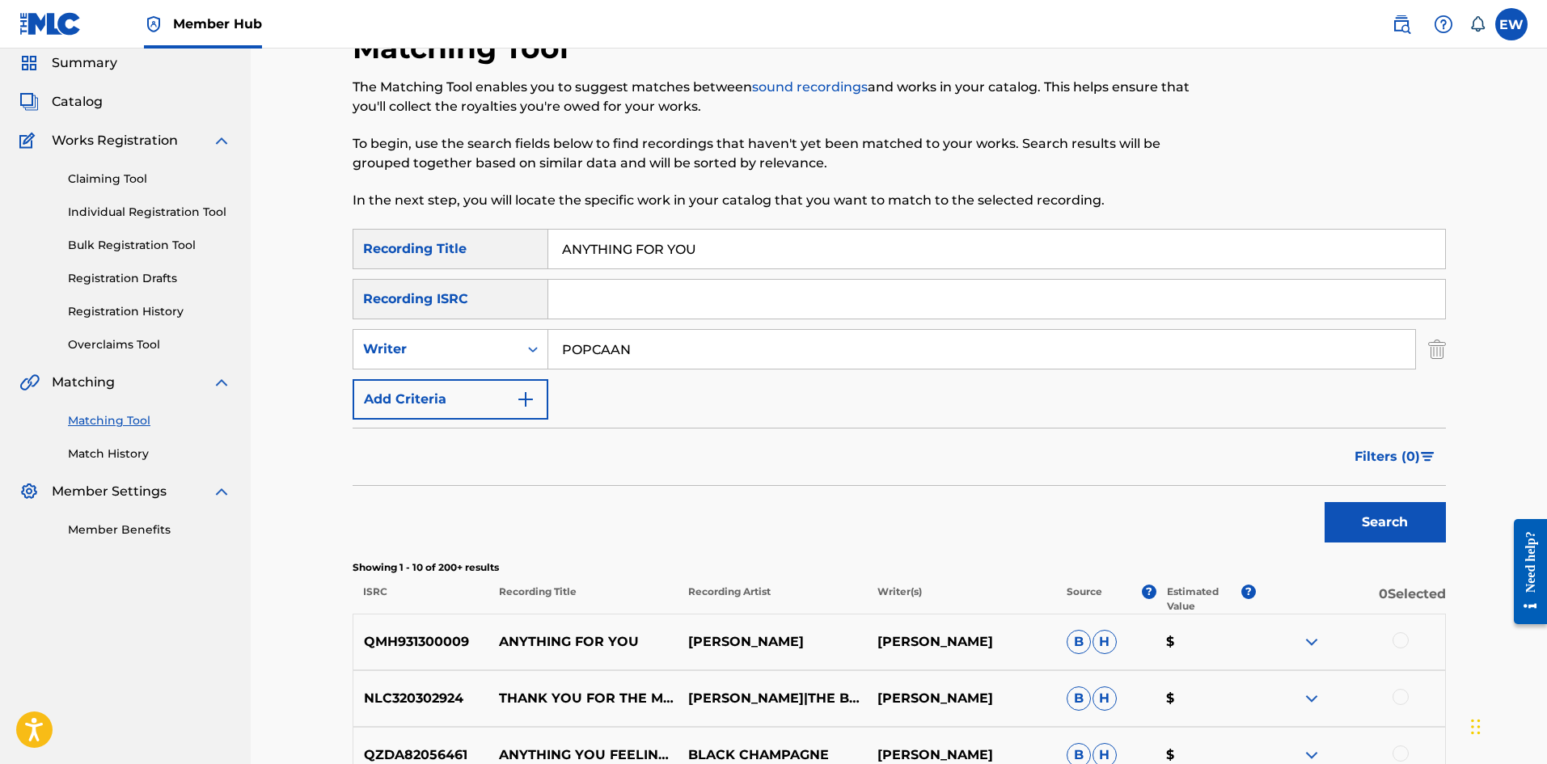
click at [497, 239] on div "SearchWithCriteria09a78313-f360-4bdb-8c4a-377df148144d Recording Title ANYTHING…" at bounding box center [899, 249] width 1093 height 40
paste input "JUNE 2019"
type input "ANYTHING JUNE 2019"
click at [1407, 515] on button "Search" at bounding box center [1385, 522] width 121 height 40
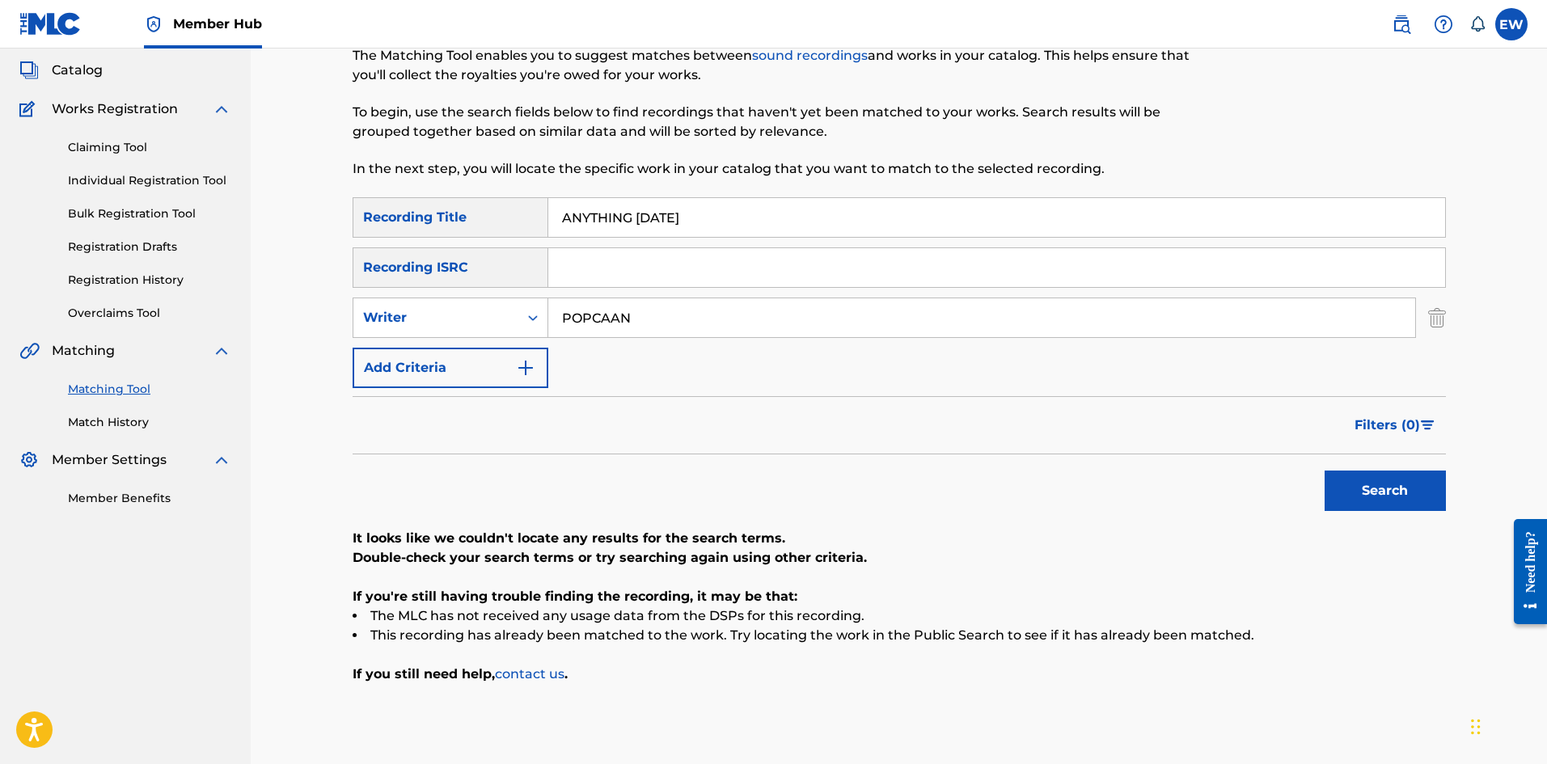
scroll to position [140, 0]
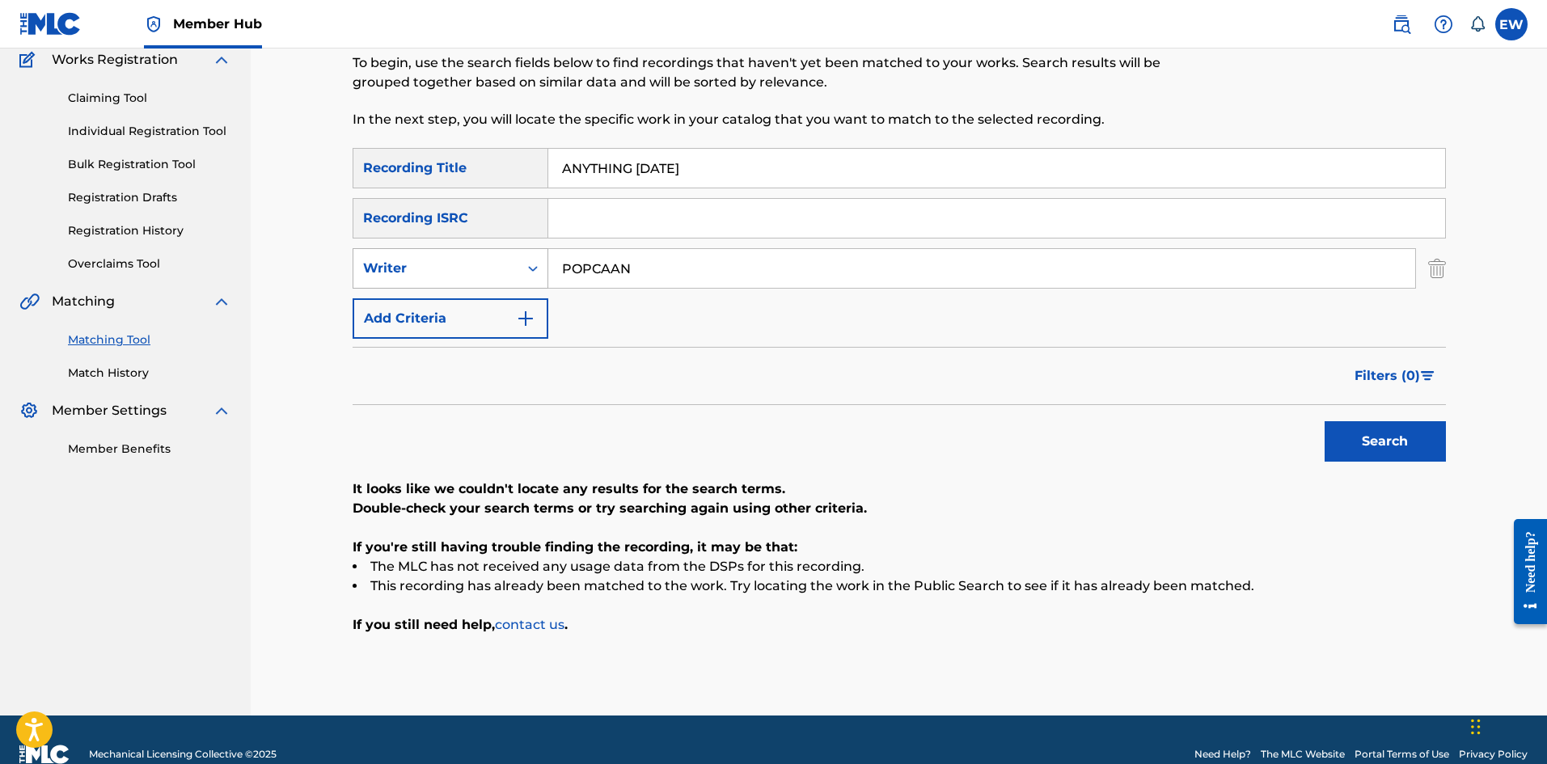
drag, startPoint x: 683, startPoint y: 265, endPoint x: 535, endPoint y: 267, distance: 147.2
click at [541, 268] on div "SearchWithCriteria02dd6e66-70de-4bc0-8f12-3b2a6e238b9b Writer POPCAAN" at bounding box center [899, 268] width 1093 height 40
paste input "[PERSON_NAME]"
type input "[PERSON_NAME]"
drag, startPoint x: 794, startPoint y: 166, endPoint x: 501, endPoint y: 171, distance: 292.8
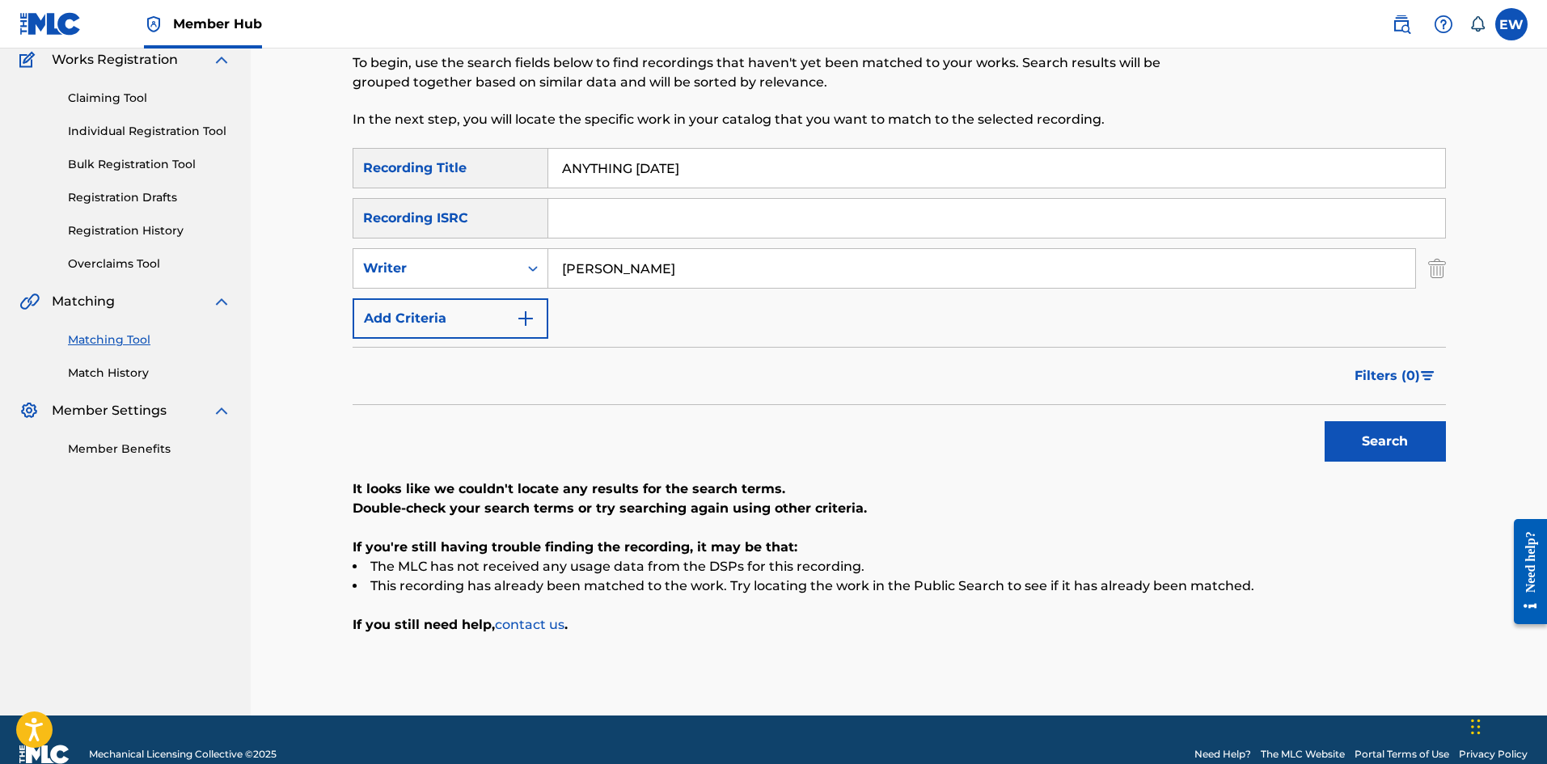
click at [501, 171] on div "SearchWithCriteria09a78313-f360-4bdb-8c4a-377df148144d Recording Title ANYTHING…" at bounding box center [899, 168] width 1093 height 40
paste input "LOVE CAN DO"
type input "ANYTHING LOVE CAN DO"
click at [1361, 451] on button "Search" at bounding box center [1385, 441] width 121 height 40
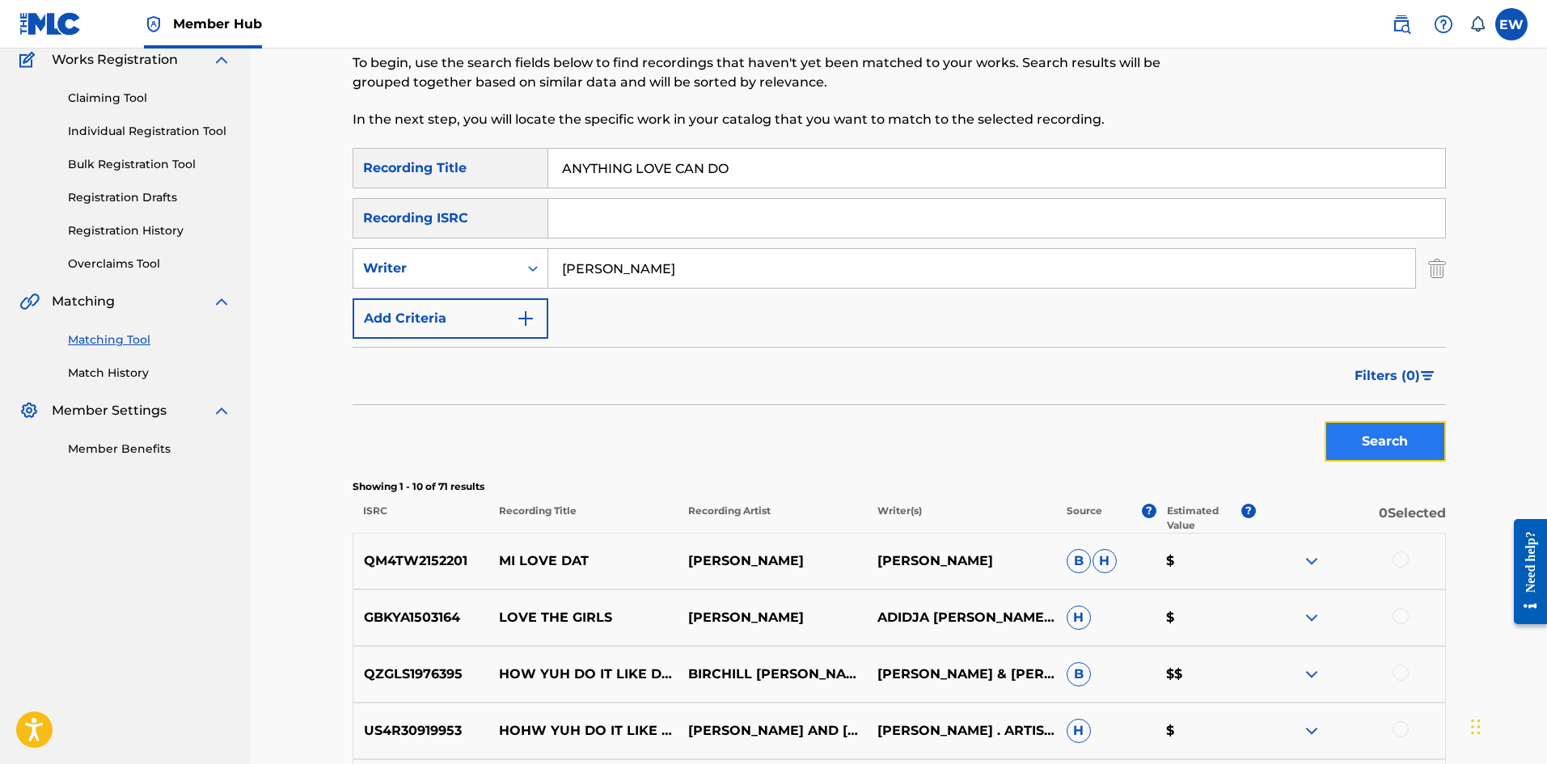
click at [1366, 442] on button "Search" at bounding box center [1385, 441] width 121 height 40
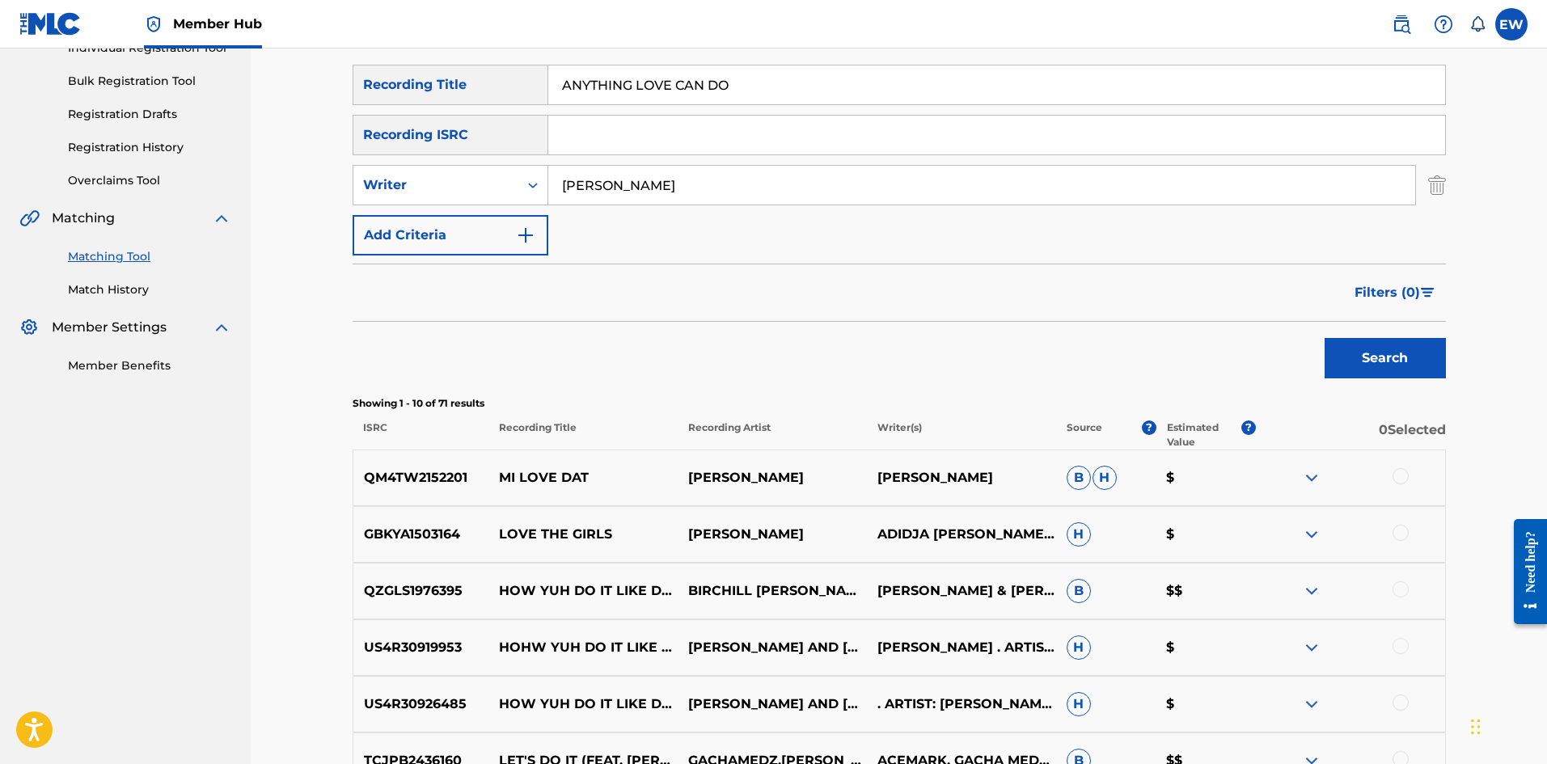
scroll to position [221, 0]
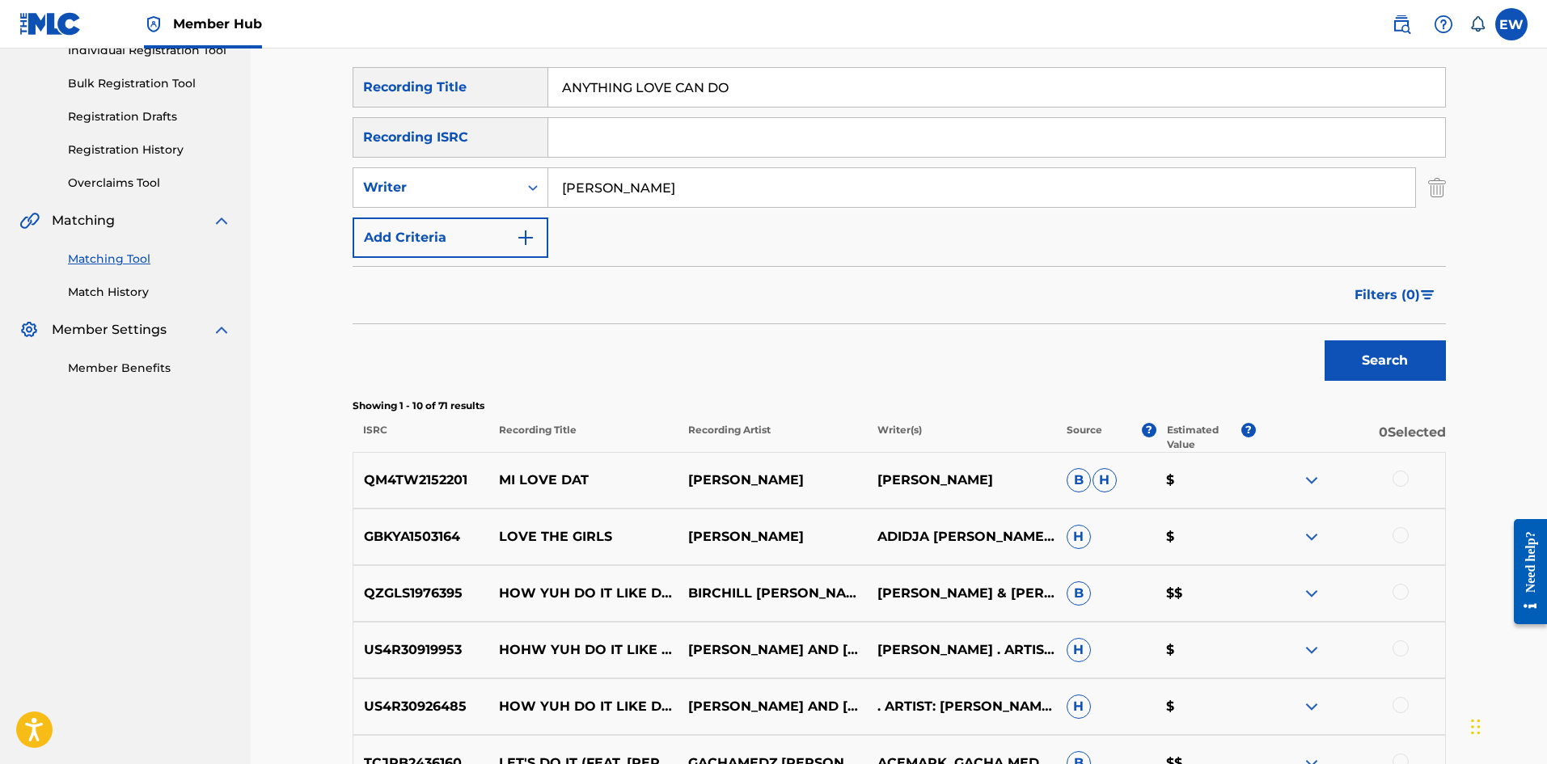
drag, startPoint x: 736, startPoint y: 175, endPoint x: 465, endPoint y: 214, distance: 273.7
click at [474, 213] on div "SearchWithCriteria09a78313-f360-4bdb-8c4a-377df148144d Recording Title ANYTHING…" at bounding box center [899, 162] width 1093 height 191
paste input "POPCAAN"
type input "POPCAAN"
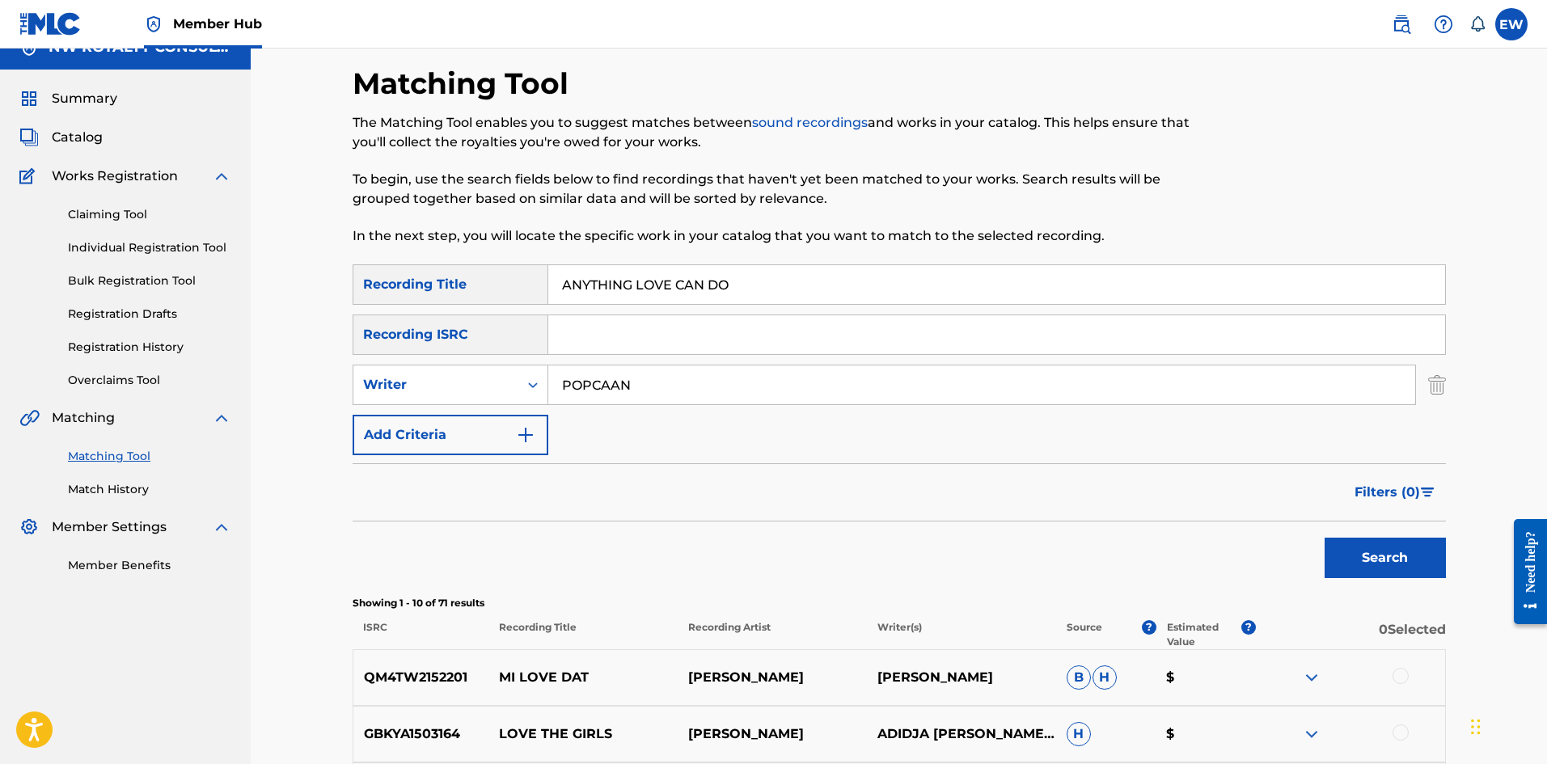
scroll to position [0, 0]
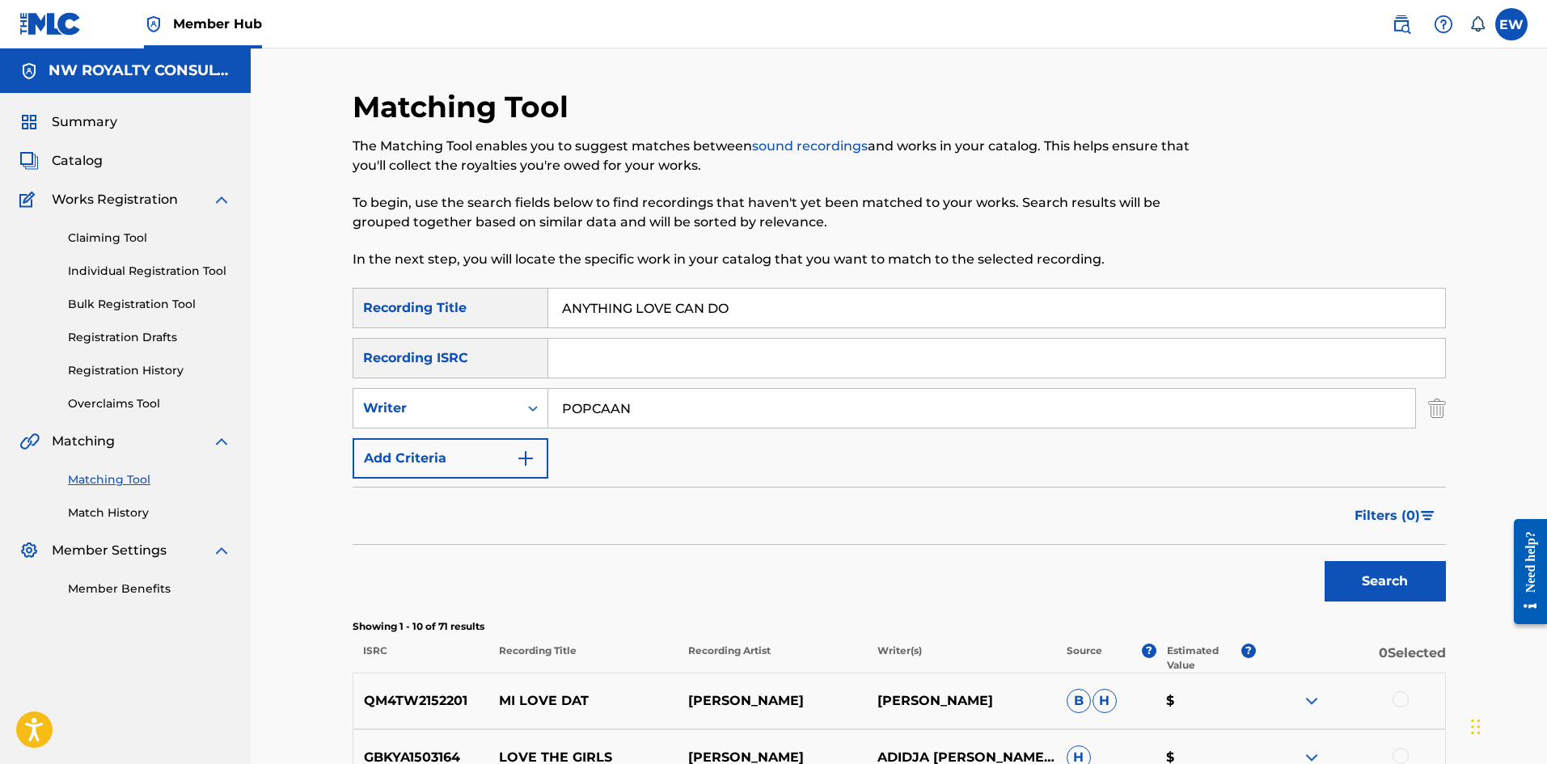
drag, startPoint x: 759, startPoint y: 315, endPoint x: 501, endPoint y: 332, distance: 258.5
click at [501, 332] on div "SearchWithCriteria09a78313-f360-4bdb-8c4a-377df148144d Recording Title ANYTHING…" at bounding box center [899, 383] width 1093 height 191
paste input "MAIN"
click at [1349, 589] on button "Search" at bounding box center [1385, 581] width 121 height 40
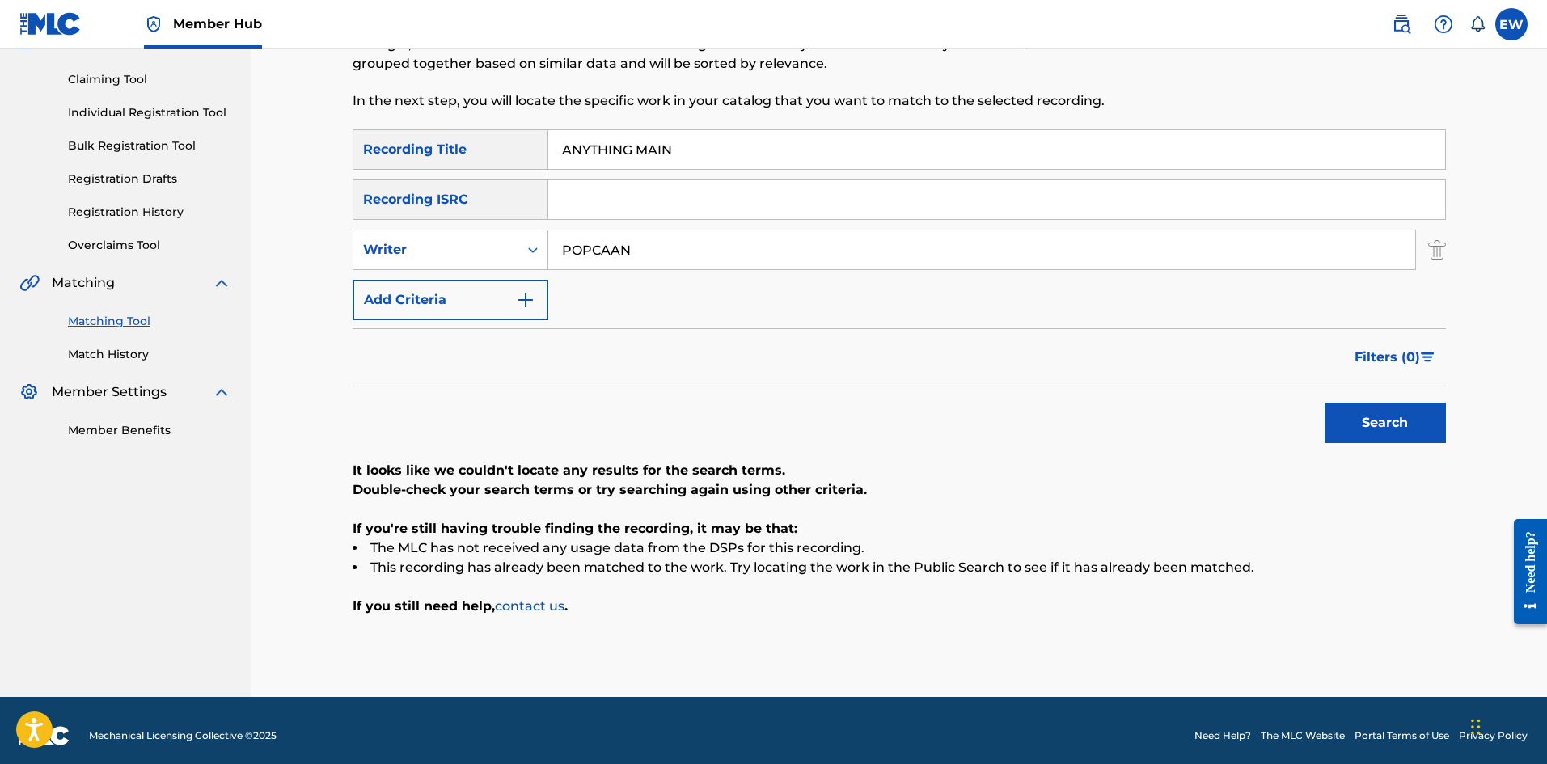
scroll to position [162, 0]
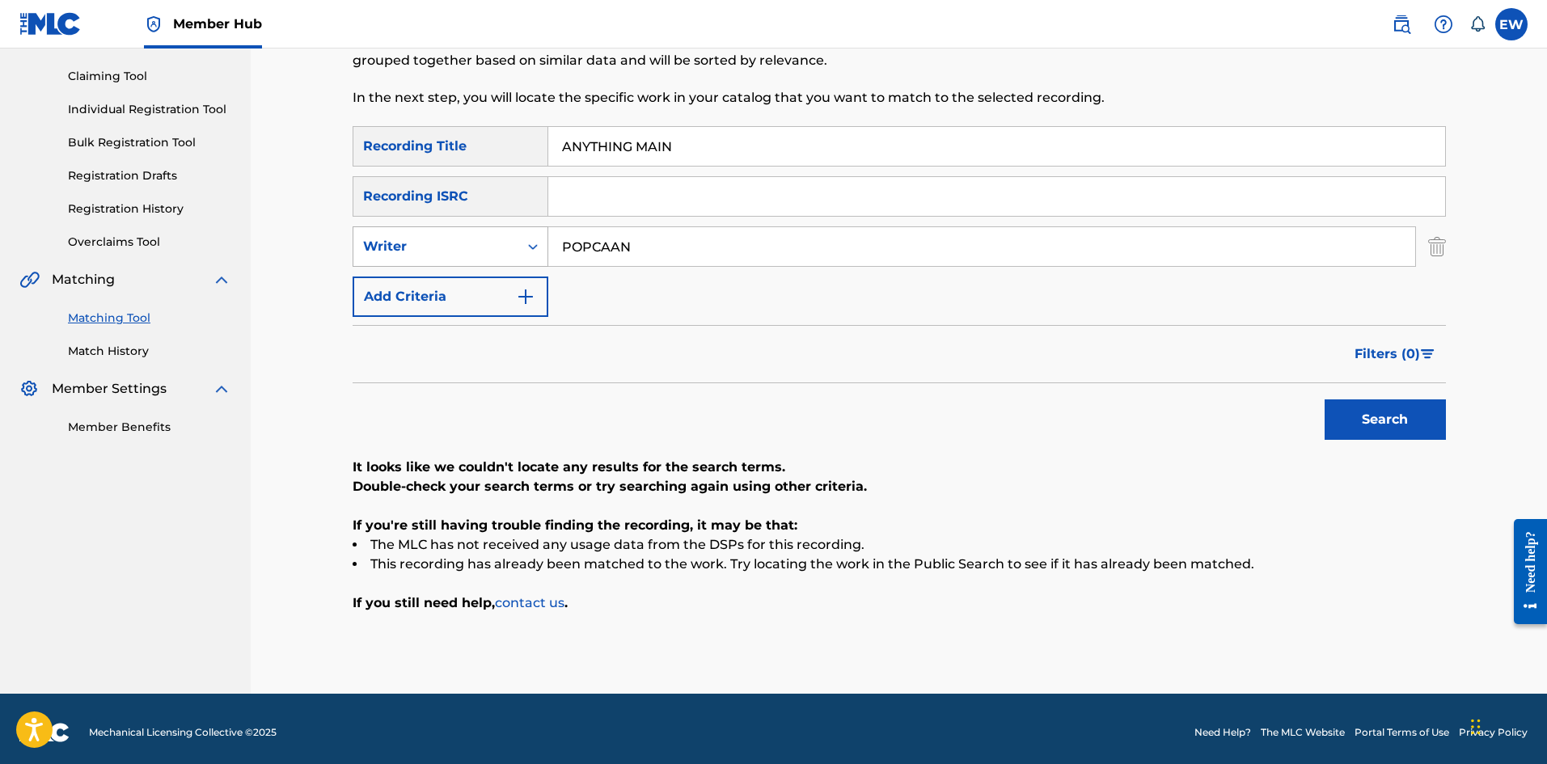
drag, startPoint x: 657, startPoint y: 252, endPoint x: 471, endPoint y: 246, distance: 186.9
click at [471, 246] on div "SearchWithCriteria02dd6e66-70de-4bc0-8f12-3b2a6e238b9b Writer POPCAAN" at bounding box center [899, 246] width 1093 height 40
drag, startPoint x: 780, startPoint y: 134, endPoint x: 537, endPoint y: 211, distance: 254.5
click at [537, 211] on div "SearchWithCriteria09a78313-f360-4bdb-8c4a-377df148144d Recording Title ANYTHING…" at bounding box center [899, 221] width 1093 height 191
paste input "NAIJASTARZ COM NG"
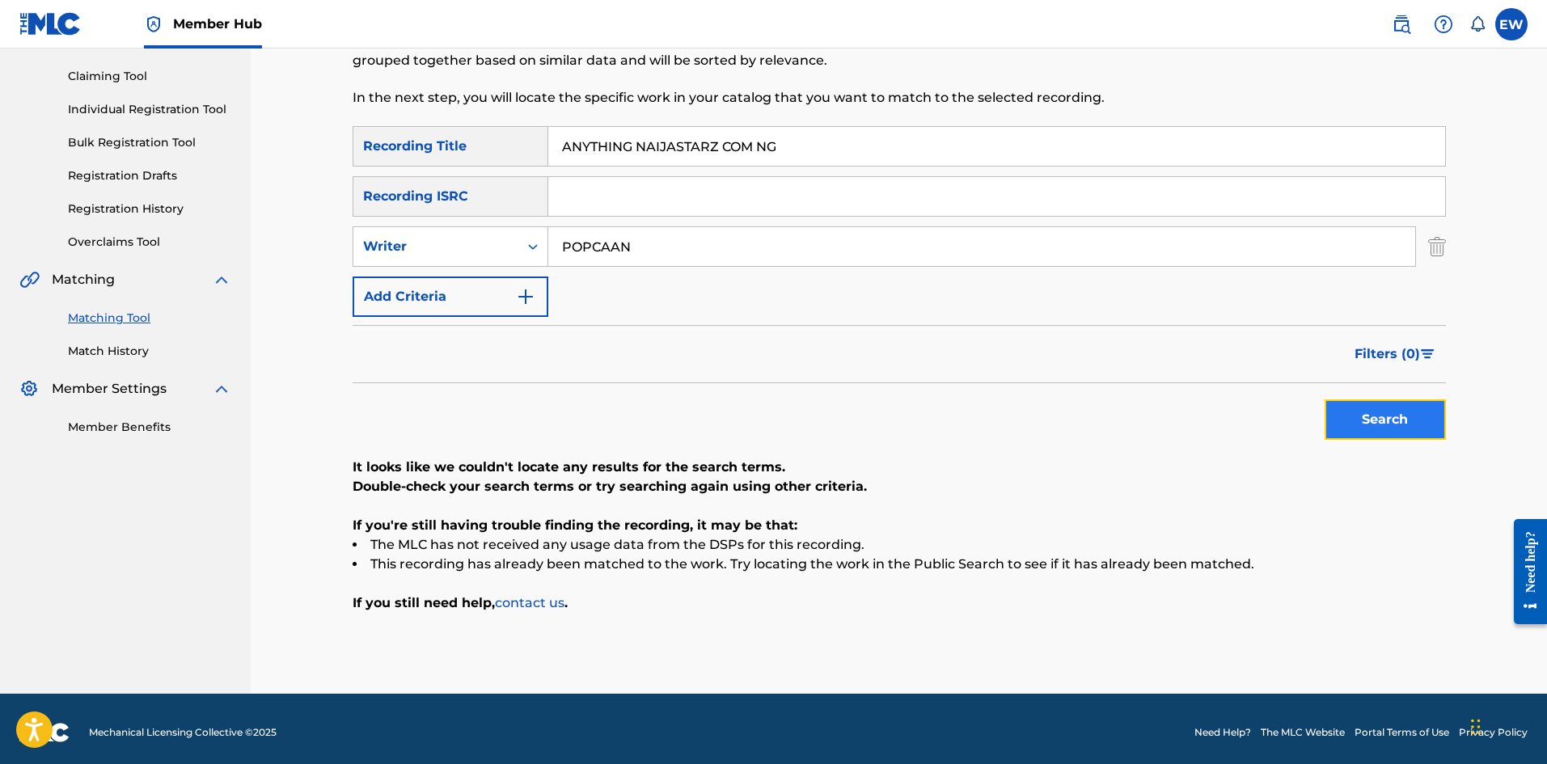
click at [1351, 422] on button "Search" at bounding box center [1385, 420] width 121 height 40
drag, startPoint x: 788, startPoint y: 147, endPoint x: 311, endPoint y: 194, distance: 478.6
click at [311, 194] on div "Matching Tool The Matching Tool enables you to suggest matches between sound re…" at bounding box center [899, 290] width 1296 height 807
paste input "OFFICIAL AUDIO"
click at [1406, 421] on button "Search" at bounding box center [1385, 420] width 121 height 40
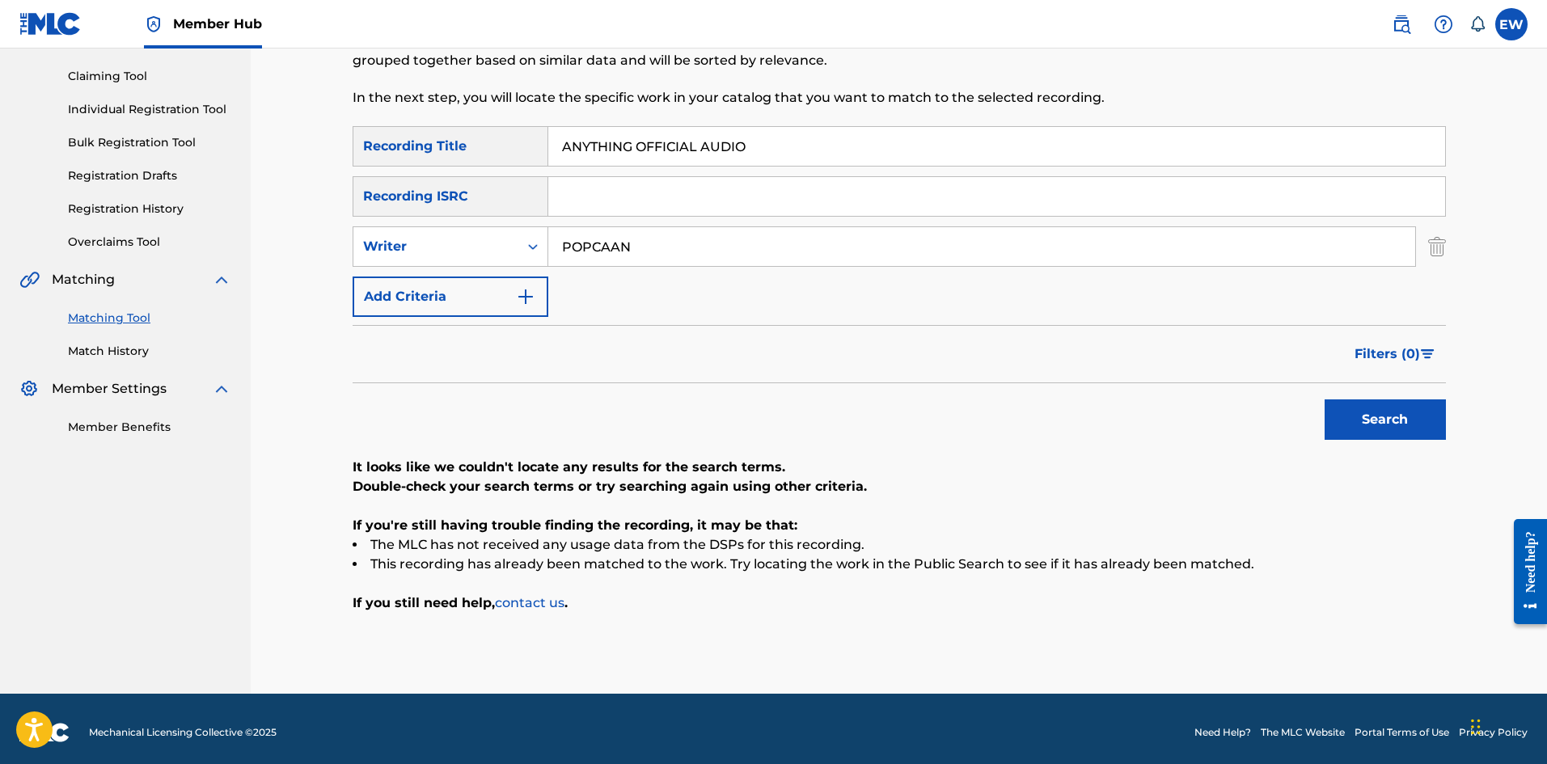
drag, startPoint x: 801, startPoint y: 139, endPoint x: 493, endPoint y: 136, distance: 308.1
click at [493, 136] on div "SearchWithCriteria09a78313-f360-4bdb-8c4a-377df148144d Recording Title ANYTHING…" at bounding box center [899, 146] width 1093 height 40
paste input "RAW"
type input "ANYTHING RAW"
click at [1392, 427] on button "Search" at bounding box center [1385, 420] width 121 height 40
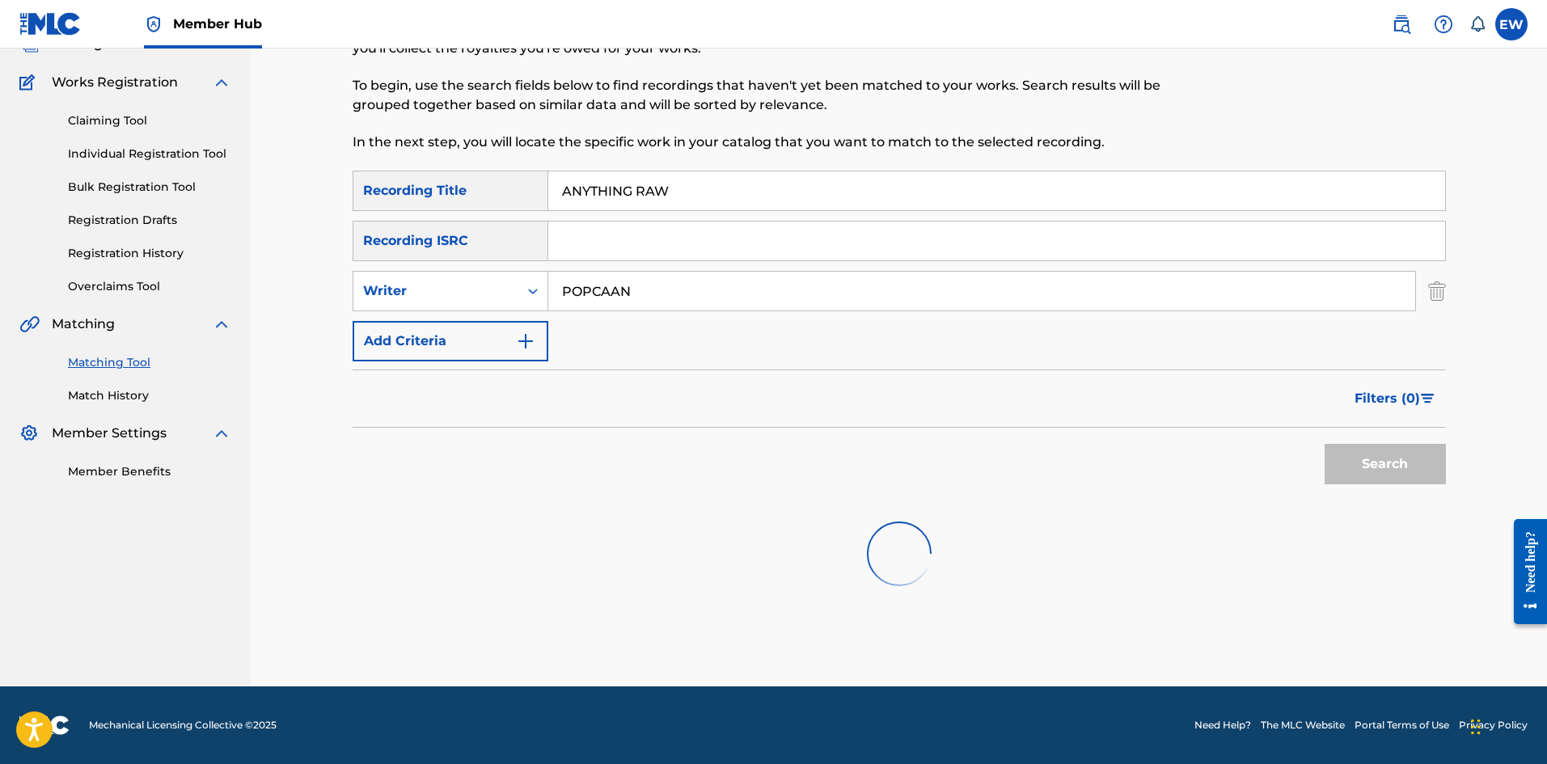
scroll to position [124, 0]
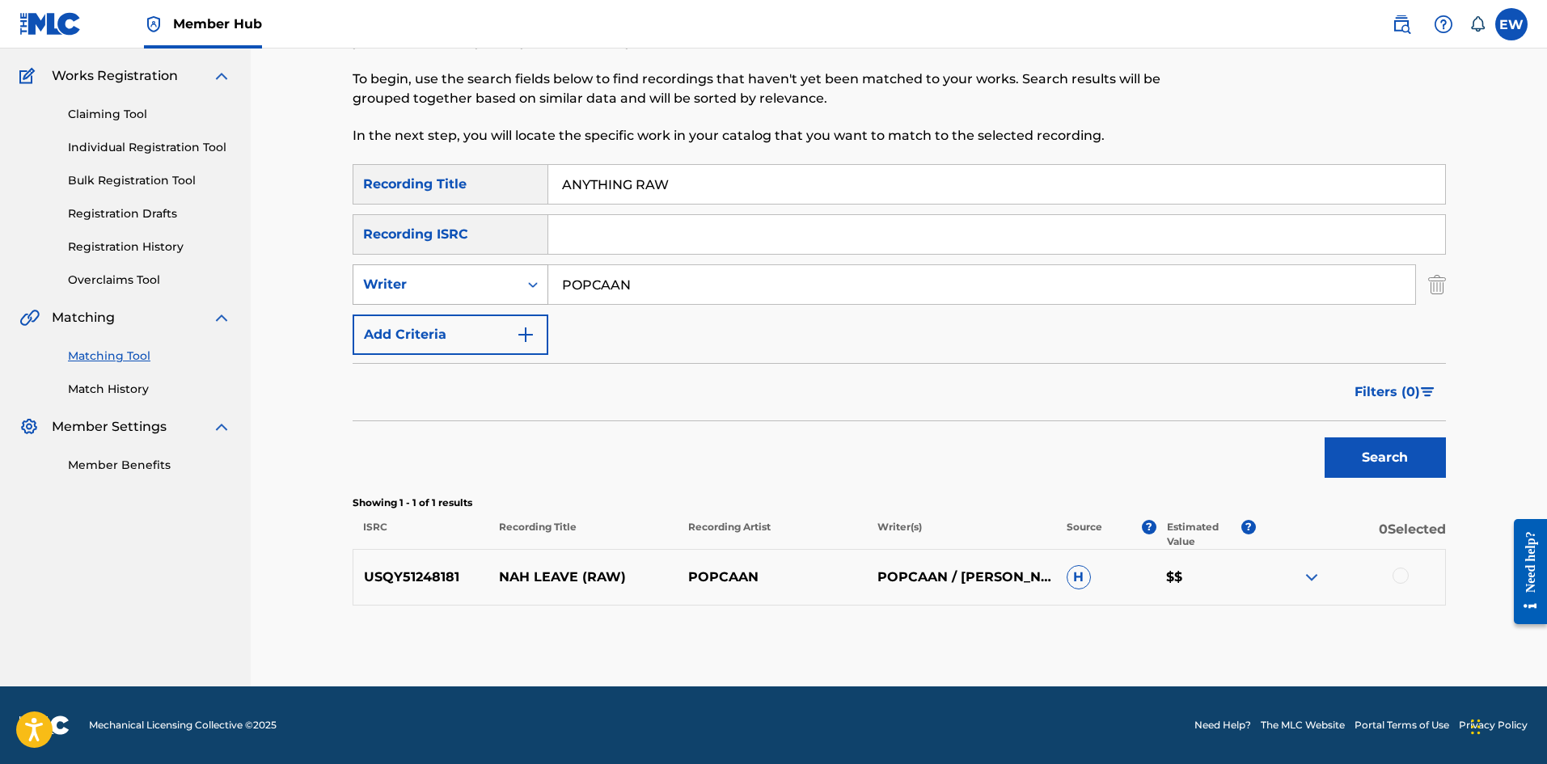
drag, startPoint x: 706, startPoint y: 296, endPoint x: 400, endPoint y: 296, distance: 305.7
click at [423, 291] on div "SearchWithCriteria02dd6e66-70de-4bc0-8f12-3b2a6e238b9b Writer POPCAAN" at bounding box center [899, 284] width 1093 height 40
paste input "JAVADA"
type input "JAVADA"
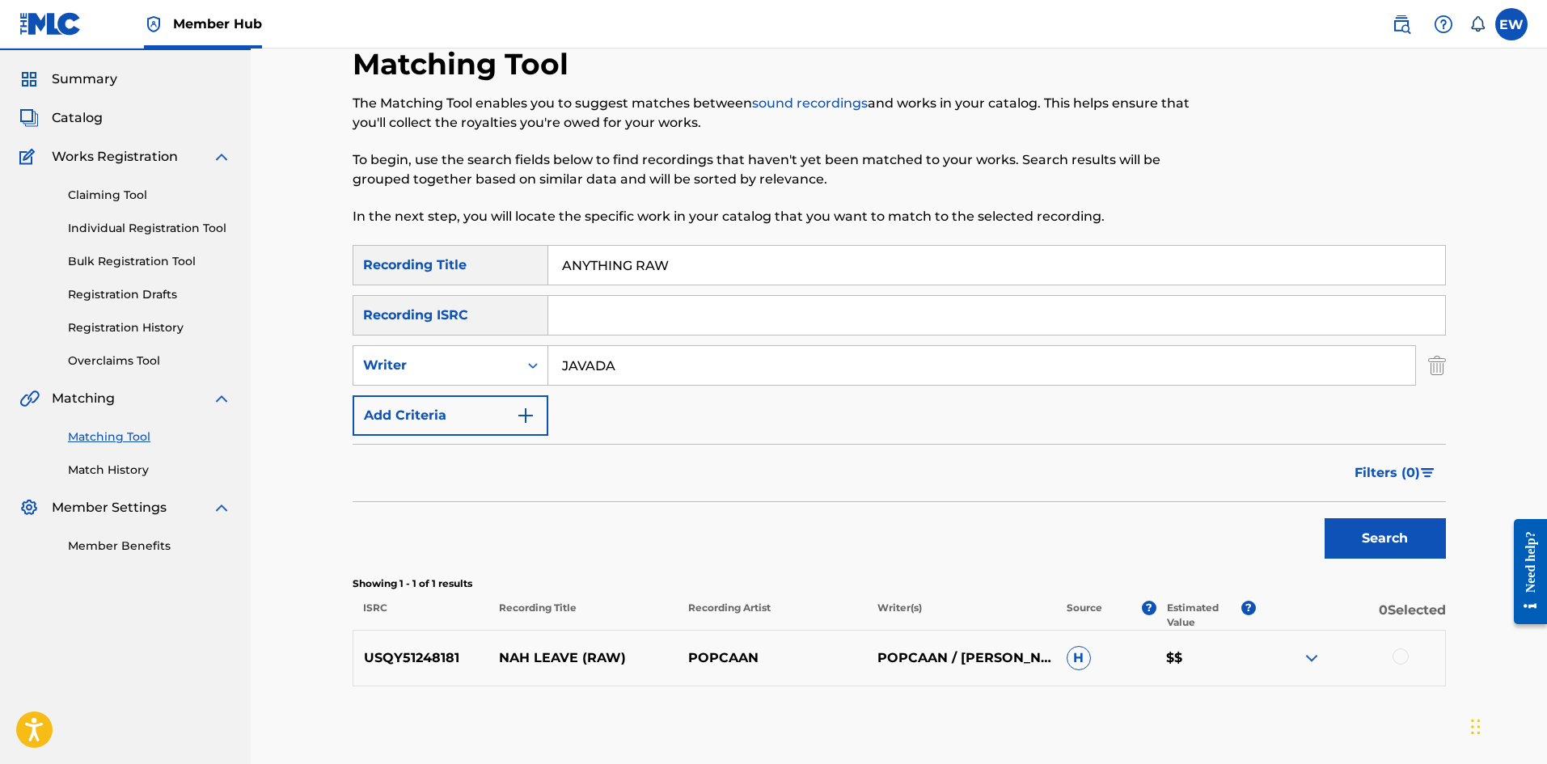
drag, startPoint x: 722, startPoint y: 271, endPoint x: 459, endPoint y: 291, distance: 264.4
click at [471, 293] on div "SearchWithCriteria09a78313-f360-4bdb-8c4a-377df148144d Recording Title ANYTHING…" at bounding box center [899, 340] width 1093 height 191
paste input "YOU WANT"
type input "ANYTHING YOU WANT"
click at [1399, 539] on button "Search" at bounding box center [1385, 538] width 121 height 40
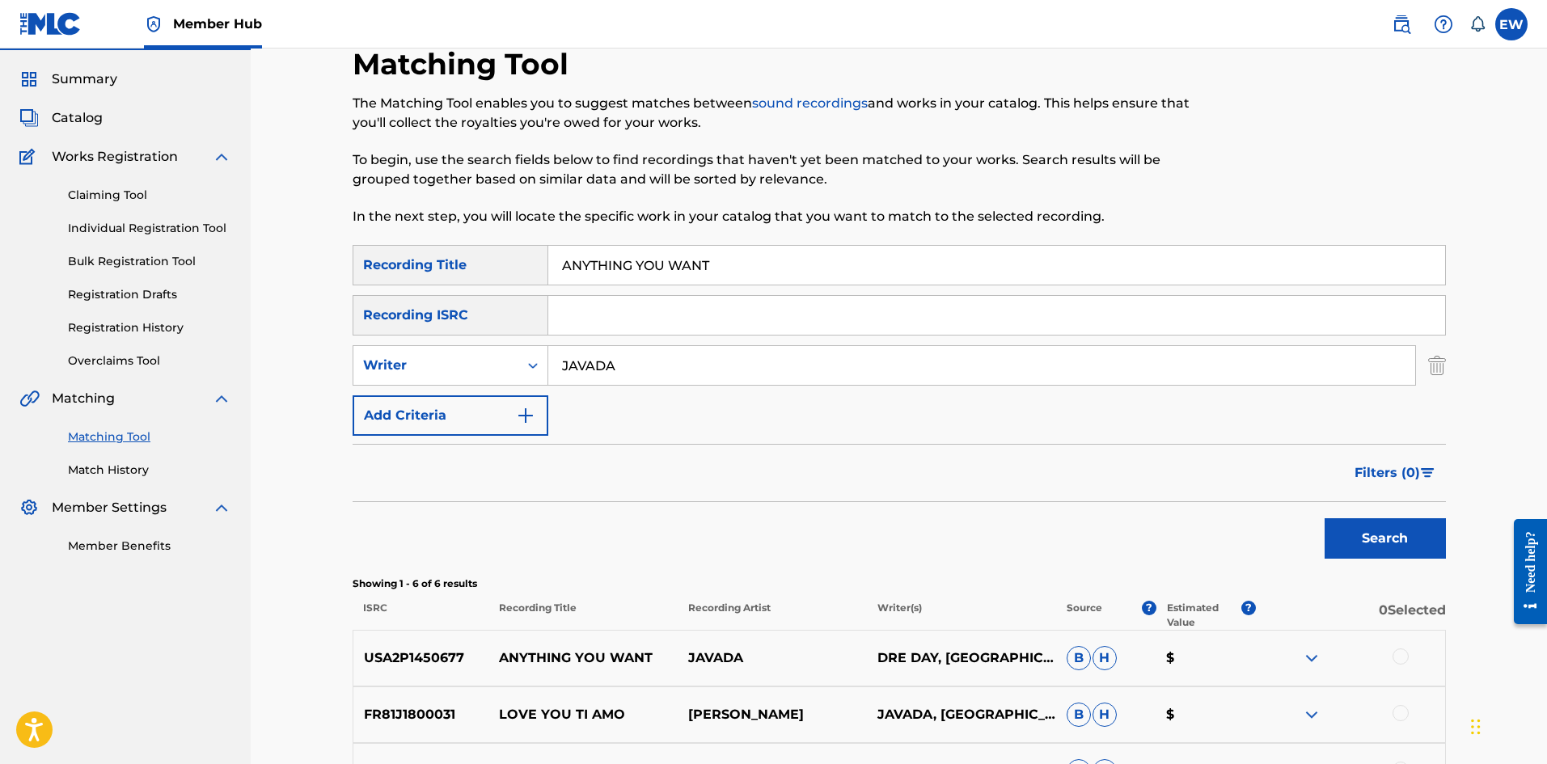
scroll to position [124, 0]
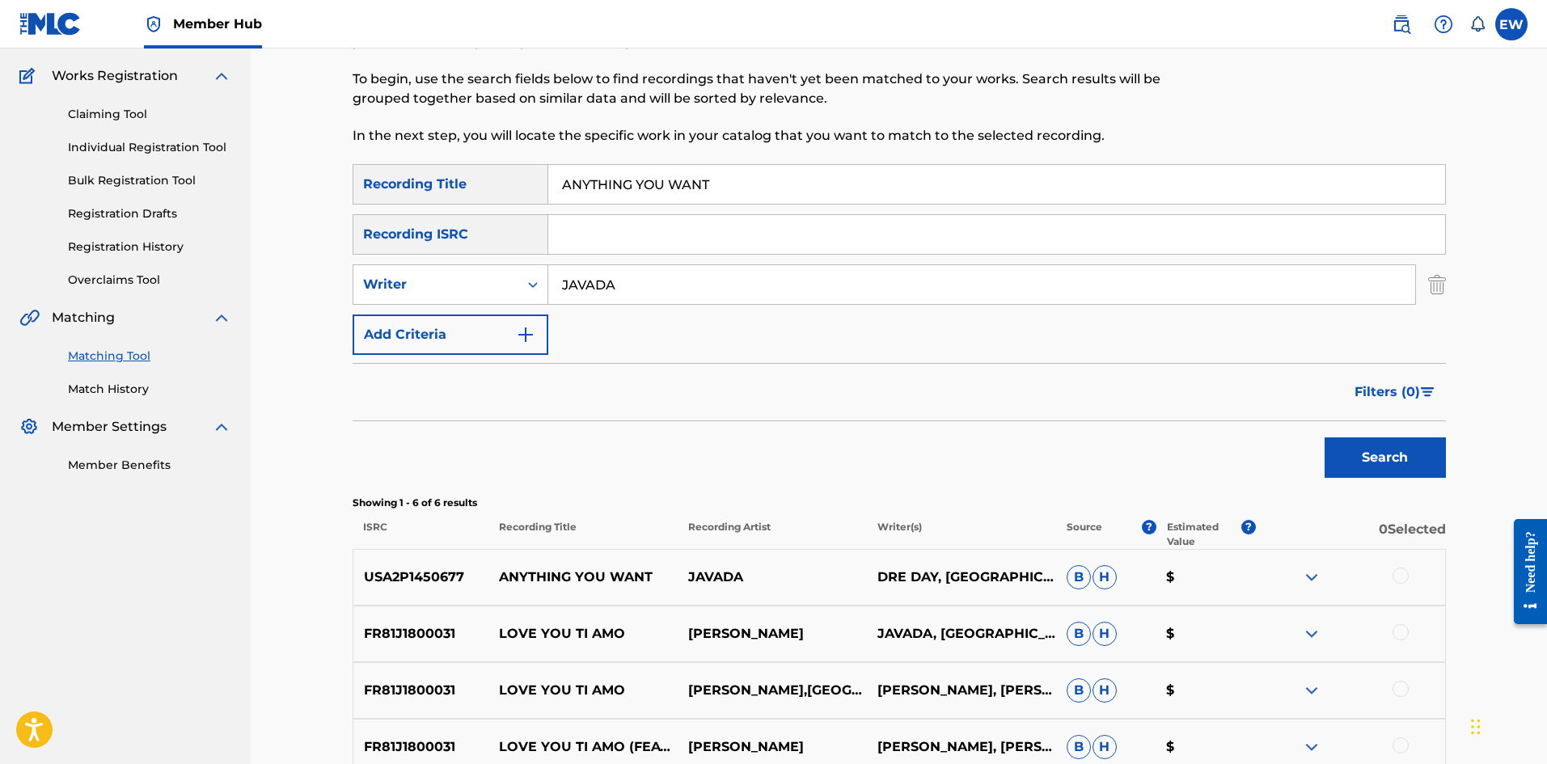
click at [1393, 576] on div at bounding box center [1401, 576] width 16 height 16
click at [1085, 633] on button "Match 1 Group" at bounding box center [1136, 632] width 179 height 40
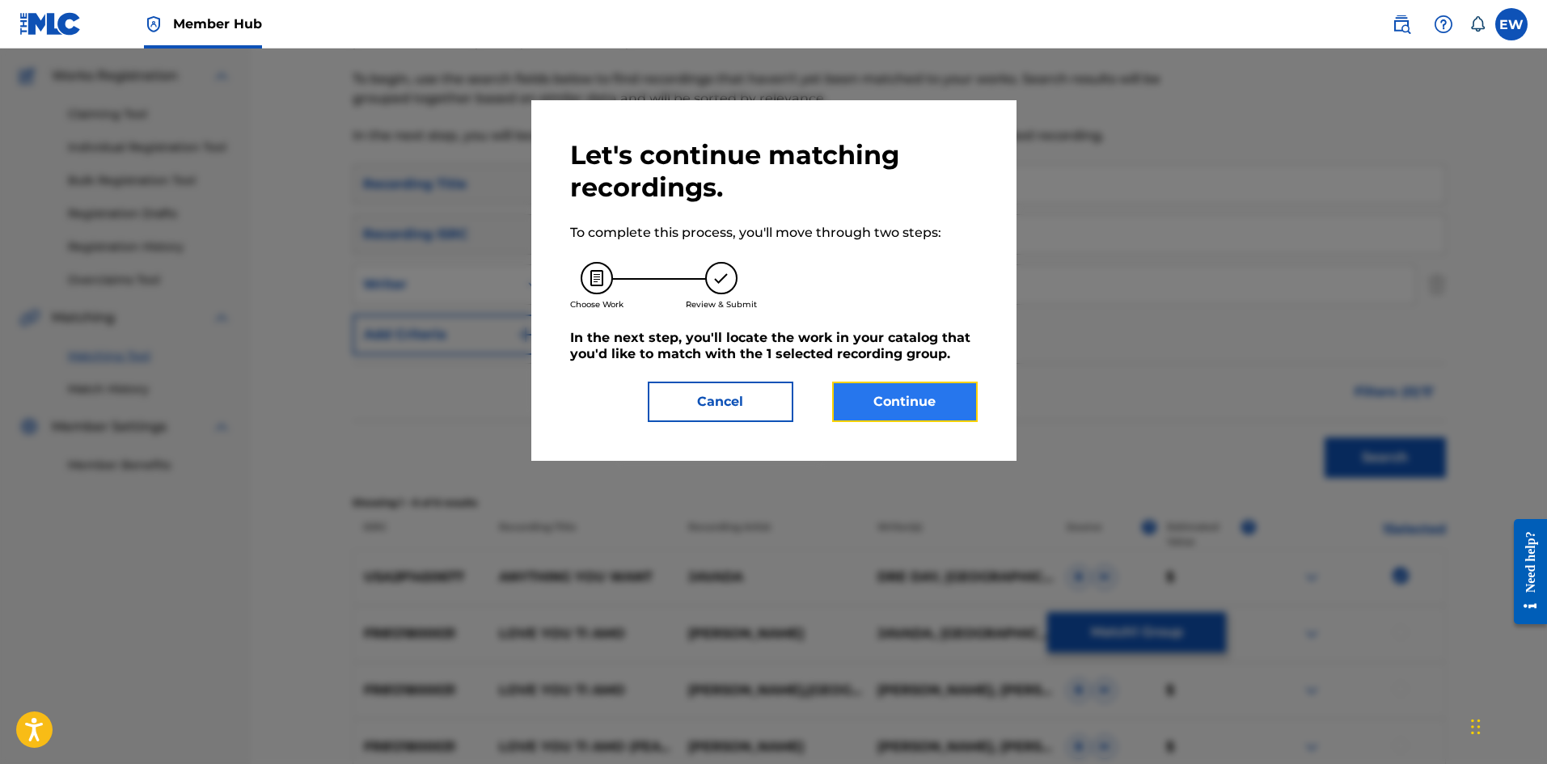
click at [941, 416] on button "Continue" at bounding box center [905, 402] width 146 height 40
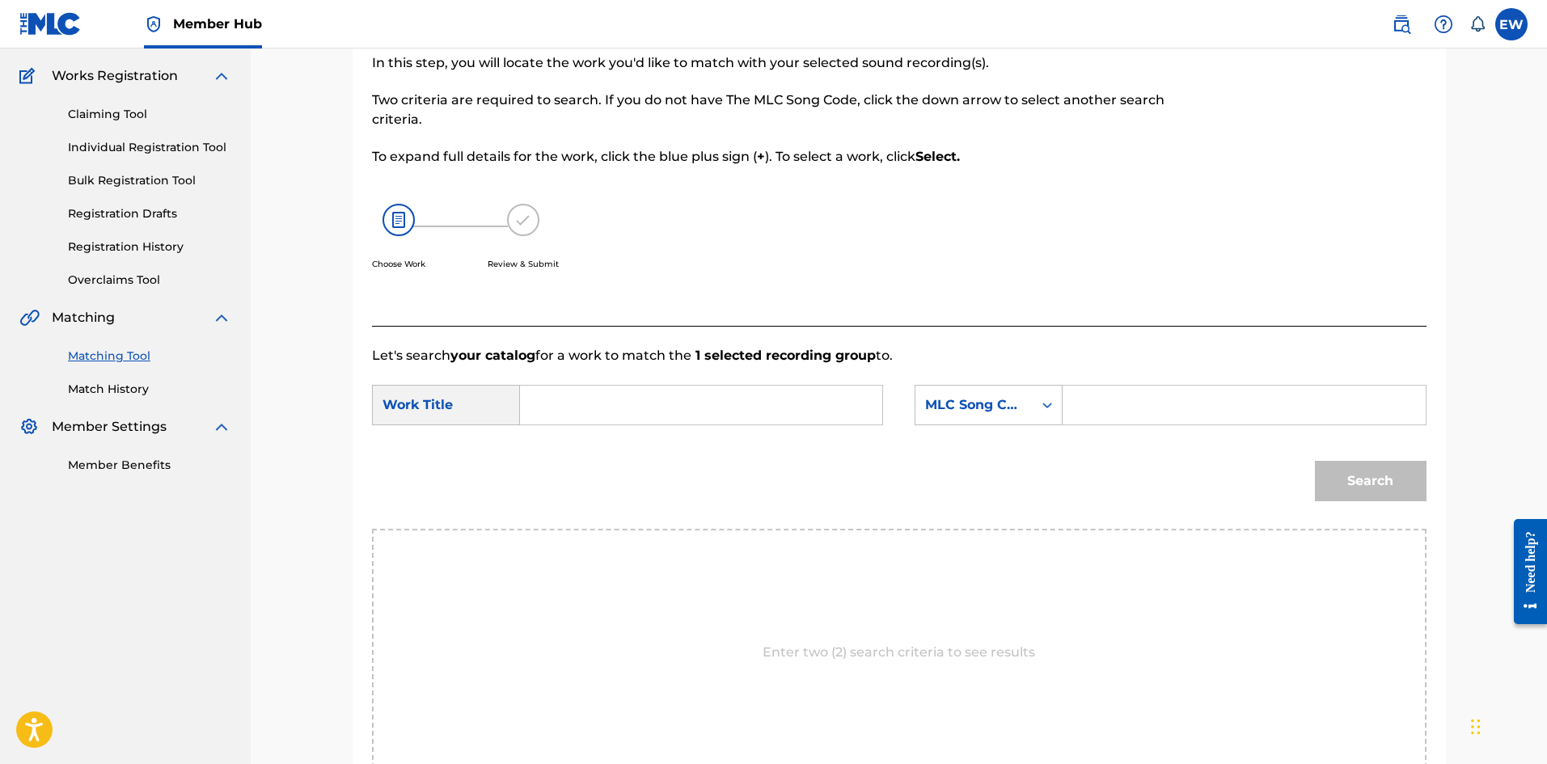
drag, startPoint x: 742, startPoint y: 405, endPoint x: 727, endPoint y: 404, distance: 14.6
click at [733, 402] on input "Search Form" at bounding box center [701, 405] width 335 height 39
paste input "ANYTHING YOU WANT"
type input "ANYTHING YOU WANT"
drag, startPoint x: 1255, startPoint y: 420, endPoint x: 1247, endPoint y: 404, distance: 18.1
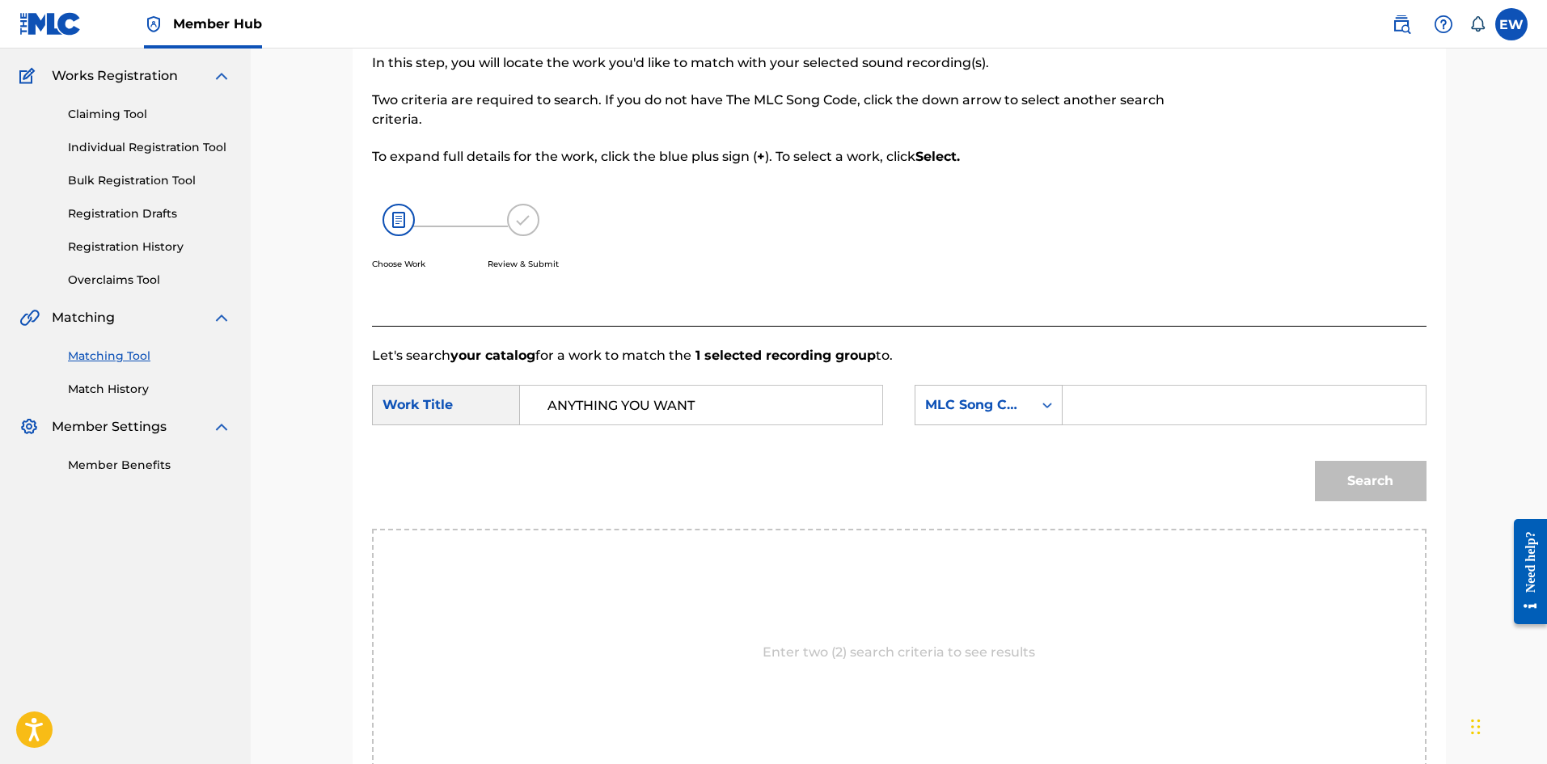
click at [1254, 415] on input "Search Form" at bounding box center [1243, 405] width 335 height 39
paste input "AA4G6B"
type input "AA4G6B"
drag, startPoint x: 1346, startPoint y: 467, endPoint x: 1340, endPoint y: 455, distance: 13.4
click at [1347, 468] on button "Search" at bounding box center [1371, 481] width 112 height 40
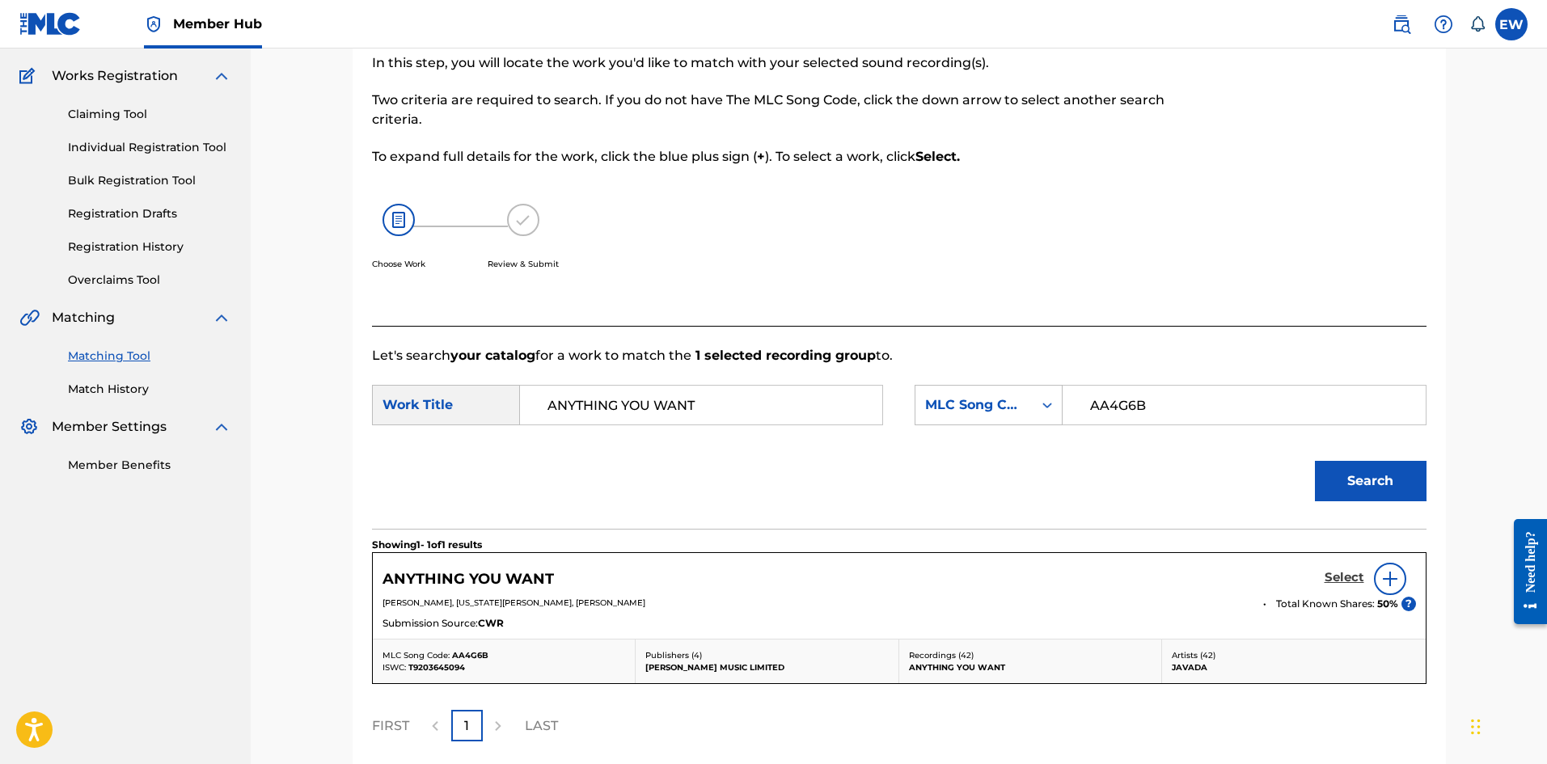
click at [1338, 578] on h5 "Select" at bounding box center [1345, 577] width 40 height 15
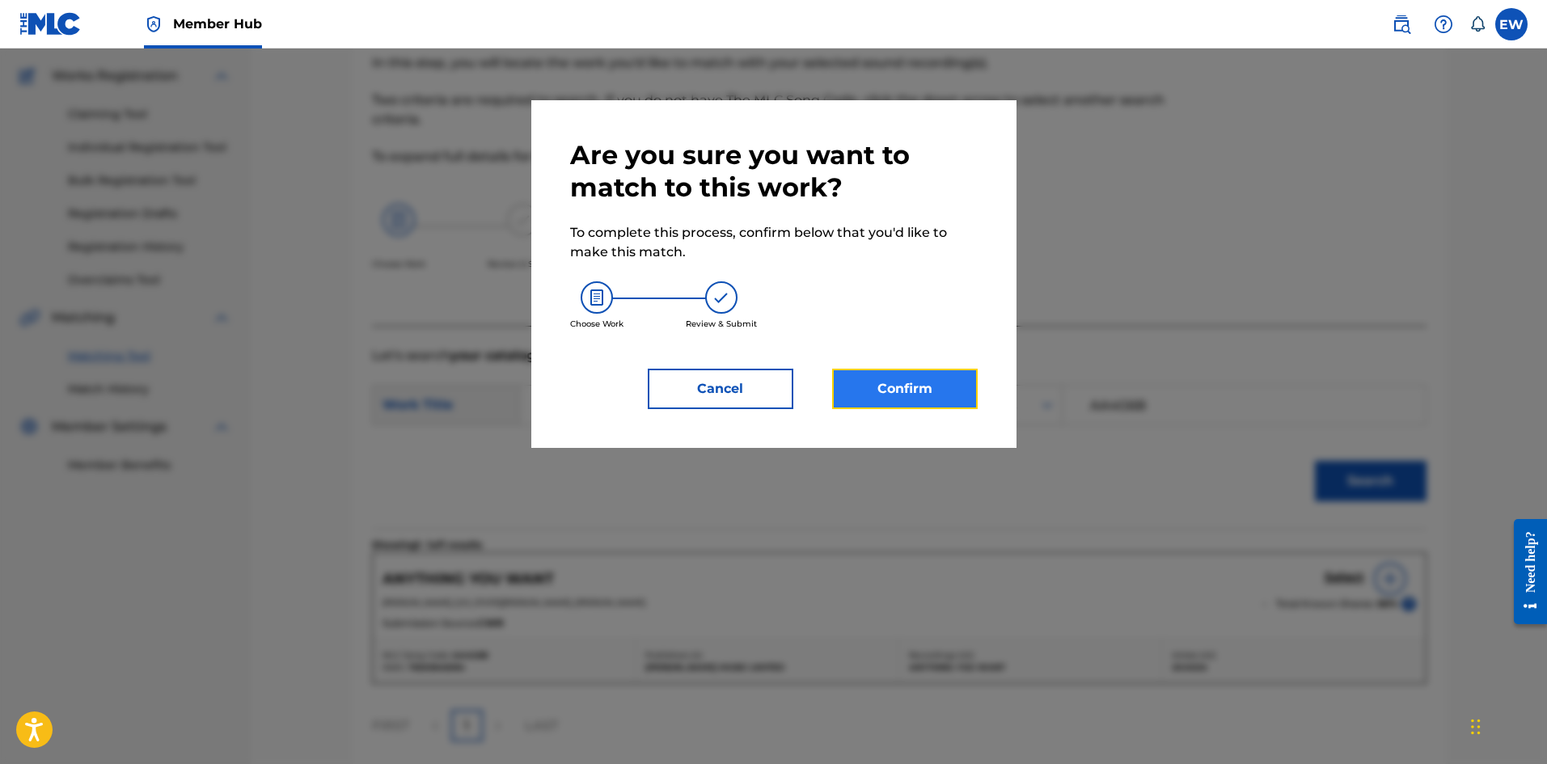
click at [962, 387] on button "Confirm" at bounding box center [905, 389] width 146 height 40
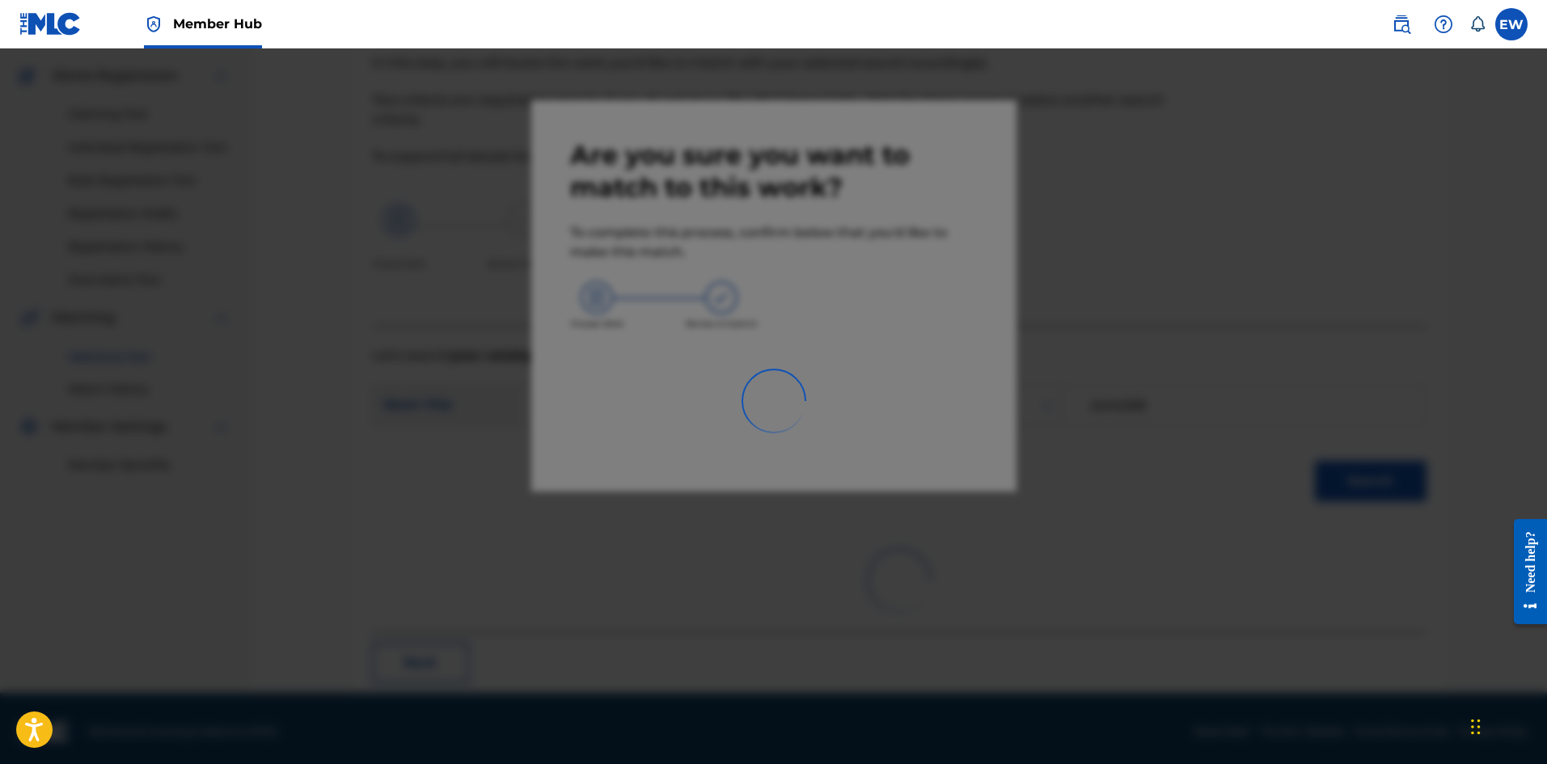
scroll to position [39, 0]
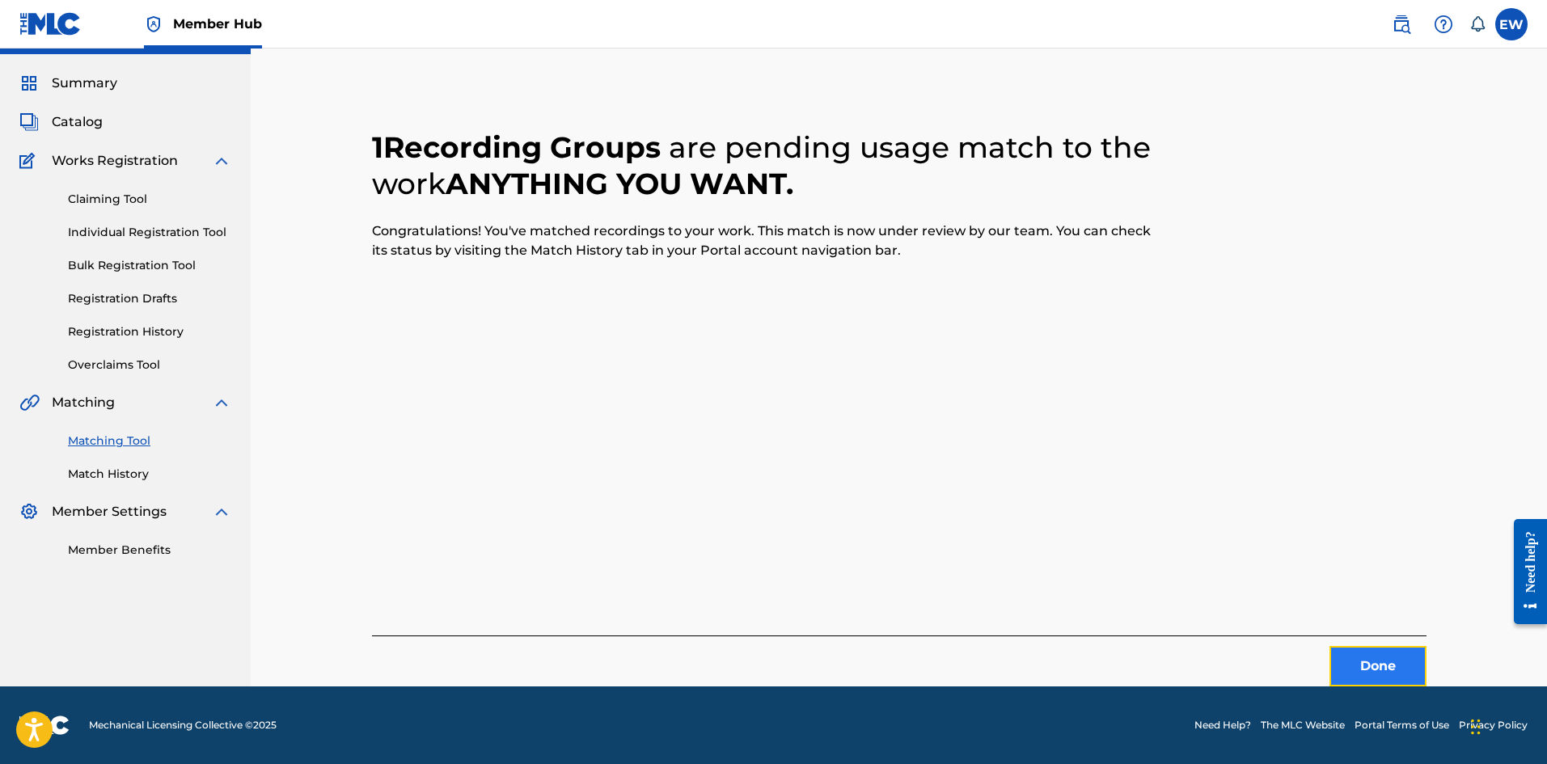
click at [1364, 668] on button "Done" at bounding box center [1378, 666] width 97 height 40
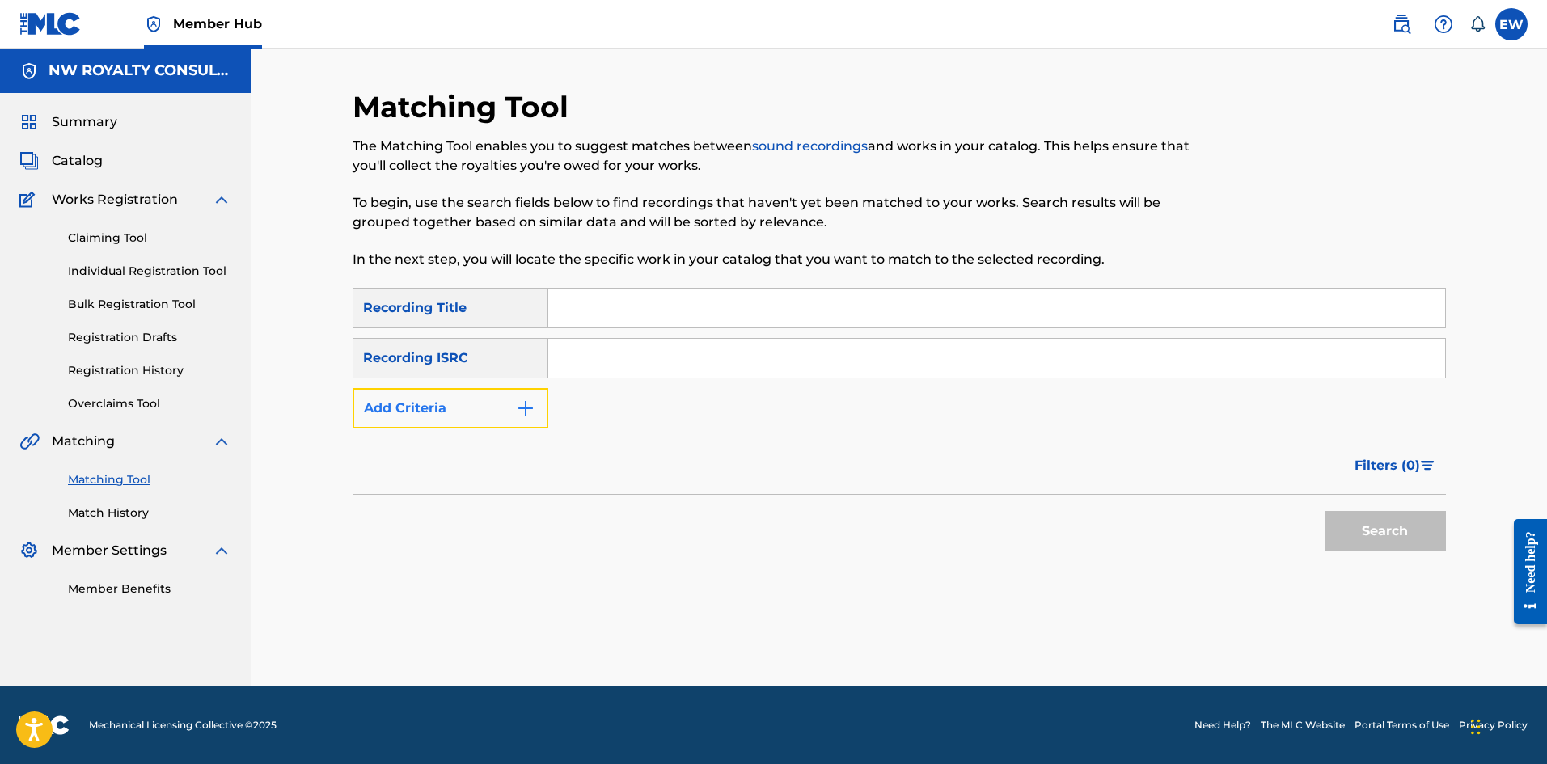
click at [402, 404] on button "Add Criteria" at bounding box center [451, 408] width 196 height 40
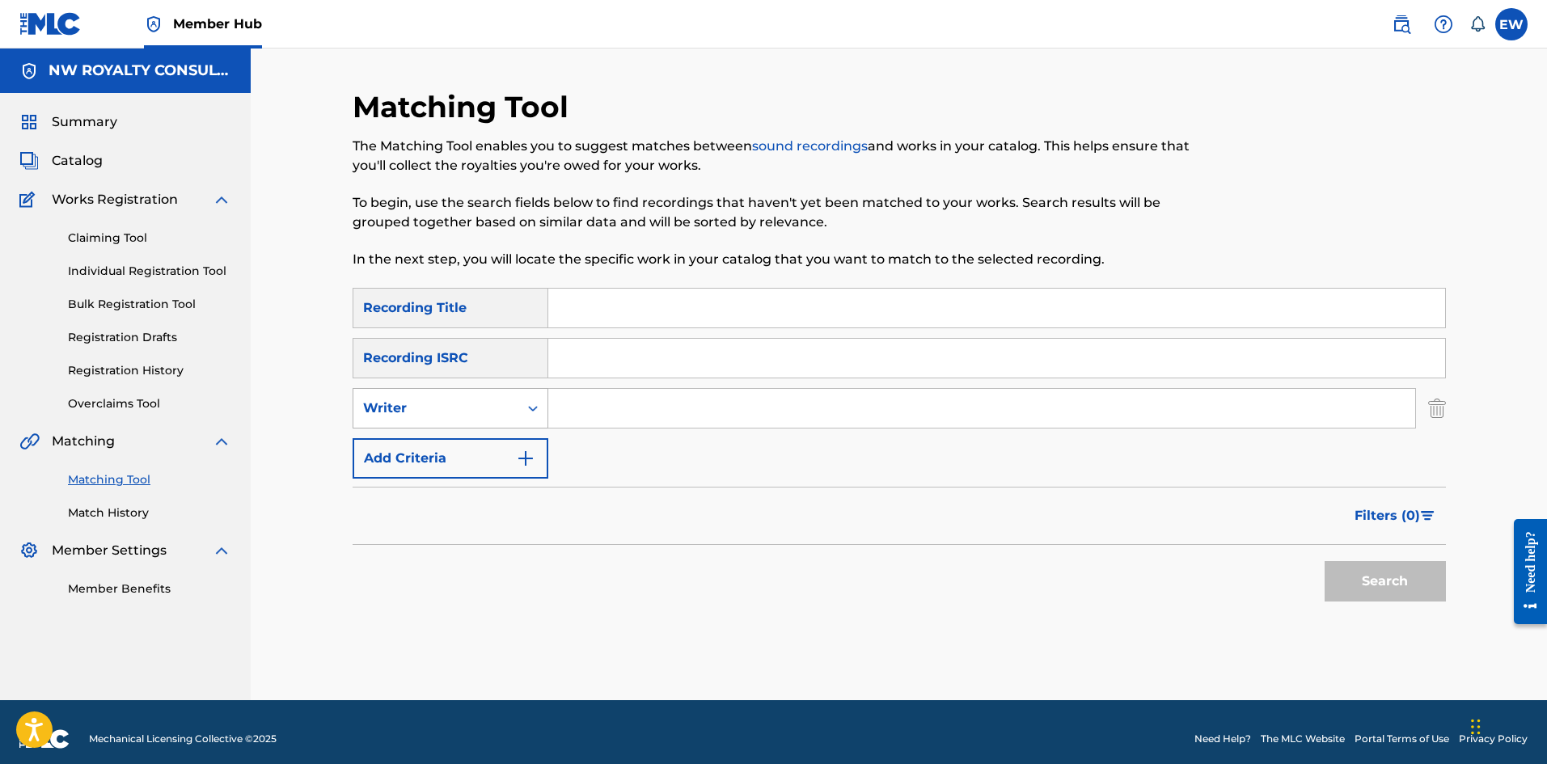
click at [425, 404] on div "Writer" at bounding box center [436, 408] width 146 height 19
drag, startPoint x: 432, startPoint y: 448, endPoint x: 447, endPoint y: 444, distance: 15.9
click at [433, 448] on div "Recording Artist" at bounding box center [450, 449] width 194 height 40
click at [615, 420] on input "Search Form" at bounding box center [981, 408] width 867 height 39
paste input "DADDY1"
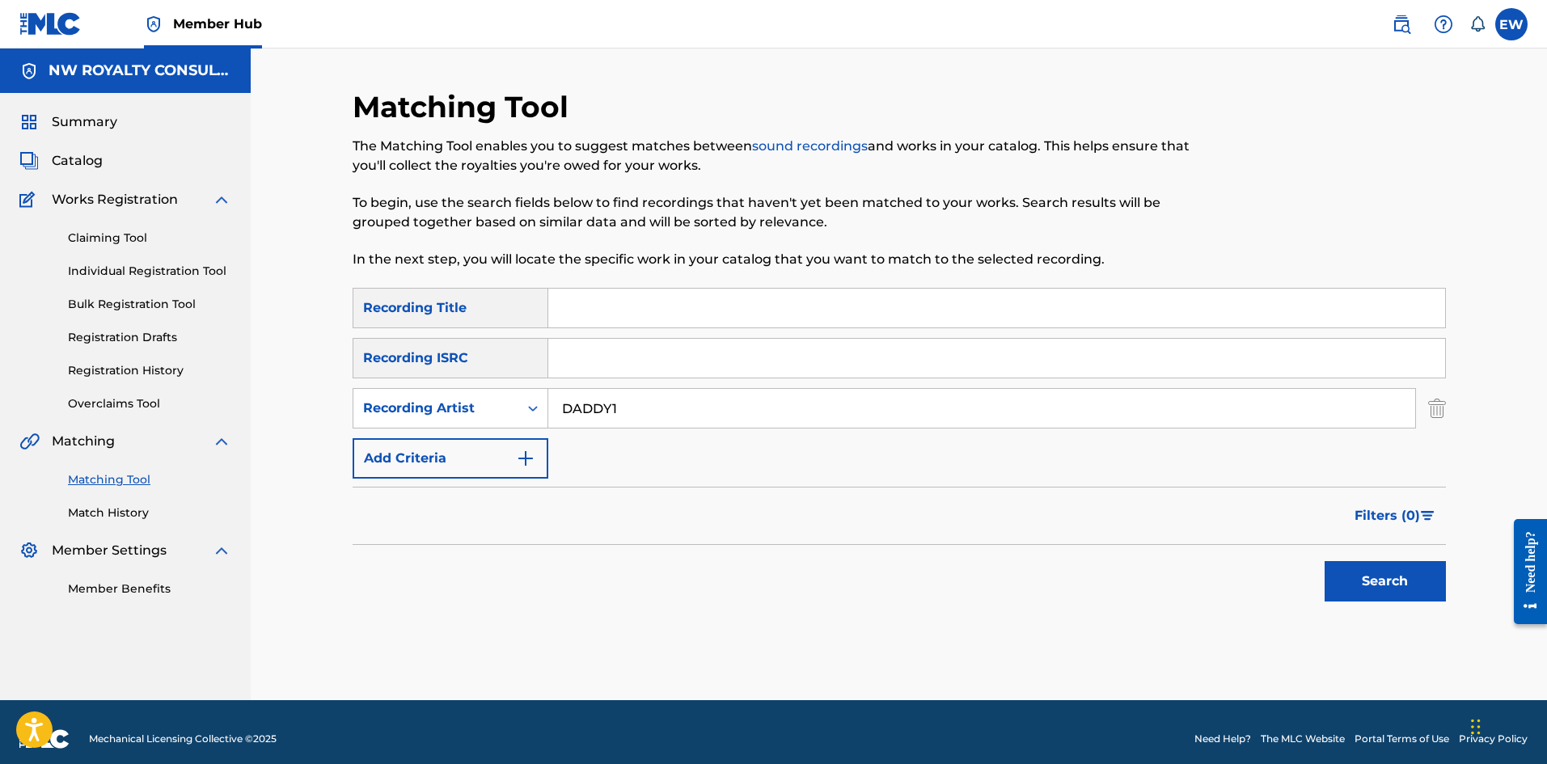
type input "DADDY1"
drag, startPoint x: 717, startPoint y: 319, endPoint x: 719, endPoint y: 328, distance: 8.2
click at [717, 320] on input "Search Form" at bounding box center [996, 308] width 897 height 39
paste input "ANYTIME"
type input "ANYTIME"
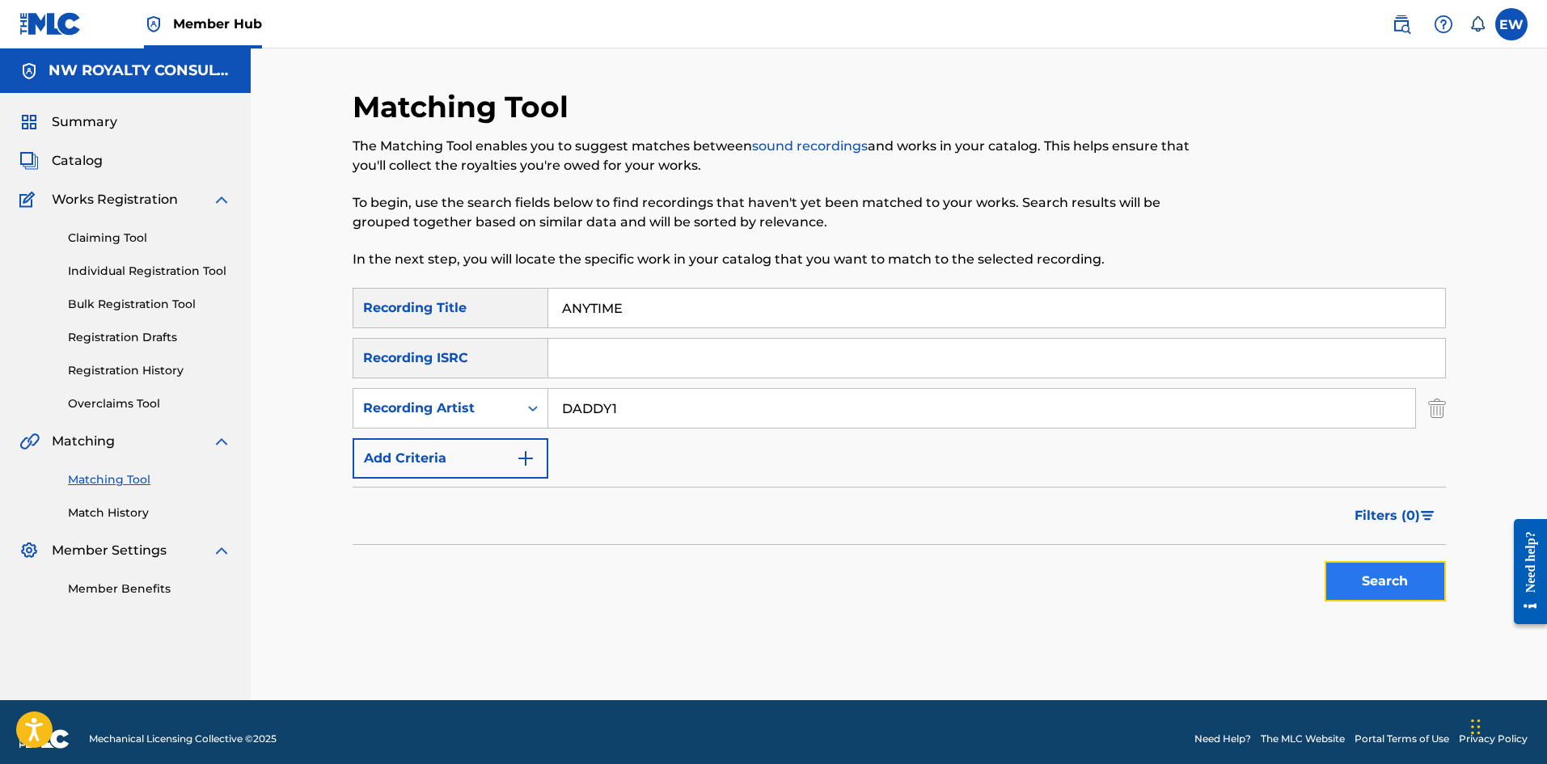
click at [1379, 577] on button "Search" at bounding box center [1385, 581] width 121 height 40
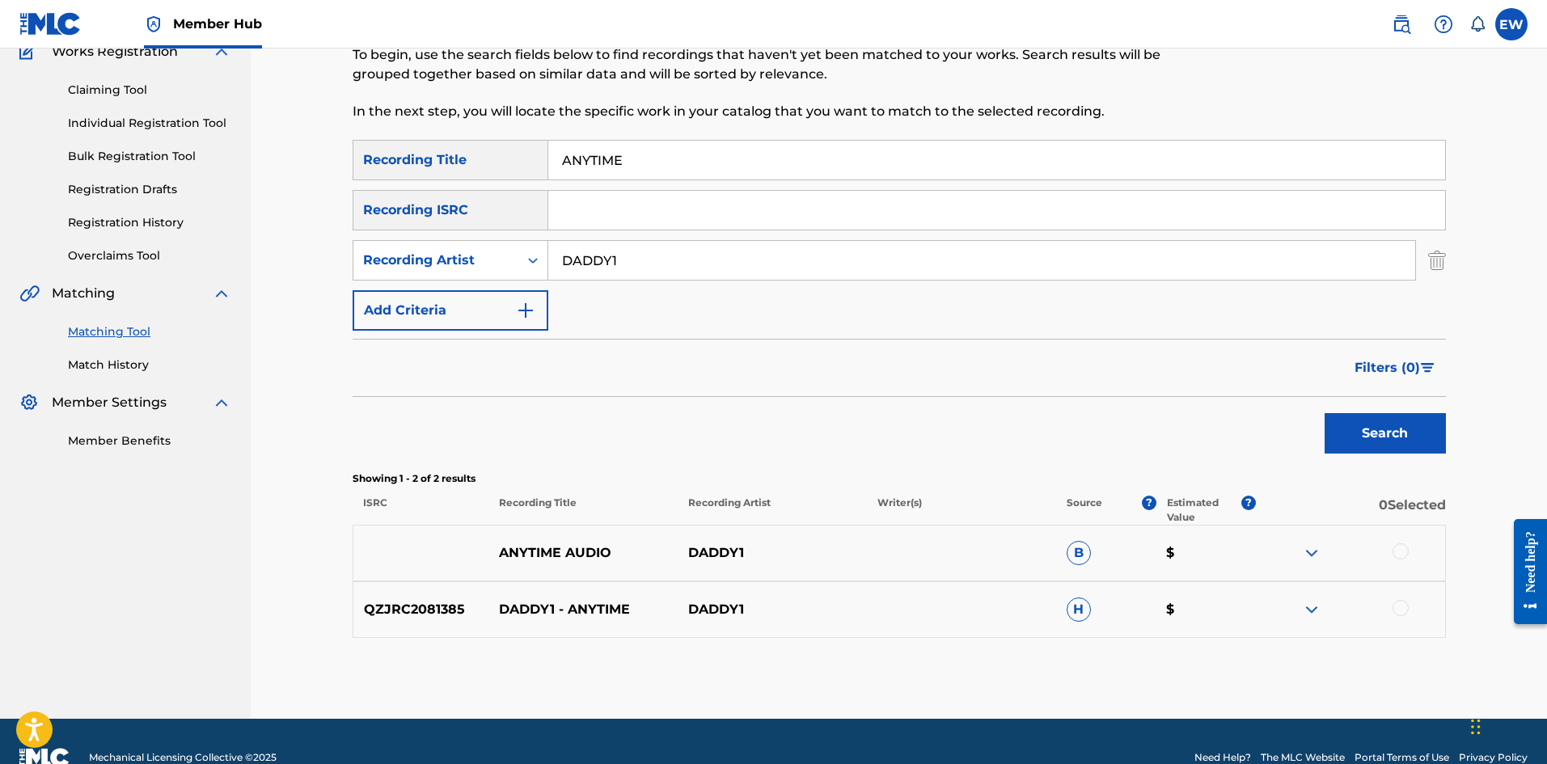
scroll to position [162, 0]
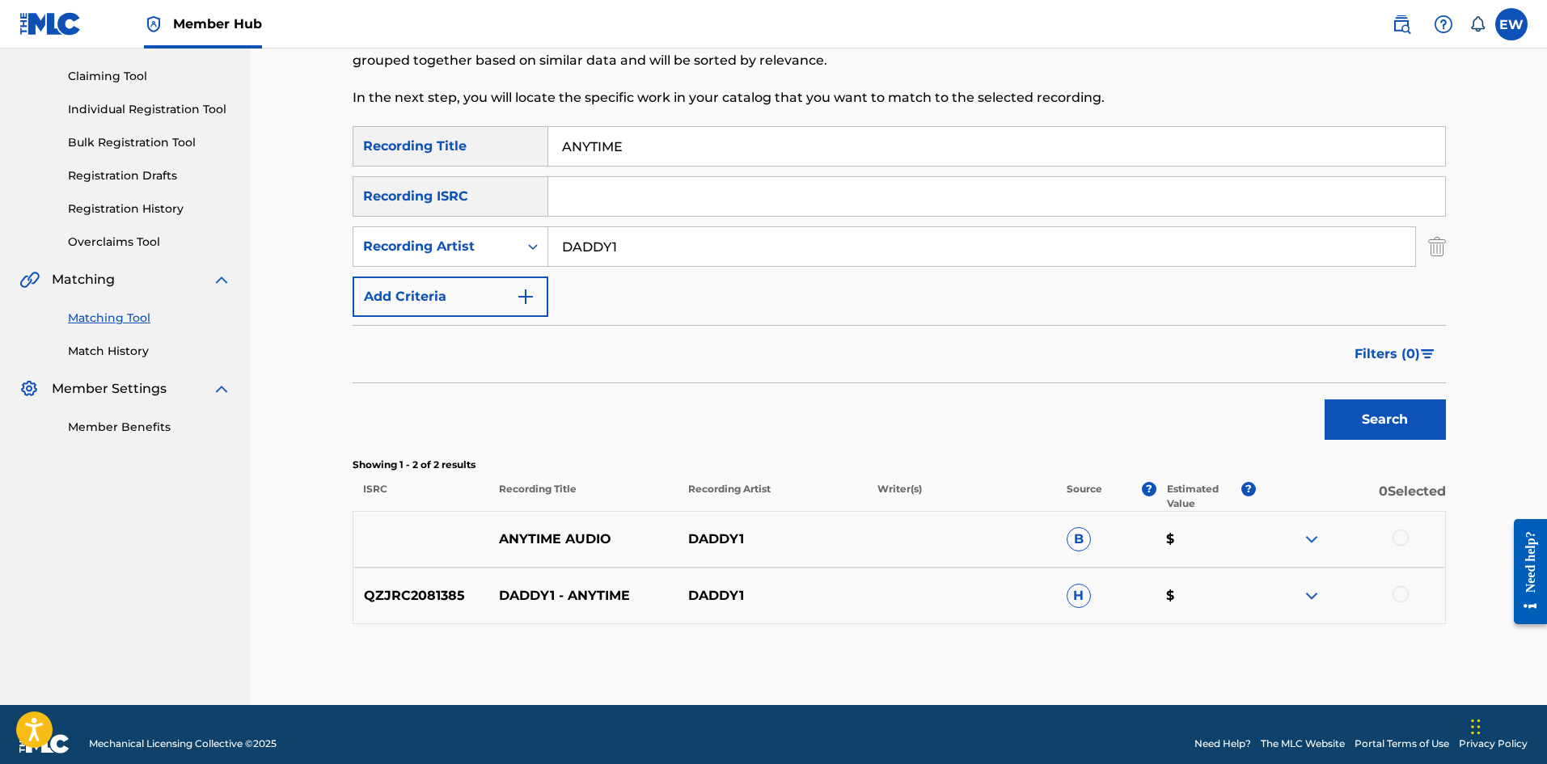
click at [1402, 535] on div at bounding box center [1401, 538] width 16 height 16
click at [1396, 594] on div at bounding box center [1401, 594] width 16 height 16
click at [1155, 629] on button "Match 2 Groups" at bounding box center [1136, 632] width 179 height 40
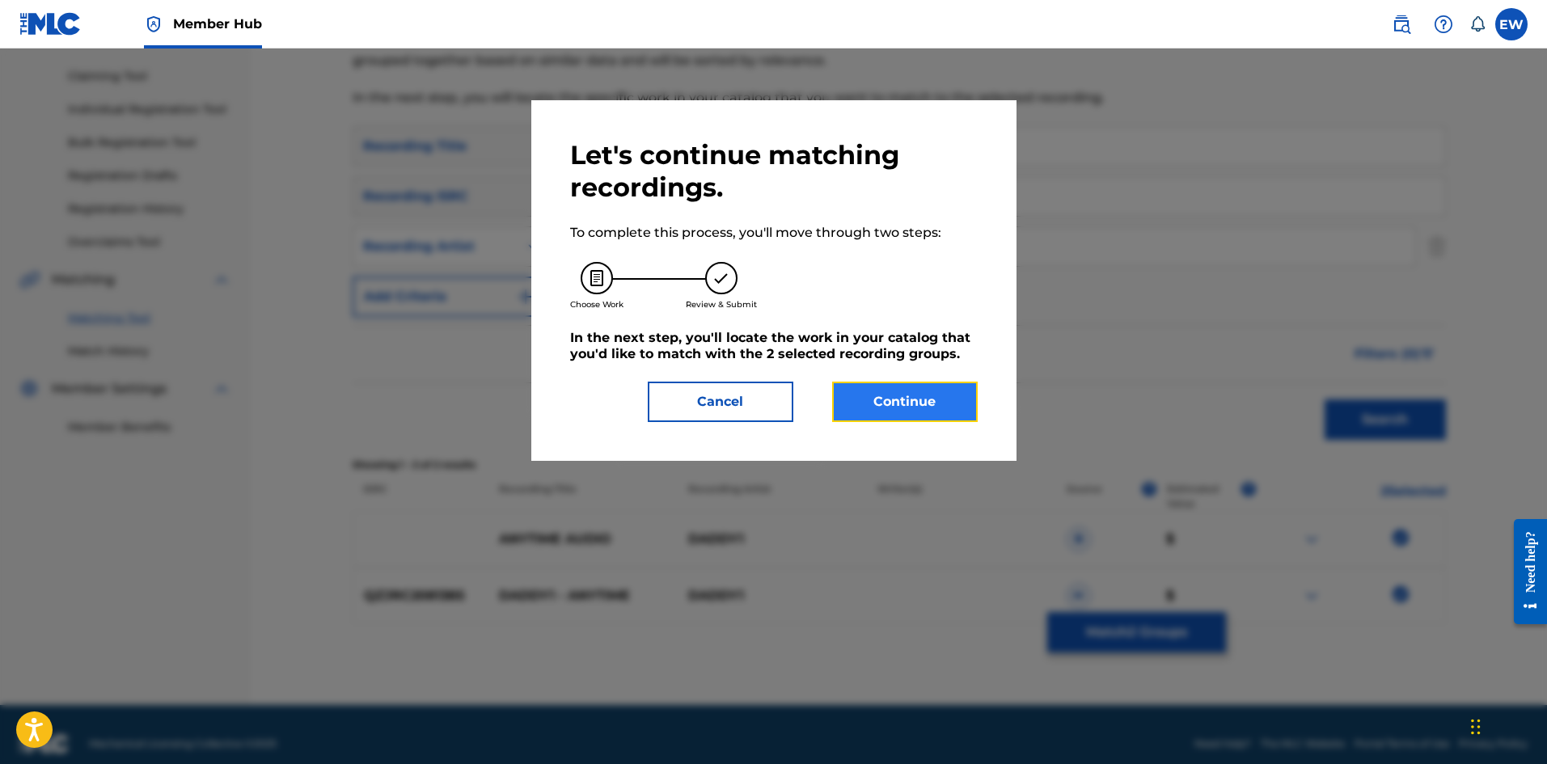
click at [894, 401] on button "Continue" at bounding box center [905, 402] width 146 height 40
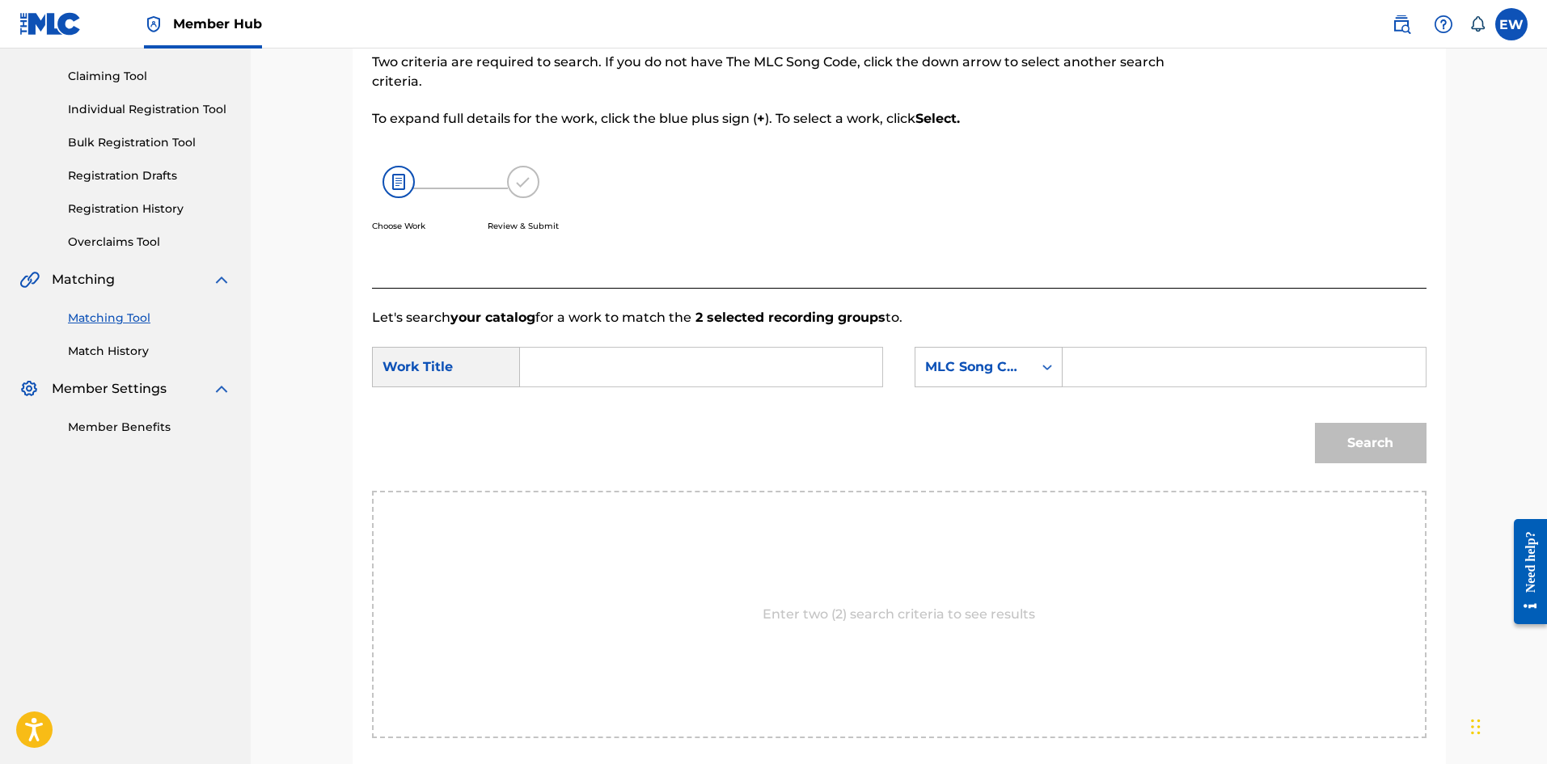
drag, startPoint x: 721, startPoint y: 366, endPoint x: 696, endPoint y: 338, distance: 38.4
click at [713, 356] on input "Search Form" at bounding box center [701, 367] width 335 height 39
paste input "ANYTIME"
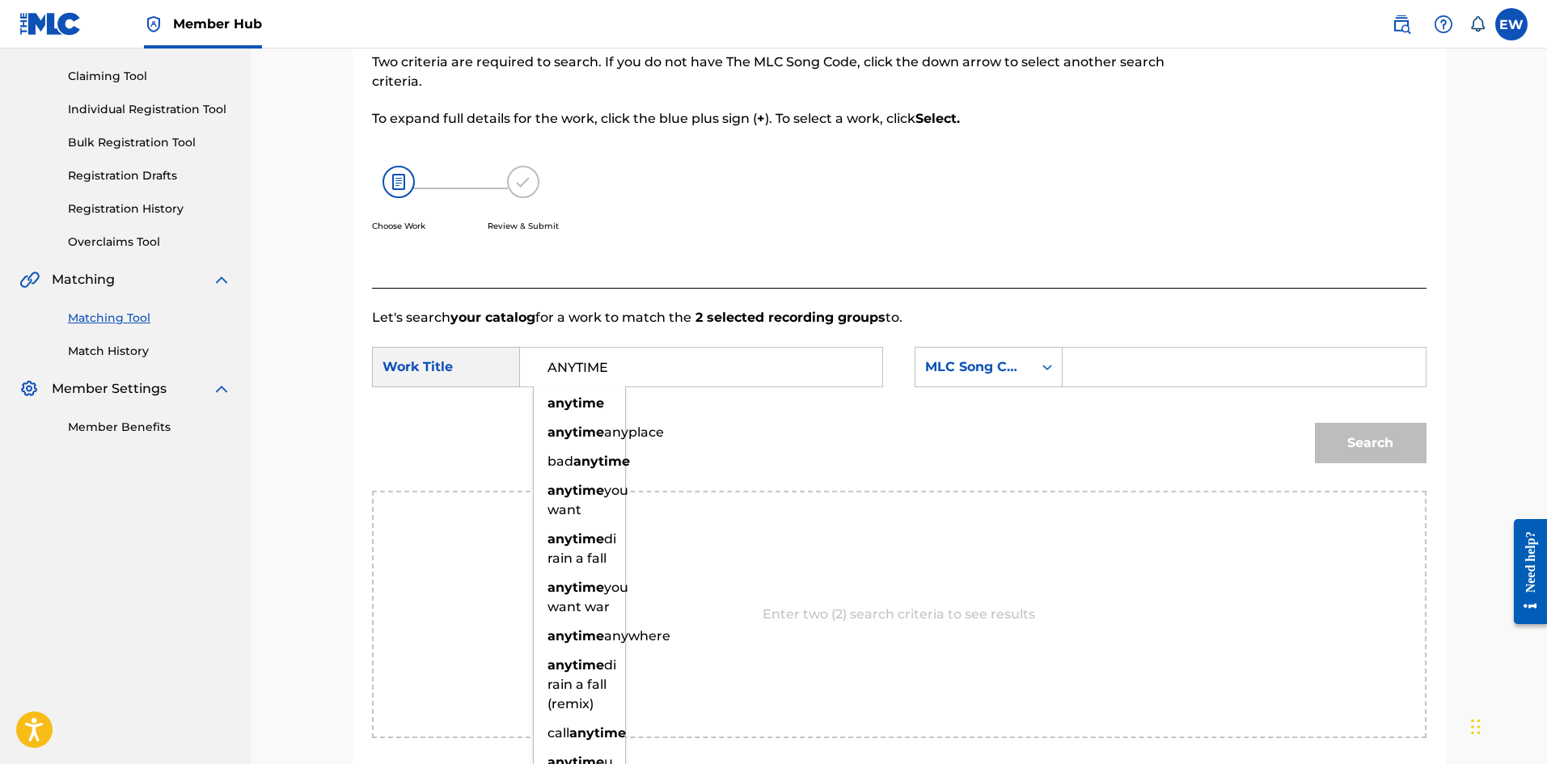
type input "ANYTIME"
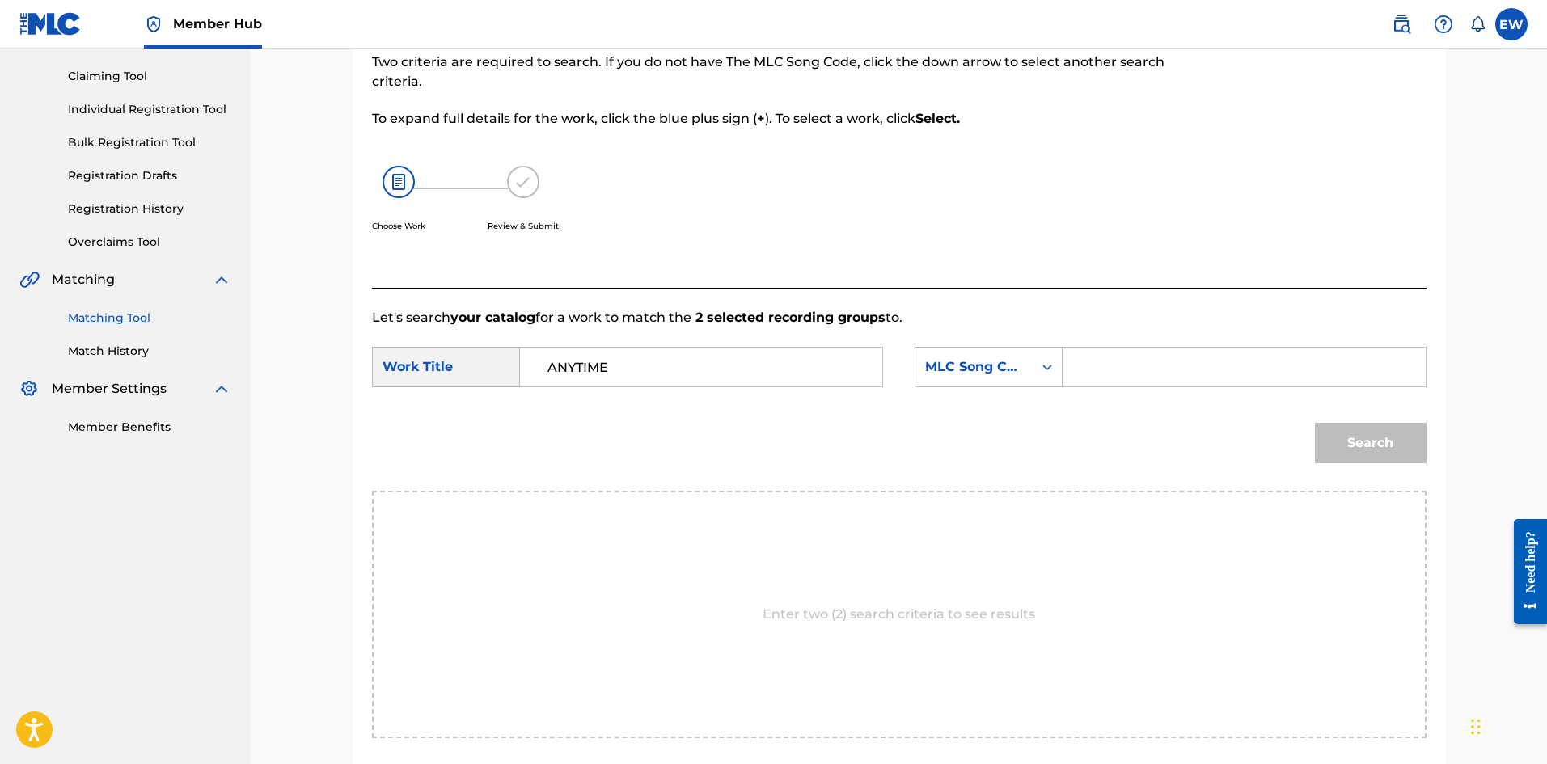
click at [1168, 375] on input "Search Form" at bounding box center [1243, 367] width 335 height 39
paste input "AA98V6"
type input "AA98V6"
click at [1364, 436] on button "Search" at bounding box center [1371, 443] width 112 height 40
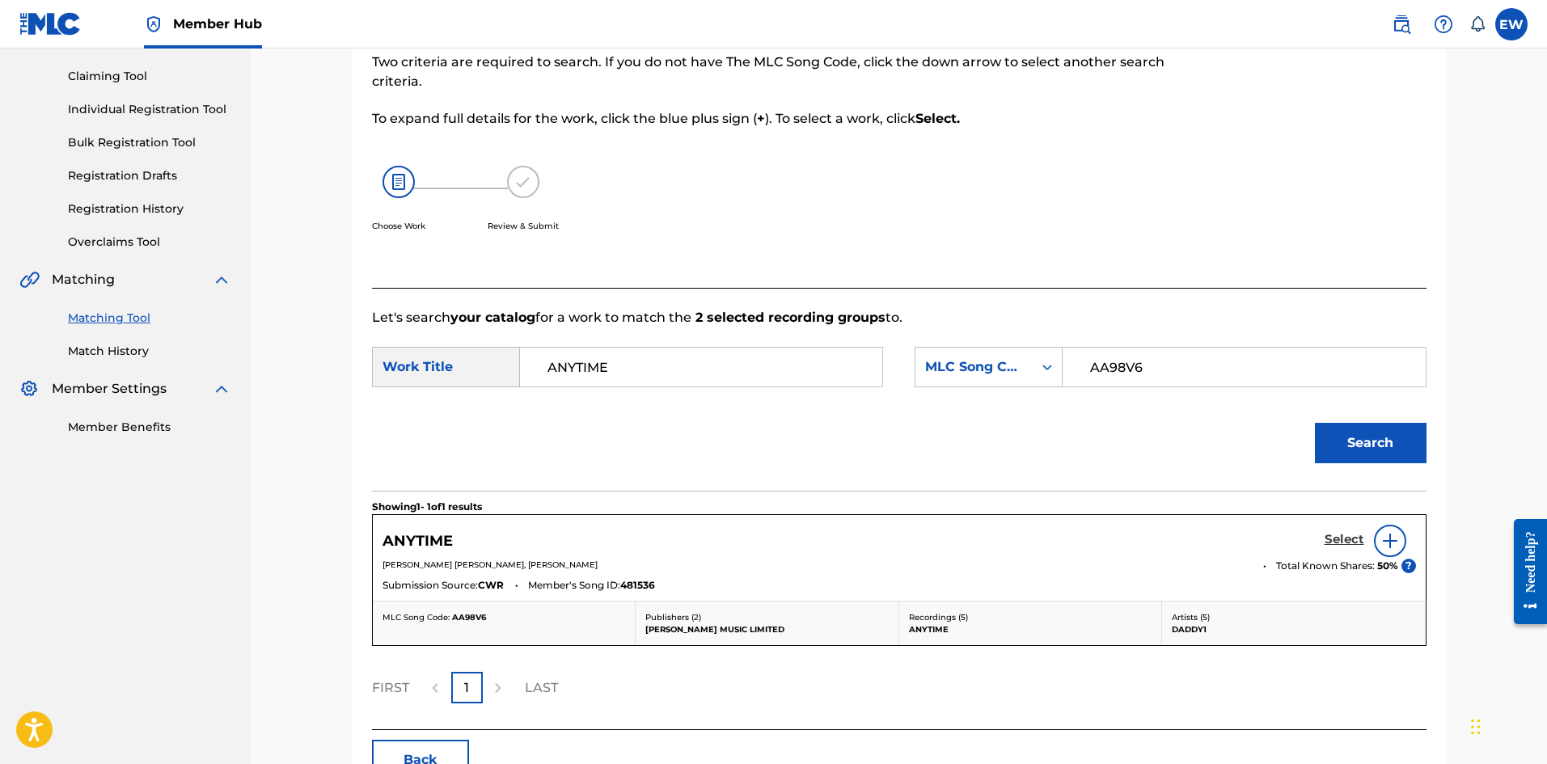
click at [1331, 539] on h5 "Select" at bounding box center [1345, 539] width 40 height 15
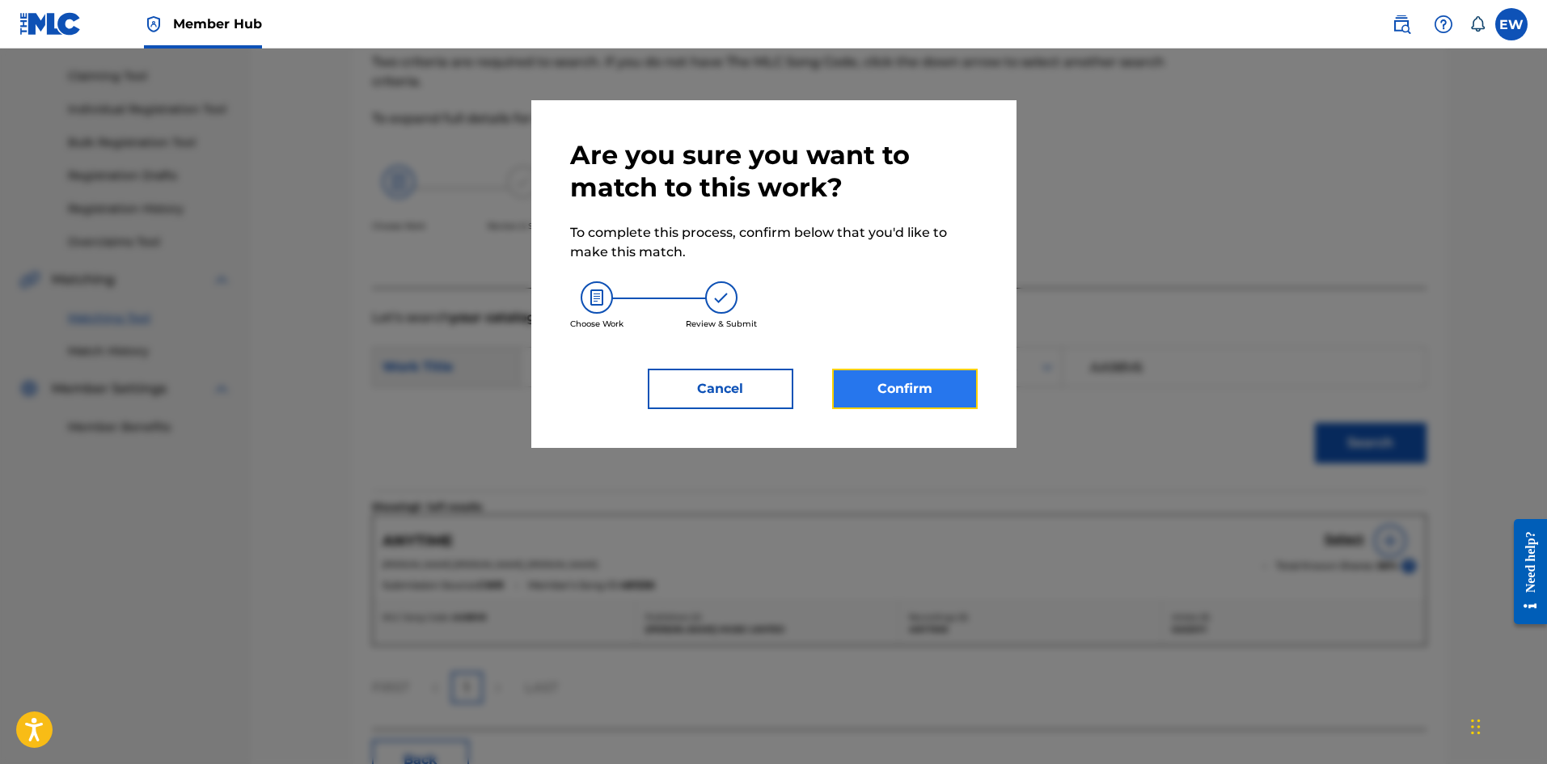
click at [906, 395] on button "Confirm" at bounding box center [905, 389] width 146 height 40
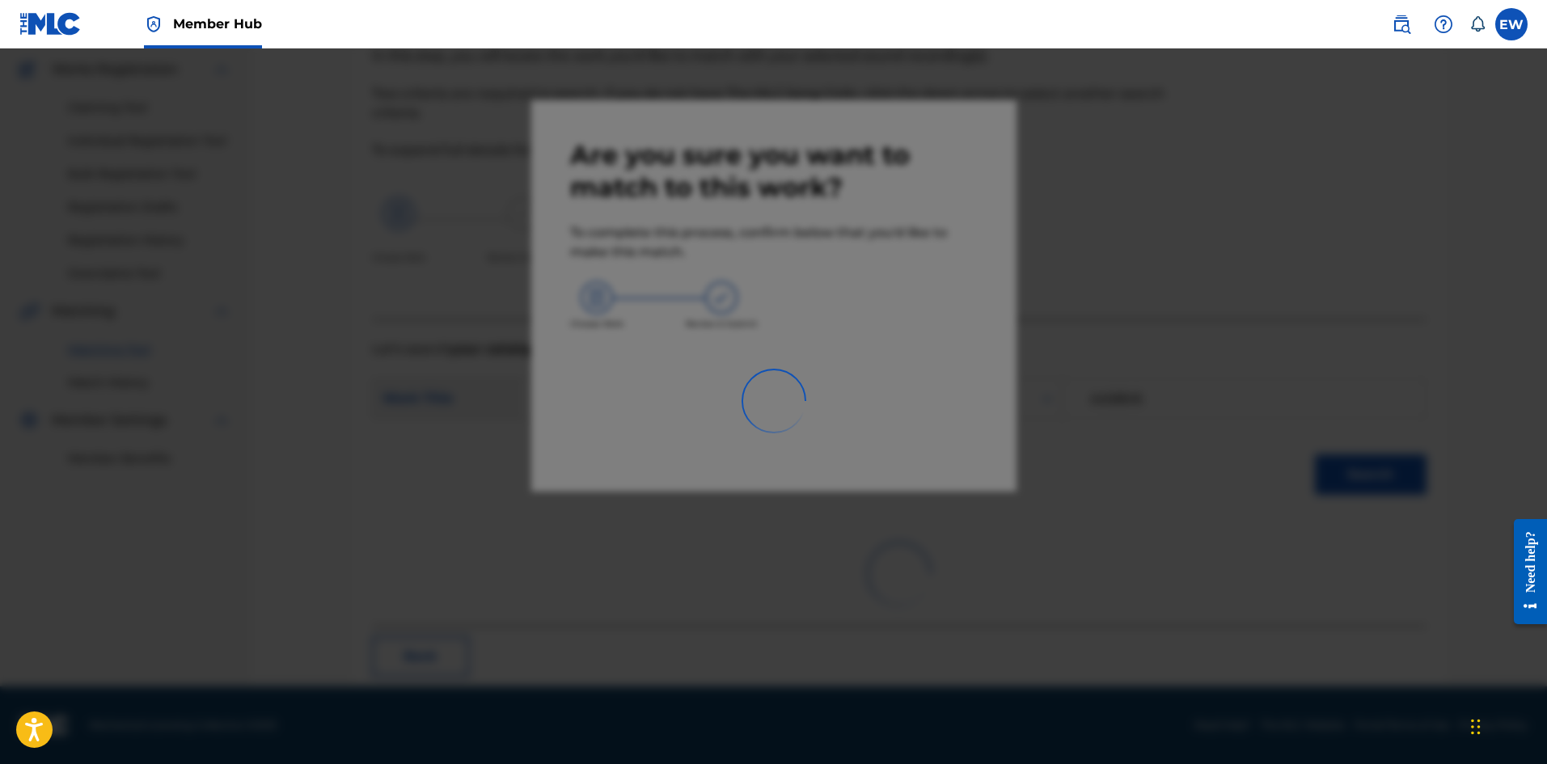
scroll to position [39, 0]
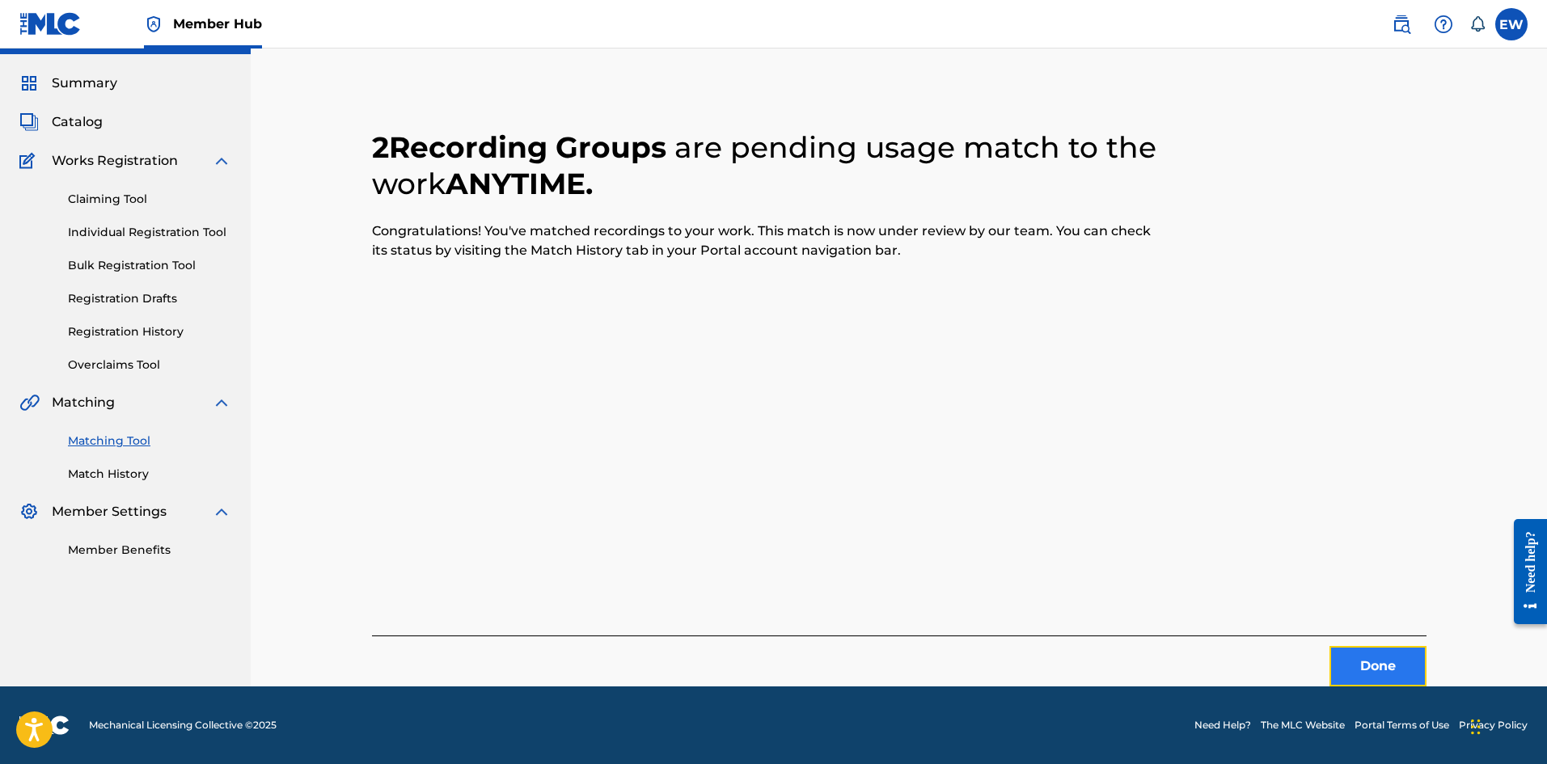
click at [1377, 659] on button "Done" at bounding box center [1378, 666] width 97 height 40
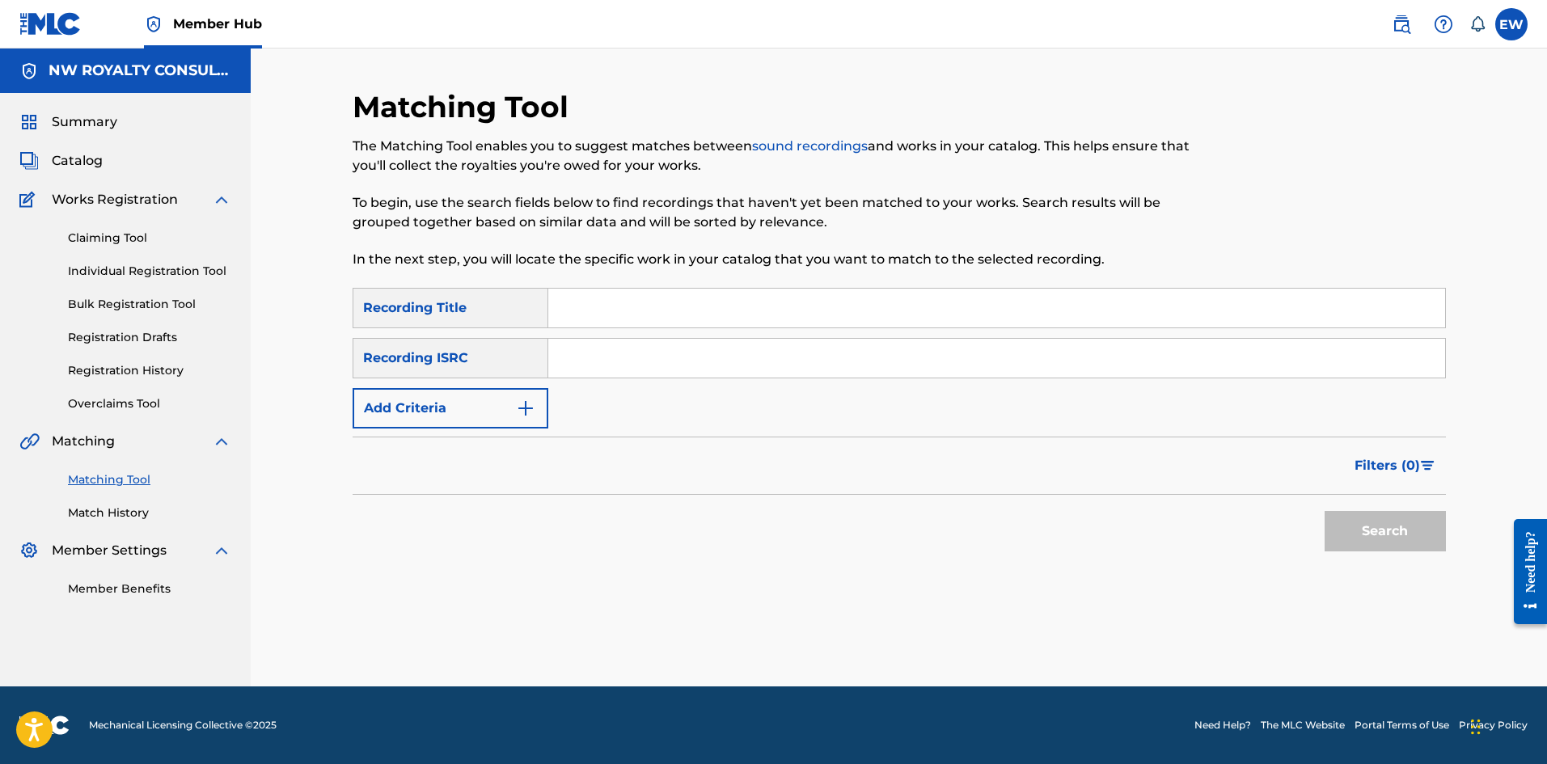
scroll to position [0, 0]
click at [403, 421] on button "Add Criteria" at bounding box center [451, 408] width 196 height 40
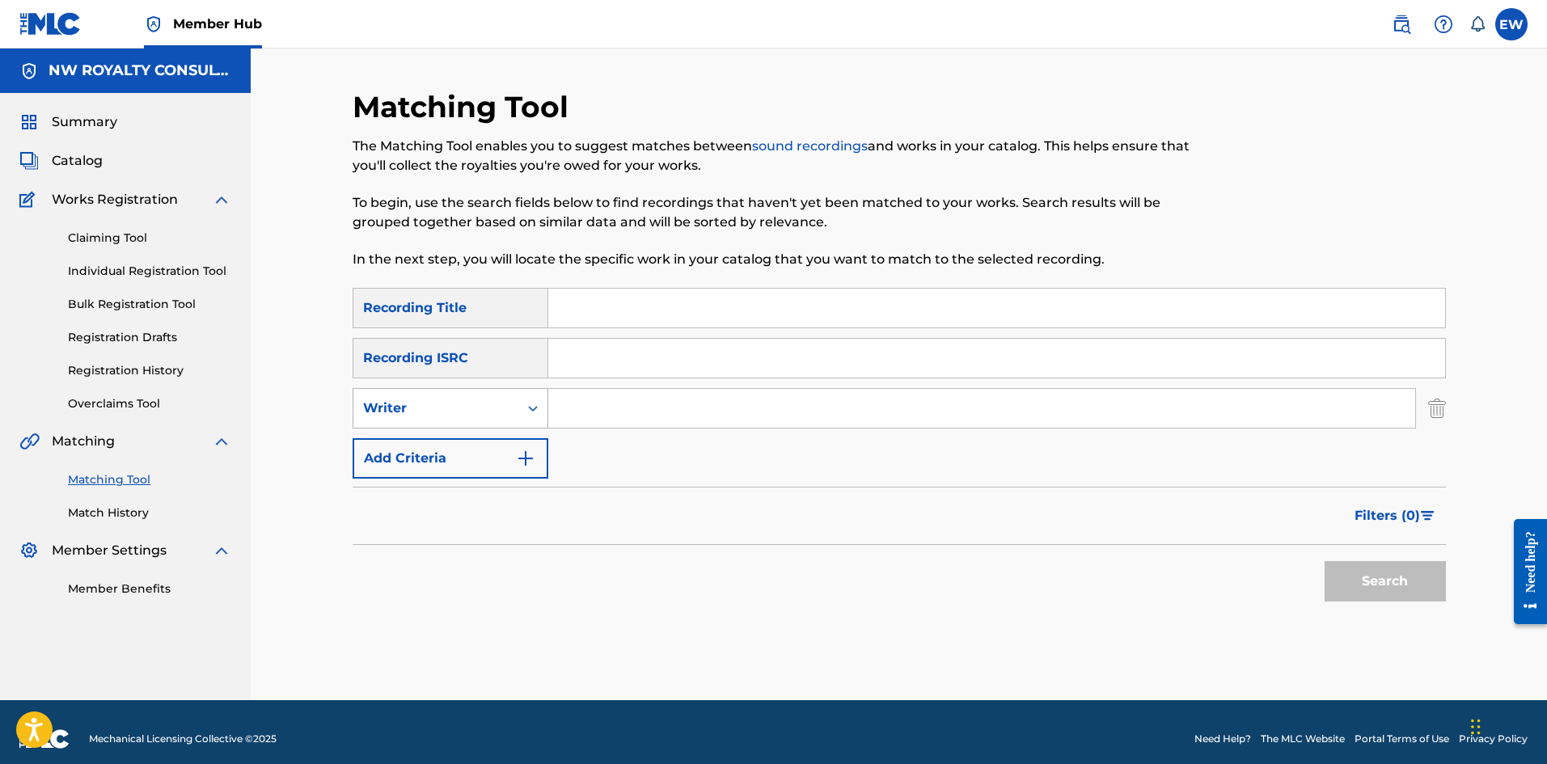
click at [422, 412] on div "Writer" at bounding box center [436, 408] width 146 height 19
click at [429, 448] on div "Recording Artist" at bounding box center [450, 449] width 194 height 40
click at [673, 416] on input "Search Form" at bounding box center [981, 408] width 867 height 39
paste input "GYPTIAN"
type input "GYPTIAN"
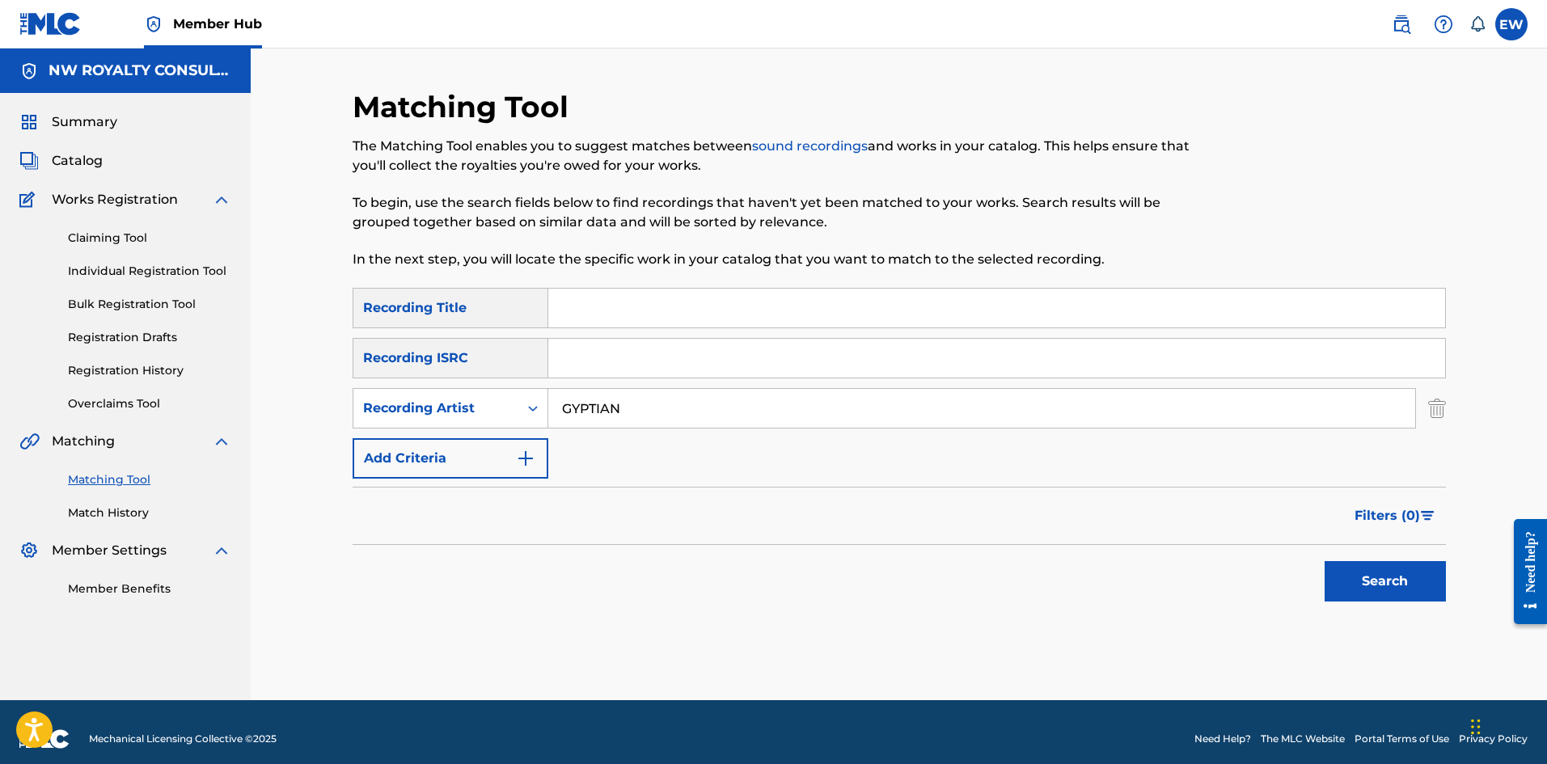
click at [704, 315] on input "Search Form" at bounding box center [996, 308] width 897 height 39
paste input "ANYTIME"
type input "ANYTIME"
click at [1351, 585] on button "Search" at bounding box center [1385, 581] width 121 height 40
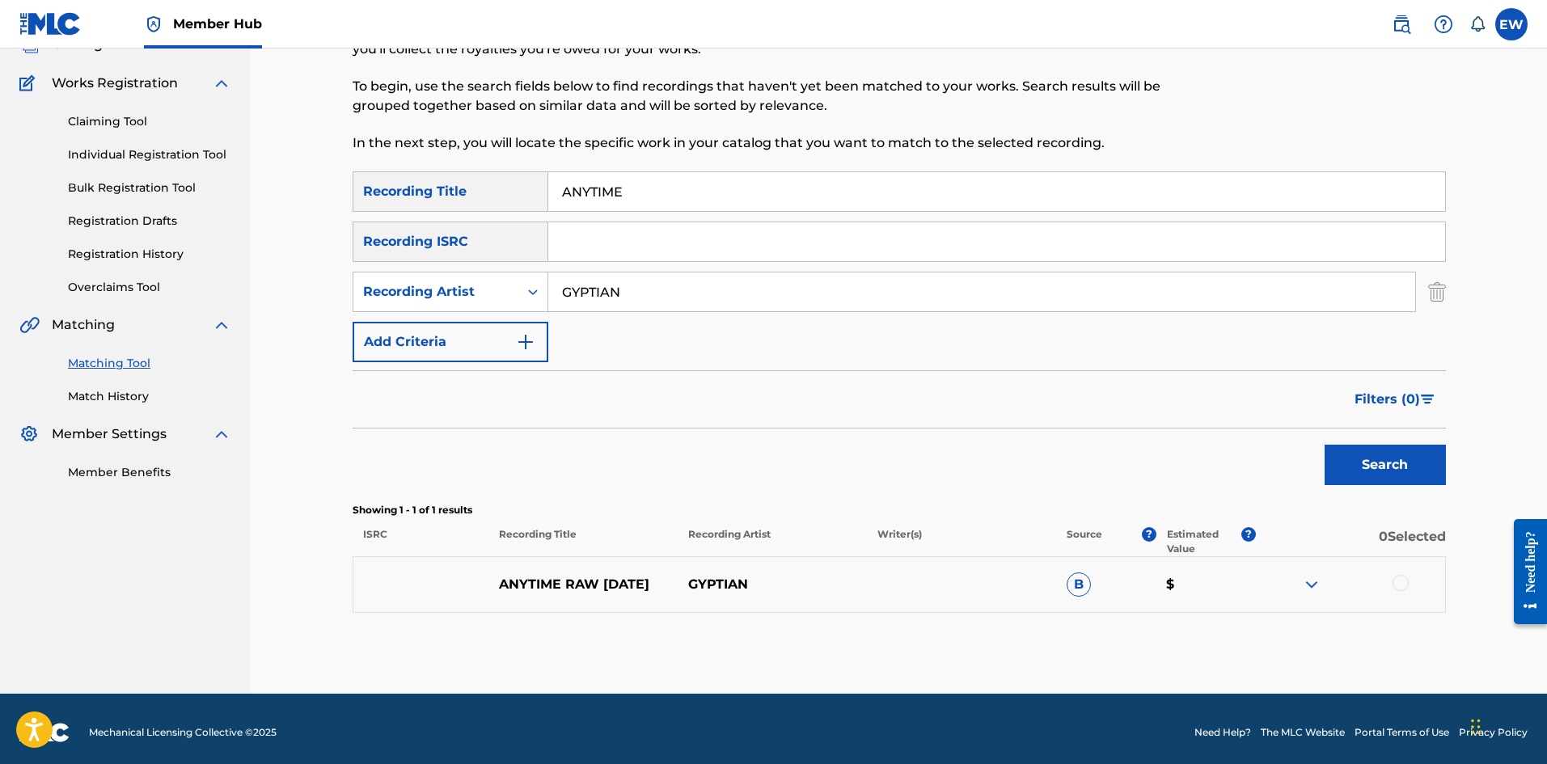
scroll to position [124, 0]
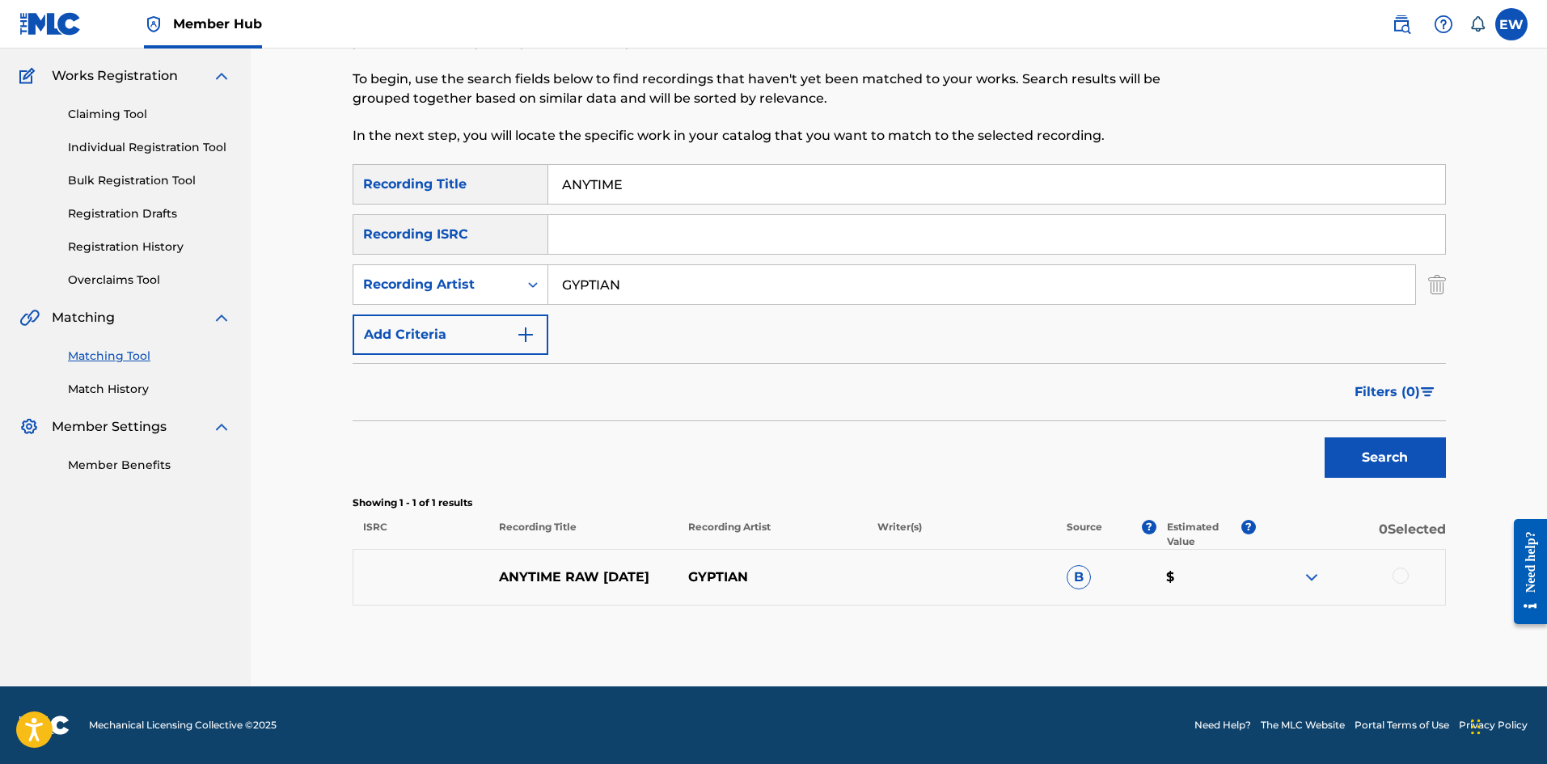
click at [1402, 574] on div at bounding box center [1401, 576] width 16 height 16
click at [1195, 631] on button "Match 1 Group" at bounding box center [1136, 632] width 179 height 40
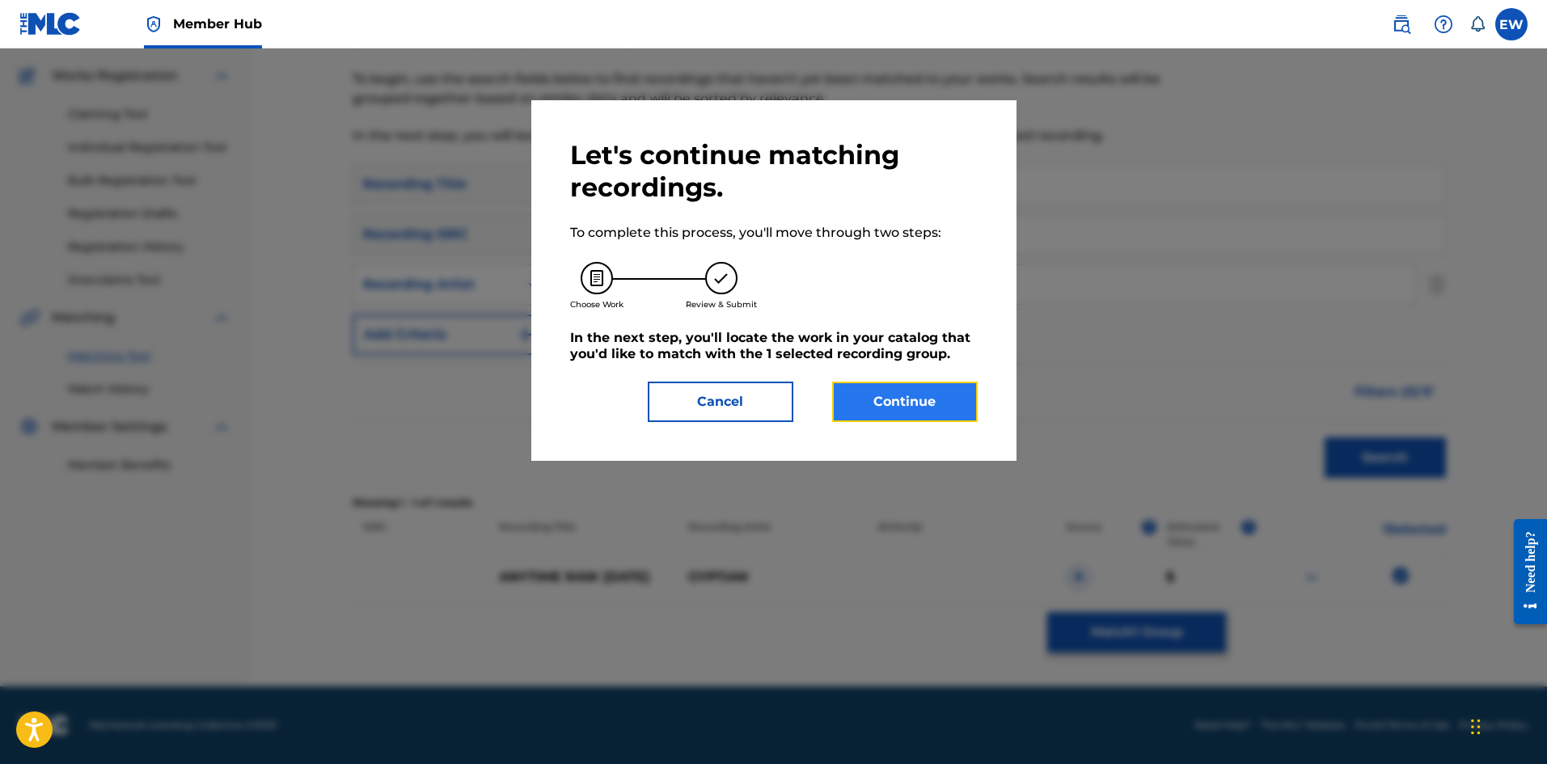
click at [877, 396] on button "Continue" at bounding box center [905, 402] width 146 height 40
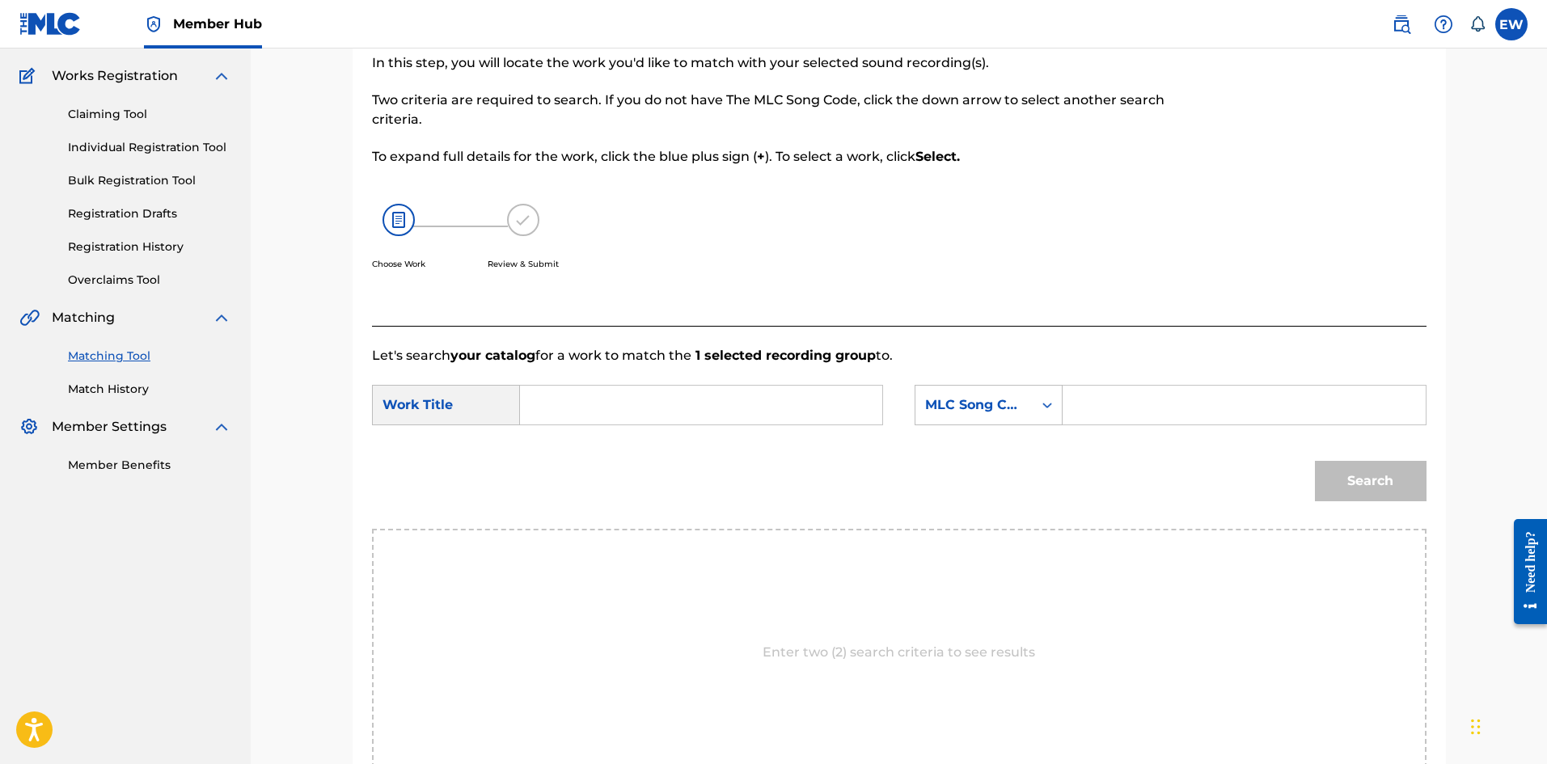
click at [805, 416] on input "Search Form" at bounding box center [701, 405] width 335 height 39
paste input "ANYTIME"
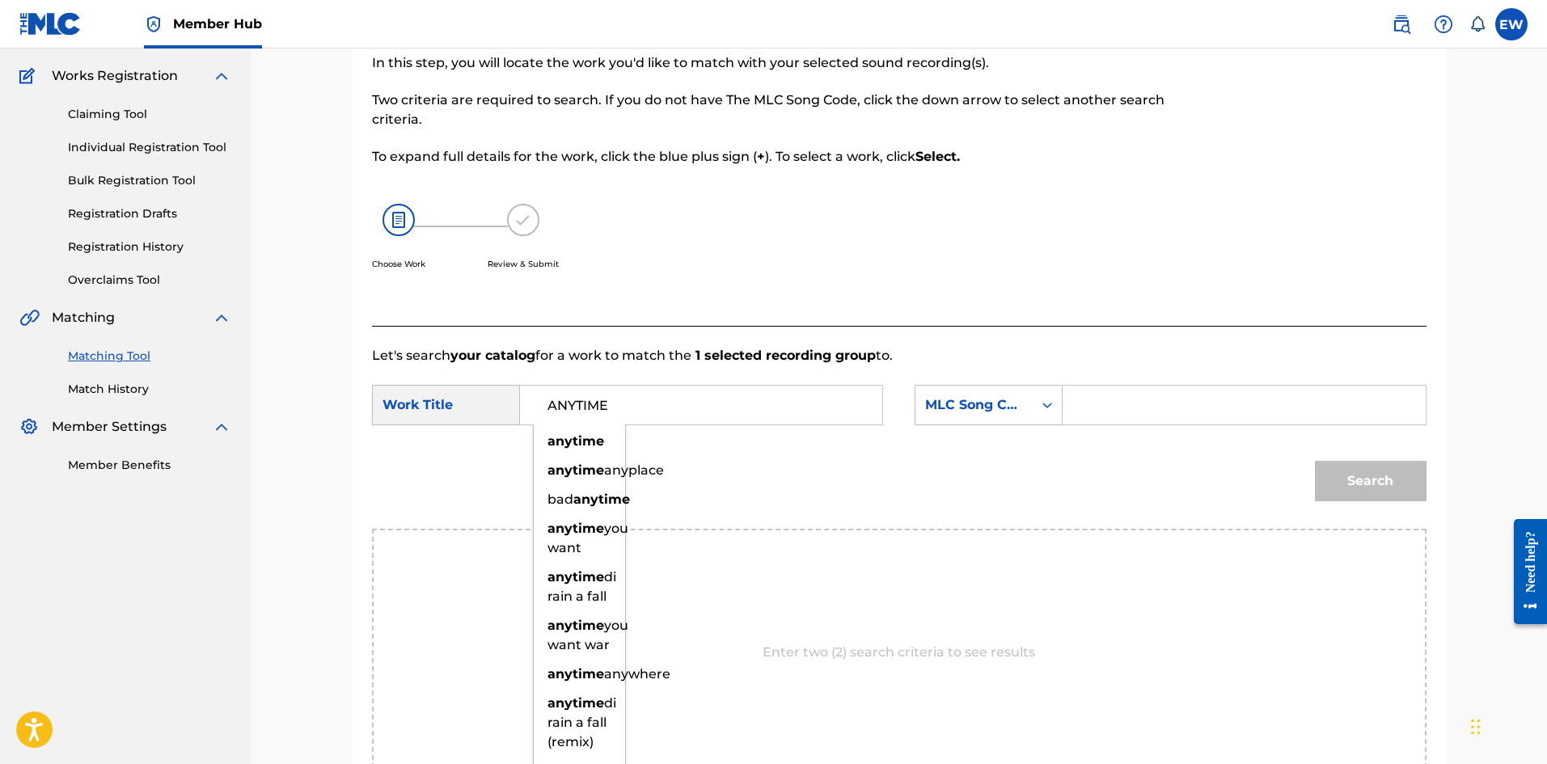
type input "ANYTIME"
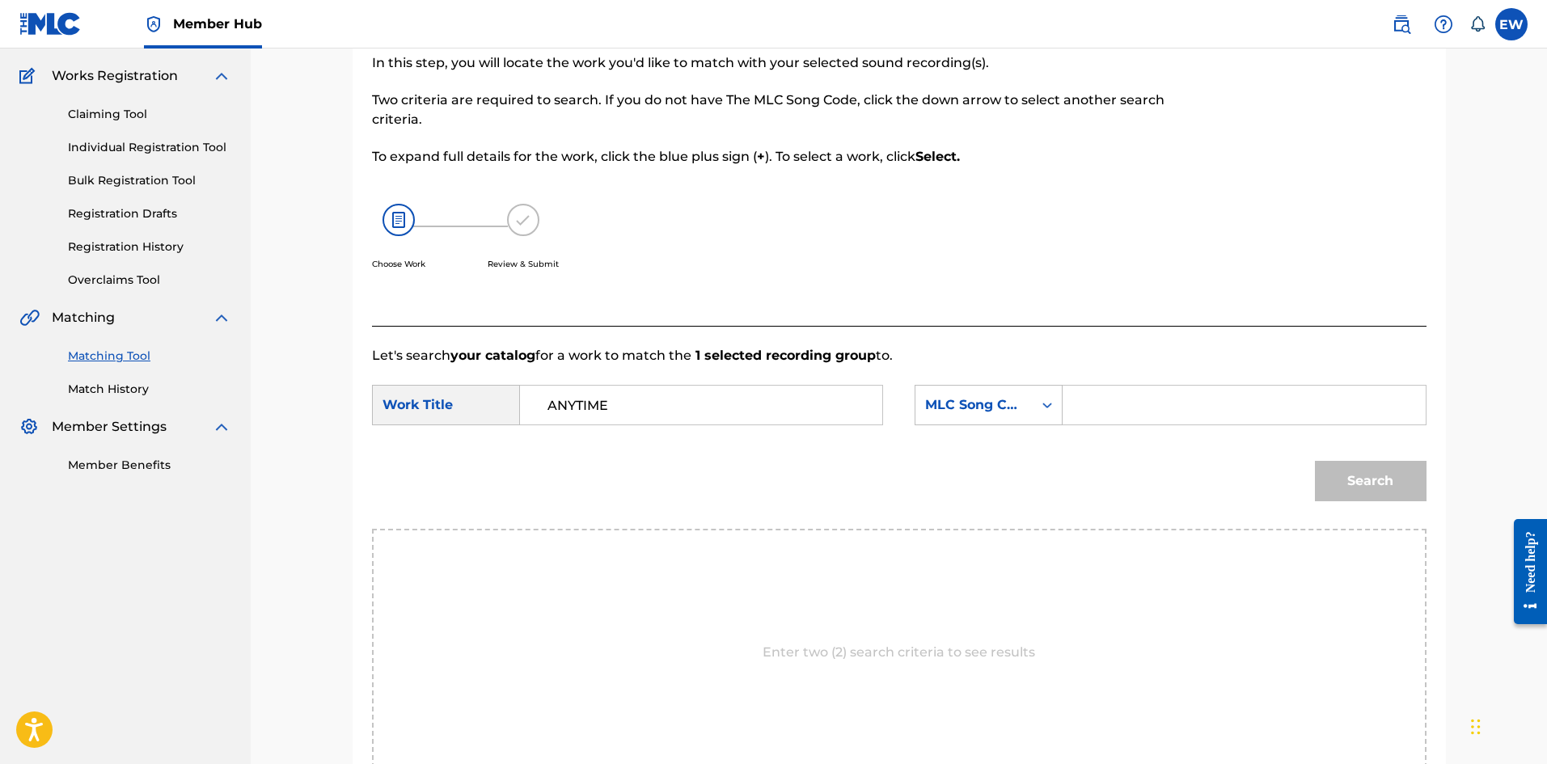
drag, startPoint x: 1201, startPoint y: 398, endPoint x: 1177, endPoint y: 391, distance: 24.6
click at [1189, 399] on input "Search Form" at bounding box center [1243, 405] width 335 height 39
paste input "AA5OB0"
type input "AA5OB0"
click at [1376, 491] on button "Search" at bounding box center [1371, 481] width 112 height 40
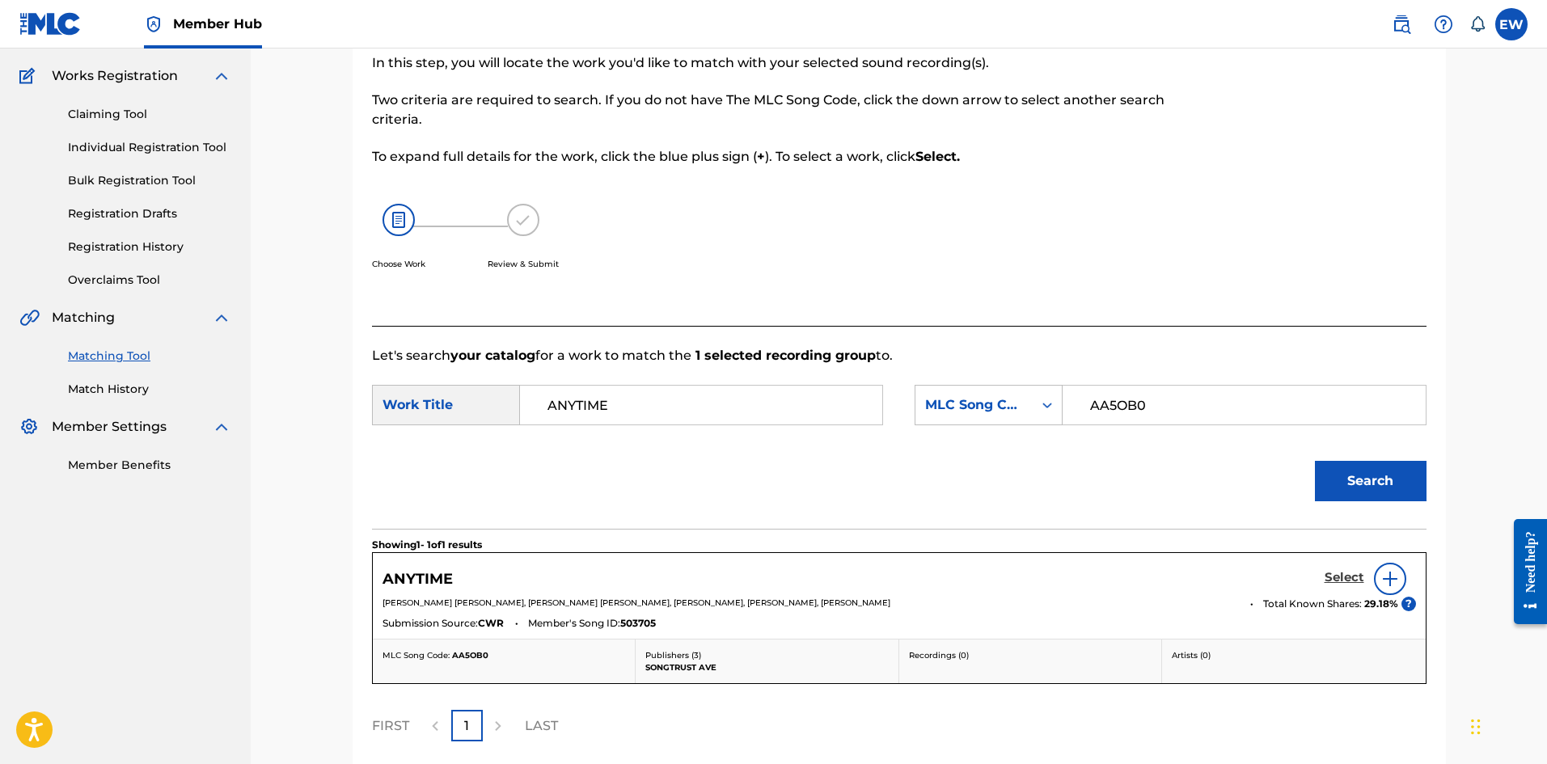
click at [1333, 576] on h5 "Select" at bounding box center [1345, 577] width 40 height 15
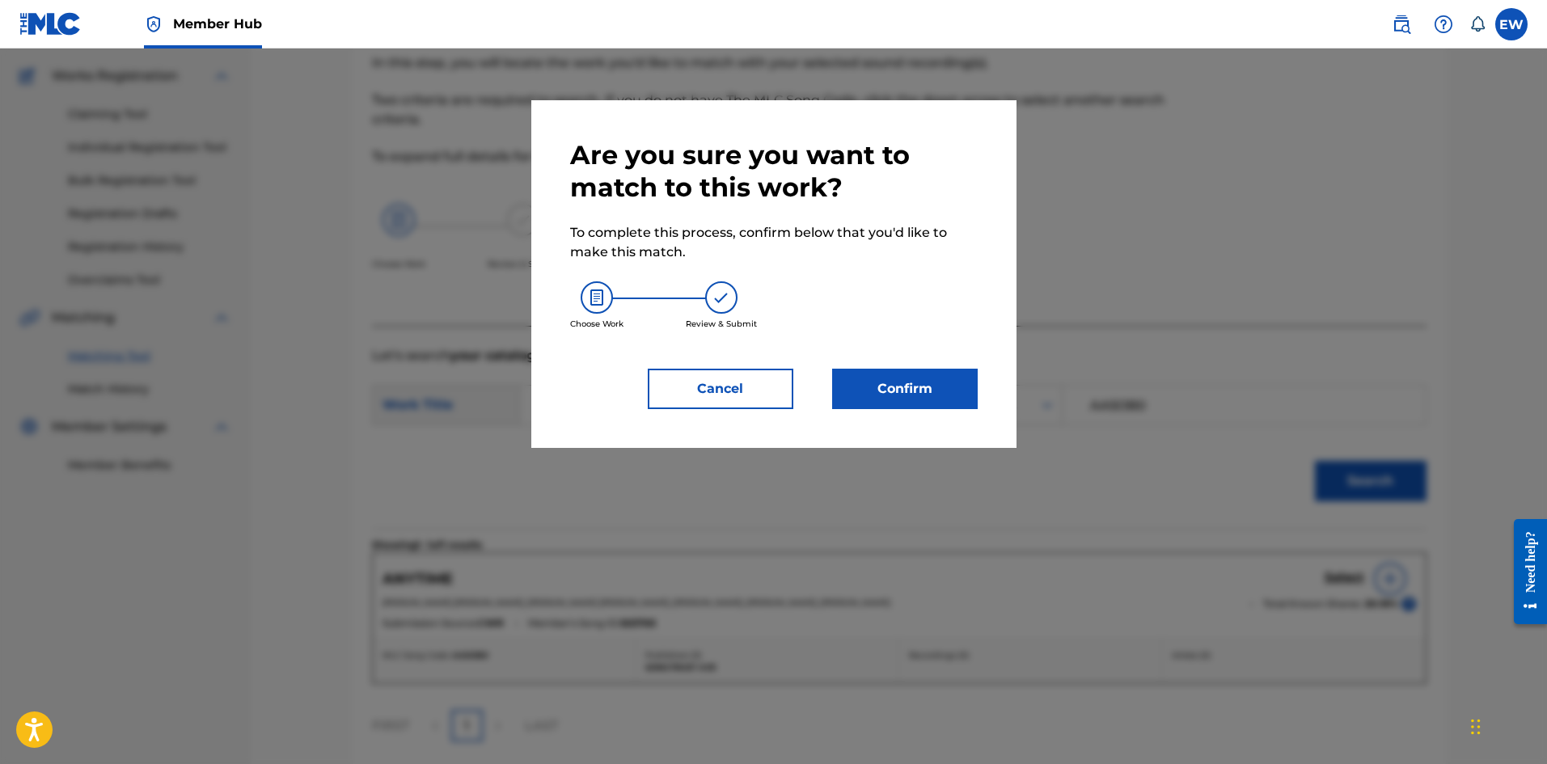
click at [878, 362] on div "Are you sure you want to match to this work? To complete this process, confirm …" at bounding box center [774, 274] width 408 height 270
click at [899, 395] on button "Confirm" at bounding box center [905, 389] width 146 height 40
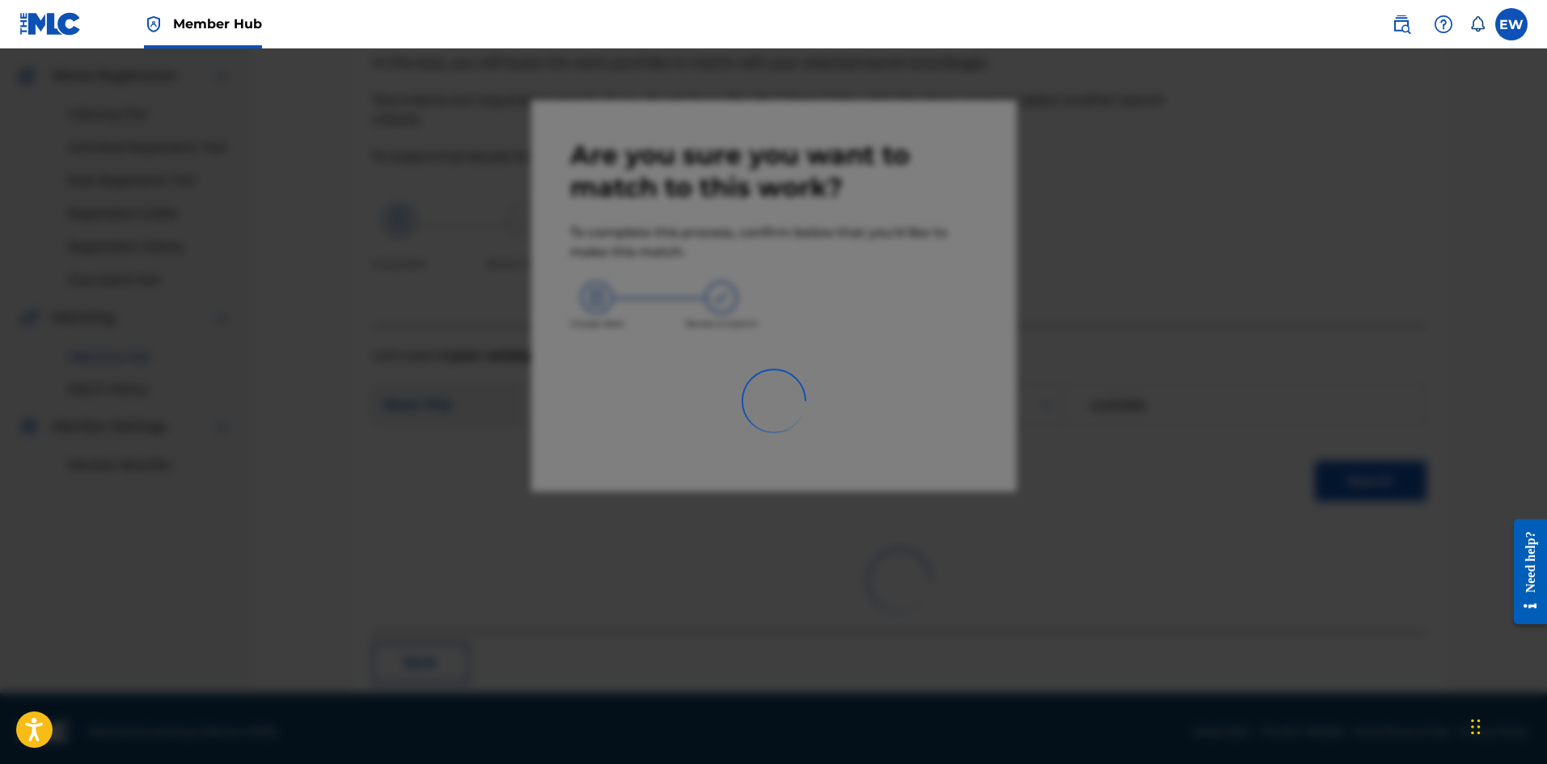
scroll to position [39, 0]
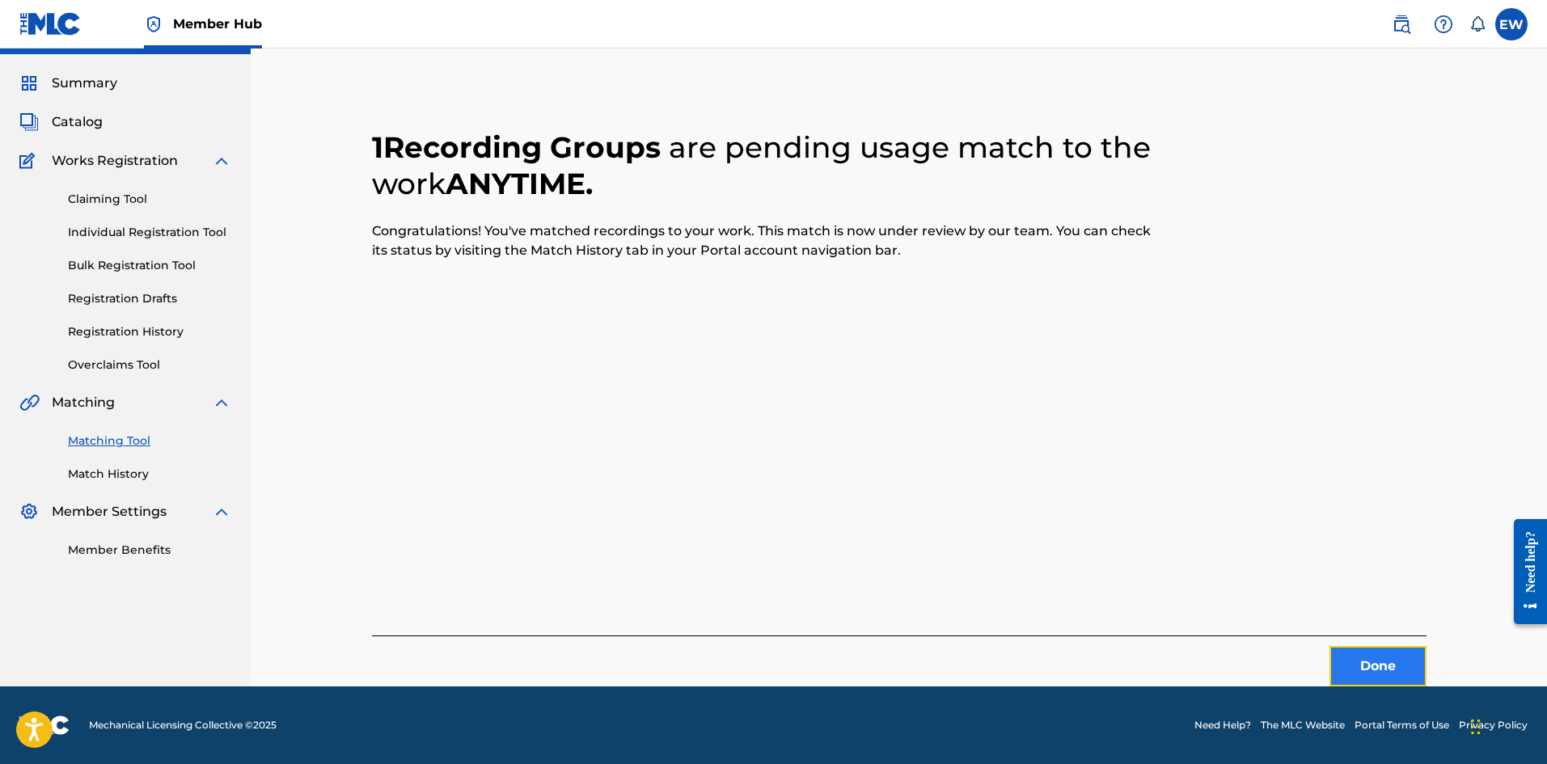
click at [1347, 678] on button "Done" at bounding box center [1378, 666] width 97 height 40
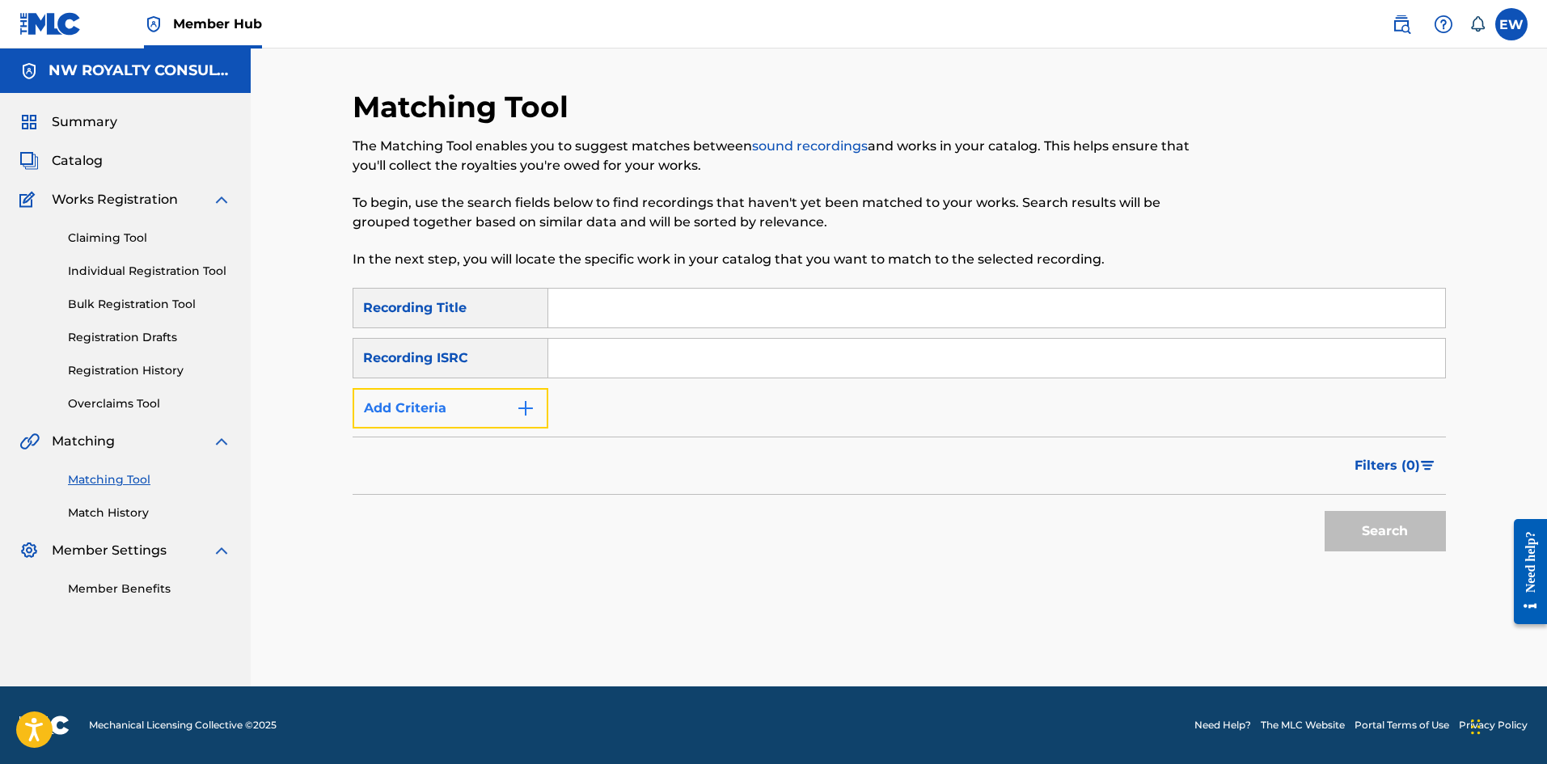
click at [495, 411] on button "Add Criteria" at bounding box center [451, 408] width 196 height 40
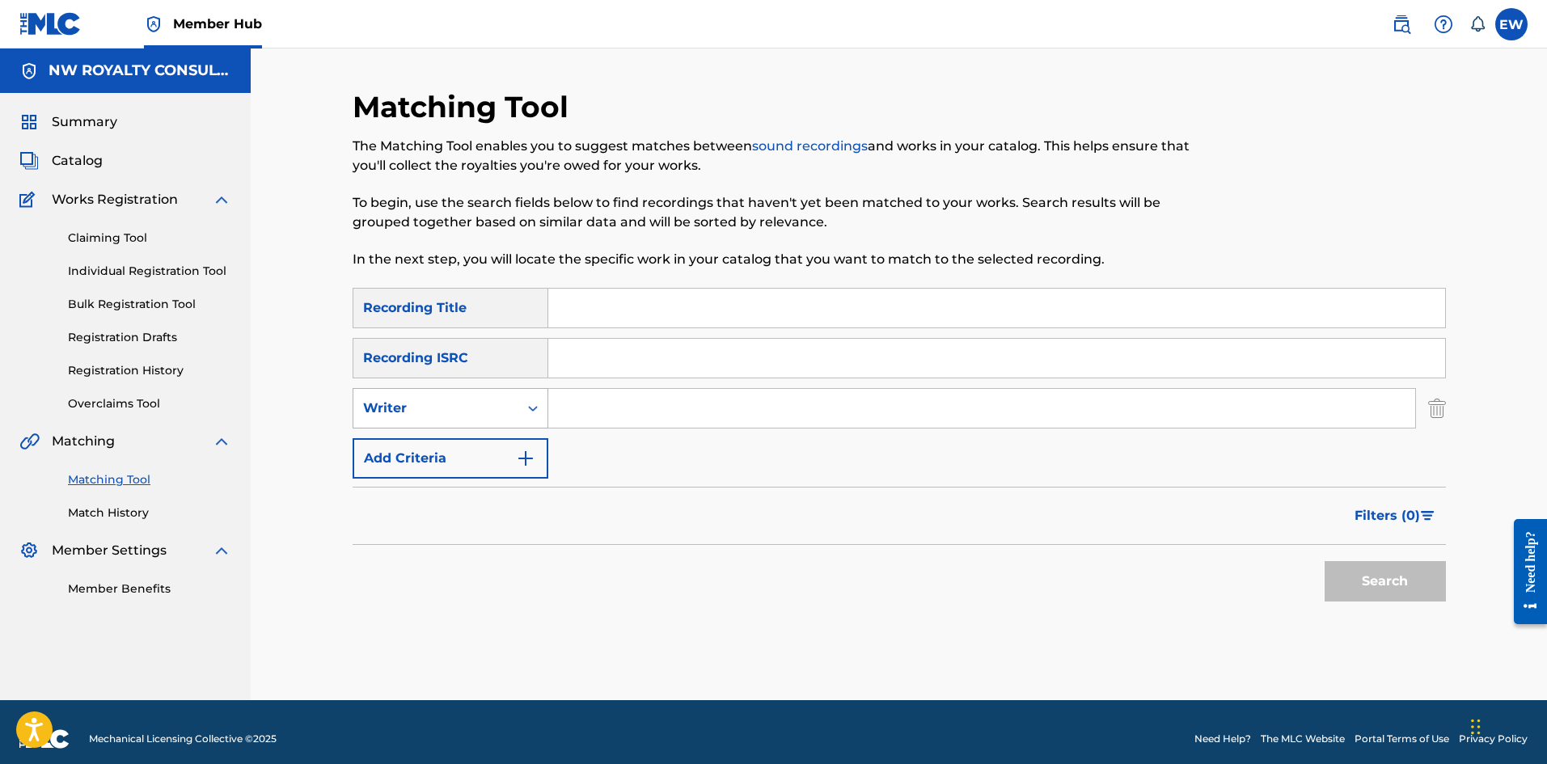
click at [499, 401] on div "Writer" at bounding box center [436, 408] width 146 height 19
click at [496, 433] on div "Recording Artist" at bounding box center [450, 449] width 194 height 40
click at [661, 421] on input "Search Form" at bounding box center [981, 408] width 867 height 39
paste input "[PERSON_NAME]"
type input "[PERSON_NAME]"
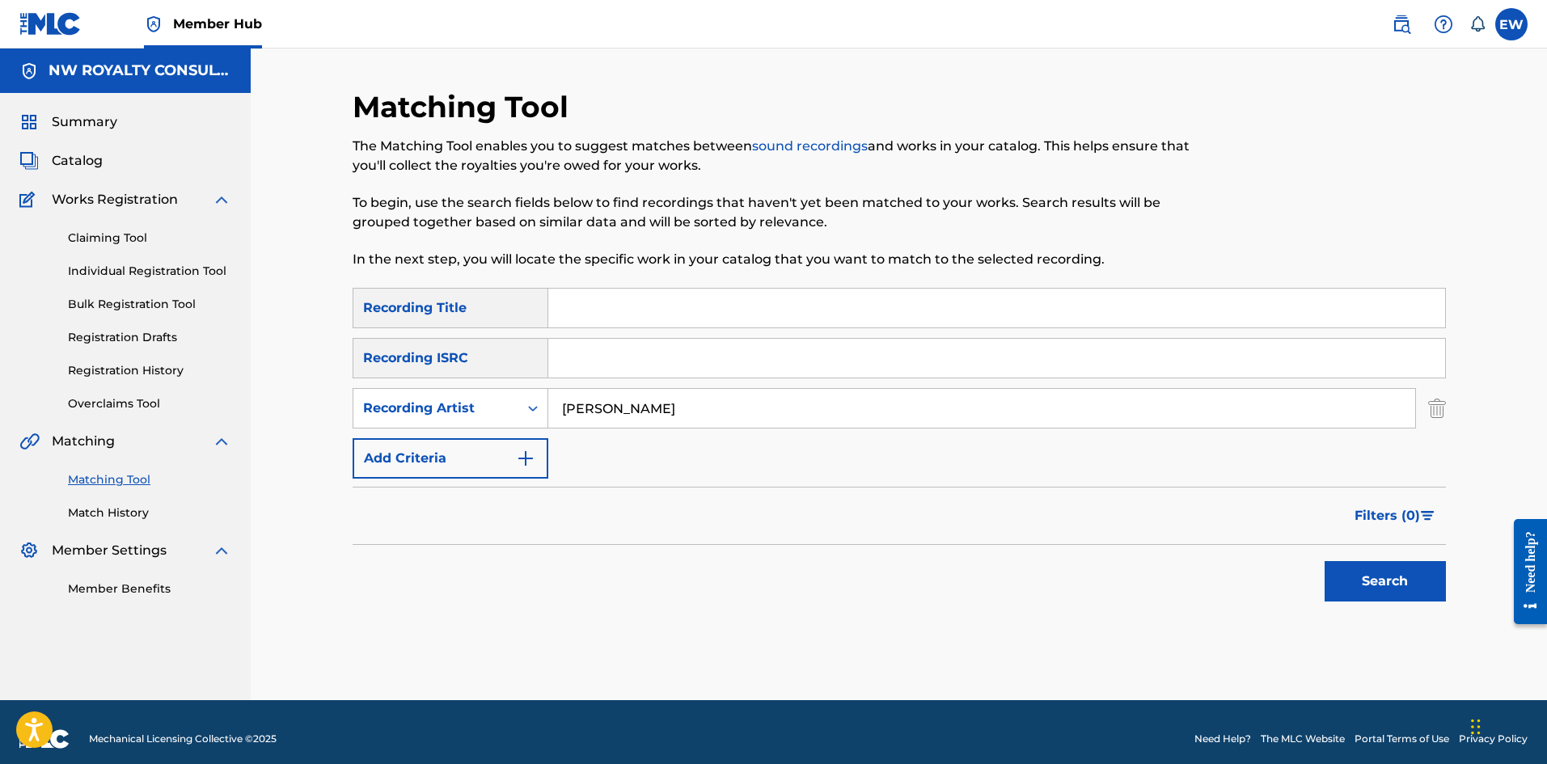
click at [601, 316] on input "Search Form" at bounding box center [996, 308] width 897 height 39
paste input "ANYTIME (FEAT. FIONA ROBINSON)"
type input "ANYTIME (FEAT. FIONA ROBINSON)"
click at [1377, 589] on button "Search" at bounding box center [1385, 581] width 121 height 40
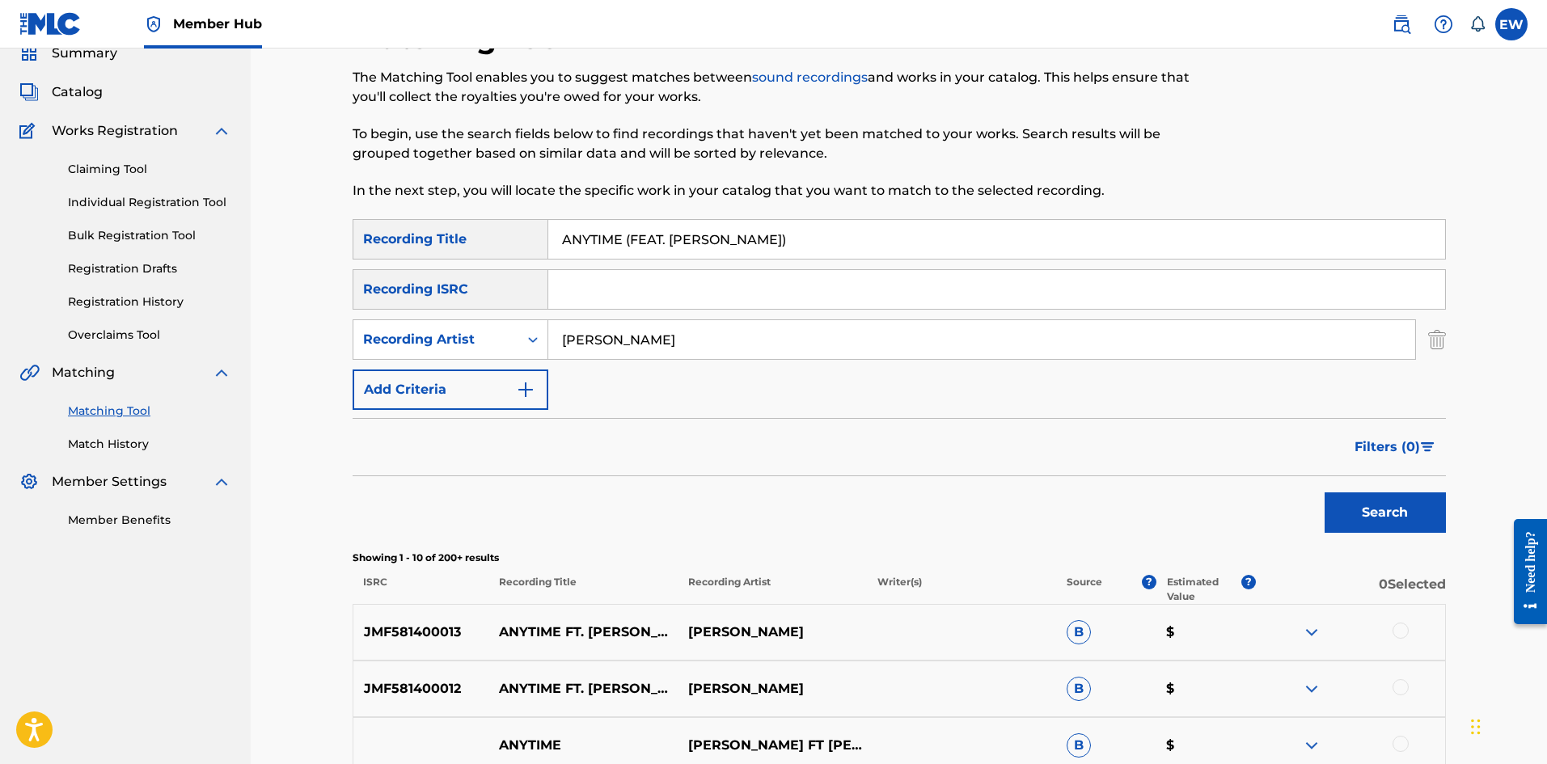
scroll to position [162, 0]
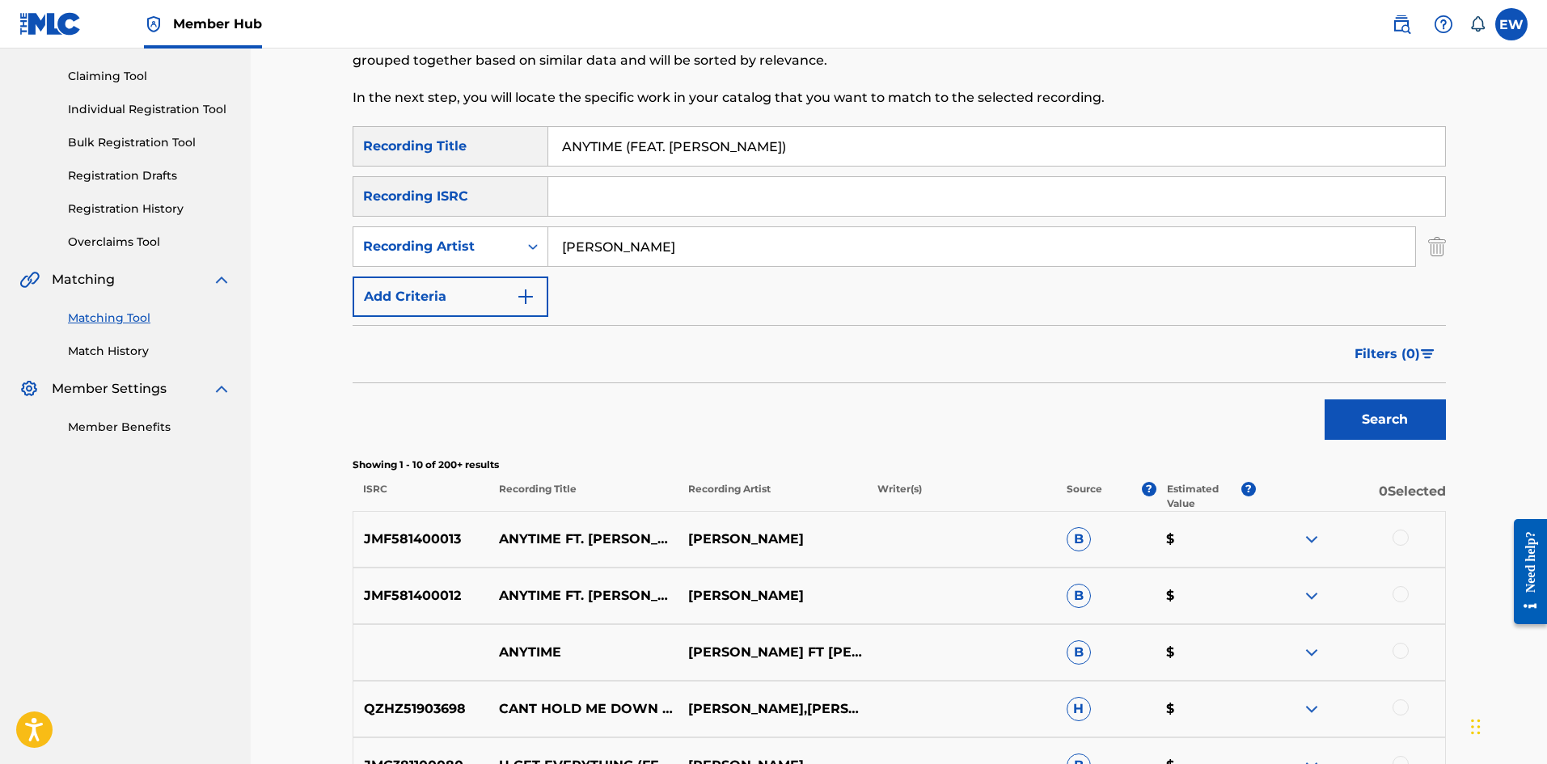
click at [1397, 533] on div at bounding box center [1401, 538] width 16 height 16
click at [1389, 602] on div at bounding box center [1350, 595] width 189 height 19
click at [1403, 594] on div at bounding box center [1401, 594] width 16 height 16
click at [1395, 640] on div "ANYTIME VYBZ KARTEL FT FIONA ROBINSON B $" at bounding box center [899, 652] width 1093 height 57
click at [1401, 649] on div at bounding box center [1401, 651] width 16 height 16
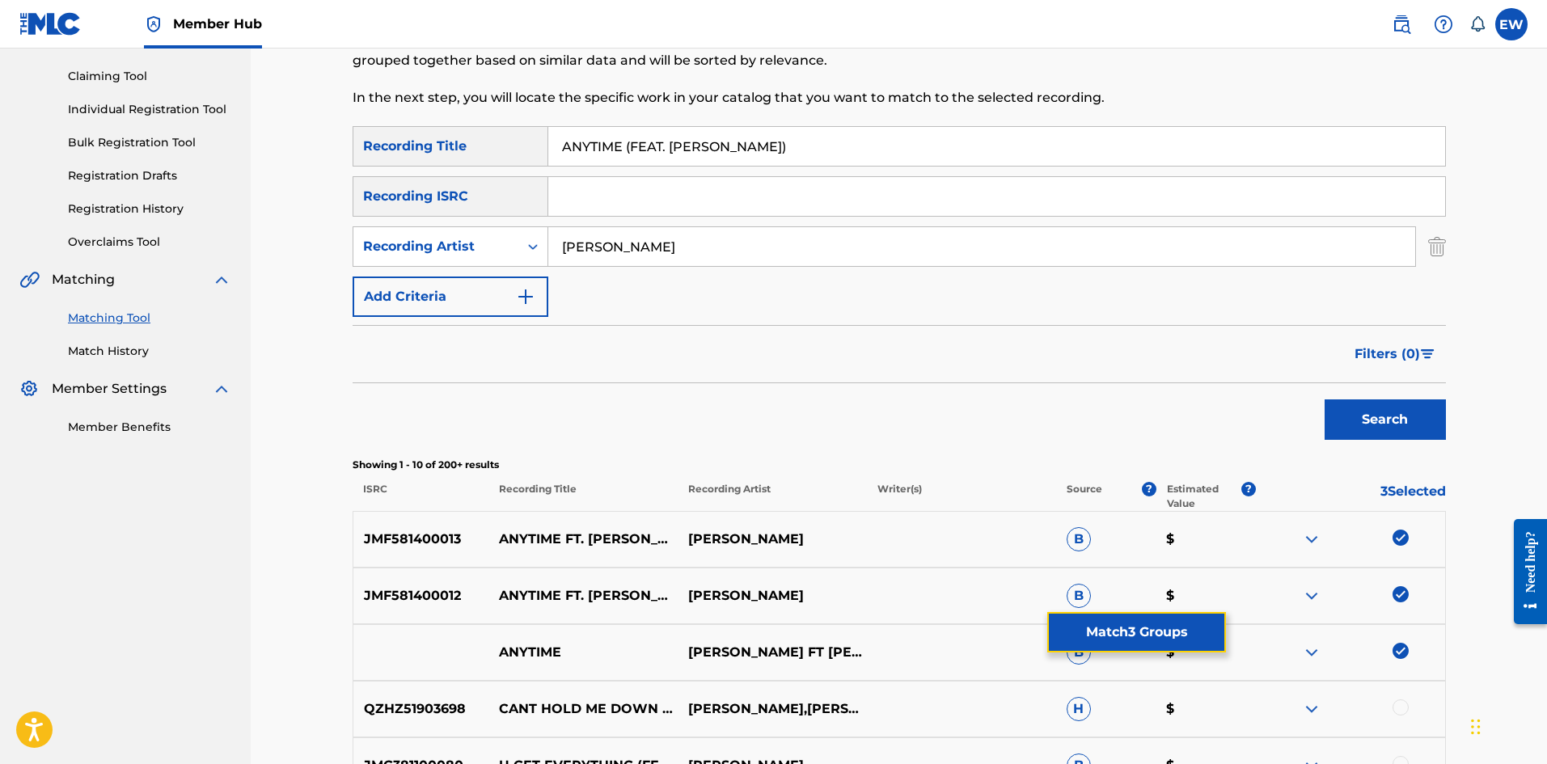
click at [1165, 604] on div "SearchWithCriteria09a78313-f360-4bdb-8c4a-377df148144d Recording Title ANYTIME …" at bounding box center [899, 621] width 1093 height 991
click at [1119, 639] on button "Match 3 Groups" at bounding box center [1136, 632] width 179 height 40
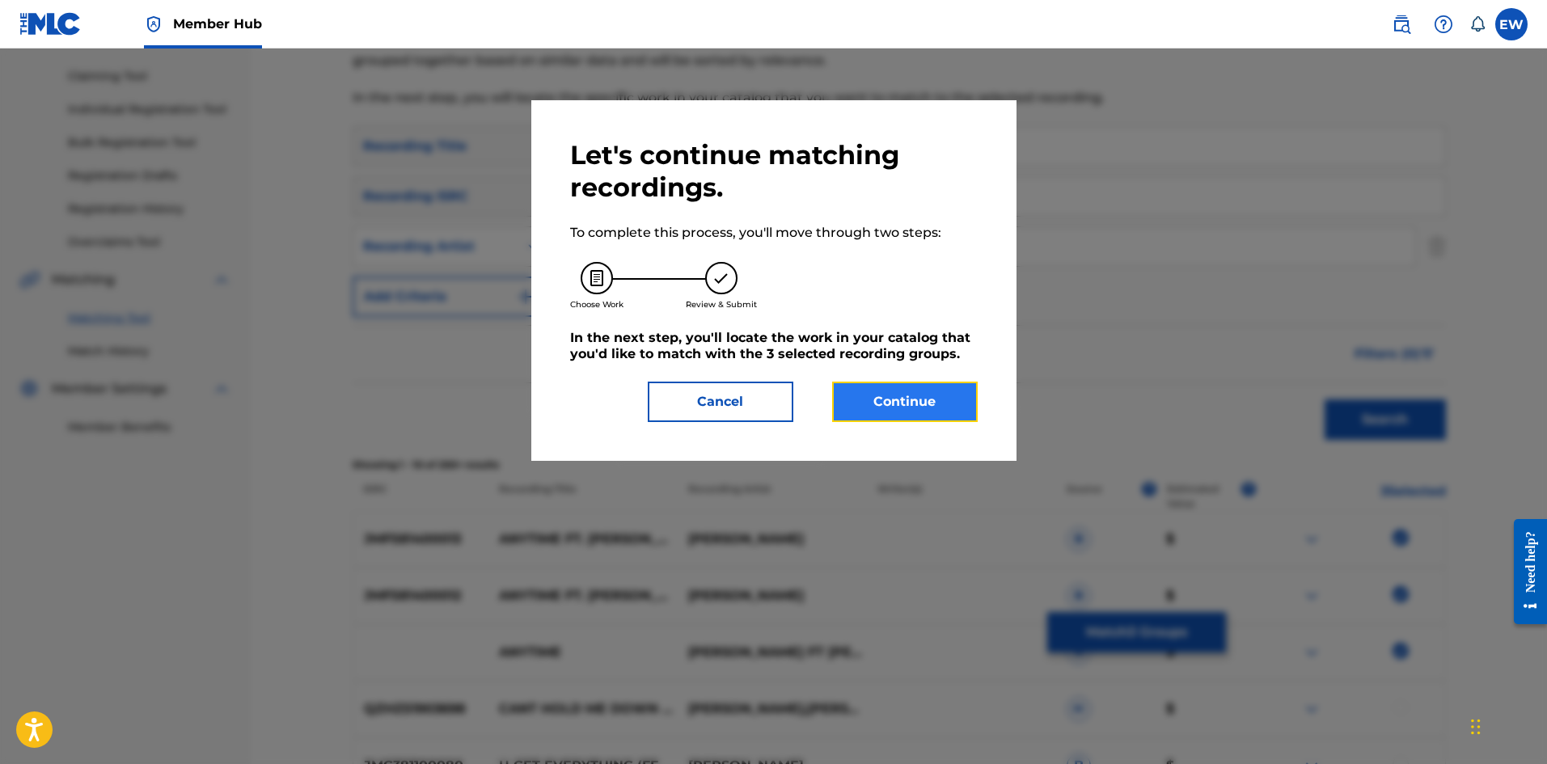
click at [915, 407] on button "Continue" at bounding box center [905, 402] width 146 height 40
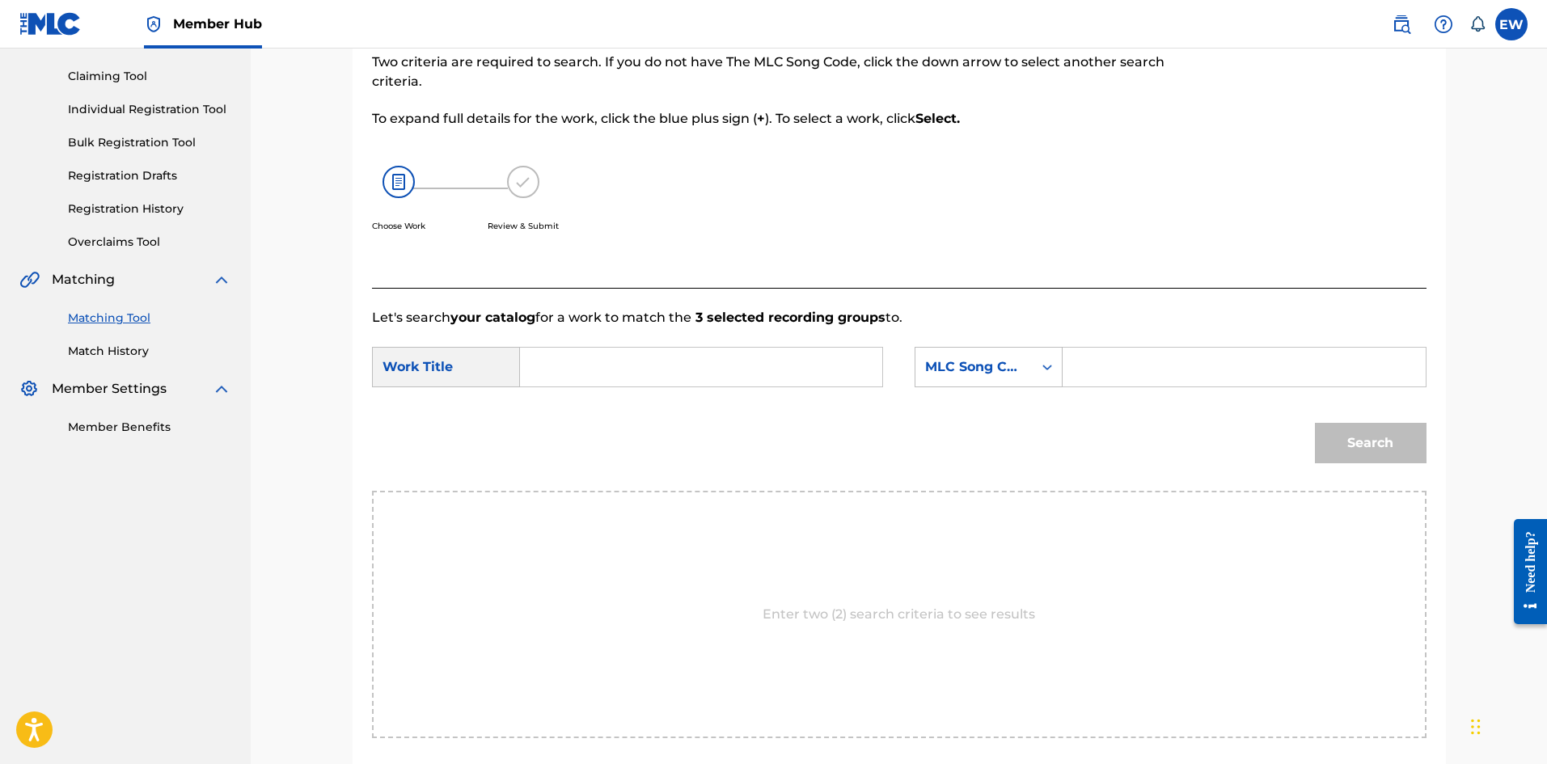
drag, startPoint x: 716, startPoint y: 366, endPoint x: 703, endPoint y: 358, distance: 14.8
click at [713, 365] on input "Search Form" at bounding box center [701, 367] width 335 height 39
paste input "ANYTIME (FEAT. FIONA ROBINSON)"
type input "ANYTIME (FEAT. FIONA ROBINSON)"
click at [1199, 361] on input "Search Form" at bounding box center [1243, 367] width 335 height 39
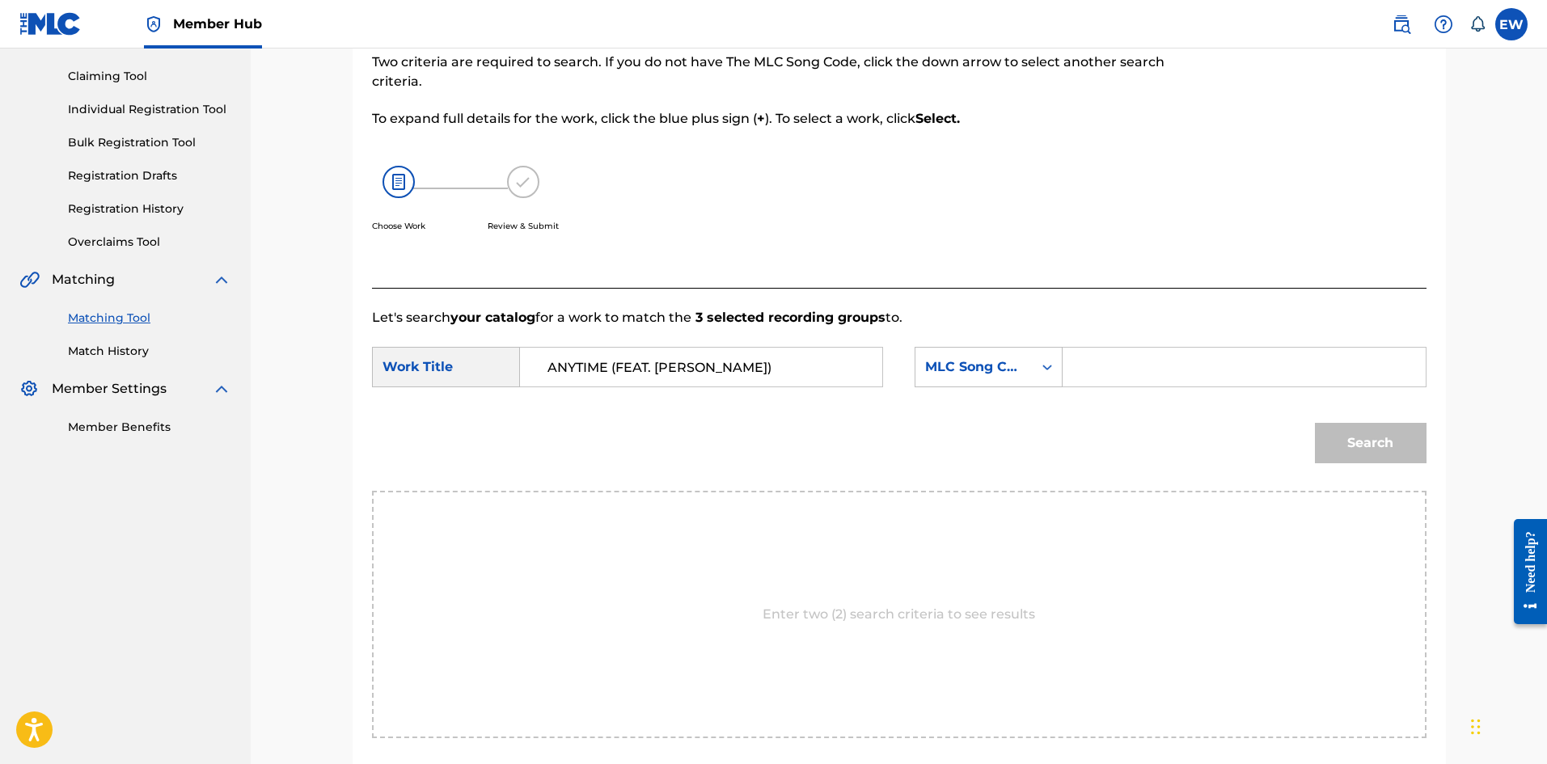
paste input "AV7EDI"
type input "AV7EDI"
click at [1378, 443] on button "Search" at bounding box center [1371, 443] width 112 height 40
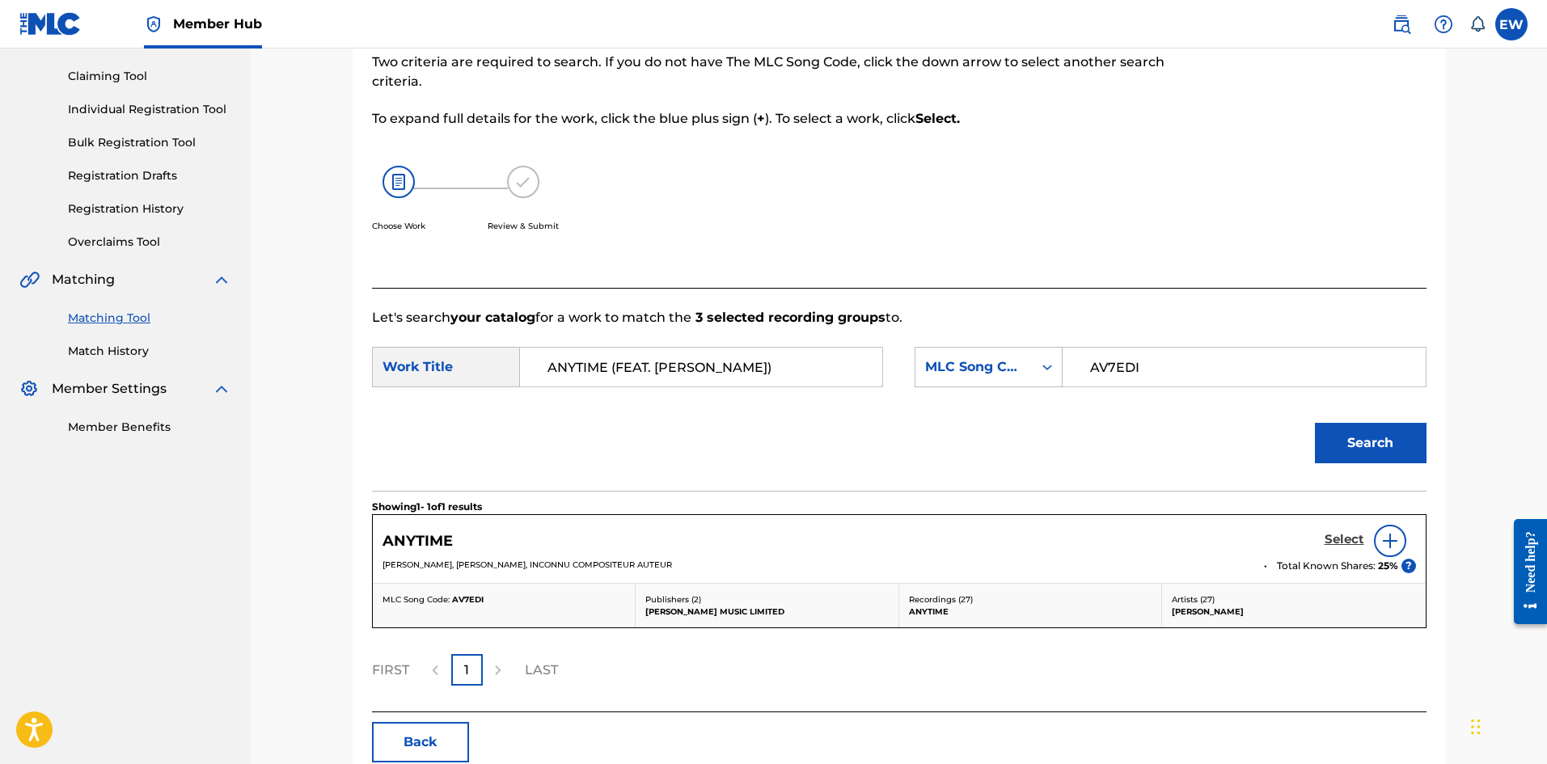
click at [1341, 539] on h5 "Select" at bounding box center [1345, 539] width 40 height 15
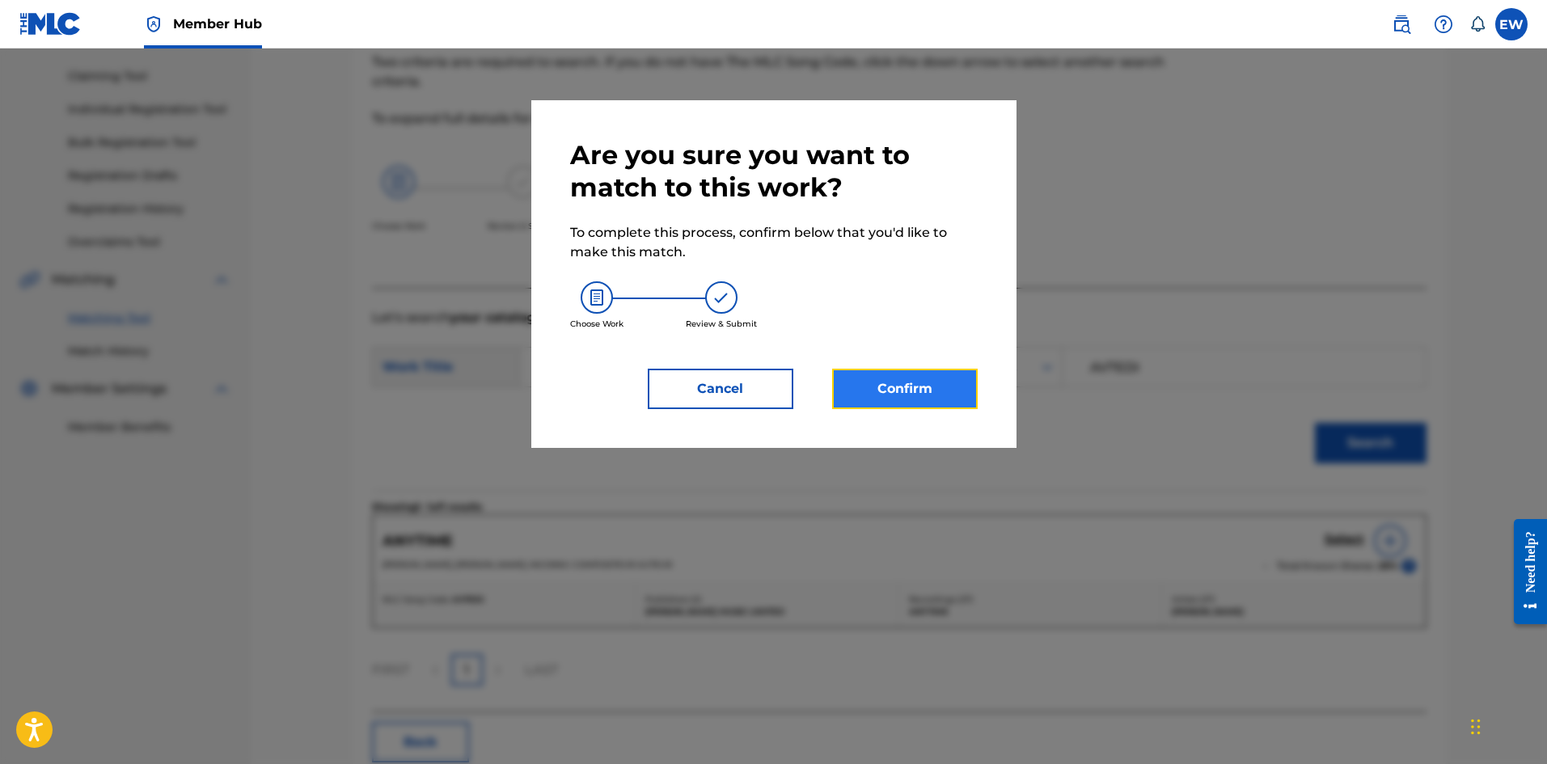
click at [891, 380] on button "Confirm" at bounding box center [905, 389] width 146 height 40
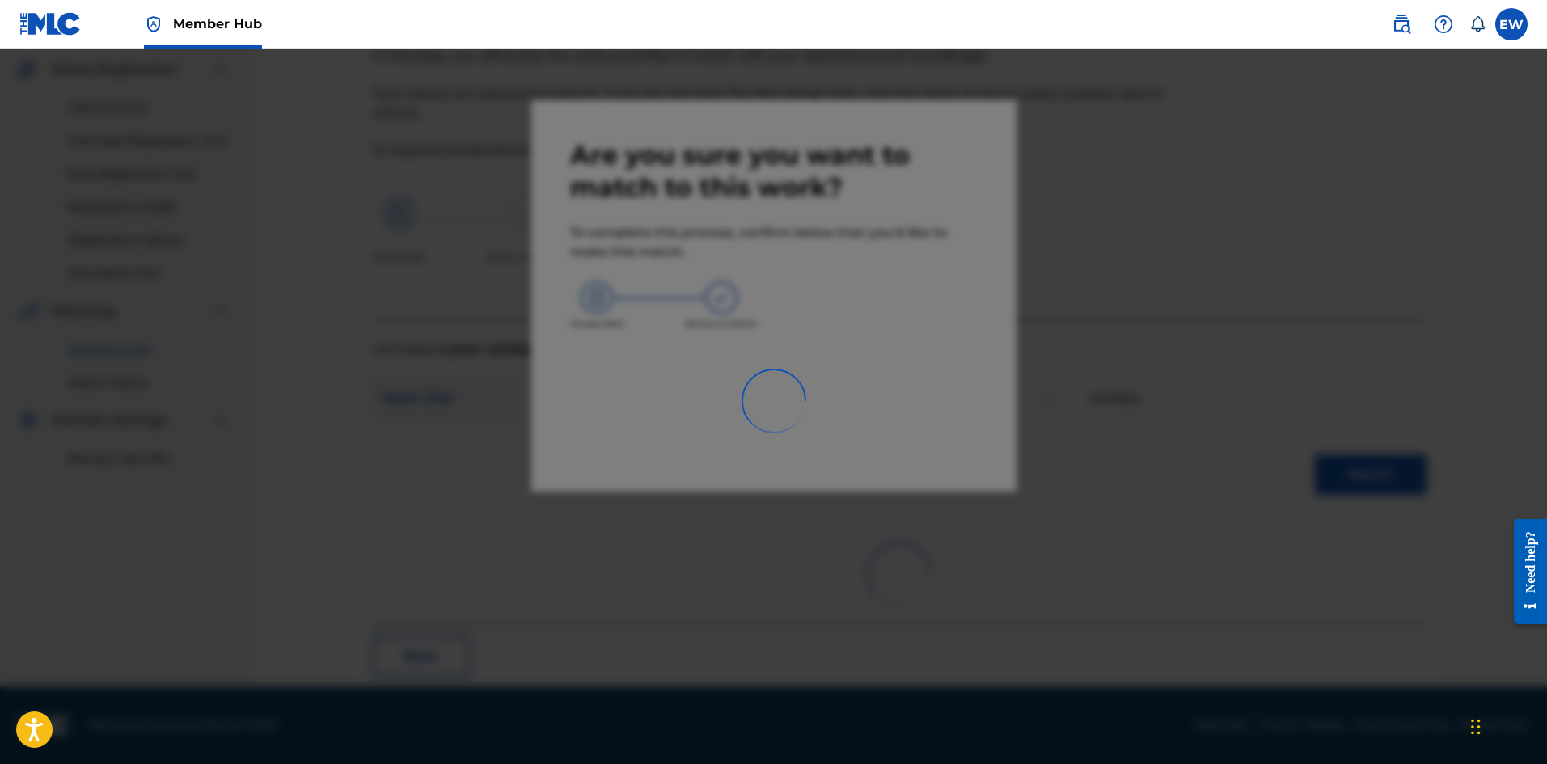
scroll to position [39, 0]
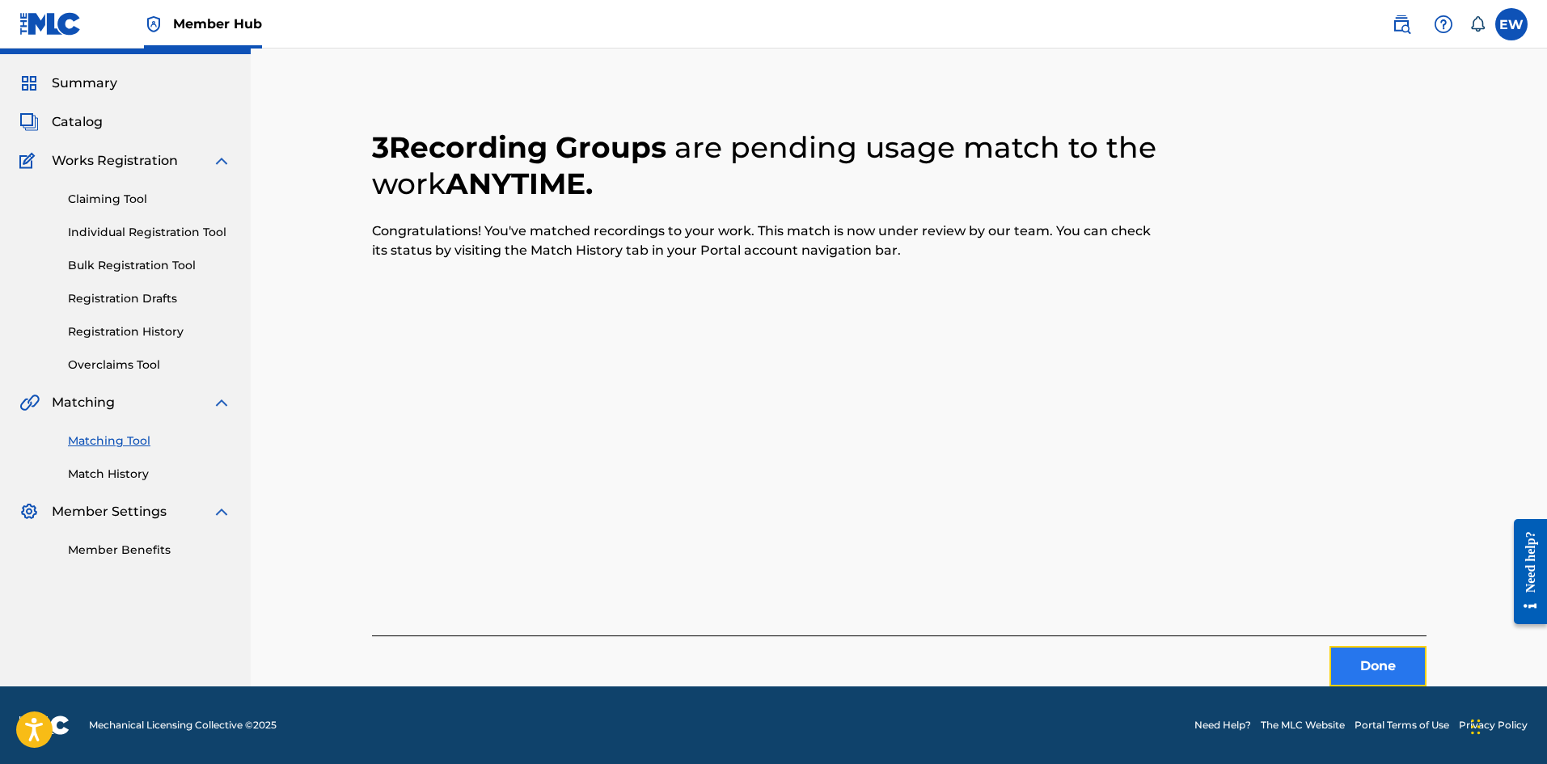
click at [1361, 670] on button "Done" at bounding box center [1378, 666] width 97 height 40
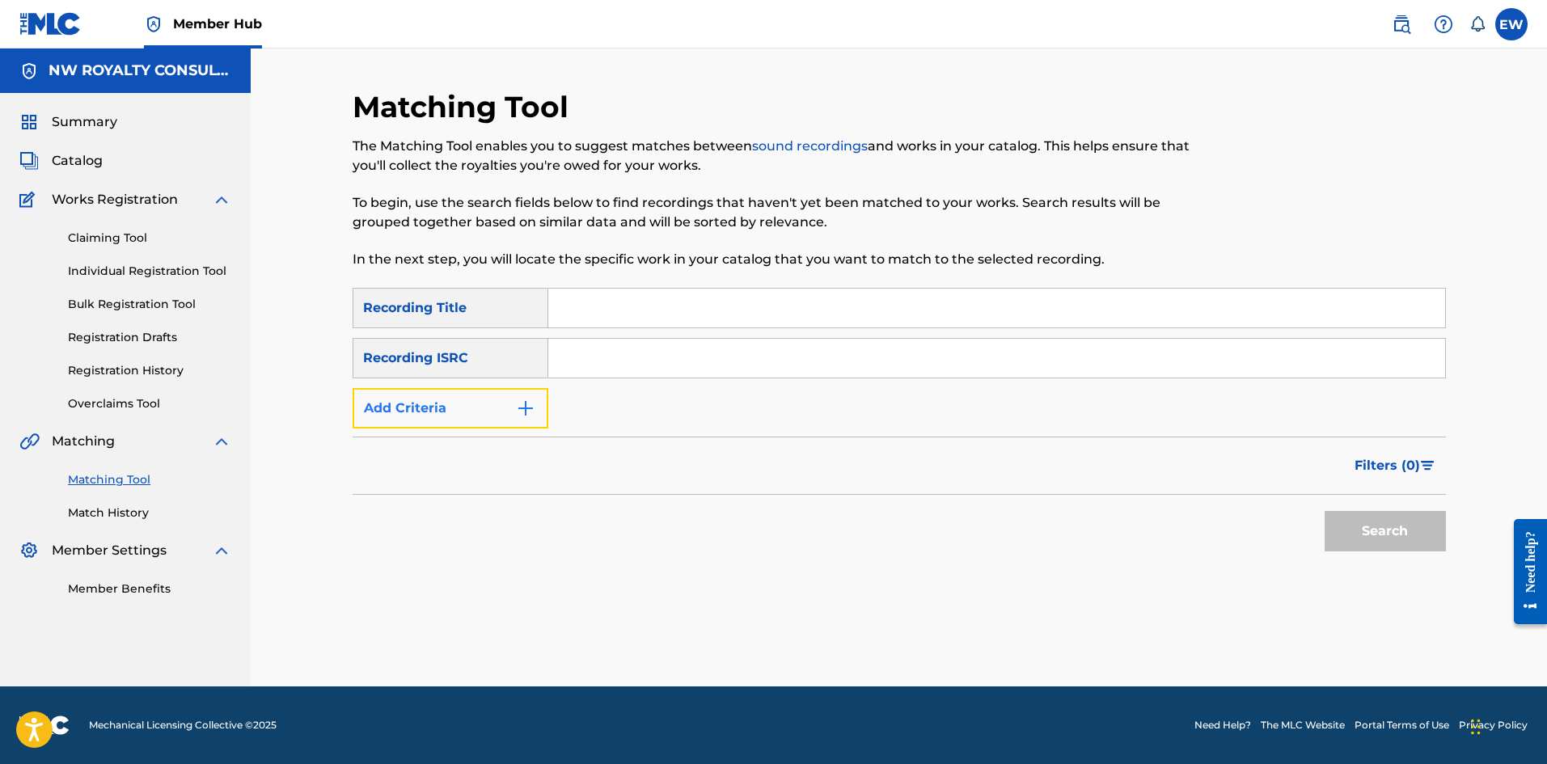
click at [453, 408] on button "Add Criteria" at bounding box center [451, 408] width 196 height 40
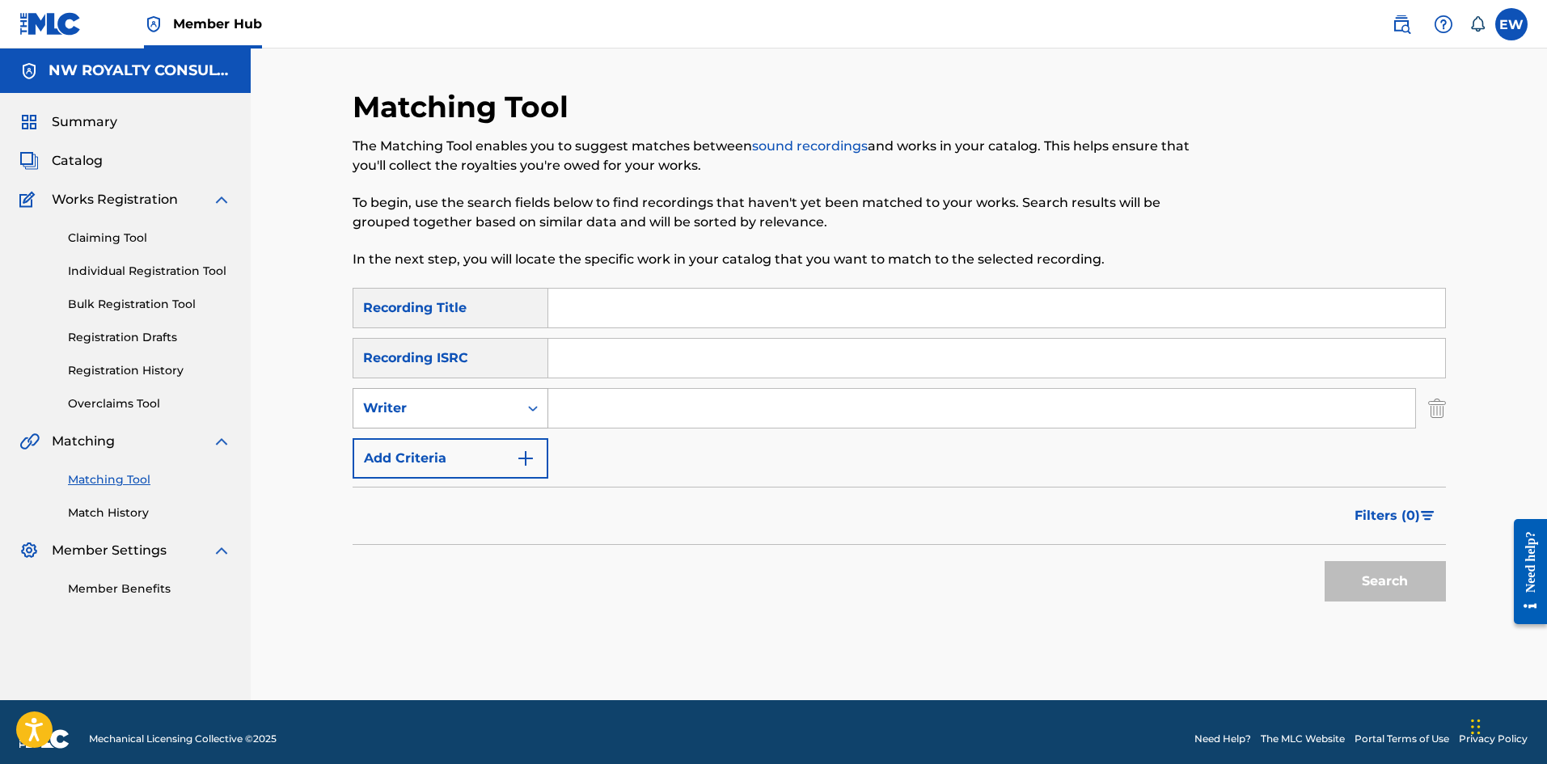
drag, startPoint x: 451, startPoint y: 397, endPoint x: 447, endPoint y: 408, distance: 11.3
click at [449, 404] on div "Writer" at bounding box center [435, 408] width 165 height 31
click at [446, 453] on div "Recording Artist" at bounding box center [450, 449] width 194 height 40
drag, startPoint x: 665, startPoint y: 399, endPoint x: 641, endPoint y: 402, distance: 24.5
click at [653, 406] on input "Search Form" at bounding box center [981, 408] width 867 height 39
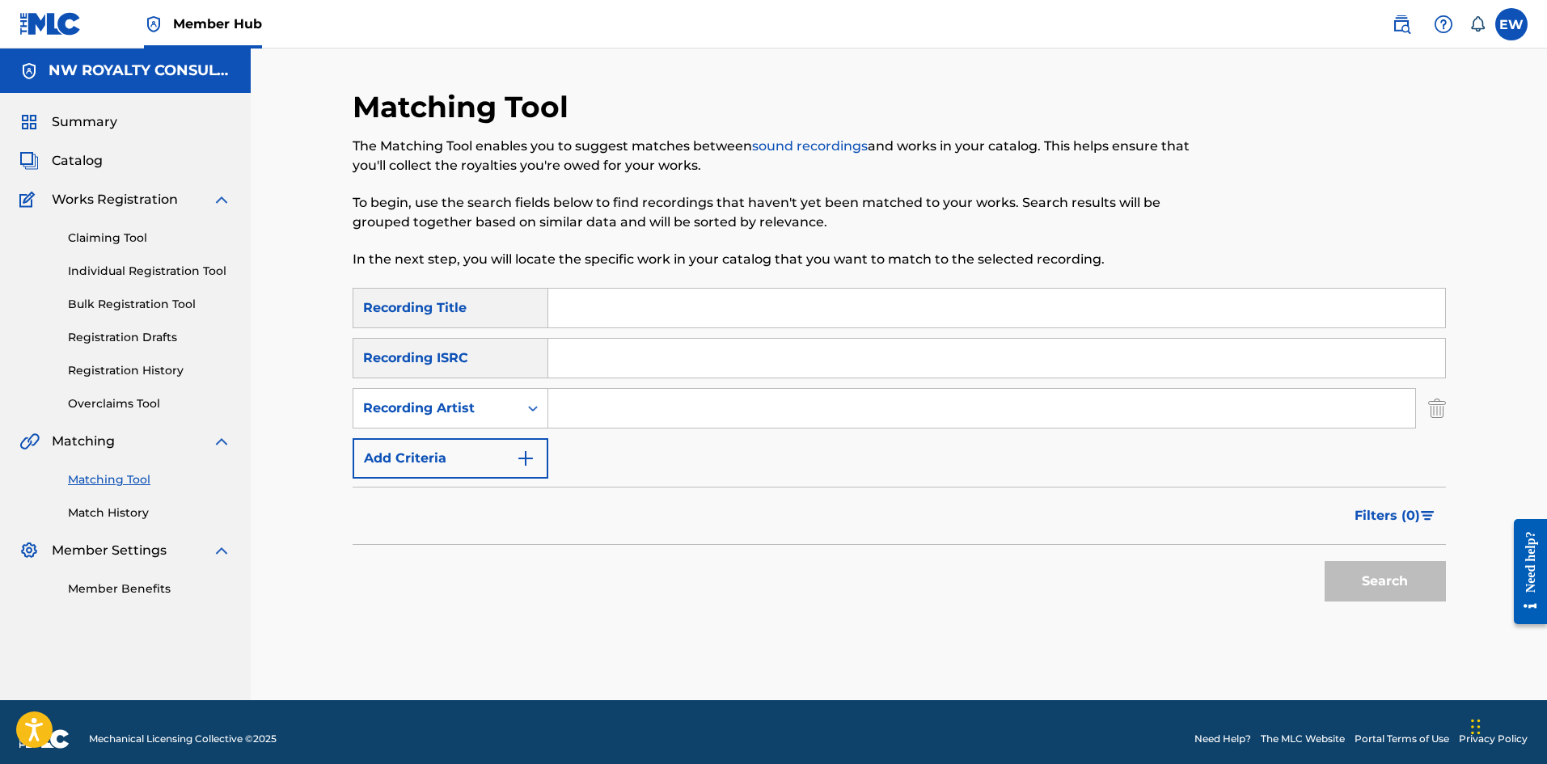
paste input "VETTRON"
type input "VETTRON"
click at [632, 297] on input "Search Form" at bounding box center [996, 308] width 897 height 39
paste input "ANYWAY WE GO"
type input "ANYWAY WE GO"
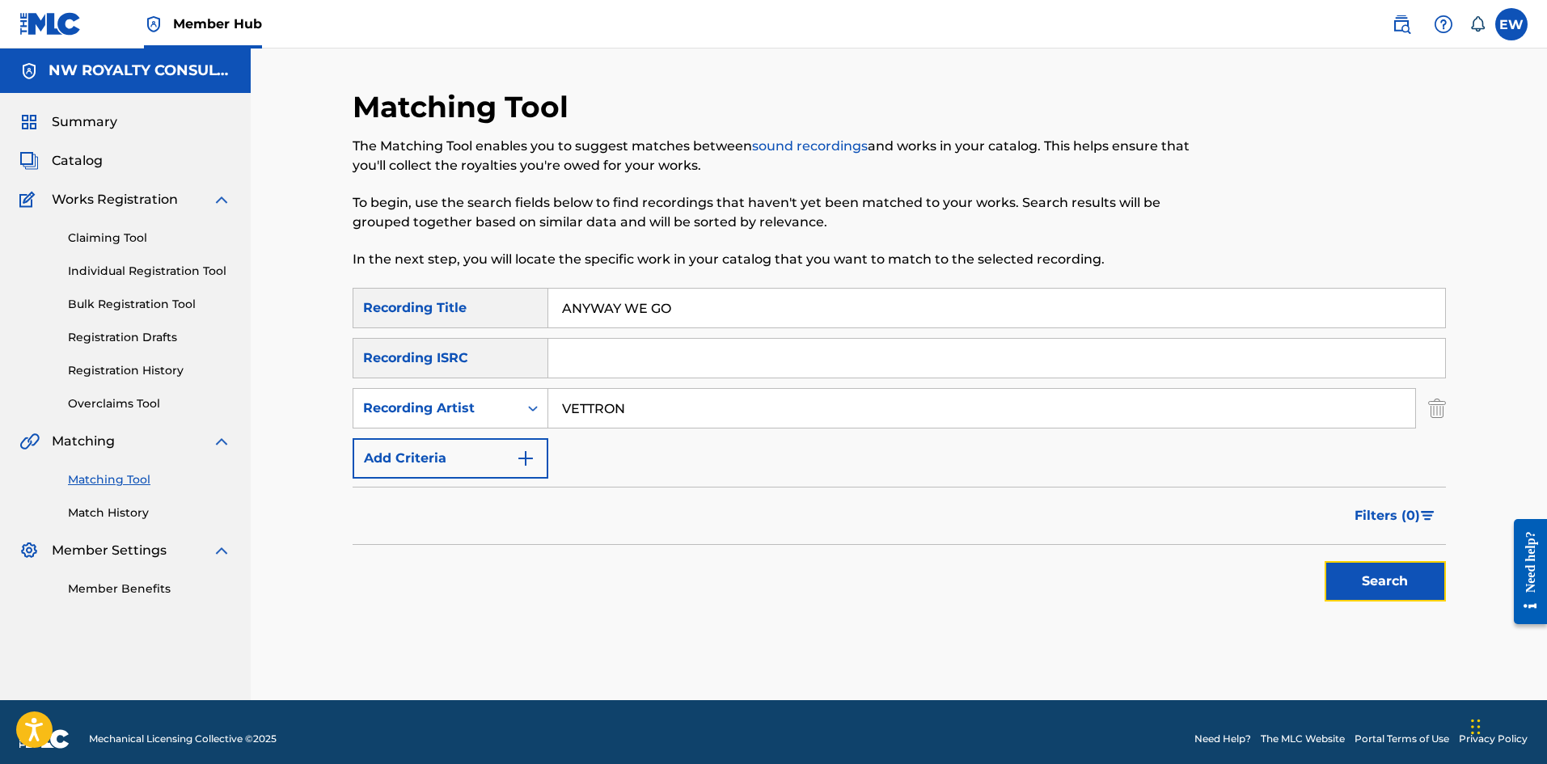
click at [1346, 574] on button "Search" at bounding box center [1385, 581] width 121 height 40
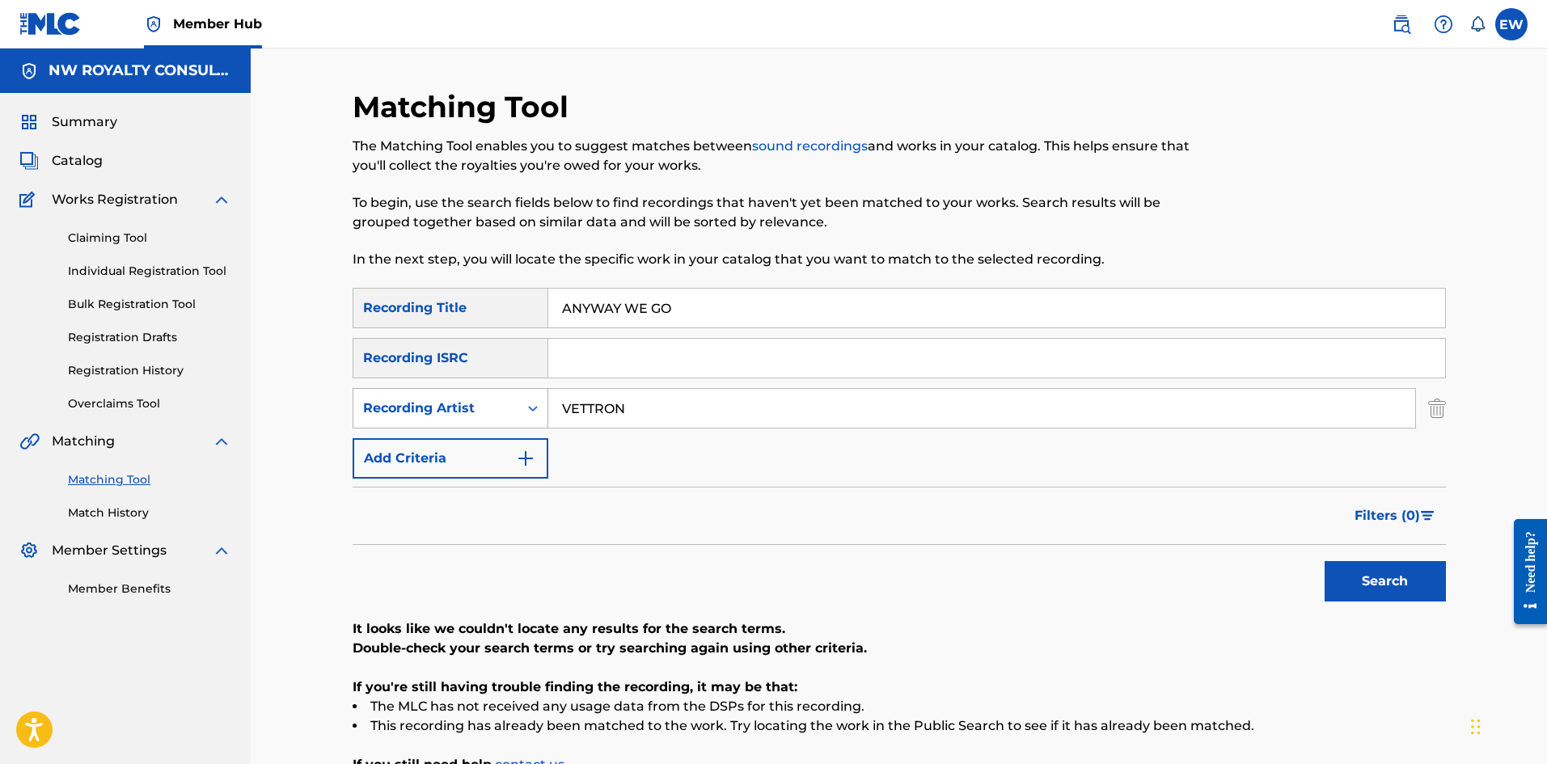
drag, startPoint x: 591, startPoint y: 417, endPoint x: 453, endPoint y: 371, distance: 145.8
click at [460, 411] on div "SearchWithCriteriaeedb1ab1-9fe0-4db3-b822-bf908e0c07c1 Recording Artist VETTRON" at bounding box center [899, 408] width 1093 height 40
paste input "AYETIA"
type input "AYETIAN"
drag, startPoint x: 727, startPoint y: 328, endPoint x: 537, endPoint y: 358, distance: 192.4
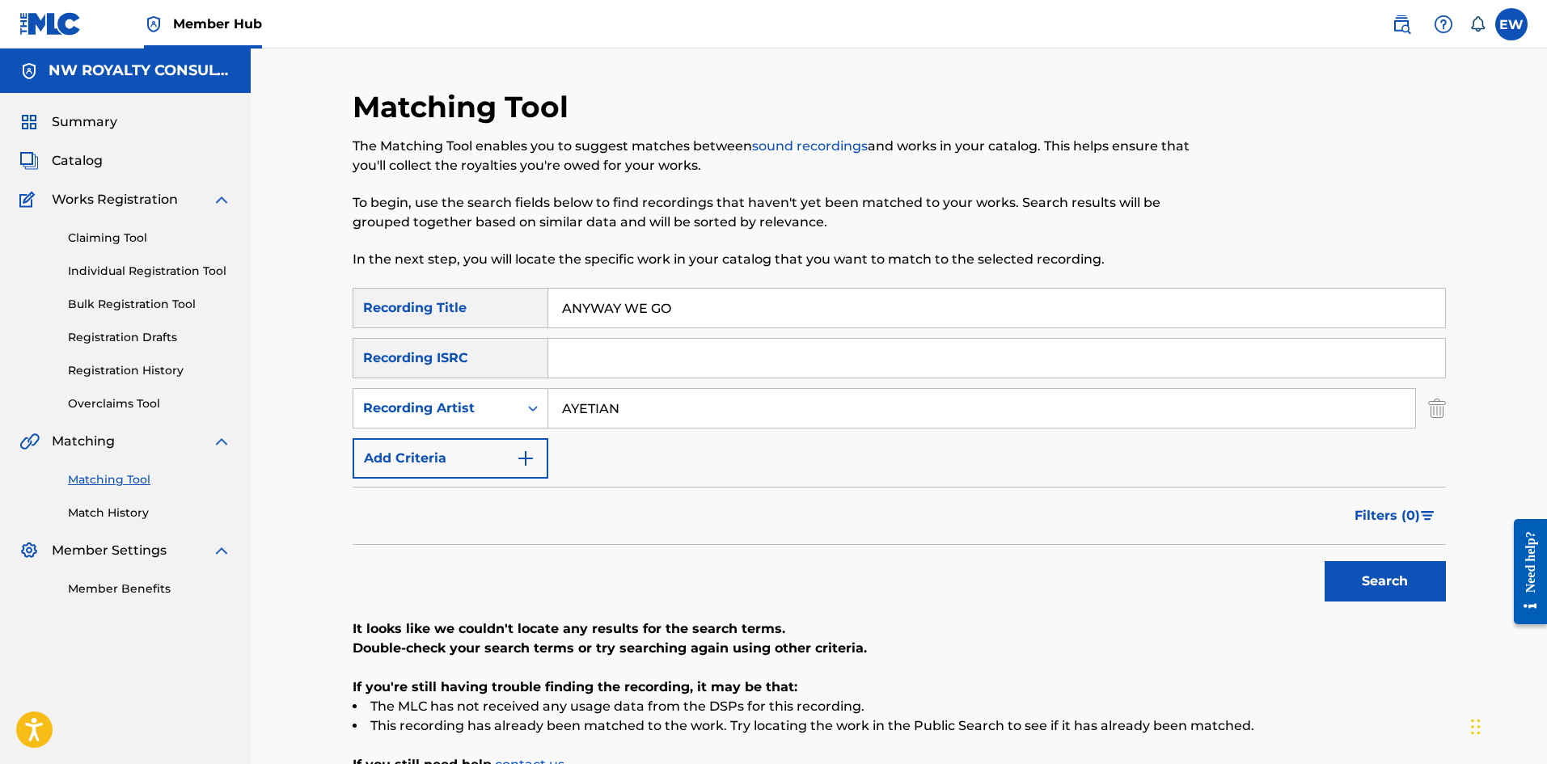
click at [539, 361] on div "SearchWithCriteria09a78313-f360-4bdb-8c4a-377df148144d Recording Title ANYWAY W…" at bounding box center [899, 383] width 1093 height 191
paste input "EH"
type input "ANYWEH"
click at [1389, 582] on button "Search" at bounding box center [1385, 581] width 121 height 40
drag, startPoint x: 643, startPoint y: 409, endPoint x: 490, endPoint y: 404, distance: 153.0
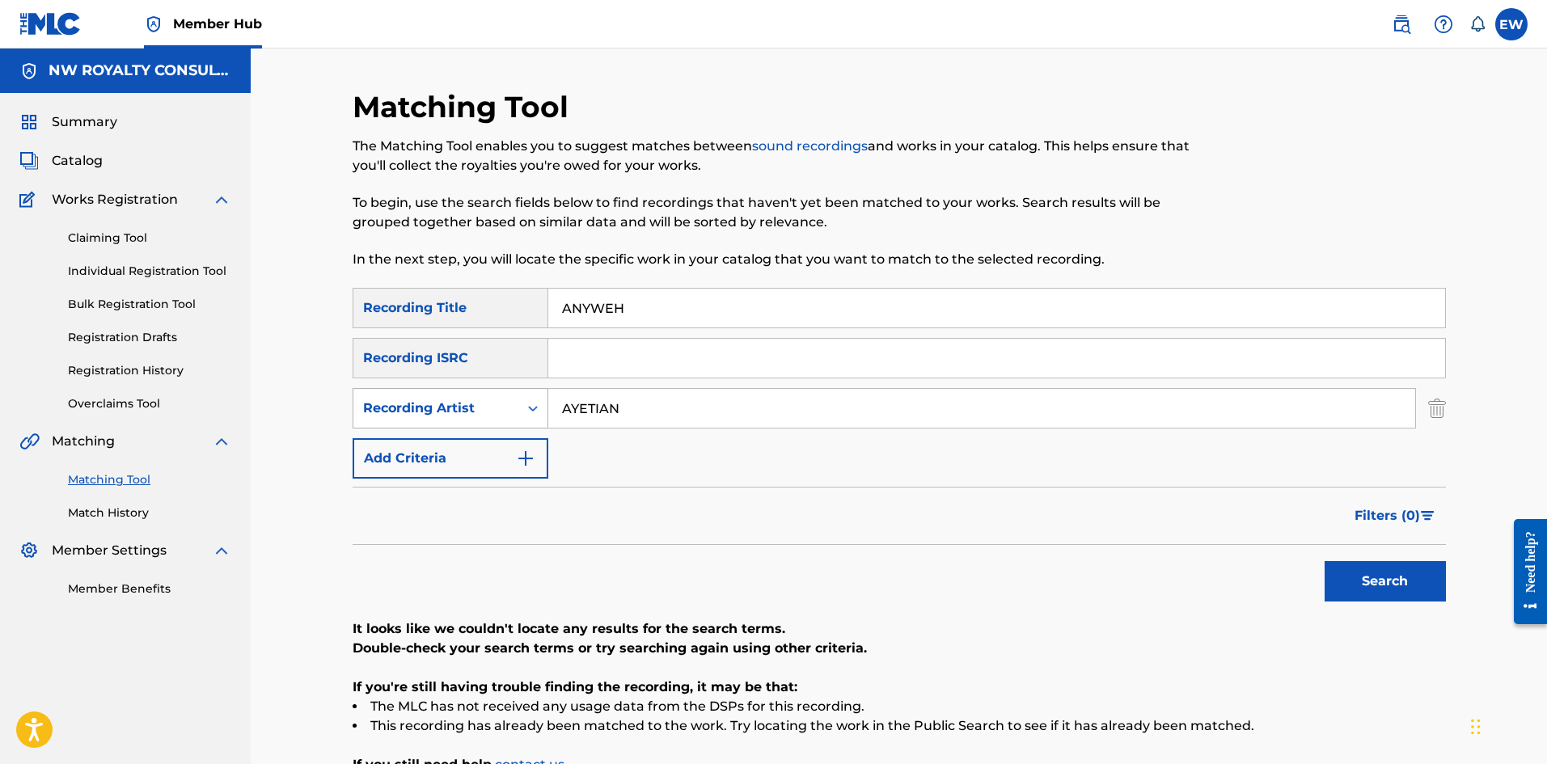
click at [529, 412] on div "SearchWithCriteriaeedb1ab1-9fe0-4db3-b822-bf908e0c07c1 Recording Artist AYETIAN" at bounding box center [899, 408] width 1093 height 40
paste input "ELEGANT"
drag, startPoint x: 606, startPoint y: 302, endPoint x: 517, endPoint y: 302, distance: 89.0
click at [538, 302] on div "SearchWithCriteria09a78313-f360-4bdb-8c4a-377df148144d Recording Title ANYWEH" at bounding box center [899, 308] width 1093 height 40
click at [1376, 583] on button "Search" at bounding box center [1385, 581] width 121 height 40
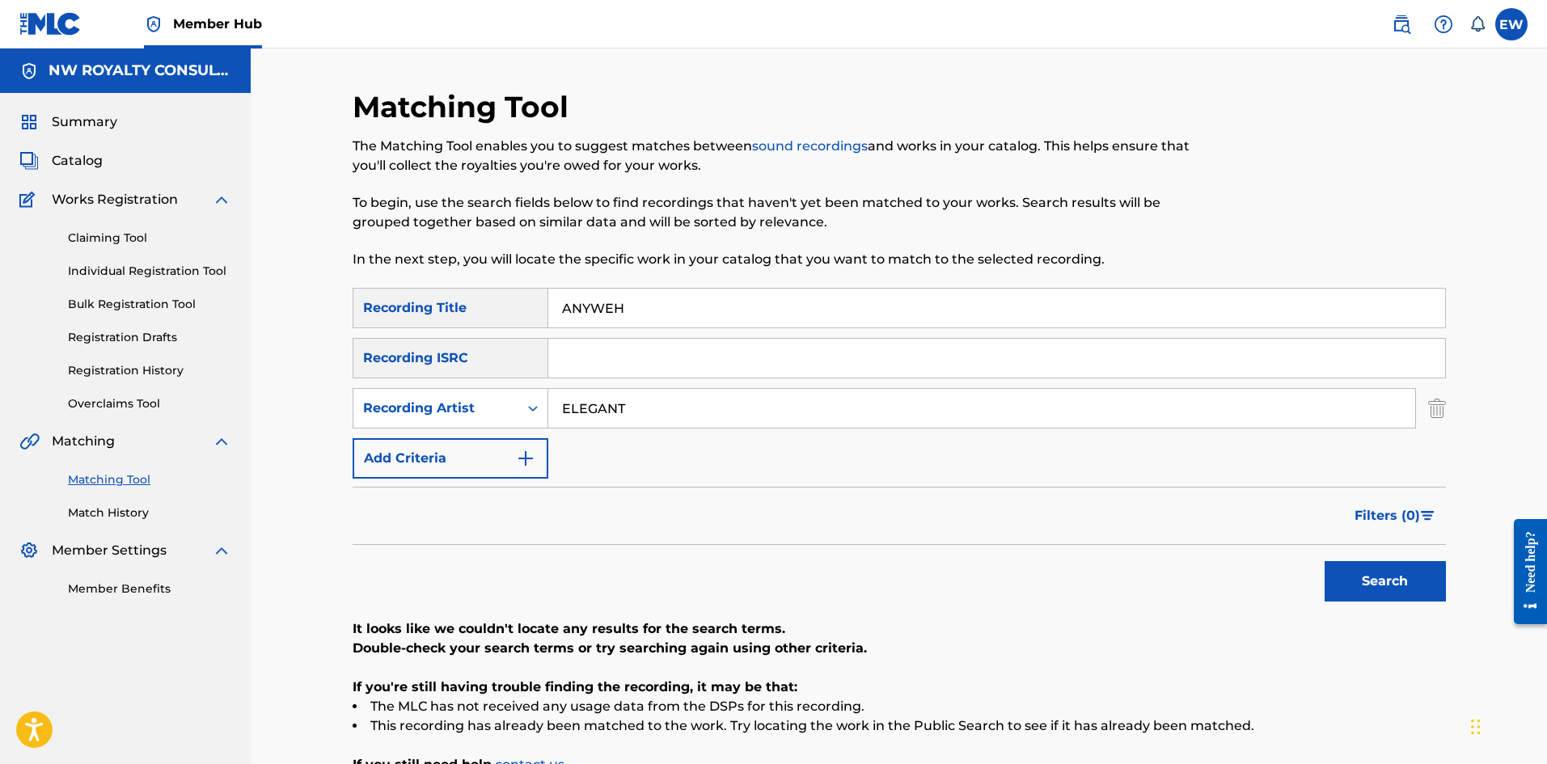
drag, startPoint x: 674, startPoint y: 398, endPoint x: 345, endPoint y: 365, distance: 331.6
click at [348, 370] on div "Matching Tool The Matching Tool enables you to suggest matches between sound re…" at bounding box center [899, 472] width 1132 height 767
paste input "AZANE"
type input "AZANE"
drag, startPoint x: 594, startPoint y: 342, endPoint x: 510, endPoint y: 346, distance: 84.2
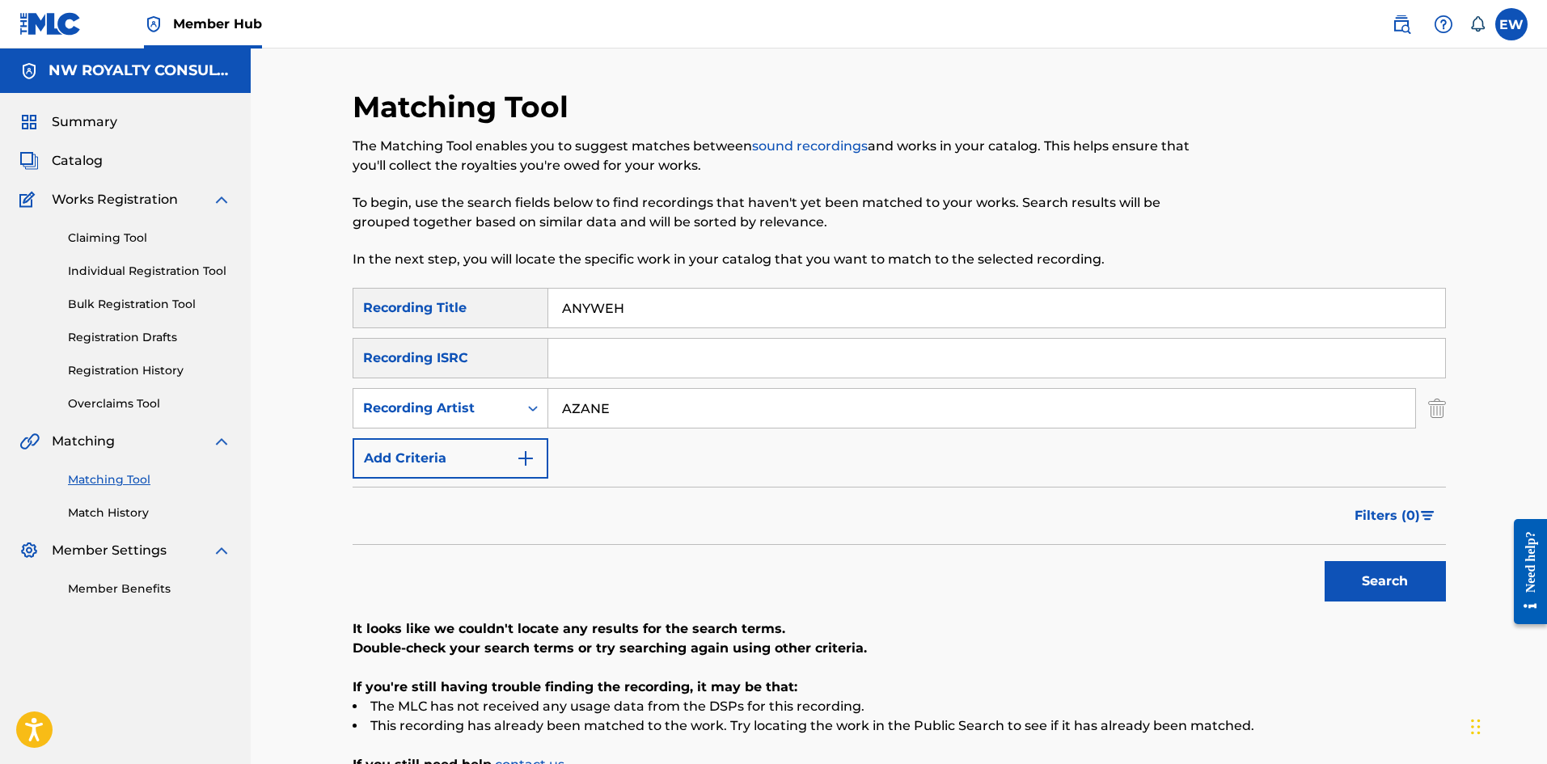
click at [522, 357] on div "SearchWithCriteria09a78313-f360-4bdb-8c4a-377df148144d Recording Title ANYWEH S…" at bounding box center [899, 383] width 1093 height 191
paste input "WE GO"
click at [1393, 586] on button "Search" at bounding box center [1385, 581] width 121 height 40
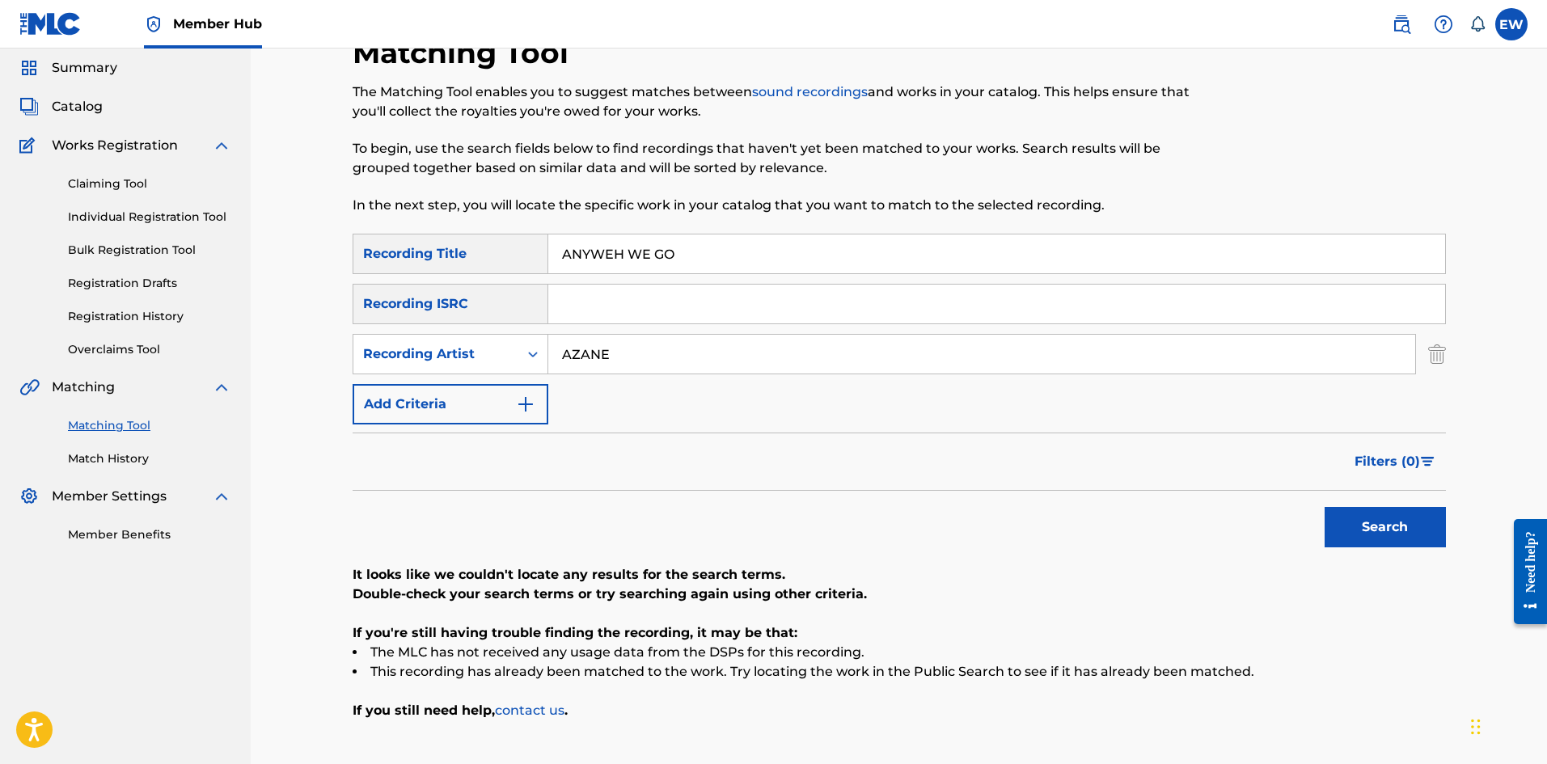
scroll to position [81, 0]
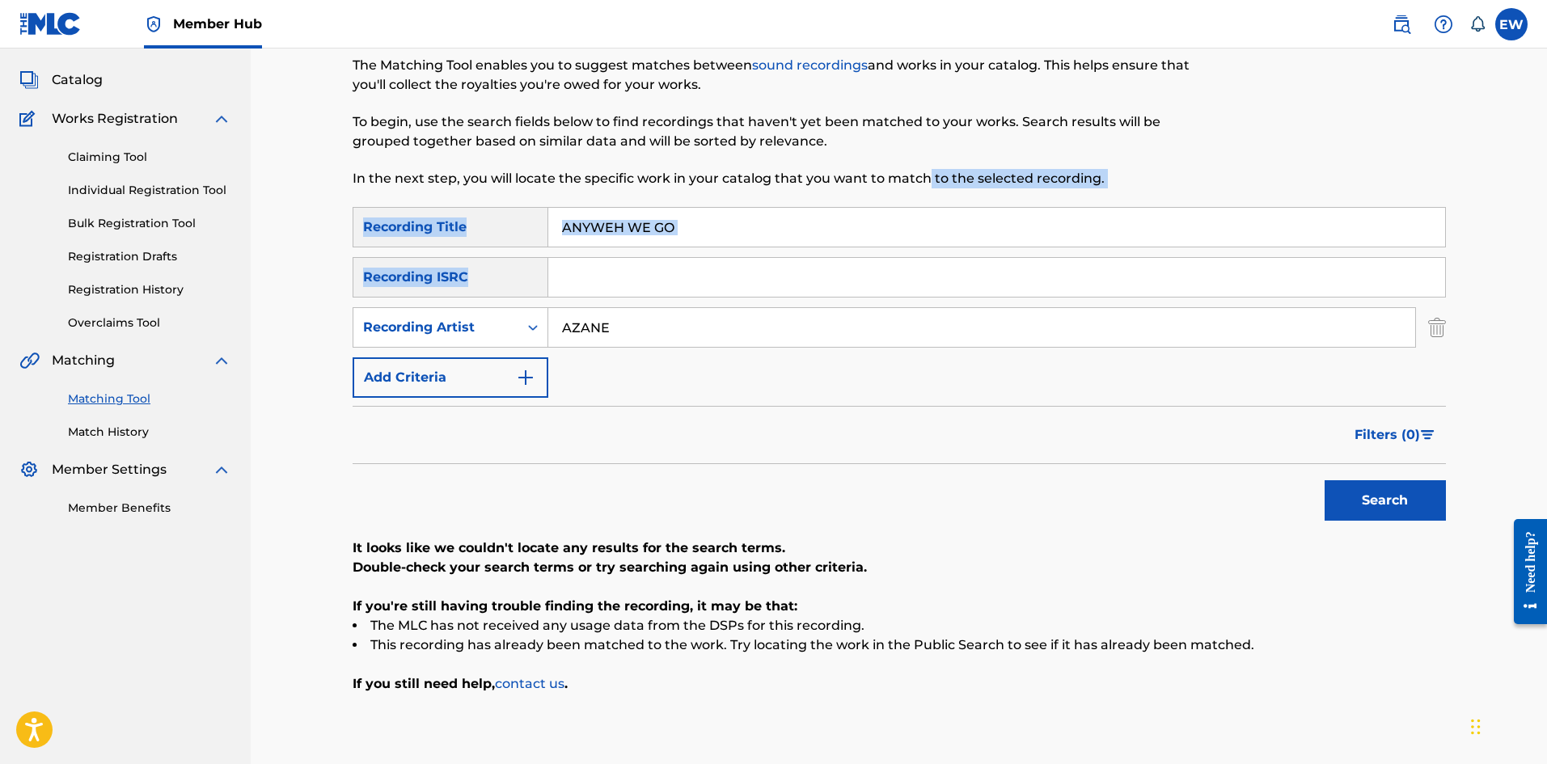
drag, startPoint x: 899, startPoint y: 201, endPoint x: 539, endPoint y: 248, distance: 363.7
click at [539, 250] on div "Matching Tool The Matching Tool enables you to suggest matches between sound re…" at bounding box center [899, 391] width 1093 height 767
drag, startPoint x: 805, startPoint y: 245, endPoint x: 795, endPoint y: 233, distance: 15.5
click at [805, 243] on input "ANYWEH WE GO" at bounding box center [996, 227] width 897 height 39
drag, startPoint x: 794, startPoint y: 232, endPoint x: 767, endPoint y: 218, distance: 30.0
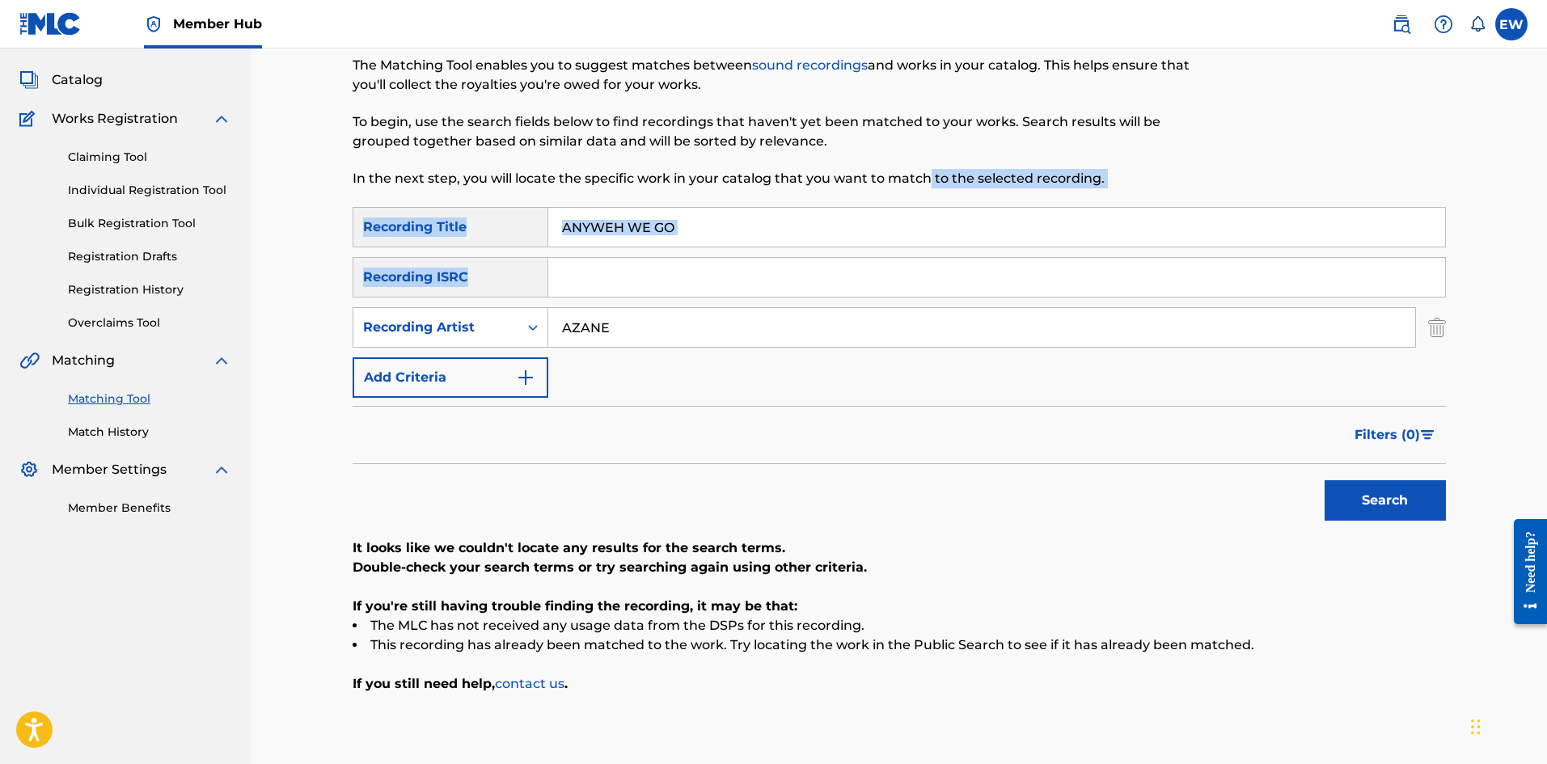
click at [793, 230] on input "ANYWEH WE GO" at bounding box center [996, 227] width 897 height 39
click at [730, 224] on input "ANYWEH WE GO" at bounding box center [996, 227] width 897 height 39
click at [684, 227] on input "ANYWEH WE GO" at bounding box center [996, 227] width 897 height 39
click at [679, 228] on input "ANYWEH WE GO" at bounding box center [996, 227] width 897 height 39
drag, startPoint x: 679, startPoint y: 229, endPoint x: 512, endPoint y: 210, distance: 167.6
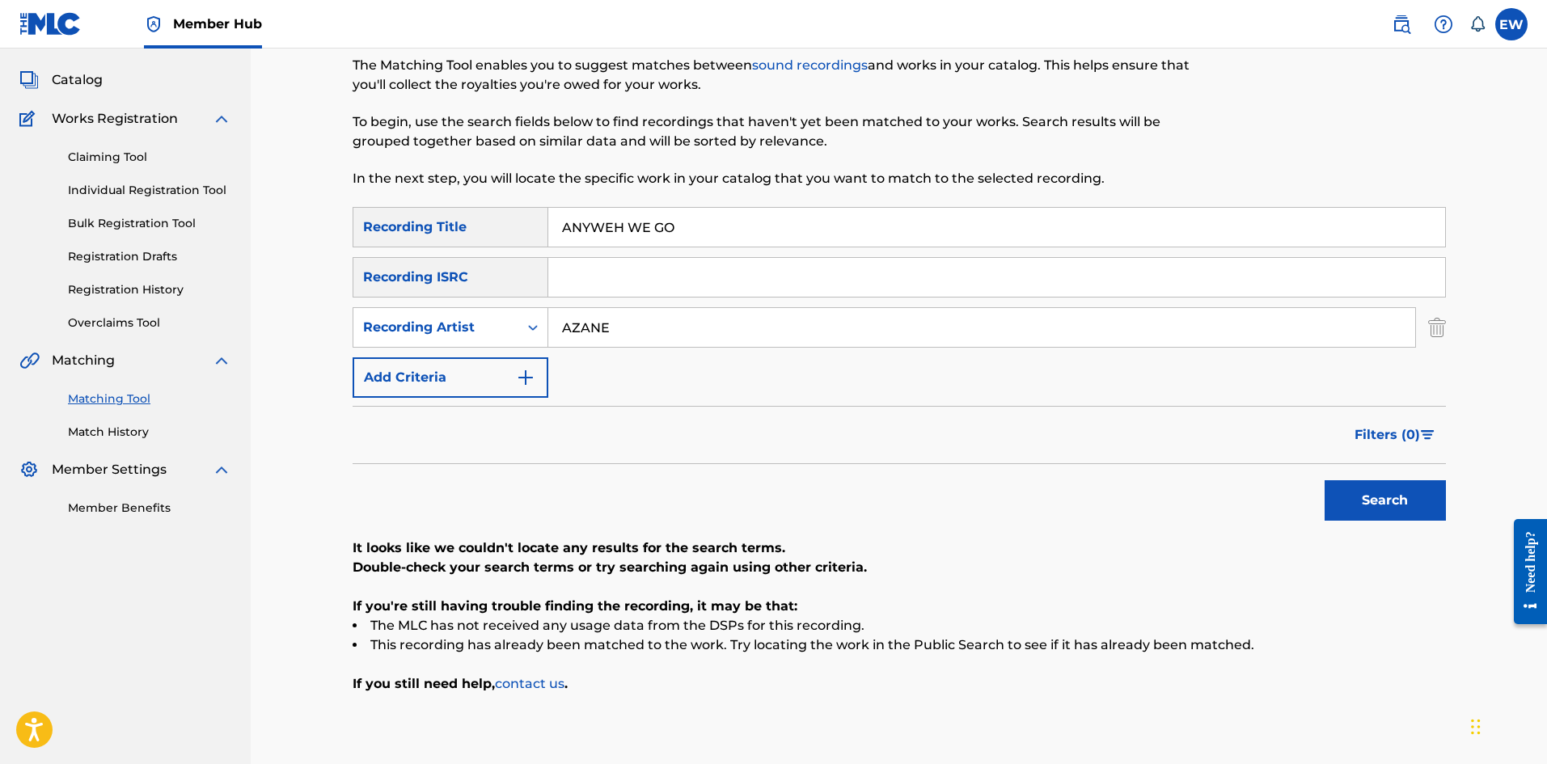
click at [497, 220] on div "SearchWithCriteria09a78313-f360-4bdb-8c4a-377df148144d Recording Title ANYWEH W…" at bounding box center [899, 227] width 1093 height 40
paste input "EDIT"
type input "ANYWEH WE GO EDIT"
click at [1350, 491] on button "Search" at bounding box center [1385, 500] width 121 height 40
drag, startPoint x: 811, startPoint y: 324, endPoint x: 438, endPoint y: 345, distance: 374.2
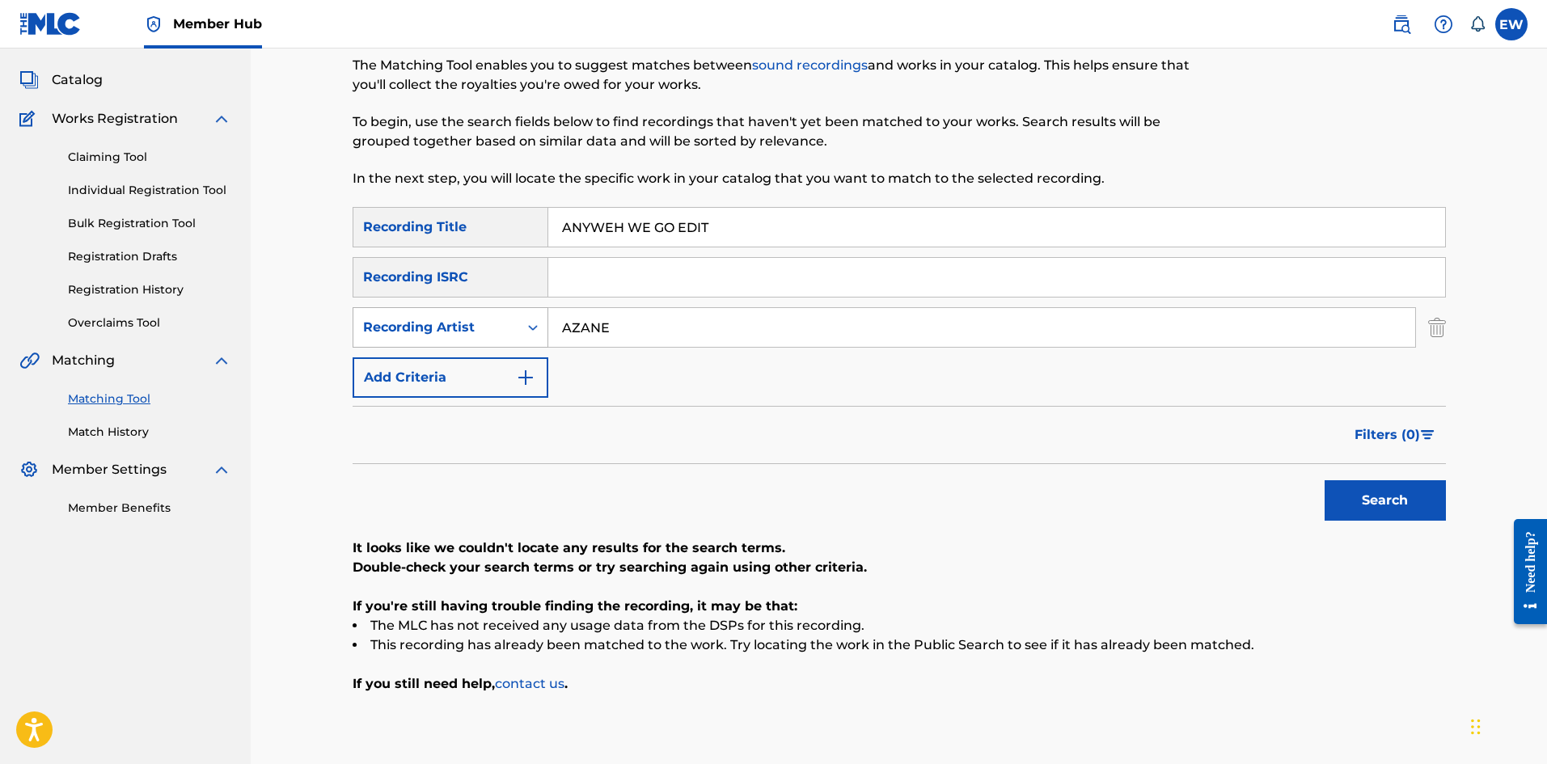
click at [446, 349] on div "SearchWithCriteria09a78313-f360-4bdb-8c4a-377df148144d Recording Title ANYWEH W…" at bounding box center [899, 302] width 1093 height 191
paste input "LKALI"
type input "ALKALINE"
drag, startPoint x: 920, startPoint y: 256, endPoint x: 418, endPoint y: 264, distance: 502.3
click at [419, 265] on div "SearchWithCriteria09a78313-f360-4bdb-8c4a-377df148144d Recording Title ANYWEH W…" at bounding box center [899, 302] width 1093 height 191
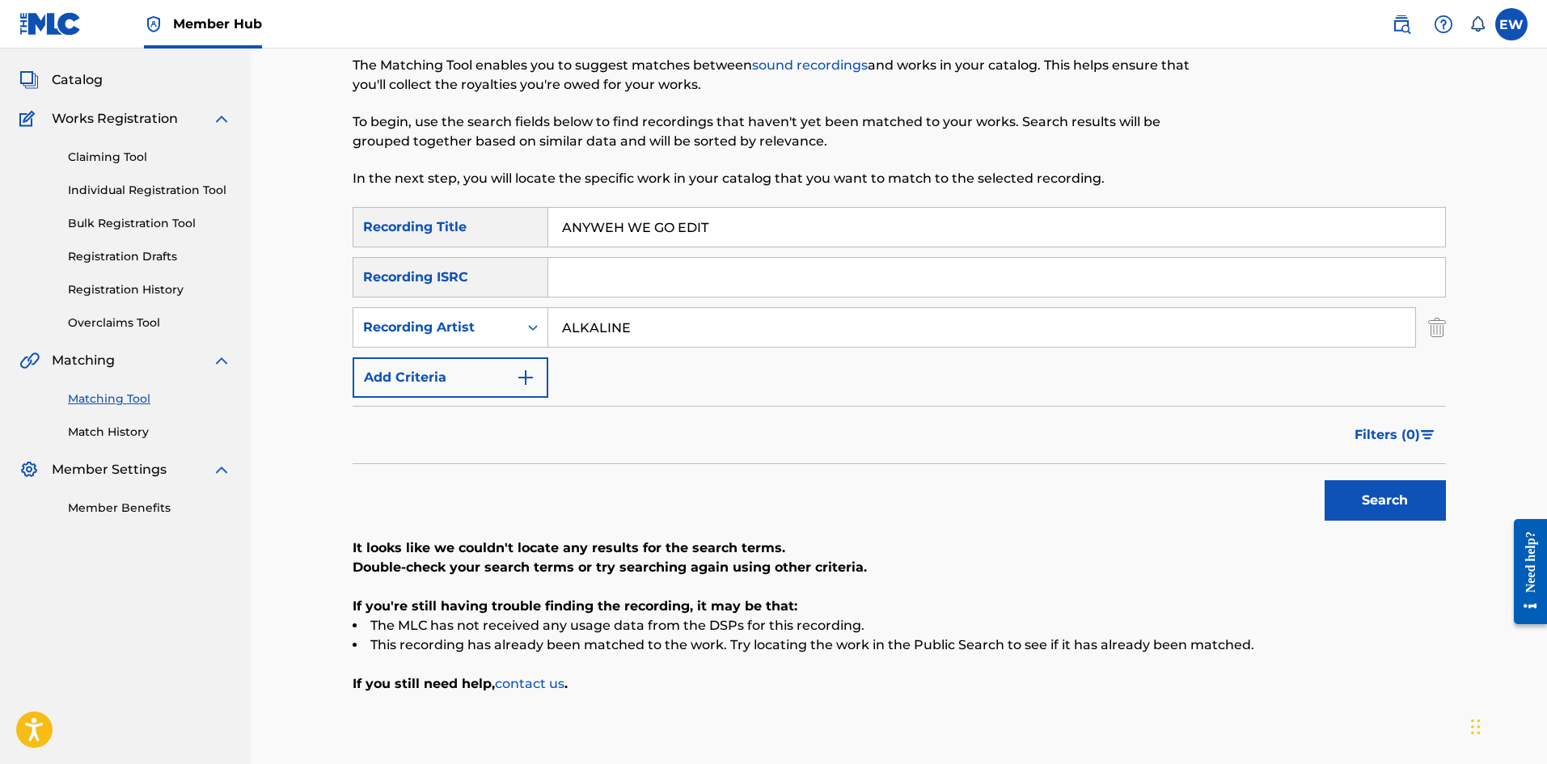
paste input "HERE WE GO"
type input "ANYWHERE WE GO"
click at [1355, 490] on button "Search" at bounding box center [1385, 500] width 121 height 40
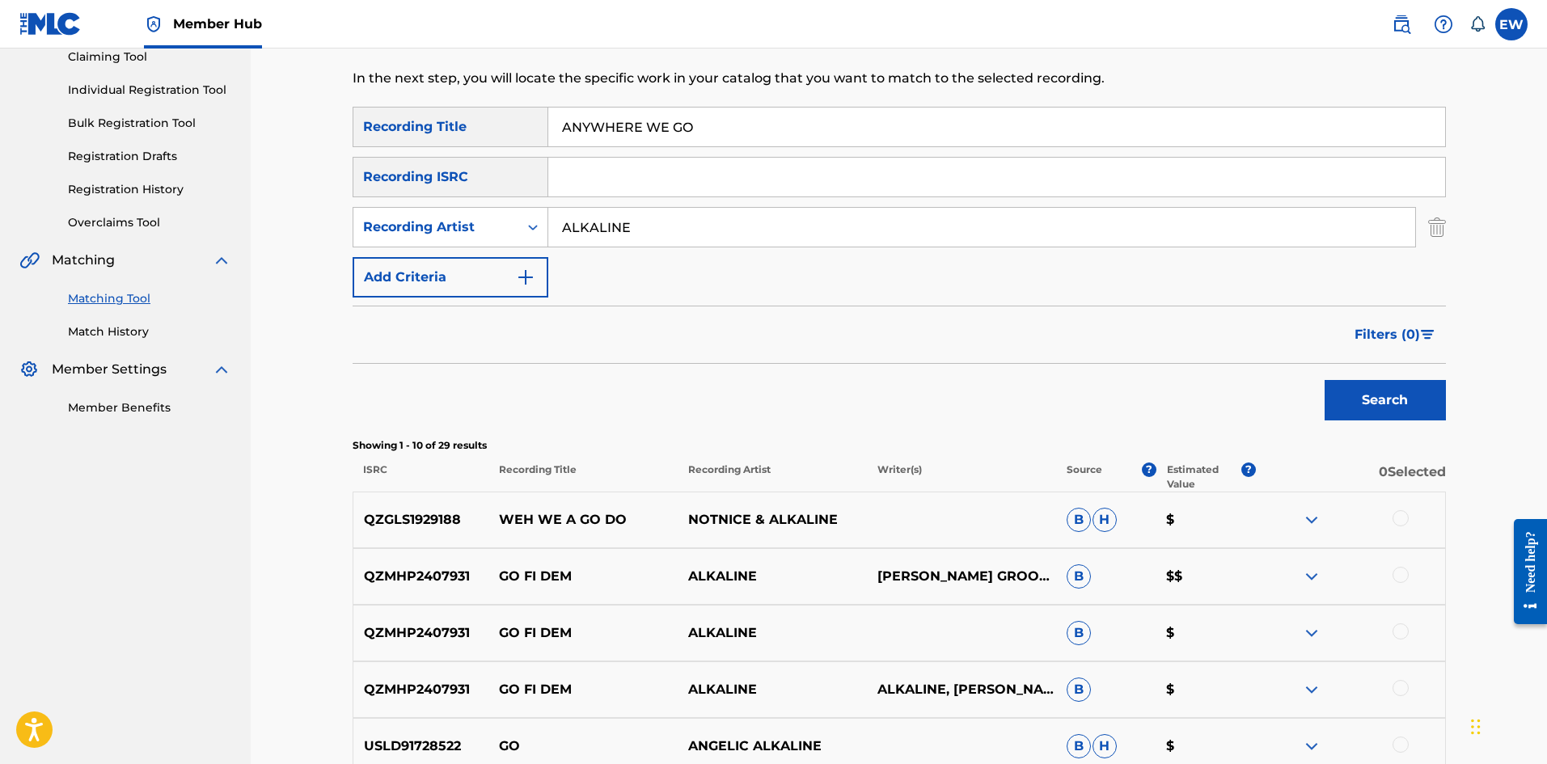
scroll to position [162, 0]
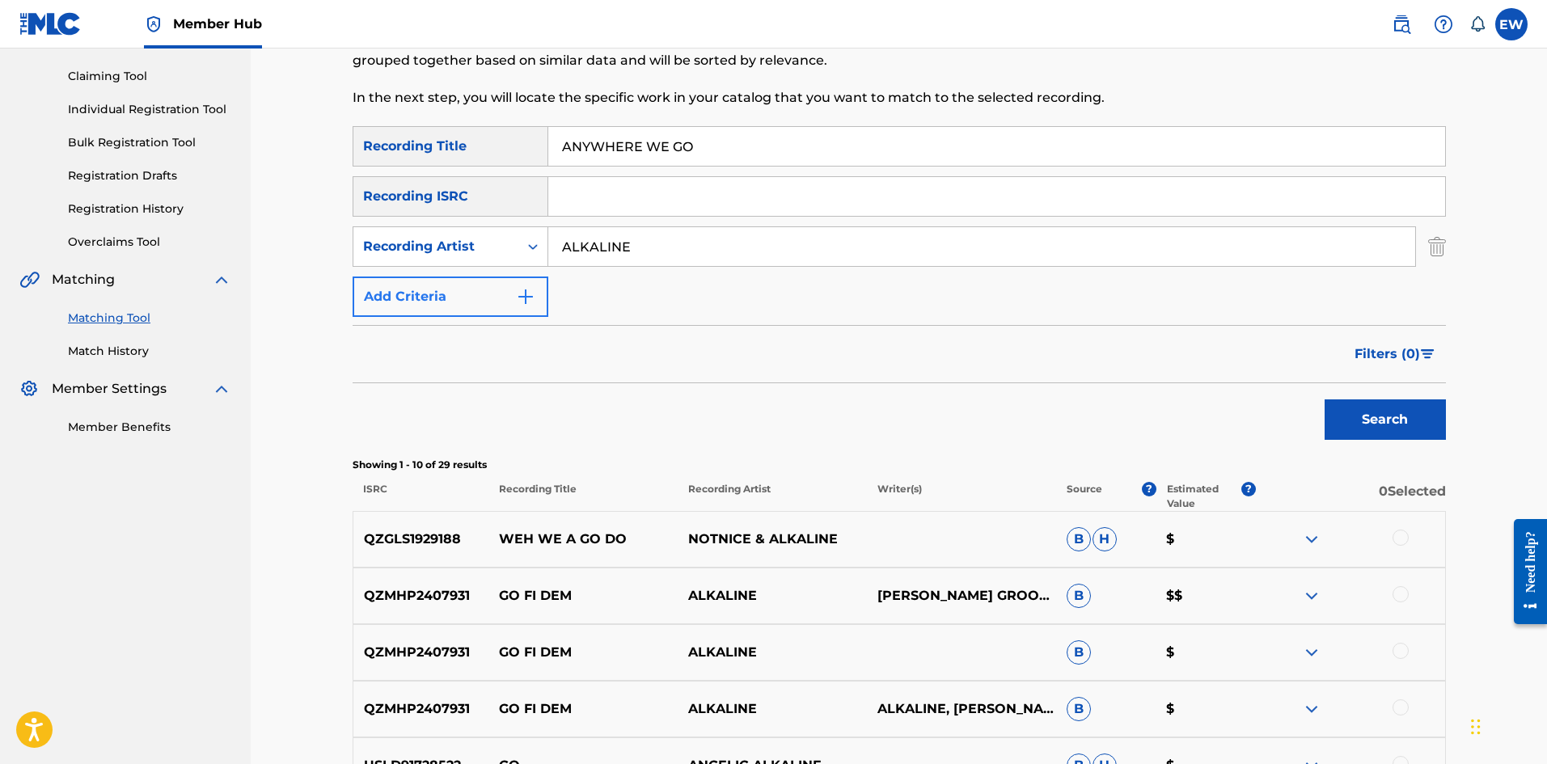
drag, startPoint x: 773, startPoint y: 261, endPoint x: 395, endPoint y: 294, distance: 379.1
click at [395, 294] on div "SearchWithCriteria09a78313-f360-4bdb-8c4a-377df148144d Recording Title ANYWHERE…" at bounding box center [899, 221] width 1093 height 191
paste input "JIMBO SPARTA"
type input "JIMBO SPARTA"
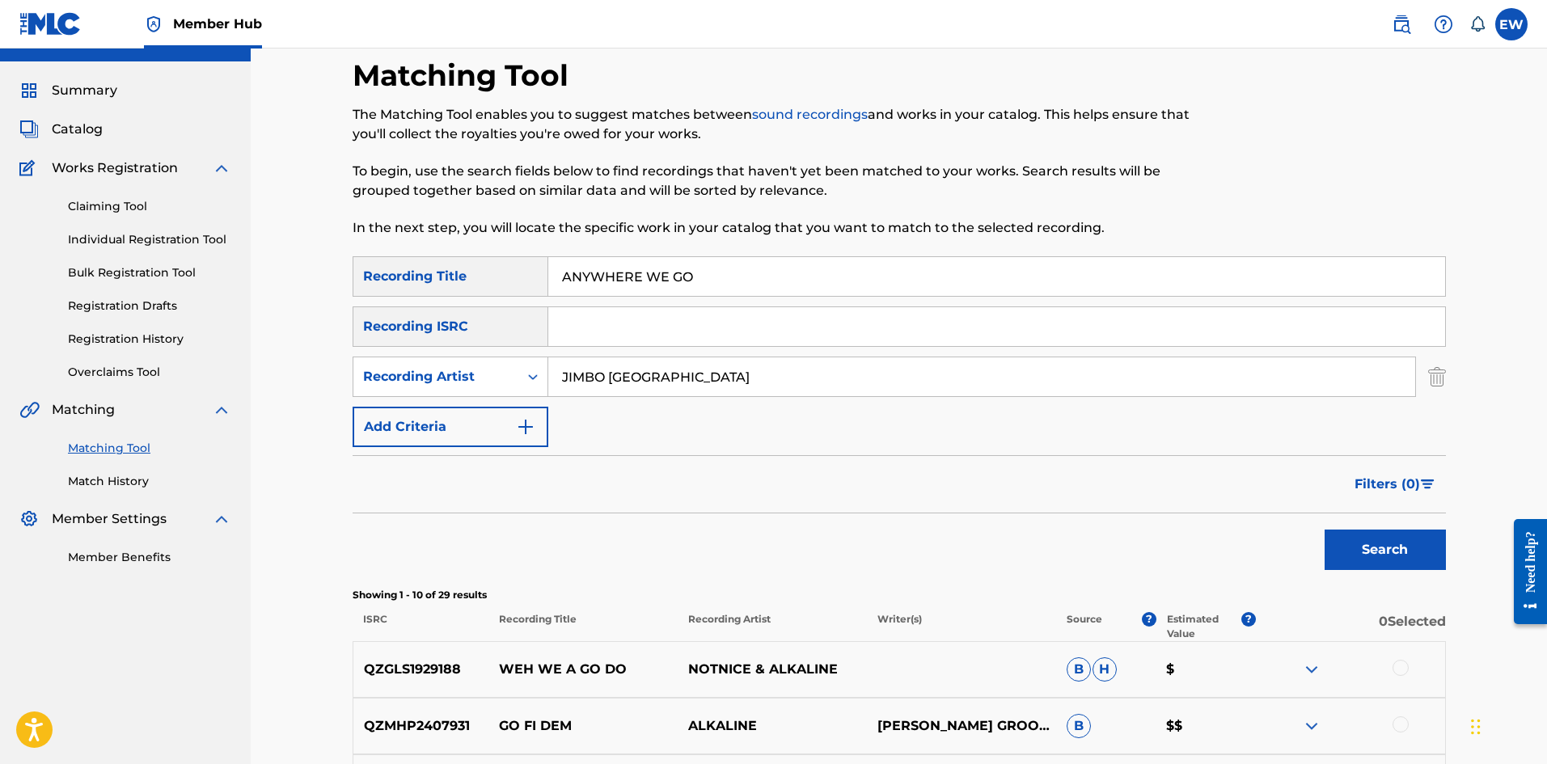
scroll to position [0, 0]
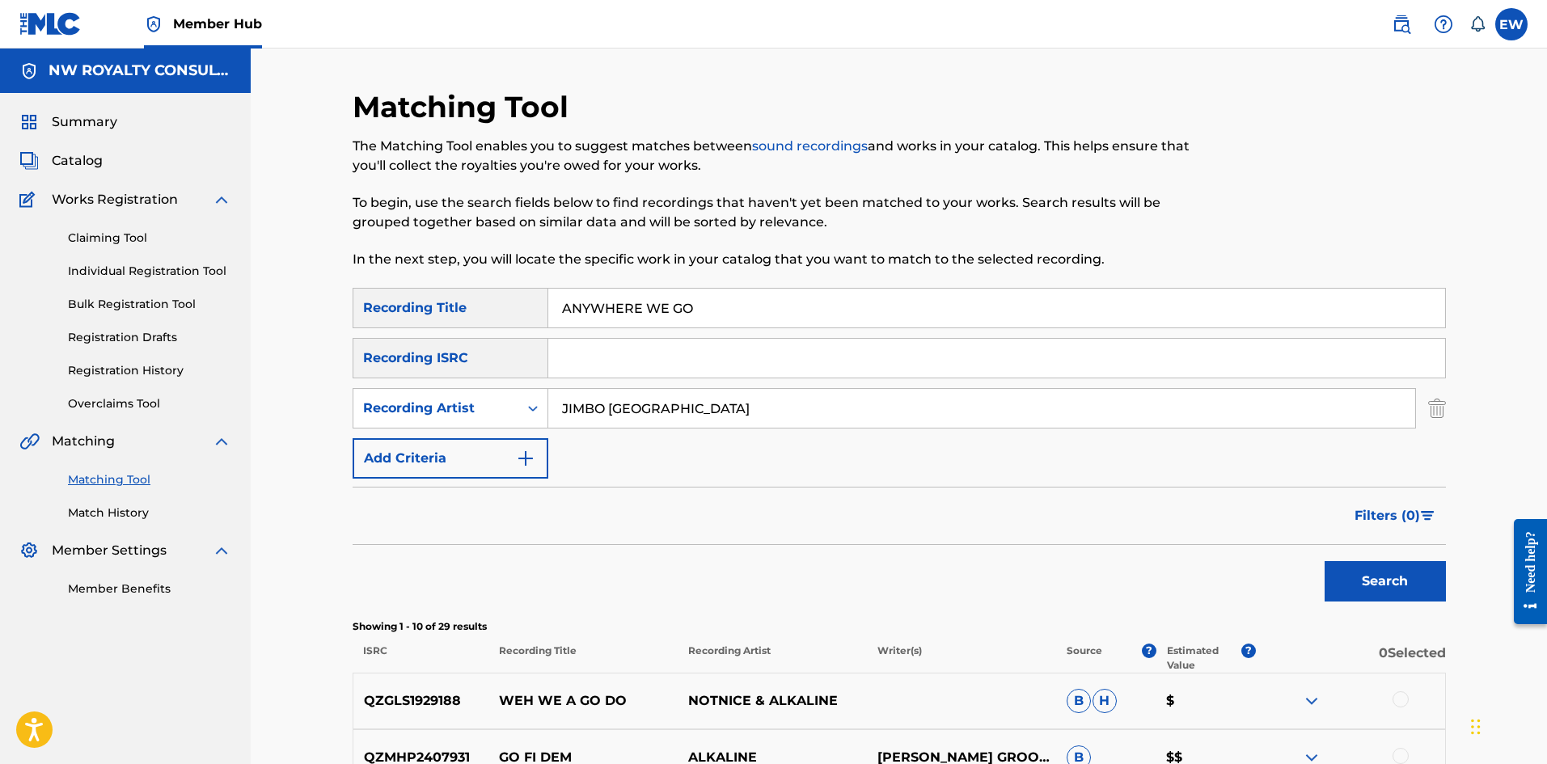
drag, startPoint x: 745, startPoint y: 304, endPoint x: 505, endPoint y: 305, distance: 239.4
click at [505, 304] on div "SearchWithCriteria09a78313-f360-4bdb-8c4a-377df148144d Recording Title ANYWHERE…" at bounding box center [899, 308] width 1093 height 40
paste input "PACHE"
type input "APACHE"
click at [1393, 582] on button "Search" at bounding box center [1385, 581] width 121 height 40
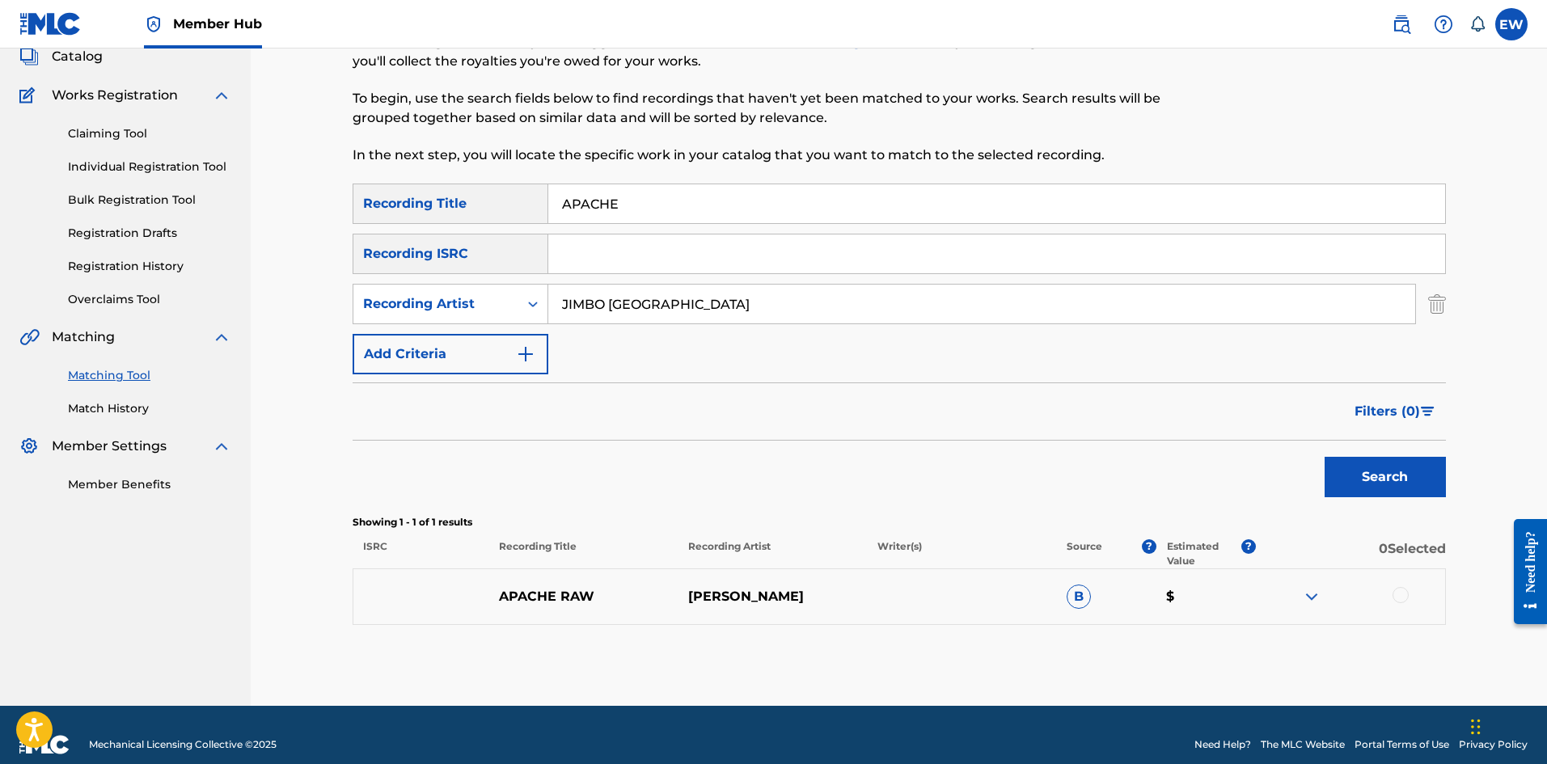
scroll to position [124, 0]
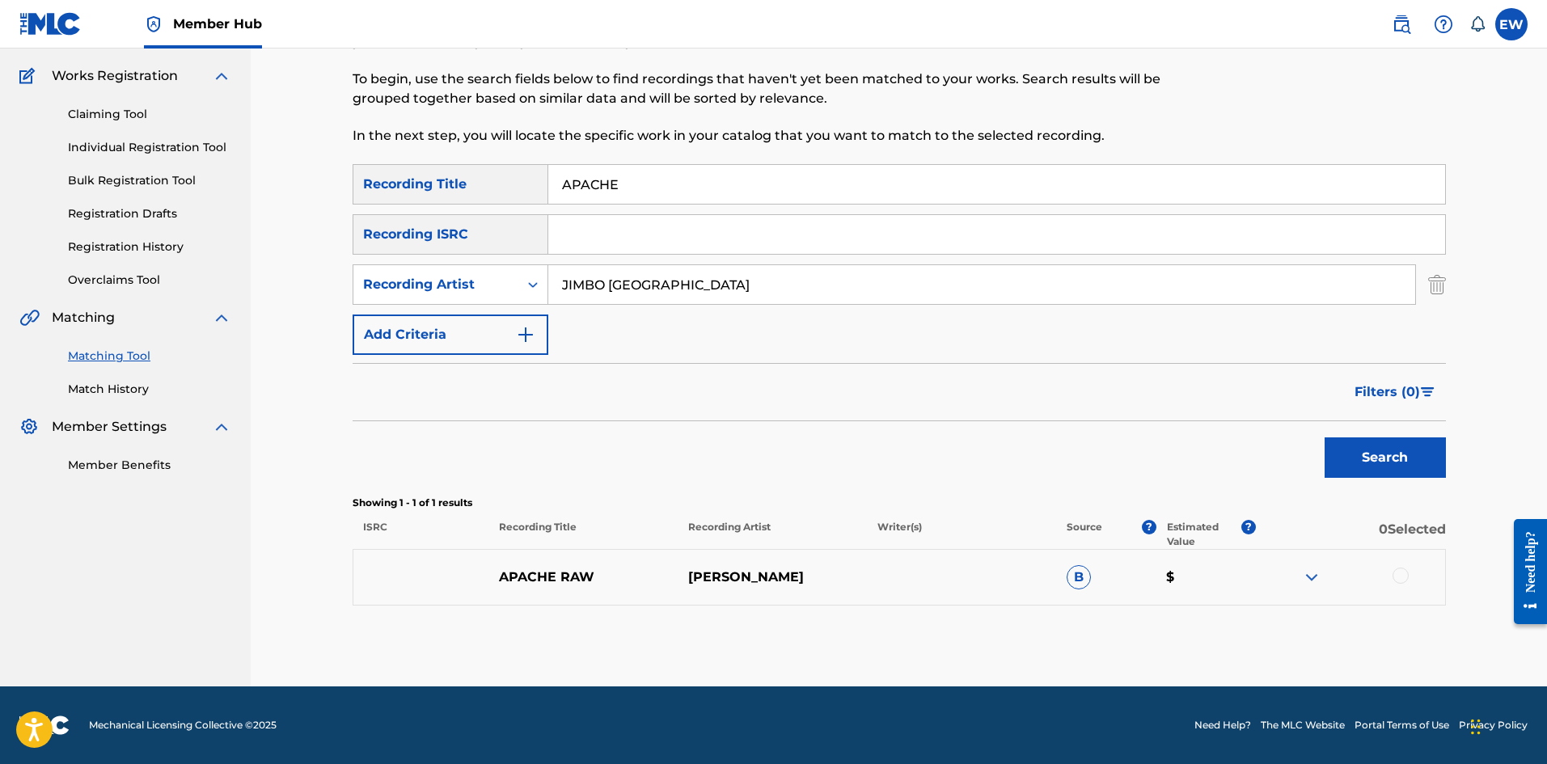
click at [1405, 575] on div at bounding box center [1401, 576] width 16 height 16
click at [1100, 617] on button "Match 1 Group" at bounding box center [1136, 632] width 179 height 40
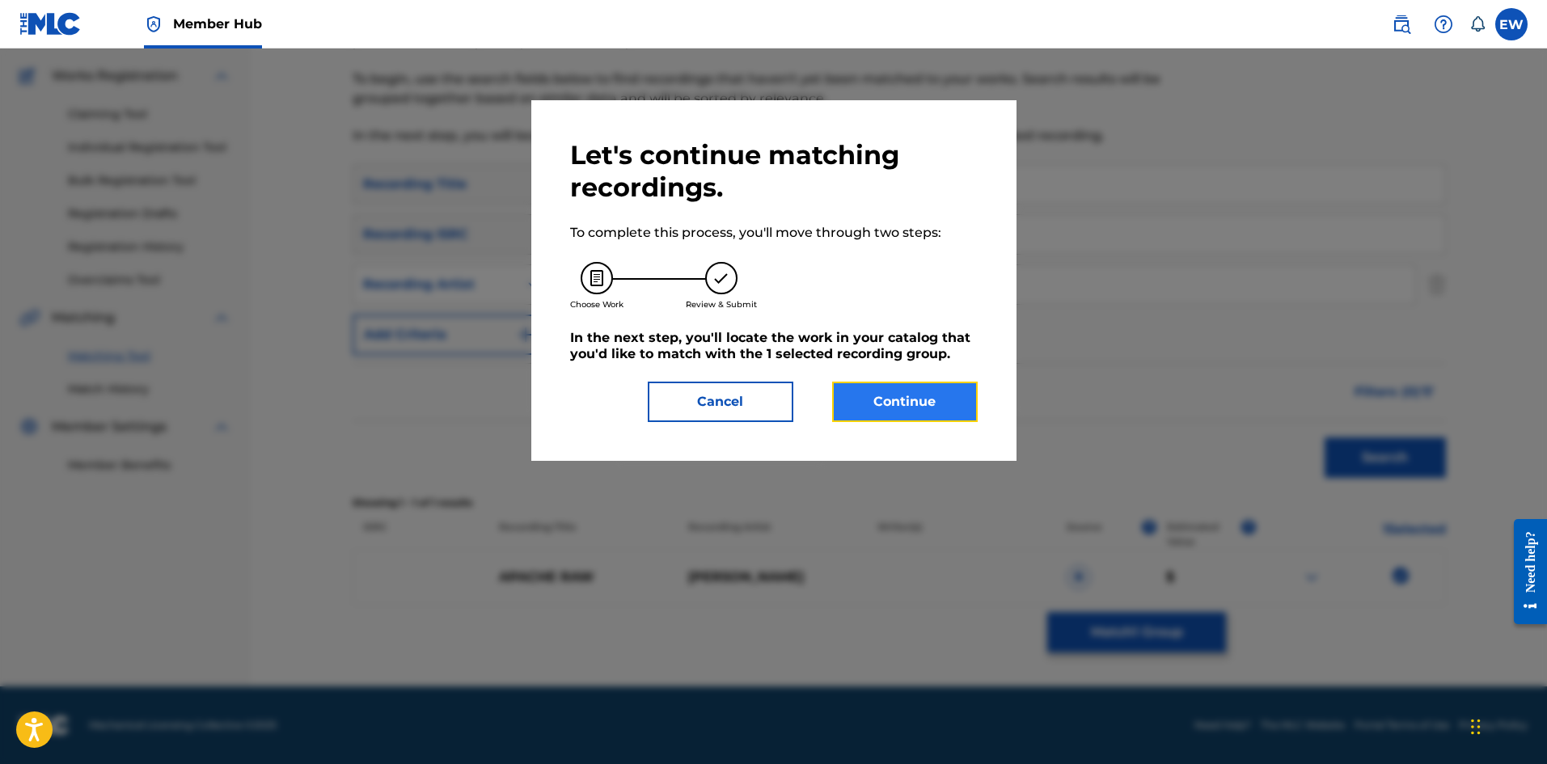
click at [902, 404] on button "Continue" at bounding box center [905, 402] width 146 height 40
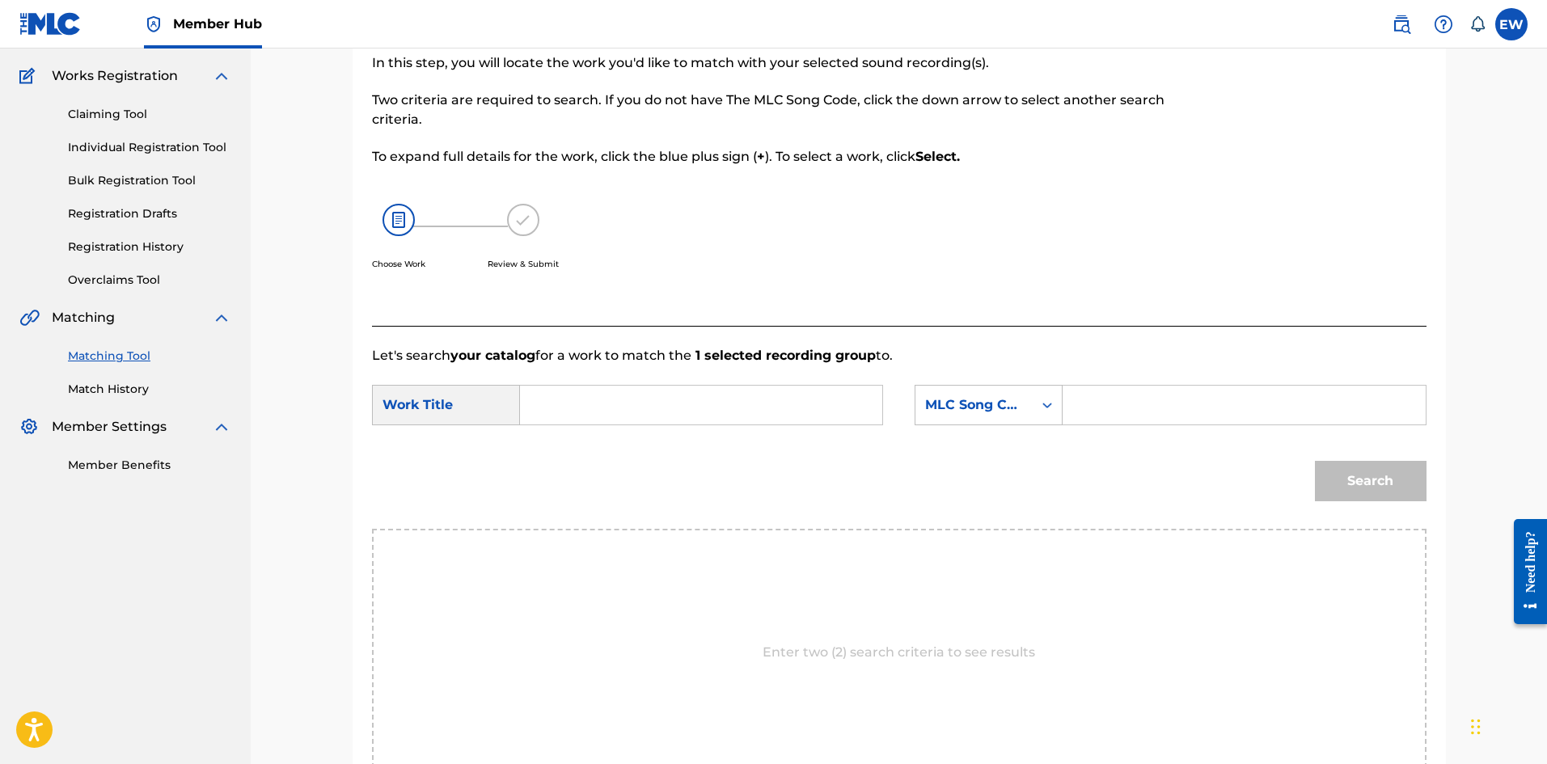
drag, startPoint x: 749, startPoint y: 397, endPoint x: 772, endPoint y: 340, distance: 61.0
click at [740, 387] on input "Search Form" at bounding box center [701, 405] width 335 height 39
paste input "APACHE"
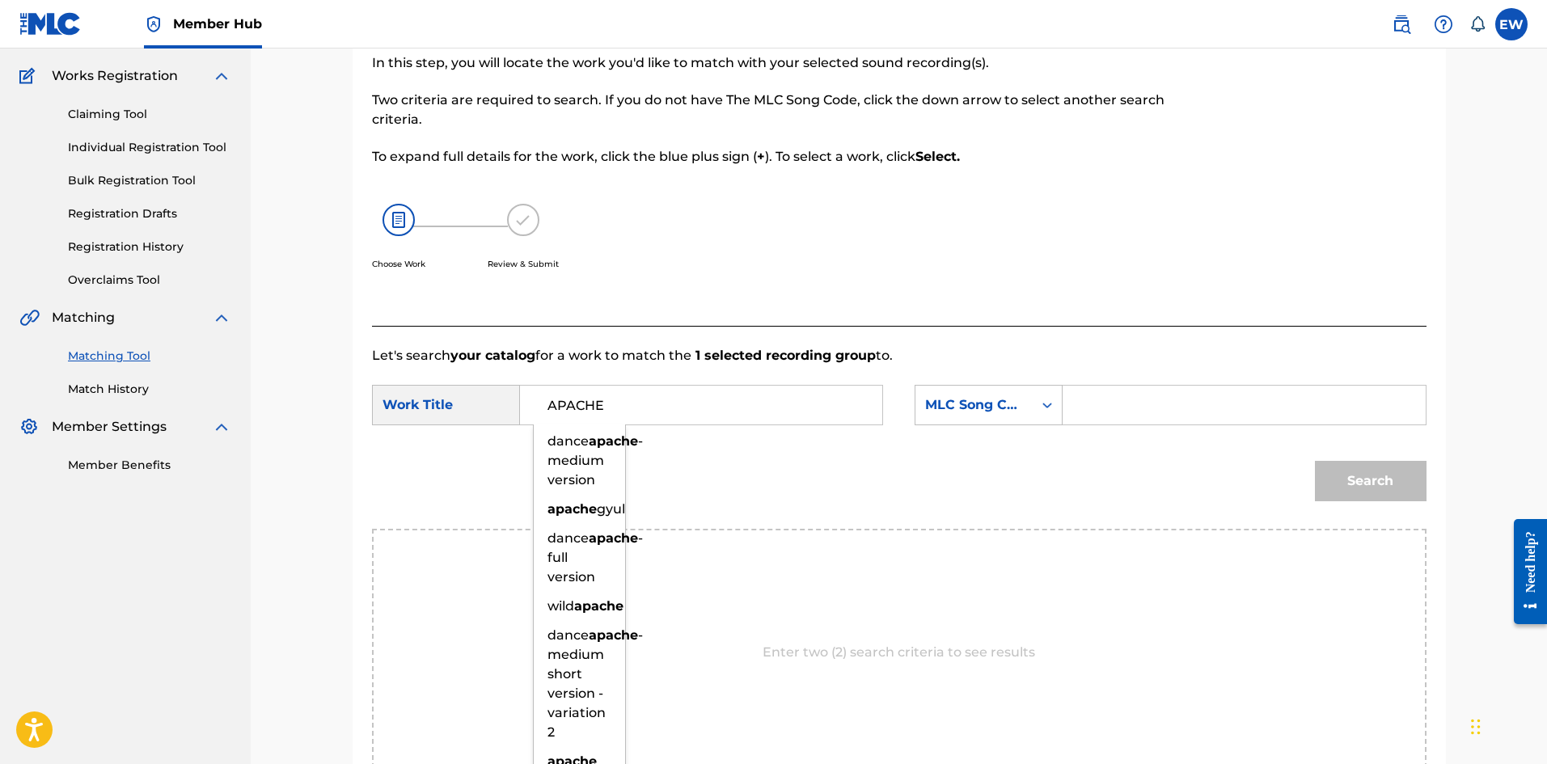
type input "APACHE"
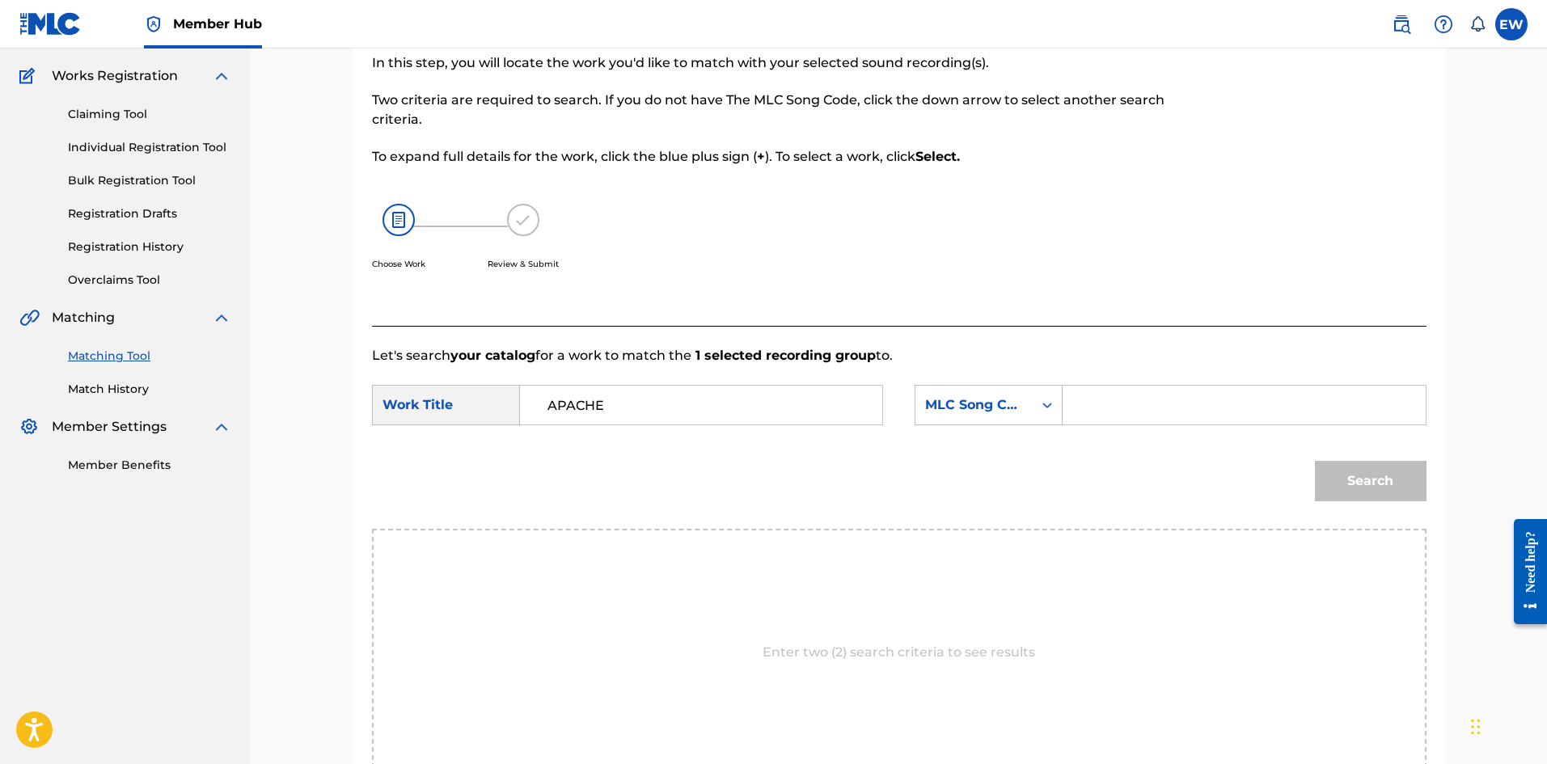
click at [1217, 417] on input "Search Form" at bounding box center [1243, 405] width 335 height 39
paste input "AVCJ9Y"
type input "AVCJ9Y"
drag, startPoint x: 1341, startPoint y: 466, endPoint x: 1342, endPoint y: 451, distance: 14.6
click at [1347, 467] on button "Search" at bounding box center [1371, 481] width 112 height 40
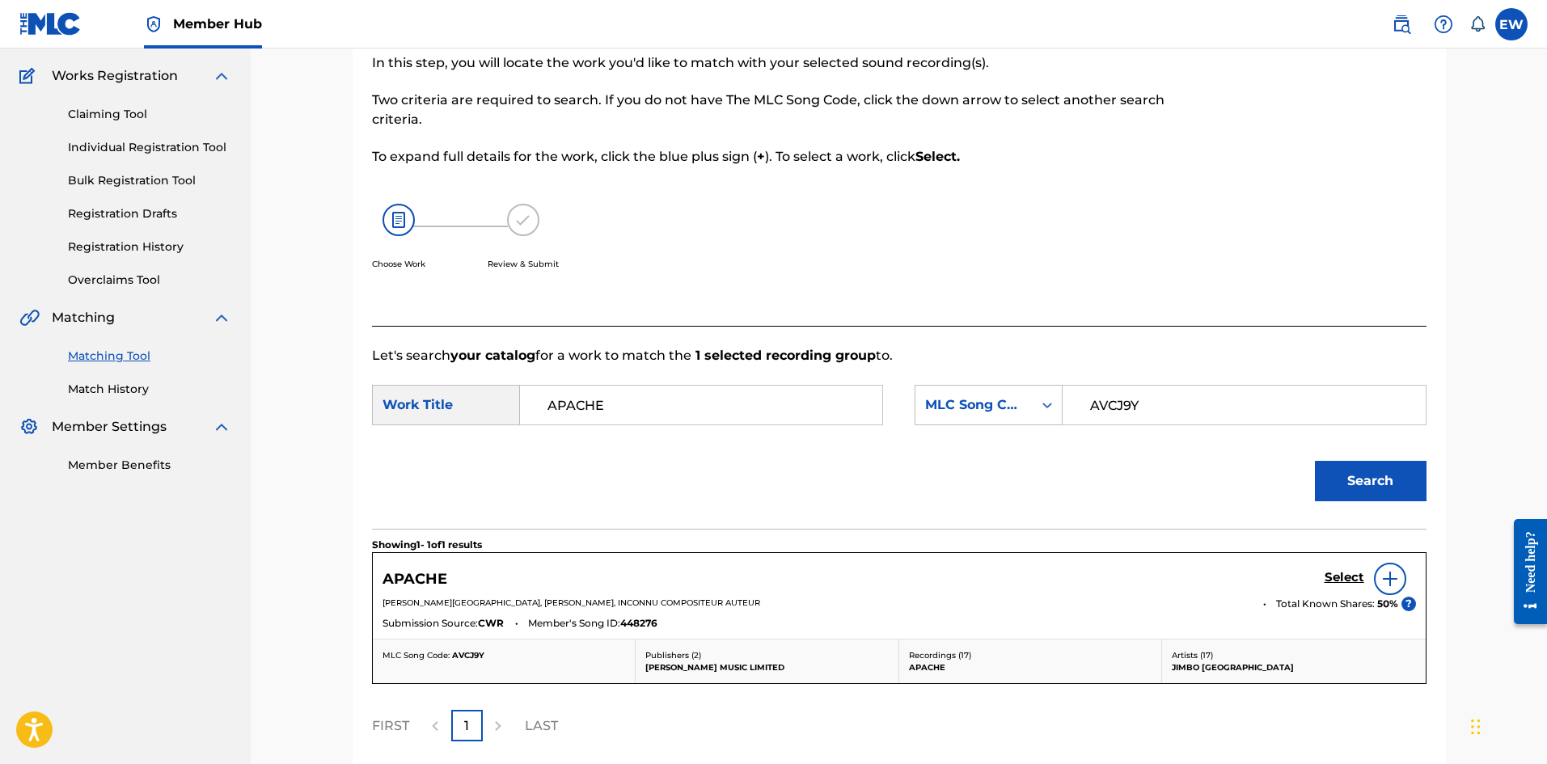
click at [1351, 569] on div "Select" at bounding box center [1370, 579] width 91 height 32
click at [1350, 571] on h5 "Select" at bounding box center [1345, 577] width 40 height 15
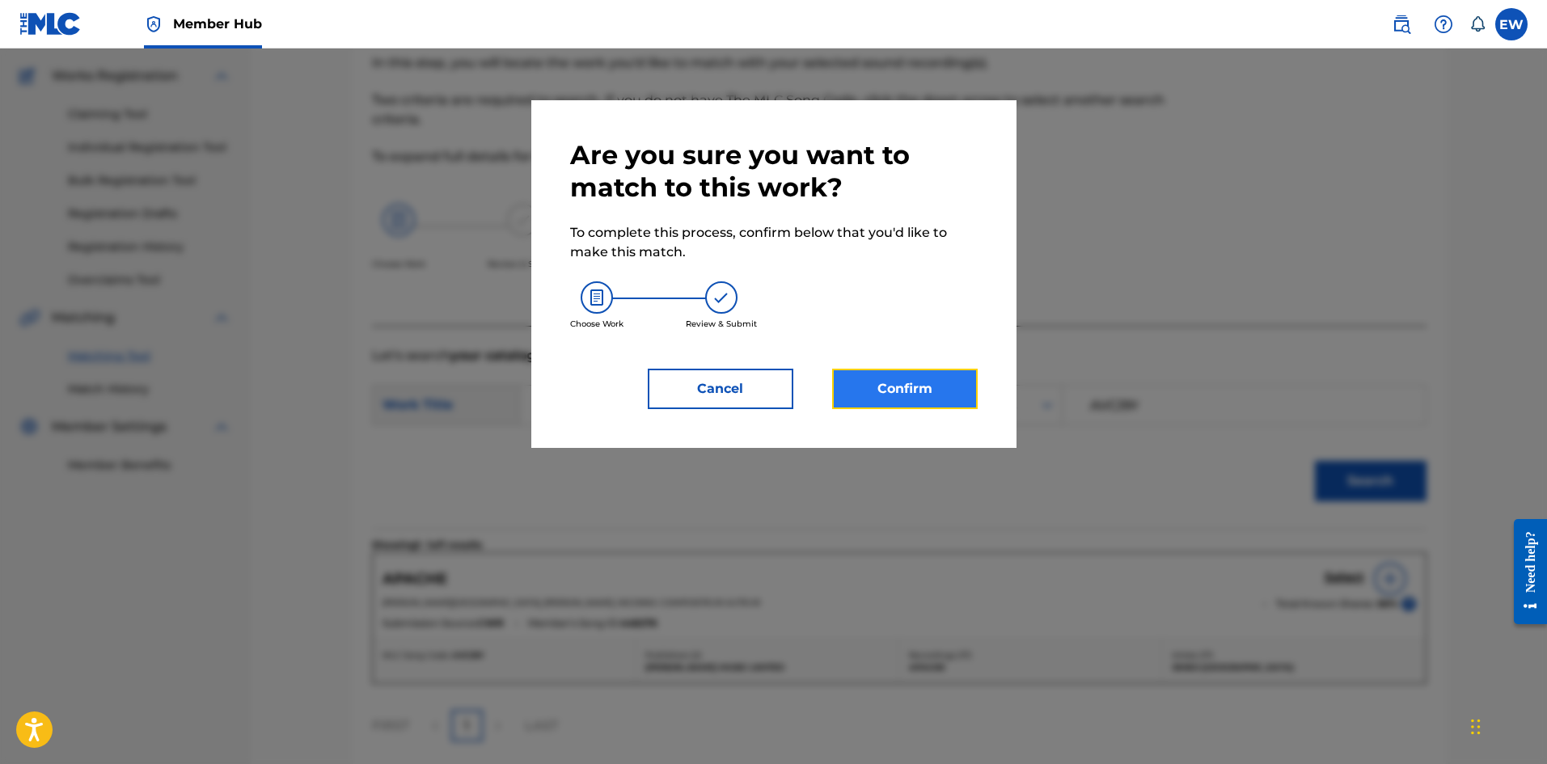
click at [921, 392] on button "Confirm" at bounding box center [905, 389] width 146 height 40
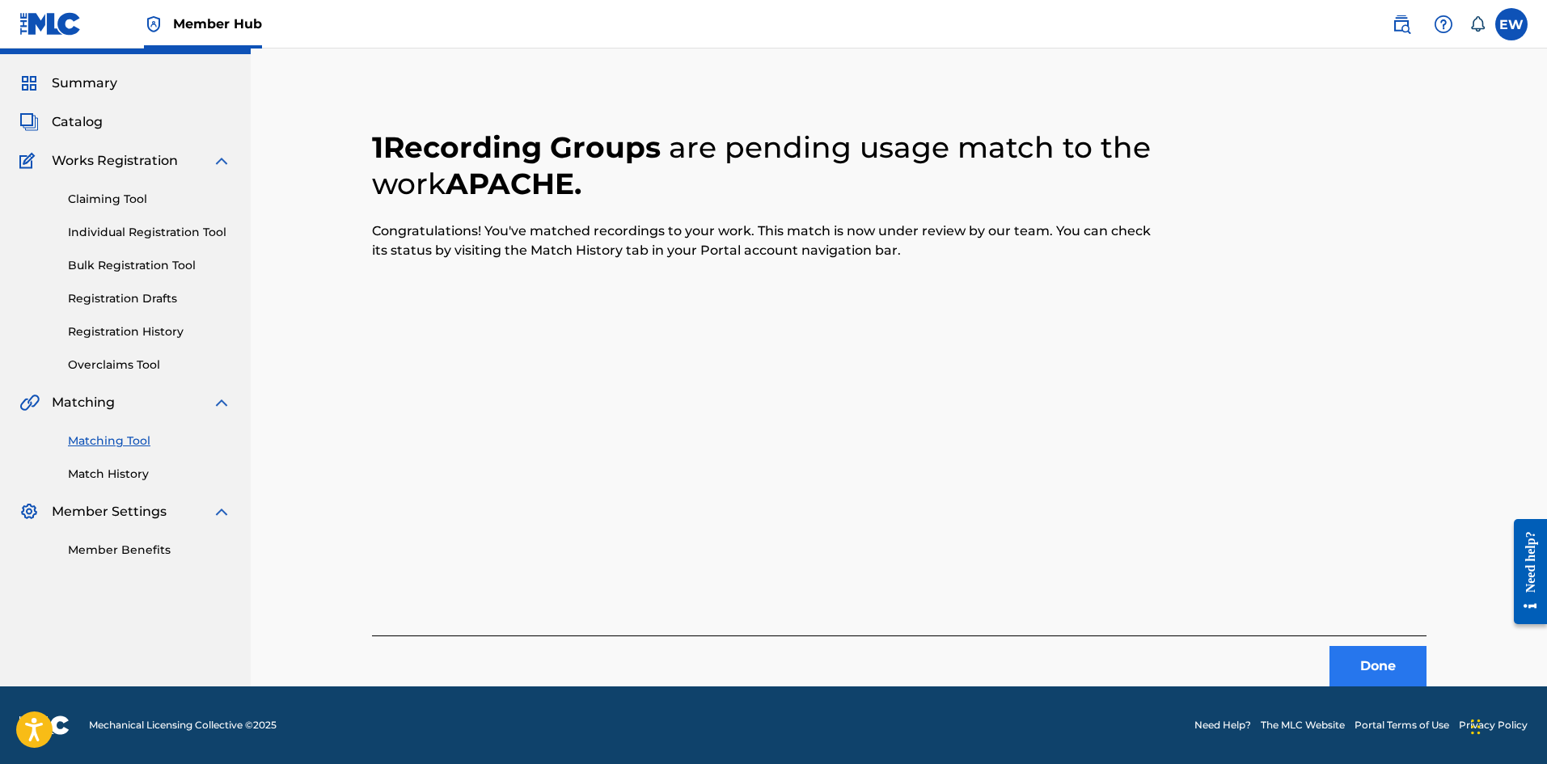
scroll to position [39, 0]
drag, startPoint x: 1364, startPoint y: 669, endPoint x: 1372, endPoint y: 671, distance: 9.2
click at [1372, 671] on button "Done" at bounding box center [1378, 666] width 97 height 40
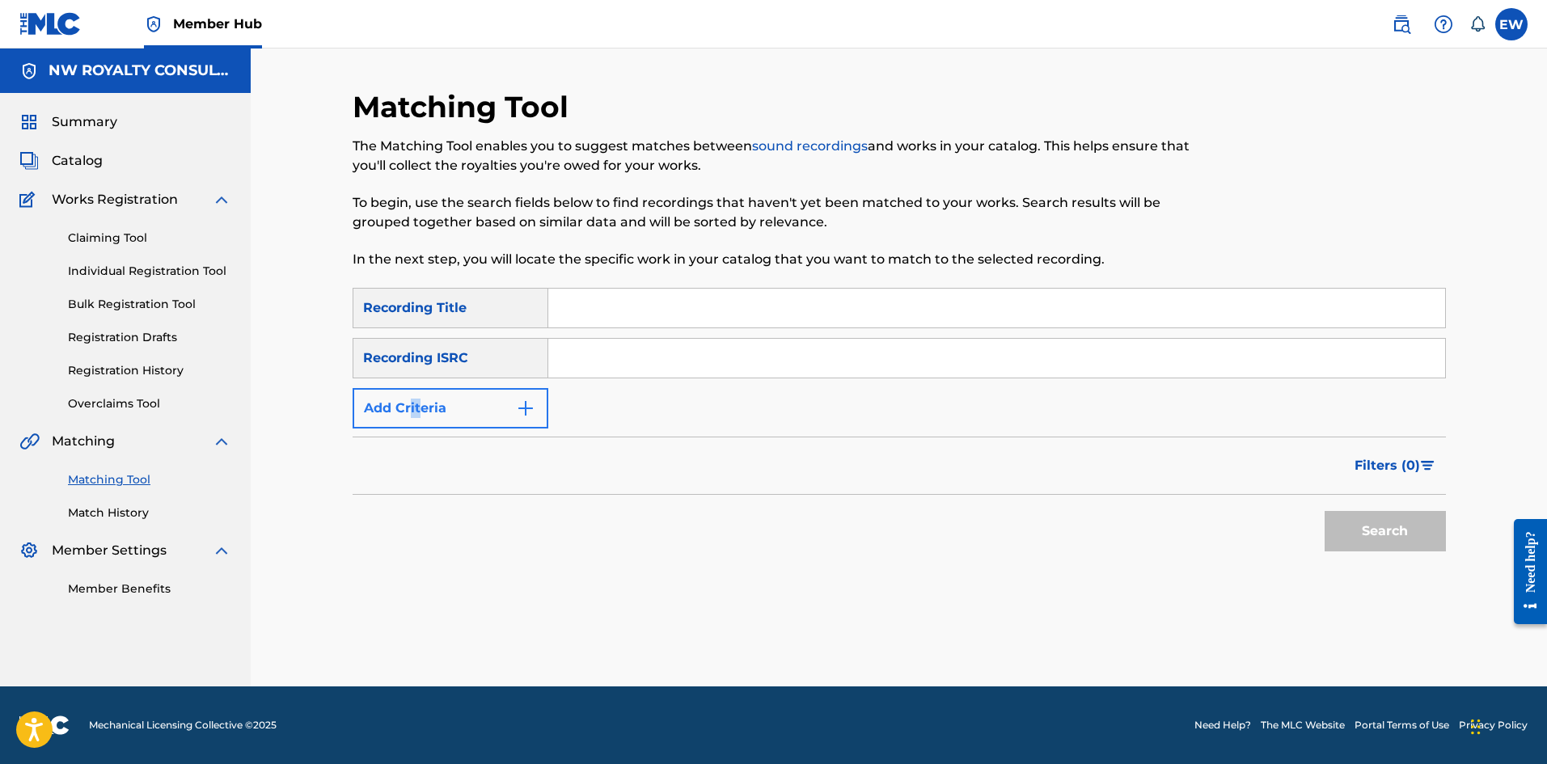
click at [409, 395] on div "SearchWithCriteria09a78313-f360-4bdb-8c4a-377df148144d Recording Title SearchWi…" at bounding box center [899, 358] width 1093 height 141
click at [391, 409] on button "Add Criteria" at bounding box center [451, 408] width 196 height 40
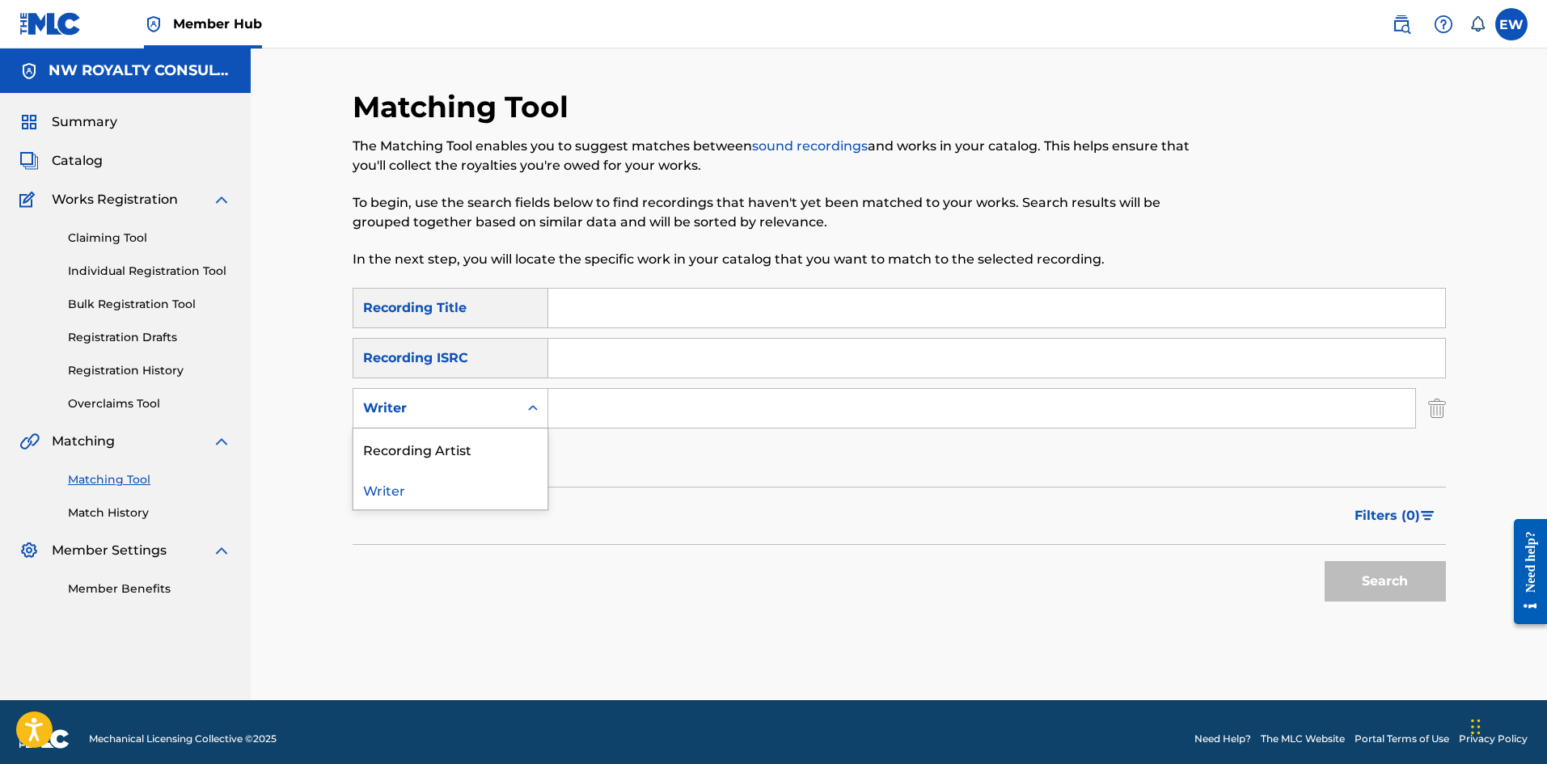
click at [397, 400] on div "Writer" at bounding box center [436, 408] width 146 height 19
drag, startPoint x: 403, startPoint y: 443, endPoint x: 474, endPoint y: 429, distance: 72.6
click at [426, 439] on div "Recording Artist" at bounding box center [450, 449] width 194 height 40
drag, startPoint x: 653, startPoint y: 415, endPoint x: 622, endPoint y: 413, distance: 30.8
click at [653, 415] on input "Search Form" at bounding box center [981, 408] width 867 height 39
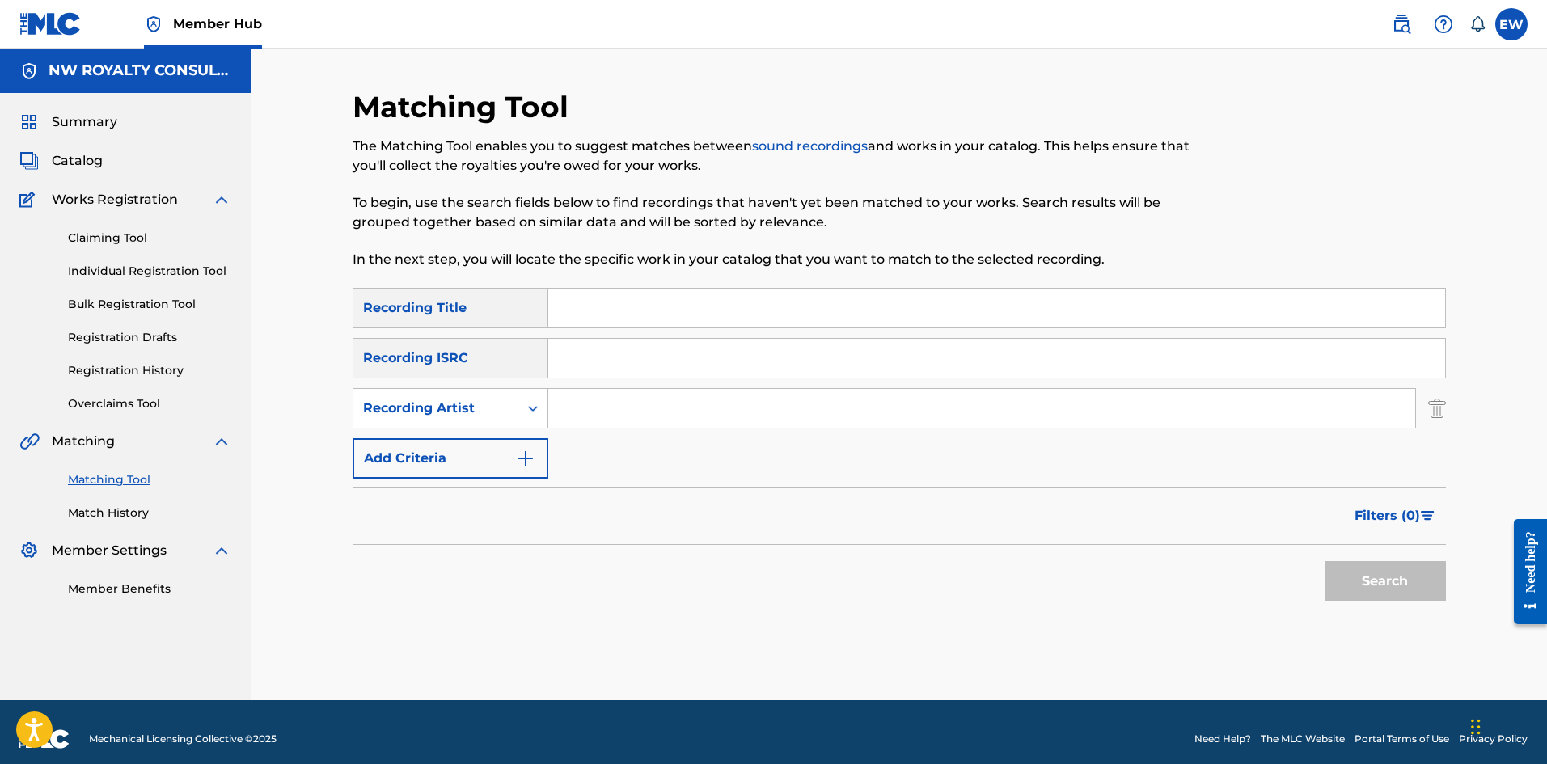
paste input "TEEBONE"
type input "TEEBONE"
click at [590, 306] on input "Search Form" at bounding box center [996, 308] width 897 height 39
paste input "APE"
type input "APE"
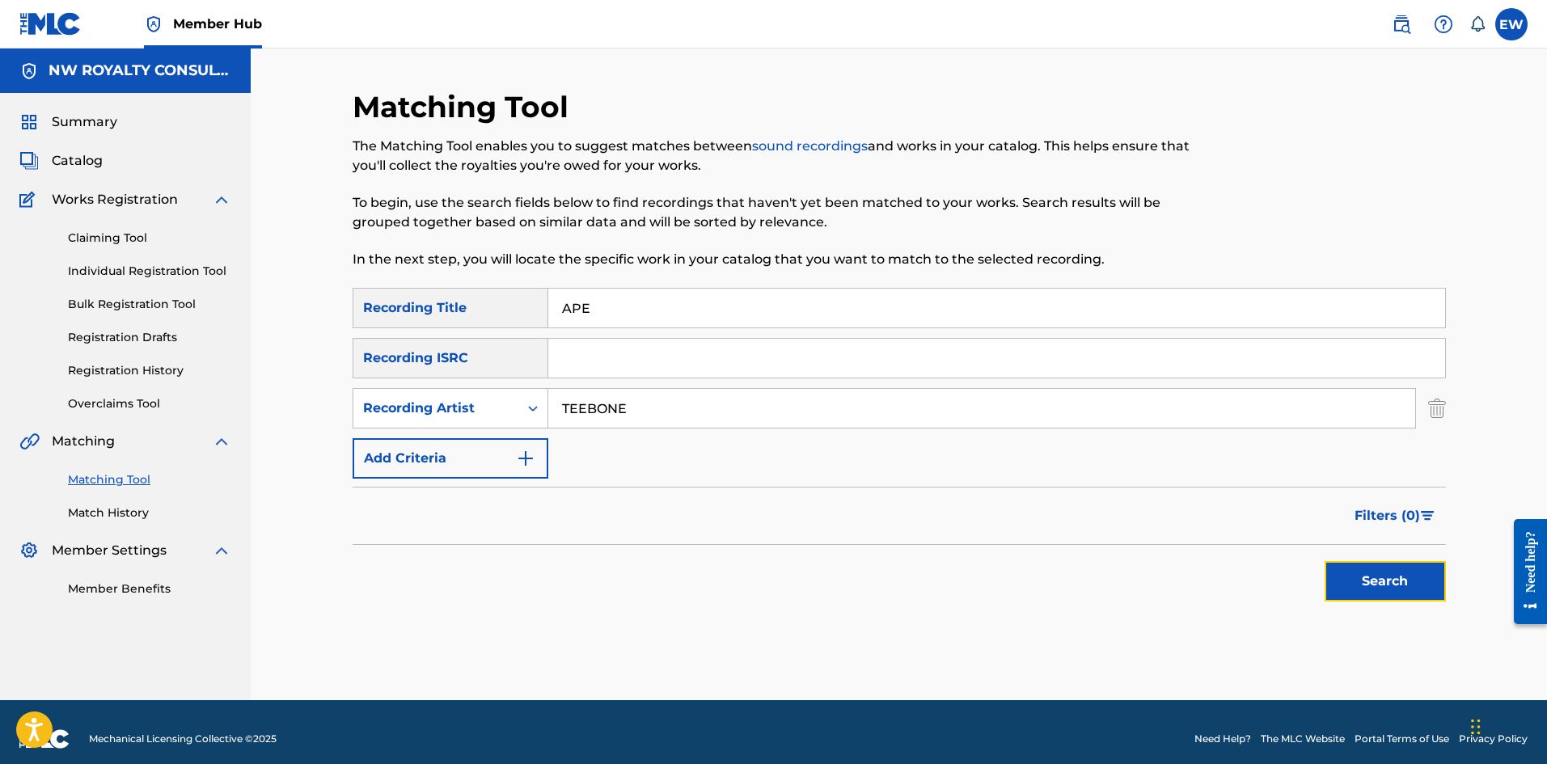
drag, startPoint x: 1385, startPoint y: 601, endPoint x: 1379, endPoint y: 595, distance: 8.6
click at [1385, 601] on button "Search" at bounding box center [1385, 581] width 121 height 40
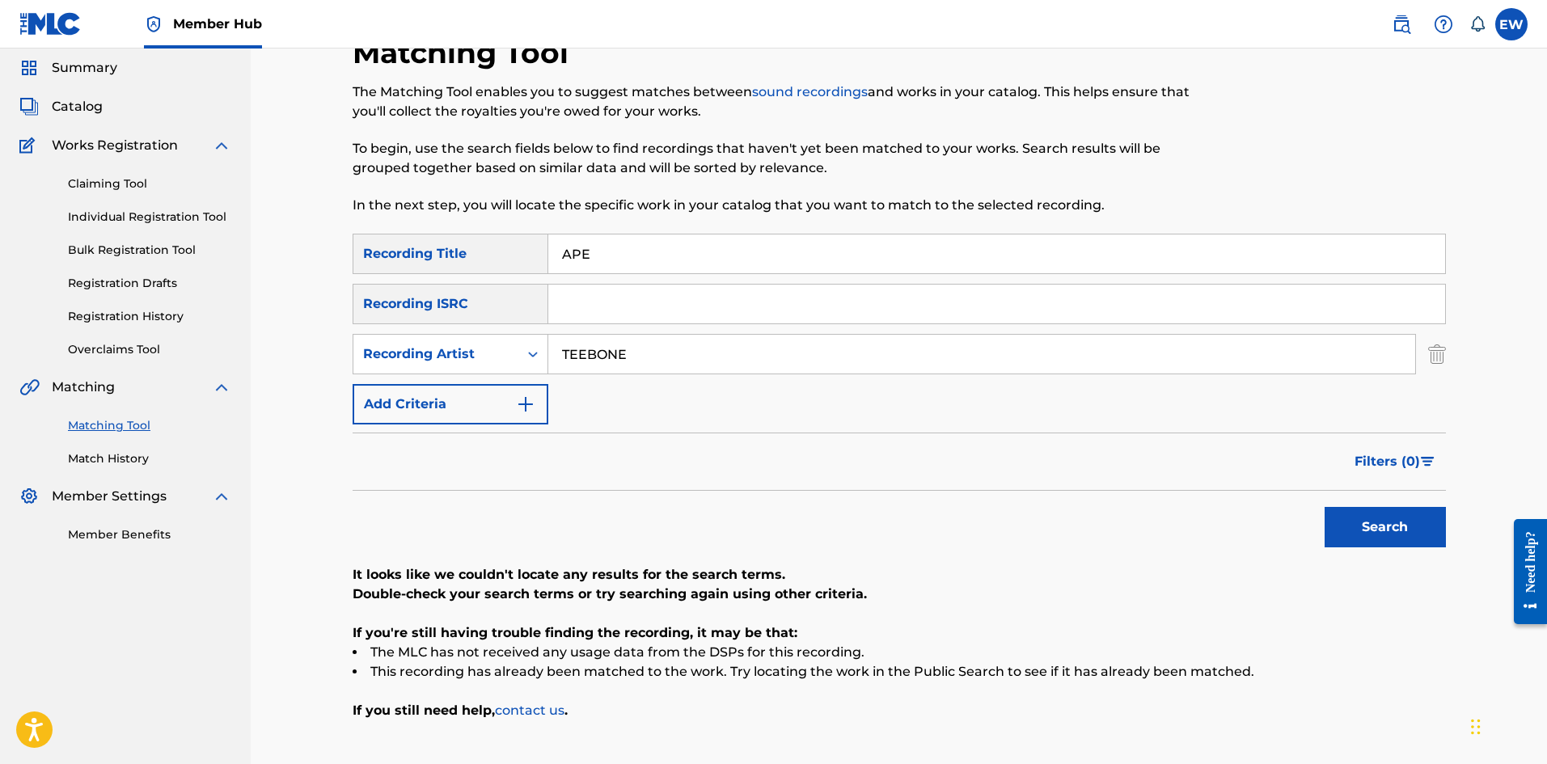
scroll to position [81, 0]
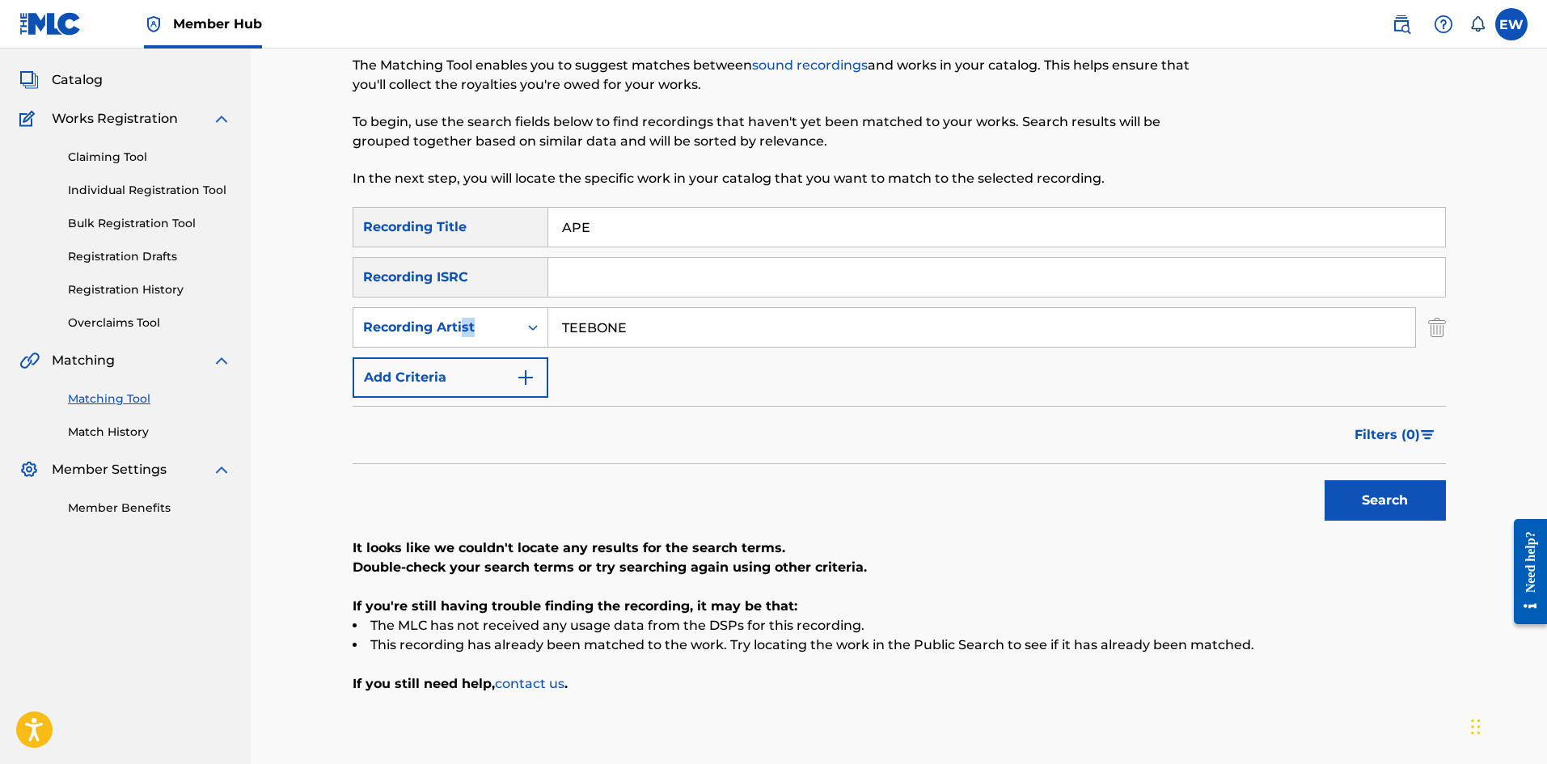
drag, startPoint x: 654, startPoint y: 325, endPoint x: 459, endPoint y: 304, distance: 196.0
click at [462, 306] on div "SearchWithCriteria09a78313-f360-4bdb-8c4a-377df148144d Recording Title APE Sear…" at bounding box center [899, 302] width 1093 height 191
drag, startPoint x: 683, startPoint y: 330, endPoint x: 480, endPoint y: 318, distance: 204.2
click at [490, 321] on div "SearchWithCriteria106001c4-df8c-479f-a84f-0980b4afb458 Recording Artist TEEBONE" at bounding box center [899, 327] width 1093 height 40
paste input "BAD FRASS"
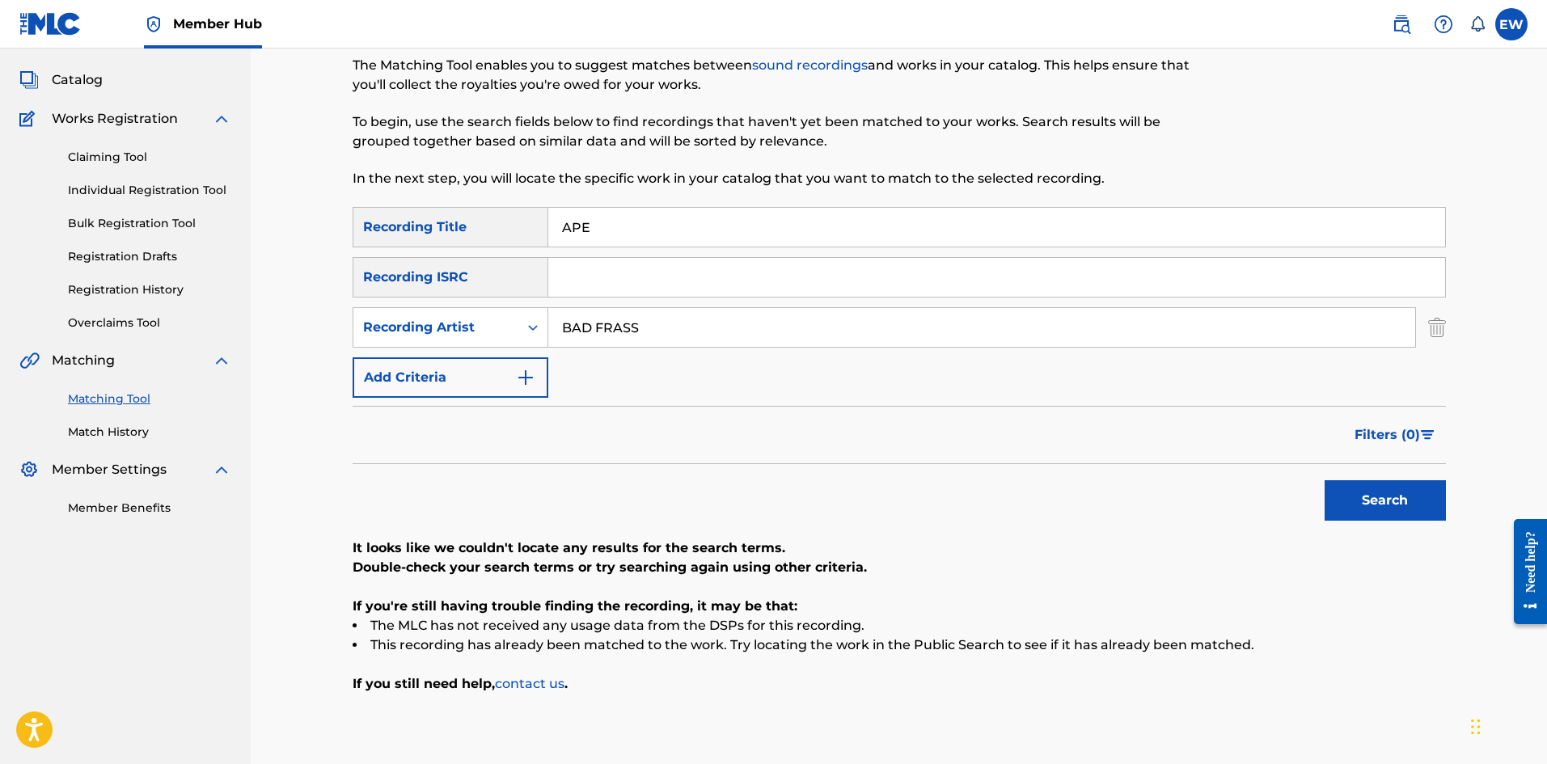
type input "BAD FRASS"
drag, startPoint x: 579, startPoint y: 224, endPoint x: 476, endPoint y: 224, distance: 102.7
click at [503, 224] on div "SearchWithCriteria09a78313-f360-4bdb-8c4a-377df148144d Recording Title APE" at bounding box center [899, 227] width 1093 height 40
paste input "HRODIT"
type input "APHRODITE"
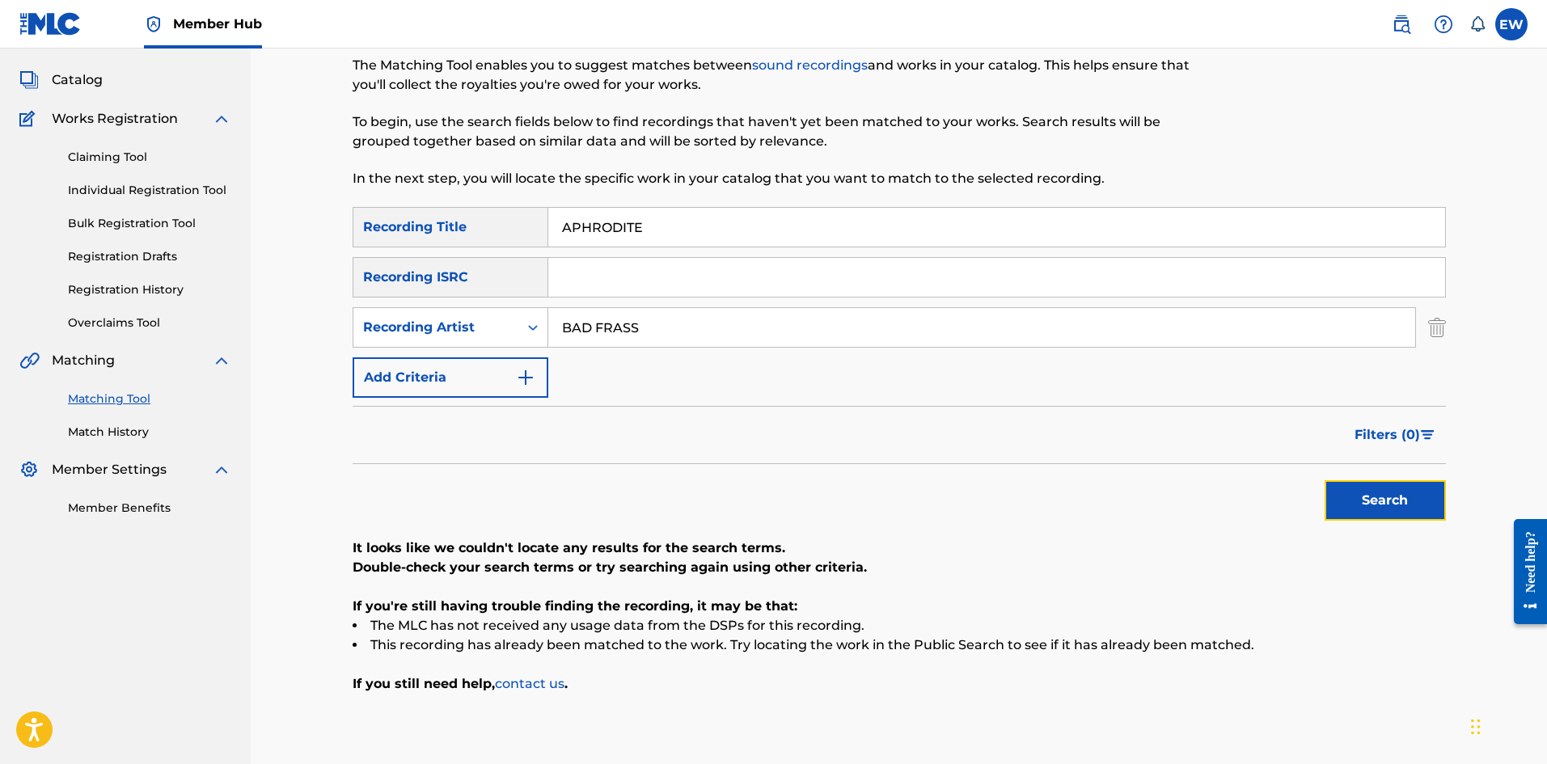
drag, startPoint x: 1370, startPoint y: 498, endPoint x: 1374, endPoint y: 488, distance: 10.5
click at [1371, 498] on button "Search" at bounding box center [1385, 500] width 121 height 40
drag, startPoint x: 697, startPoint y: 321, endPoint x: 376, endPoint y: 332, distance: 321.2
click at [361, 319] on div "SearchWithCriteria106001c4-df8c-479f-a84f-0980b4afb458 Recording Artist BAD FRA…" at bounding box center [899, 327] width 1093 height 40
paste input "MACKA DIAMOND"
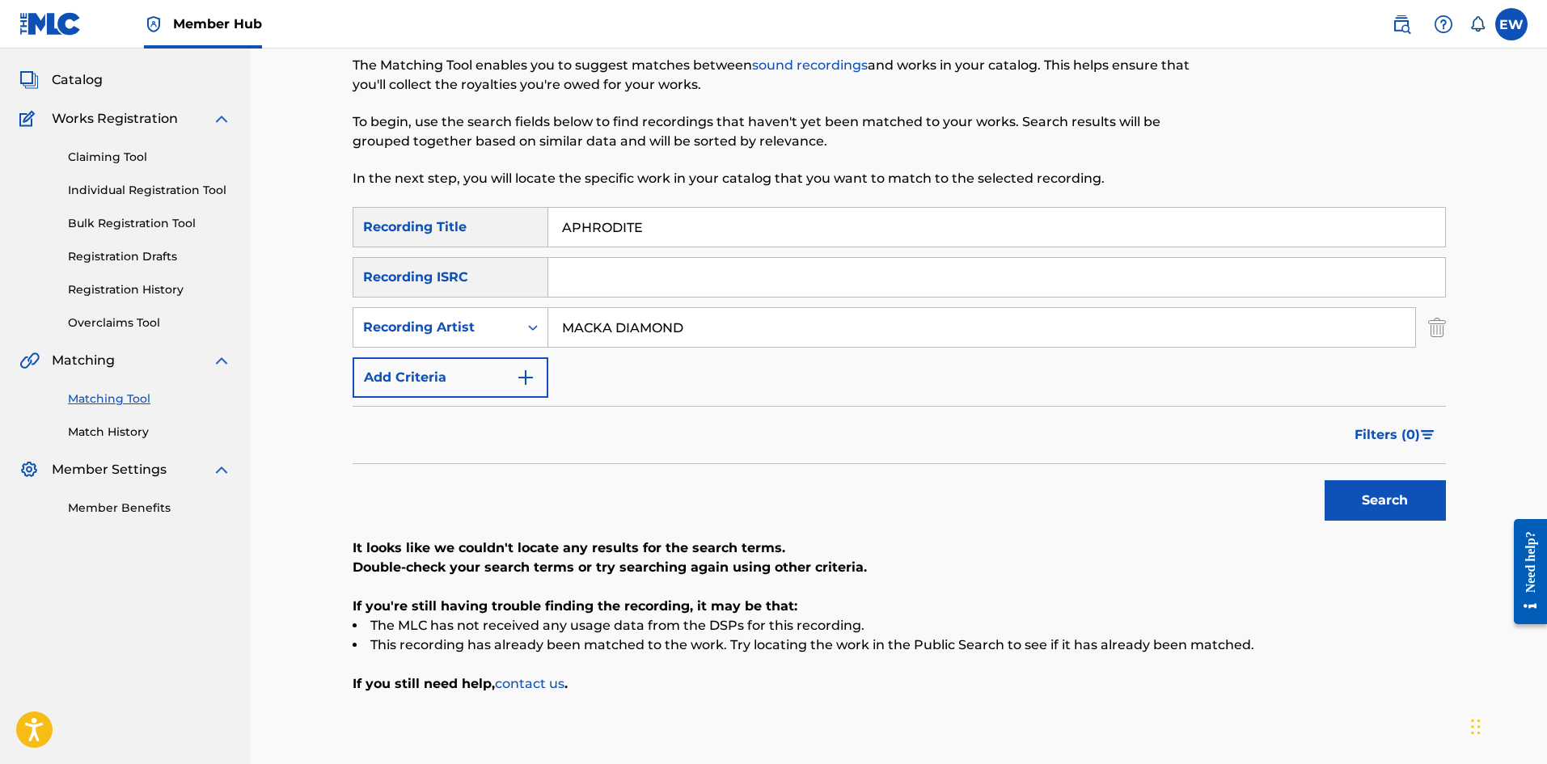
type input "MACKA DIAMOND"
drag, startPoint x: 796, startPoint y: 225, endPoint x: 430, endPoint y: 244, distance: 366.1
click at [430, 243] on div "SearchWithCriteria09a78313-f360-4bdb-8c4a-377df148144d Recording Title APHRODITE" at bounding box center [899, 227] width 1093 height 40
paste input "IT"
type input "APITITE"
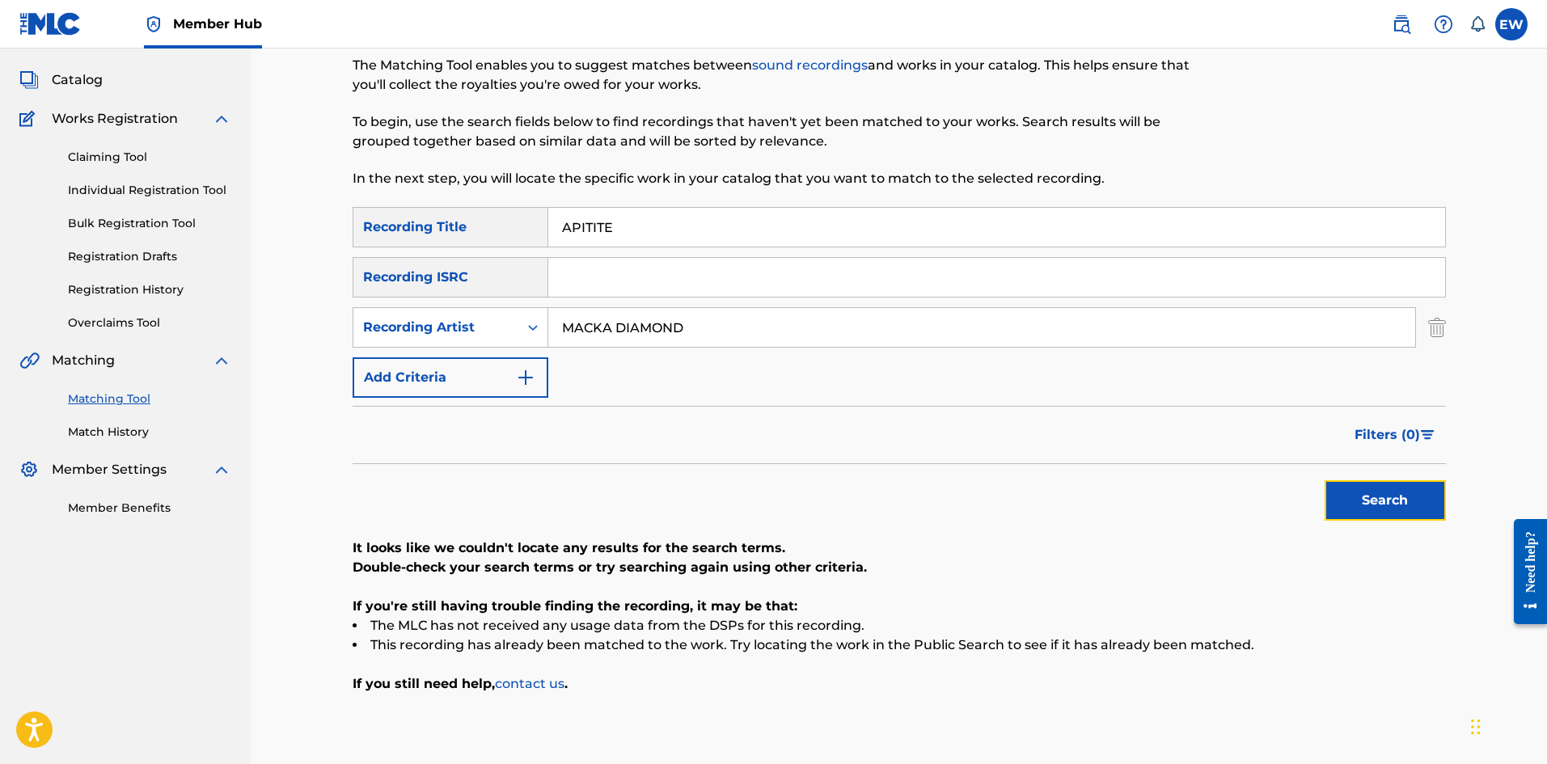
drag, startPoint x: 1367, startPoint y: 506, endPoint x: 1347, endPoint y: 491, distance: 24.8
click at [1367, 505] on button "Search" at bounding box center [1385, 500] width 121 height 40
drag, startPoint x: 768, startPoint y: 323, endPoint x: 348, endPoint y: 320, distance: 420.5
click at [361, 323] on div "SearchWithCriteria106001c4-df8c-479f-a84f-0980b4afb458 Recording Artist MACKA D…" at bounding box center [899, 327] width 1093 height 40
paste input "WIREBRAIN"
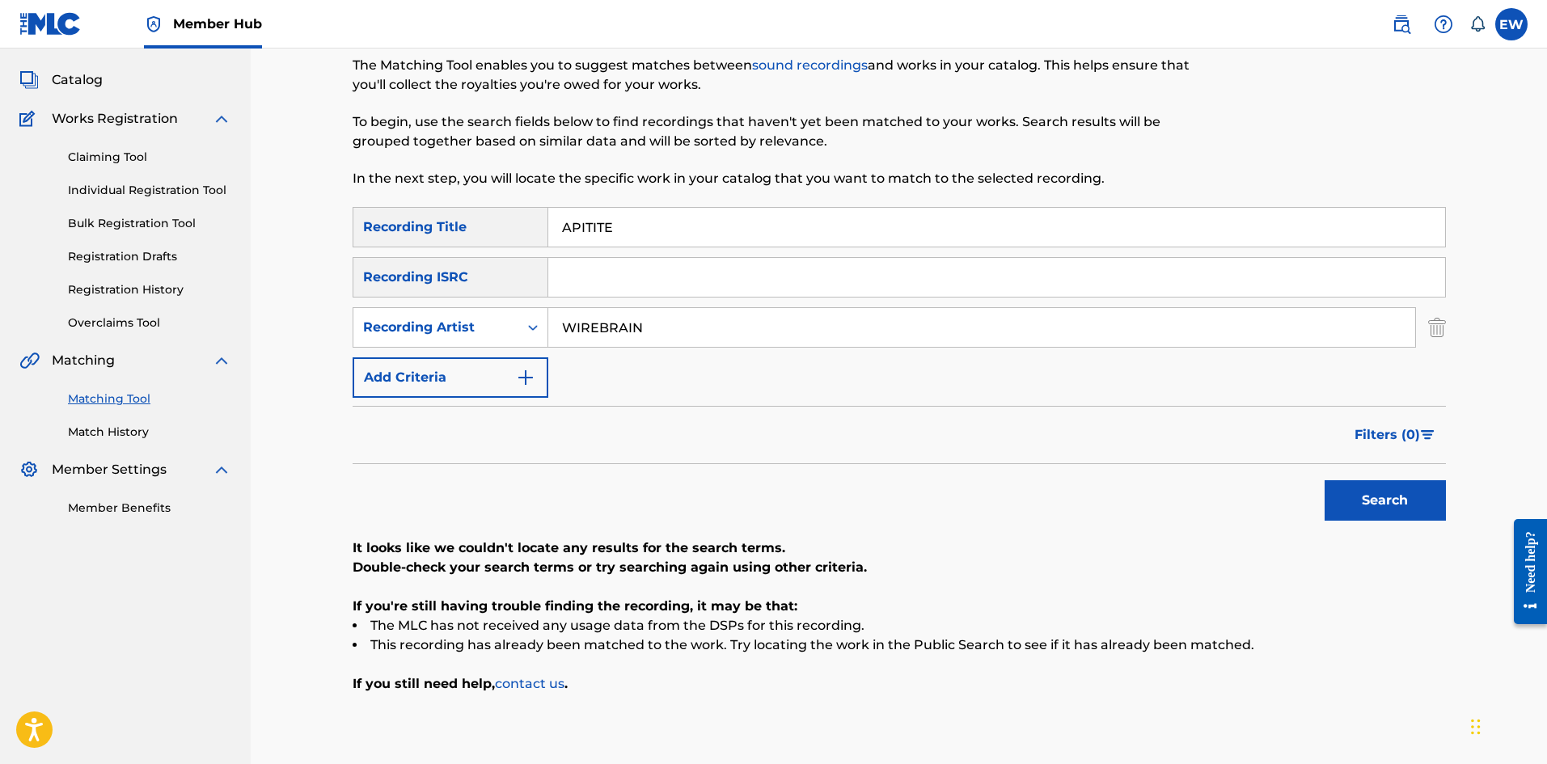
type input "WIREBRAIN"
drag, startPoint x: 625, startPoint y: 218, endPoint x: 349, endPoint y: 229, distance: 276.8
click at [418, 229] on div "SearchWithCriteria09a78313-f360-4bdb-8c4a-377df148144d Recording Title APITITE" at bounding box center [899, 227] width 1093 height 40
paste input "OLLO"
type input "APOLLO"
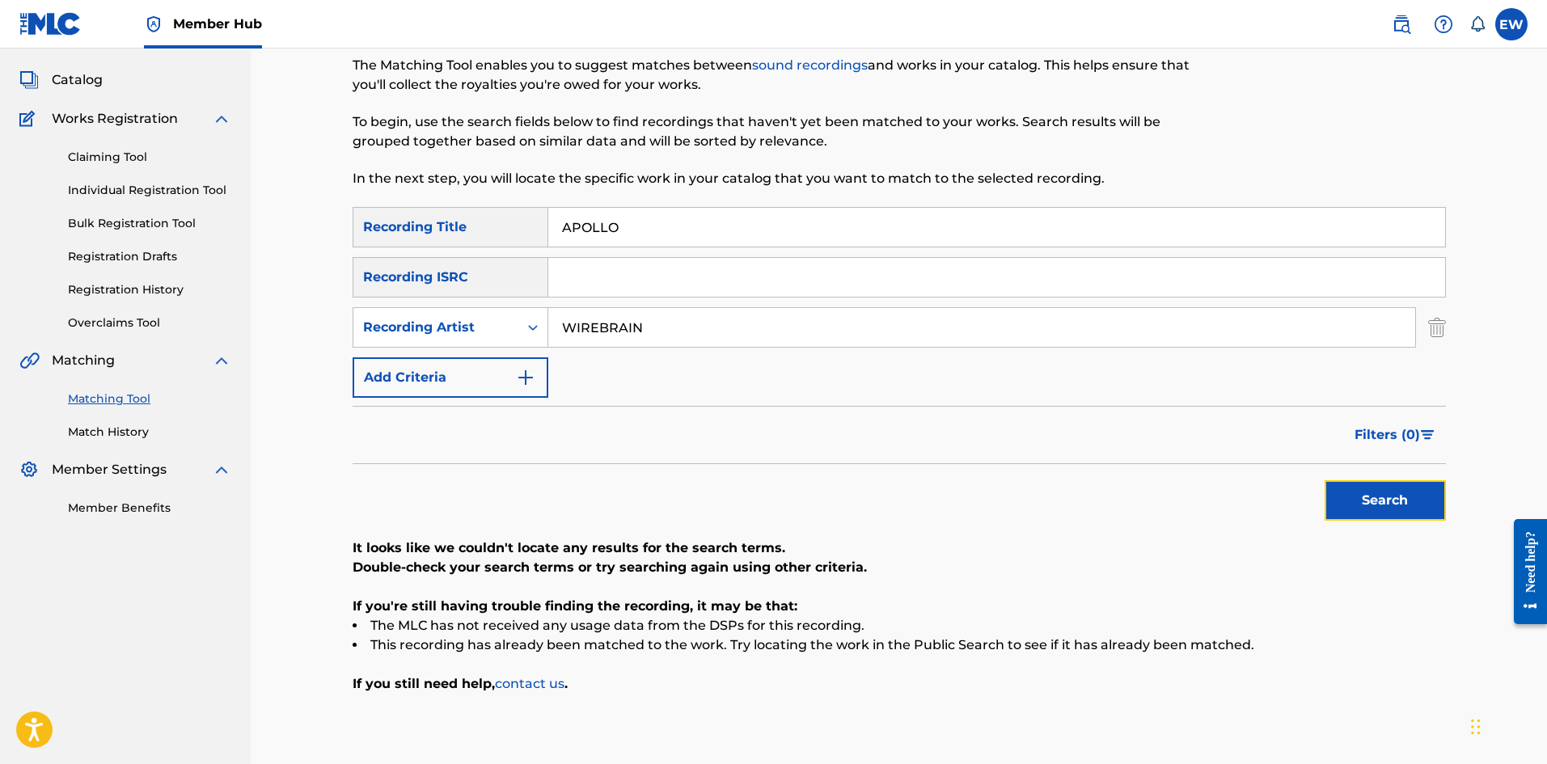
click at [1411, 518] on button "Search" at bounding box center [1385, 500] width 121 height 40
drag, startPoint x: 673, startPoint y: 323, endPoint x: 439, endPoint y: 285, distance: 236.9
click at [450, 287] on div "SearchWithCriteria09a78313-f360-4bdb-8c4a-377df148144d Recording Title APOLLO S…" at bounding box center [899, 302] width 1093 height 191
paste input "TATIK"
type input "TATIK"
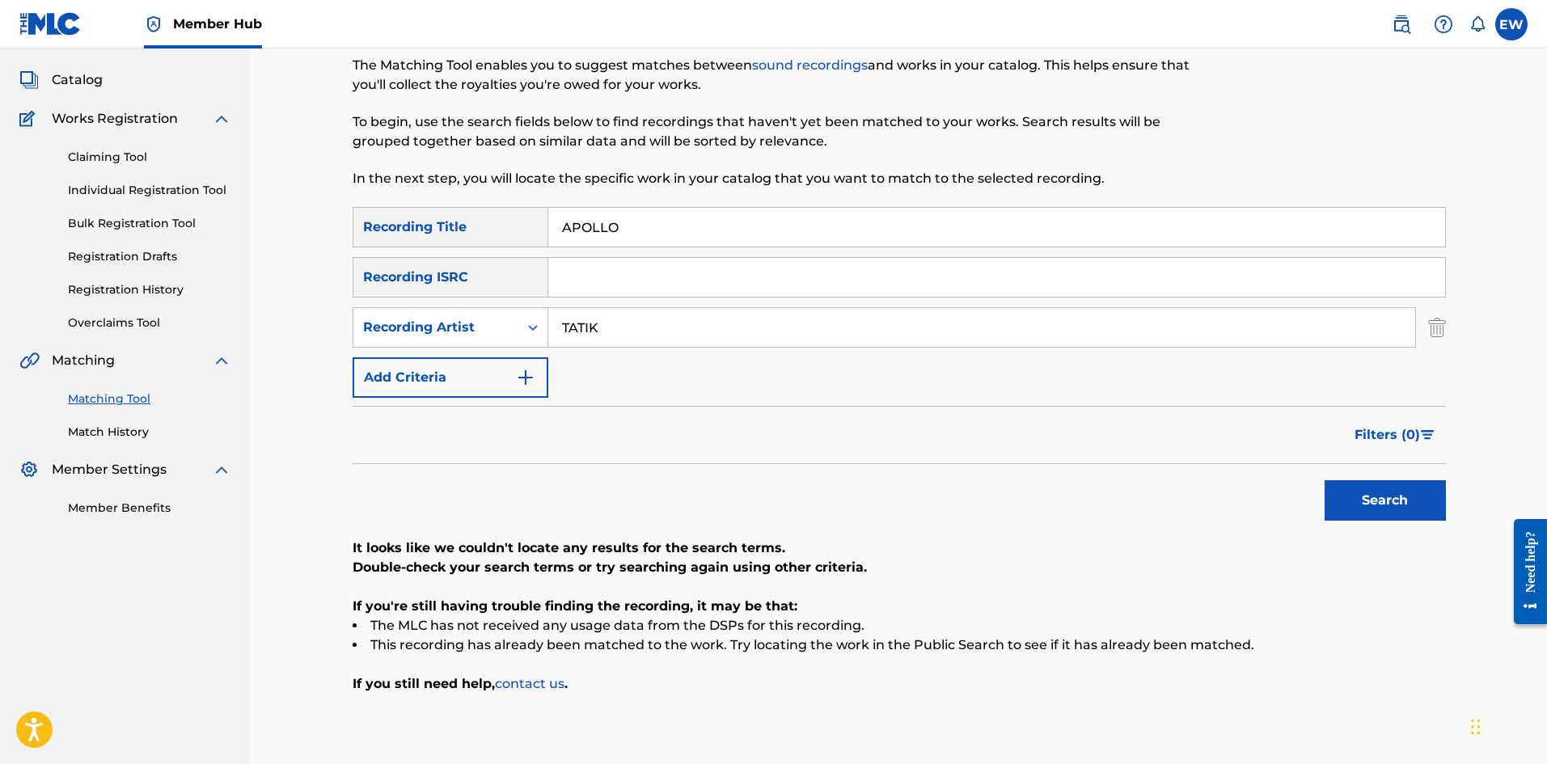
drag, startPoint x: 681, startPoint y: 220, endPoint x: 501, endPoint y: 209, distance: 180.7
click at [524, 213] on div "SearchWithCriteria09a78313-f360-4bdb-8c4a-377df148144d Recording Title APOLLO" at bounding box center [899, 227] width 1093 height 40
paste input "OGY"
type input "APOLOGY"
click at [1358, 509] on button "Search" at bounding box center [1385, 500] width 121 height 40
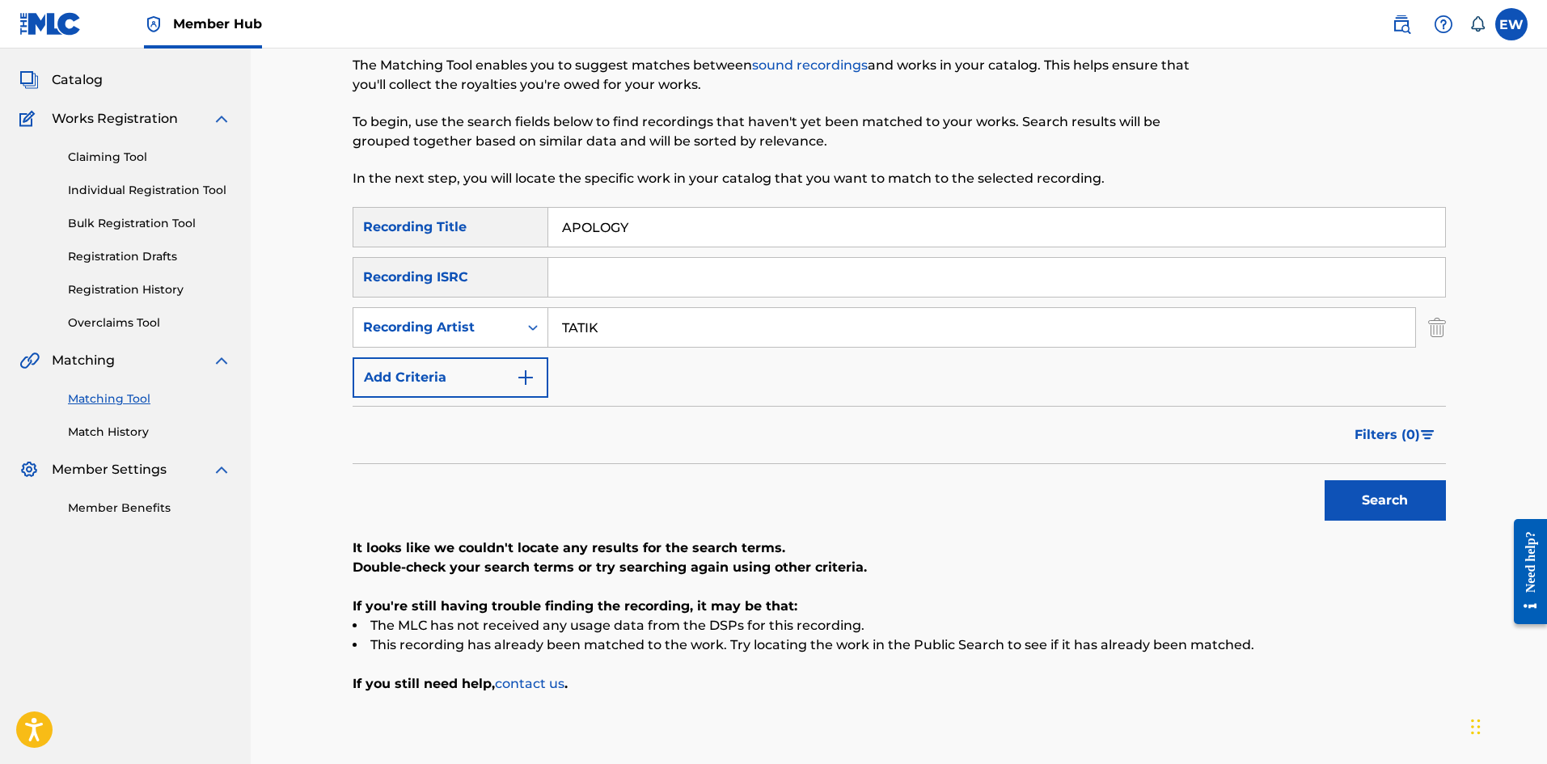
drag, startPoint x: 690, startPoint y: 318, endPoint x: 396, endPoint y: 259, distance: 299.4
click at [396, 259] on div "SearchWithCriteria09a78313-f360-4bdb-8c4a-377df148144d Recording Title APOLOGY …" at bounding box center [899, 302] width 1093 height 191
paste input "RYTIKAL"
type input "RYTIKAL"
drag, startPoint x: 632, startPoint y: 222, endPoint x: 429, endPoint y: 205, distance: 204.4
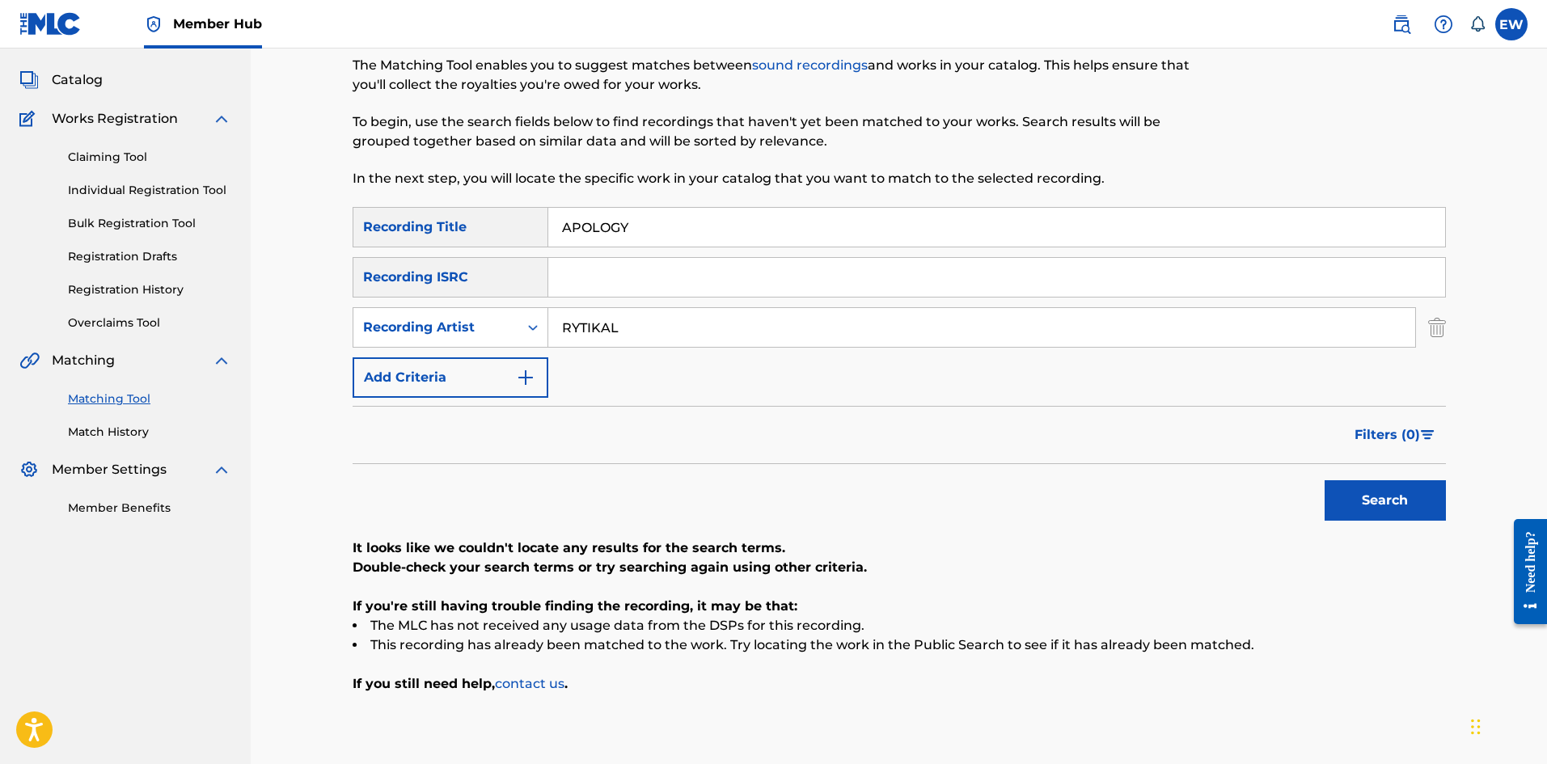
click at [458, 207] on div "SearchWithCriteria09a78313-f360-4bdb-8c4a-377df148144d Recording Title APOLOGY" at bounding box center [899, 227] width 1093 height 40
paste input "RCUS"
type input "ARCUS"
click at [1342, 491] on button "Search" at bounding box center [1385, 500] width 121 height 40
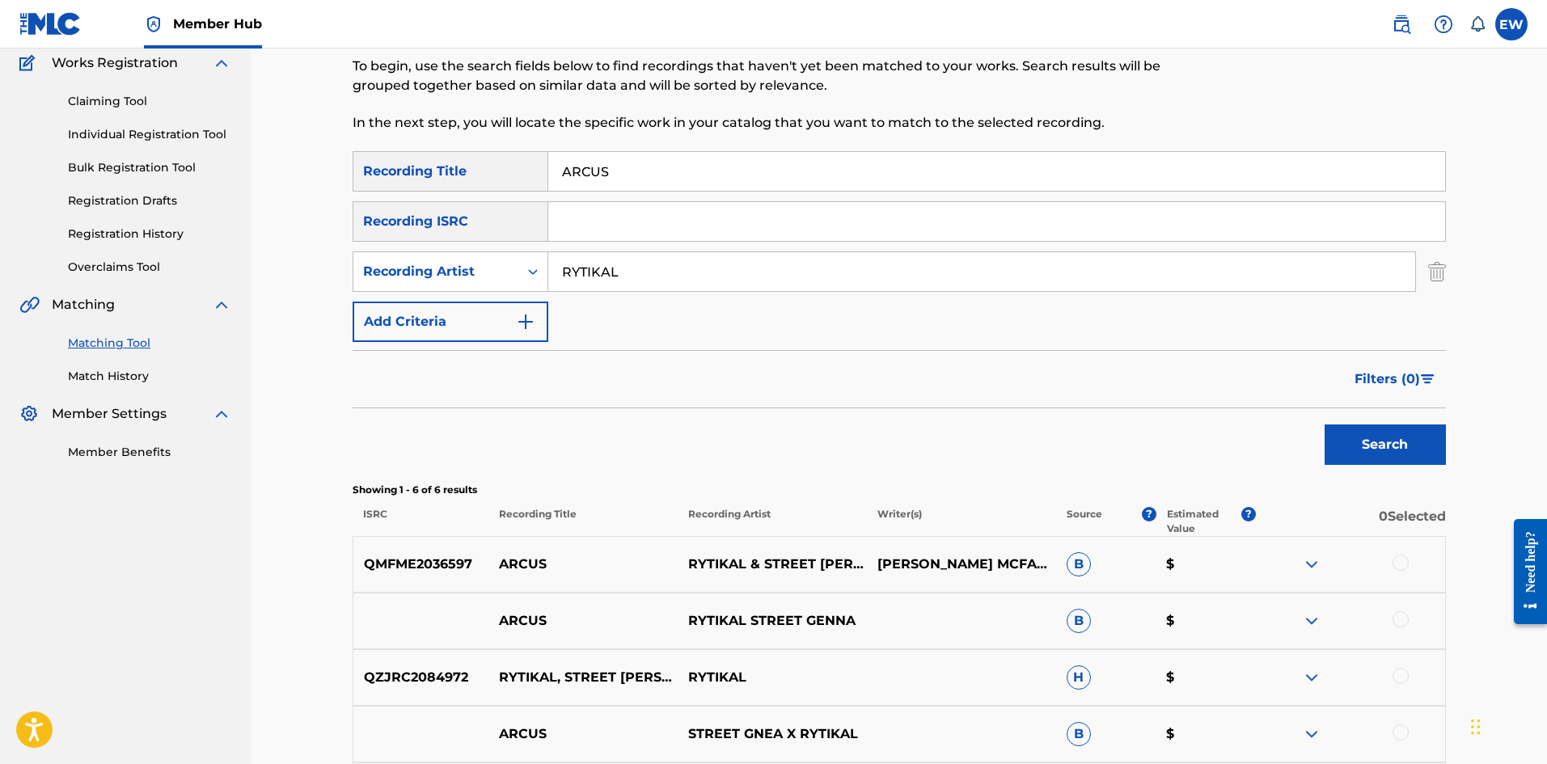
scroll to position [162, 0]
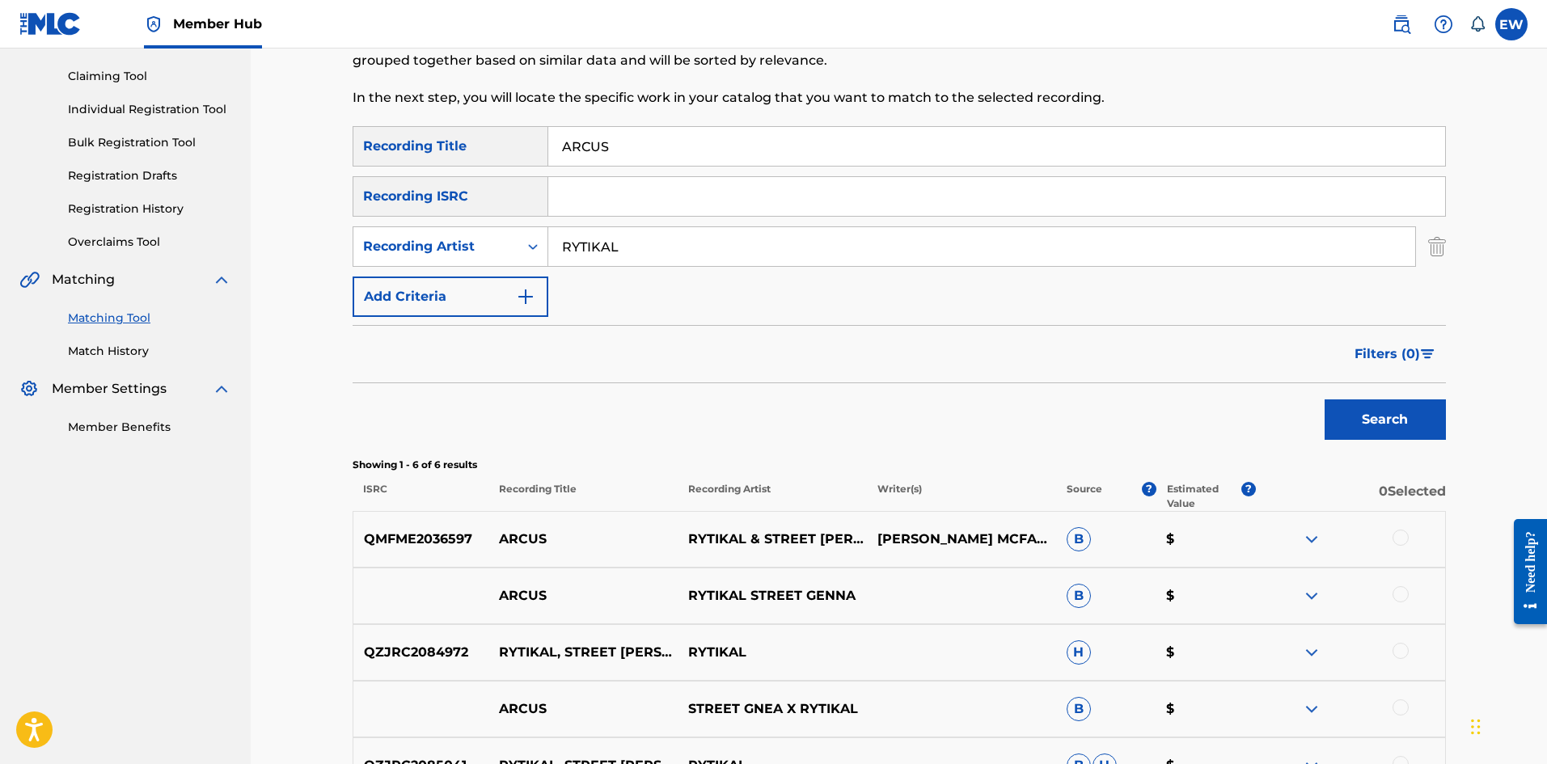
click at [1403, 537] on div at bounding box center [1401, 538] width 16 height 16
click at [1405, 599] on div at bounding box center [1401, 594] width 16 height 16
click at [1402, 653] on div at bounding box center [1401, 651] width 16 height 16
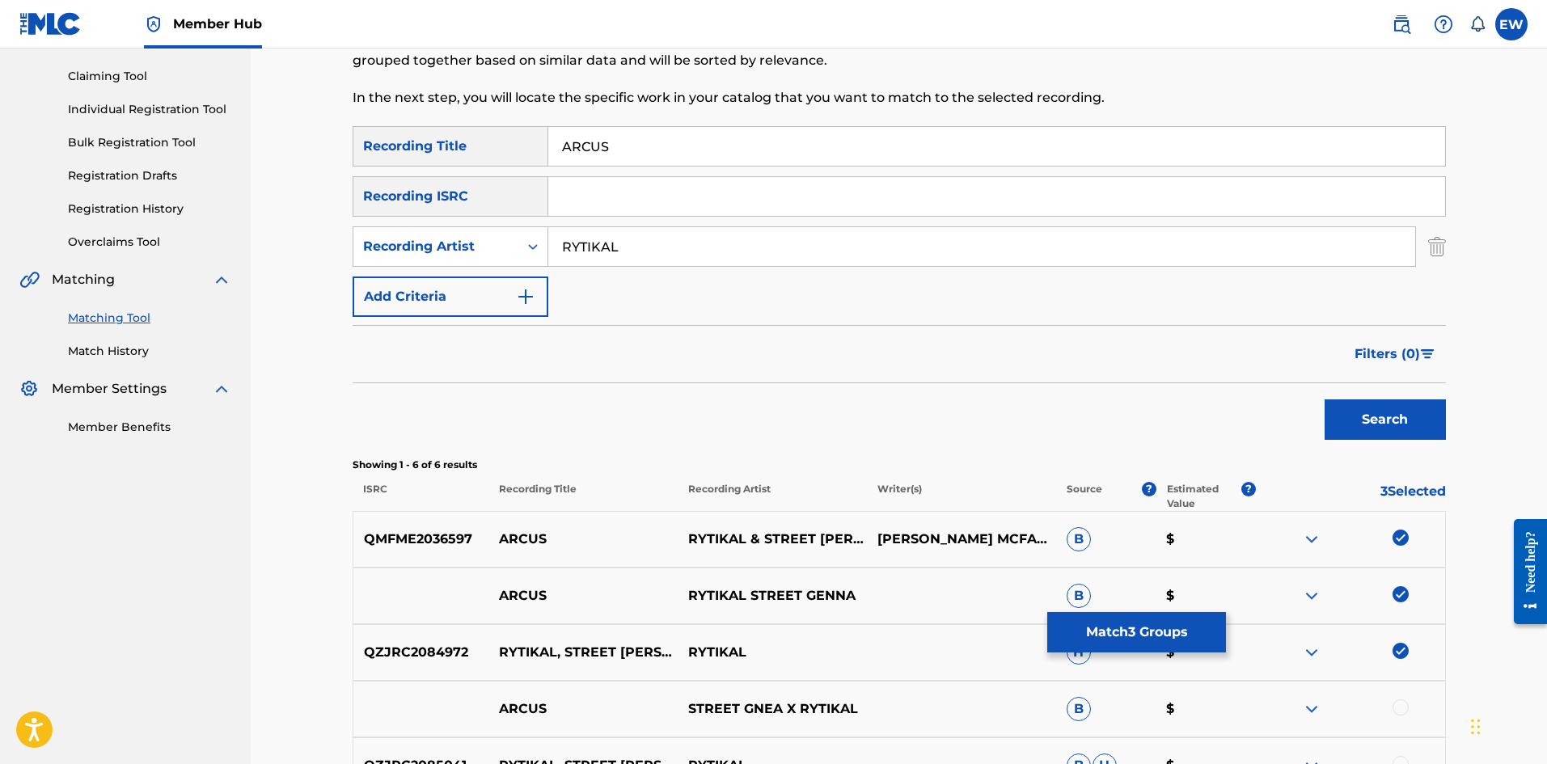
click at [1403, 708] on div at bounding box center [1401, 708] width 16 height 16
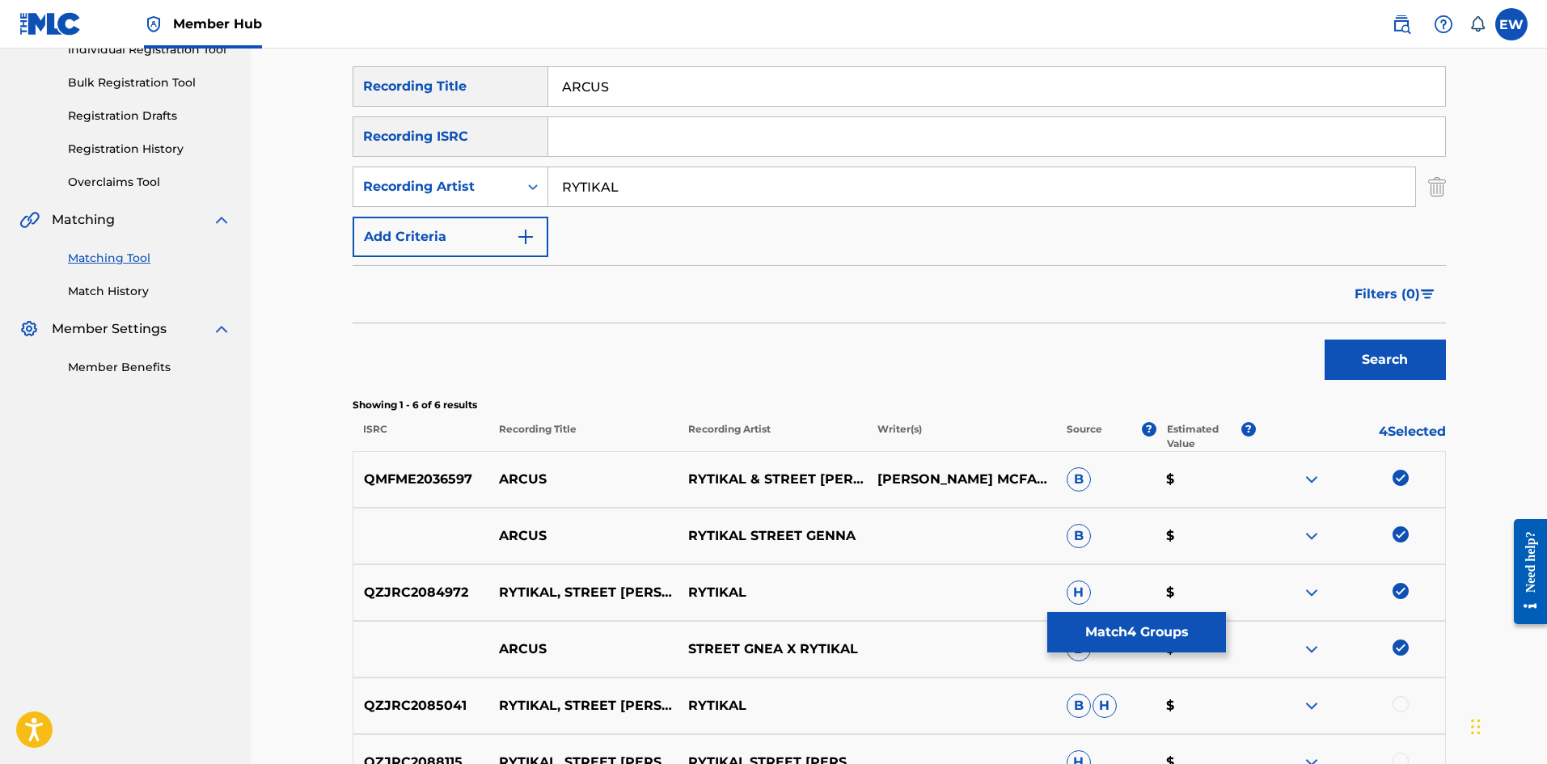
scroll to position [323, 0]
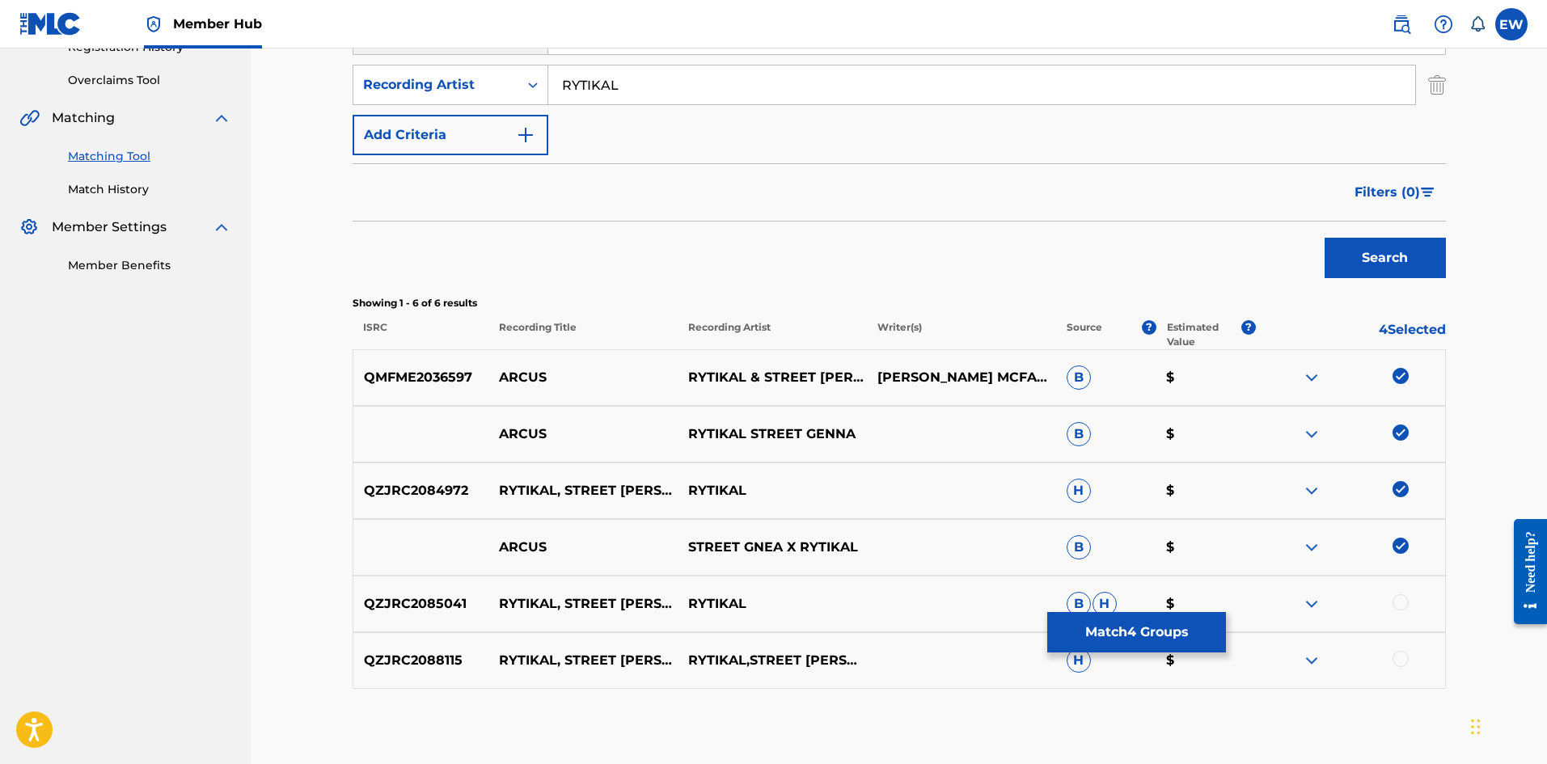
click at [1397, 607] on div at bounding box center [1401, 602] width 16 height 16
click at [1402, 662] on div at bounding box center [1401, 659] width 16 height 16
click at [1111, 635] on button "Match 6 Groups" at bounding box center [1136, 632] width 179 height 40
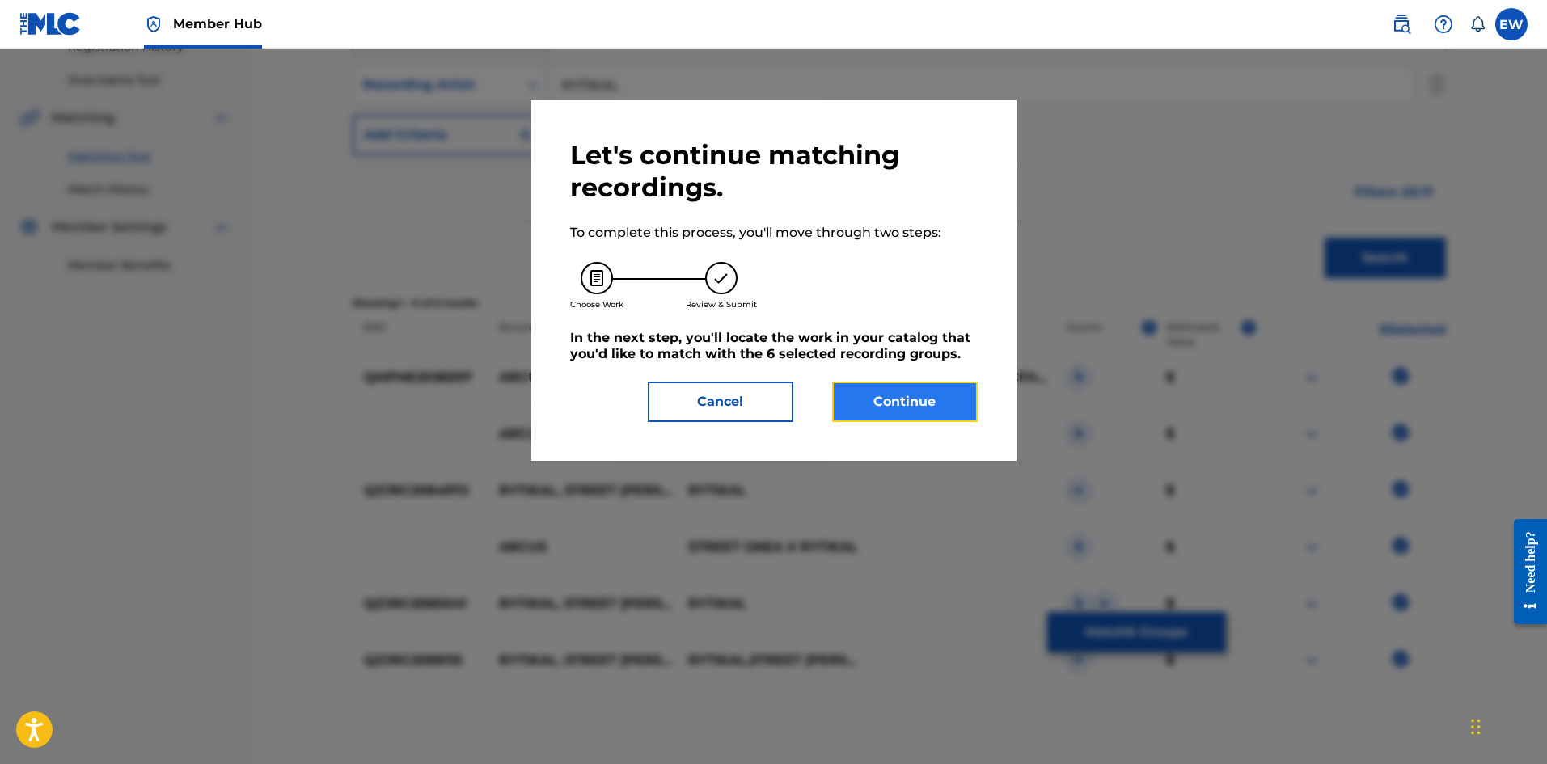
drag, startPoint x: 941, startPoint y: 410, endPoint x: 932, endPoint y: 408, distance: 9.0
click at [932, 408] on button "Continue" at bounding box center [905, 402] width 146 height 40
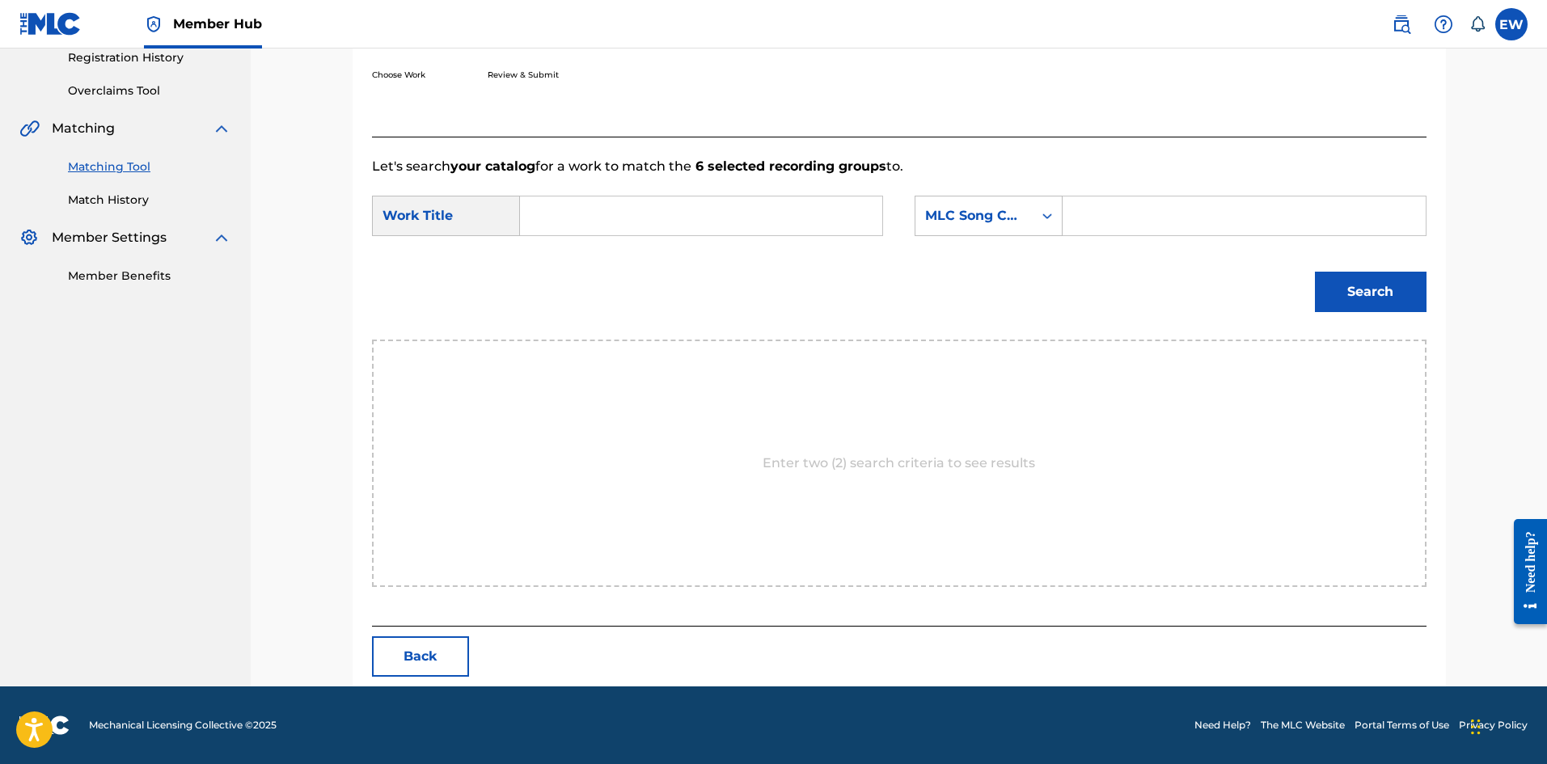
scroll to position [313, 0]
drag, startPoint x: 655, startPoint y: 207, endPoint x: 624, endPoint y: 218, distance: 33.2
click at [656, 211] on input "Search Form" at bounding box center [701, 216] width 335 height 39
paste input "ARCUS"
type input "ARCUS"
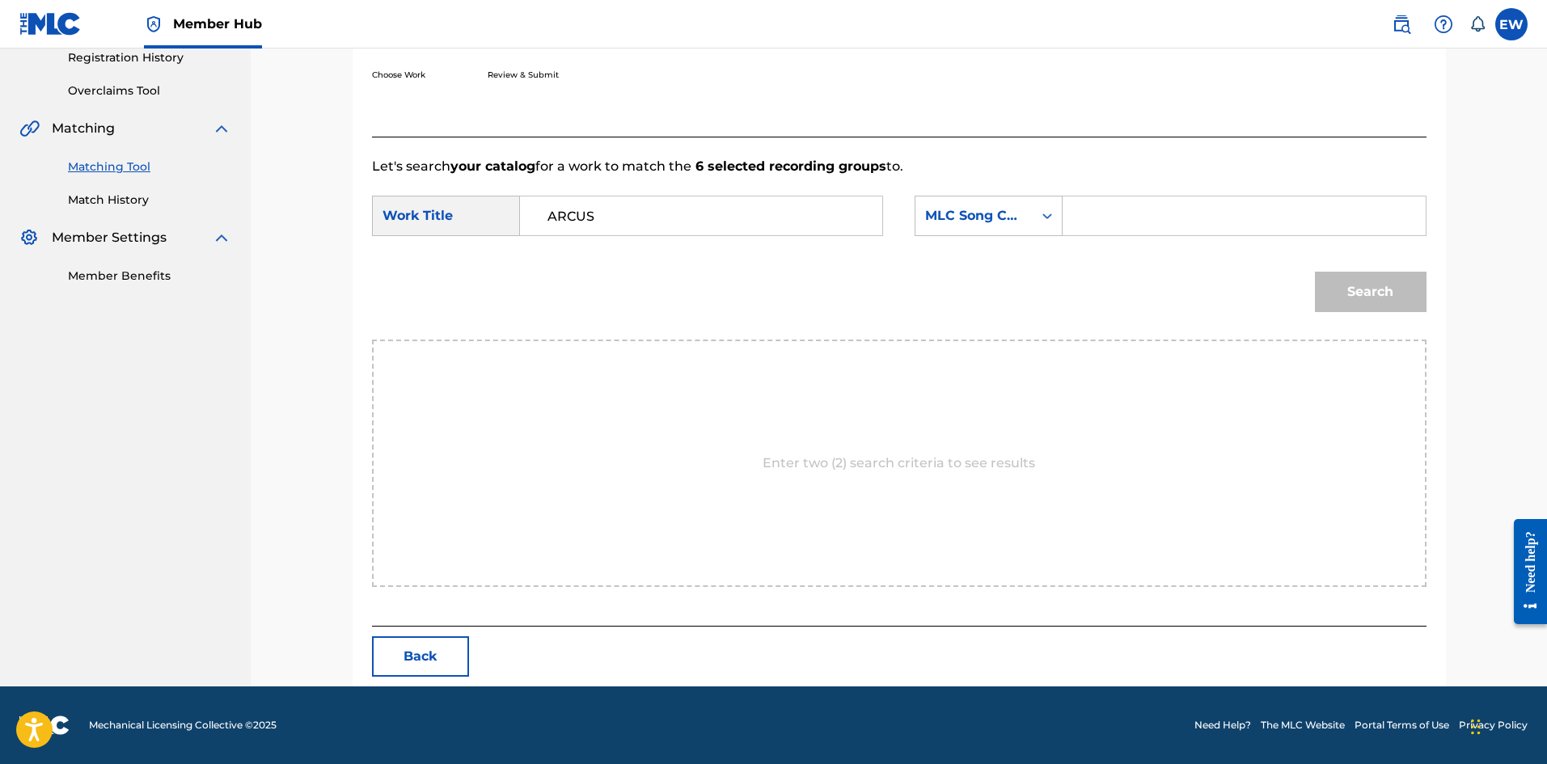
drag, startPoint x: 1166, startPoint y: 200, endPoint x: 1104, endPoint y: 200, distance: 62.3
click at [1131, 203] on input "Search Form" at bounding box center [1243, 216] width 335 height 39
paste input "AA98VS"
type input "AA98VS"
drag, startPoint x: 1368, startPoint y: 290, endPoint x: 1295, endPoint y: 268, distance: 76.0
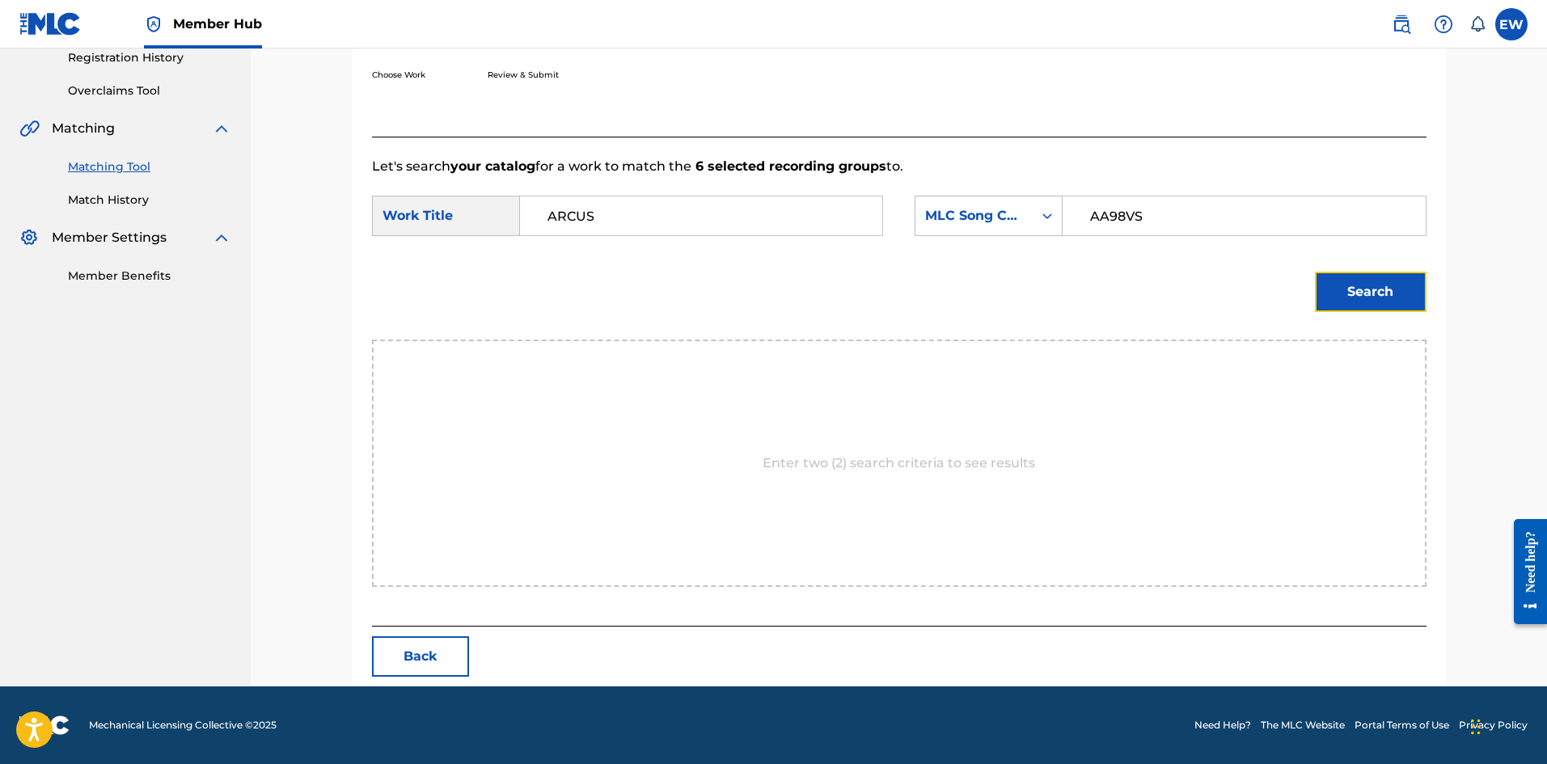
click at [1365, 288] on button "Search" at bounding box center [1371, 292] width 112 height 40
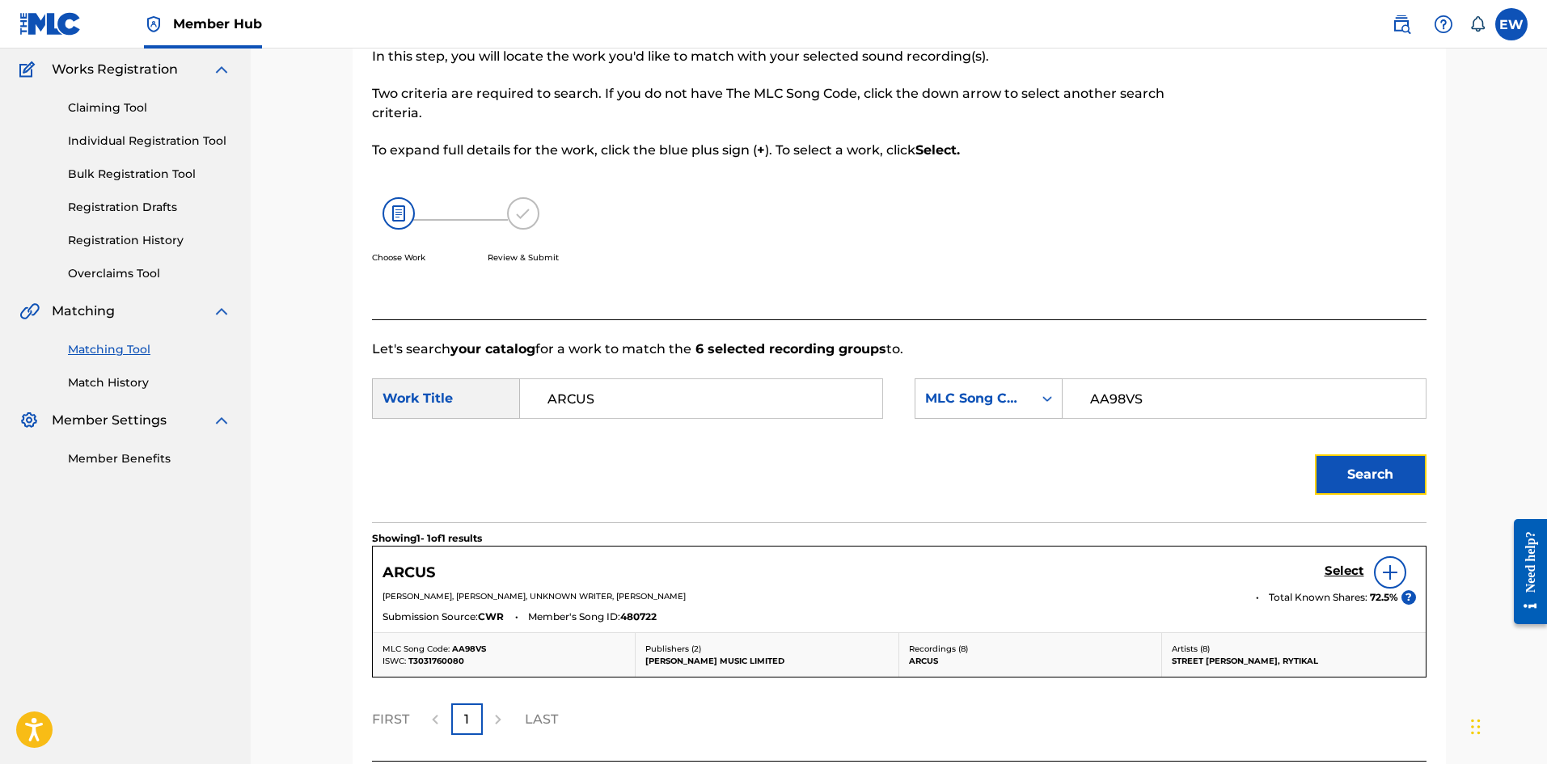
scroll to position [265, 0]
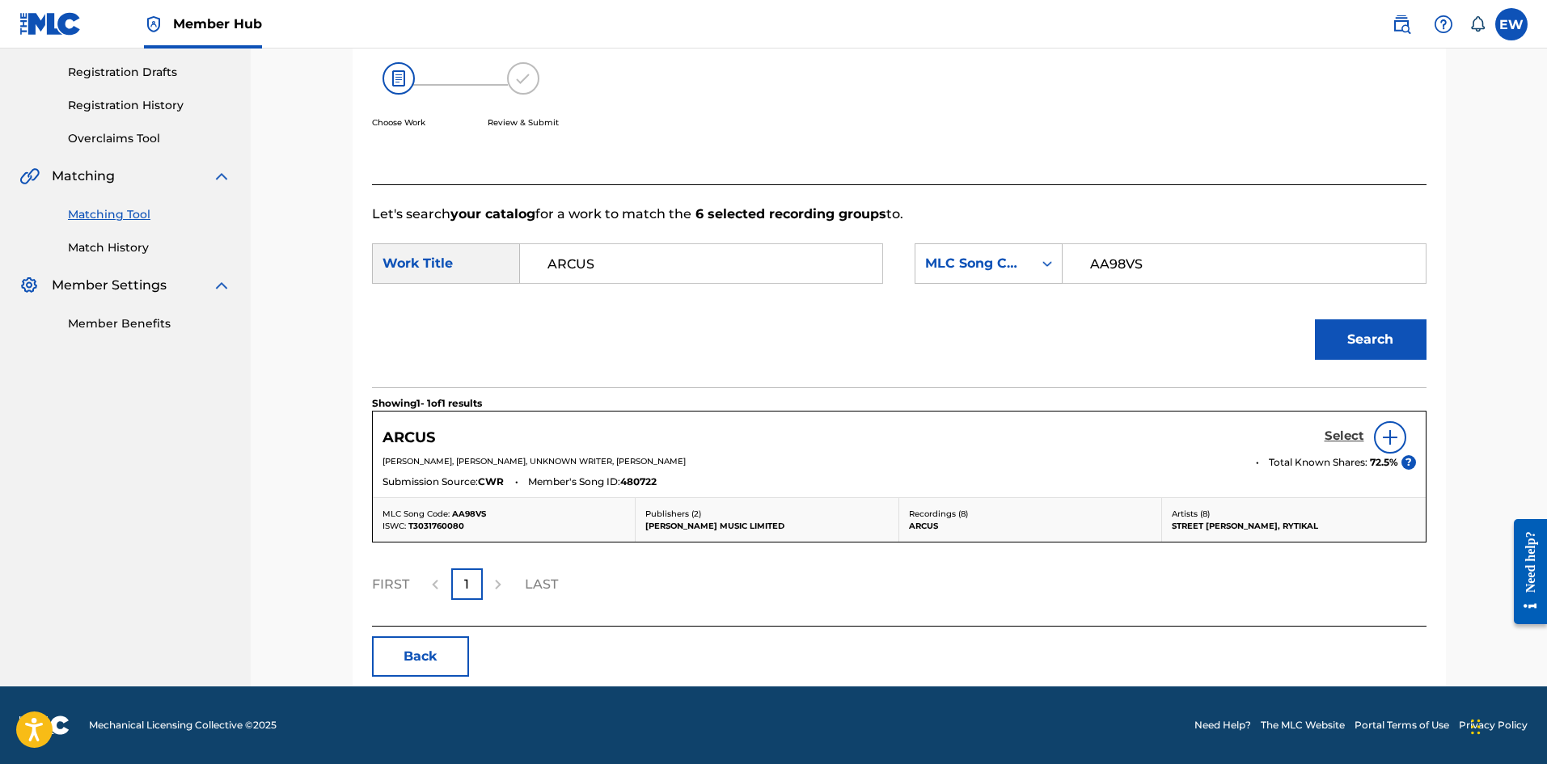
click at [1339, 433] on h5 "Select" at bounding box center [1345, 436] width 40 height 15
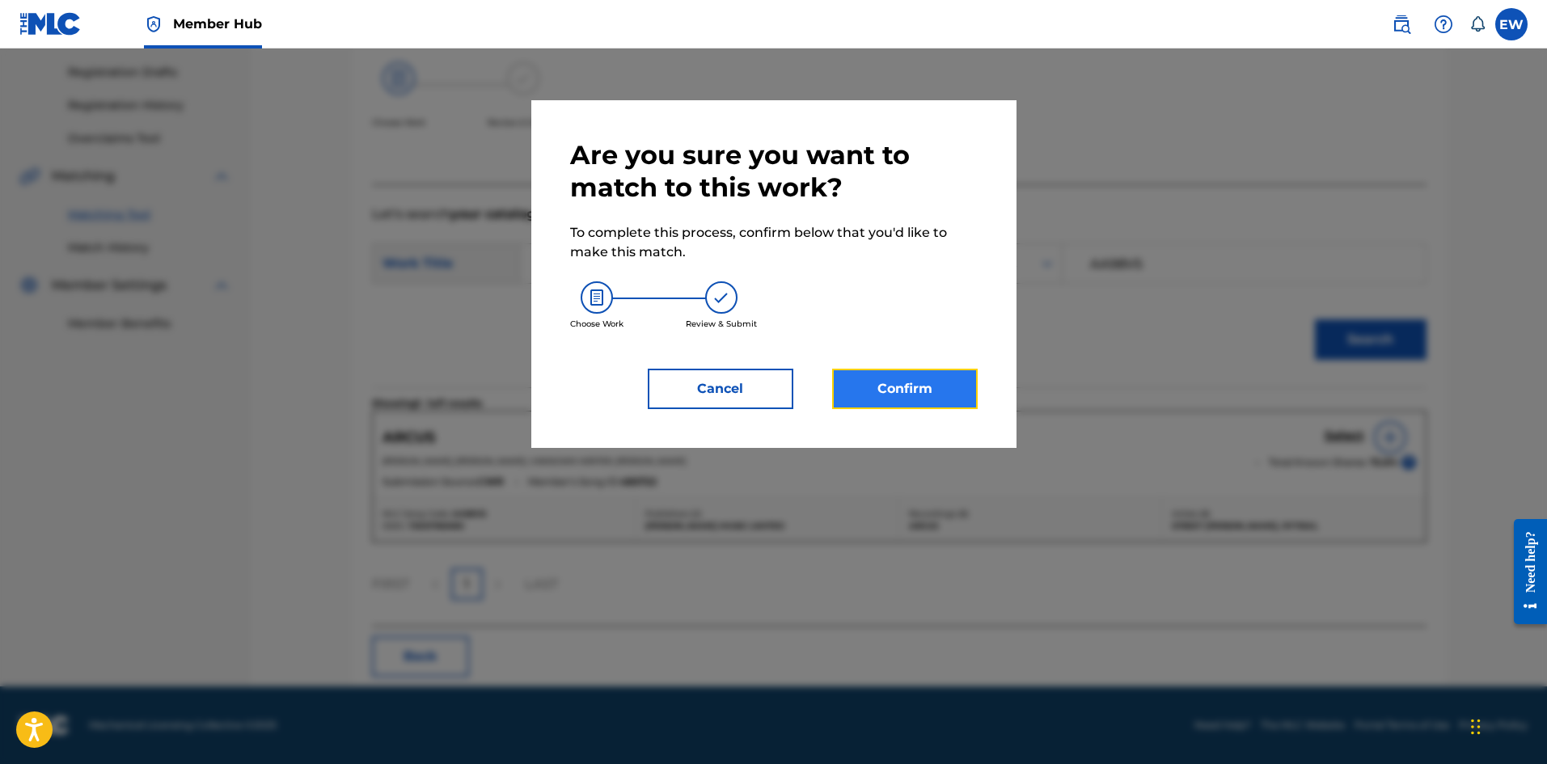
click at [922, 389] on button "Confirm" at bounding box center [905, 389] width 146 height 40
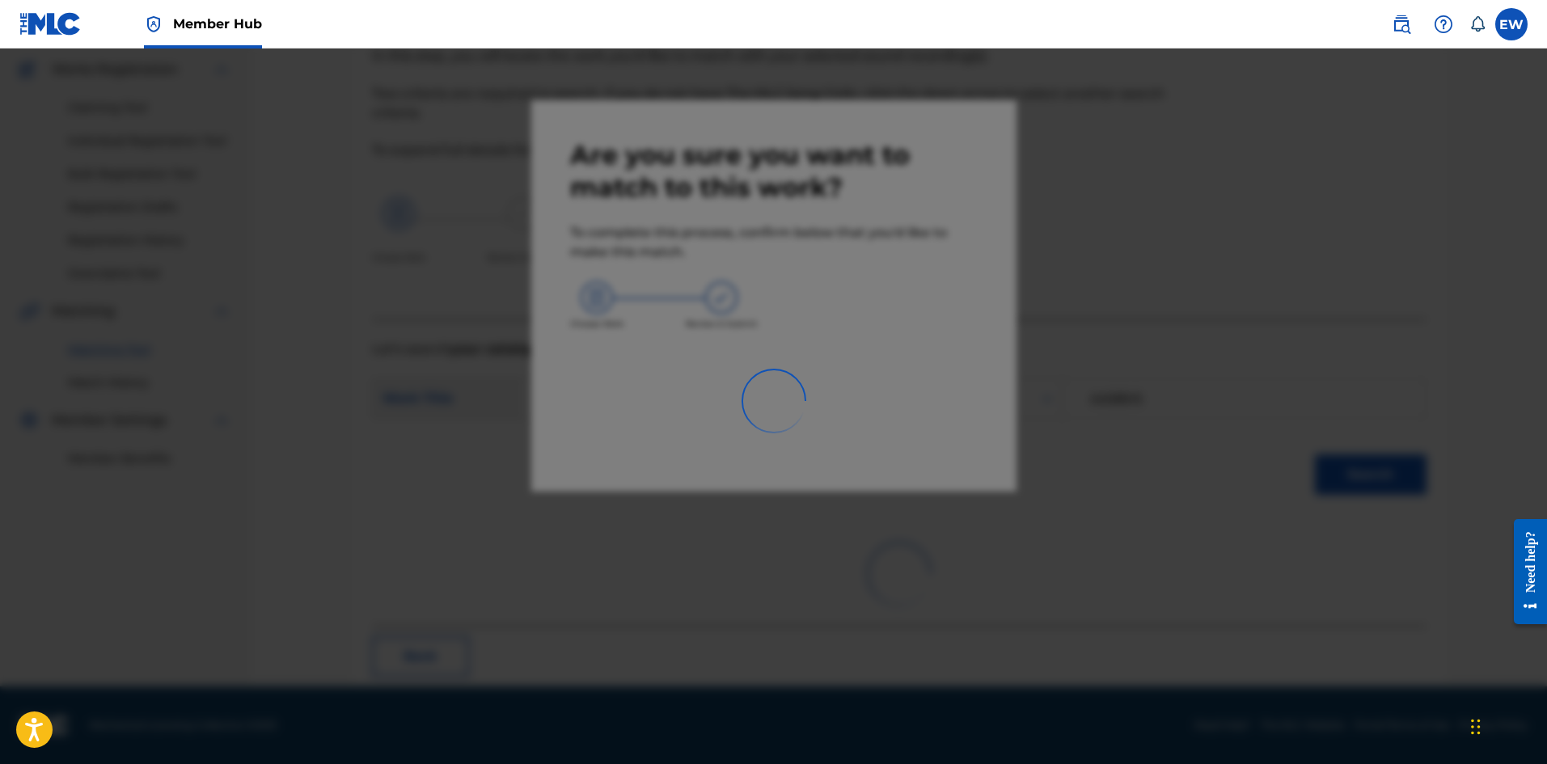
scroll to position [39, 0]
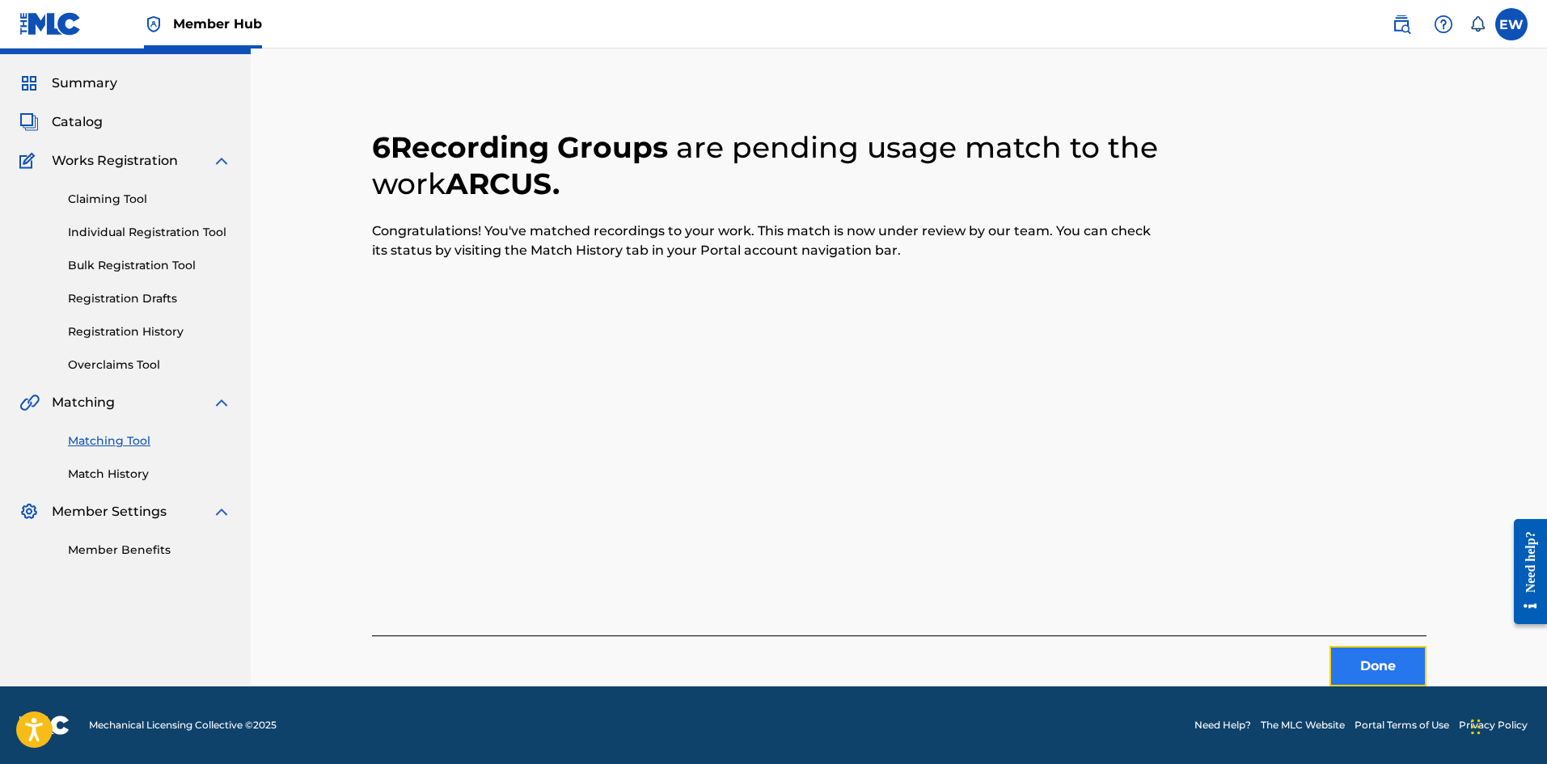
click at [1364, 670] on button "Done" at bounding box center [1378, 666] width 97 height 40
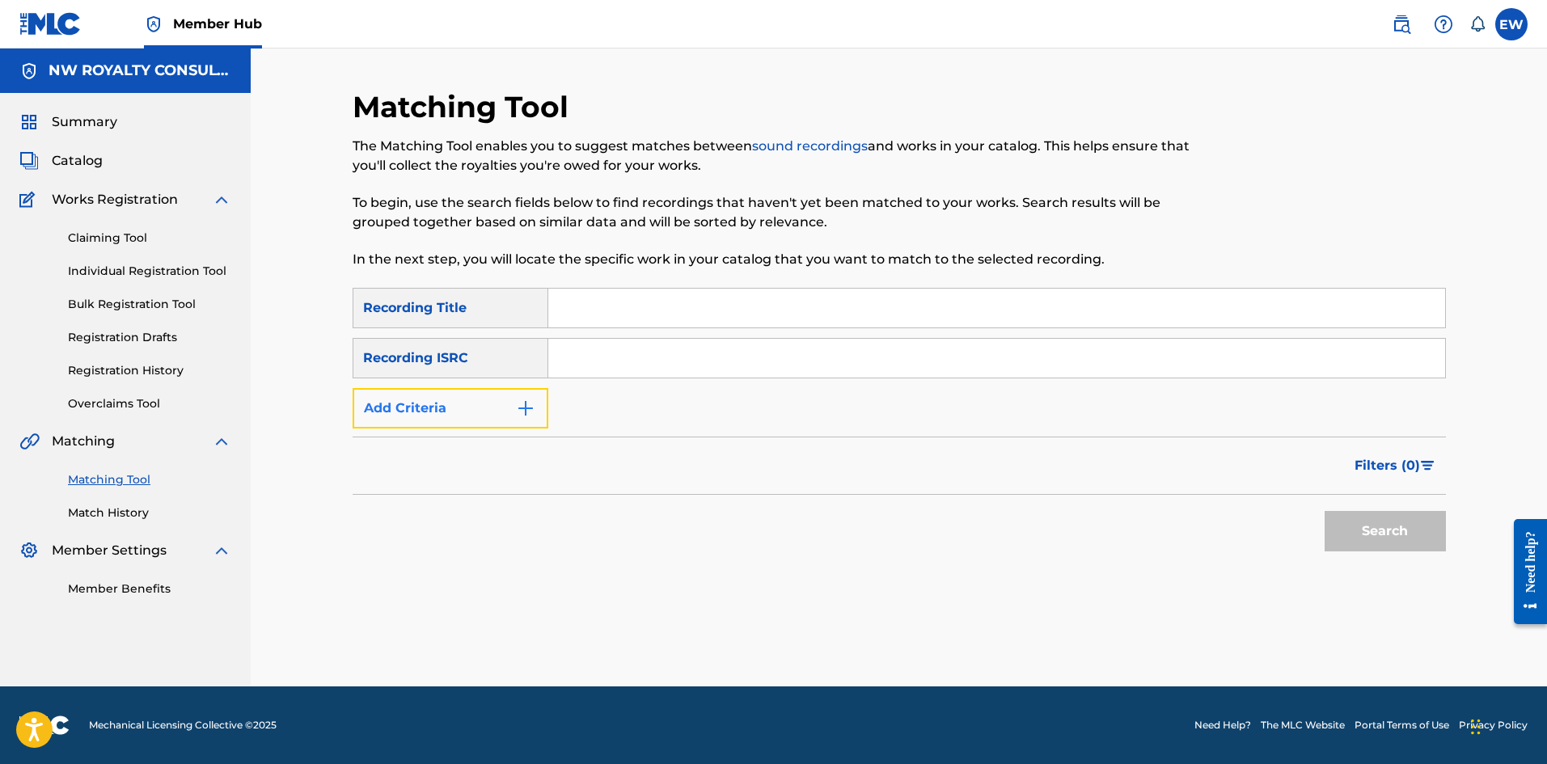
click at [489, 400] on button "Add Criteria" at bounding box center [451, 408] width 196 height 40
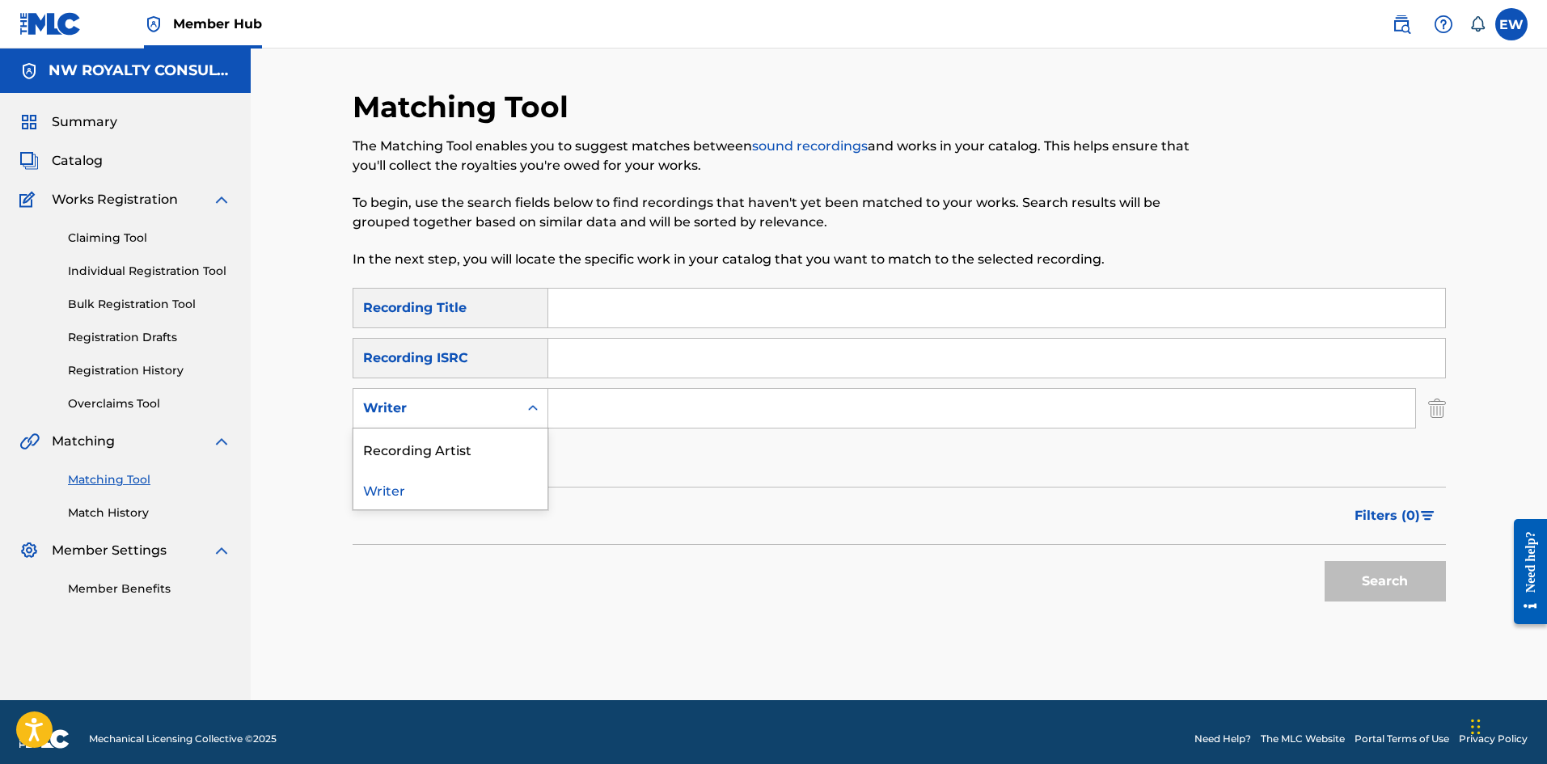
click at [476, 408] on div "Writer" at bounding box center [436, 408] width 146 height 19
drag, startPoint x: 471, startPoint y: 448, endPoint x: 517, endPoint y: 430, distance: 48.7
click at [473, 447] on div "Recording Artist" at bounding box center [450, 449] width 194 height 40
click at [590, 412] on input "Search Form" at bounding box center [981, 408] width 867 height 39
paste input "ROMEICH RECORDS"
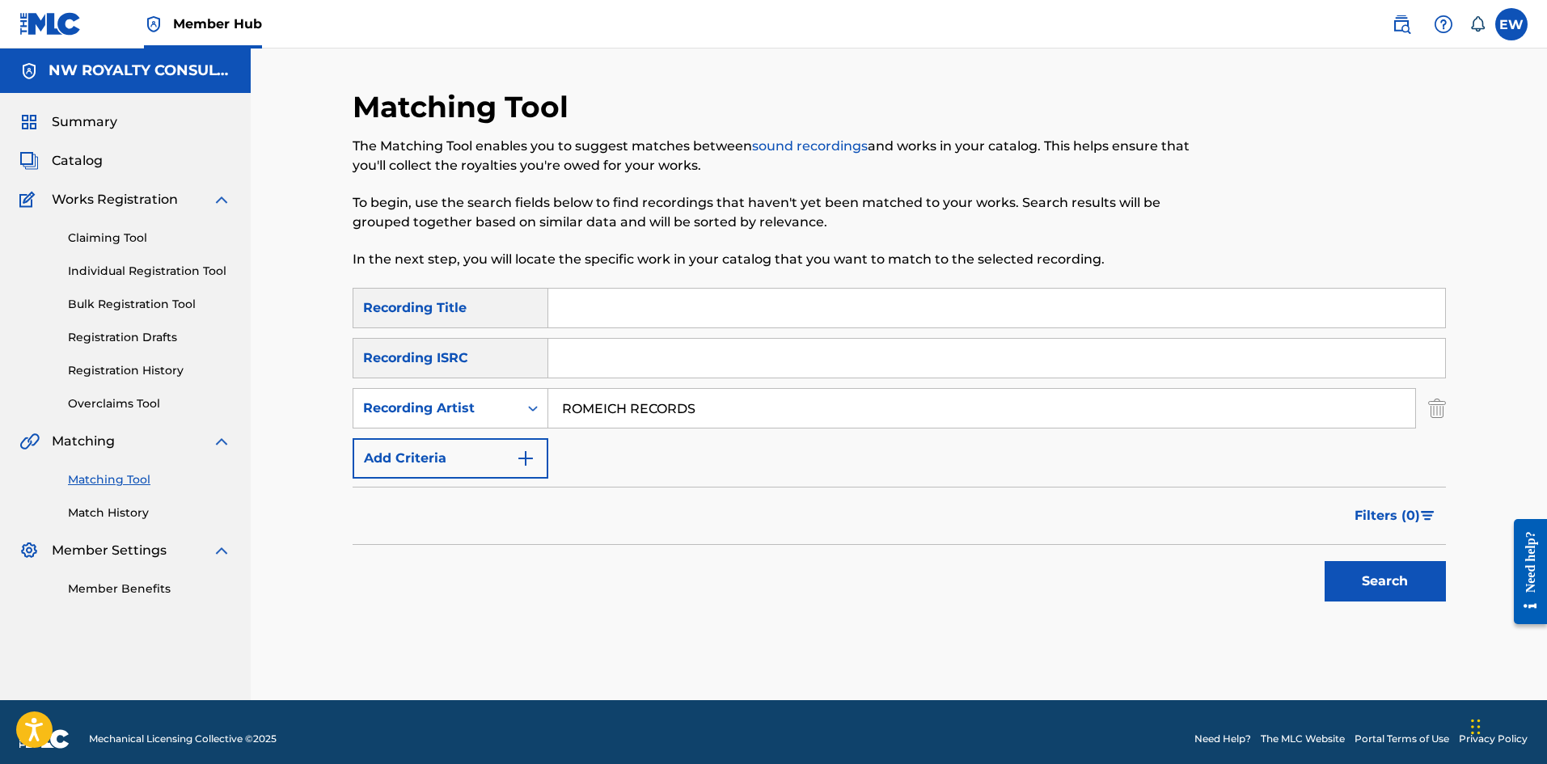
type input "ROMEICH RECORDS"
drag, startPoint x: 581, startPoint y: 294, endPoint x: 557, endPoint y: 310, distance: 28.0
click at [577, 304] on input "Search Form" at bounding box center [996, 308] width 897 height 39
paste input "ARMAGIDDION RIDDIM INSTRUMENTAL"
type input "ARMAGIDDION RIDDIM INSTRUMENTAL"
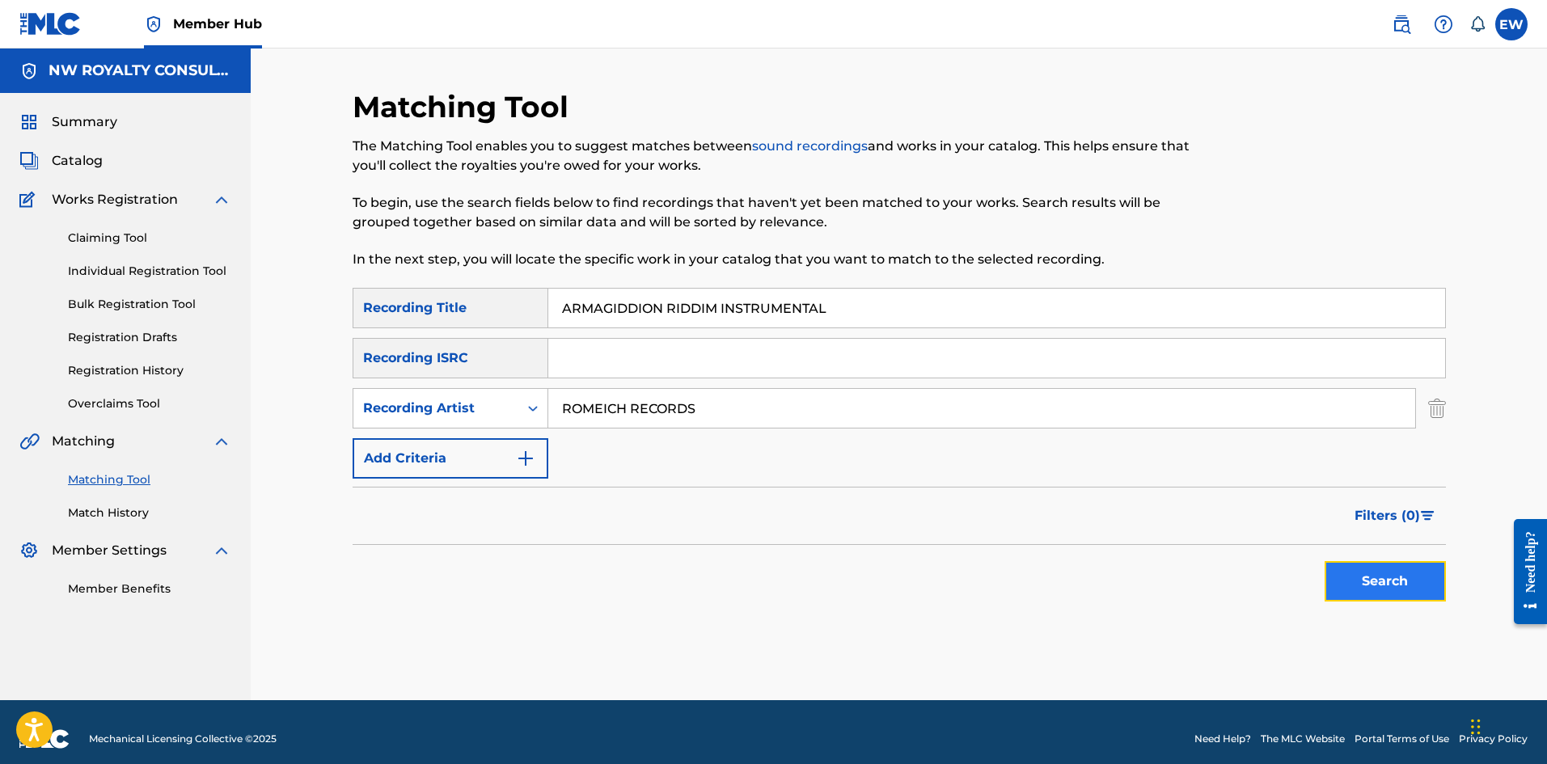
click at [1358, 571] on button "Search" at bounding box center [1385, 581] width 121 height 40
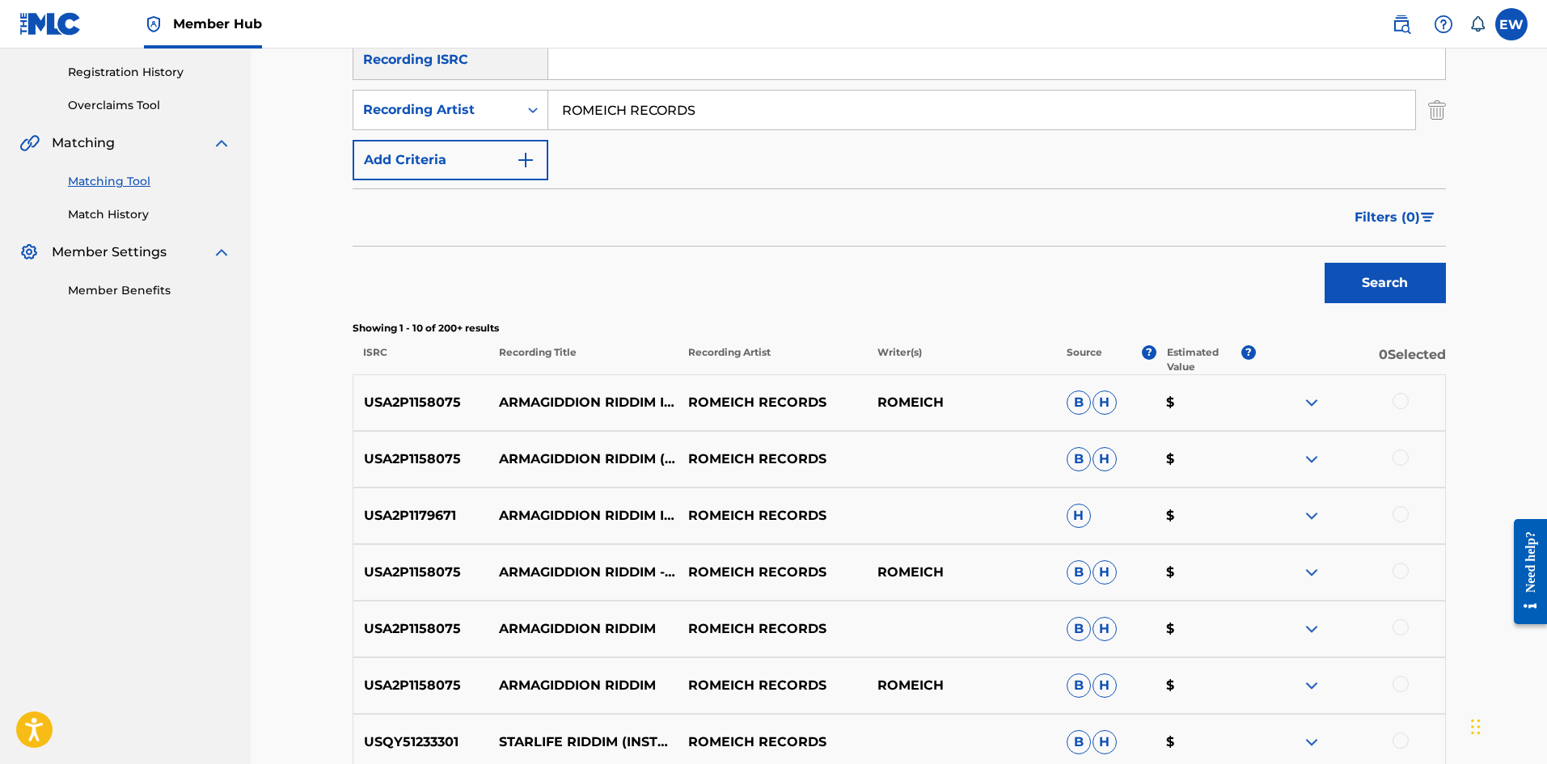
scroll to position [323, 0]
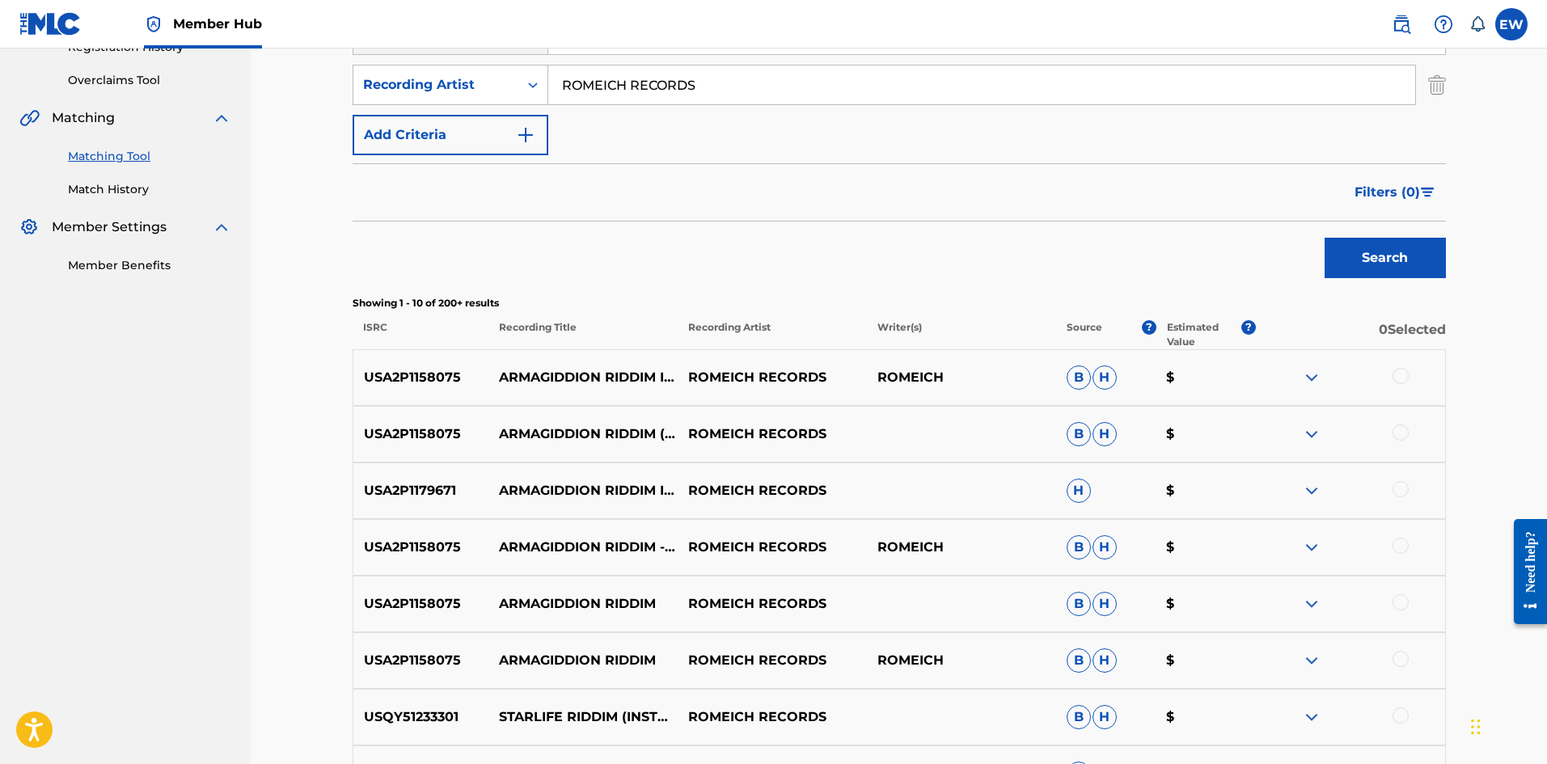
click at [1407, 380] on div at bounding box center [1401, 376] width 16 height 16
click at [1401, 429] on div at bounding box center [1401, 433] width 16 height 16
click at [1400, 488] on div at bounding box center [1401, 489] width 16 height 16
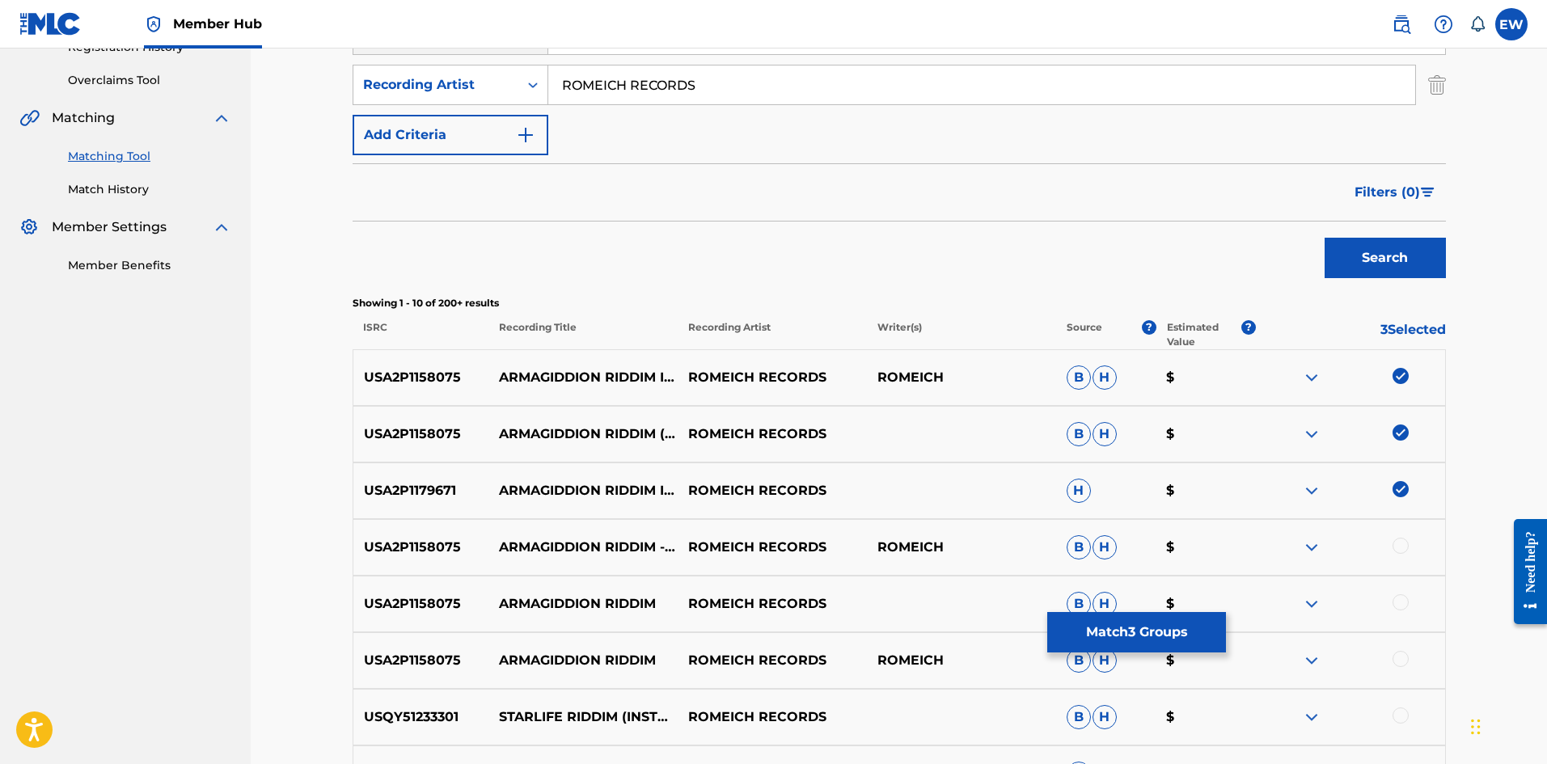
click at [1406, 544] on div at bounding box center [1401, 546] width 16 height 16
click at [1407, 601] on div at bounding box center [1401, 602] width 16 height 16
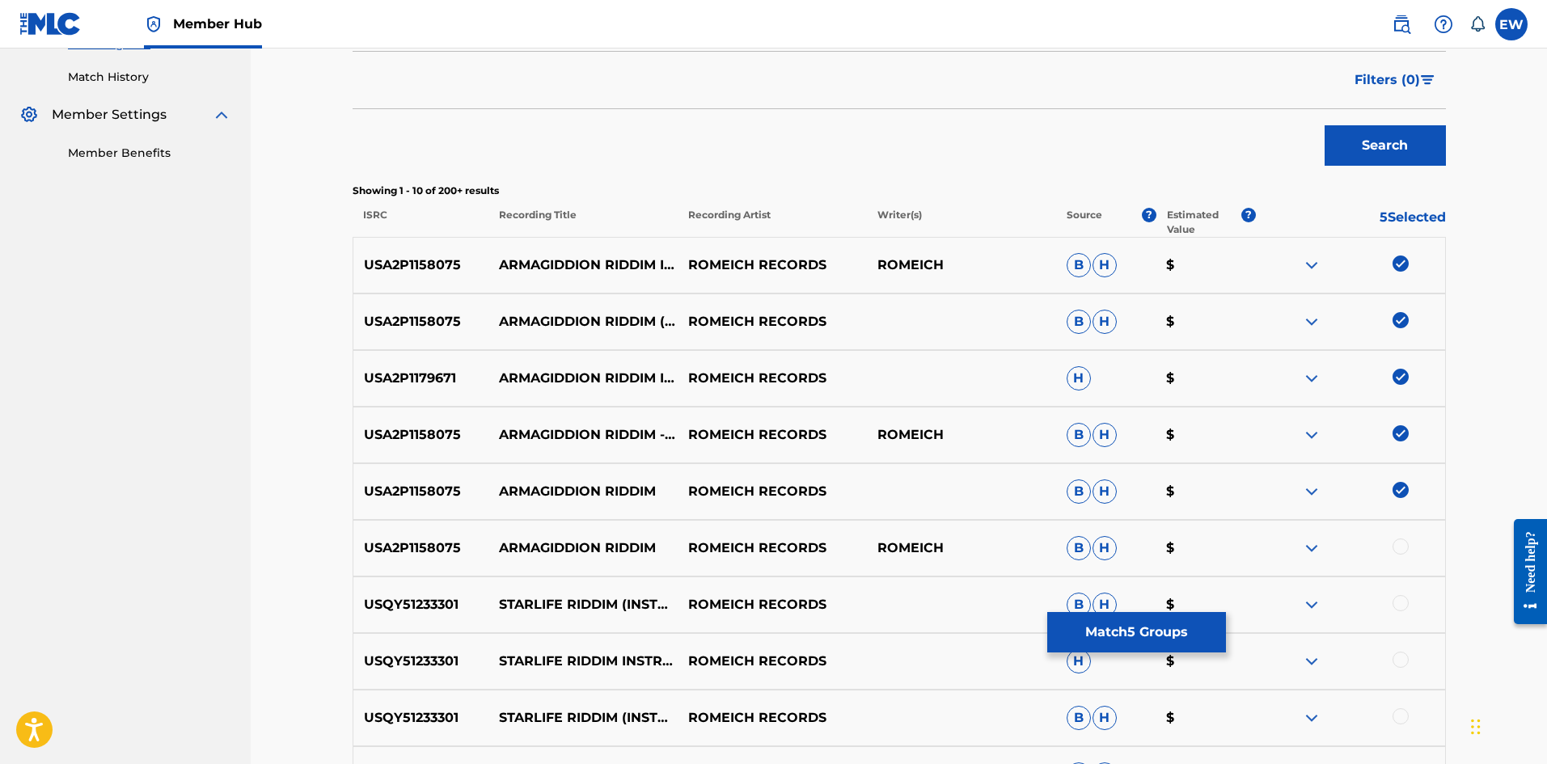
scroll to position [485, 0]
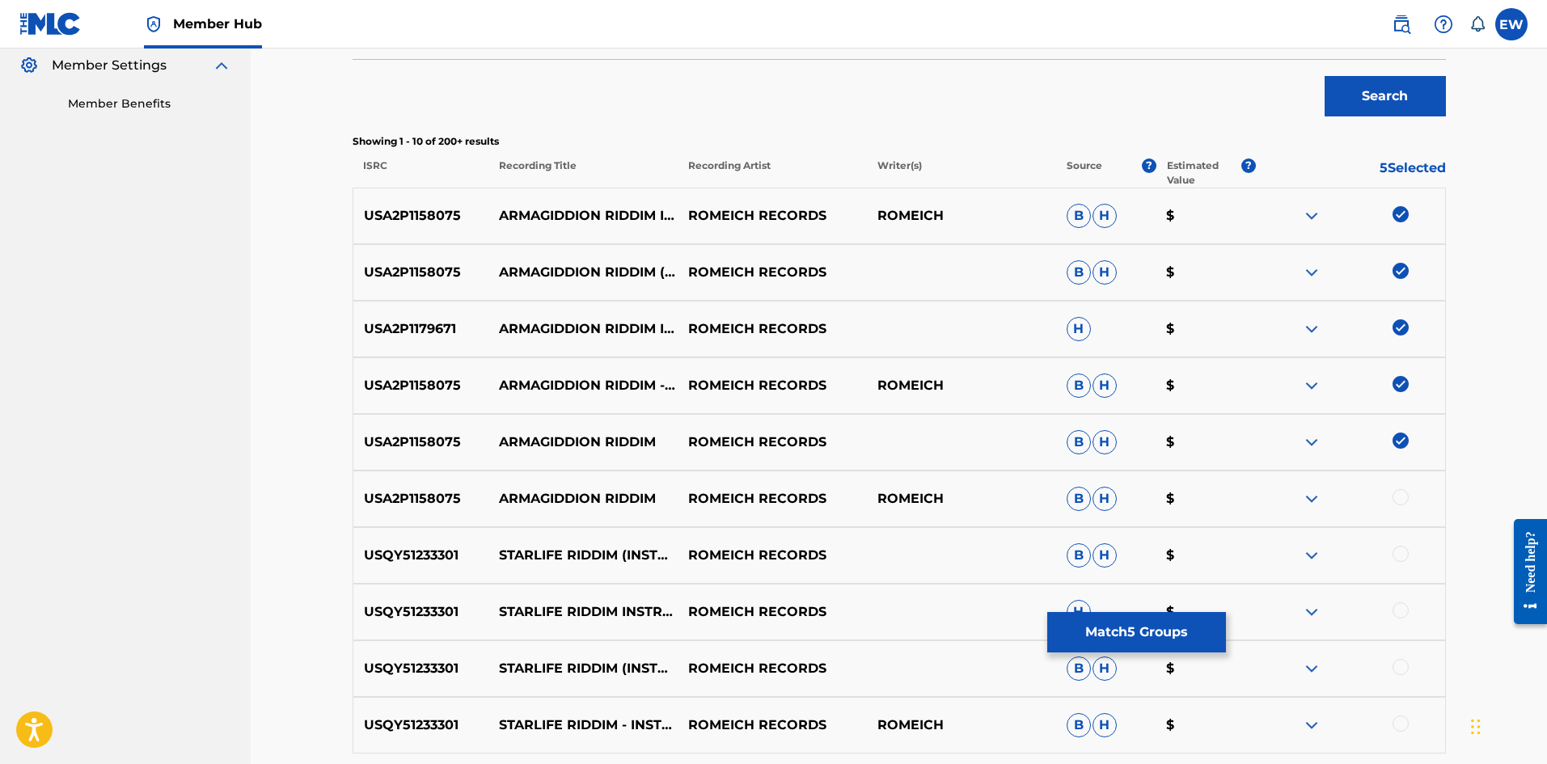
click at [1398, 501] on div at bounding box center [1401, 497] width 16 height 16
click at [1091, 624] on button "Match 6 Groups" at bounding box center [1136, 632] width 179 height 40
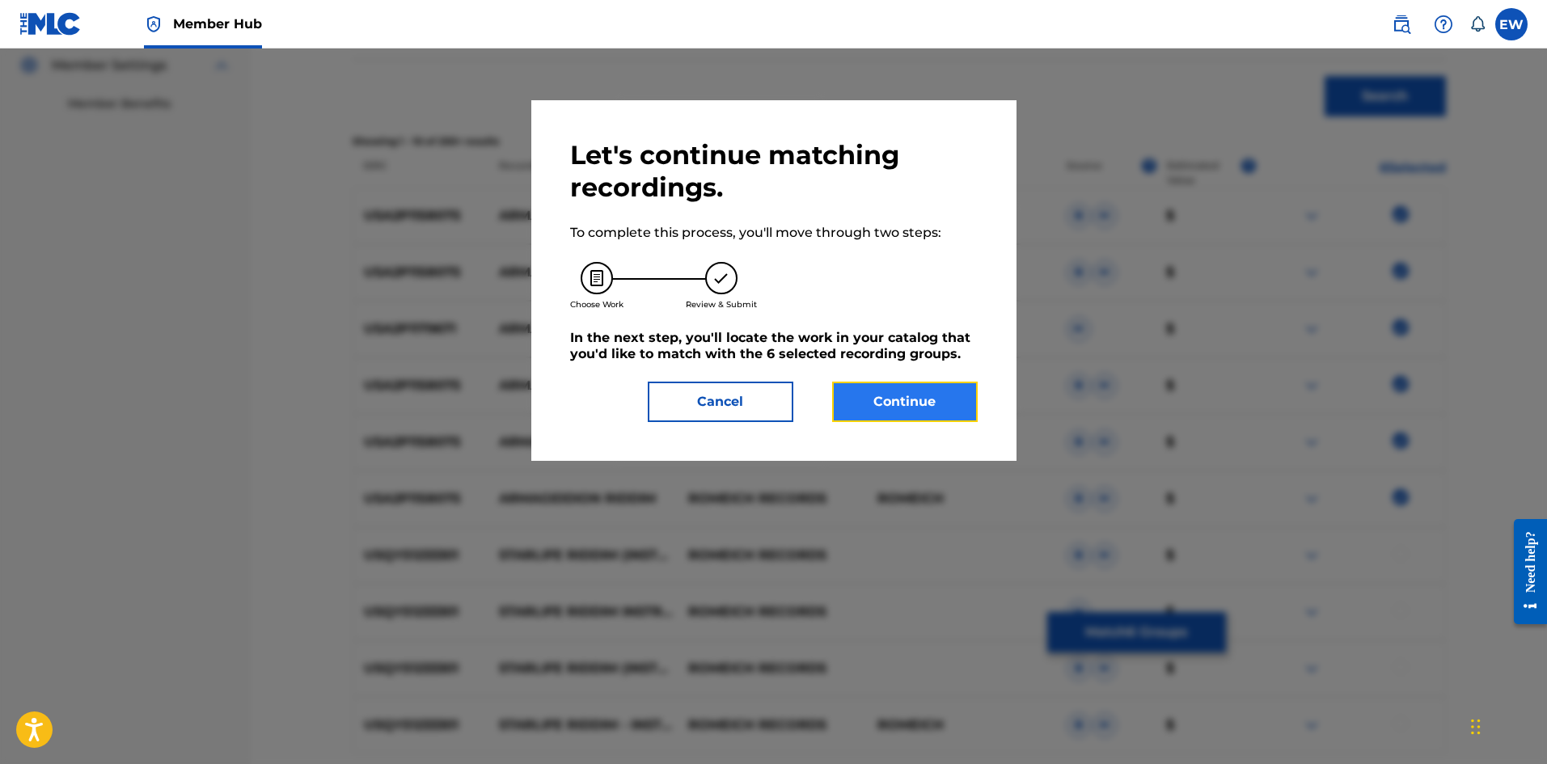
click at [899, 397] on button "Continue" at bounding box center [905, 402] width 146 height 40
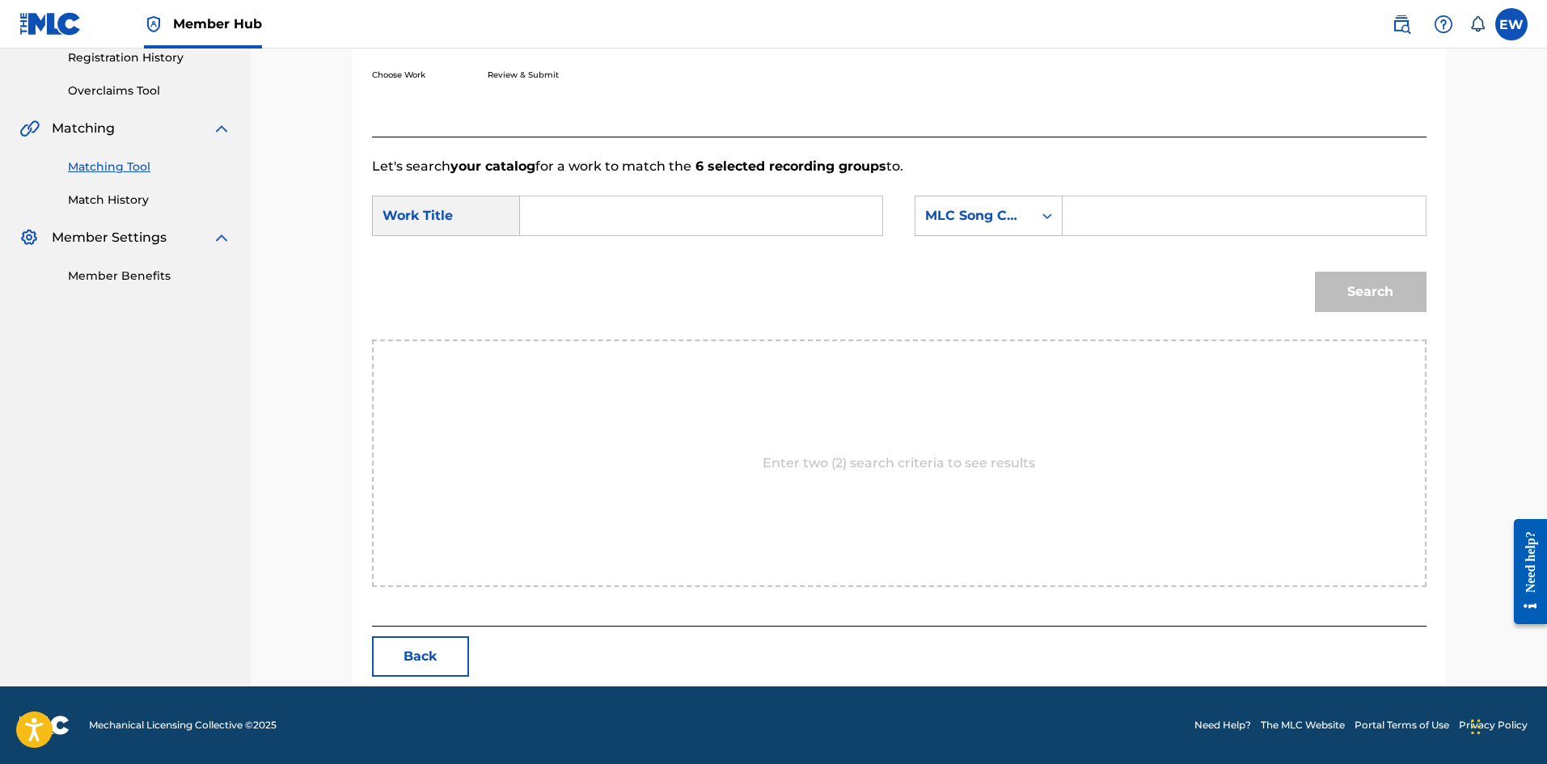
scroll to position [313, 0]
click at [622, 234] on input "Search Form" at bounding box center [701, 216] width 335 height 39
paste input "ARMAGIDDION RIDDIM INSTRUMENTAL"
type input "ARMAGIDDION RIDDIM INSTRUMENTAL"
click at [1216, 209] on input "Search Form" at bounding box center [1243, 216] width 335 height 39
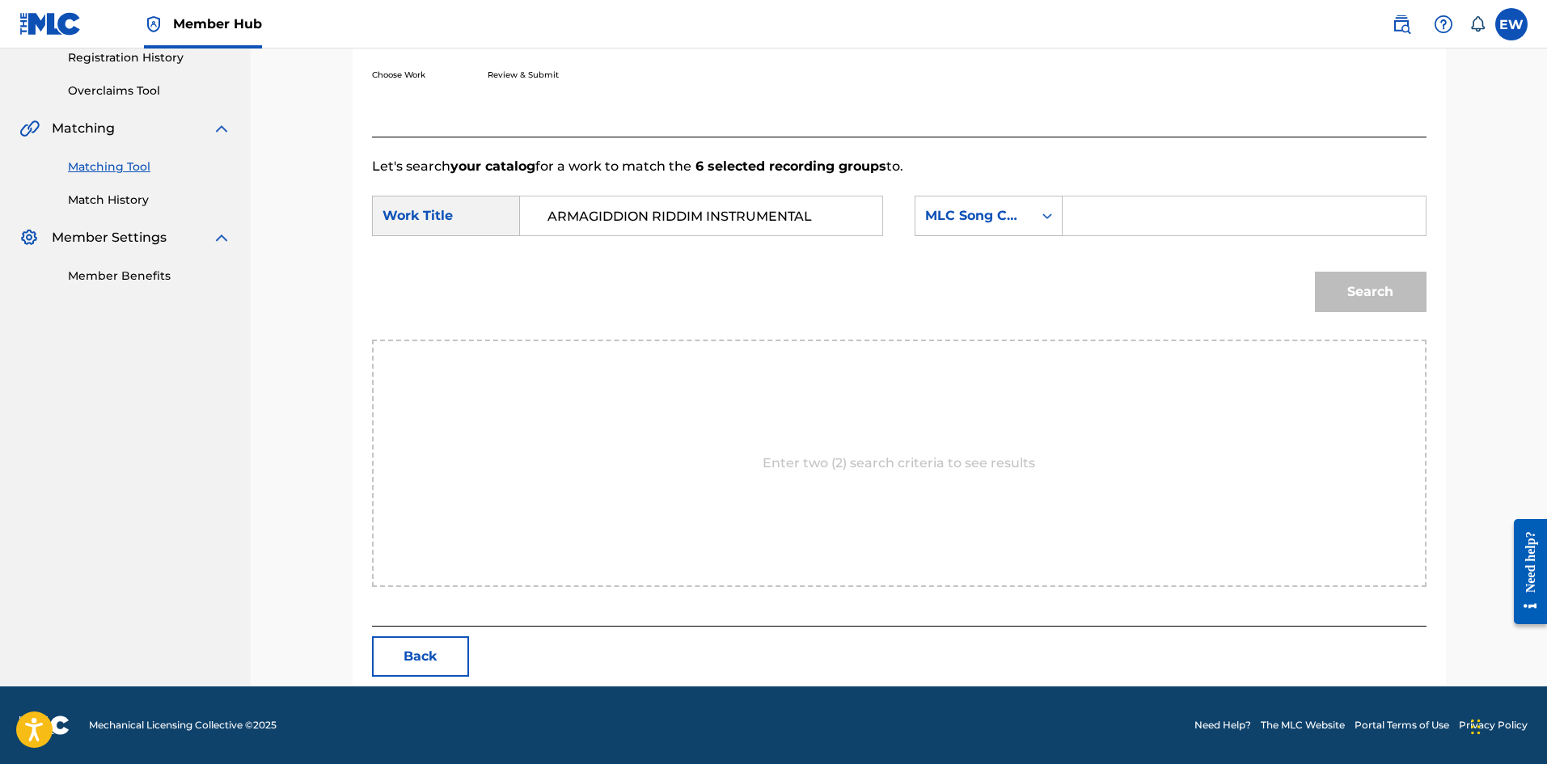
paste input "AA6T1O"
type input "AA6T1O"
drag, startPoint x: 1402, startPoint y: 294, endPoint x: 1294, endPoint y: 273, distance: 110.2
click at [1401, 291] on button "Search" at bounding box center [1371, 292] width 112 height 40
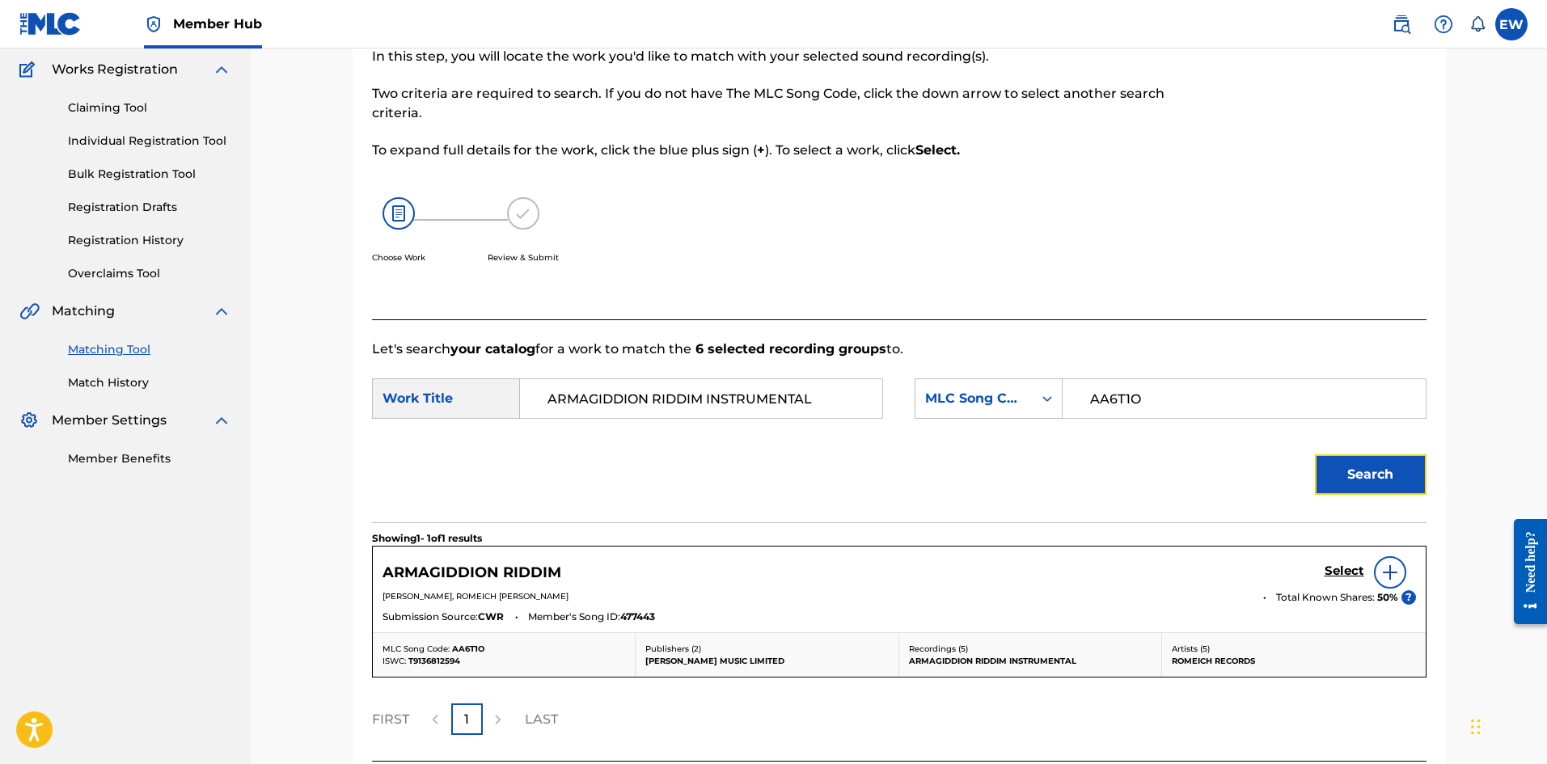
scroll to position [265, 0]
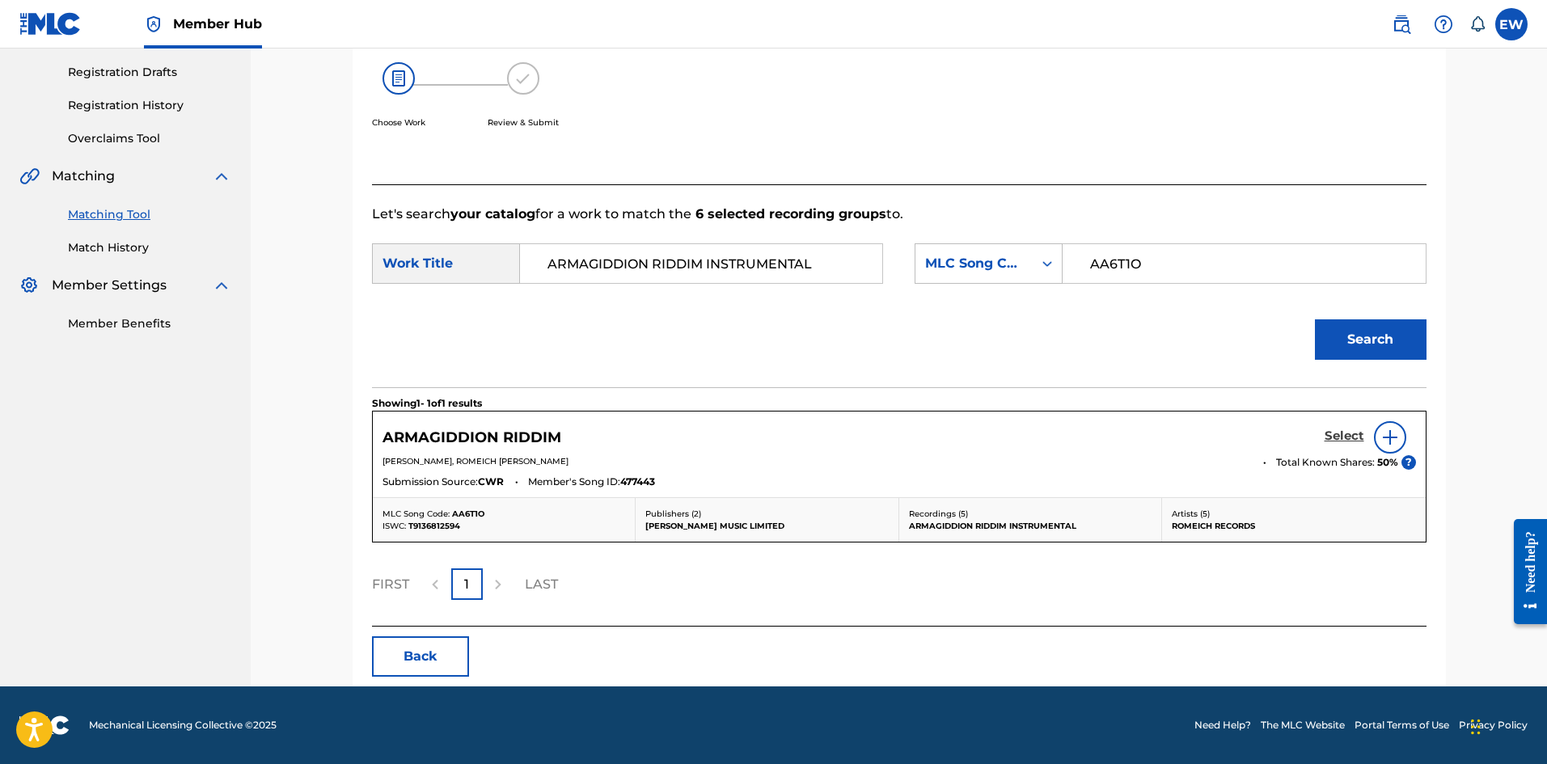
click at [1335, 432] on h5 "Select" at bounding box center [1345, 436] width 40 height 15
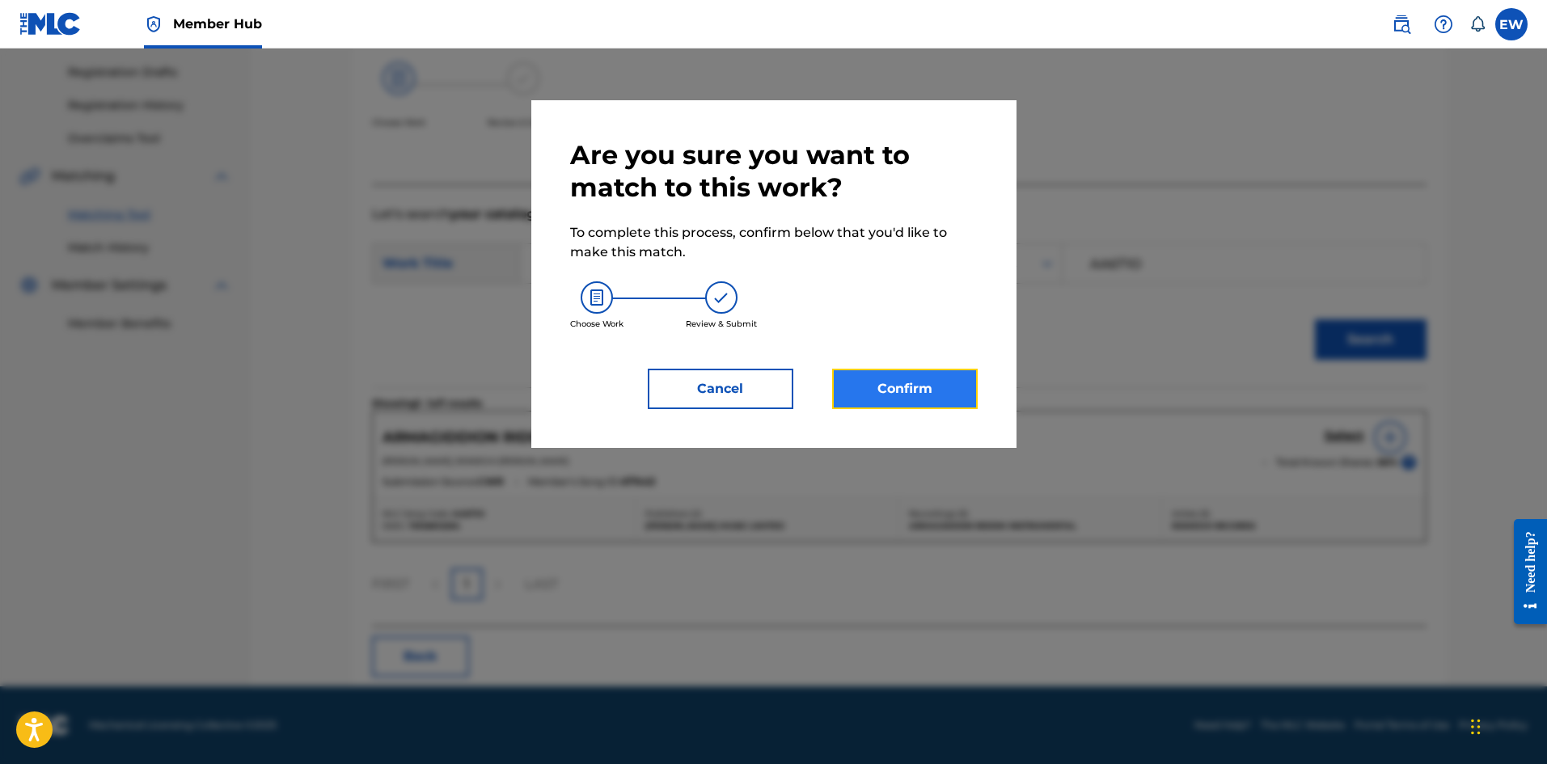
click at [924, 376] on button "Confirm" at bounding box center [905, 389] width 146 height 40
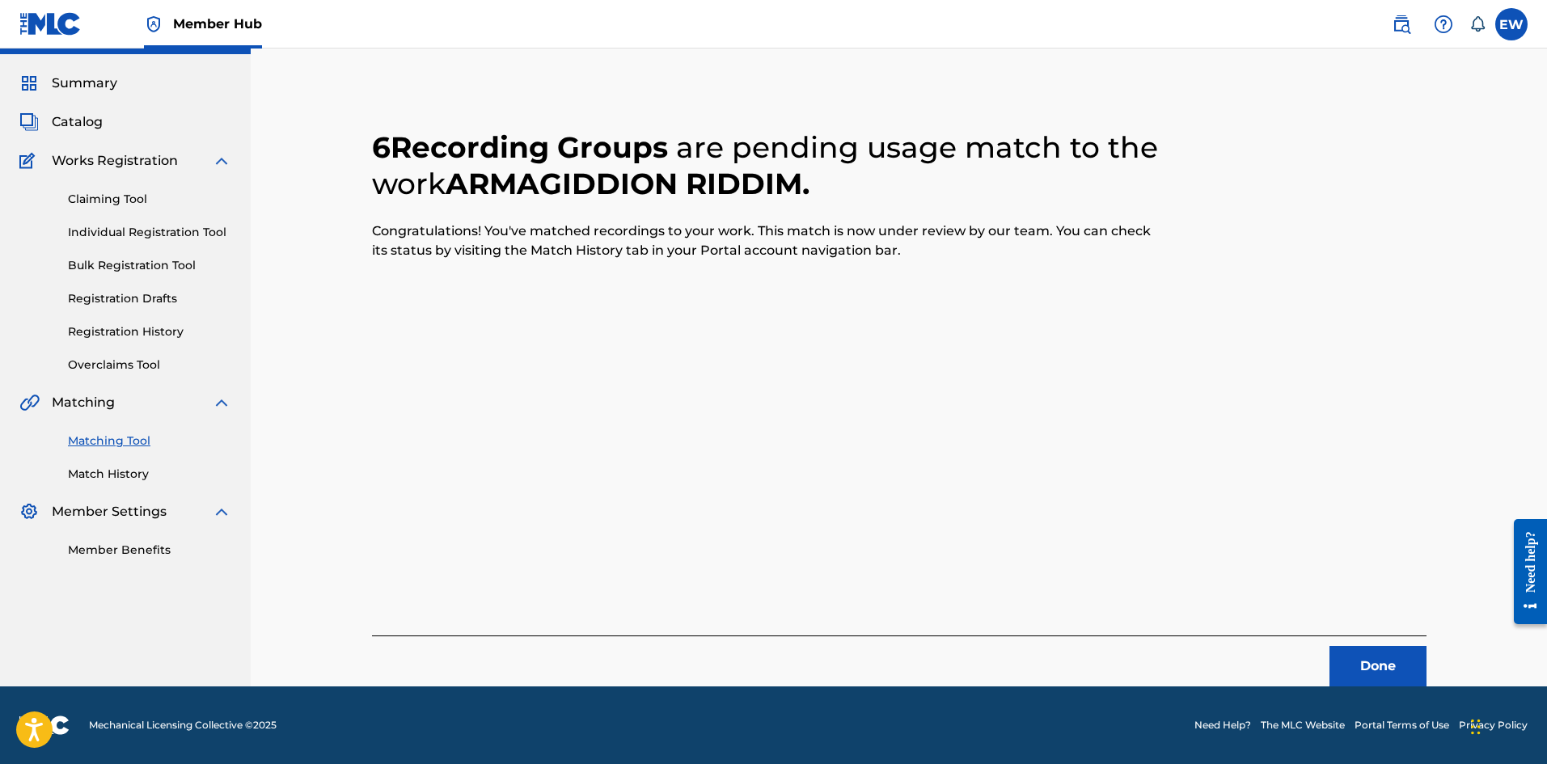
scroll to position [39, 0]
drag, startPoint x: 1389, startPoint y: 662, endPoint x: 1509, endPoint y: 657, distance: 120.6
click at [1390, 662] on button "Done" at bounding box center [1378, 666] width 97 height 40
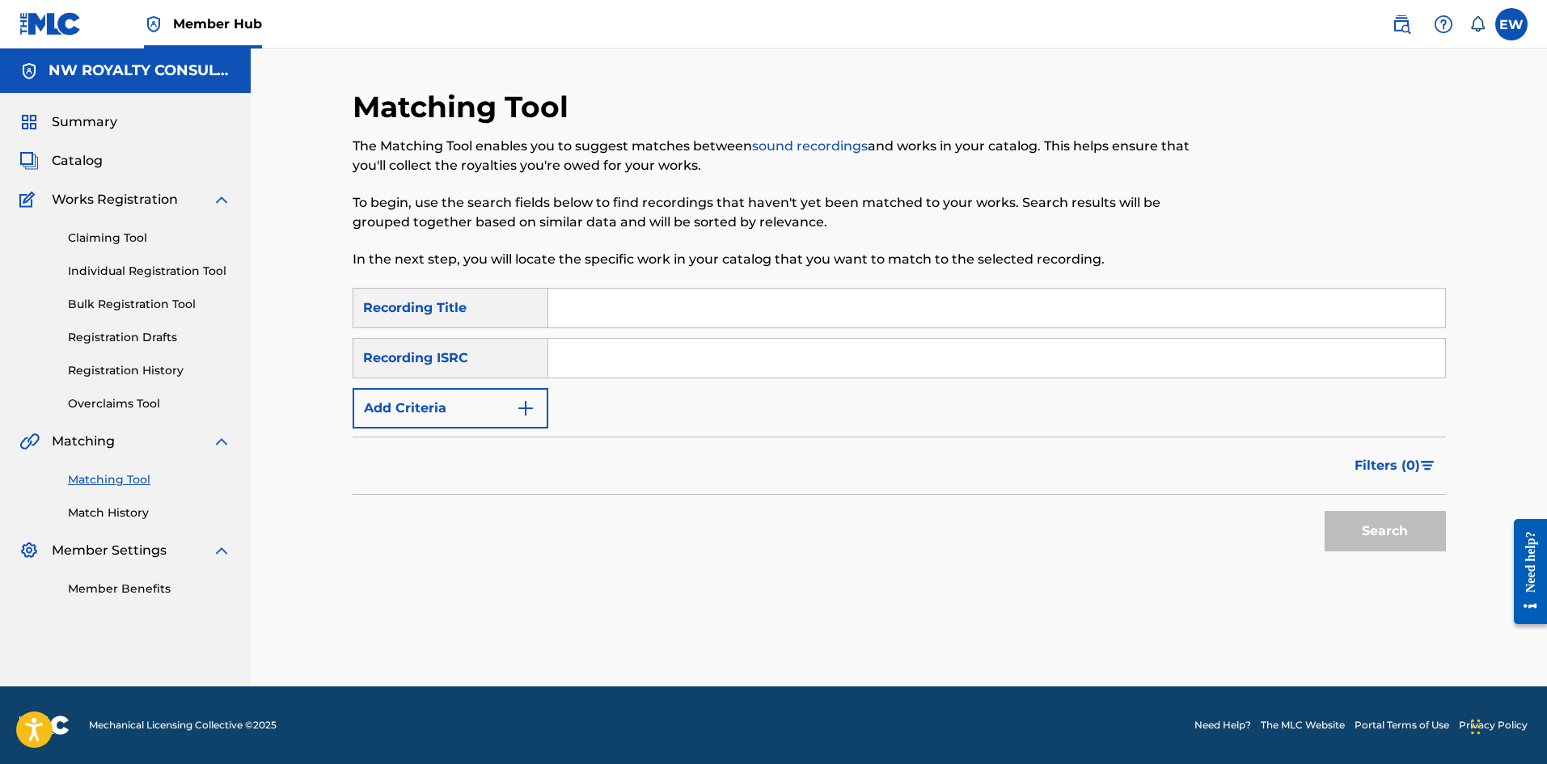
scroll to position [0, 0]
click at [499, 404] on button "Add Criteria" at bounding box center [451, 408] width 196 height 40
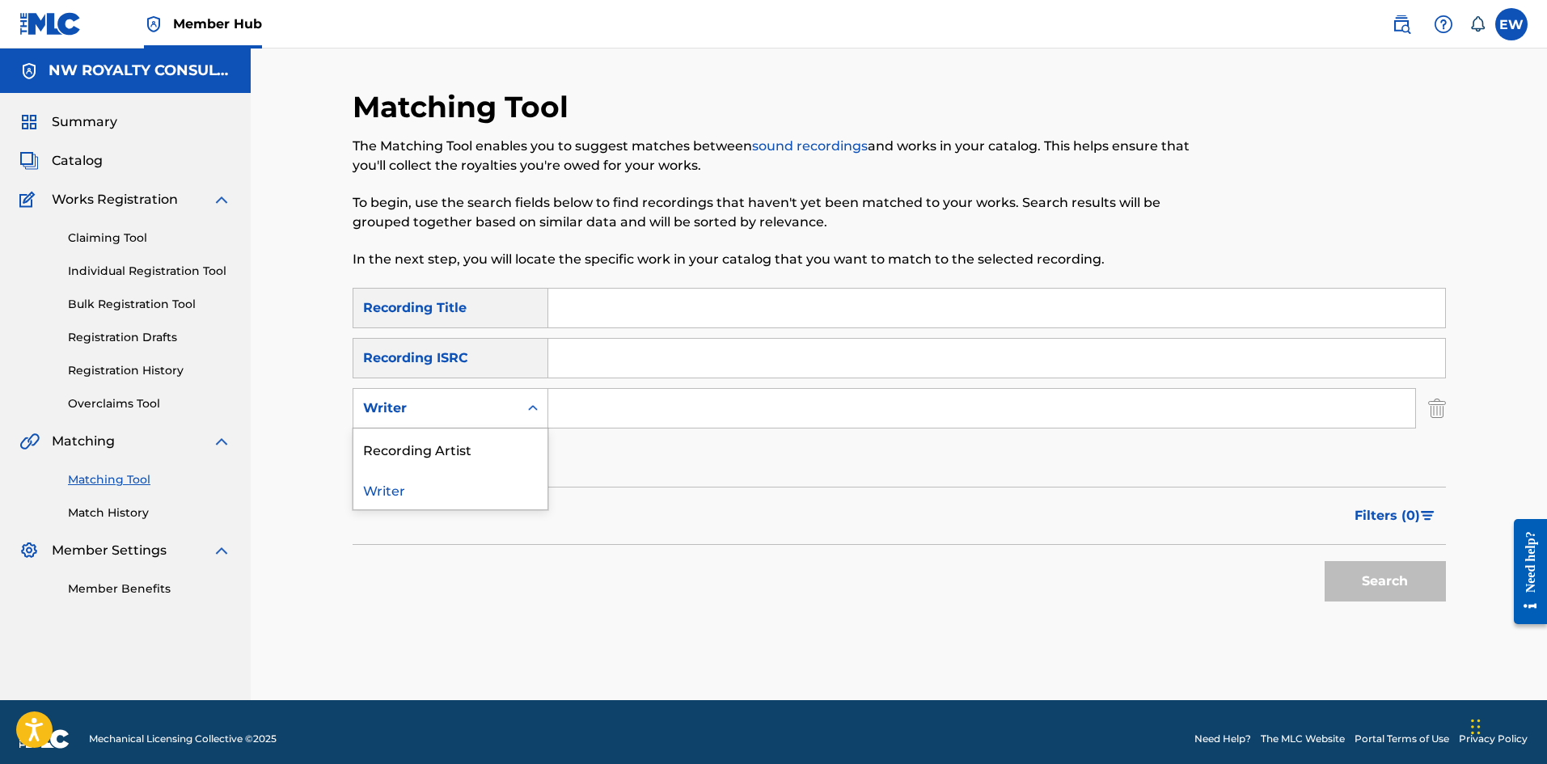
click at [449, 404] on div "Writer" at bounding box center [436, 408] width 146 height 19
drag, startPoint x: 425, startPoint y: 444, endPoint x: 447, endPoint y: 438, distance: 23.3
click at [433, 444] on div "Recording Artist" at bounding box center [450, 449] width 194 height 40
click at [649, 410] on input "Search Form" at bounding box center [981, 408] width 867 height 39
paste input "TARRUS RILEY"
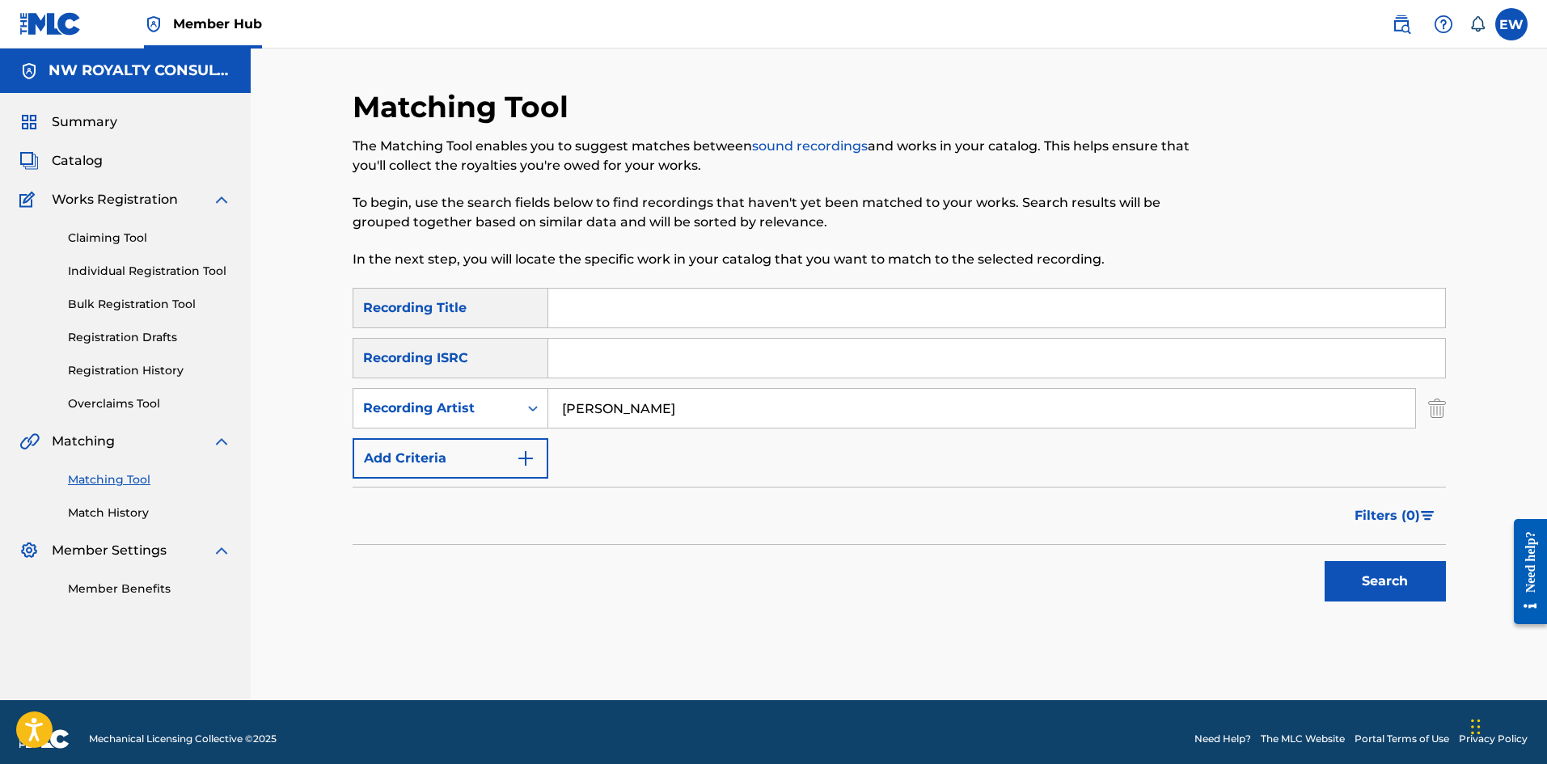
type input "TARRUS RILEY"
click at [663, 303] on input "Search Form" at bounding box center [996, 308] width 897 height 39
paste input "ARMAGIDDION TIME A COME"
type input "ARMAGIDDION TIME A COME"
click at [1366, 571] on button "Search" at bounding box center [1385, 581] width 121 height 40
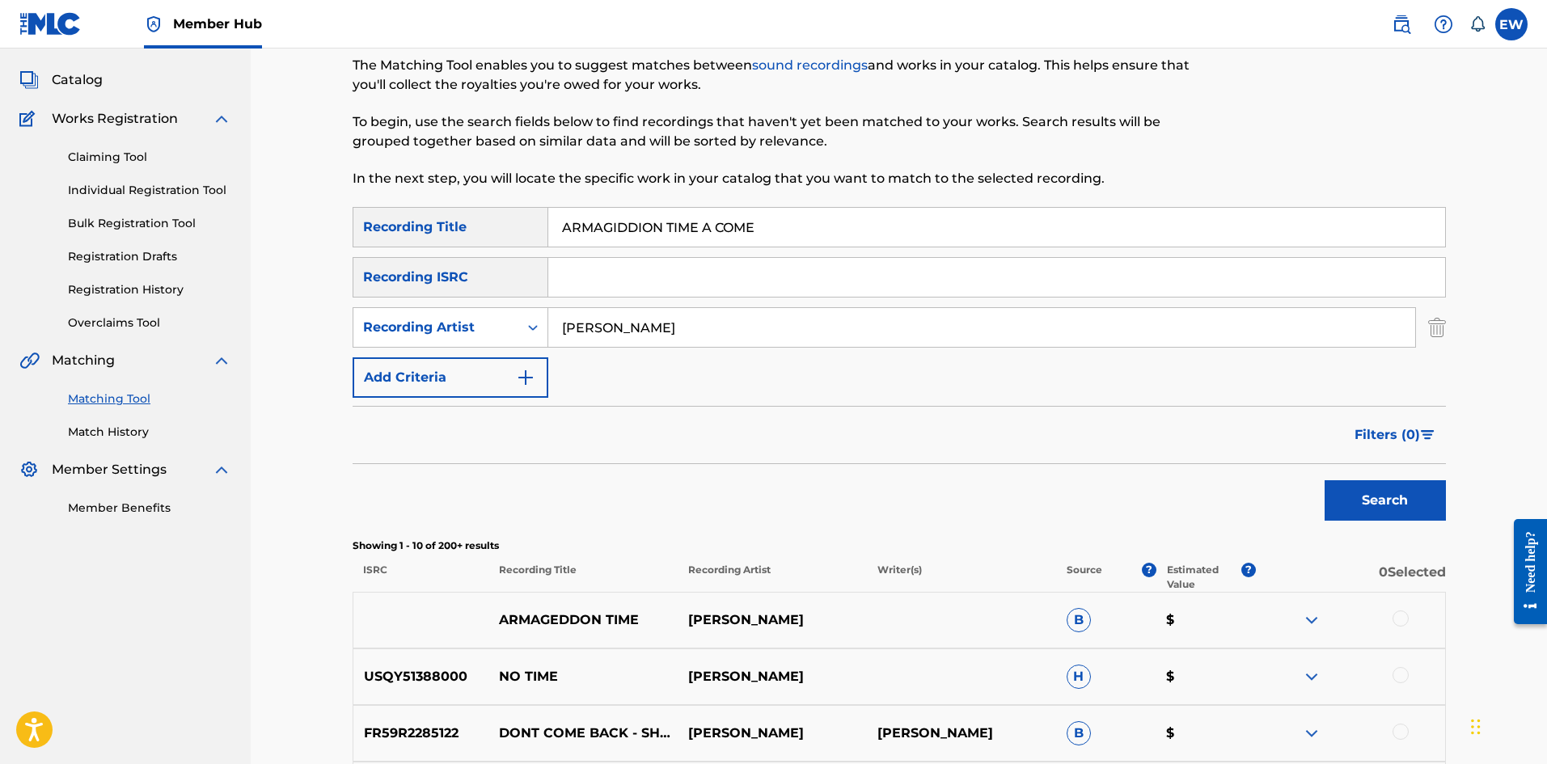
scroll to position [162, 0]
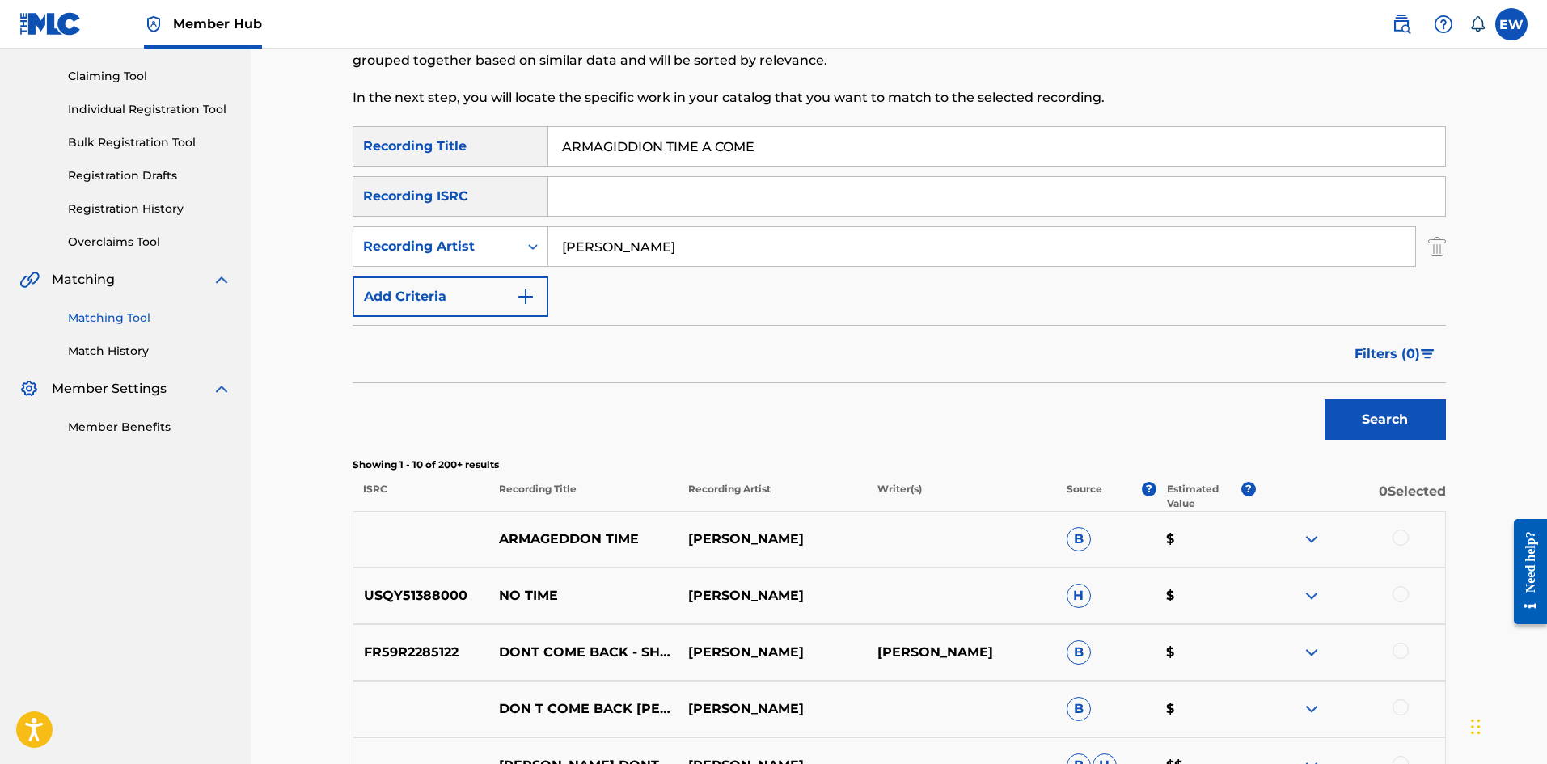
click at [1406, 538] on div at bounding box center [1401, 538] width 16 height 16
click at [1192, 618] on button "Match 1 Group" at bounding box center [1136, 632] width 179 height 40
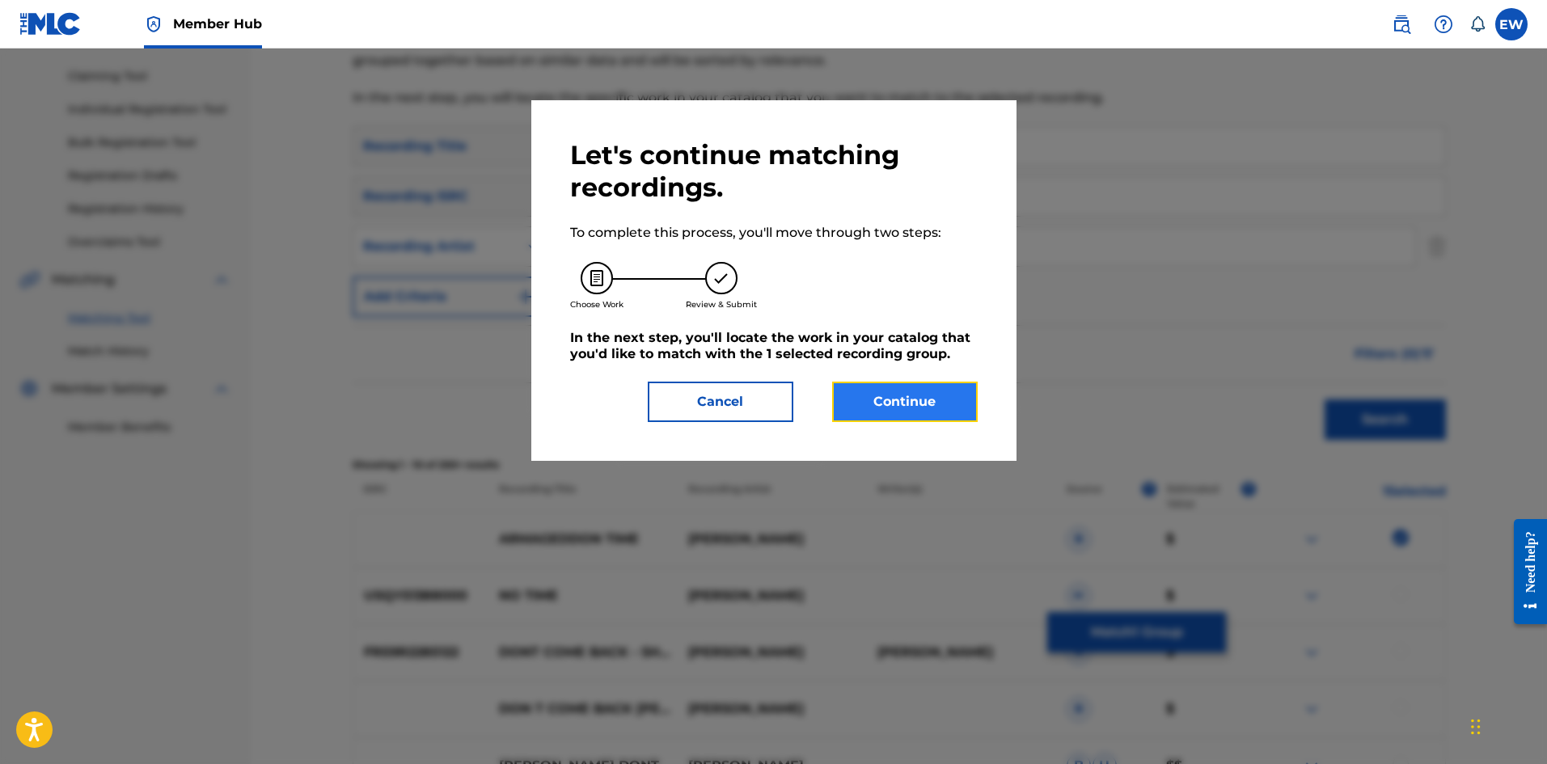
click at [910, 406] on button "Continue" at bounding box center [905, 402] width 146 height 40
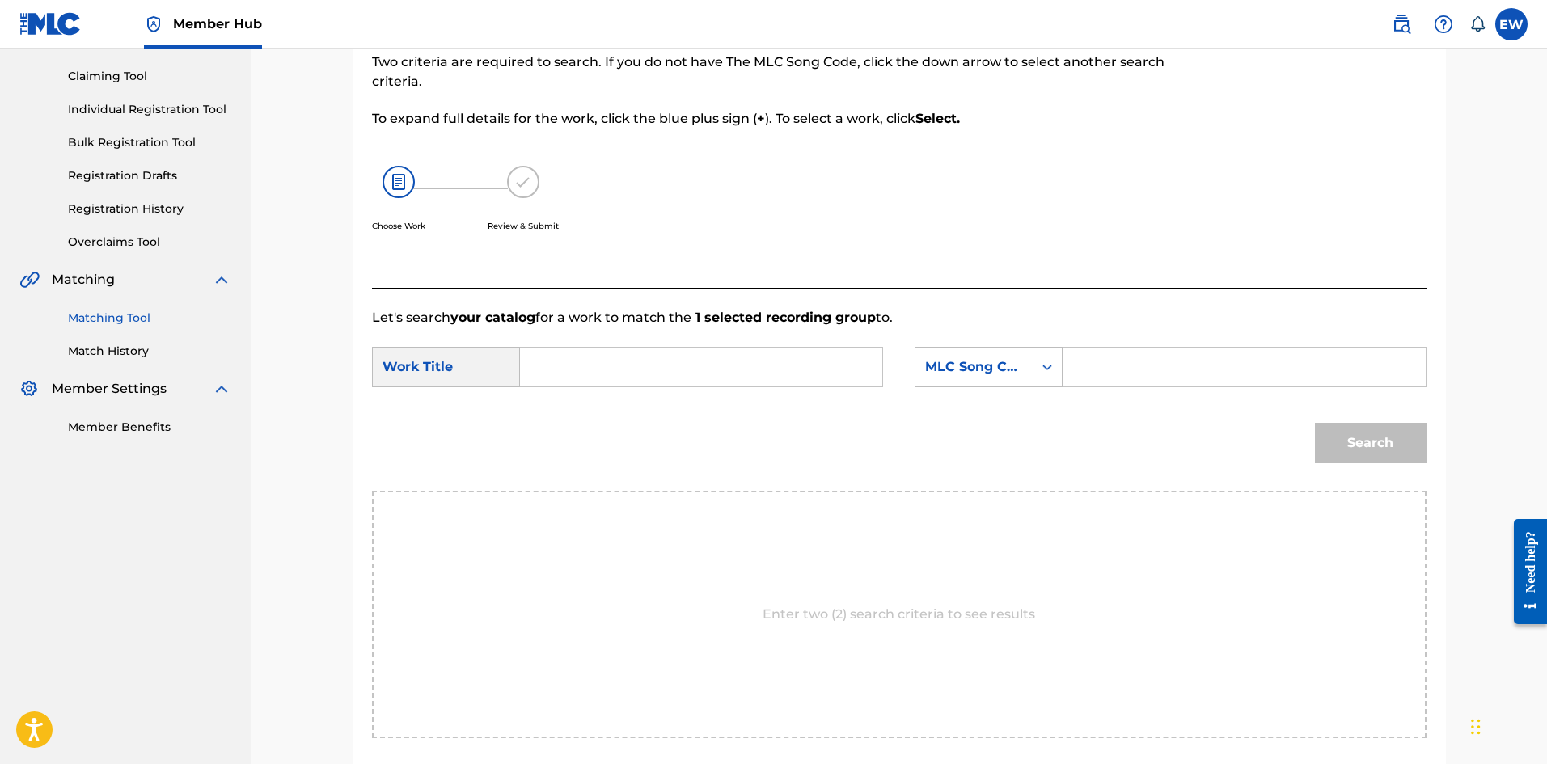
click at [641, 367] on input "Search Form" at bounding box center [701, 367] width 335 height 39
paste input "ARMAGIDDION TIME A COME"
type input "ARMAGIDDION TIME A COME"
drag, startPoint x: 1158, startPoint y: 370, endPoint x: 1133, endPoint y: 380, distance: 27.2
click at [1158, 370] on input "Search Form" at bounding box center [1243, 367] width 335 height 39
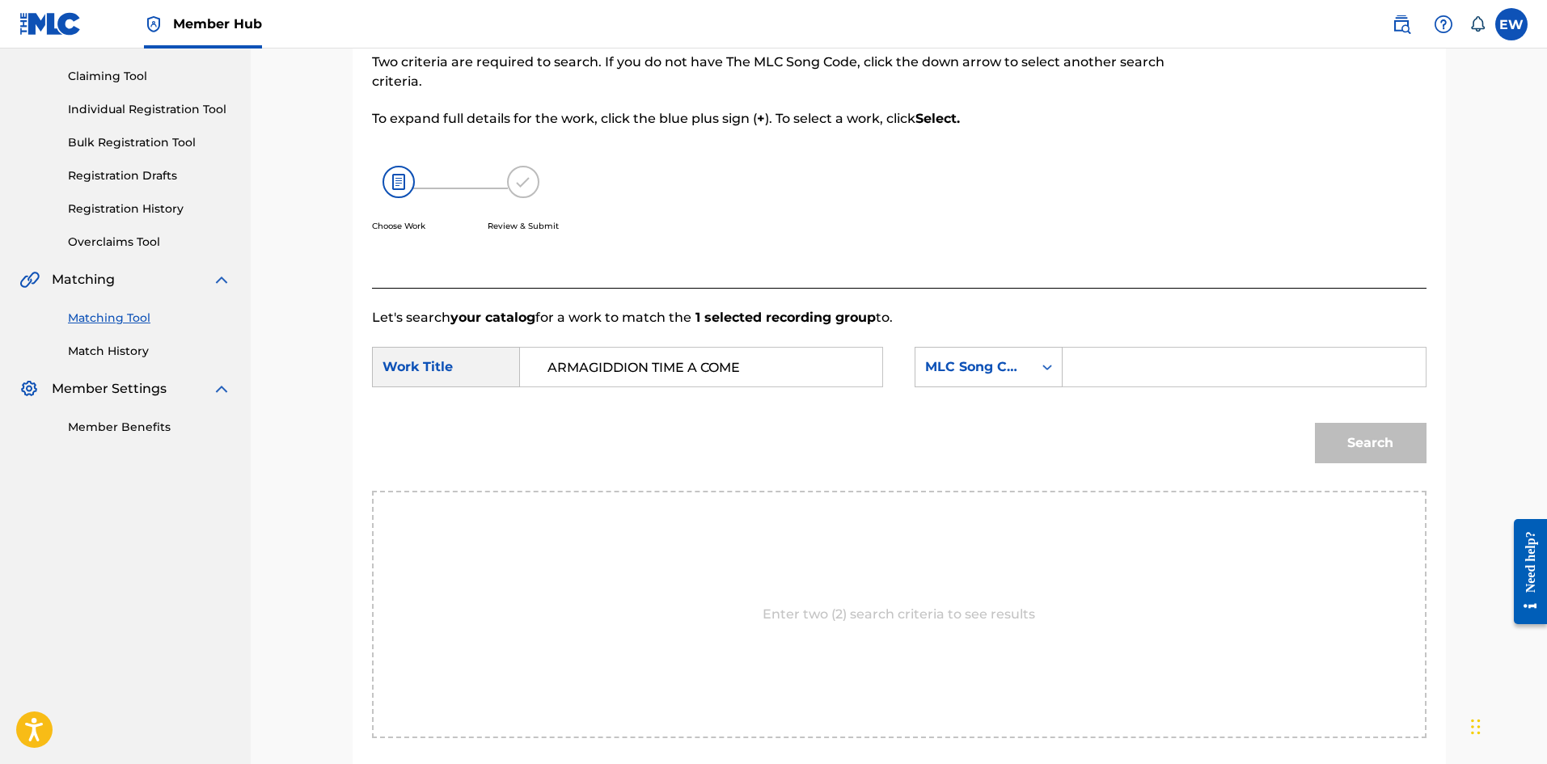
paste input "AV89JL"
type input "AV89JL"
click at [1400, 443] on button "Search" at bounding box center [1371, 443] width 112 height 40
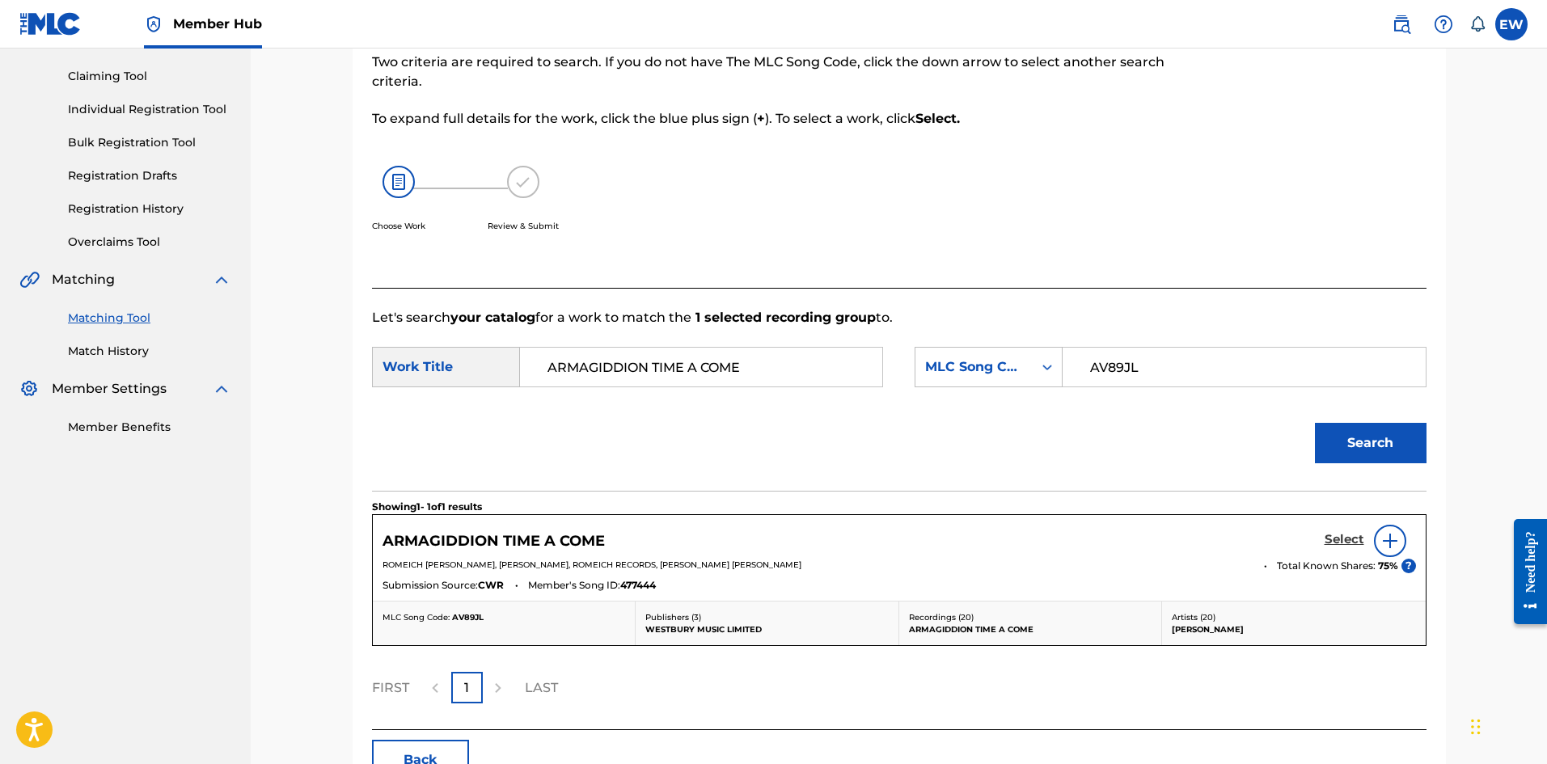
click at [1330, 539] on h5 "Select" at bounding box center [1345, 539] width 40 height 15
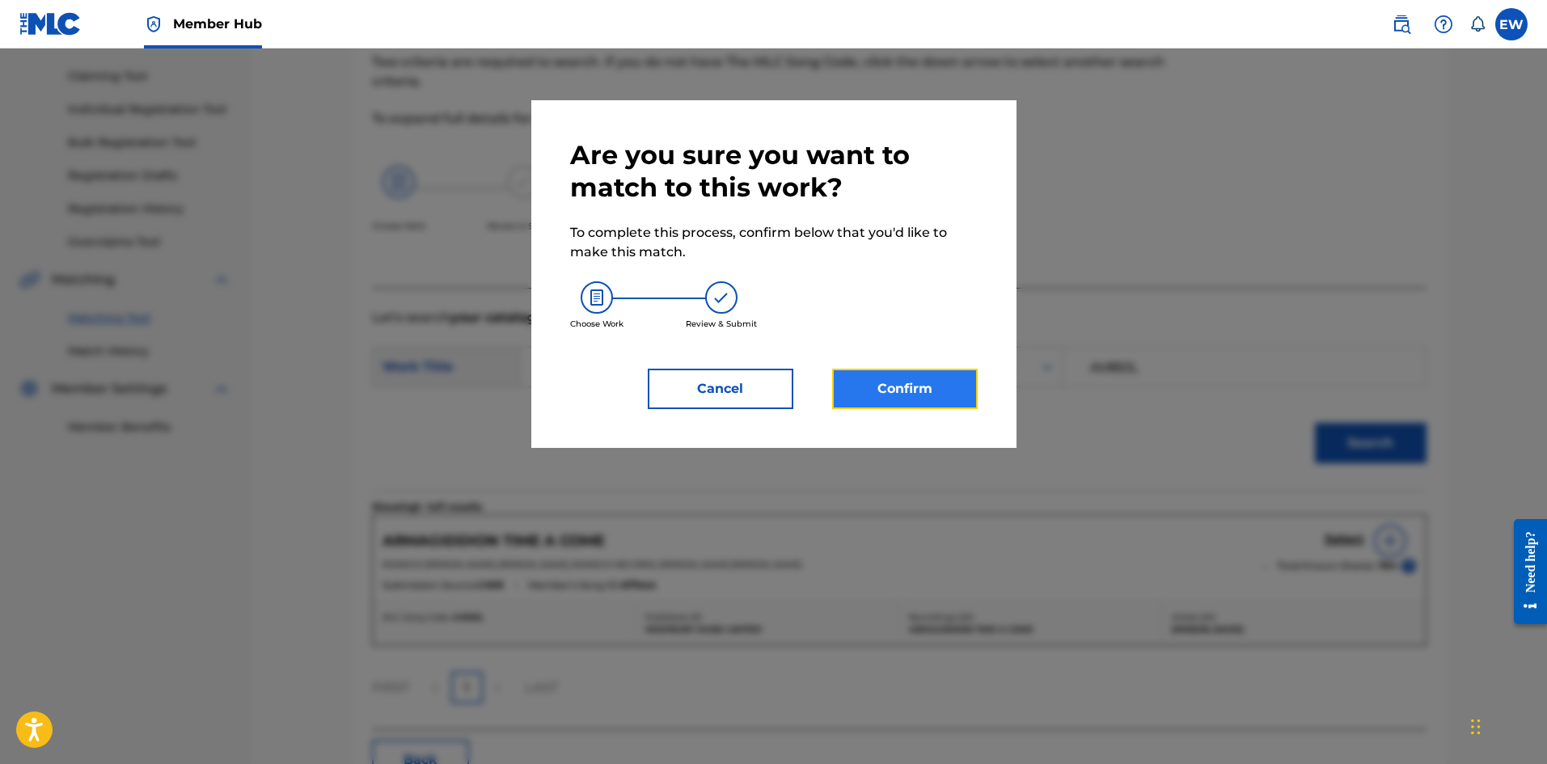
click at [904, 378] on button "Confirm" at bounding box center [905, 389] width 146 height 40
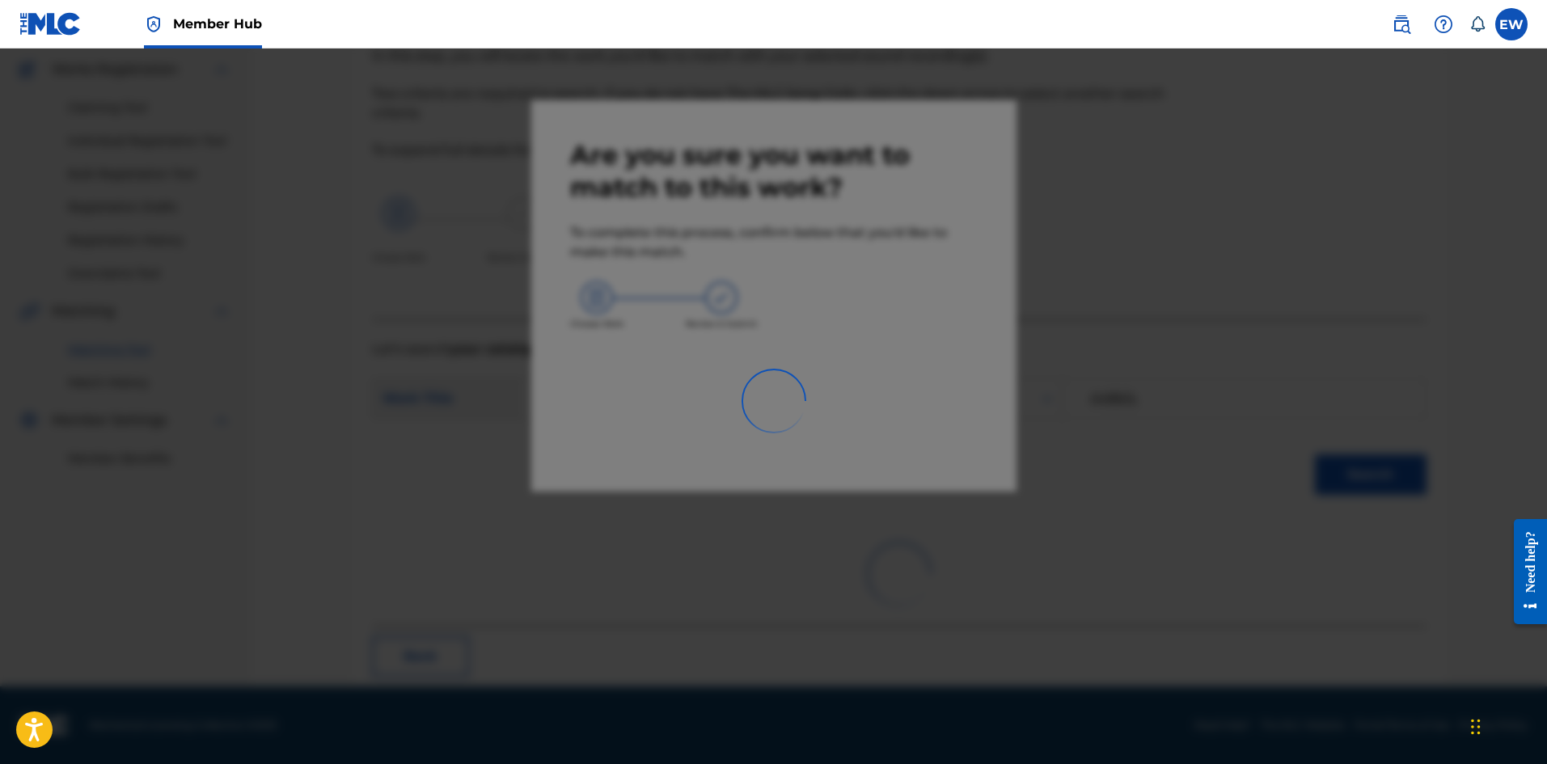
scroll to position [39, 0]
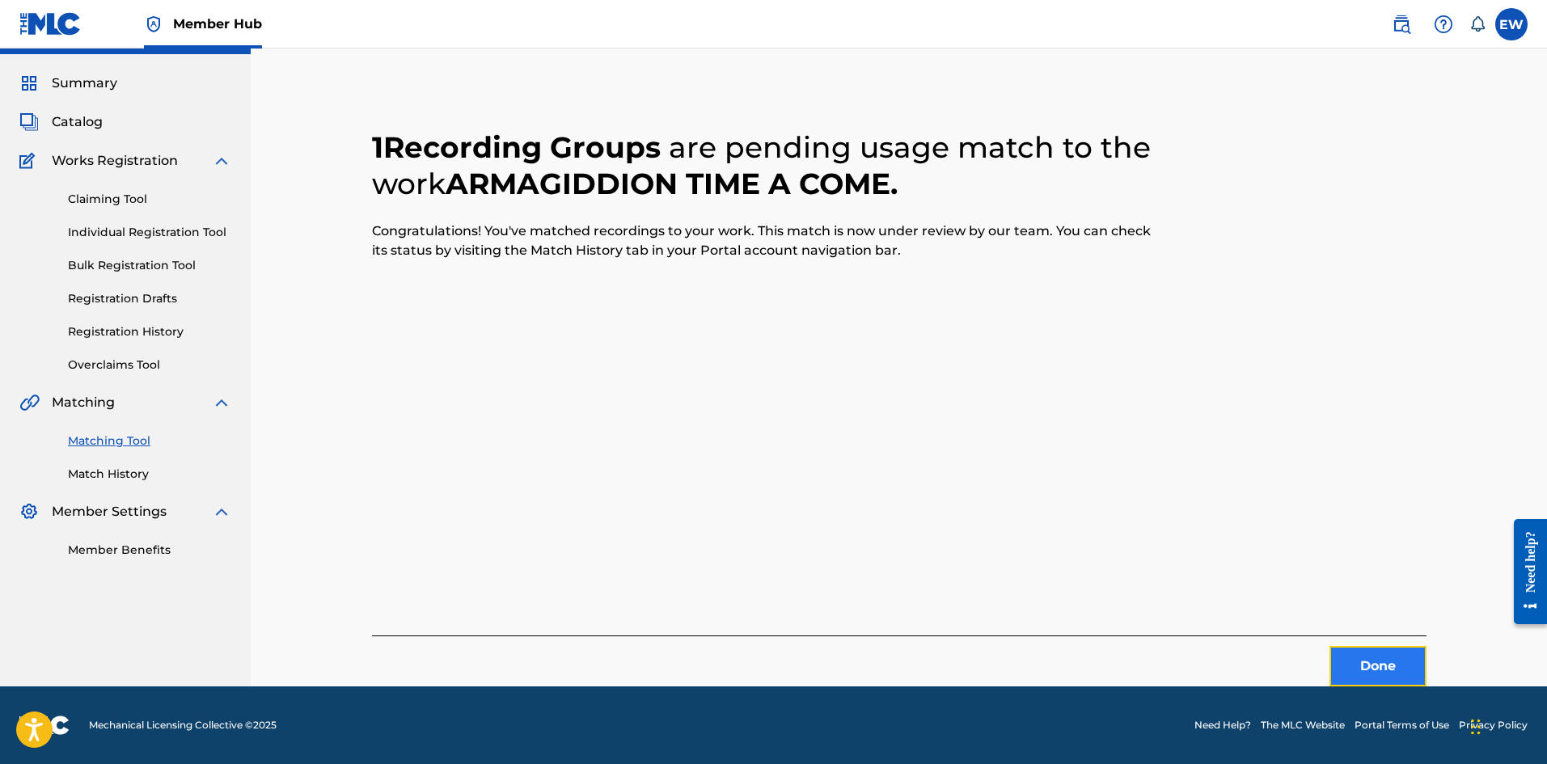
drag, startPoint x: 1358, startPoint y: 659, endPoint x: 1552, endPoint y: 671, distance: 194.5
click at [1358, 660] on button "Done" at bounding box center [1378, 666] width 97 height 40
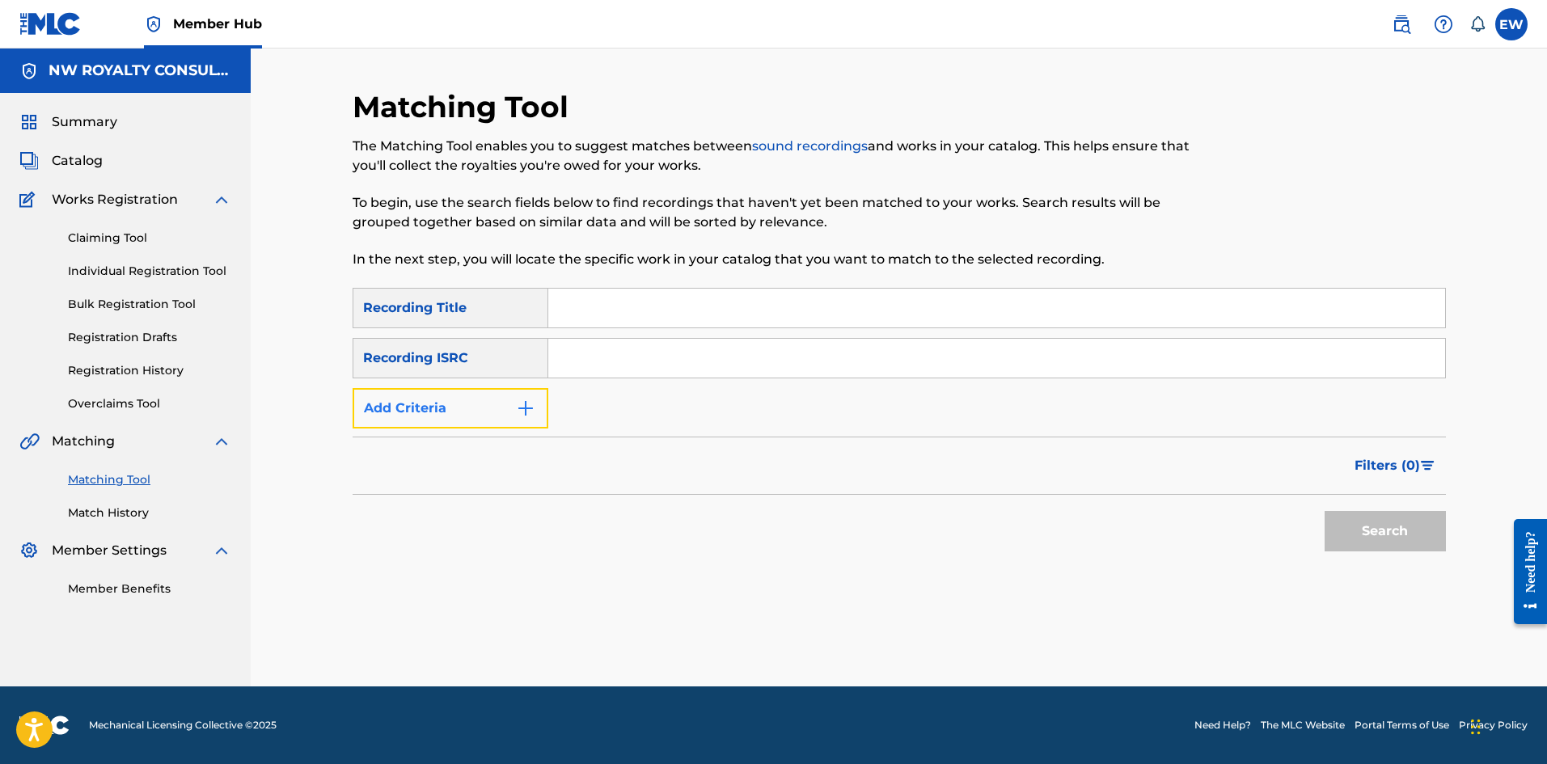
click at [392, 416] on button "Add Criteria" at bounding box center [451, 408] width 196 height 40
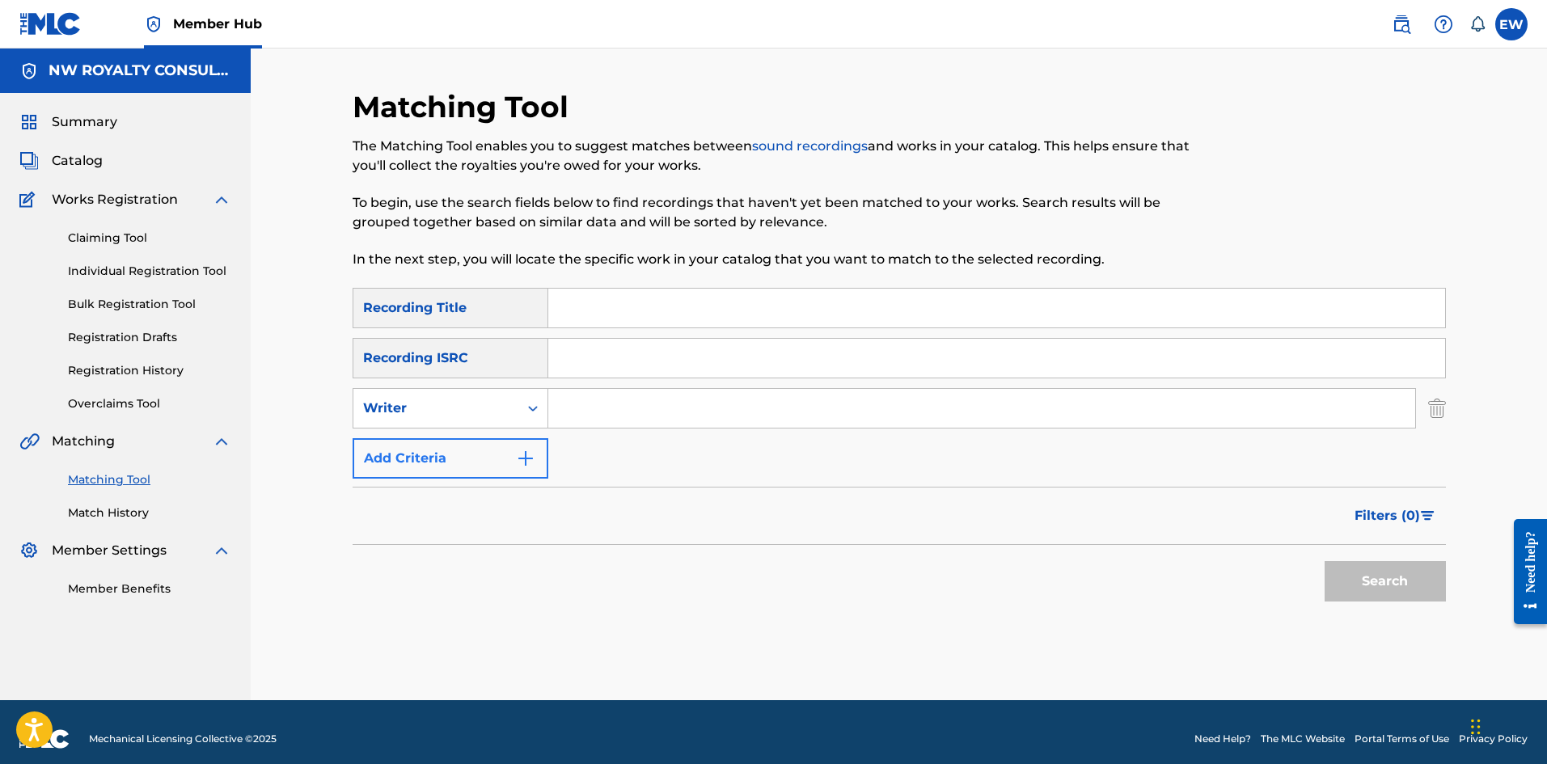
click at [392, 416] on div "Writer" at bounding box center [436, 408] width 146 height 19
drag, startPoint x: 411, startPoint y: 450, endPoint x: 450, endPoint y: 446, distance: 39.8
click at [431, 450] on div "Recording Artist" at bounding box center [450, 449] width 194 height 40
click at [680, 411] on input "Search Form" at bounding box center [981, 408] width 867 height 39
paste input "COBWEB"
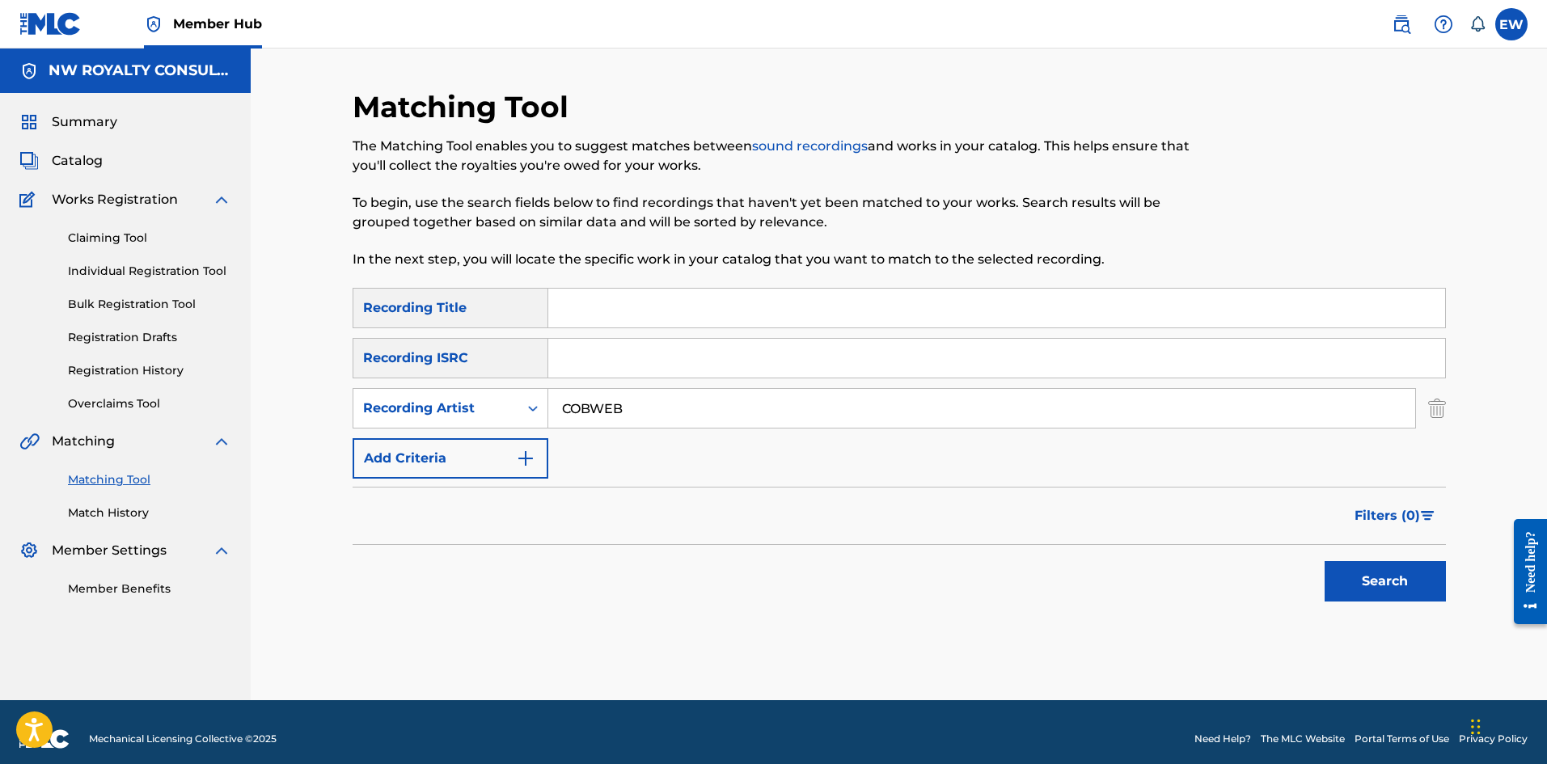
type input "COBWEB"
drag, startPoint x: 621, startPoint y: 294, endPoint x: 604, endPoint y: 304, distance: 19.6
click at [619, 294] on input "Search Form" at bounding box center [996, 308] width 897 height 39
paste input "ARMED AND DANGEROUS"
type input "ARMED AND DANGEROUS"
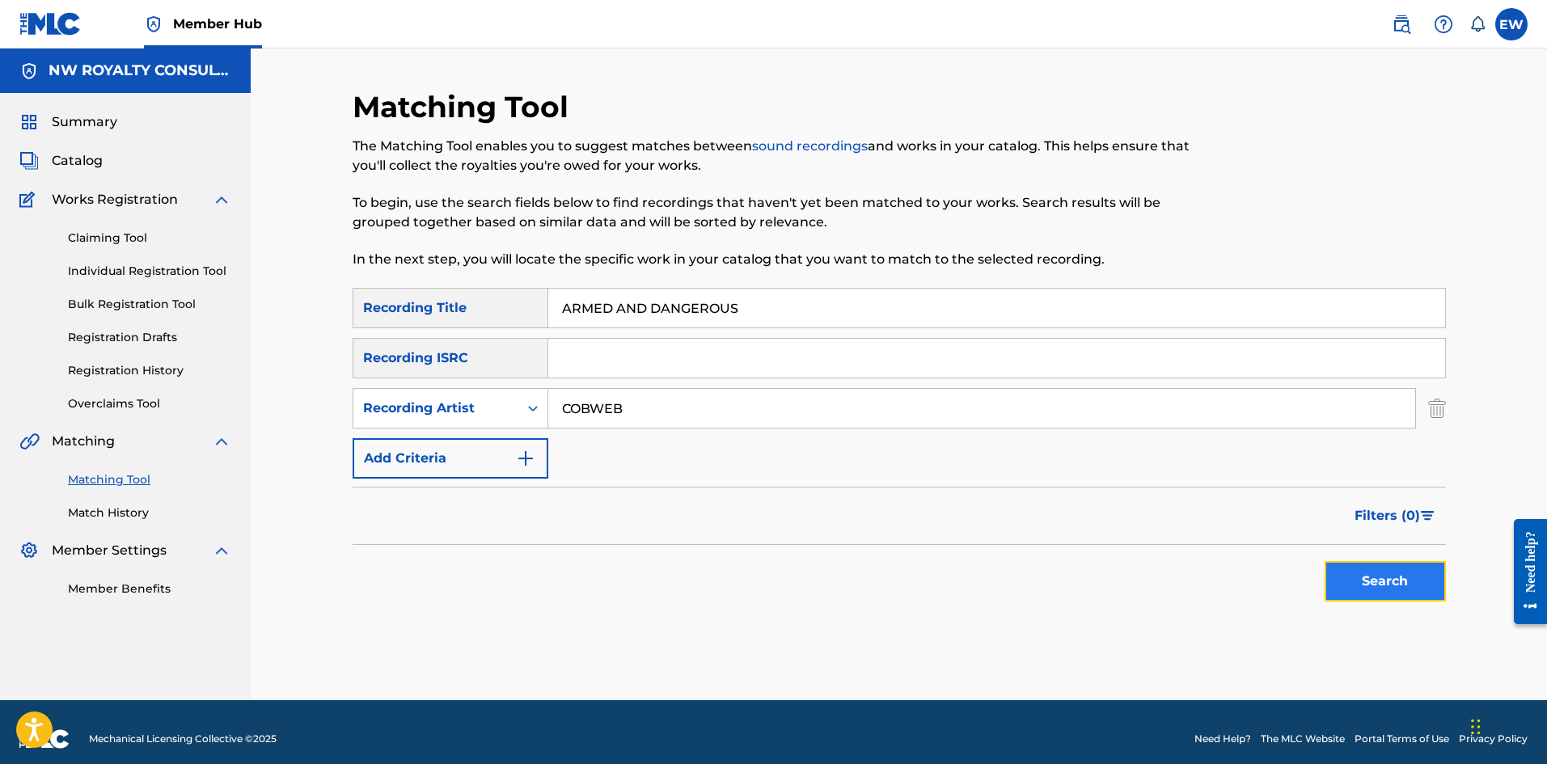
click at [1355, 583] on button "Search" at bounding box center [1385, 581] width 121 height 40
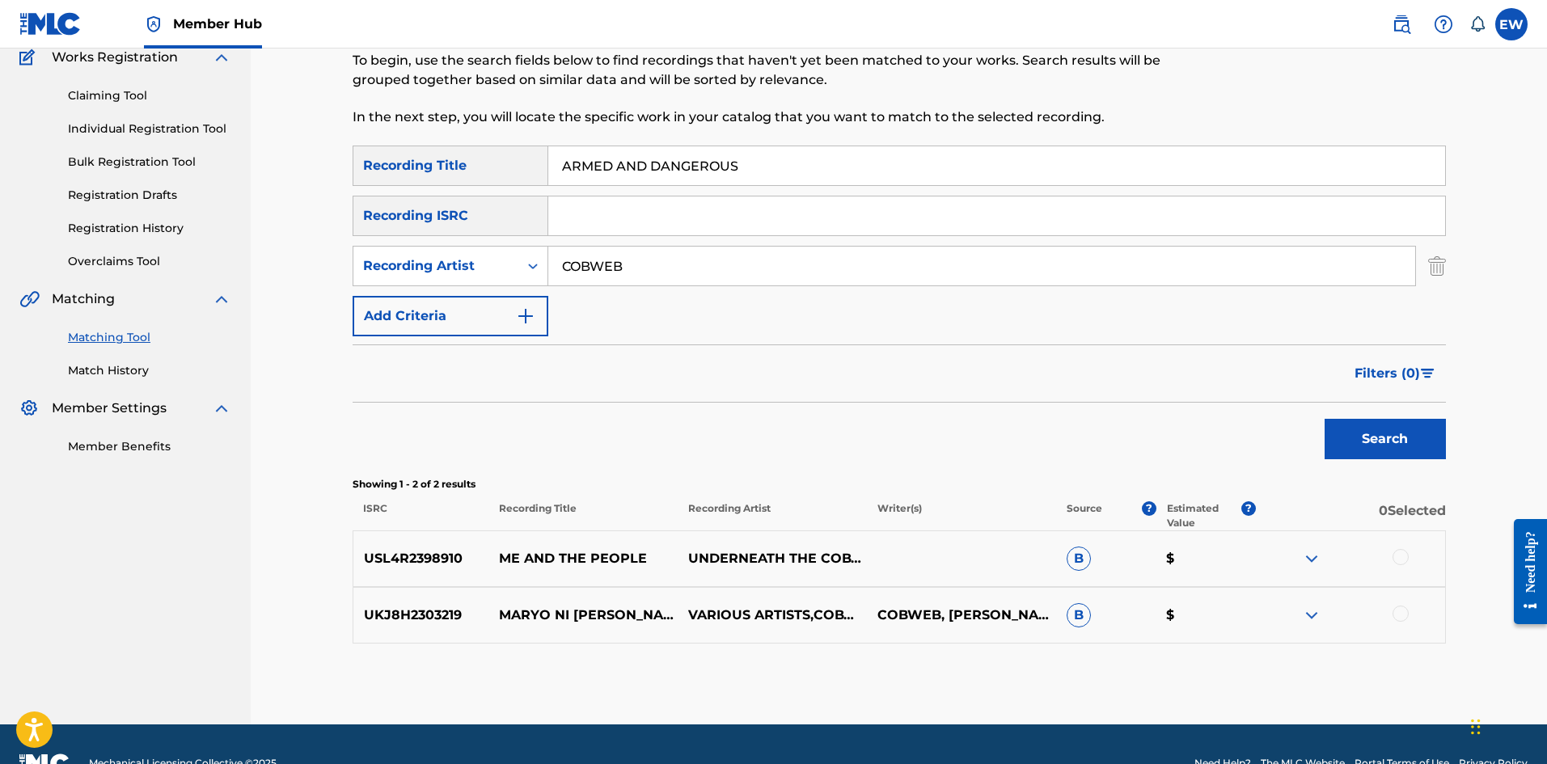
scroll to position [162, 0]
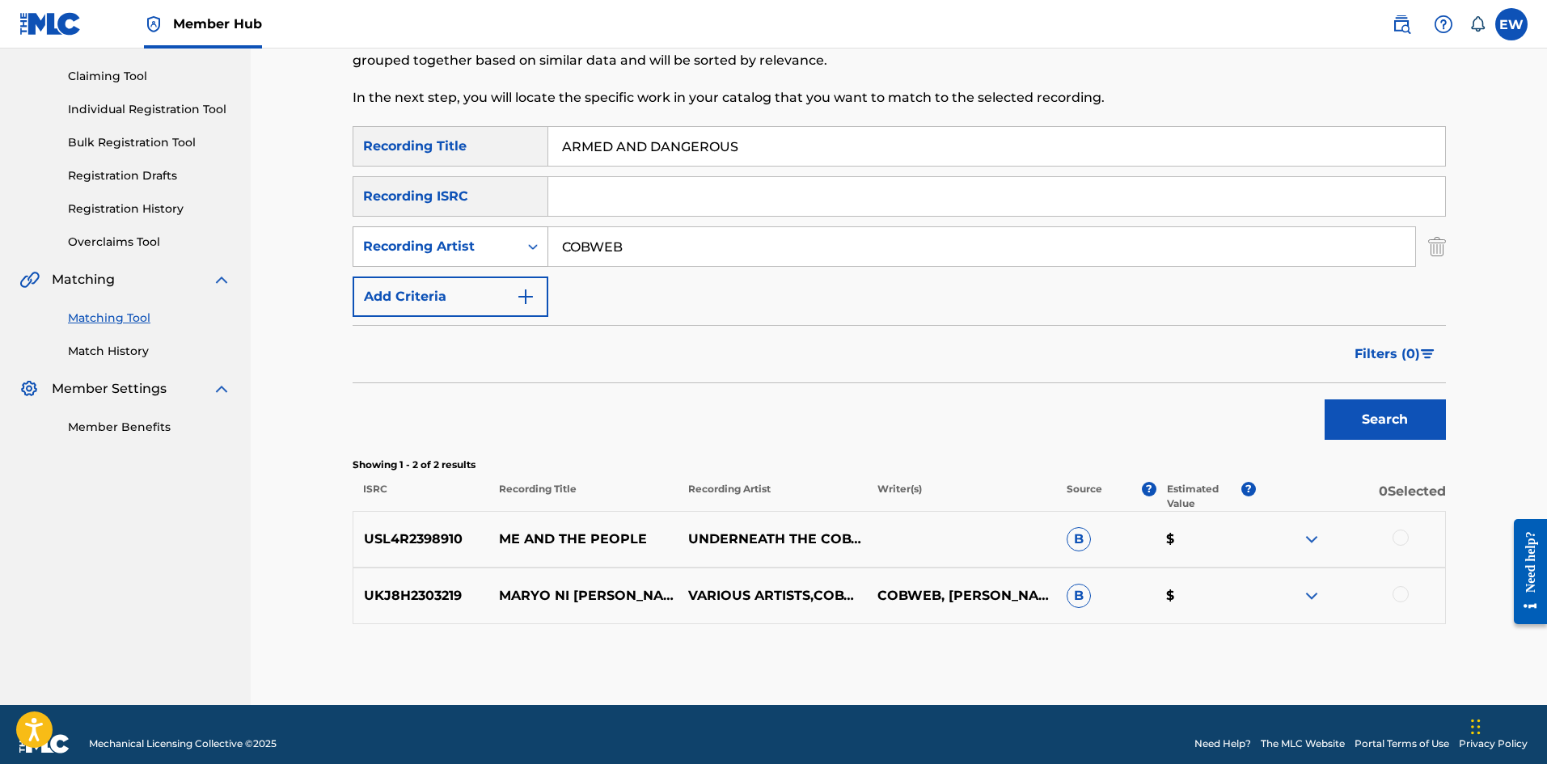
drag, startPoint x: 620, startPoint y: 253, endPoint x: 392, endPoint y: 242, distance: 228.3
click at [409, 247] on div "SearchWithCriteria05dd2fb6-c074-486f-9959-4faf4bacd11d Recording Artist COBWEB" at bounding box center [899, 246] width 1093 height 40
paste input "GYPTIAN"
type input "GYPTIAN"
drag, startPoint x: 788, startPoint y: 158, endPoint x: 434, endPoint y: 154, distance: 353.4
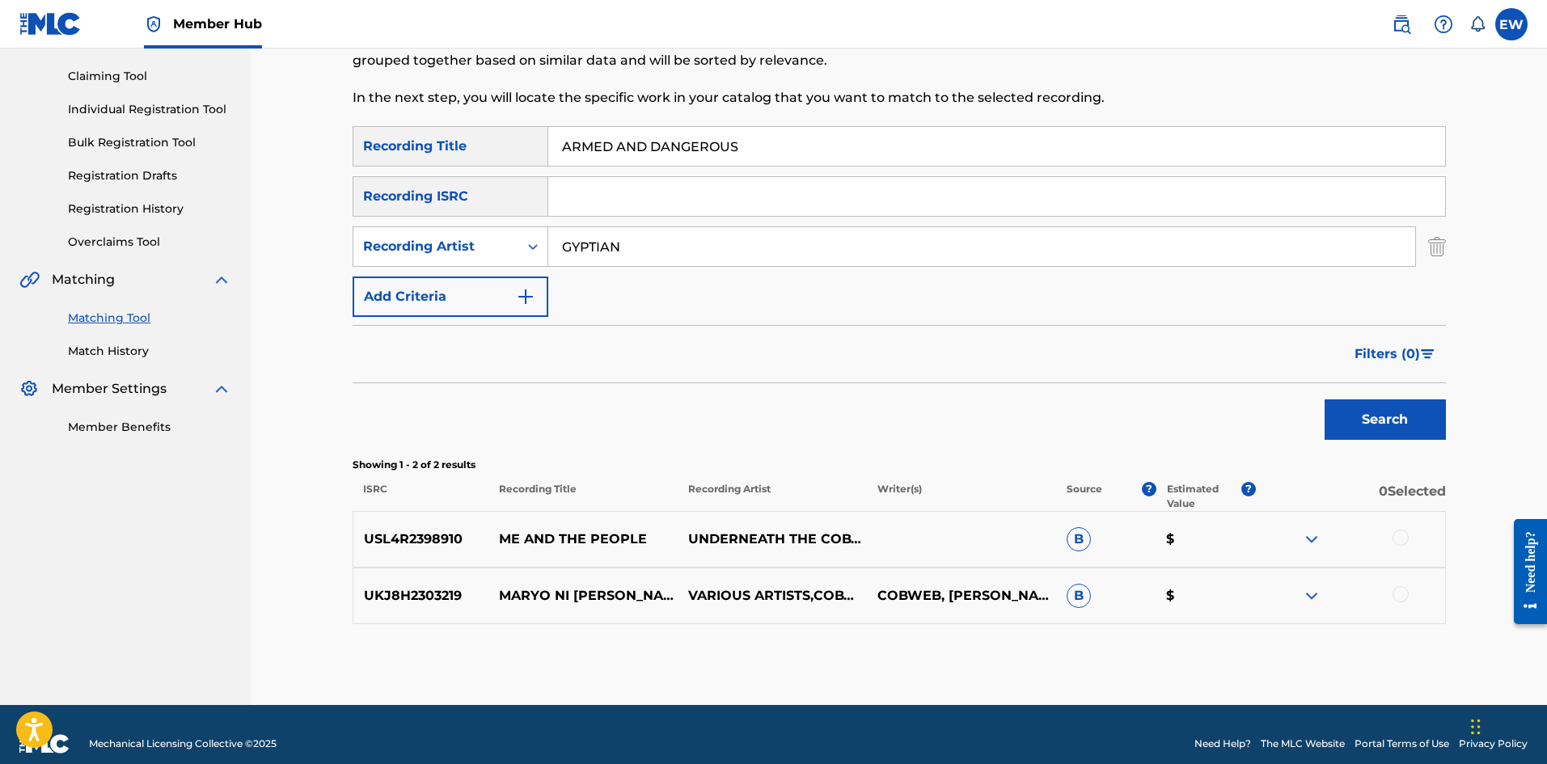
click at [455, 154] on div "SearchWithCriteria09a78313-f360-4bdb-8c4a-377df148144d Recording Title ARMED AN…" at bounding box center [899, 146] width 1093 height 40
paste input "OUND THE WORLD"
type input "AROUND THE WORLD"
click at [1417, 414] on button "Search" at bounding box center [1385, 420] width 121 height 40
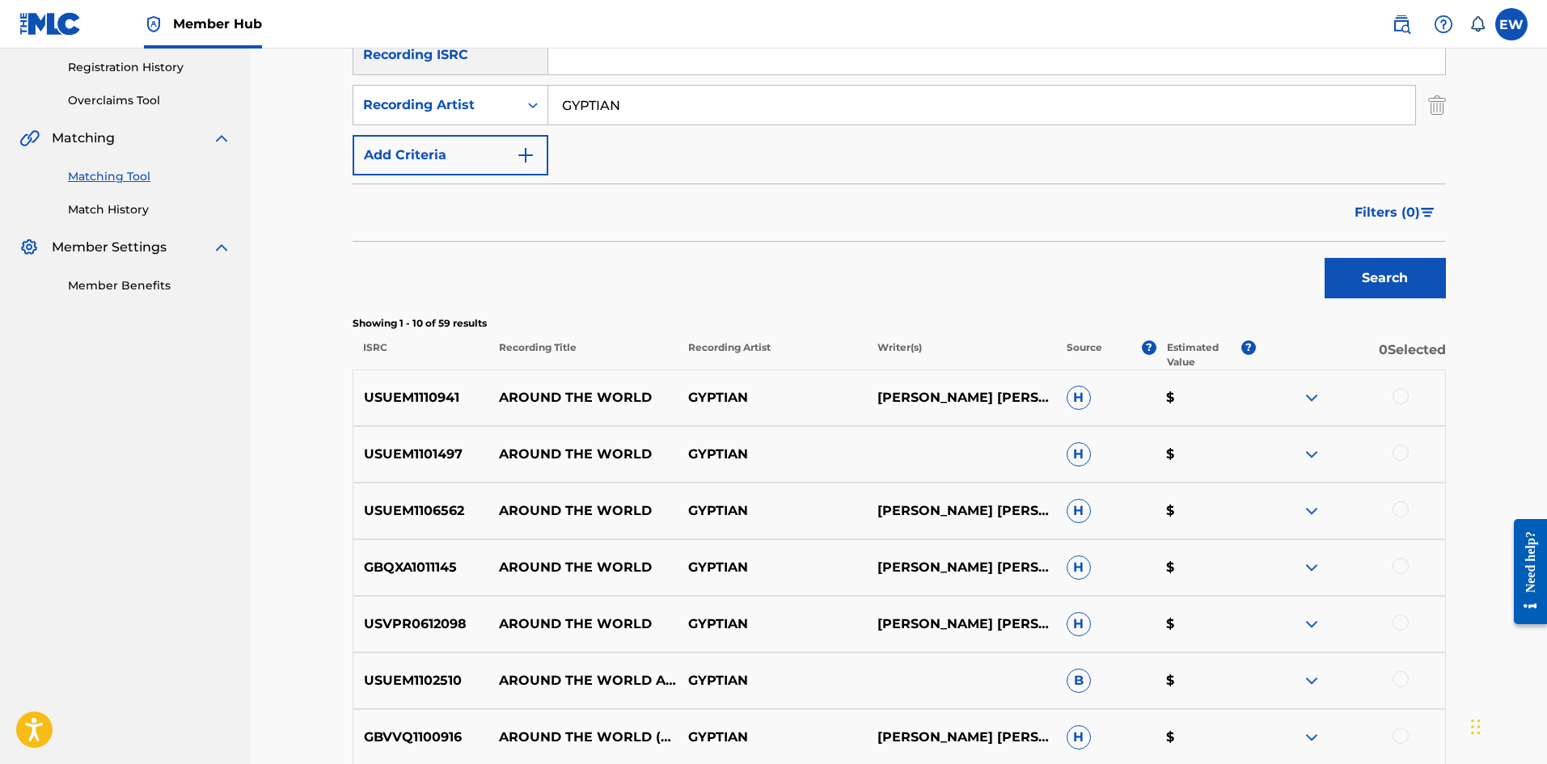
scroll to position [323, 0]
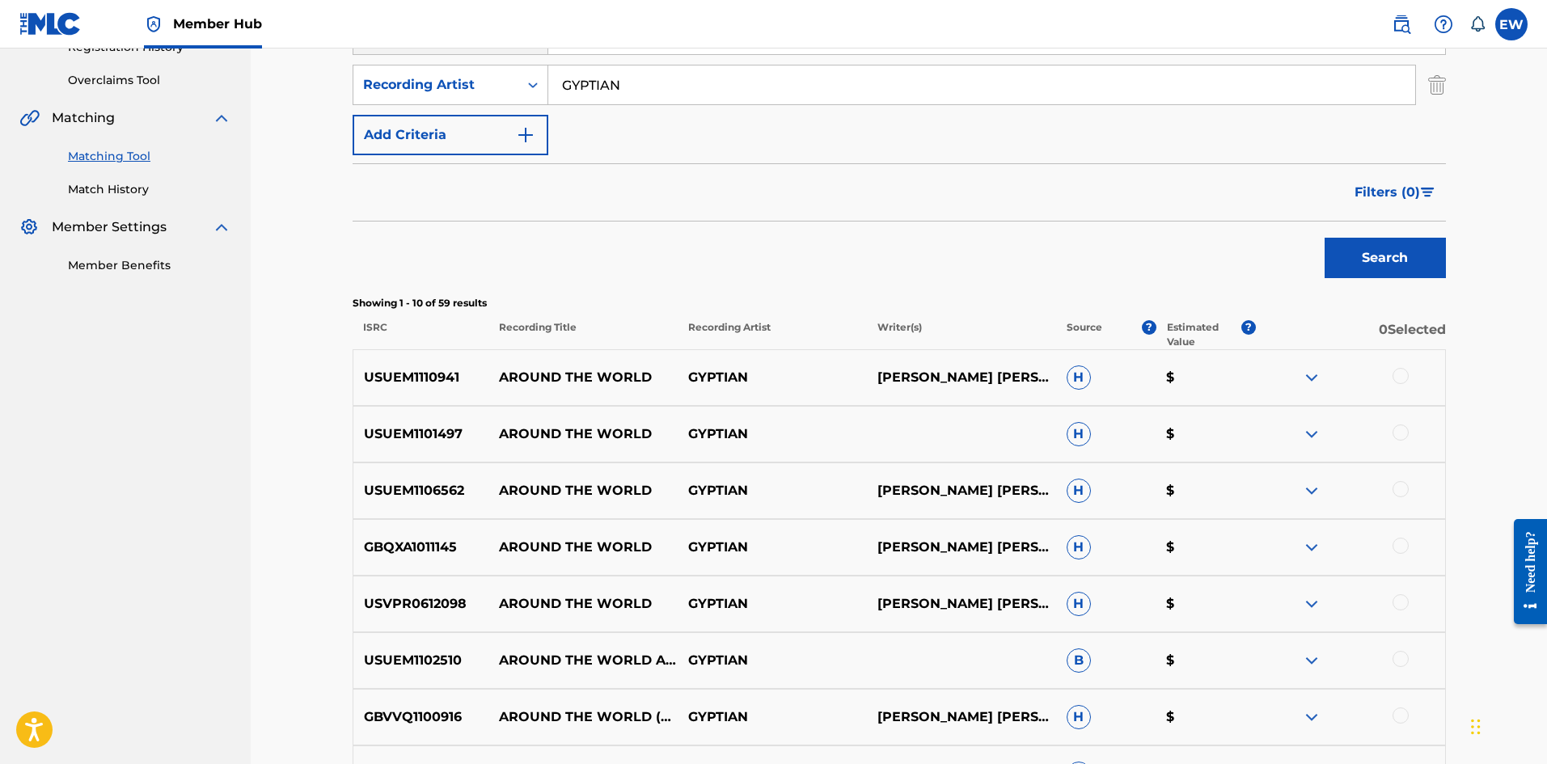
click at [1400, 374] on div at bounding box center [1401, 376] width 16 height 16
click at [1400, 431] on div at bounding box center [1401, 433] width 16 height 16
click at [1396, 488] on div at bounding box center [1401, 489] width 16 height 16
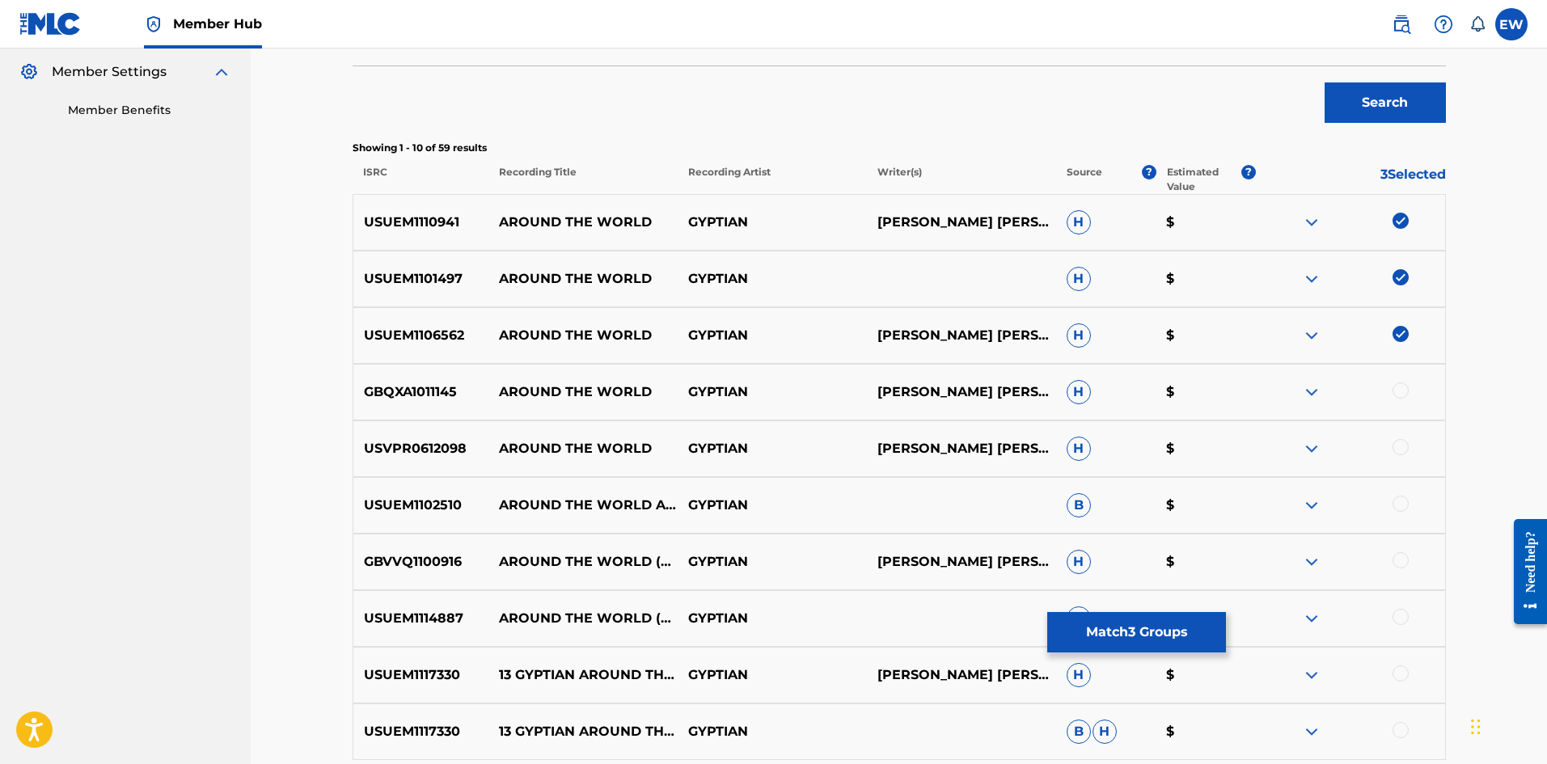
scroll to position [485, 0]
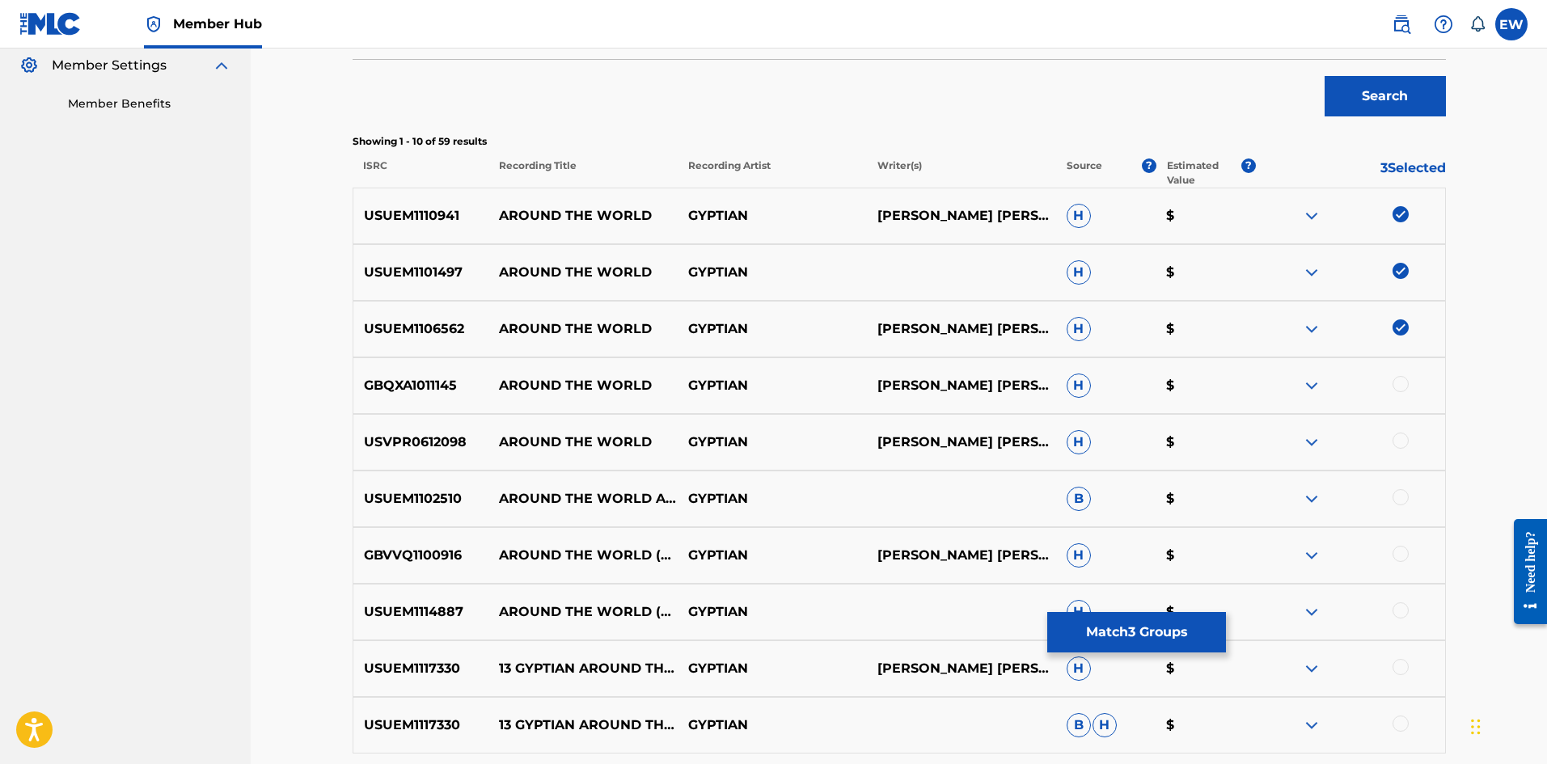
click at [1400, 387] on div at bounding box center [1401, 384] width 16 height 16
click at [1401, 443] on div at bounding box center [1401, 441] width 16 height 16
click at [1403, 492] on div at bounding box center [1401, 497] width 16 height 16
click at [1401, 555] on div at bounding box center [1401, 554] width 16 height 16
click at [1403, 606] on div at bounding box center [1401, 610] width 16 height 16
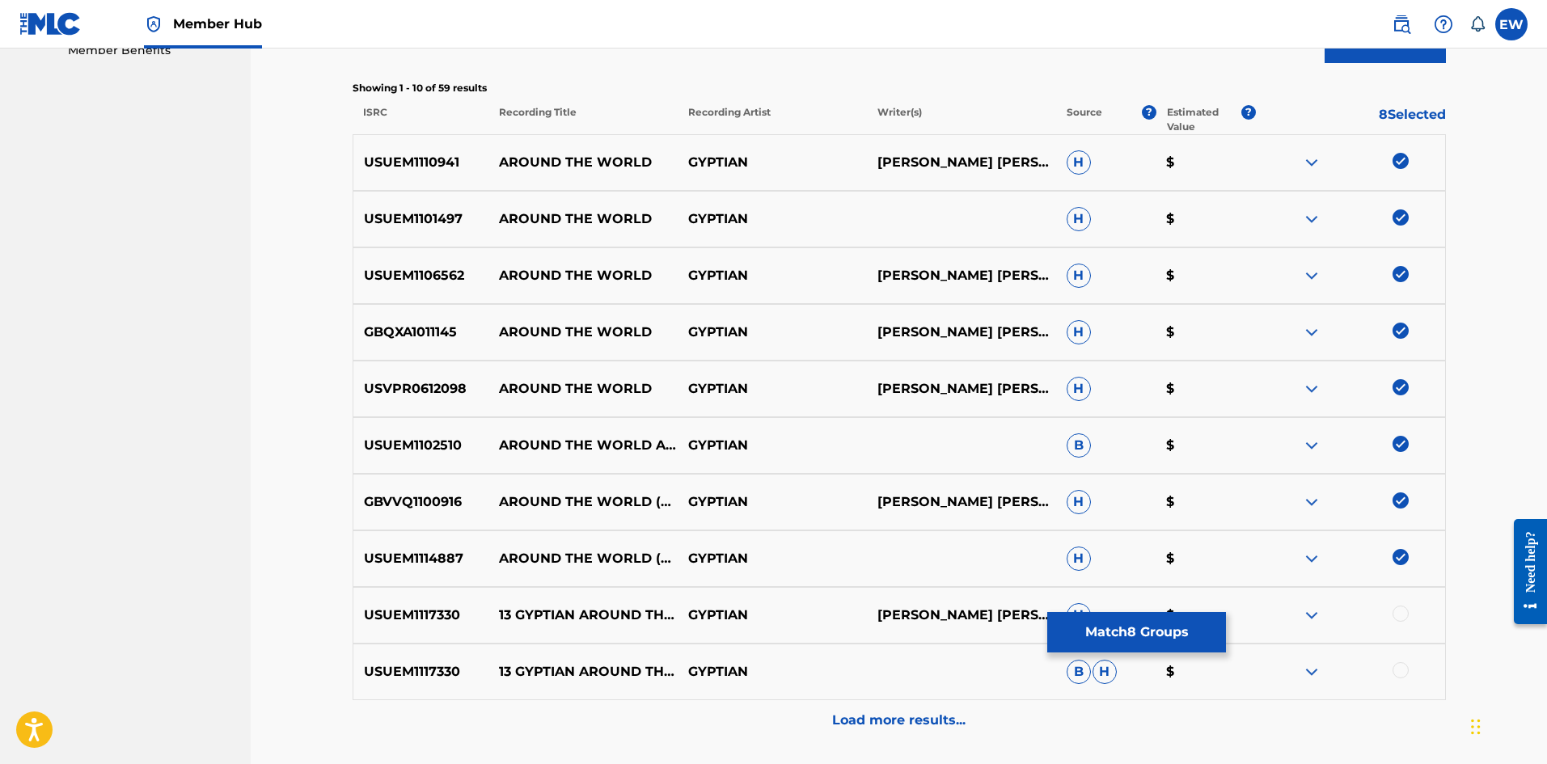
scroll to position [566, 0]
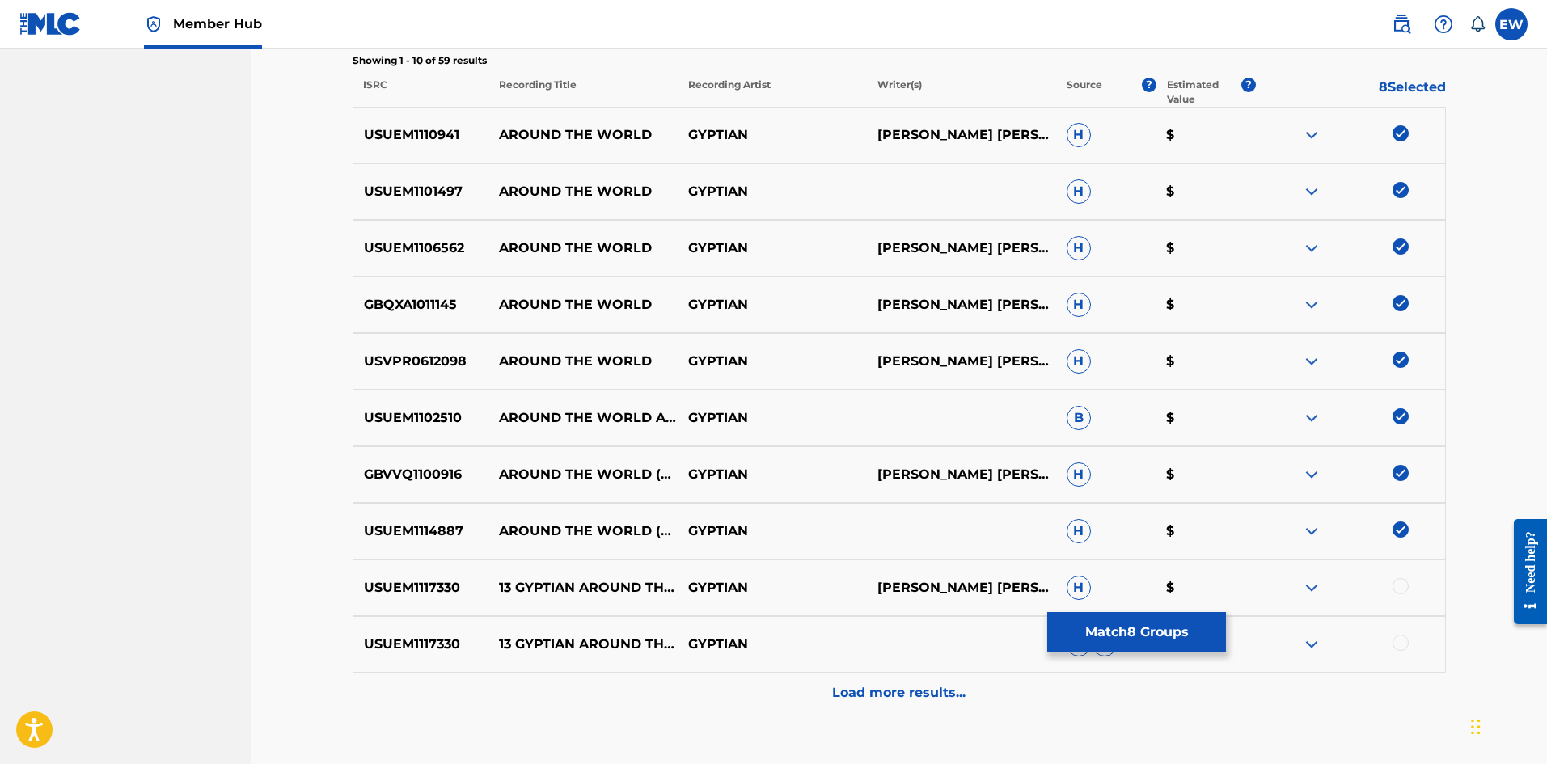
click at [1400, 589] on div at bounding box center [1401, 586] width 16 height 16
click at [1406, 643] on div at bounding box center [1401, 643] width 16 height 16
click at [865, 703] on div "Load more results..." at bounding box center [899, 693] width 1093 height 40
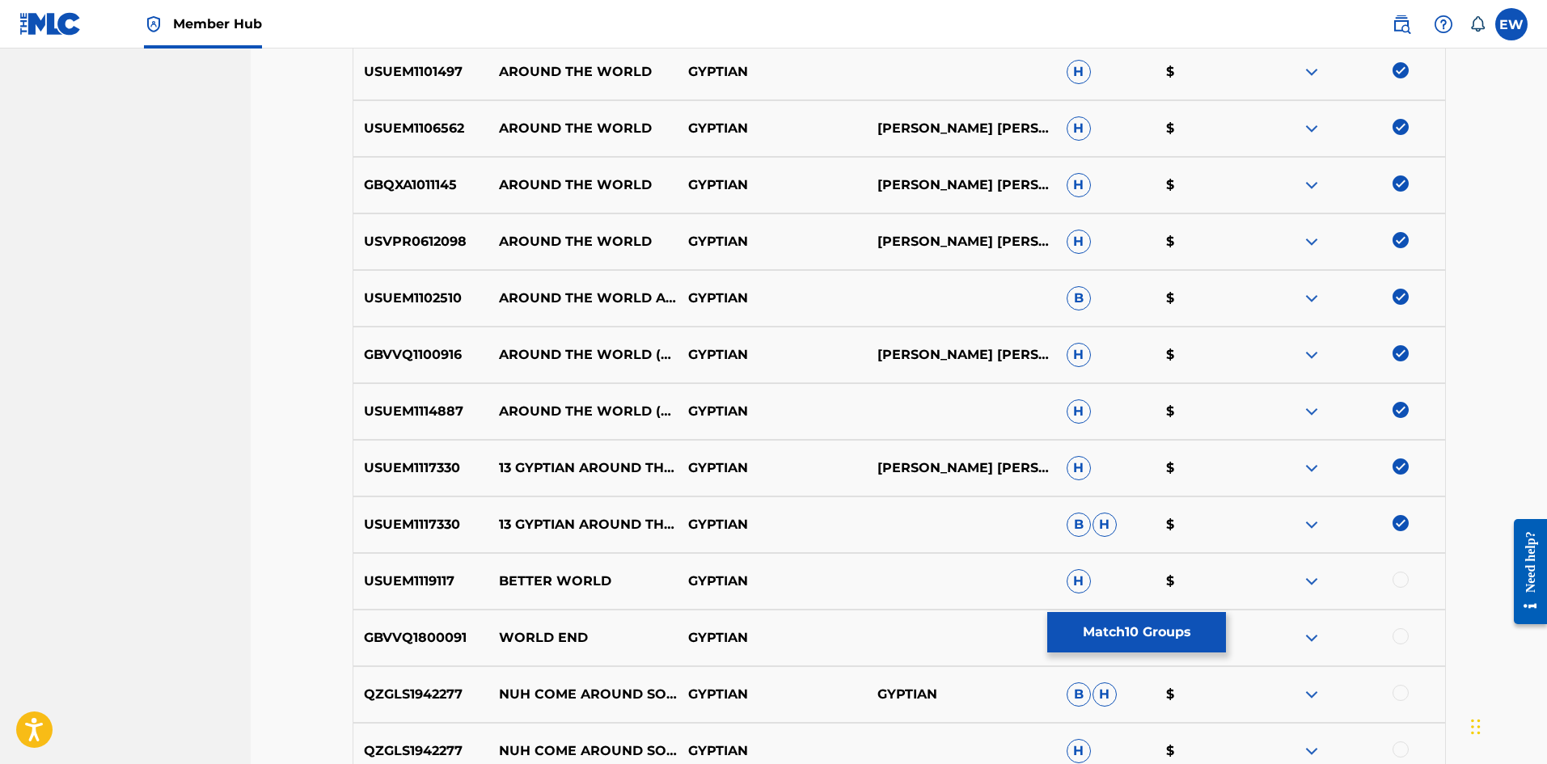
scroll to position [728, 0]
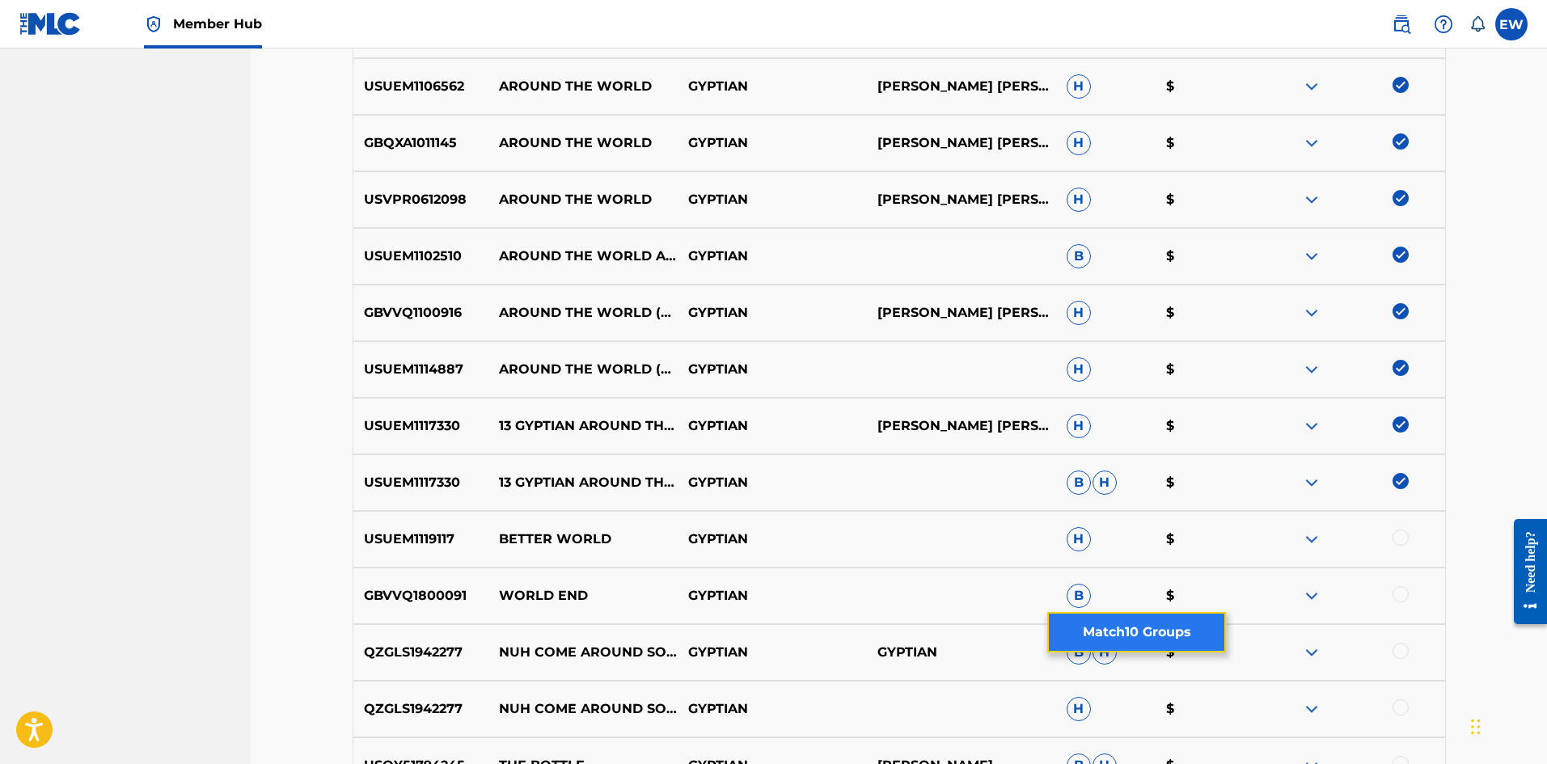
click at [1101, 640] on button "Match 10 Groups" at bounding box center [1136, 632] width 179 height 40
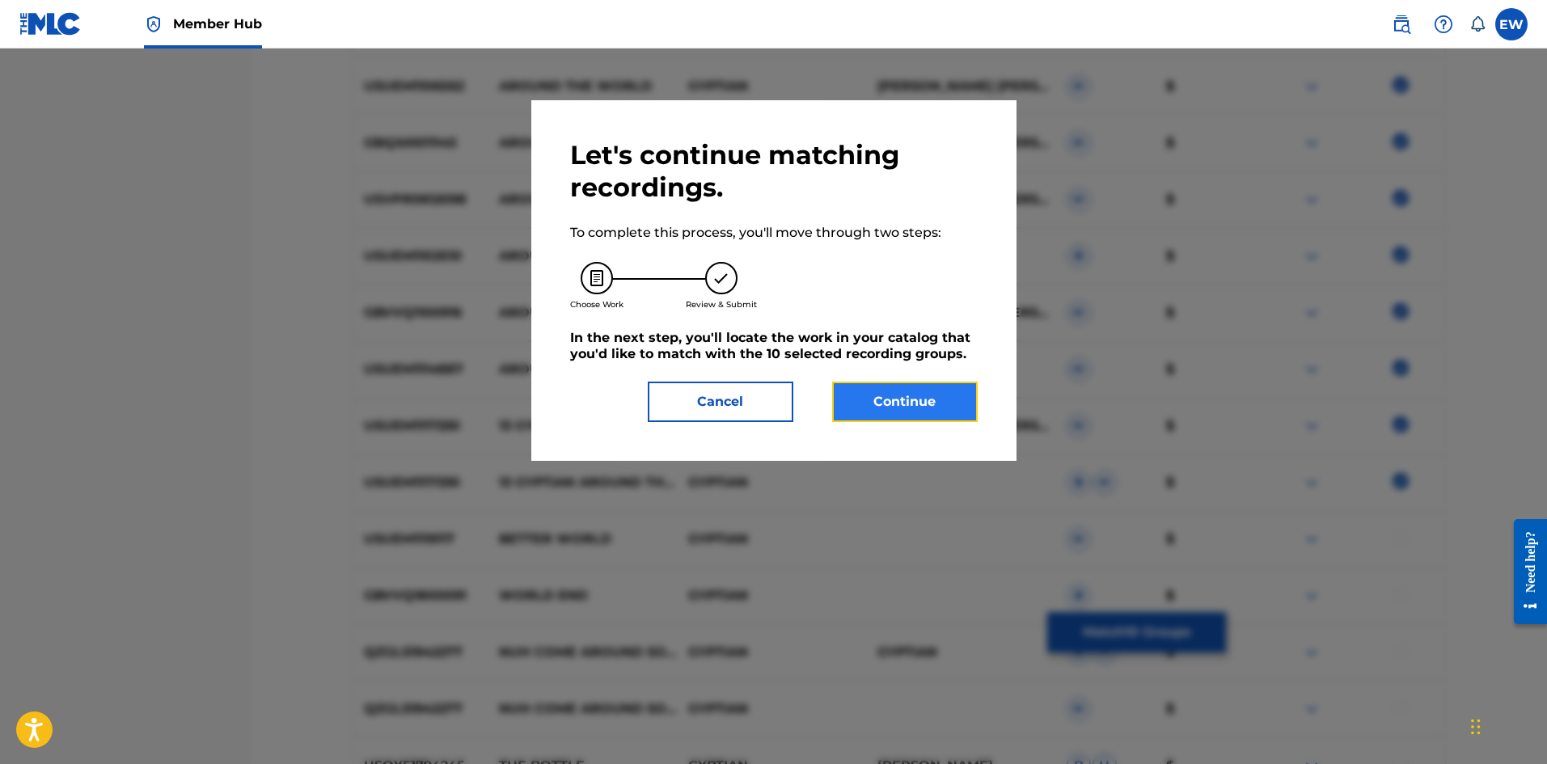
click at [874, 400] on button "Continue" at bounding box center [905, 402] width 146 height 40
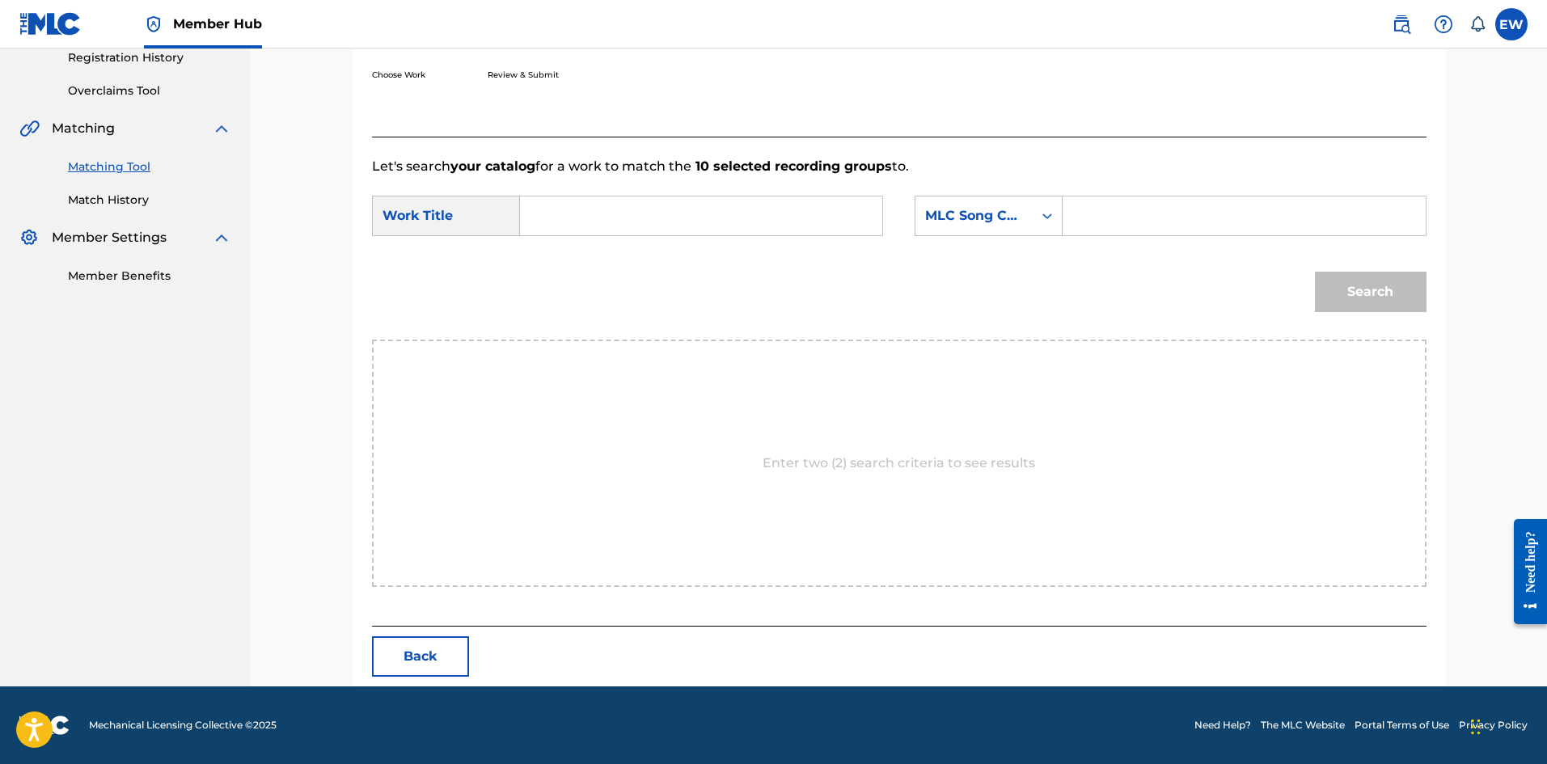
drag, startPoint x: 659, startPoint y: 223, endPoint x: 616, endPoint y: 235, distance: 44.3
click at [657, 223] on input "Search Form" at bounding box center [701, 216] width 335 height 39
paste input "AROUND THE WORLD"
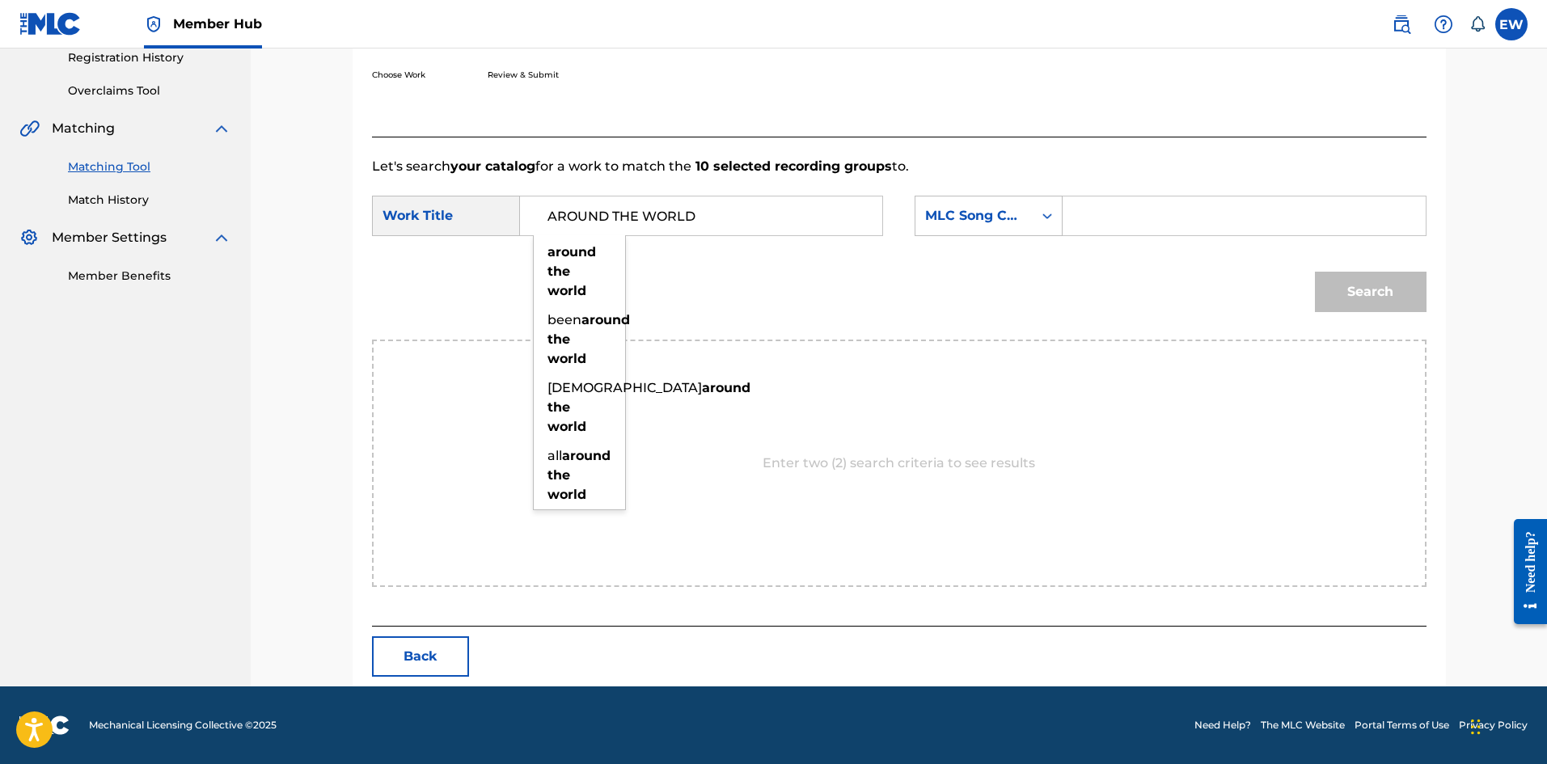
type input "AROUND THE WORLD"
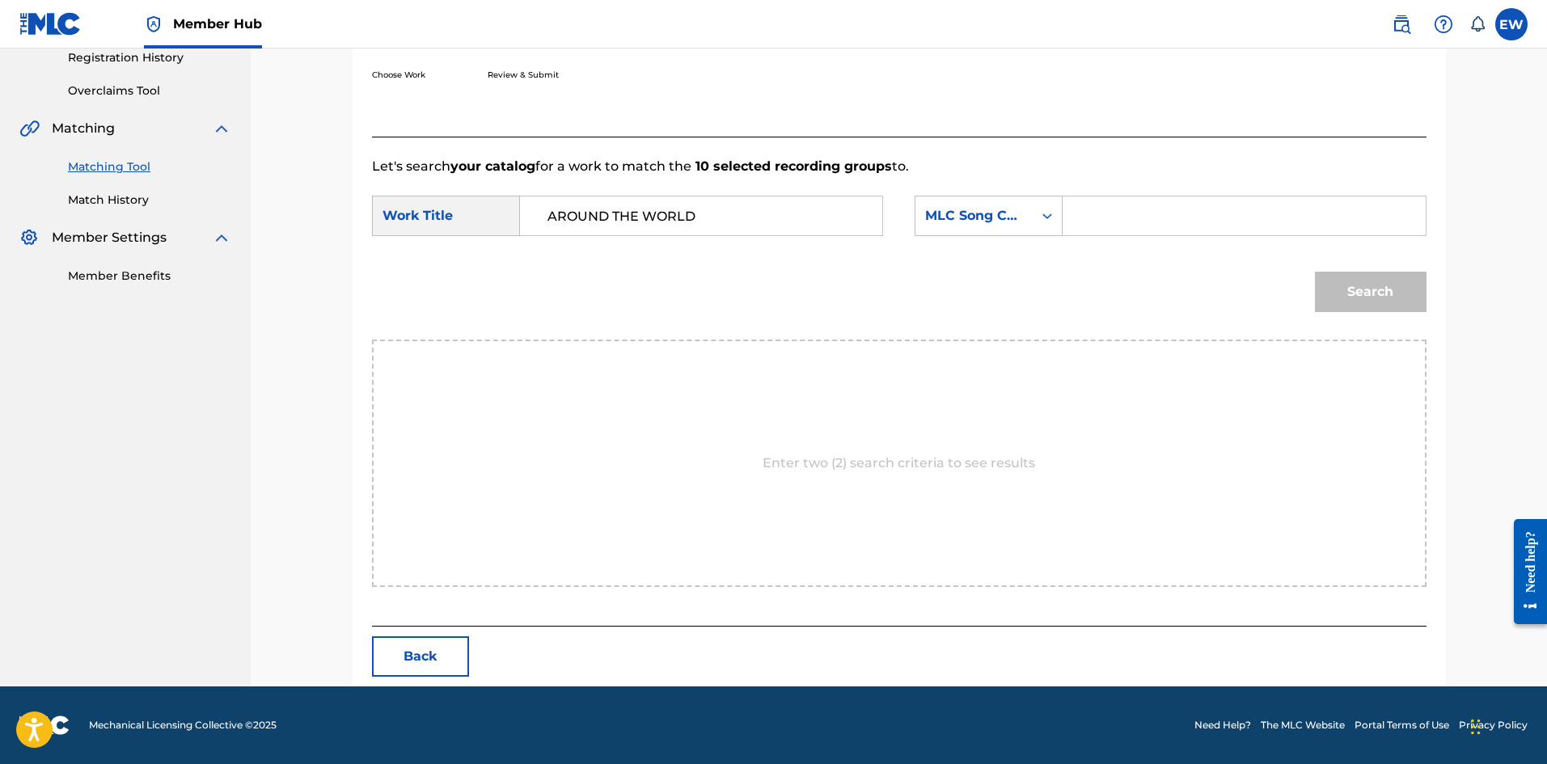
drag, startPoint x: 1131, startPoint y: 219, endPoint x: 1110, endPoint y: 264, distance: 49.6
click at [1131, 220] on input "Search Form" at bounding box center [1243, 216] width 335 height 39
paste input "C78889"
type input "C78889"
click at [1399, 285] on button "Search" at bounding box center [1371, 292] width 112 height 40
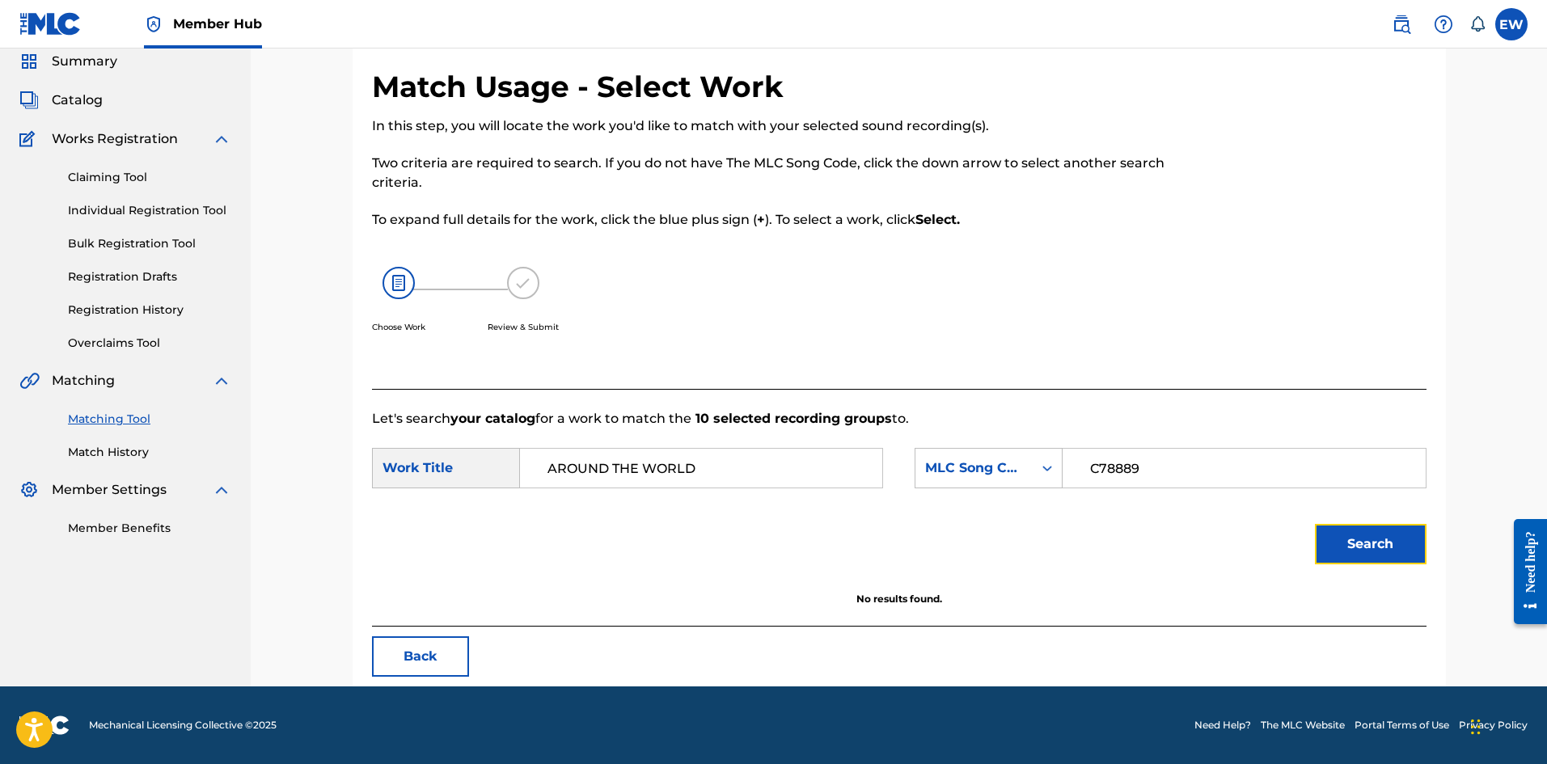
scroll to position [61, 0]
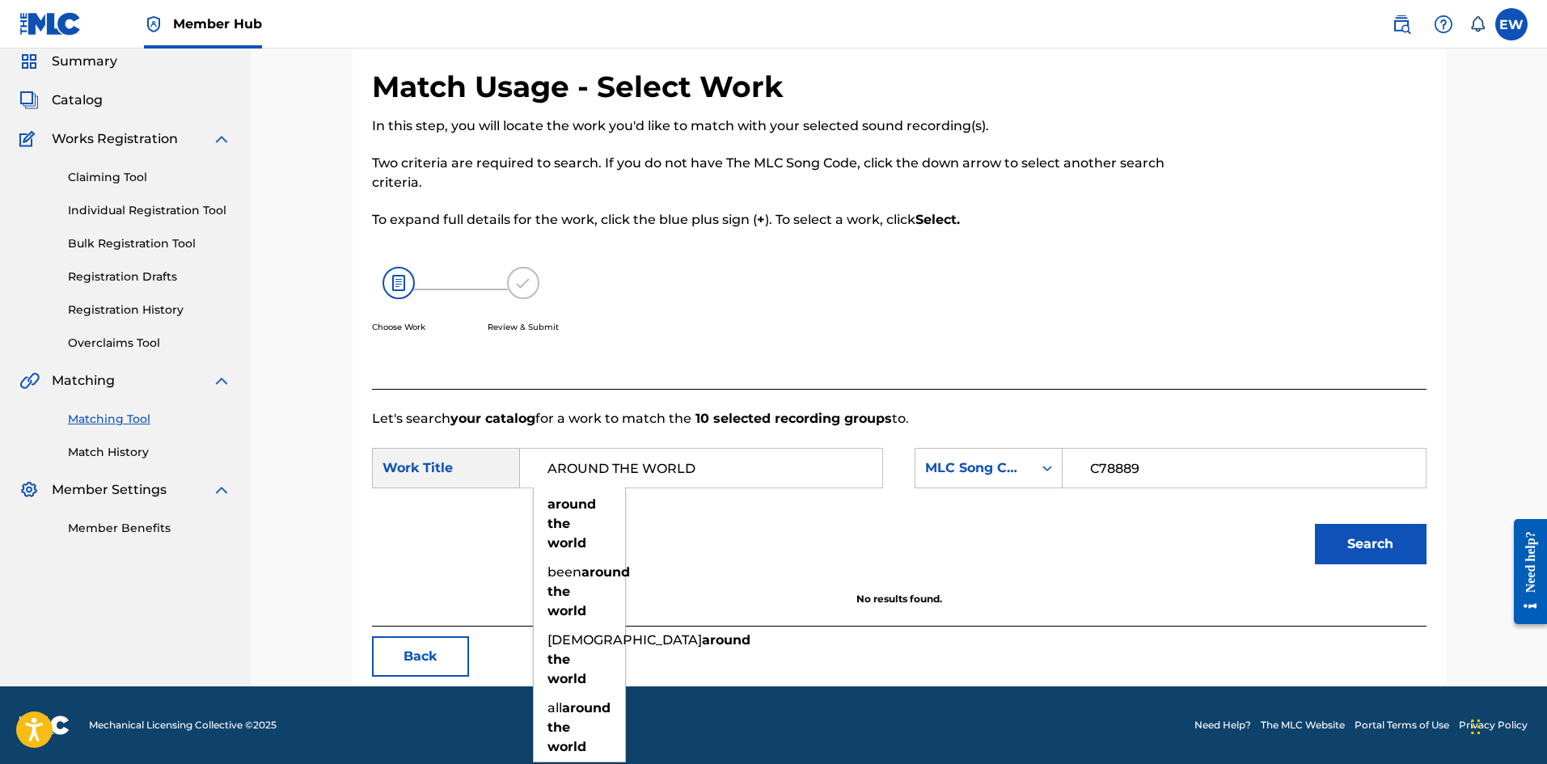
drag, startPoint x: 671, startPoint y: 453, endPoint x: 438, endPoint y: 431, distance: 234.7
click at [424, 414] on div "Let's search your catalog for a work to match the 10 selected recording groups …" at bounding box center [899, 508] width 1055 height 238
paste input "COMING FOR MORE LOVE"
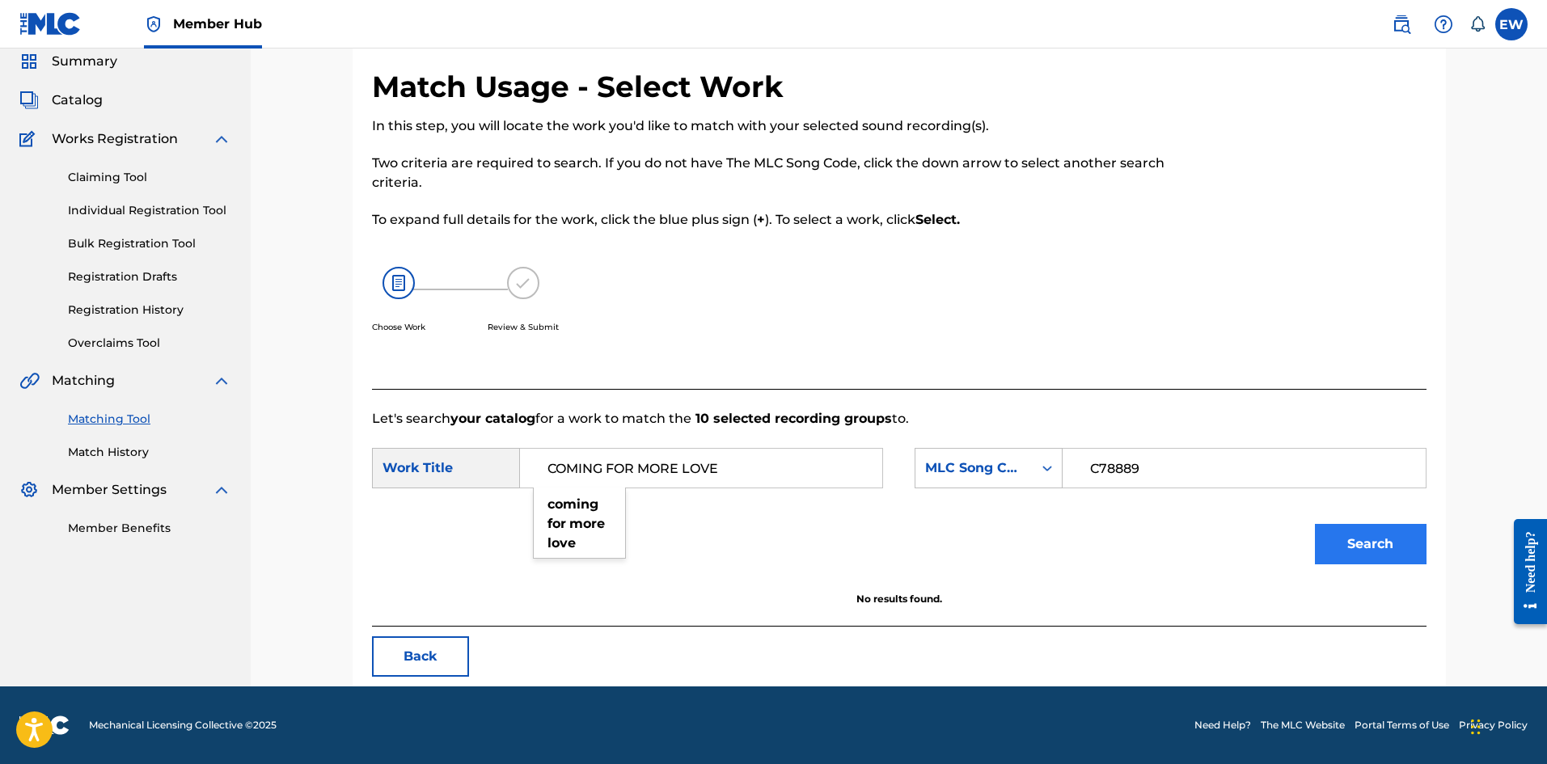
type input "COMING FOR MORE LOVE"
click at [1346, 538] on button "Search" at bounding box center [1371, 544] width 112 height 40
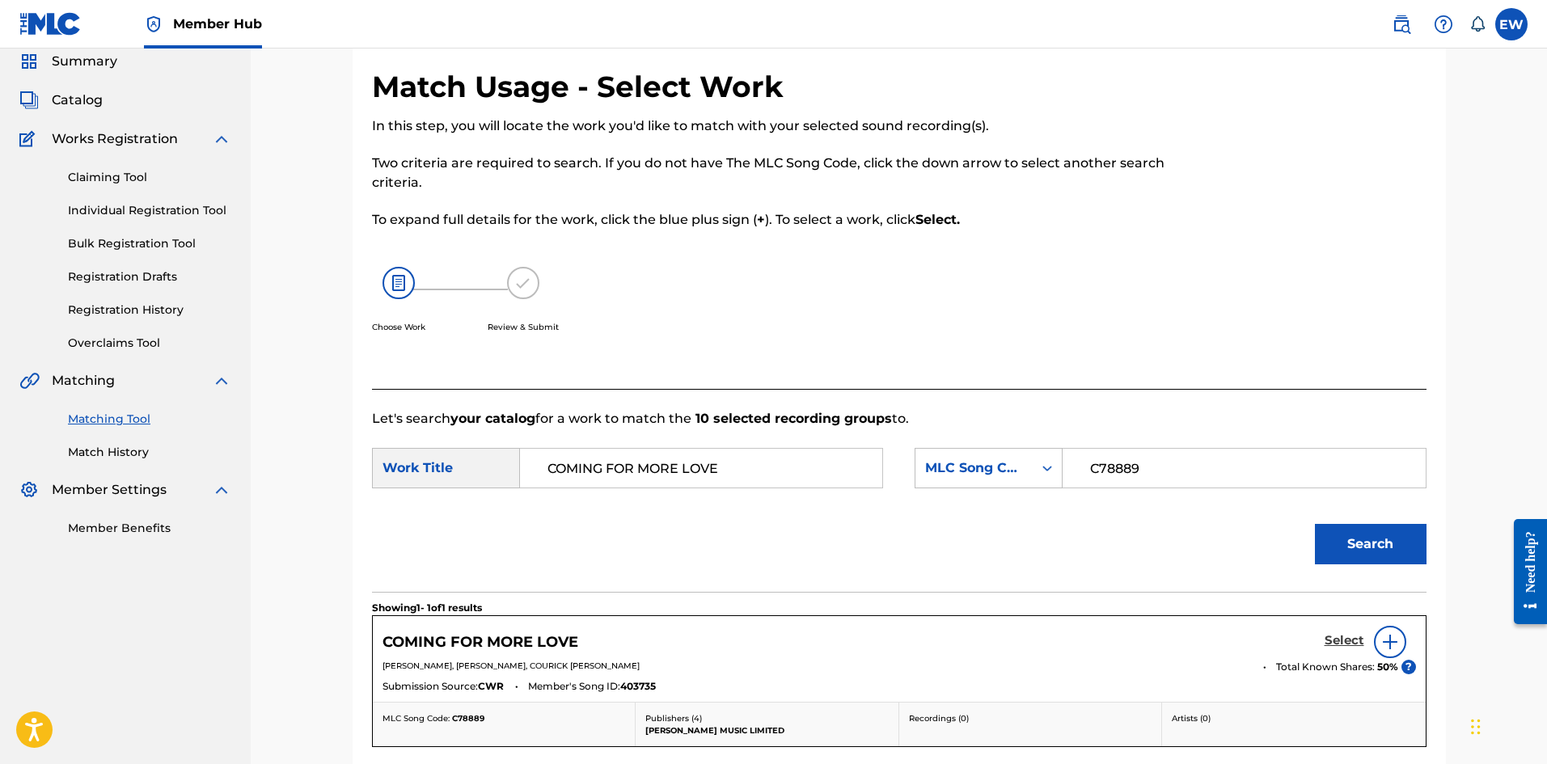
click at [1339, 640] on h5 "Select" at bounding box center [1345, 640] width 40 height 15
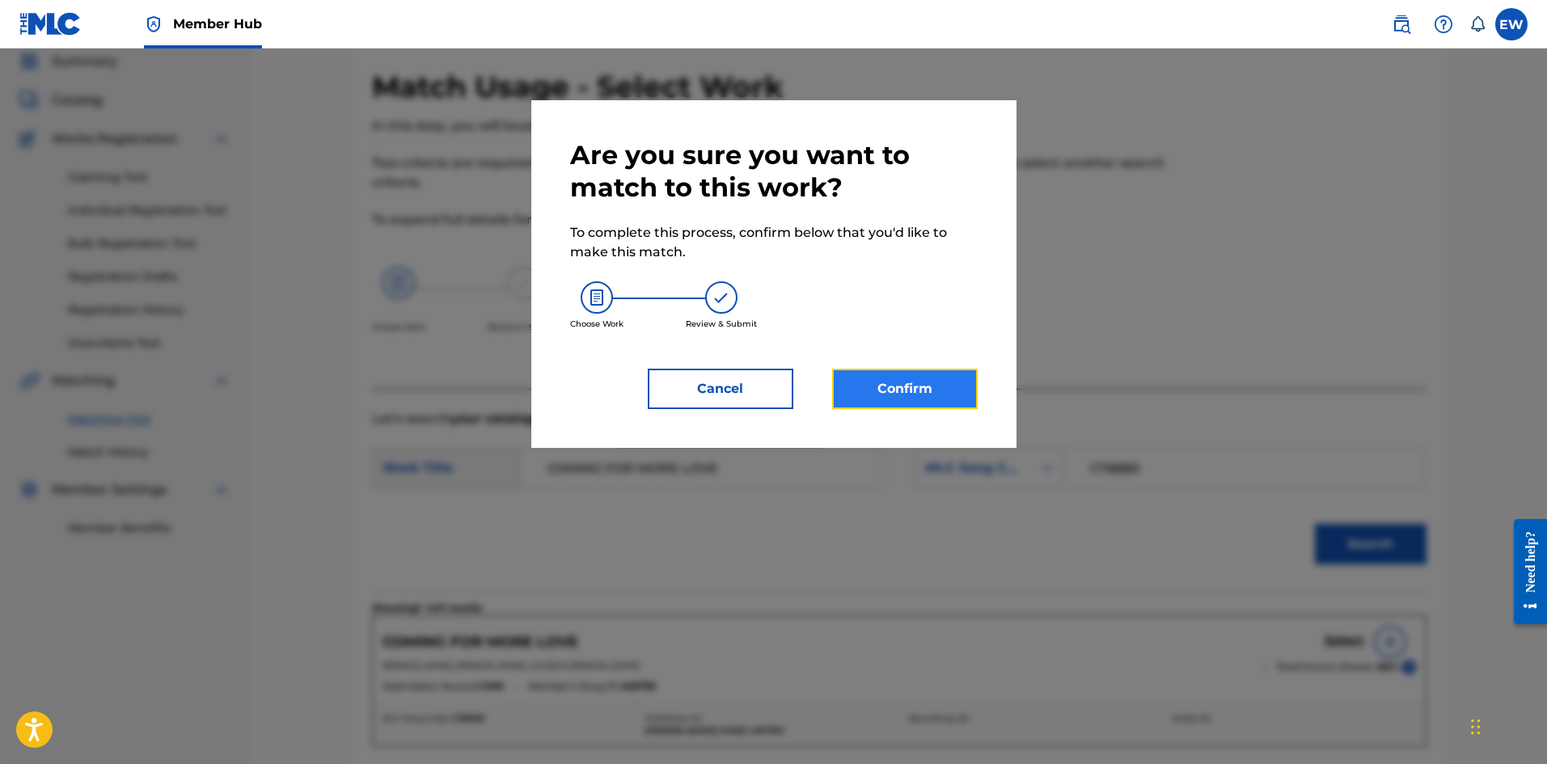
click at [890, 388] on button "Confirm" at bounding box center [905, 389] width 146 height 40
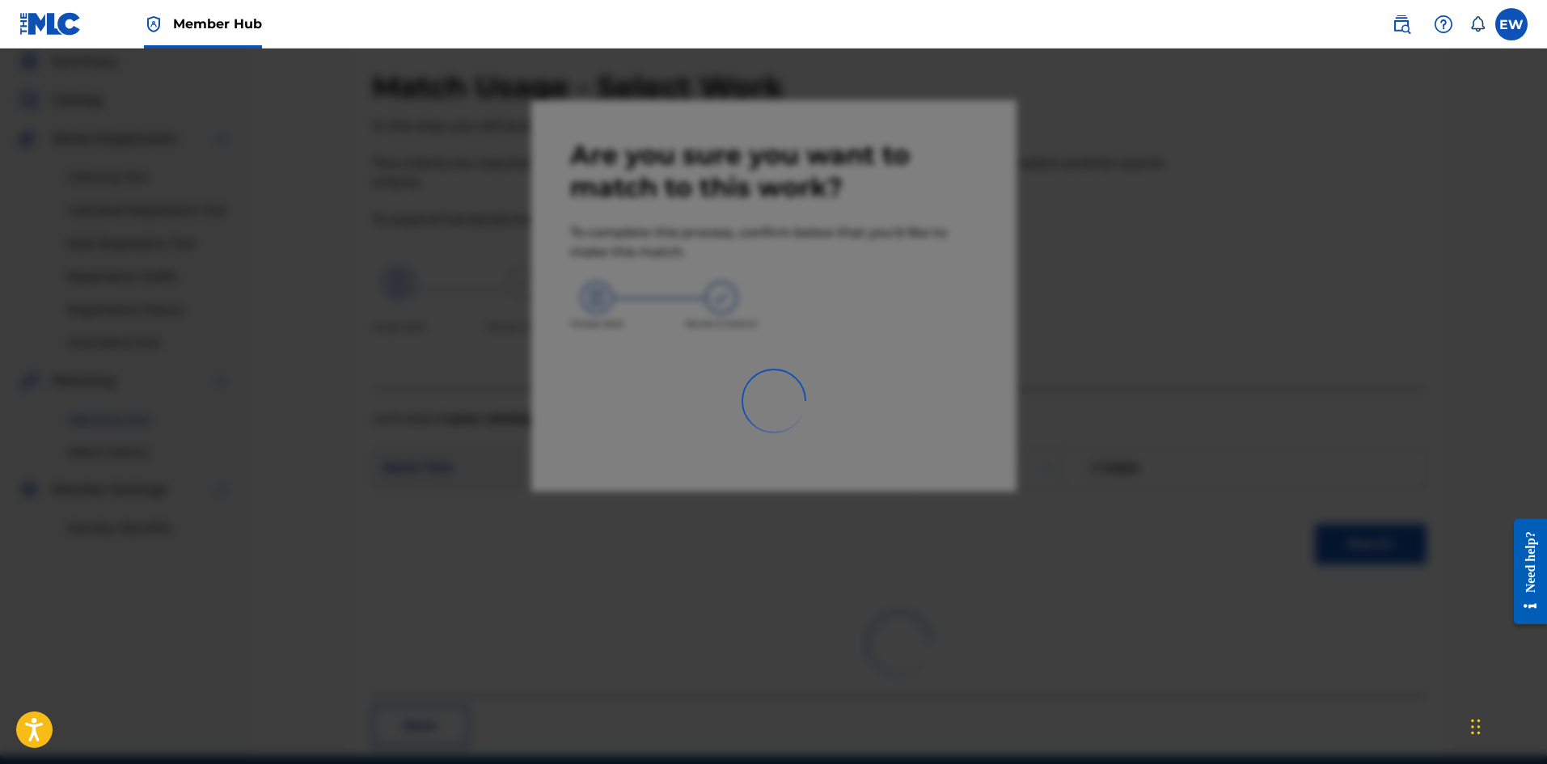
scroll to position [39, 0]
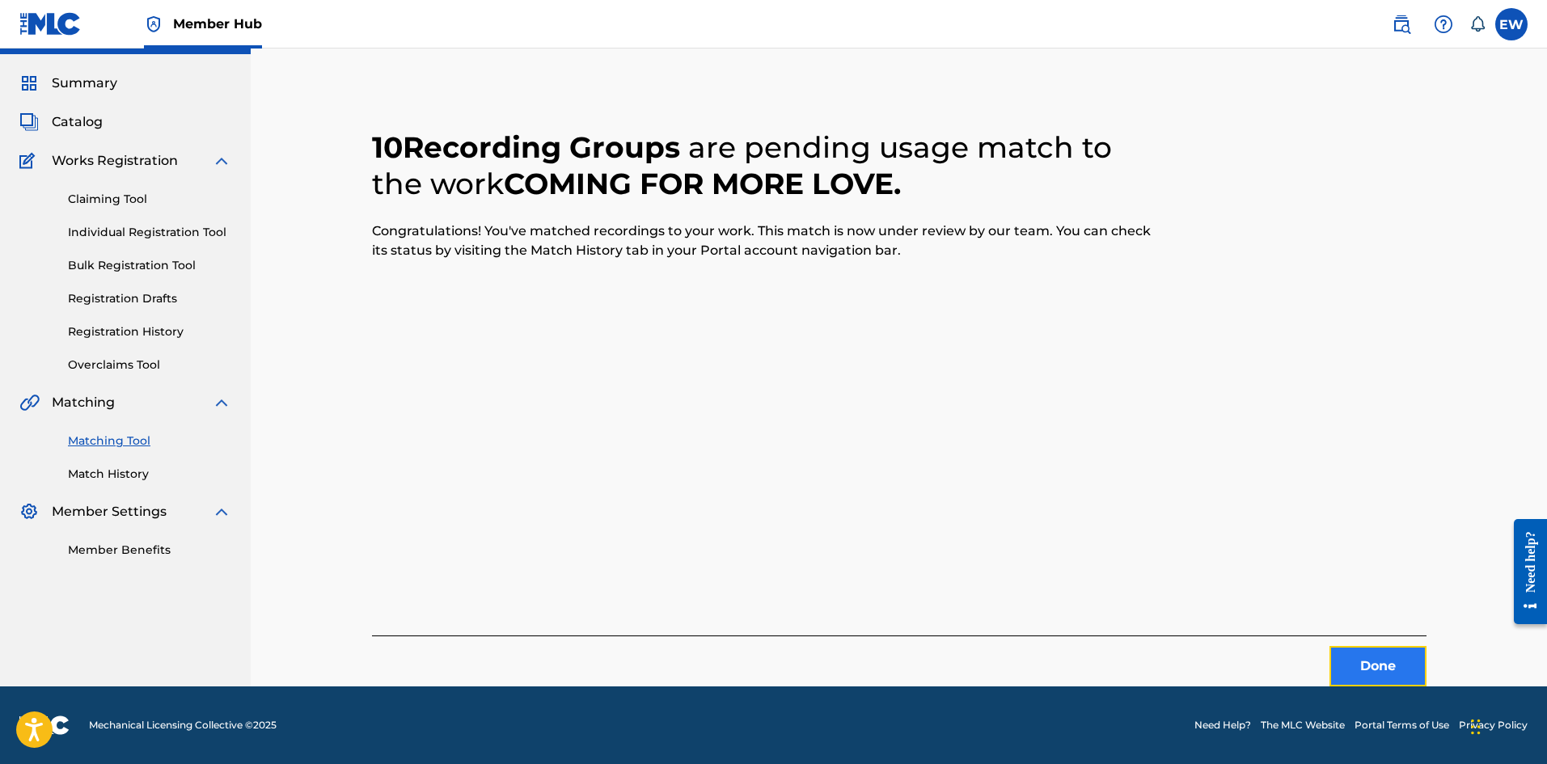
click at [1354, 675] on button "Done" at bounding box center [1378, 666] width 97 height 40
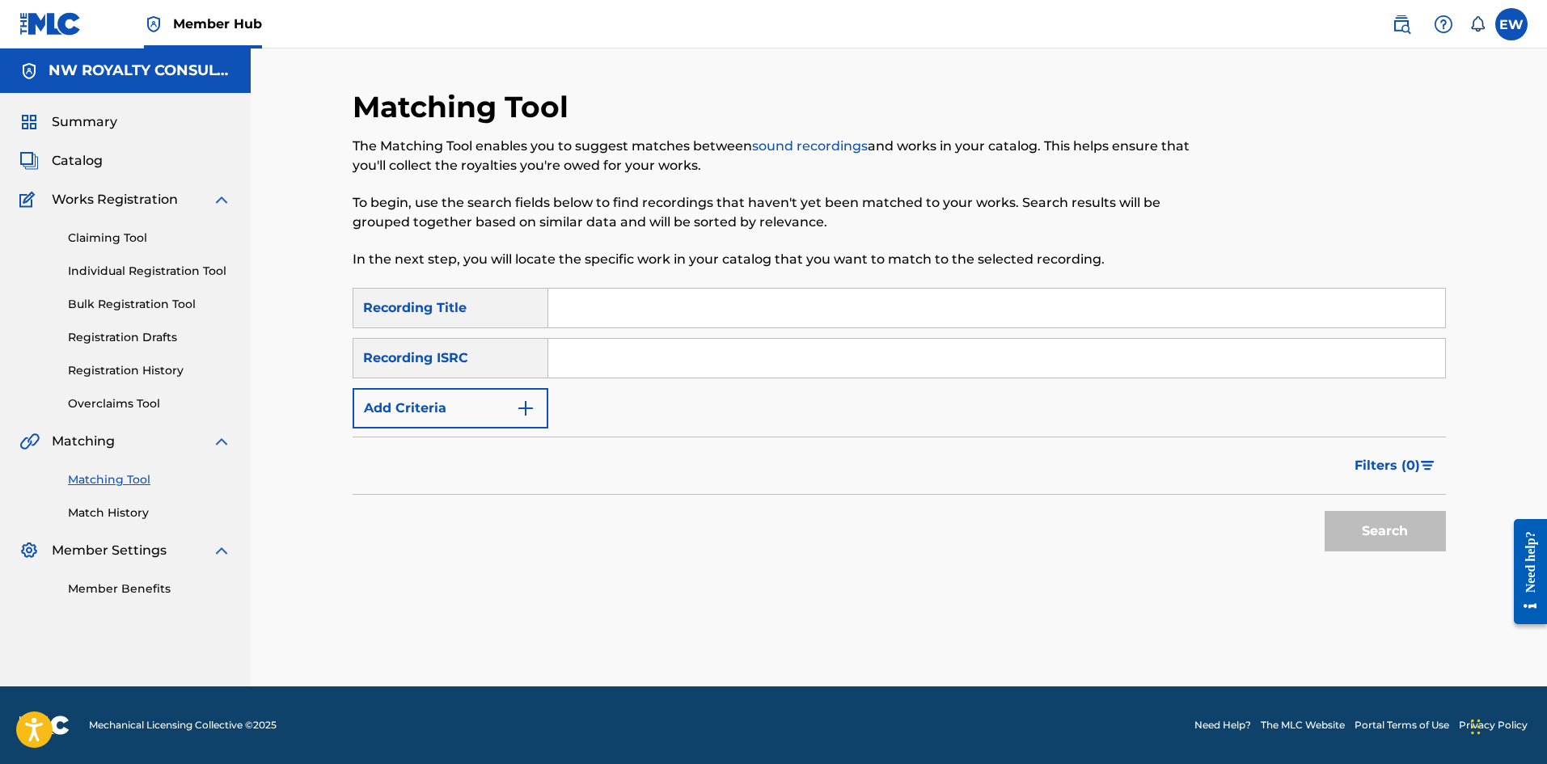
scroll to position [0, 0]
click at [506, 407] on button "Add Criteria" at bounding box center [451, 408] width 196 height 40
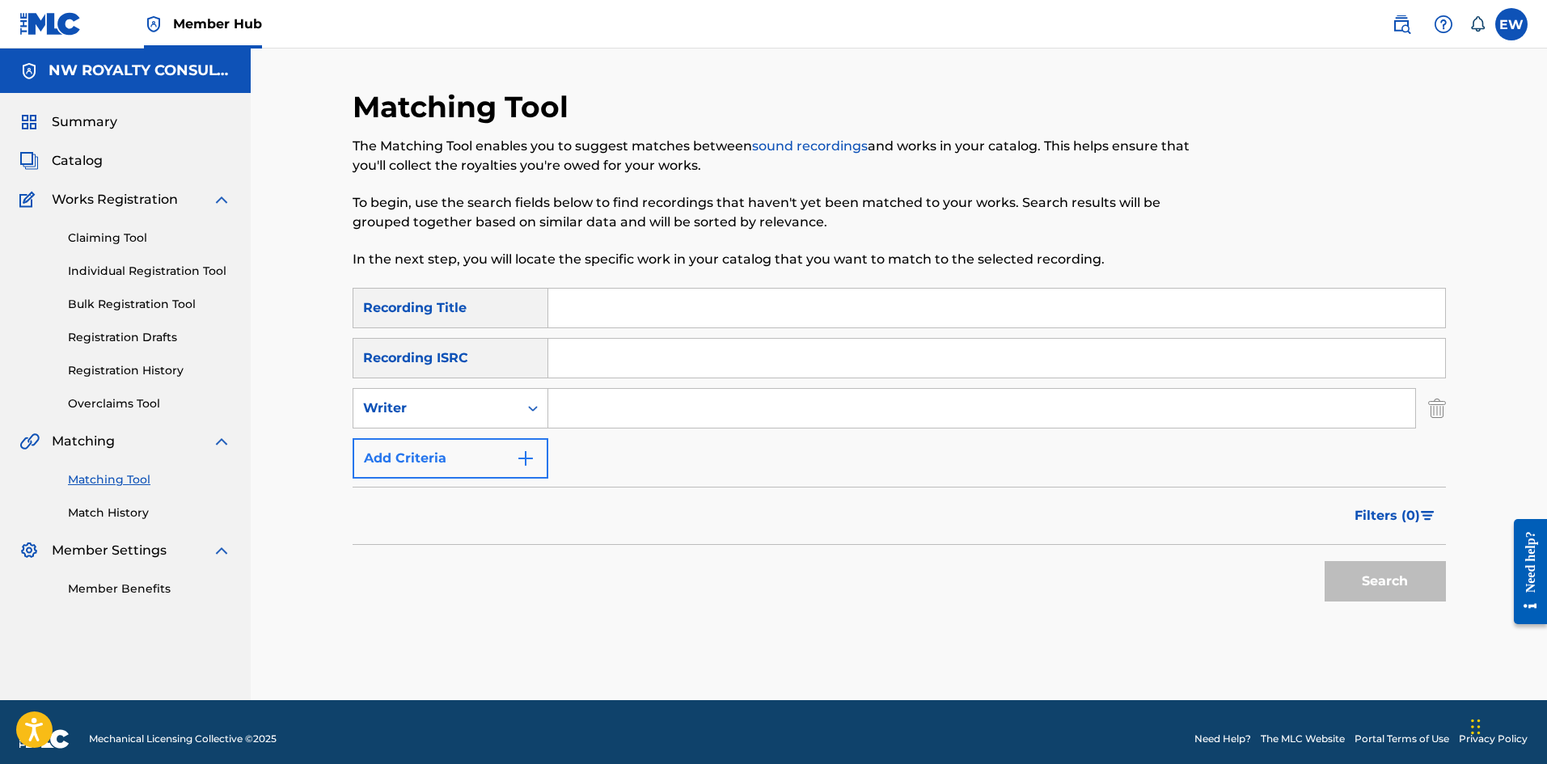
click at [501, 407] on div "Writer" at bounding box center [436, 408] width 146 height 19
drag, startPoint x: 425, startPoint y: 458, endPoint x: 457, endPoint y: 455, distance: 32.5
click at [442, 458] on div "Recording Artist" at bounding box center [450, 449] width 194 height 40
click at [655, 425] on div "SearchWithCriteria09a78313-f360-4bdb-8c4a-377df148144d Recording Title SearchWi…" at bounding box center [899, 383] width 1093 height 191
click at [673, 412] on input "Search Form" at bounding box center [981, 408] width 867 height 39
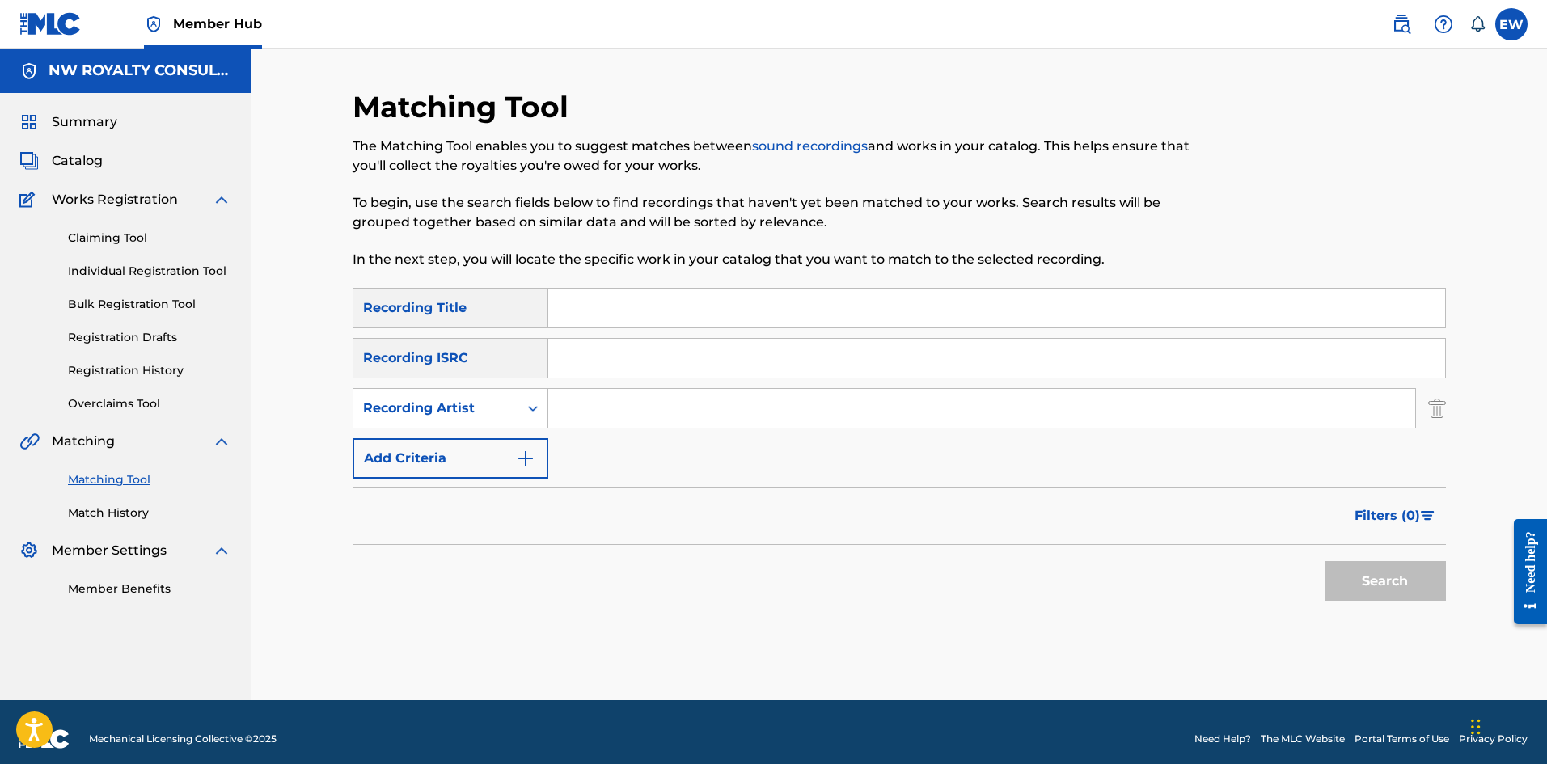
paste input "GYPTIAN"
type input "GYPTIAN"
click at [586, 298] on input "Search Form" at bounding box center [996, 308] width 897 height 39
paste input "AROUND THE WORLD"
type input "AROUND THE WORLD"
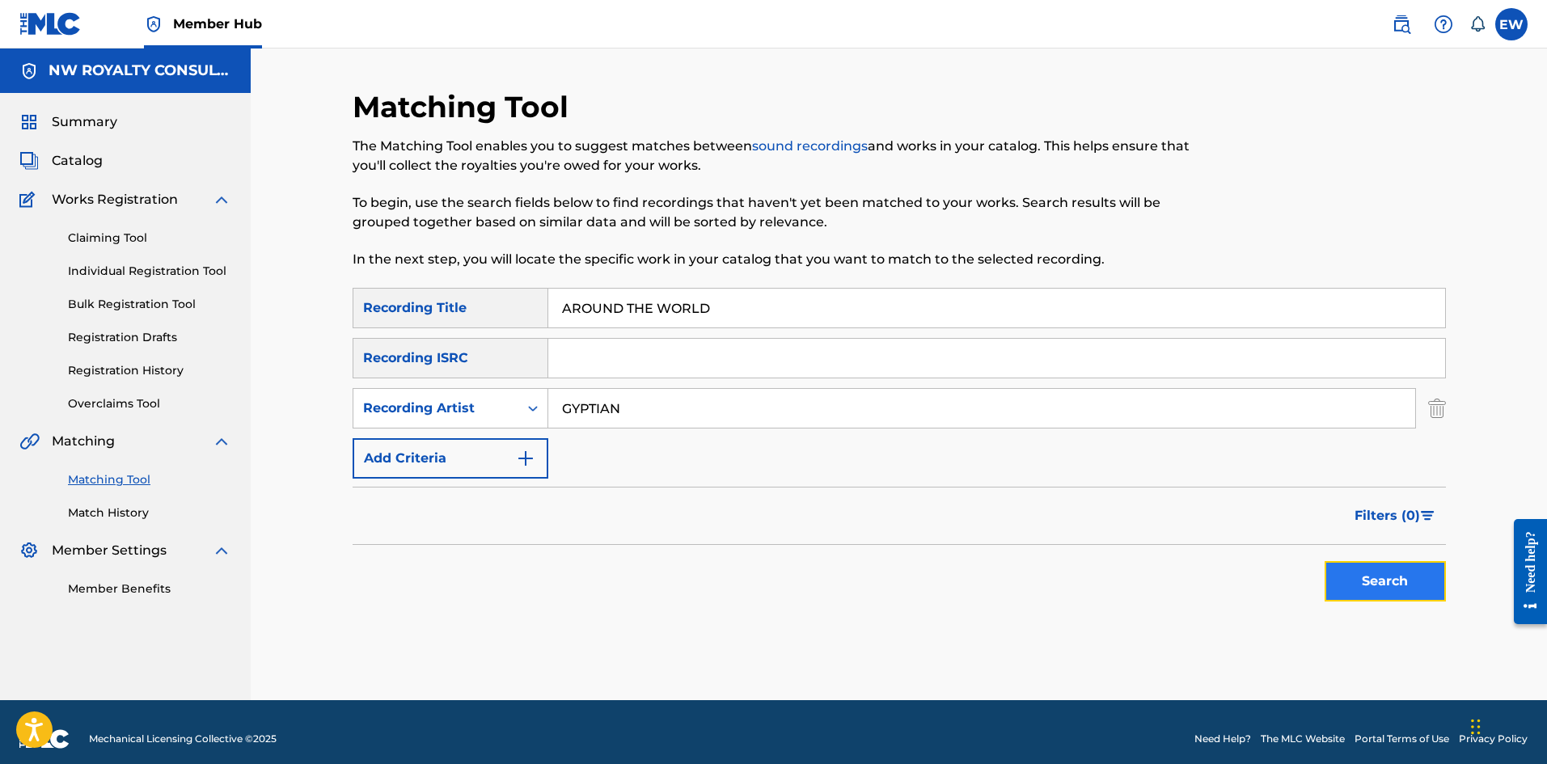
click at [1334, 577] on button "Search" at bounding box center [1385, 581] width 121 height 40
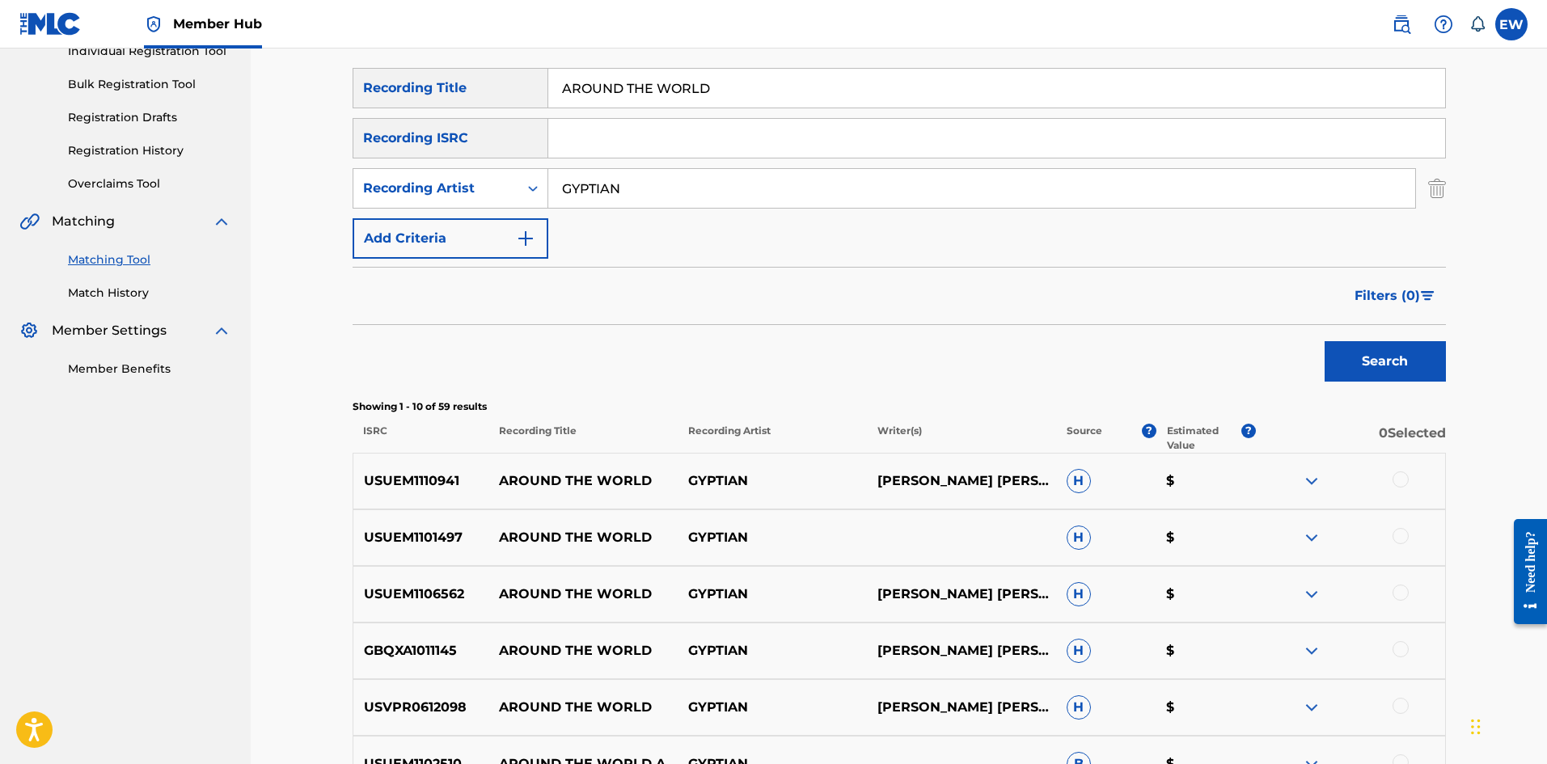
scroll to position [243, 0]
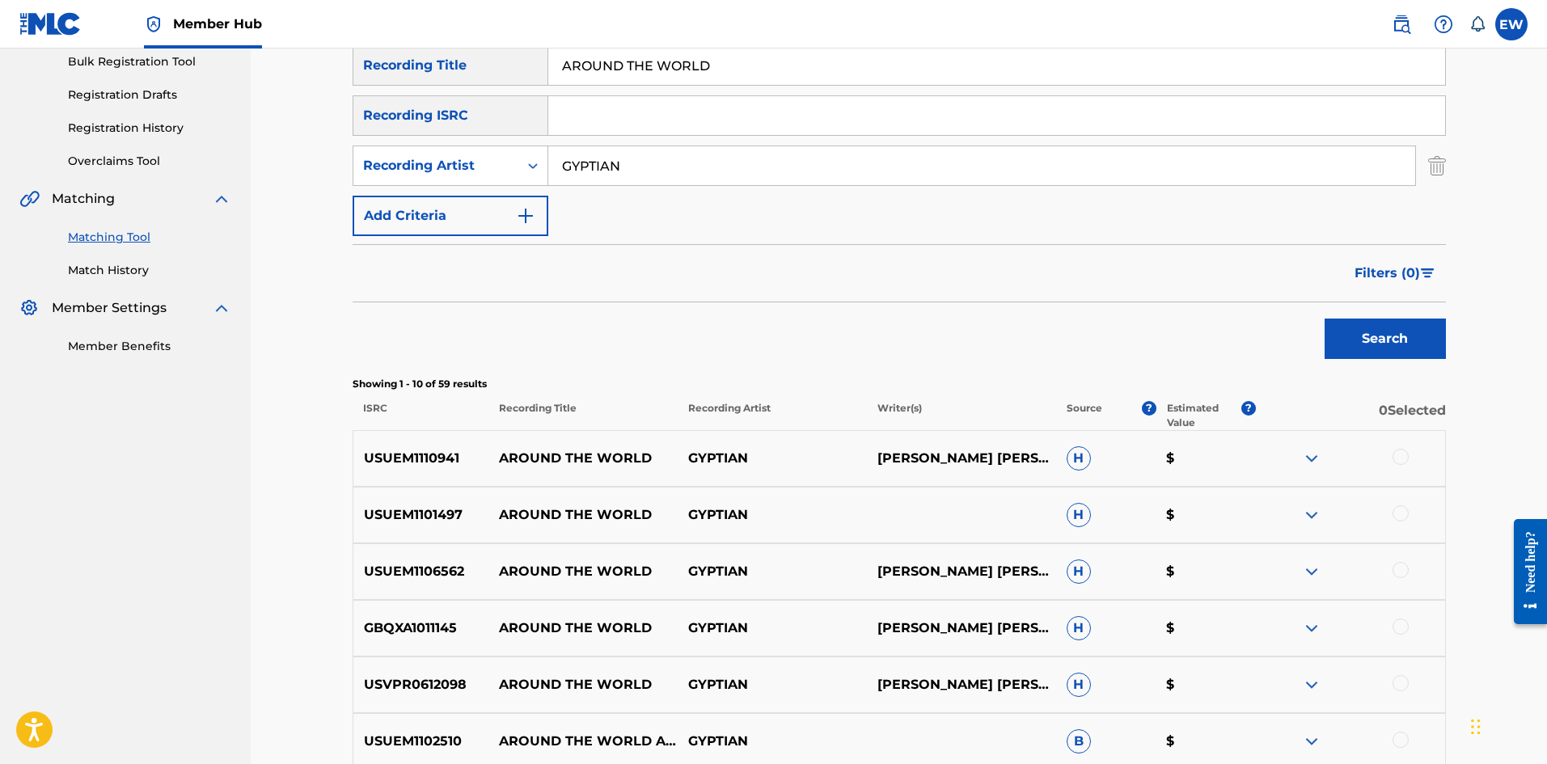
click at [1399, 460] on div at bounding box center [1401, 457] width 16 height 16
click at [1399, 514] on div at bounding box center [1401, 513] width 16 height 16
click at [1403, 569] on div at bounding box center [1401, 570] width 16 height 16
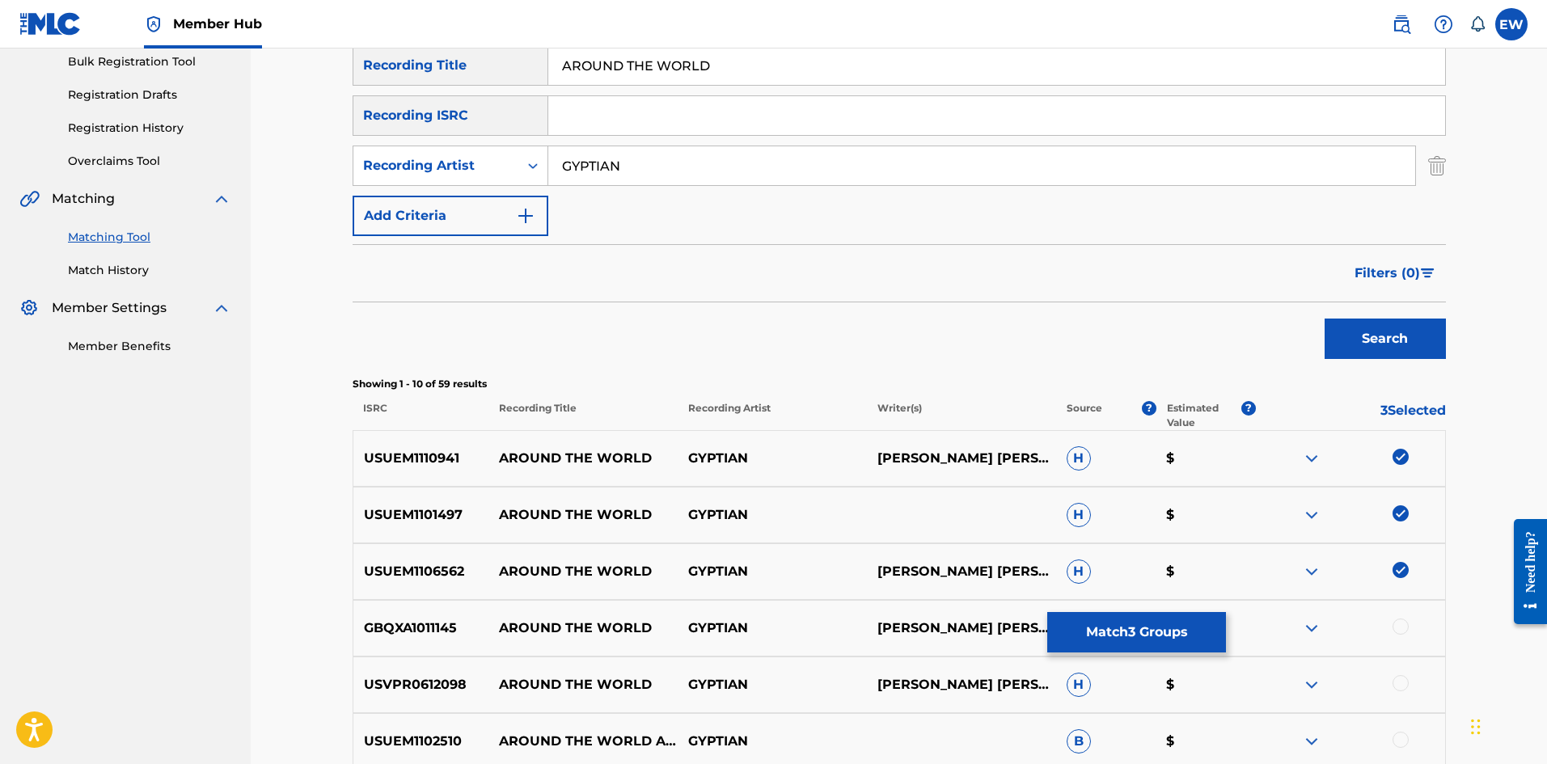
click at [1399, 624] on div at bounding box center [1401, 627] width 16 height 16
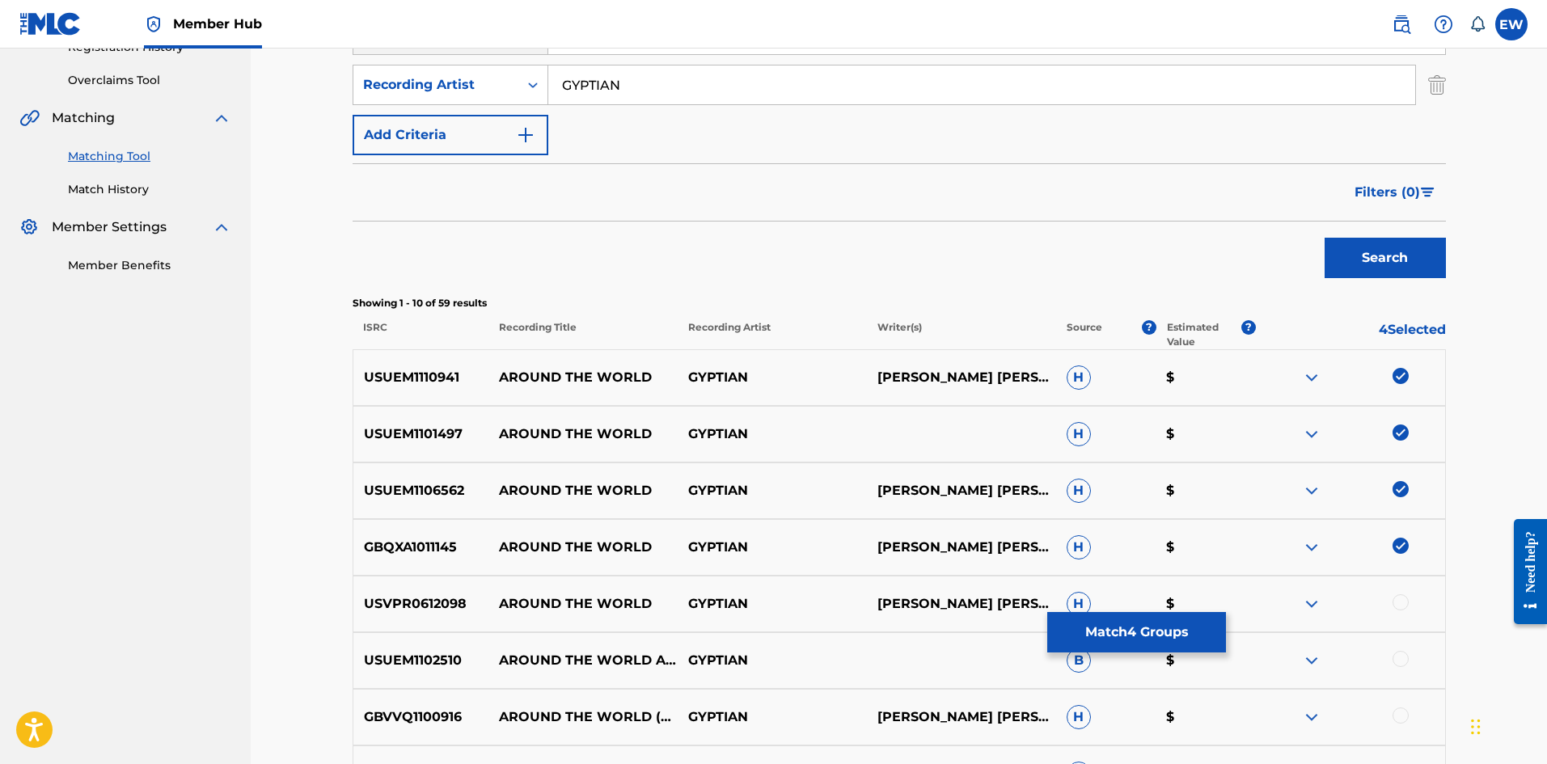
click at [1398, 607] on div at bounding box center [1401, 602] width 16 height 16
click at [1405, 659] on div at bounding box center [1401, 659] width 16 height 16
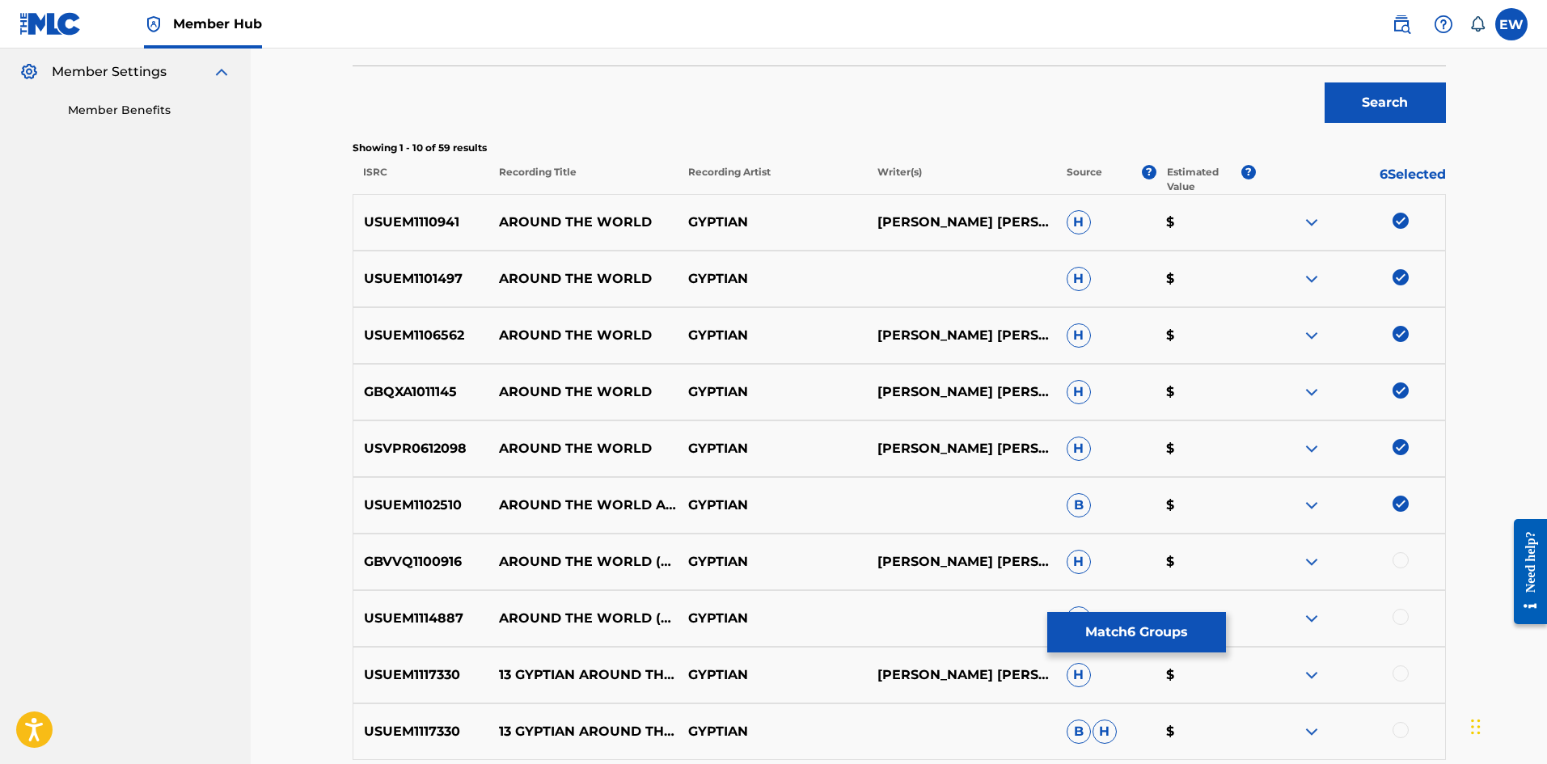
scroll to position [485, 0]
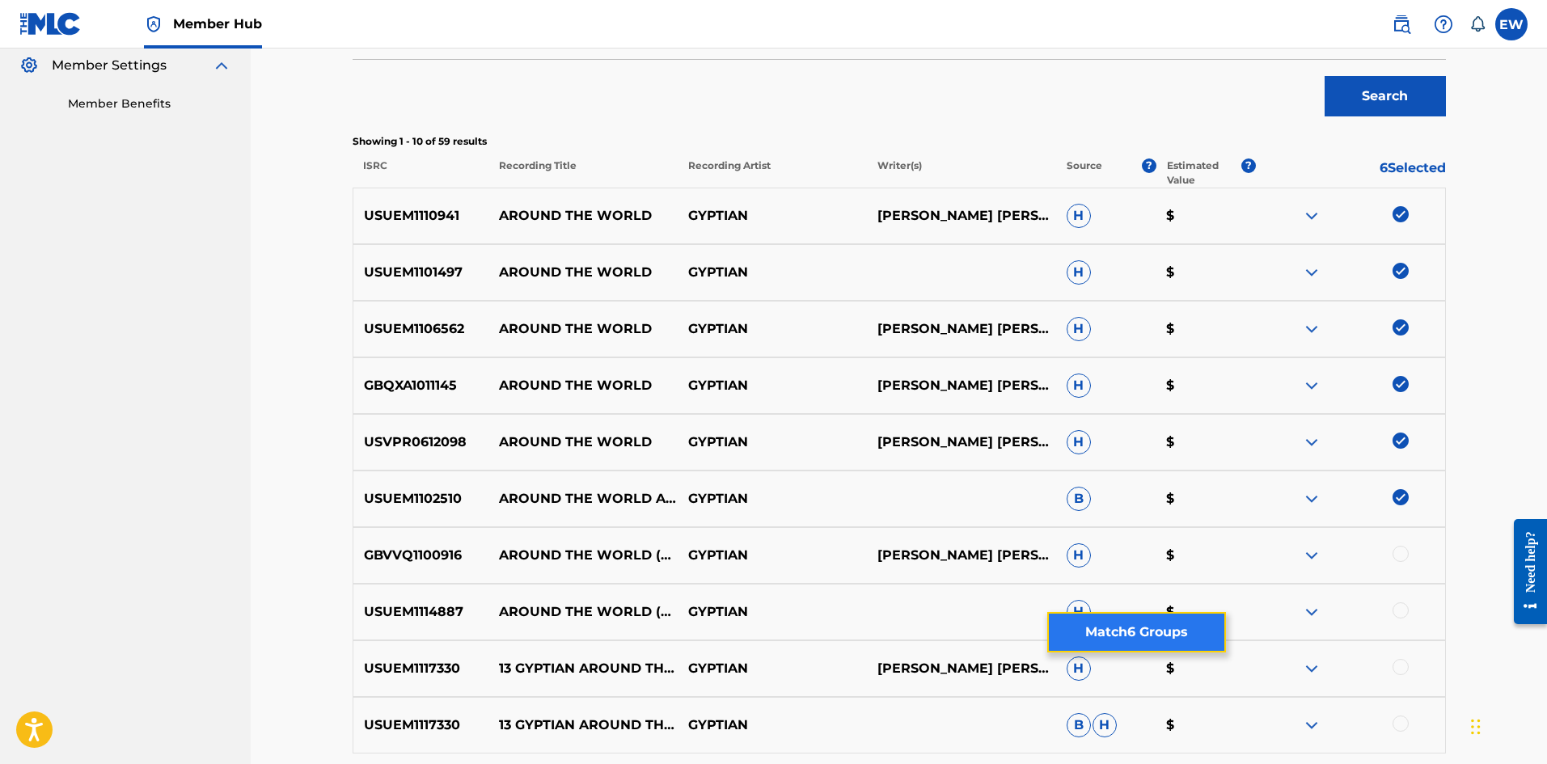
click at [1142, 617] on button "Match 6 Groups" at bounding box center [1136, 632] width 179 height 40
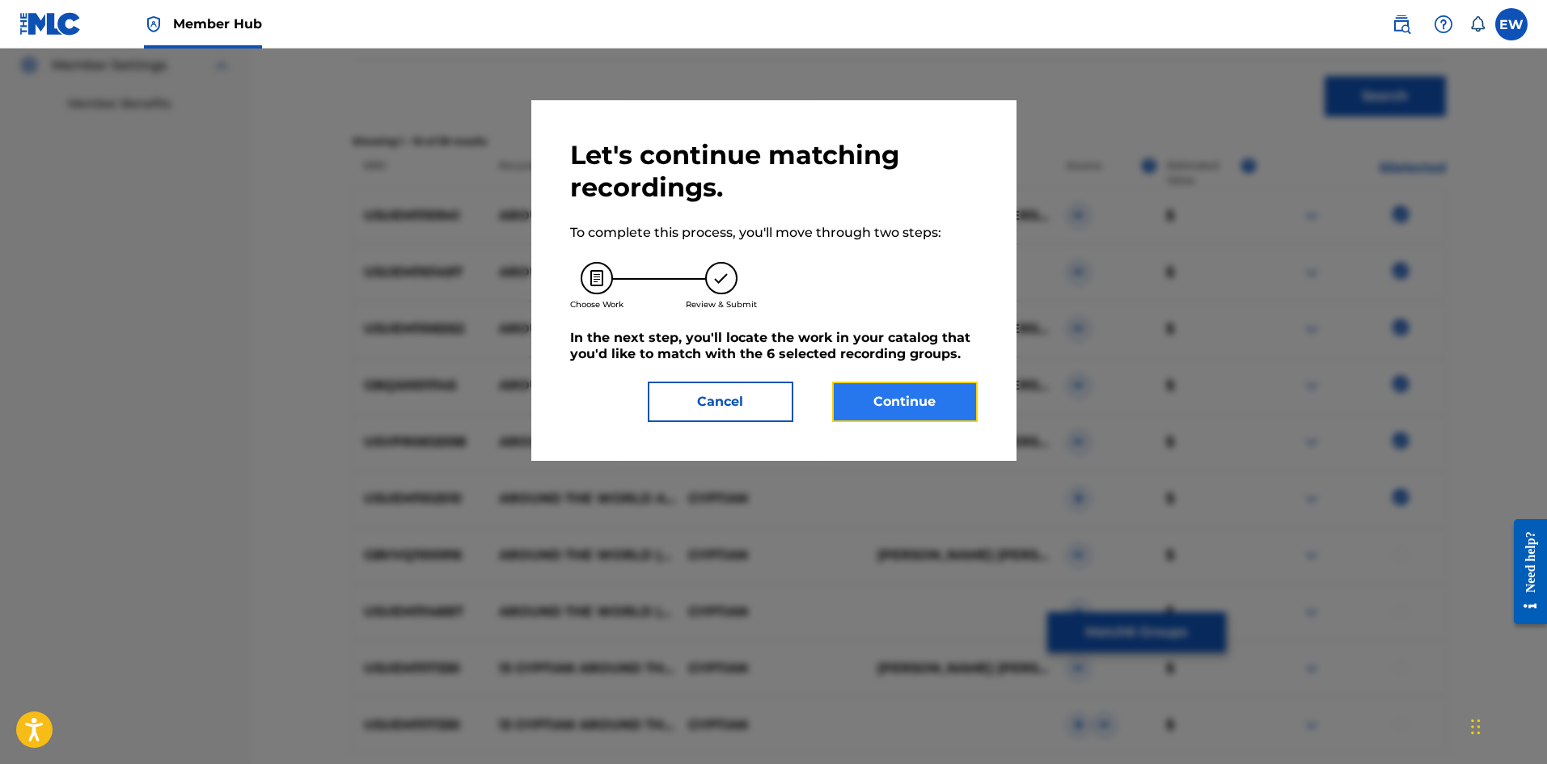
click at [884, 407] on button "Continue" at bounding box center [905, 402] width 146 height 40
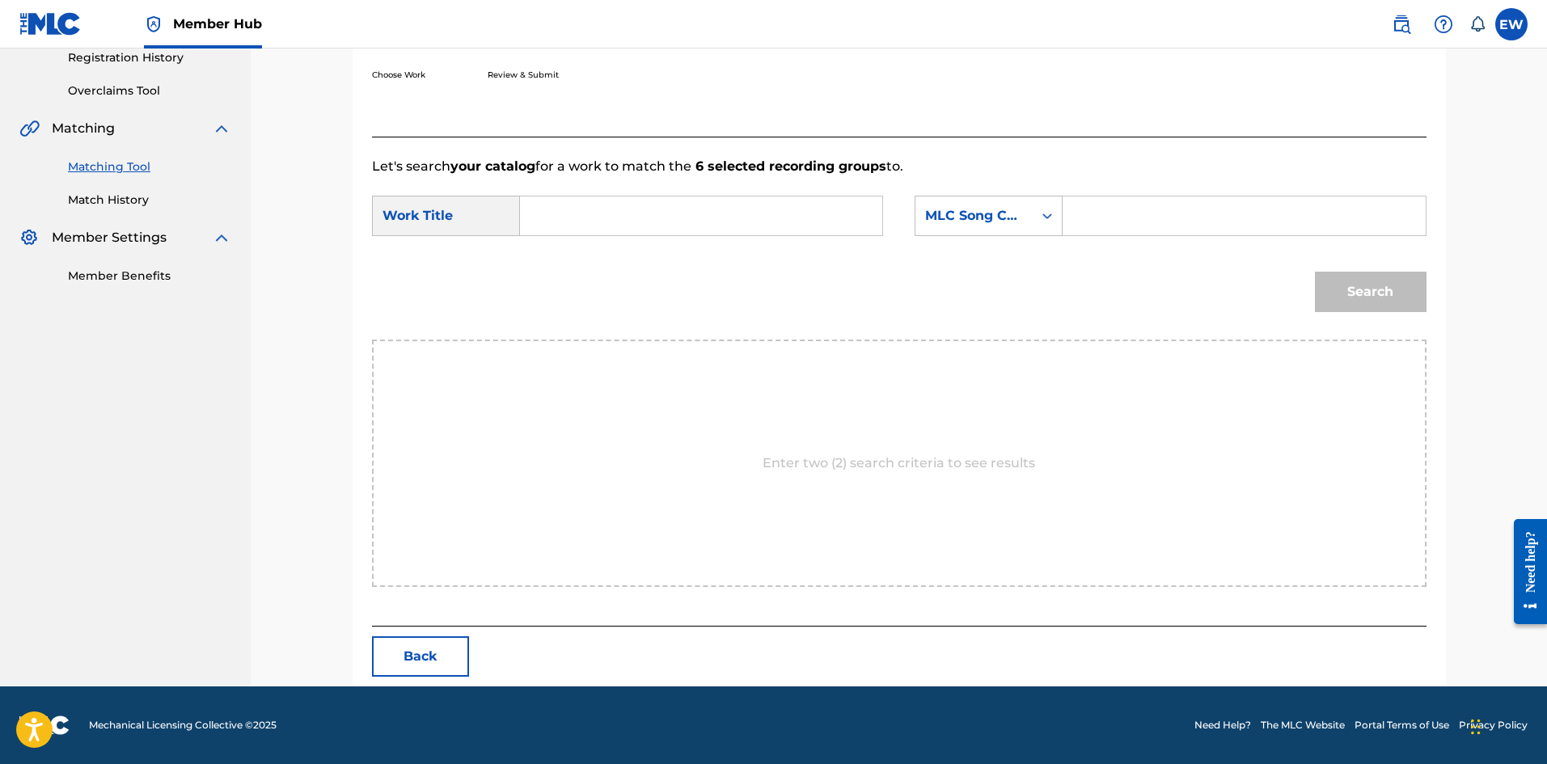
scroll to position [313, 0]
drag, startPoint x: 653, startPoint y: 227, endPoint x: 600, endPoint y: 268, distance: 66.3
click at [652, 227] on input "Search Form" at bounding box center [701, 216] width 335 height 39
paste input "AROUND THE WORLD"
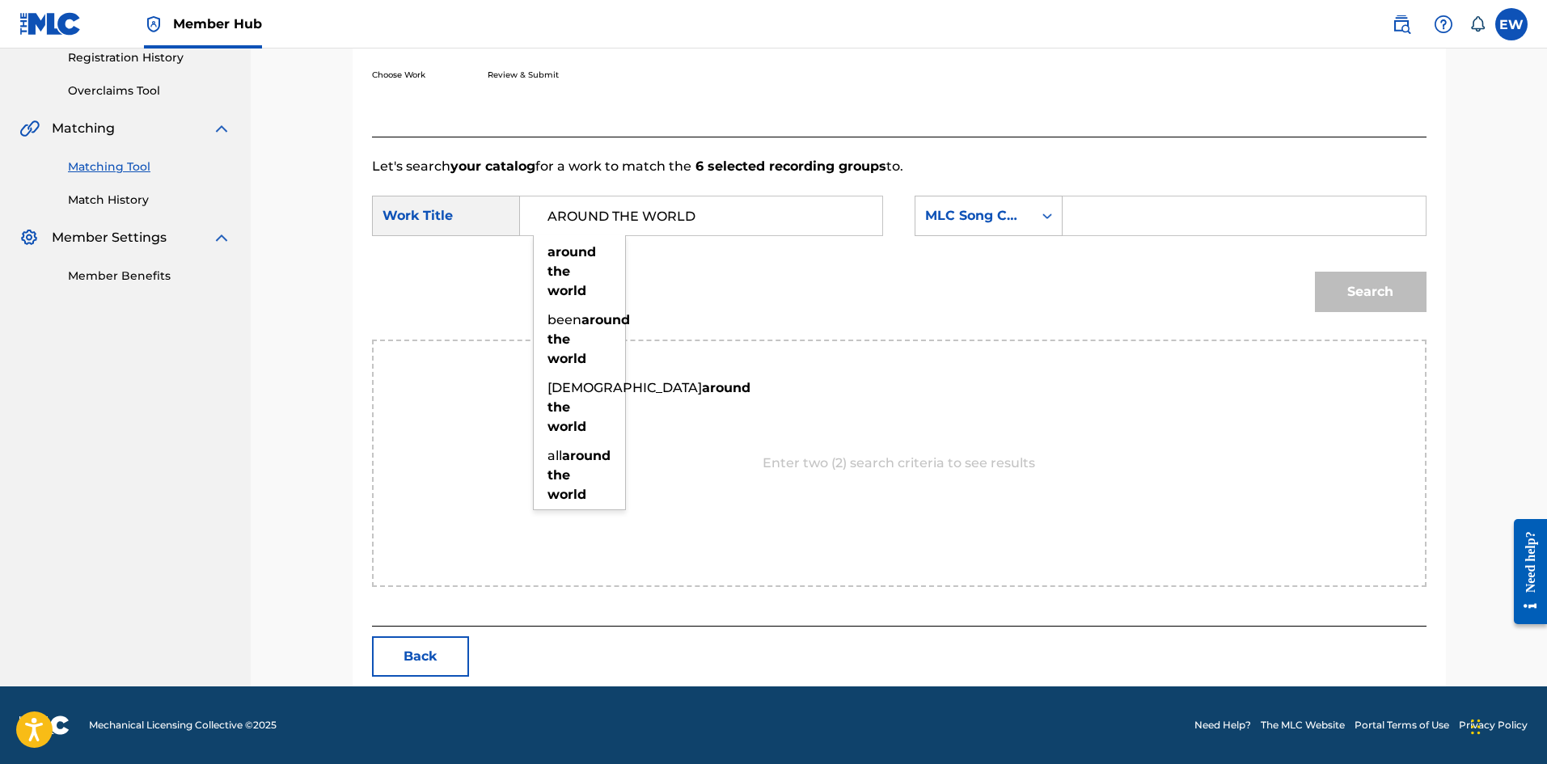
type input "AROUND THE WORLD"
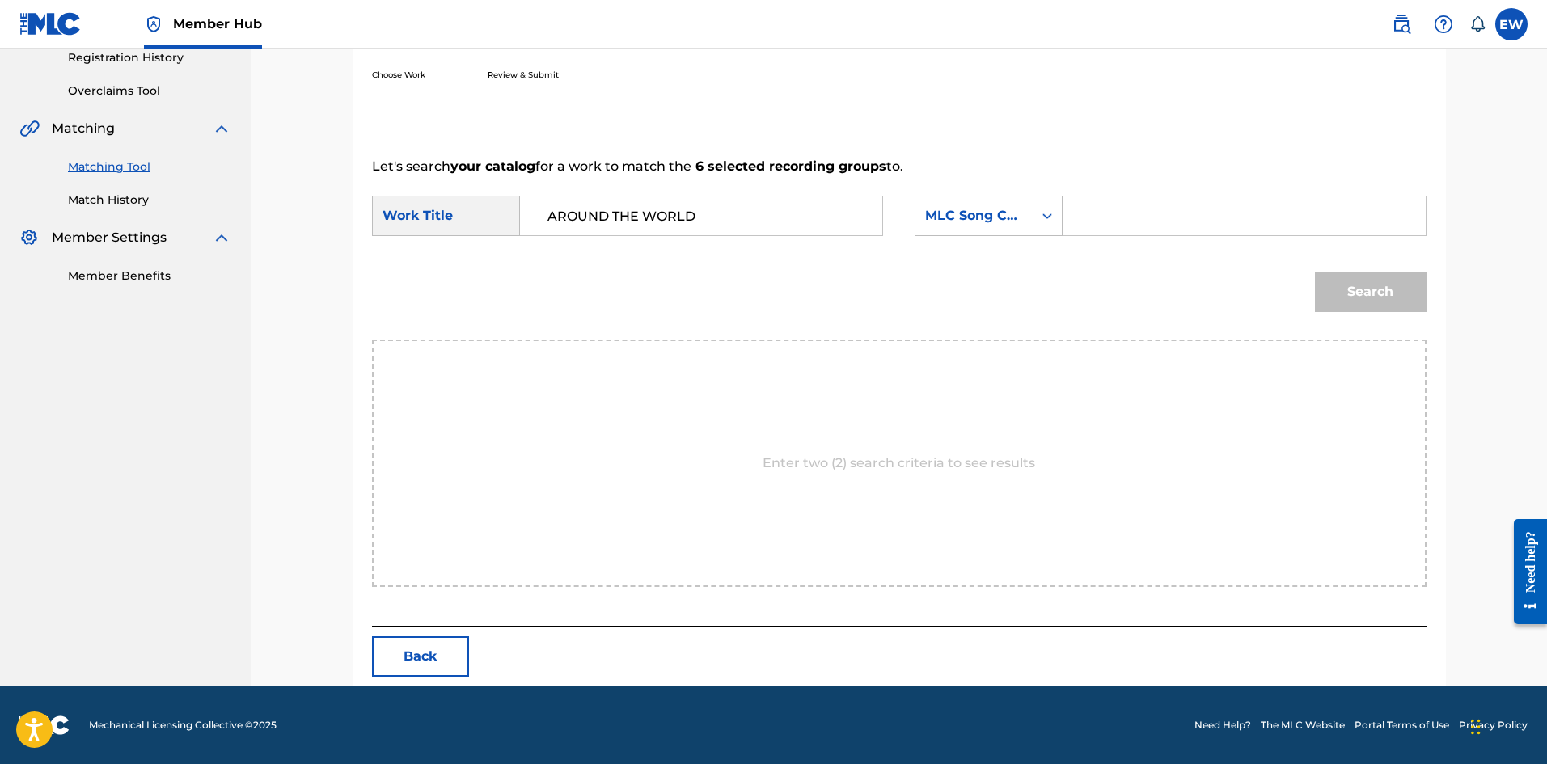
drag, startPoint x: 1148, startPoint y: 211, endPoint x: 1139, endPoint y: 215, distance: 10.5
click at [1139, 215] on input "Search Form" at bounding box center [1243, 216] width 335 height 39
paste input "DB2SY1"
type input "DB2SY1"
click at [1355, 298] on button "Search" at bounding box center [1371, 292] width 112 height 40
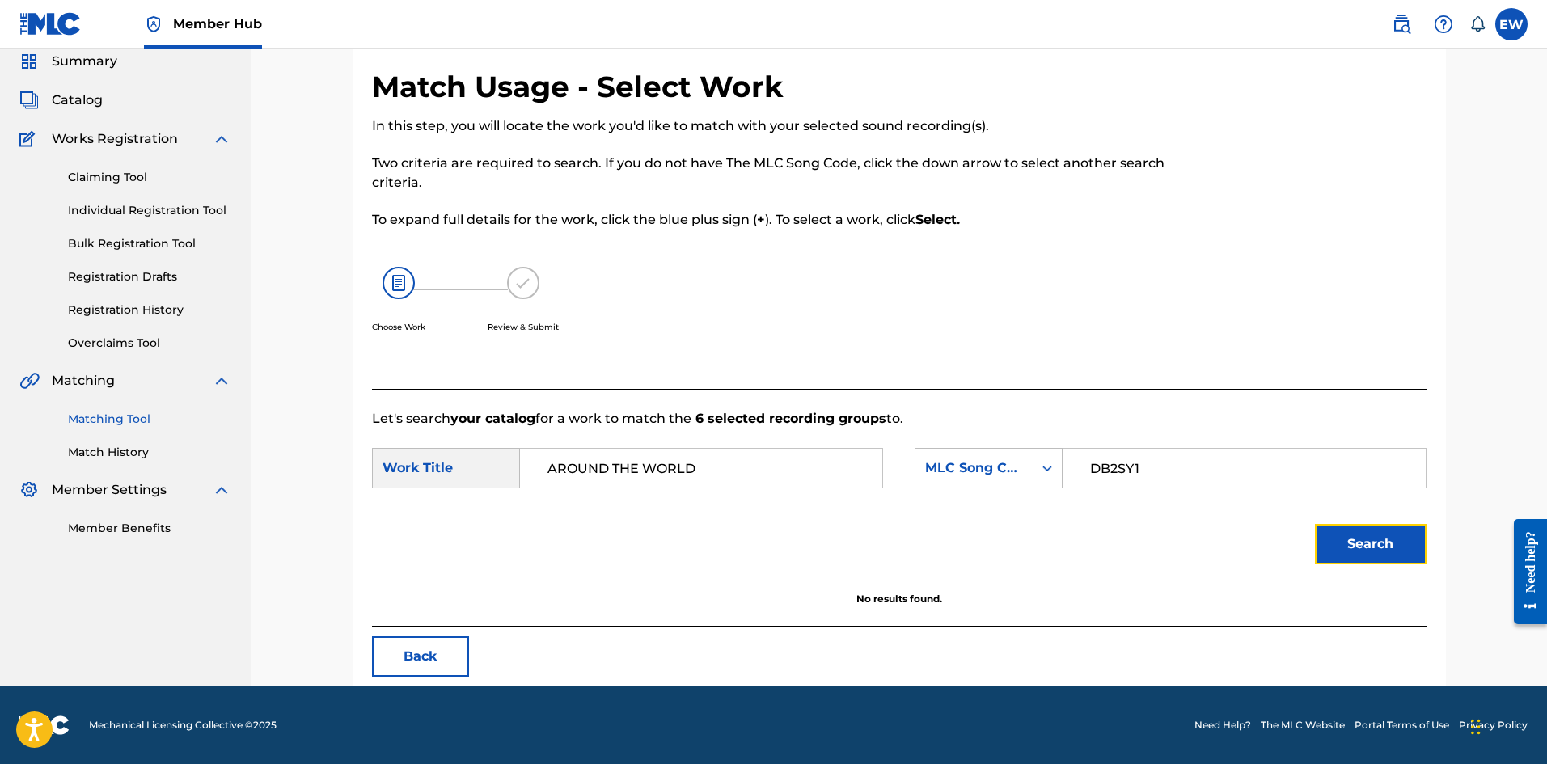
scroll to position [61, 0]
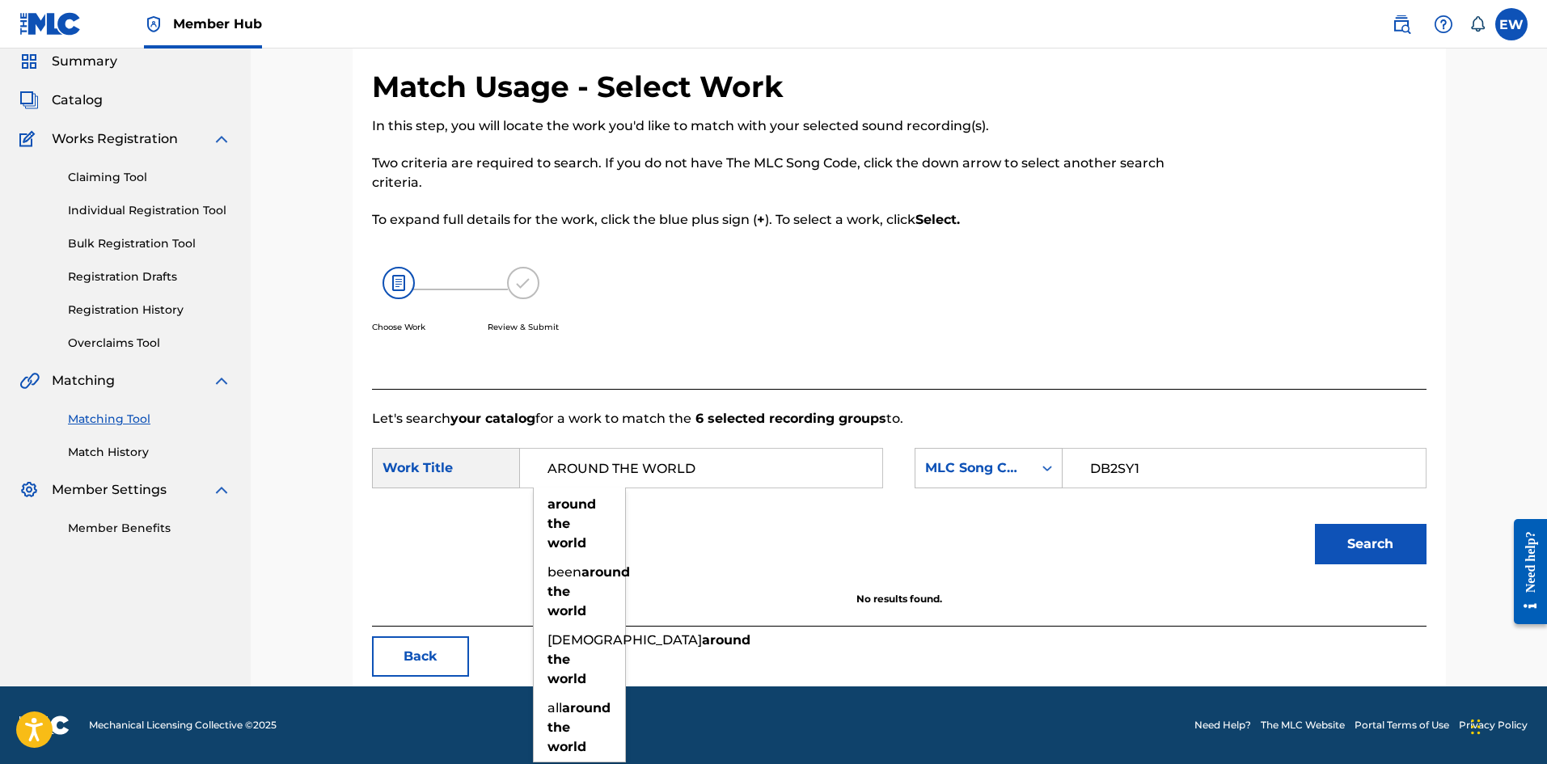
drag, startPoint x: 721, startPoint y: 461, endPoint x: 594, endPoint y: 475, distance: 127.7
click at [595, 476] on input "AROUND THE WORLD" at bounding box center [701, 468] width 335 height 39
click at [725, 459] on input "AROUND THE WORLD" at bounding box center [701, 468] width 335 height 39
click at [713, 472] on input "AROUND THE WORLD" at bounding box center [701, 468] width 335 height 39
drag, startPoint x: 714, startPoint y: 467, endPoint x: 497, endPoint y: 489, distance: 218.6
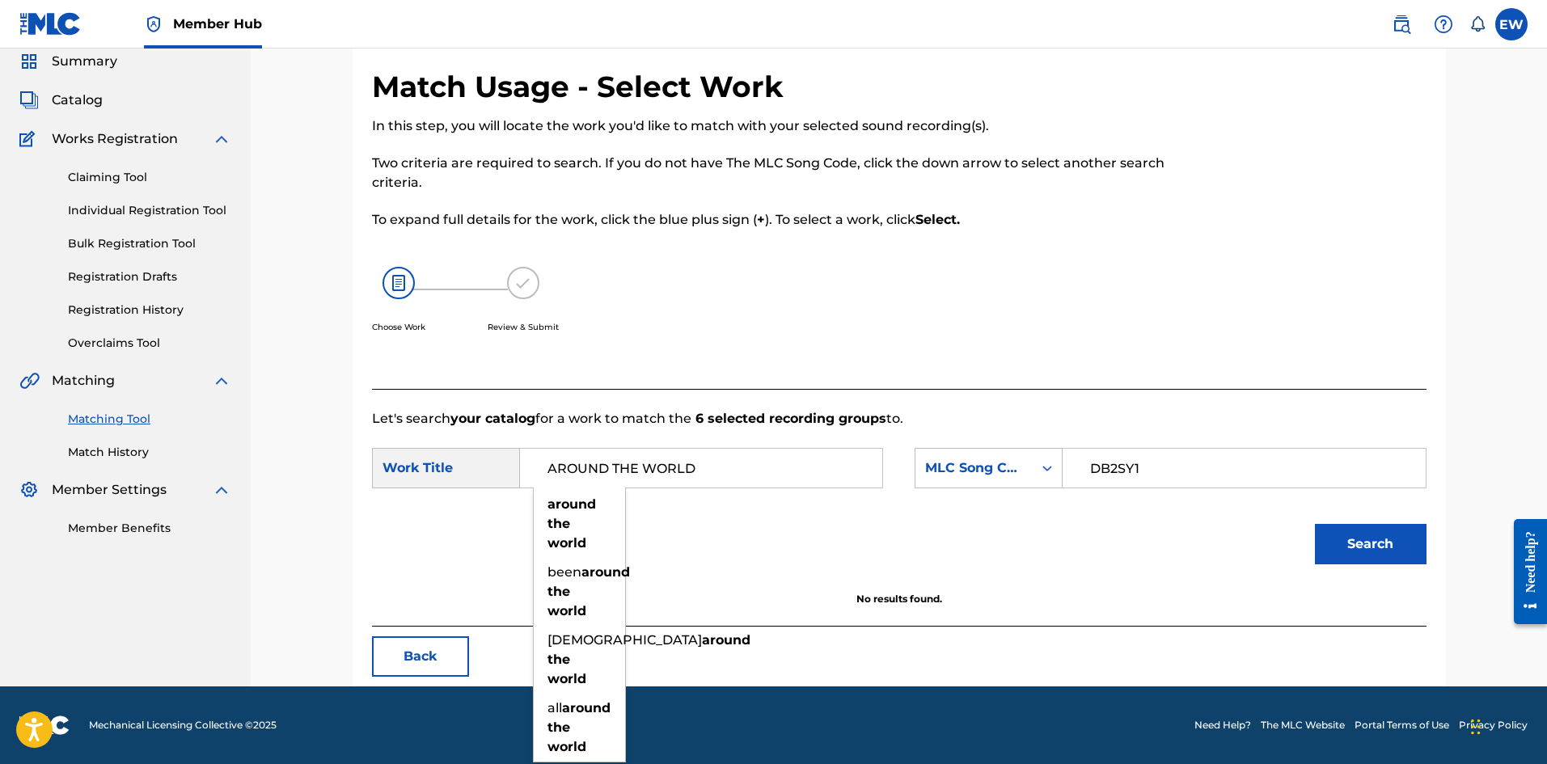
click at [494, 489] on div "SearchWithCriteria79847e07-3983-46cb-b8f8-07f37ca5ef57 Work Title AROUND THE WO…" at bounding box center [899, 473] width 1055 height 50
paste input "DANCING PARTNER"
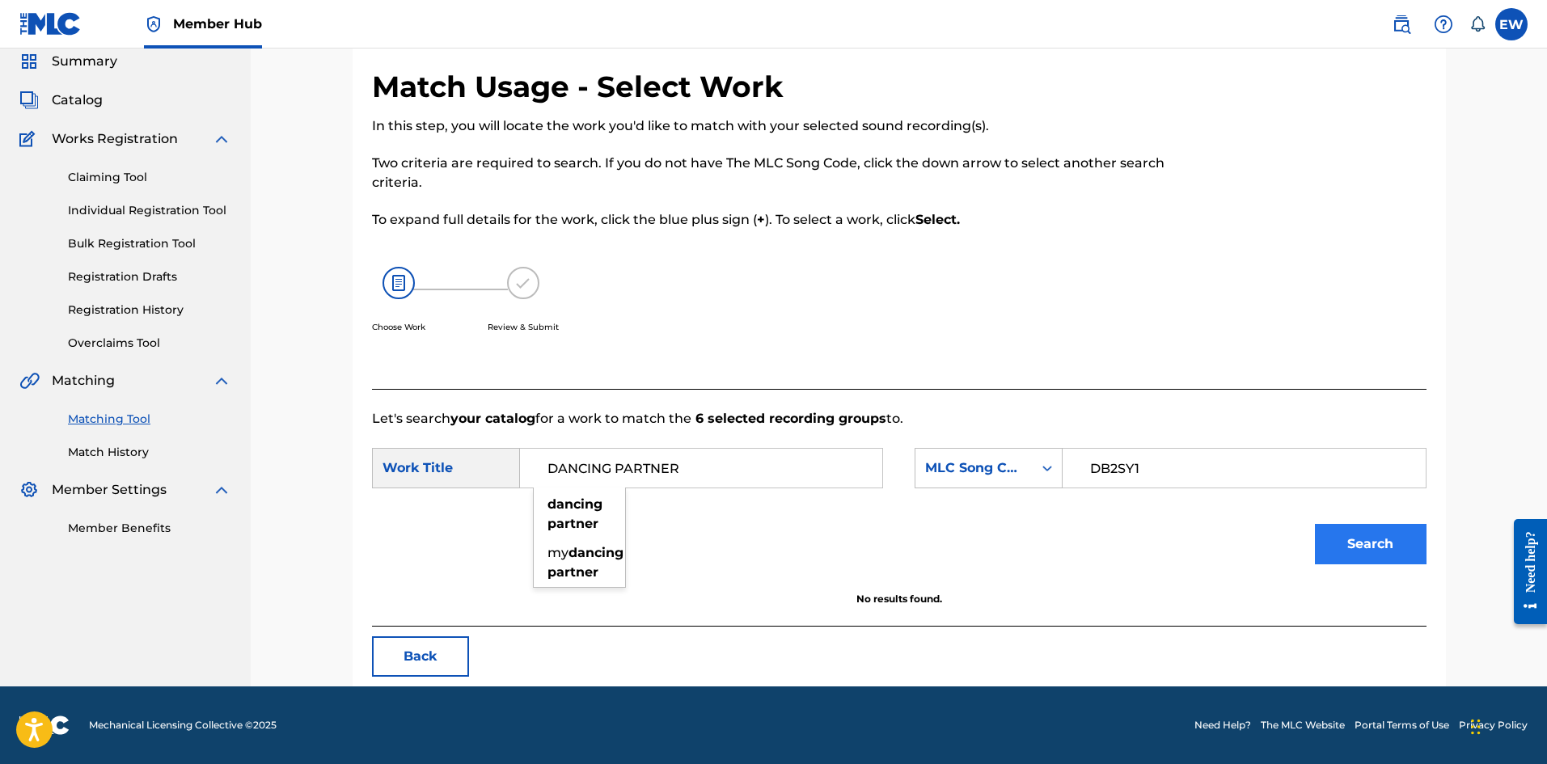
type input "DANCING PARTNER"
click at [1368, 541] on button "Search" at bounding box center [1371, 544] width 112 height 40
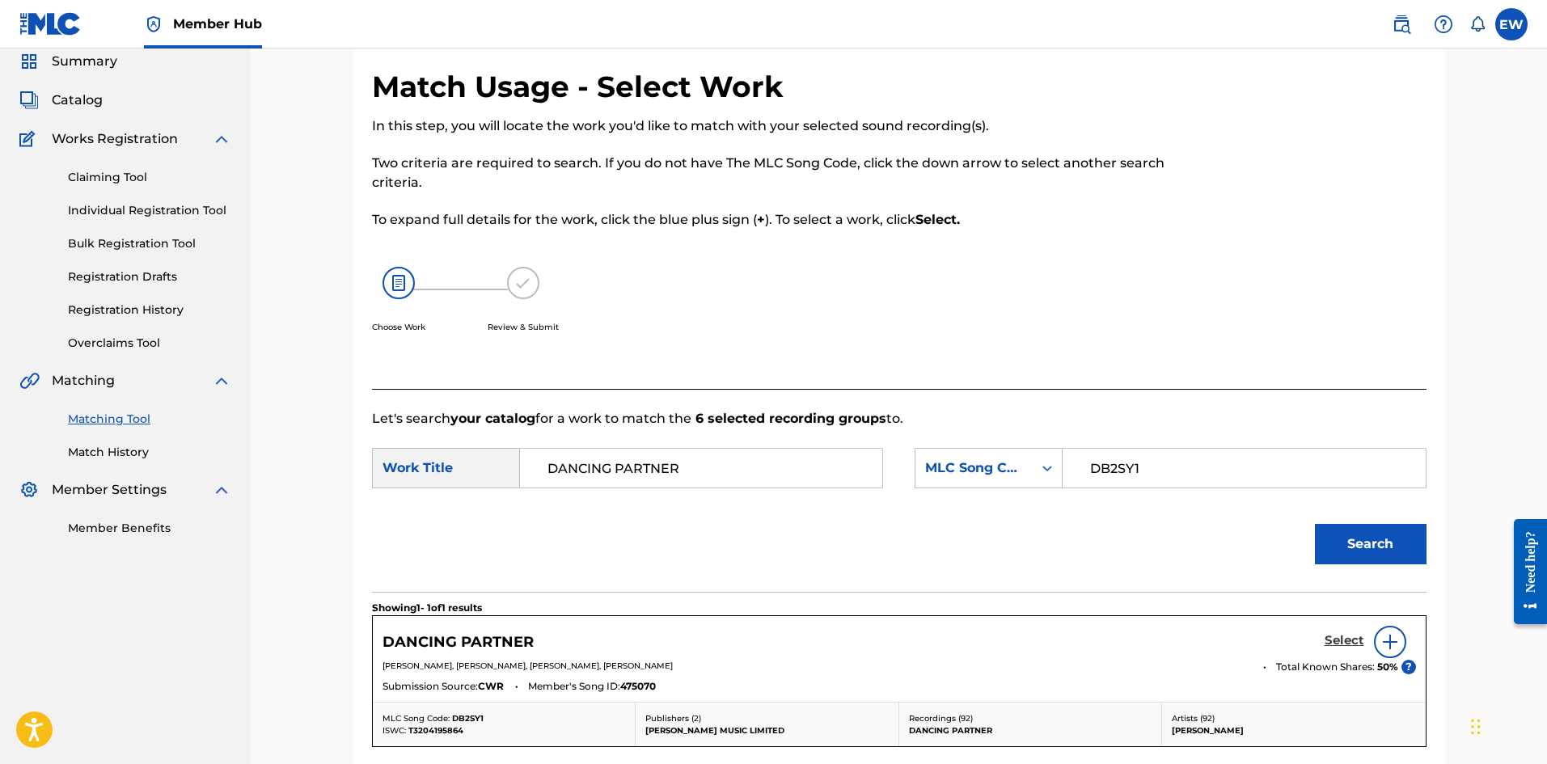
click at [1335, 633] on h5 "Select" at bounding box center [1345, 640] width 40 height 15
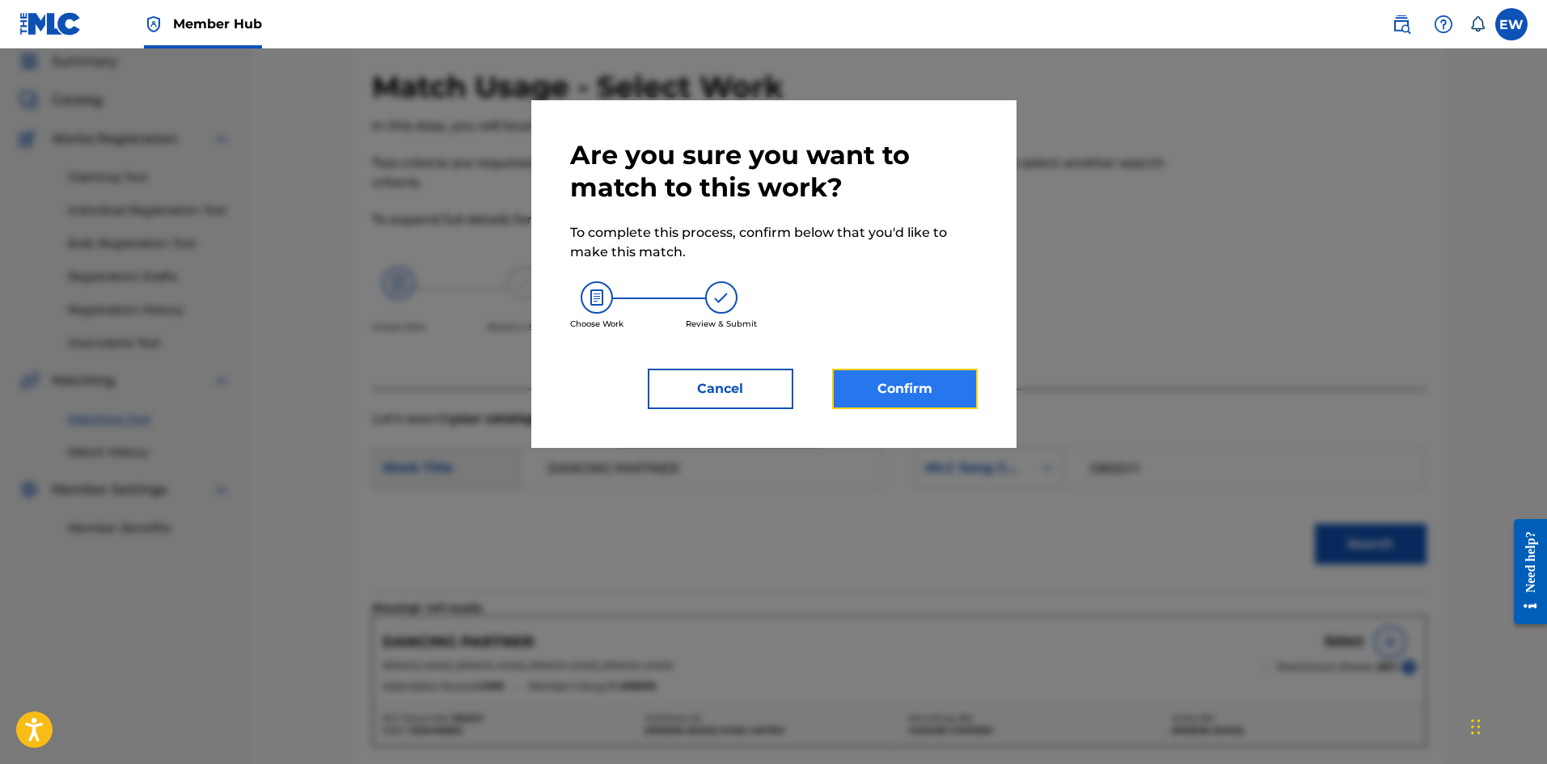
click at [894, 404] on button "Confirm" at bounding box center [905, 389] width 146 height 40
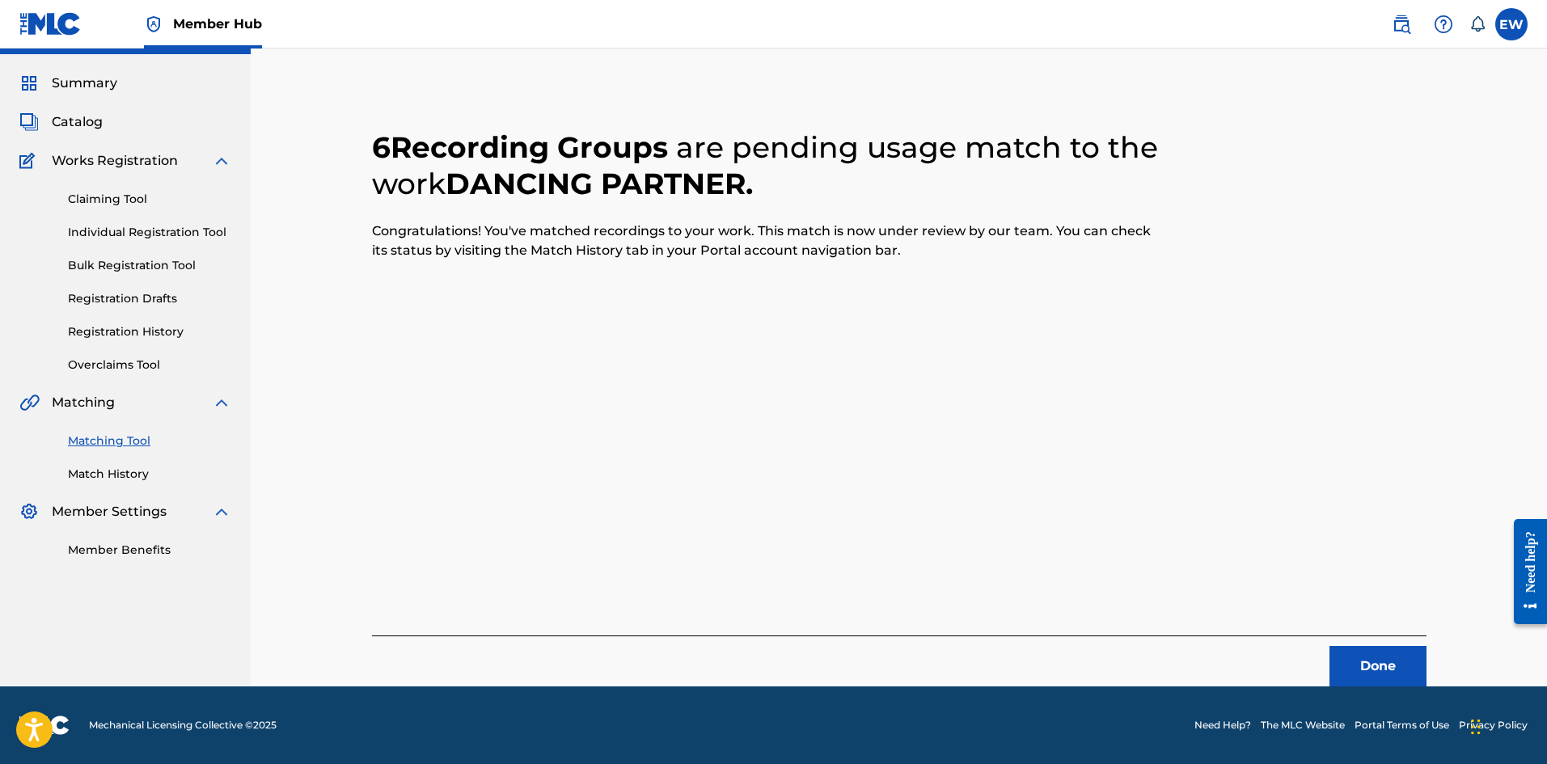
scroll to position [39, 0]
click at [1382, 657] on button "Done" at bounding box center [1378, 666] width 97 height 40
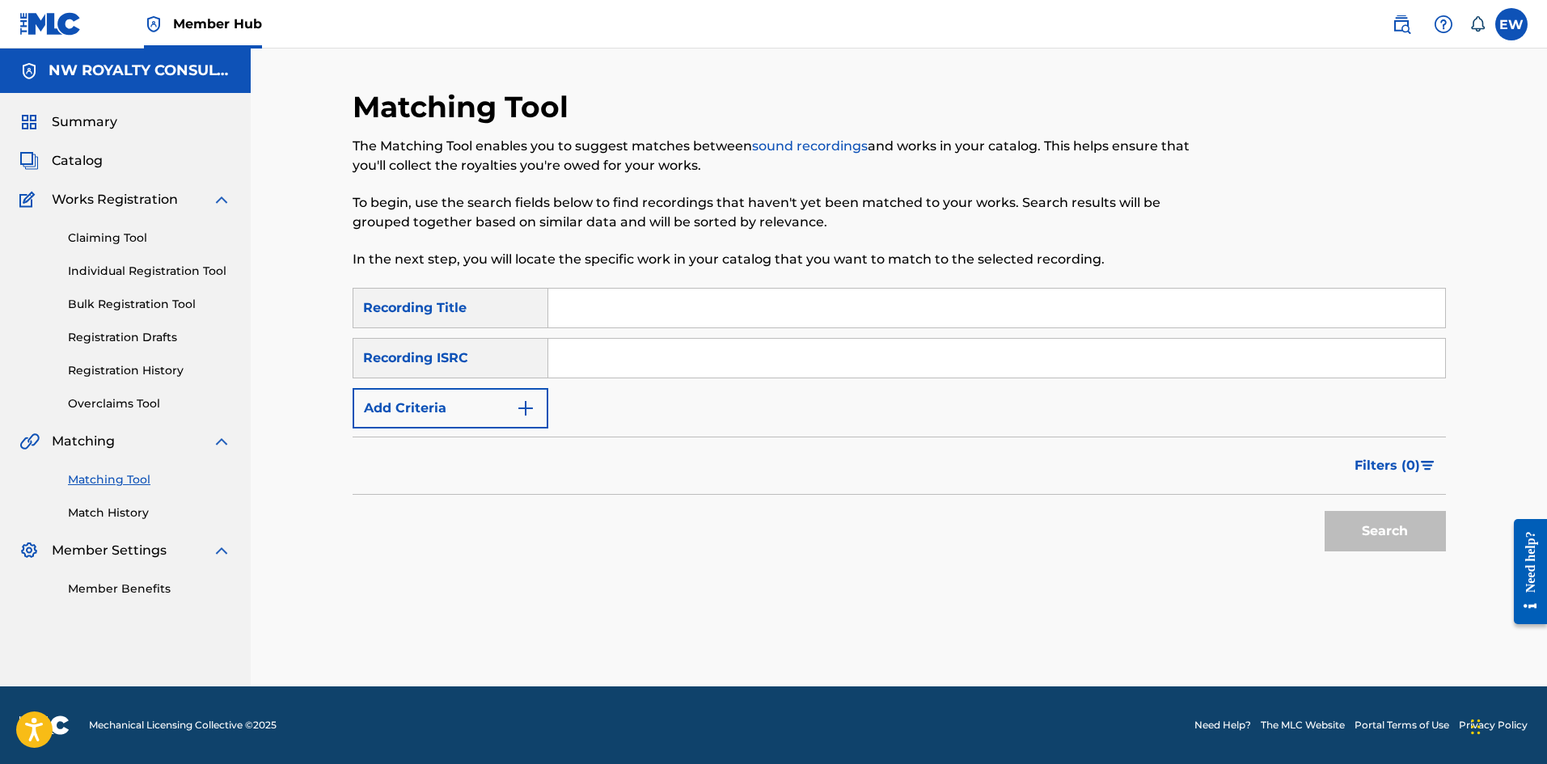
scroll to position [0, 0]
